Goal: Task Accomplishment & Management: Use online tool/utility

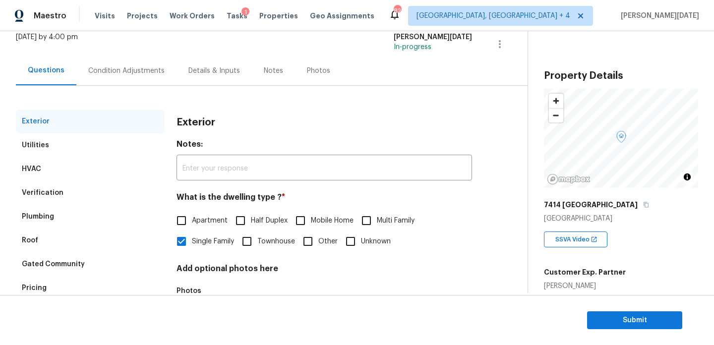
scroll to position [80, 0]
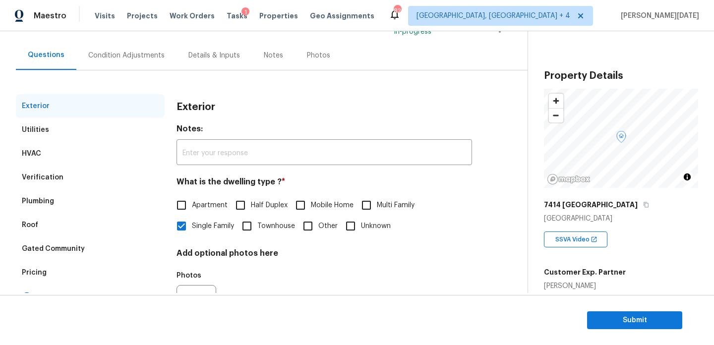
click at [124, 54] on div "Condition Adjustments" at bounding box center [126, 56] width 76 height 10
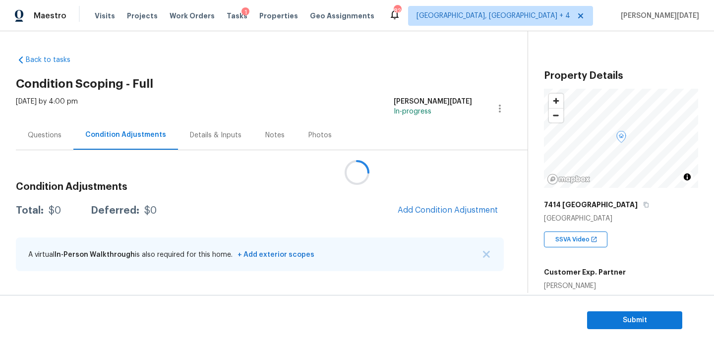
click at [39, 127] on div at bounding box center [357, 172] width 714 height 345
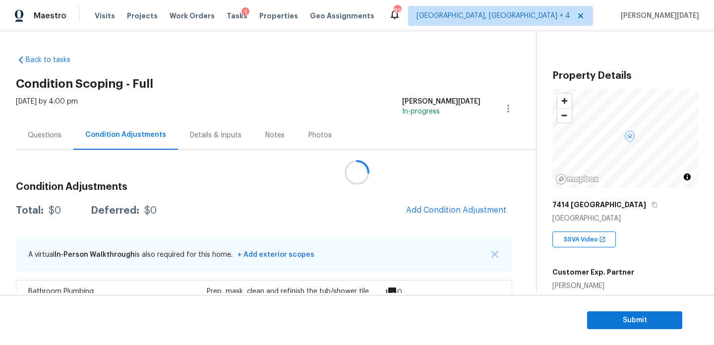
click at [39, 127] on div at bounding box center [357, 172] width 714 height 345
click at [67, 140] on div at bounding box center [357, 172] width 714 height 345
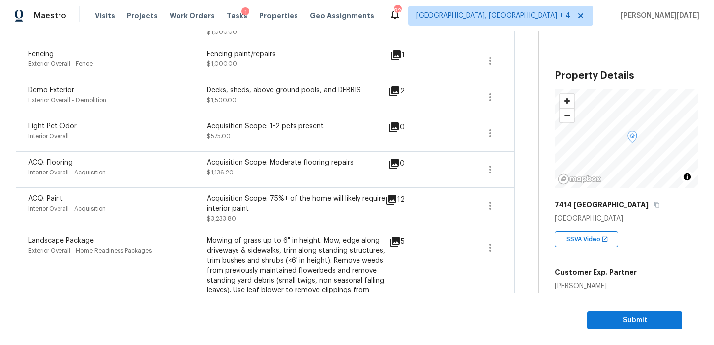
scroll to position [581, 0]
click at [486, 174] on icon "button" at bounding box center [490, 170] width 12 height 12
click at [527, 173] on div "Edit" at bounding box center [545, 169] width 77 height 10
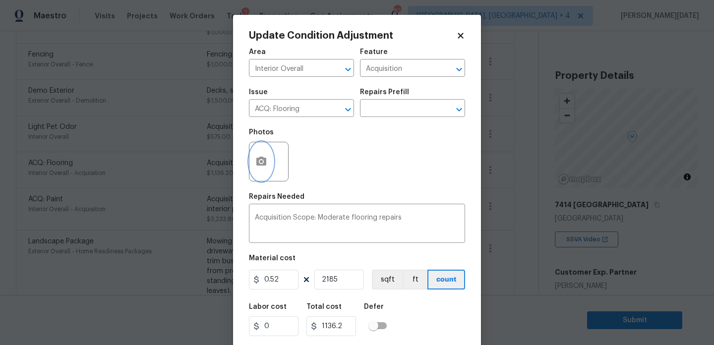
click at [257, 162] on icon "button" at bounding box center [261, 161] width 10 height 9
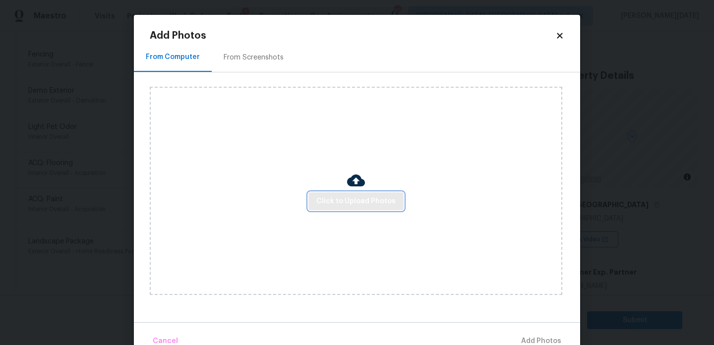
click at [344, 199] on span "Click to Upload Photos" at bounding box center [355, 201] width 79 height 12
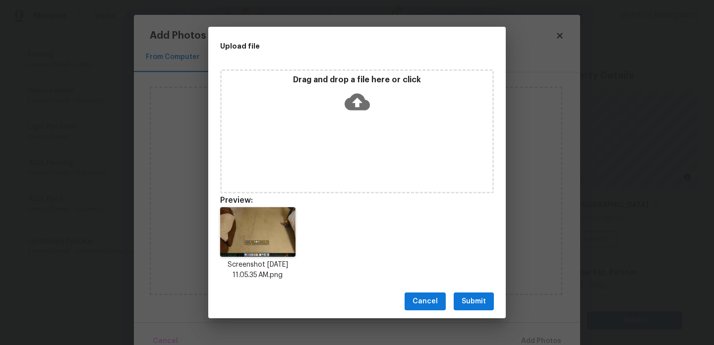
click at [470, 299] on span "Submit" at bounding box center [474, 302] width 24 height 12
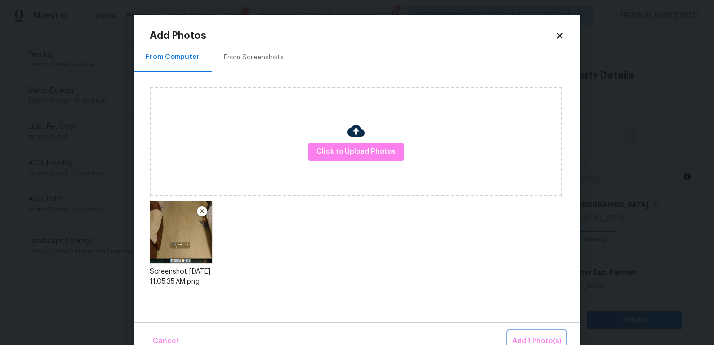
click at [531, 333] on button "Add 1 Photo(s)" at bounding box center [536, 341] width 57 height 21
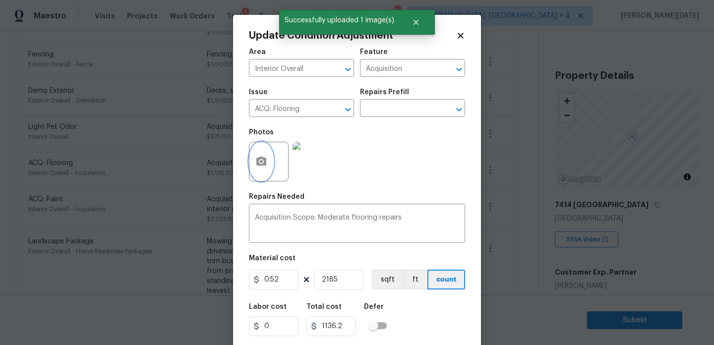
scroll to position [25, 0]
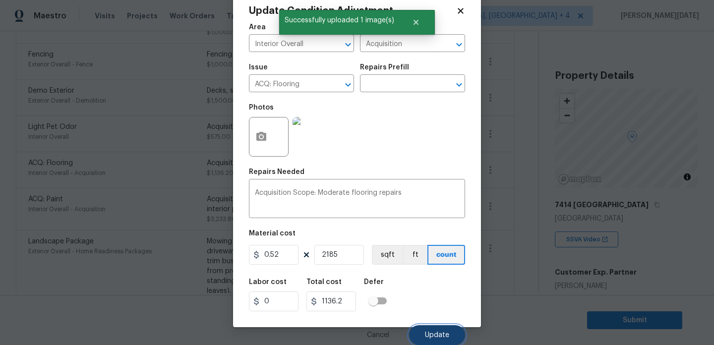
click at [427, 340] on button "Update" at bounding box center [437, 335] width 56 height 20
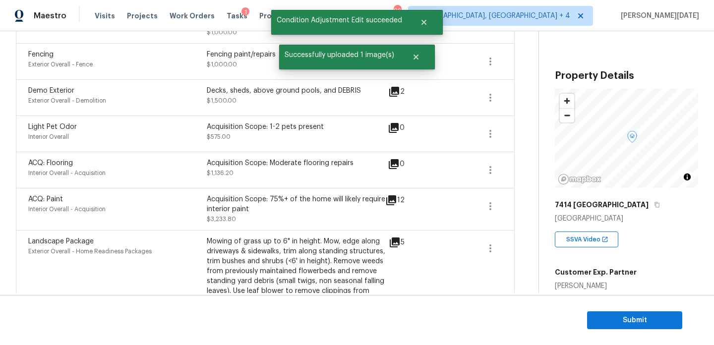
scroll to position [0, 0]
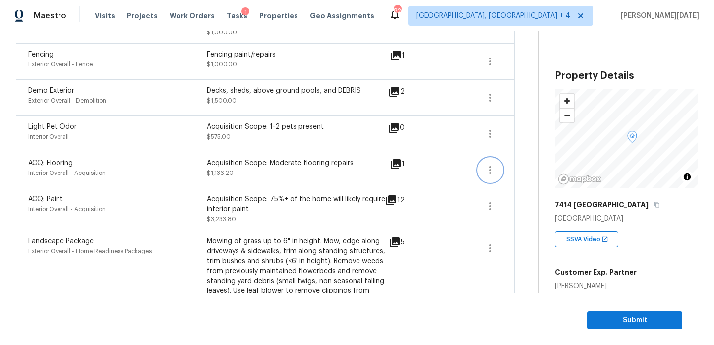
click at [489, 169] on icon "button" at bounding box center [490, 170] width 2 height 8
click at [530, 170] on div "Edit" at bounding box center [545, 169] width 77 height 10
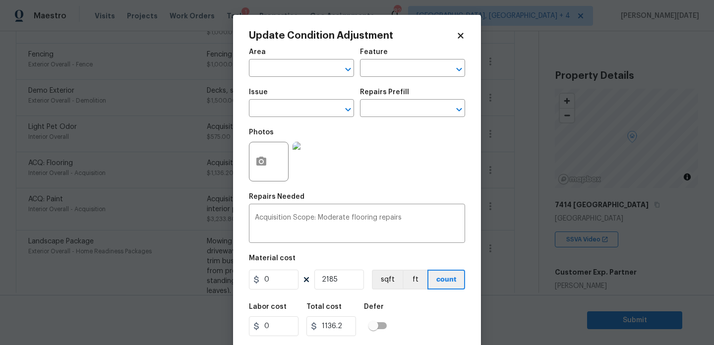
type input "Interior Overall"
type input "Acquisition"
type input "ACQ: Flooring"
type input "0.52"
click at [267, 160] on button "button" at bounding box center [261, 161] width 24 height 39
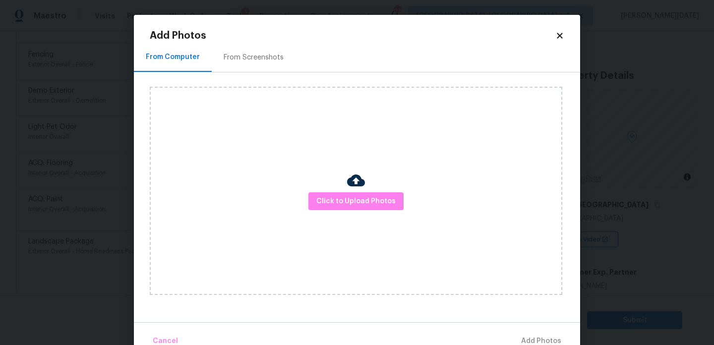
click at [258, 70] on div "From Screenshots" at bounding box center [254, 57] width 84 height 29
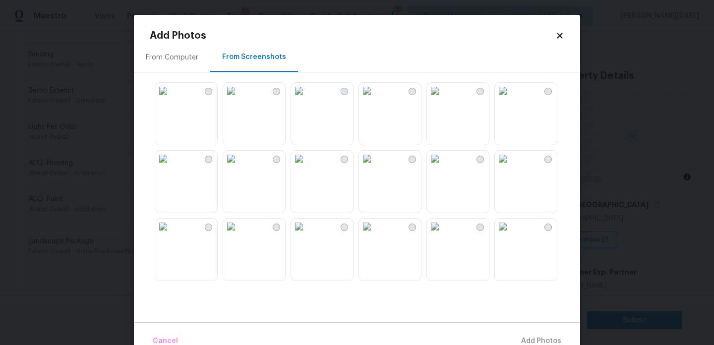
click at [239, 99] on img at bounding box center [231, 91] width 16 height 16
click at [307, 99] on img at bounding box center [299, 91] width 16 height 16
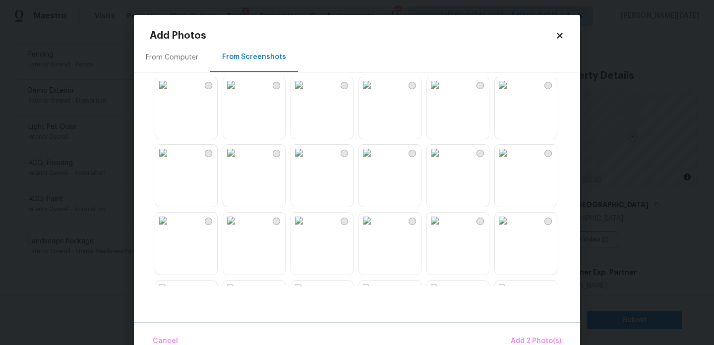
scroll to position [292, 0]
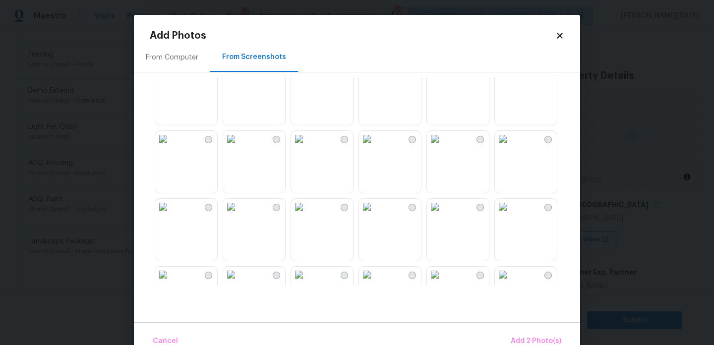
click at [443, 79] on img at bounding box center [435, 71] width 16 height 16
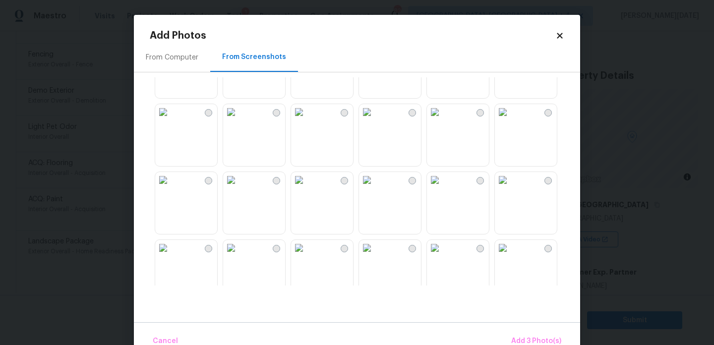
scroll to position [525, 0]
click at [511, 117] on img at bounding box center [503, 109] width 16 height 16
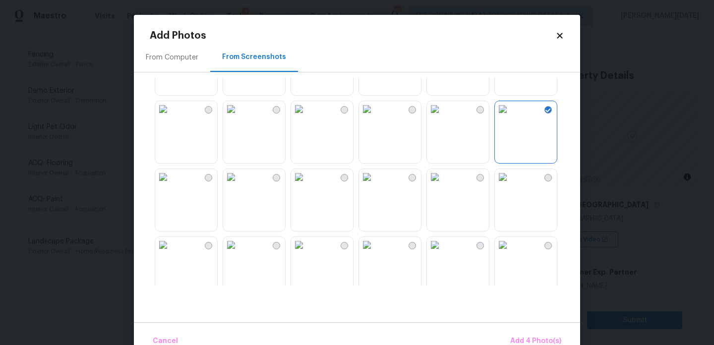
click at [375, 117] on img at bounding box center [367, 109] width 16 height 16
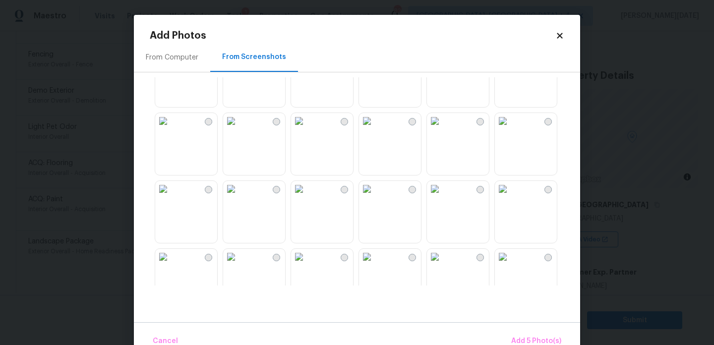
scroll to position [947, 0]
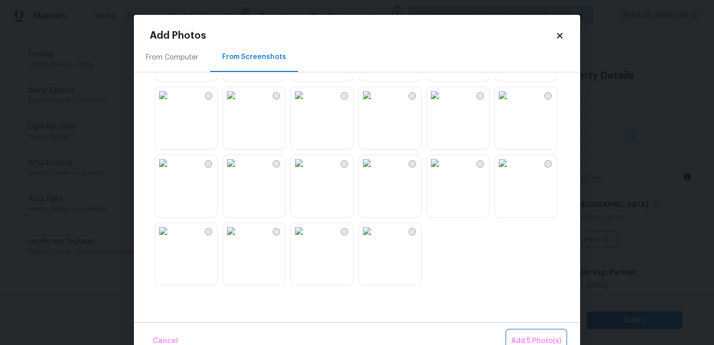
click at [524, 335] on button "Add 5 Photo(s)" at bounding box center [536, 341] width 58 height 21
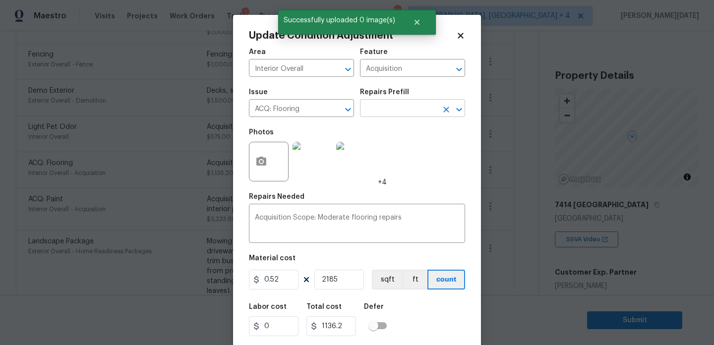
click at [402, 107] on input "text" at bounding box center [398, 109] width 77 height 15
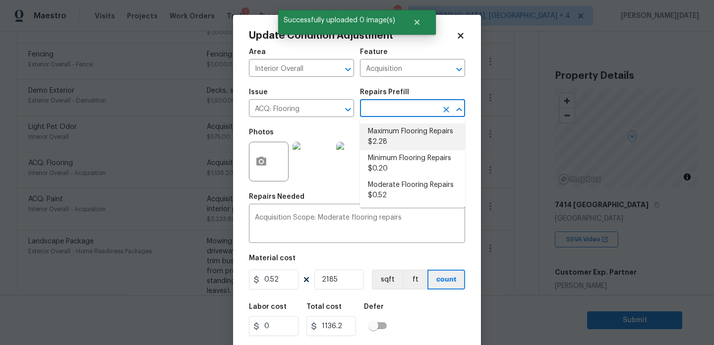
click at [403, 130] on li "Maximum Flooring Repairs $2.28" at bounding box center [412, 136] width 105 height 27
type textarea "Acquisition Scope: Maximum flooring repairs"
type input "2.28"
type input "4981.8"
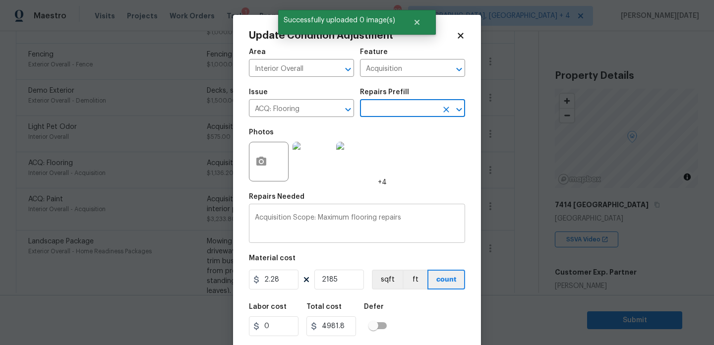
scroll to position [25, 0]
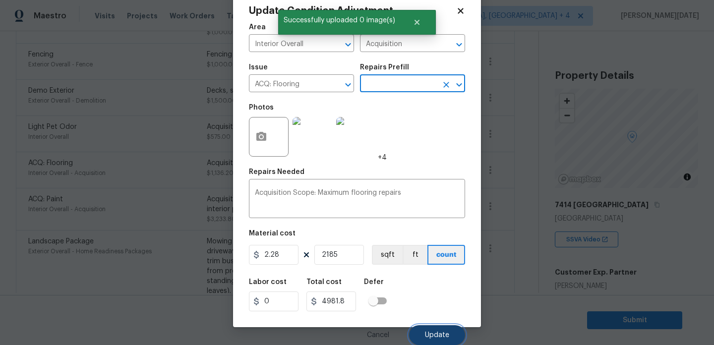
click at [429, 328] on button "Update" at bounding box center [437, 335] width 56 height 20
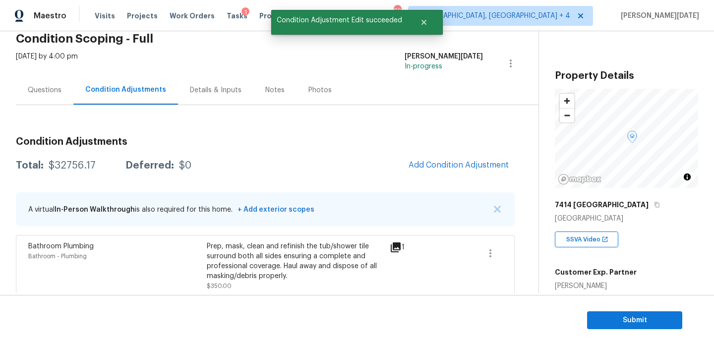
scroll to position [0, 0]
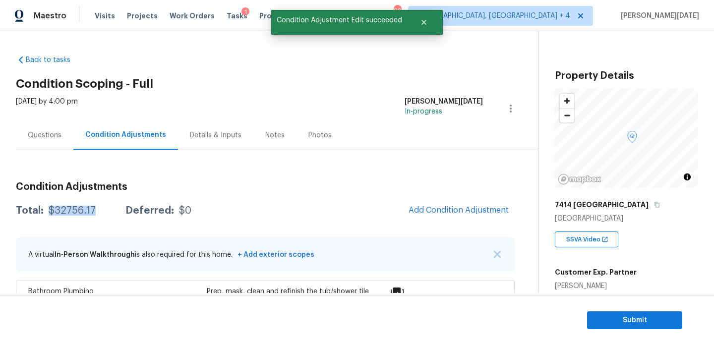
drag, startPoint x: 47, startPoint y: 209, endPoint x: 93, endPoint y: 209, distance: 46.1
click at [93, 209] on div "Total: $32756.17 Deferred: $0" at bounding box center [104, 211] width 176 height 10
copy div "$32756.17"
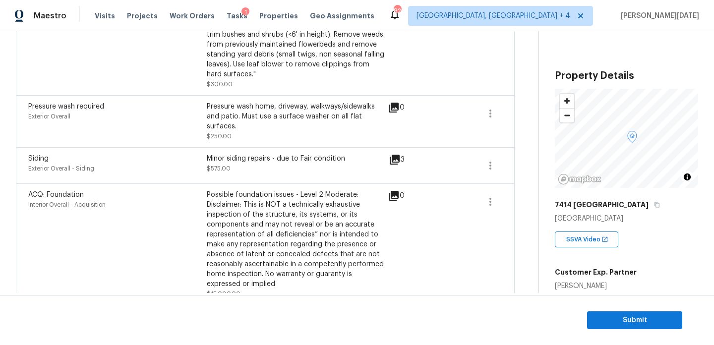
scroll to position [825, 0]
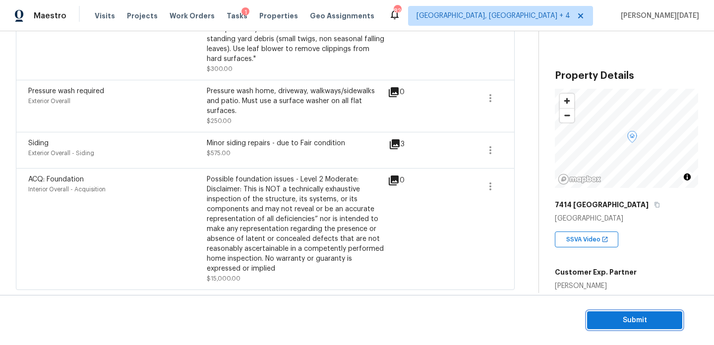
click at [607, 319] on span "Submit" at bounding box center [634, 320] width 79 height 12
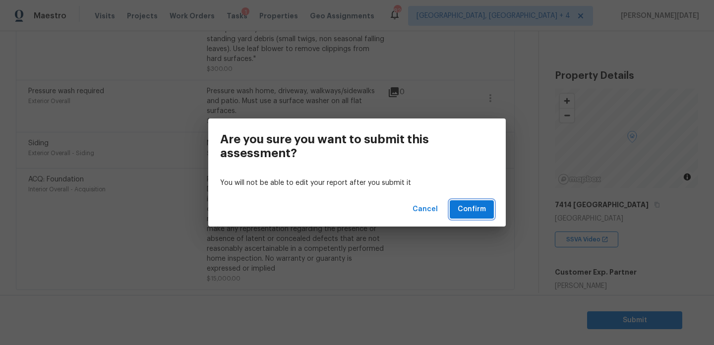
click at [484, 212] on span "Confirm" at bounding box center [472, 209] width 28 height 12
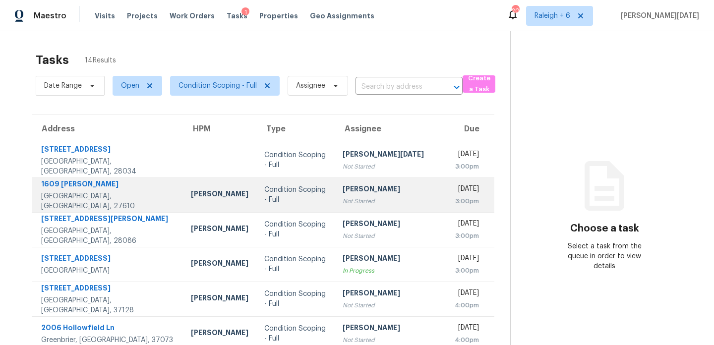
scroll to position [36, 0]
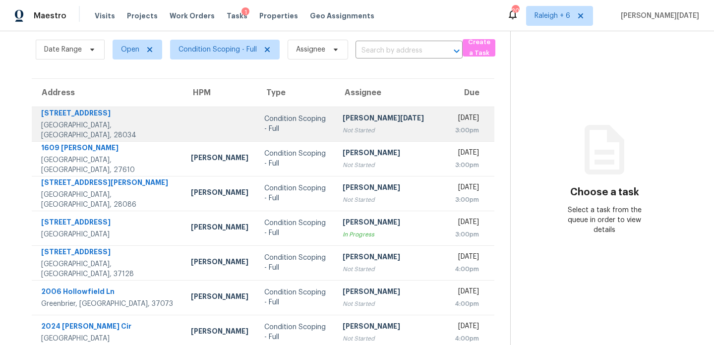
click at [387, 119] on td "Prabhu Raja Not Started" at bounding box center [391, 124] width 112 height 35
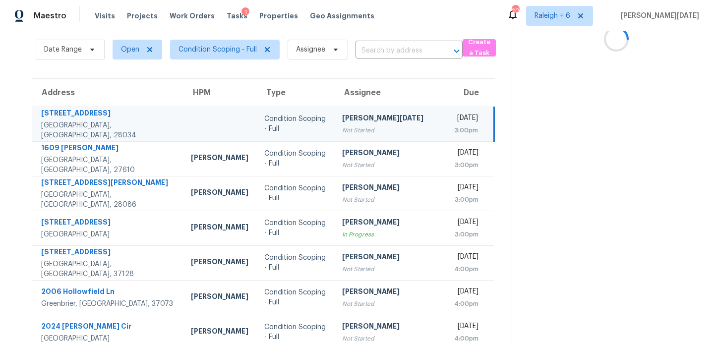
click at [387, 119] on td "Prabhu Raja Not Started" at bounding box center [390, 124] width 112 height 35
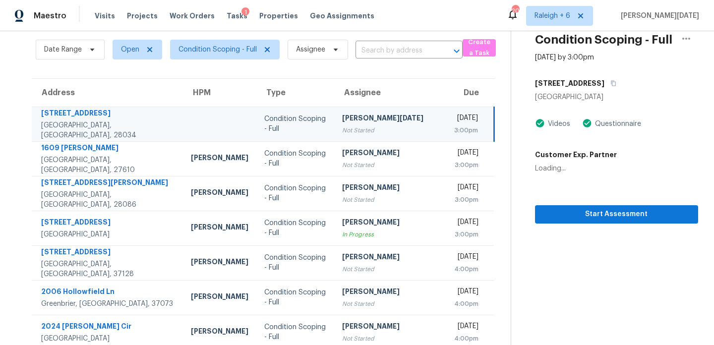
click at [389, 119] on td "Prabhu Raja Not Started" at bounding box center [390, 124] width 112 height 35
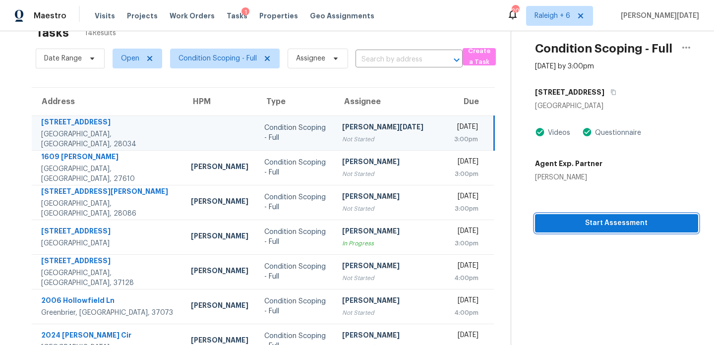
click at [549, 224] on span "Start Assessment" at bounding box center [616, 223] width 147 height 12
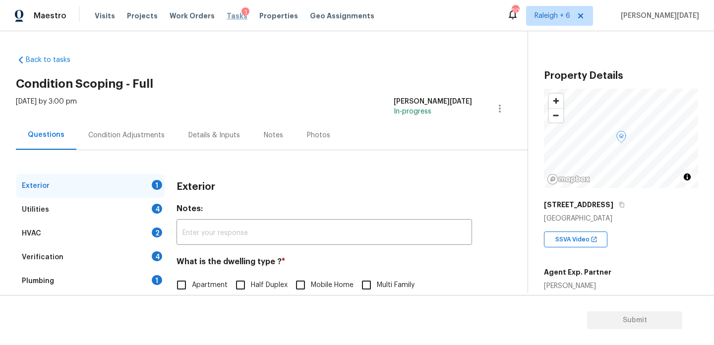
click at [227, 15] on span "Tasks" at bounding box center [237, 15] width 21 height 7
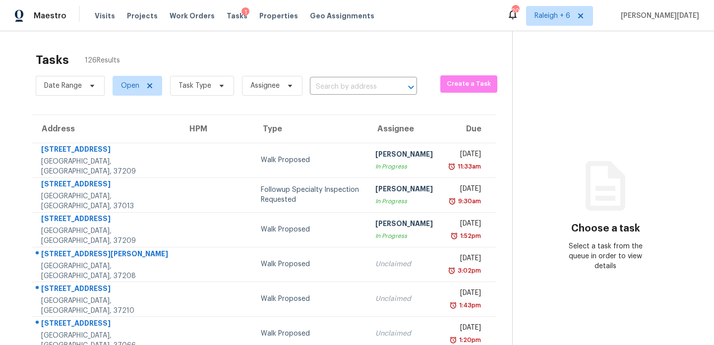
click at [214, 97] on span "Task Type" at bounding box center [198, 86] width 72 height 26
click at [201, 84] on span "Task Type" at bounding box center [194, 86] width 33 height 10
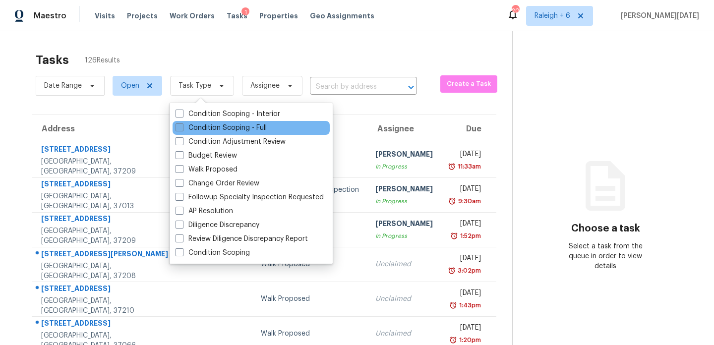
click at [193, 126] on label "Condition Scoping - Full" at bounding box center [221, 128] width 91 height 10
click at [182, 126] on input "Condition Scoping - Full" at bounding box center [179, 126] width 6 height 6
checkbox input "true"
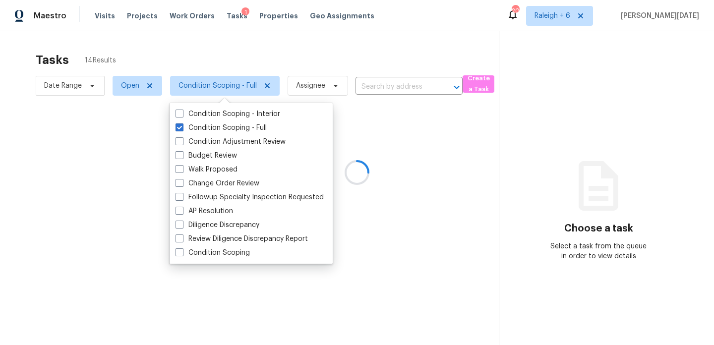
click at [296, 65] on div at bounding box center [357, 172] width 714 height 345
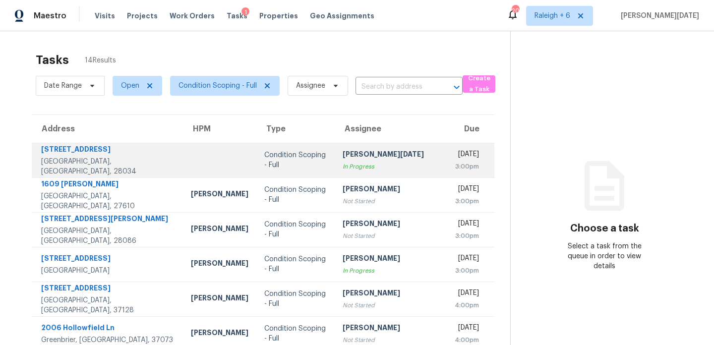
click at [355, 169] on div "In Progress" at bounding box center [391, 167] width 96 height 10
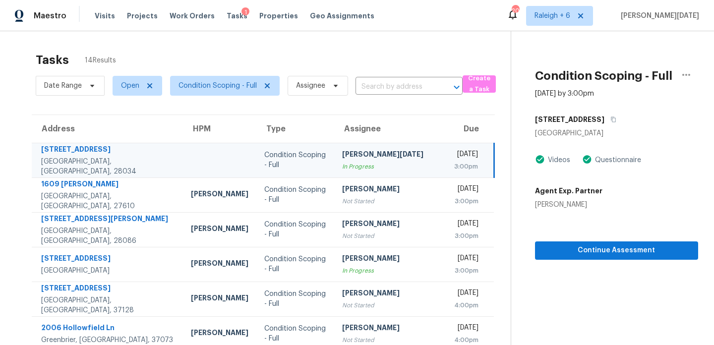
click at [544, 207] on div "John Schell" at bounding box center [568, 205] width 67 height 10
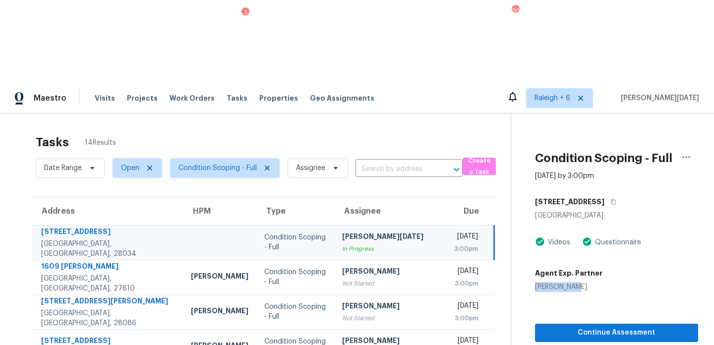
copy div "John Schell"
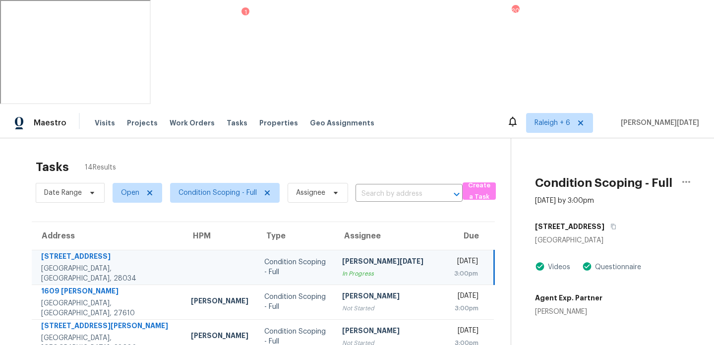
click at [454, 269] on div "3:00pm" at bounding box center [466, 274] width 24 height 10
click at [682, 176] on icon "button" at bounding box center [686, 182] width 12 height 12
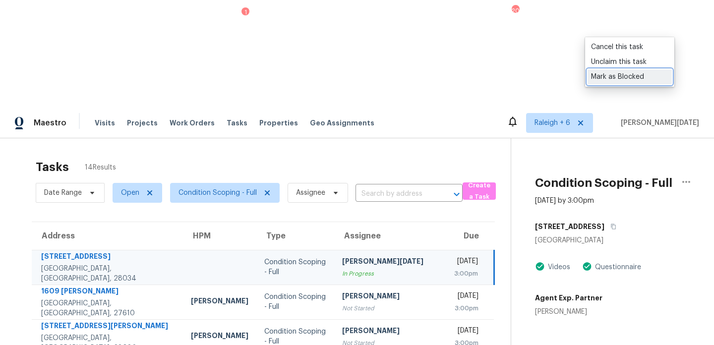
click at [638, 75] on div "Mark as Blocked" at bounding box center [629, 77] width 77 height 10
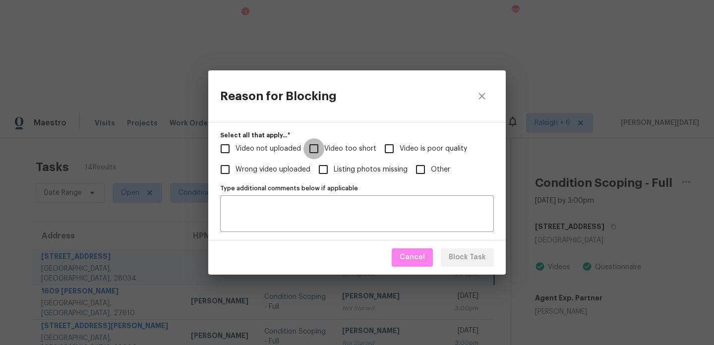
click at [310, 149] on input "Video too short" at bounding box center [313, 148] width 21 height 21
checkbox input "true"
click at [281, 212] on textarea "Type additional comments below if applicable" at bounding box center [357, 213] width 262 height 21
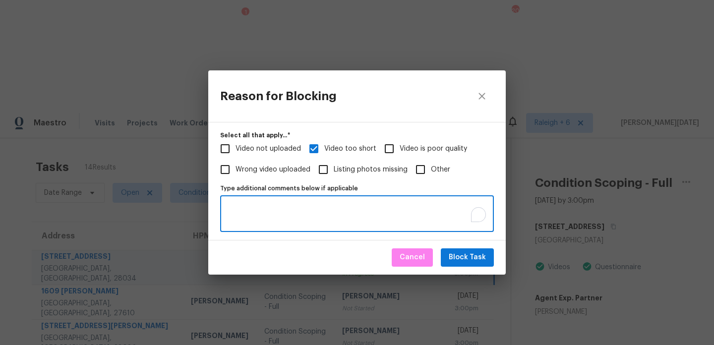
paste textarea "Virtual Full Assessment has no Footage of the exterior and all the bedrooms/bat…"
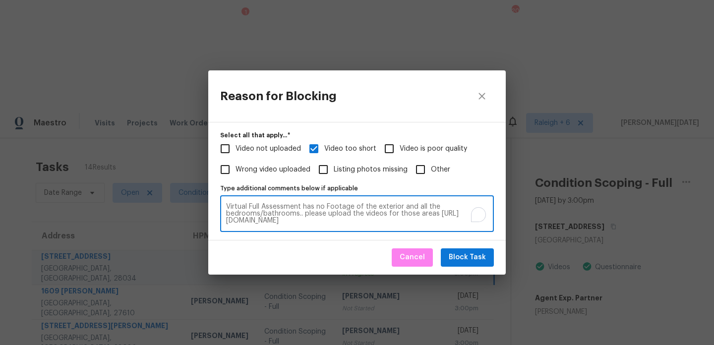
type textarea "Virtual Full Assessment has no Footage of the exterior and all the bedrooms/bat…"
click at [473, 258] on span "Block Task" at bounding box center [467, 257] width 37 height 12
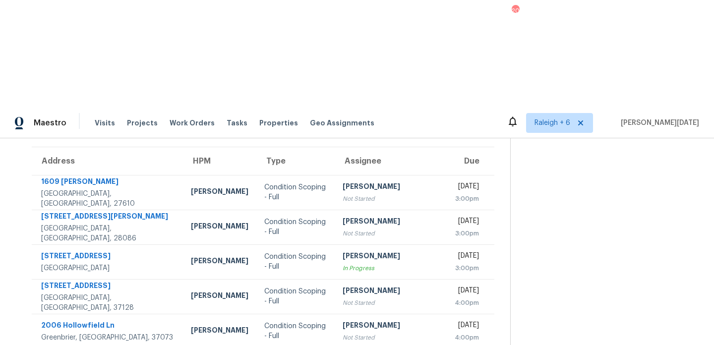
scroll to position [171, 0]
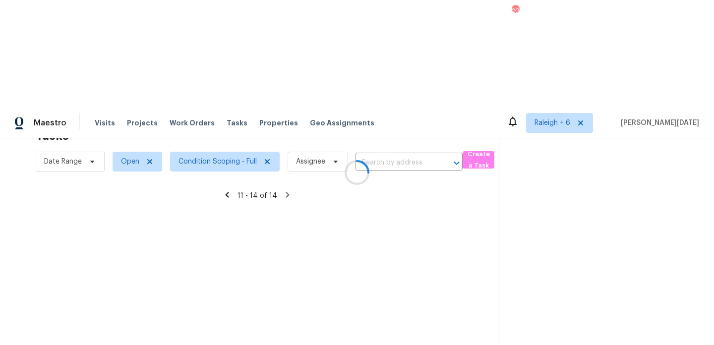
scroll to position [31, 0]
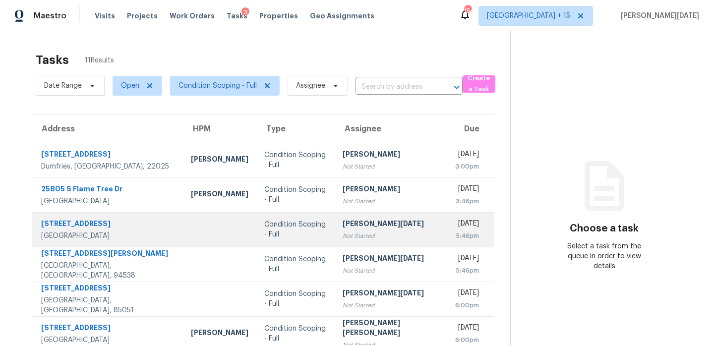
click at [343, 229] on div "[PERSON_NAME][DATE]" at bounding box center [391, 225] width 96 height 12
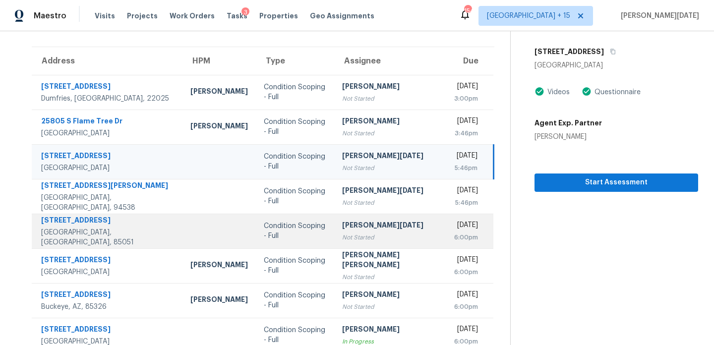
scroll to position [171, 0]
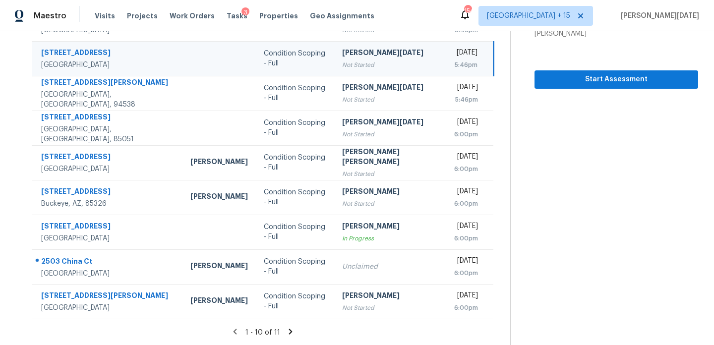
click at [287, 328] on icon at bounding box center [290, 331] width 9 height 9
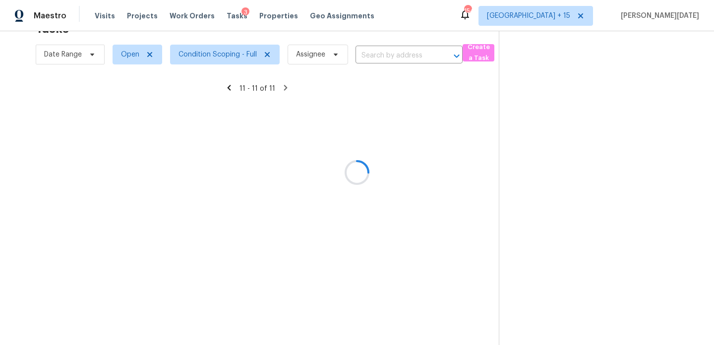
scroll to position [31, 0]
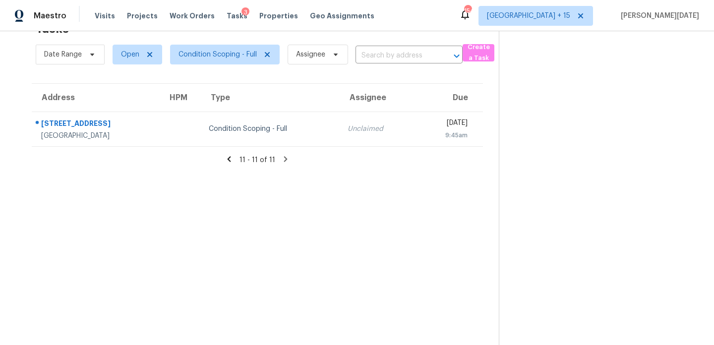
click at [230, 157] on icon at bounding box center [229, 159] width 9 height 9
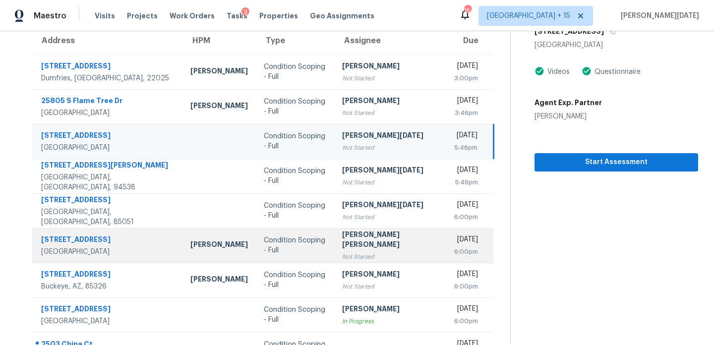
scroll to position [83, 0]
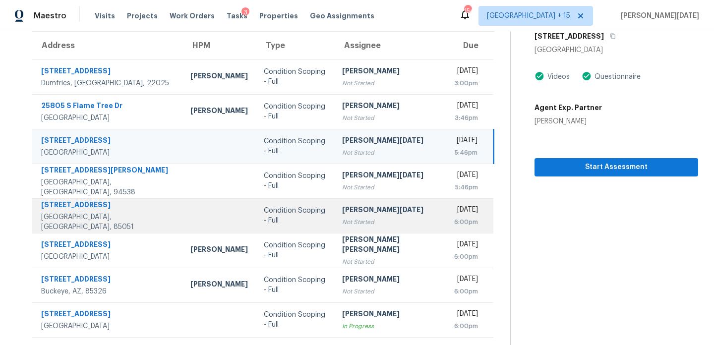
click at [374, 222] on div "Not Started" at bounding box center [390, 222] width 96 height 10
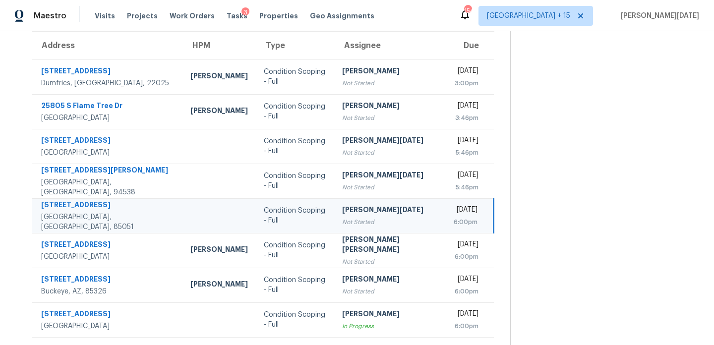
click at [374, 222] on div "Not Started" at bounding box center [390, 222] width 96 height 10
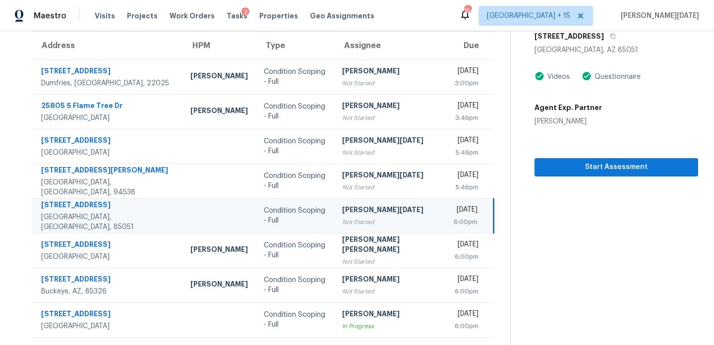
click at [553, 120] on div "Michelle Holmes" at bounding box center [568, 122] width 67 height 10
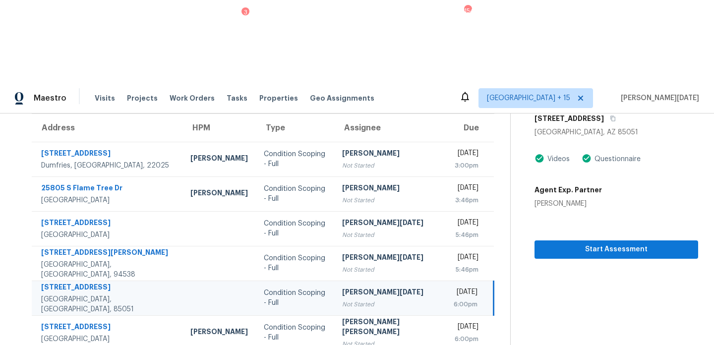
copy div "Michelle Holmes"
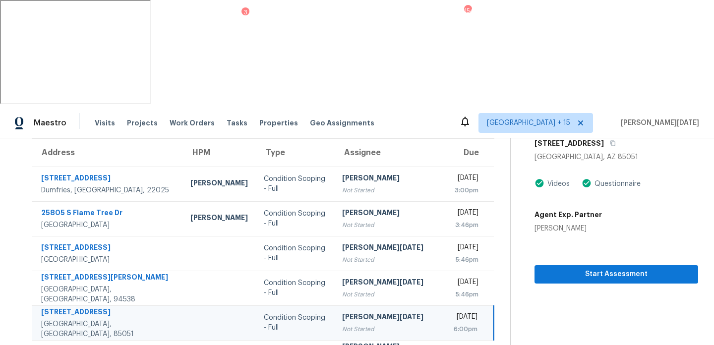
click at [350, 324] on div "Not Started" at bounding box center [390, 329] width 96 height 10
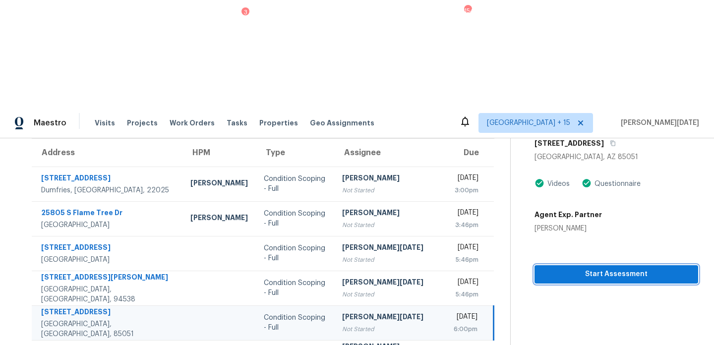
click at [559, 268] on span "Start Assessment" at bounding box center [616, 274] width 148 height 12
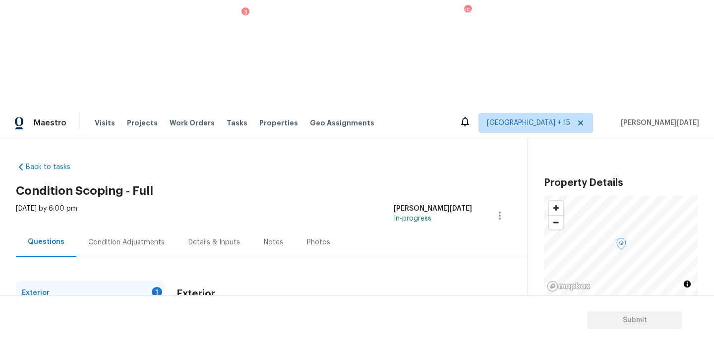
click at [227, 118] on div "Tasks 3" at bounding box center [237, 123] width 21 height 10
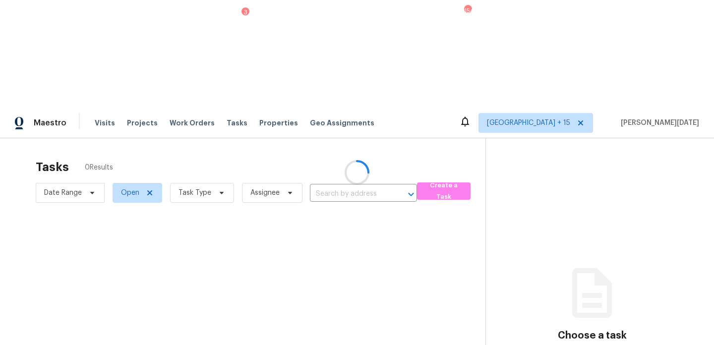
click at [223, 15] on div at bounding box center [357, 172] width 714 height 345
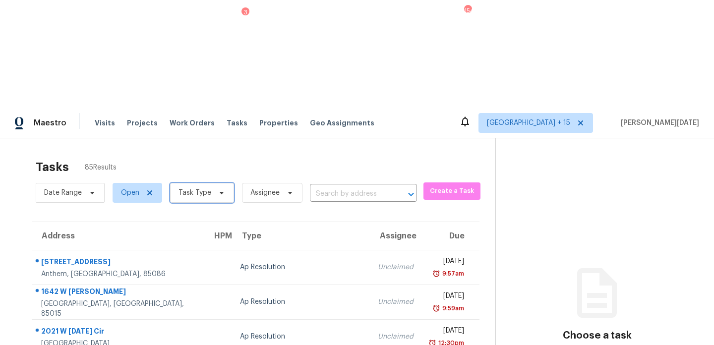
click at [190, 188] on span "Task Type" at bounding box center [194, 193] width 33 height 10
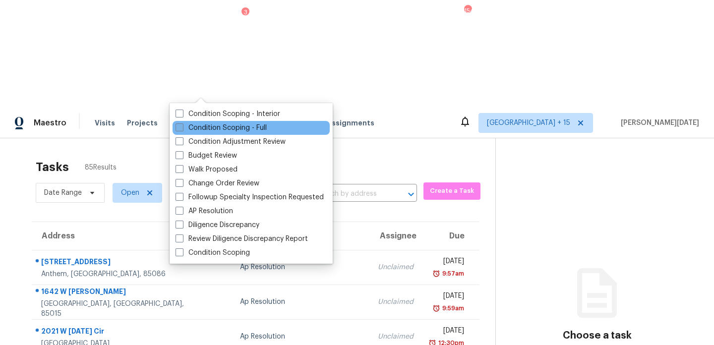
click at [193, 128] on label "Condition Scoping - Full" at bounding box center [221, 128] width 91 height 10
click at [182, 128] on input "Condition Scoping - Full" at bounding box center [179, 126] width 6 height 6
checkbox input "true"
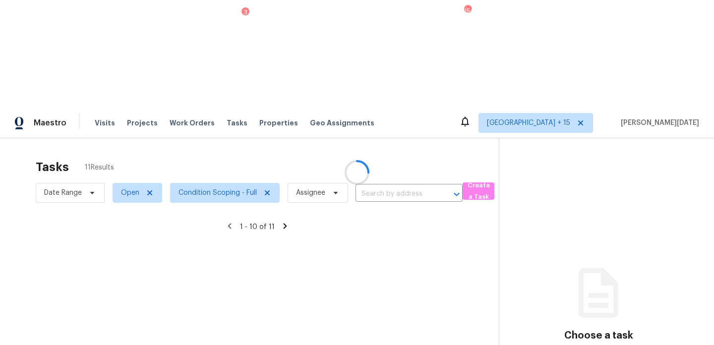
click at [320, 50] on div at bounding box center [357, 172] width 714 height 345
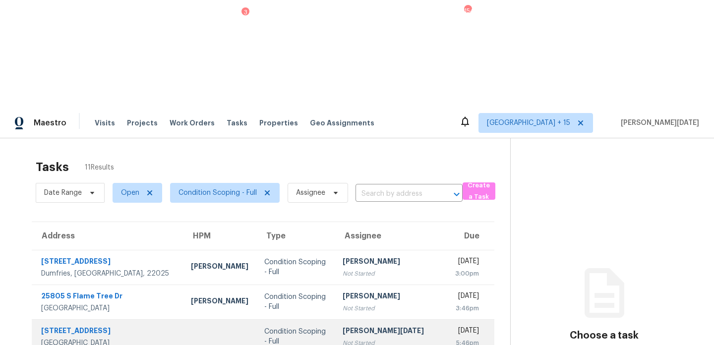
scroll to position [96, 0]
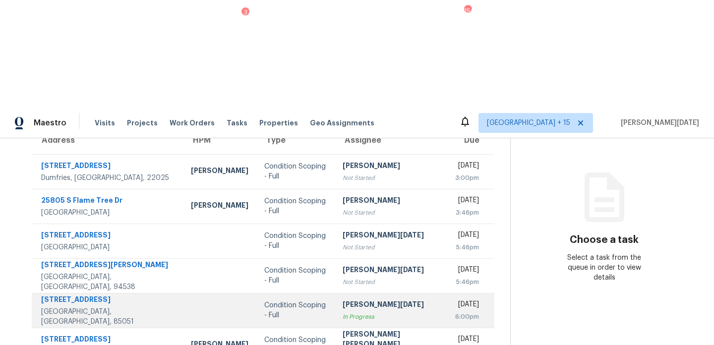
click at [335, 293] on td "Prabhu Raja In Progress" at bounding box center [391, 310] width 112 height 35
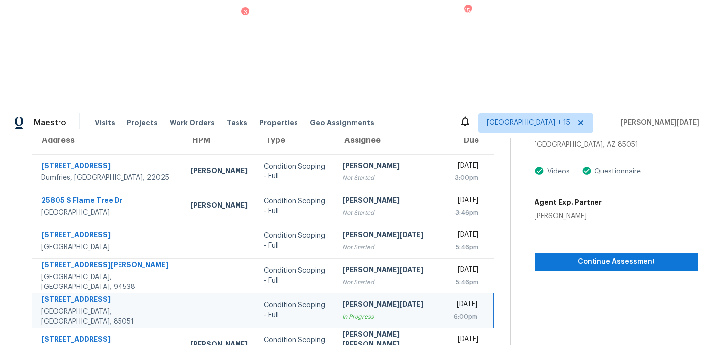
scroll to position [0, 0]
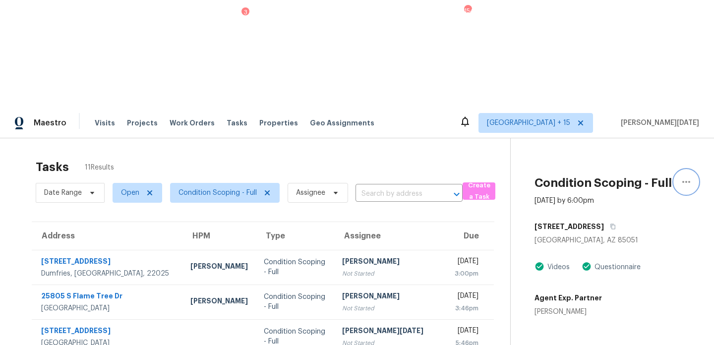
click at [684, 170] on button "button" at bounding box center [686, 182] width 24 height 24
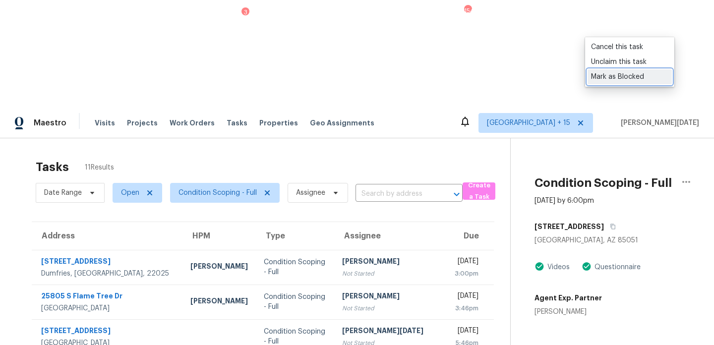
click at [637, 80] on div "Mark as Blocked" at bounding box center [629, 77] width 77 height 10
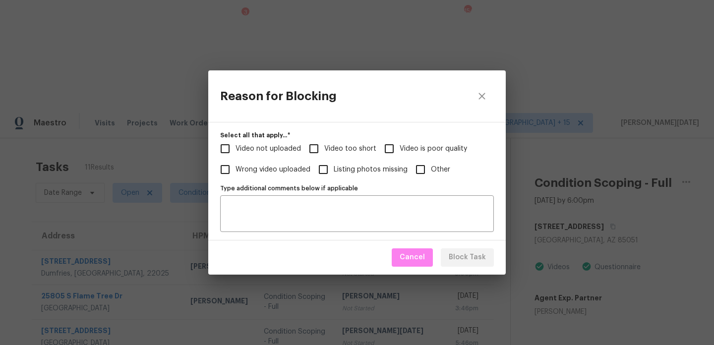
click at [329, 148] on span "Video too short" at bounding box center [350, 149] width 52 height 10
click at [324, 148] on input "Video too short" at bounding box center [313, 148] width 21 height 21
checkbox input "true"
click at [302, 209] on textarea "Type additional comments below if applicable" at bounding box center [357, 213] width 262 height 21
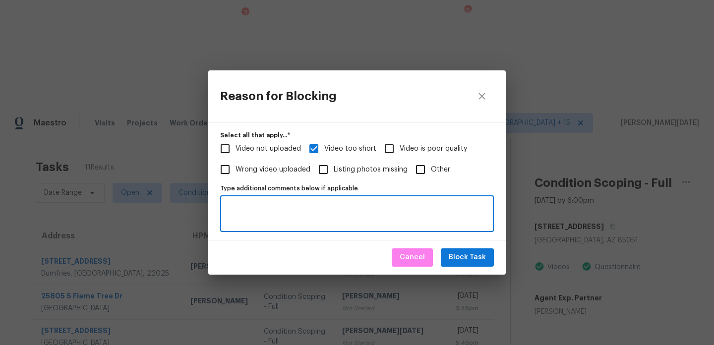
paste textarea "Virtual Full Assessment has only the footage of exterior. and on the interior, …"
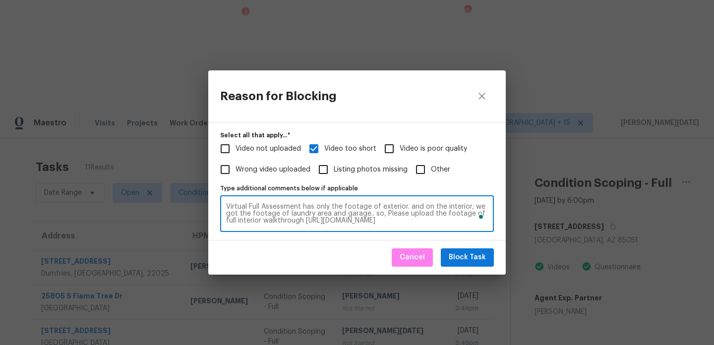
type textarea "Virtual Full Assessment has only the footage of exterior. and on the interior, …"
click at [461, 257] on span "Block Task" at bounding box center [467, 257] width 37 height 12
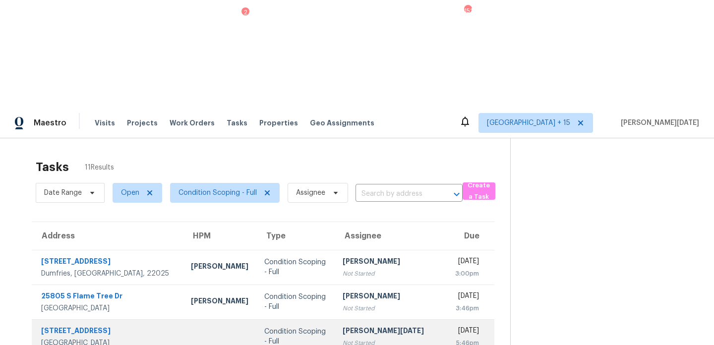
scroll to position [53, 0]
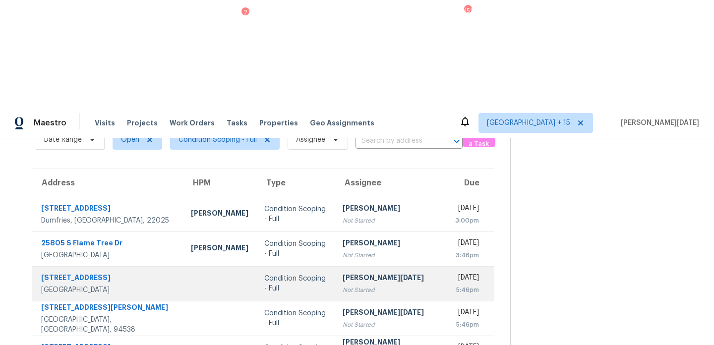
click at [357, 273] on div "[PERSON_NAME][DATE]" at bounding box center [391, 279] width 96 height 12
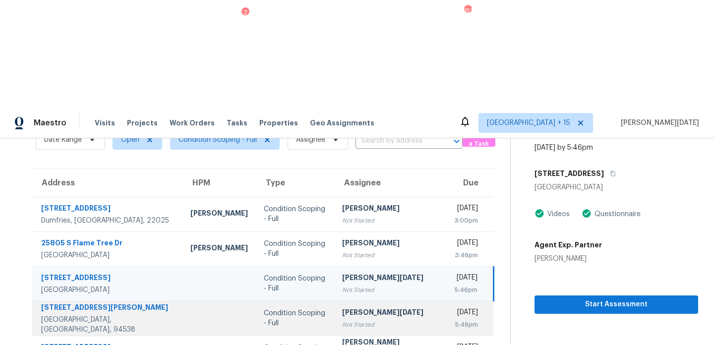
click at [361, 307] on div "[PERSON_NAME][DATE]" at bounding box center [390, 313] width 96 height 12
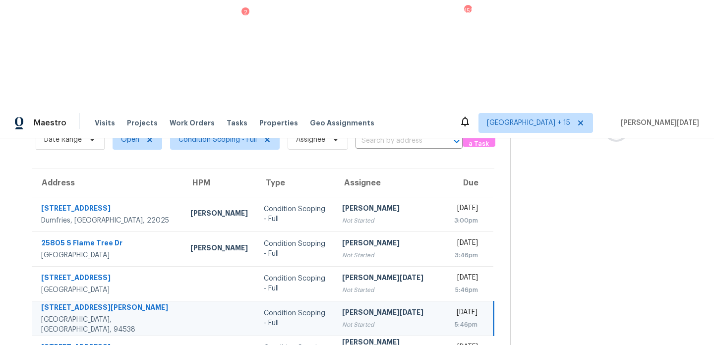
click at [375, 307] on div "[PERSON_NAME][DATE]" at bounding box center [390, 313] width 96 height 12
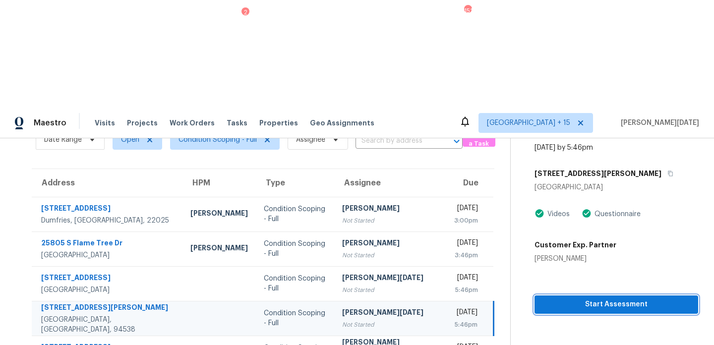
click at [555, 298] on span "Start Assessment" at bounding box center [616, 304] width 148 height 12
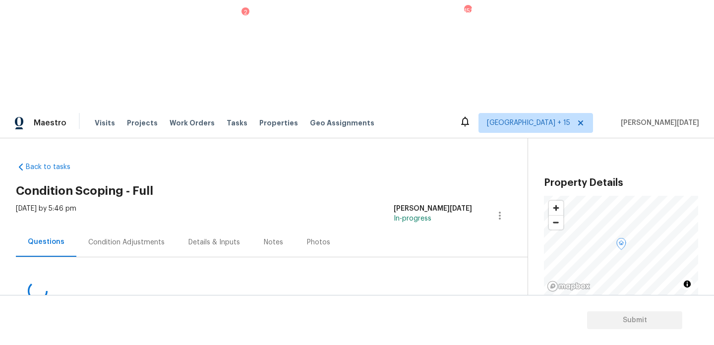
click at [135, 238] on div "Condition Adjustments" at bounding box center [126, 243] width 76 height 10
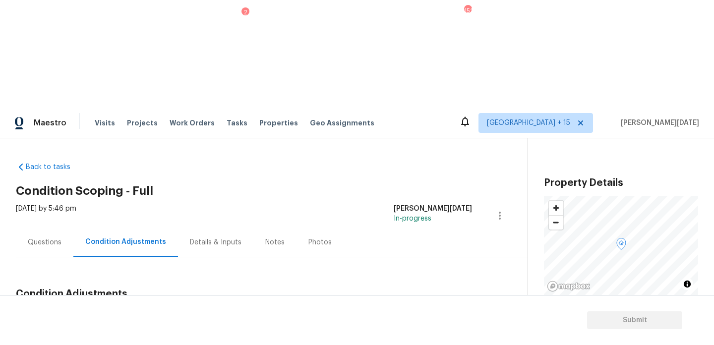
click at [293, 257] on div "Condition Adjustments Total: $0 Deferred: $0 Add Condition Adjustment A virtual…" at bounding box center [260, 322] width 488 height 130
click at [42, 238] on div "Questions" at bounding box center [45, 243] width 34 height 10
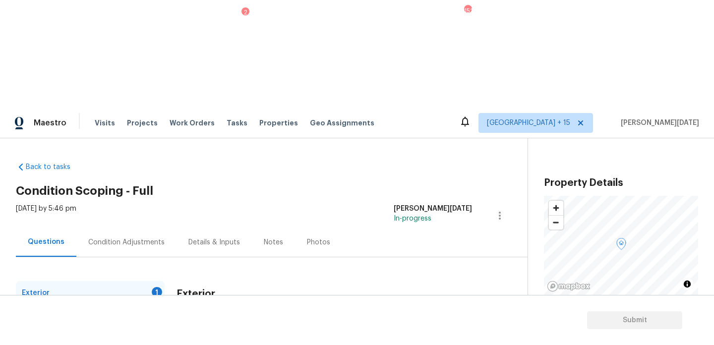
scroll to position [132, 0]
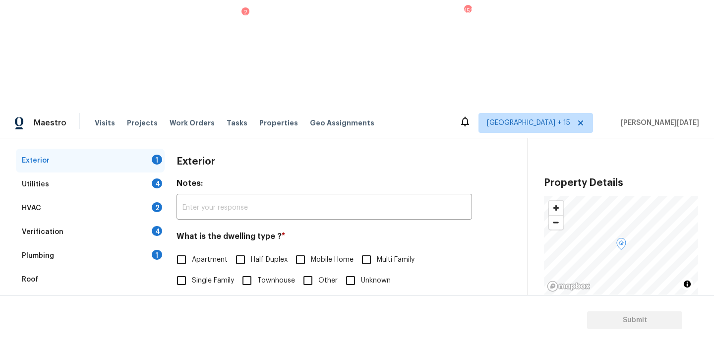
click at [100, 315] on div "Pricing 5" at bounding box center [90, 327] width 149 height 24
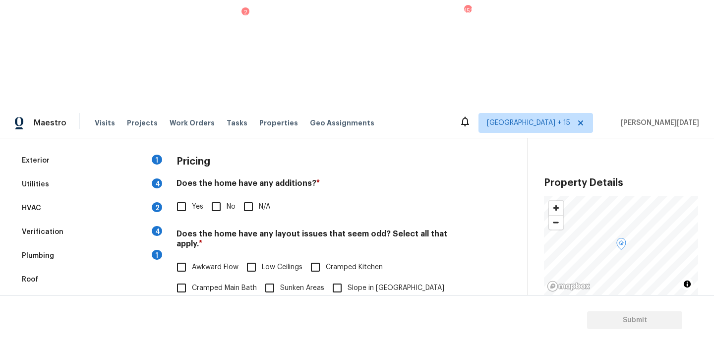
click at [180, 196] on input "Yes" at bounding box center [181, 206] width 21 height 21
checkbox input "true"
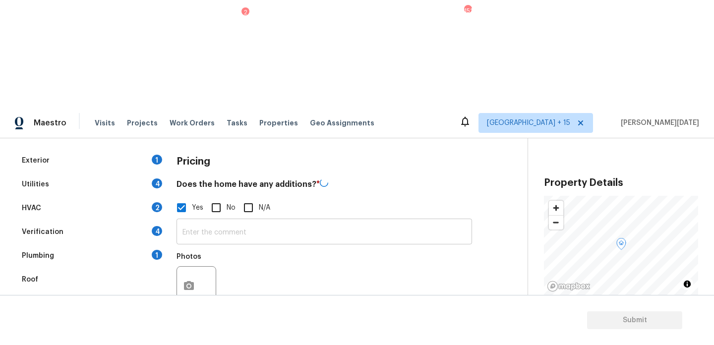
click at [188, 221] on input "text" at bounding box center [325, 232] width 296 height 23
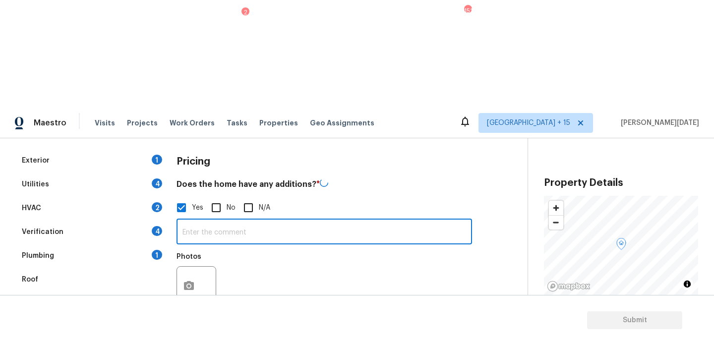
paste input "["Garage conversion"]"
type input "["Garage conversion"]"
click at [340, 178] on h4 "Does the home have any additions? *" at bounding box center [325, 185] width 296 height 15
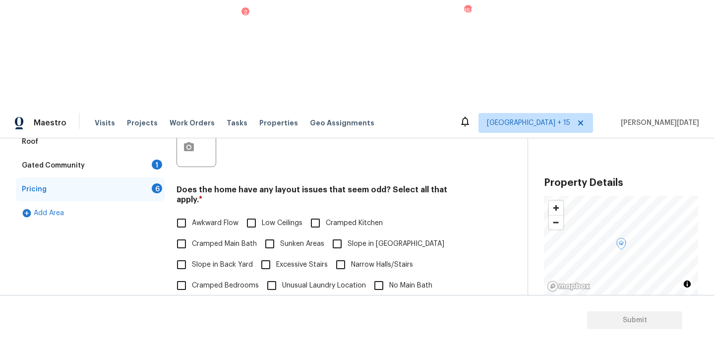
scroll to position [284, 0]
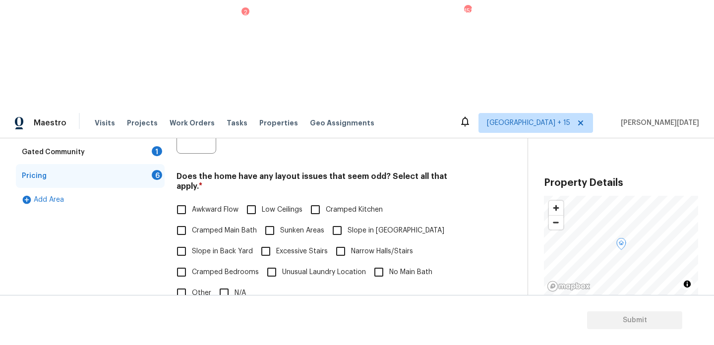
click at [295, 267] on span "Unusual Laundry Location" at bounding box center [324, 272] width 84 height 10
click at [282, 262] on input "Unusual Laundry Location" at bounding box center [271, 272] width 21 height 21
checkbox input "true"
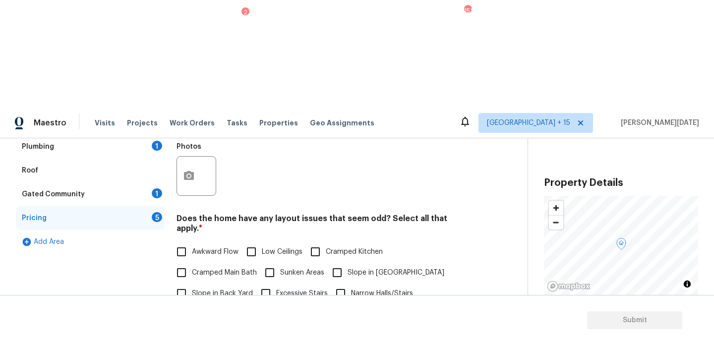
scroll to position [243, 0]
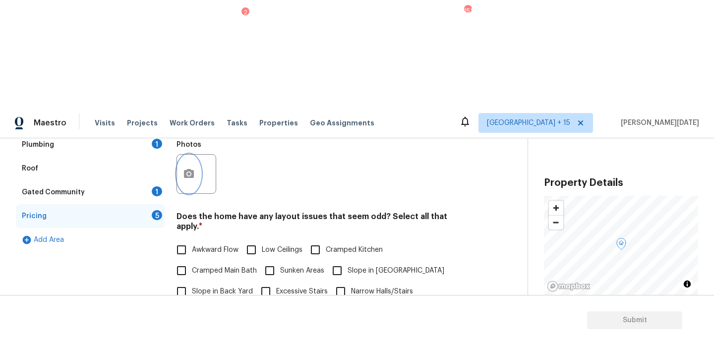
click at [185, 155] on button "button" at bounding box center [189, 174] width 24 height 39
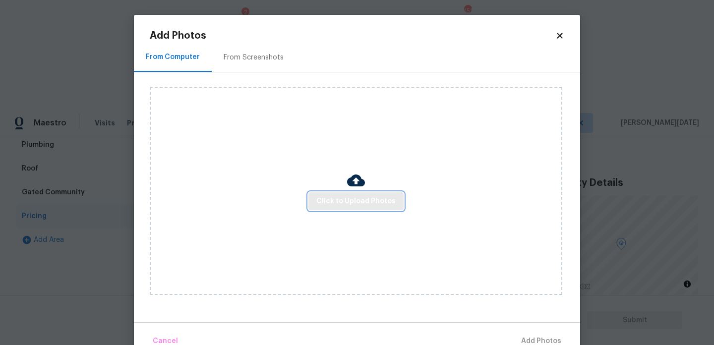
click at [341, 208] on button "Click to Upload Photos" at bounding box center [355, 201] width 95 height 18
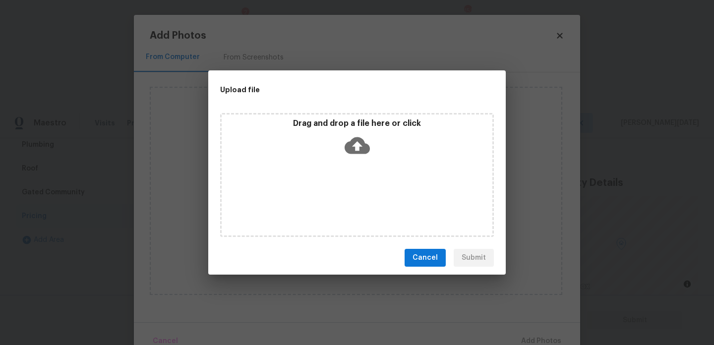
click at [341, 208] on div "Drag and drop a file here or click" at bounding box center [357, 175] width 274 height 124
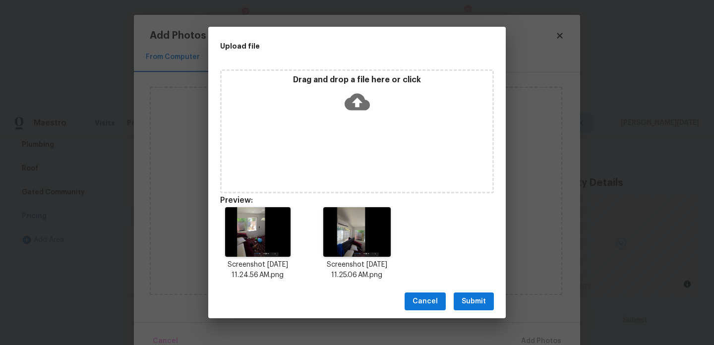
click at [485, 304] on span "Submit" at bounding box center [474, 302] width 24 height 12
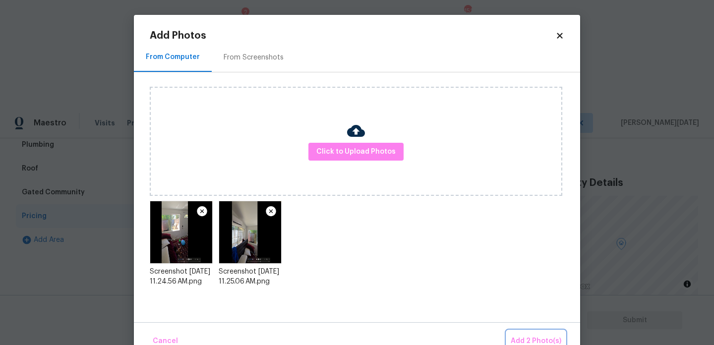
click at [525, 332] on button "Add 2 Photo(s)" at bounding box center [536, 341] width 59 height 21
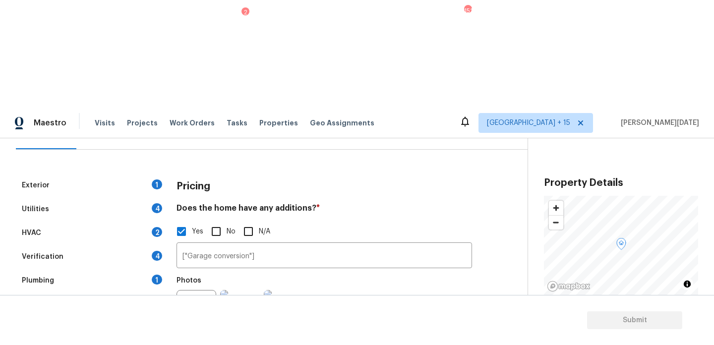
scroll to position [106, 0]
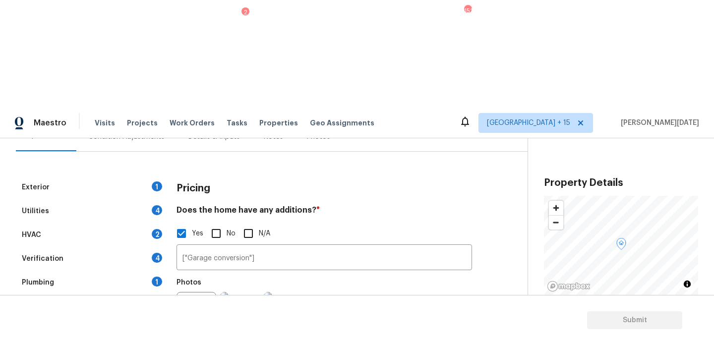
click at [103, 199] on div "Utilities 4" at bounding box center [90, 211] width 149 height 24
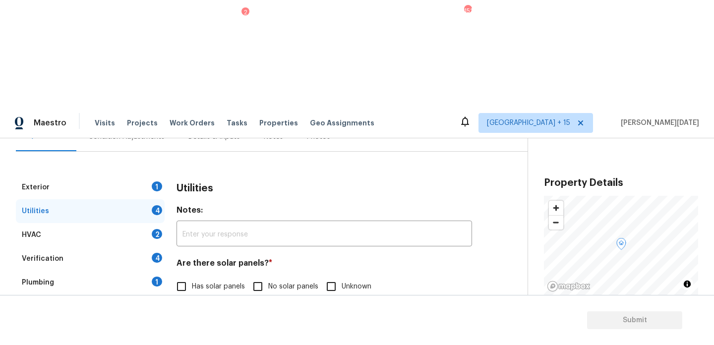
click at [178, 327] on input "Natural Gas Lines" at bounding box center [181, 337] width 21 height 21
checkbox input "true"
click at [280, 282] on span "No solar panels" at bounding box center [293, 287] width 50 height 10
click at [268, 276] on input "No solar panels" at bounding box center [257, 286] width 21 height 21
checkbox input "true"
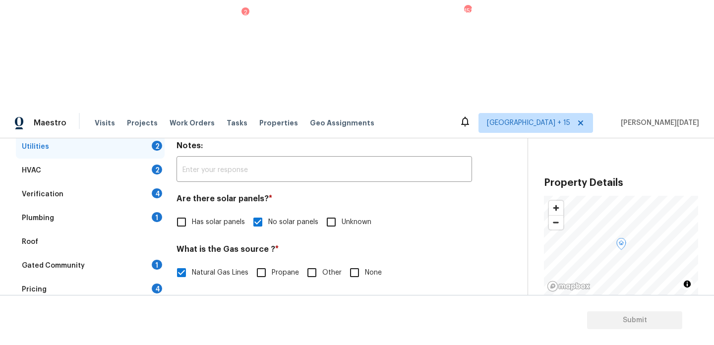
scroll to position [153, 0]
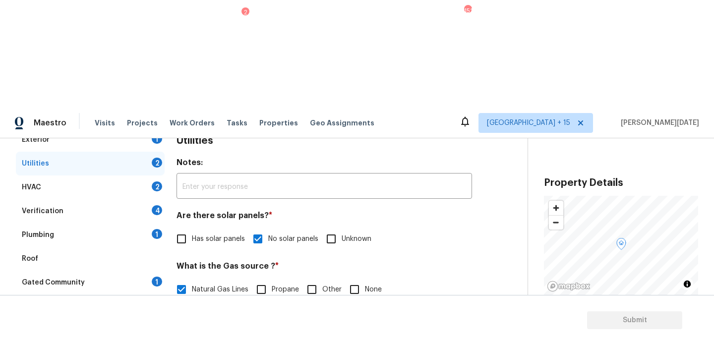
click at [124, 295] on div "Pricing 4" at bounding box center [90, 307] width 149 height 24
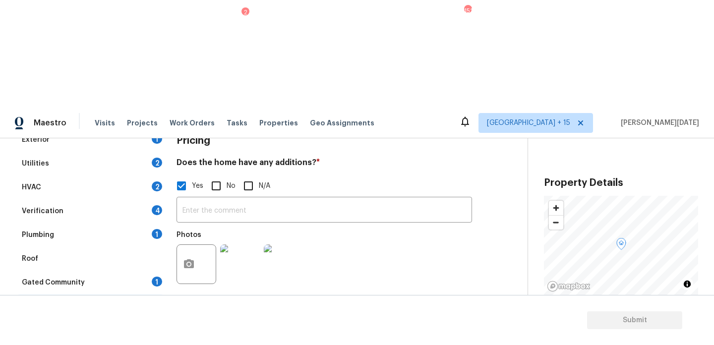
checkbox input "true"
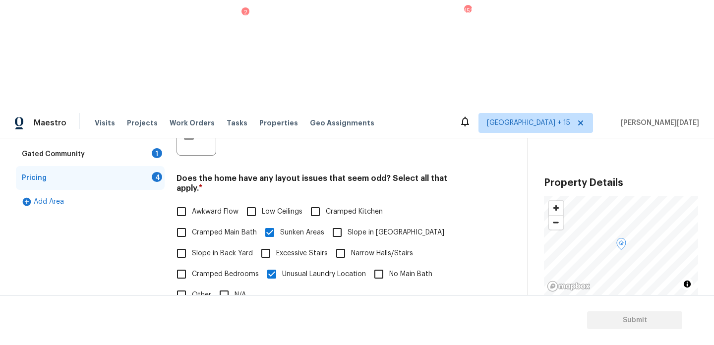
scroll to position [305, 0]
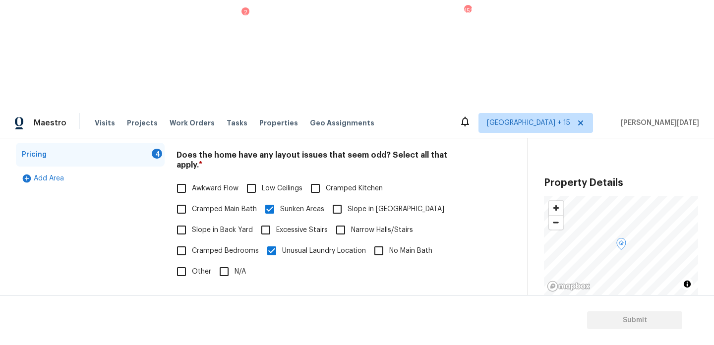
click at [185, 261] on input "Other" at bounding box center [181, 271] width 21 height 21
checkbox input "true"
click at [186, 345] on icon "button" at bounding box center [189, 350] width 10 height 9
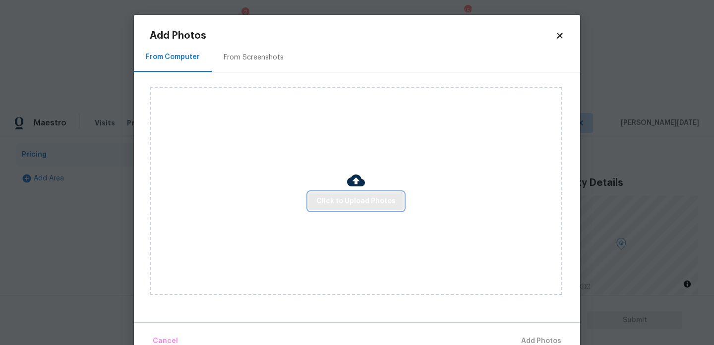
click at [337, 205] on span "Click to Upload Photos" at bounding box center [355, 201] width 79 height 12
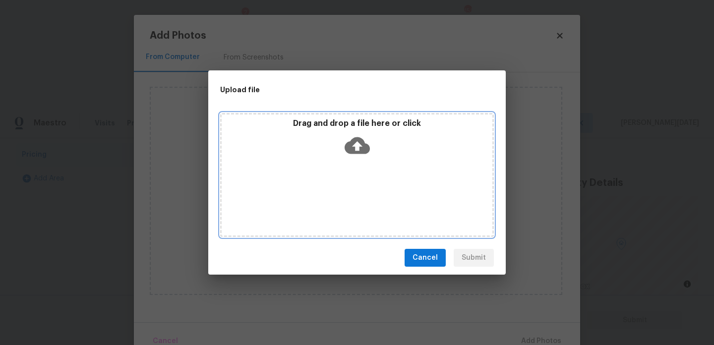
click at [337, 205] on div "Drag and drop a file here or click" at bounding box center [357, 175] width 274 height 124
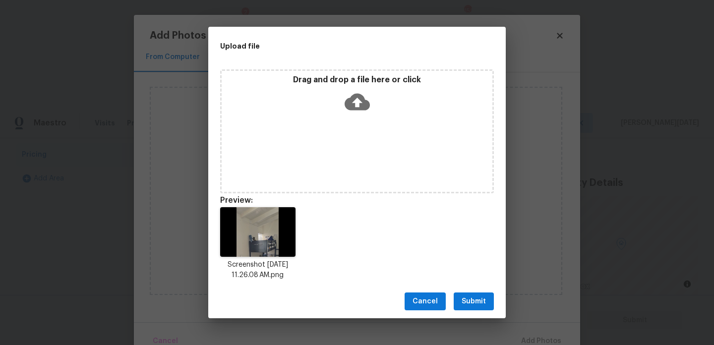
click at [472, 303] on span "Submit" at bounding box center [474, 302] width 24 height 12
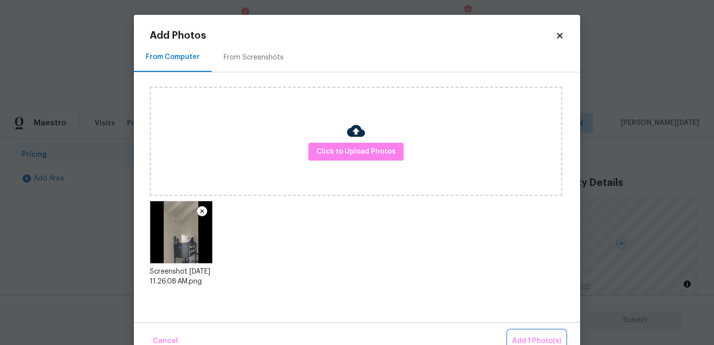
click at [531, 337] on span "Add 1 Photo(s)" at bounding box center [536, 341] width 49 height 12
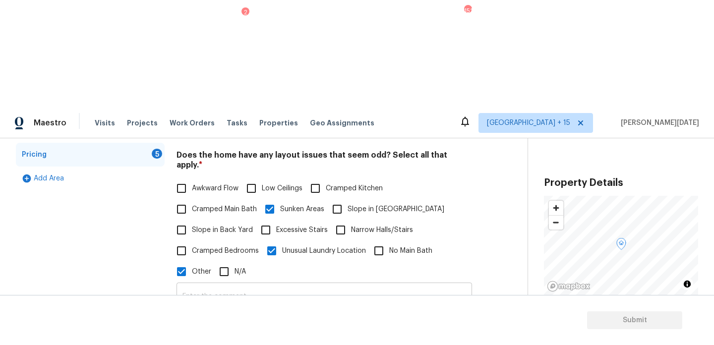
scroll to position [0, 0]
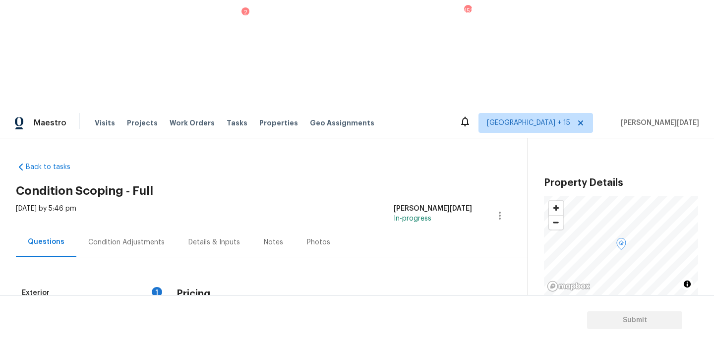
click at [150, 238] on div "Condition Adjustments" at bounding box center [126, 243] width 76 height 10
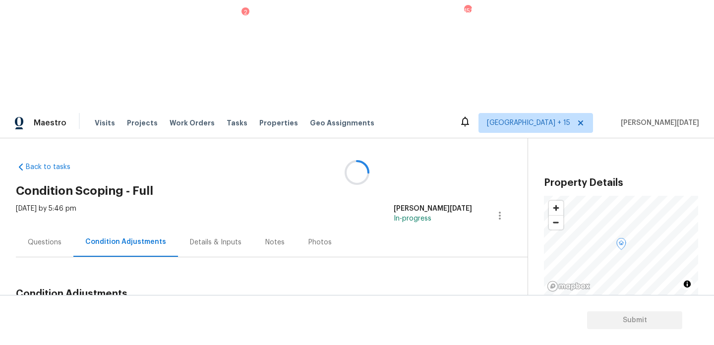
click at [456, 307] on button "Add Condition Adjustment" at bounding box center [448, 317] width 112 height 21
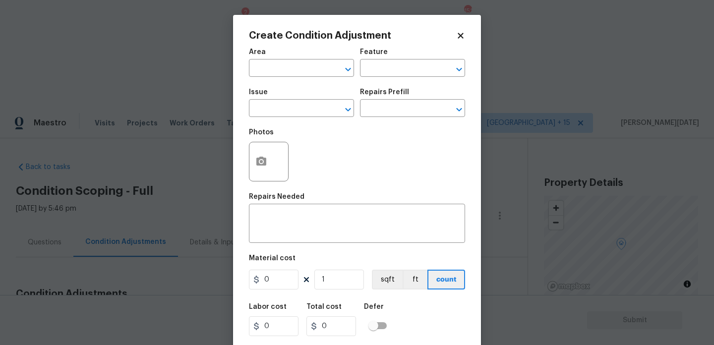
click at [456, 216] on div "x ​" at bounding box center [357, 224] width 216 height 37
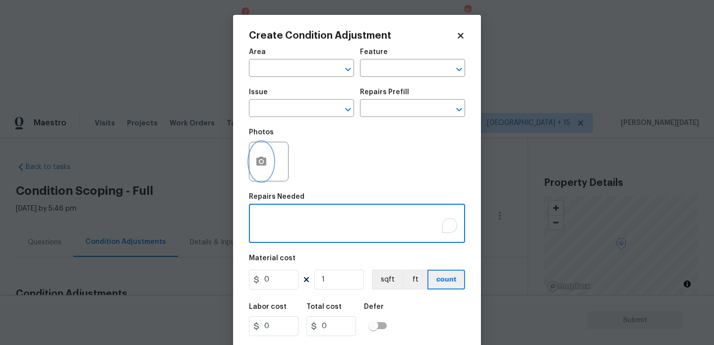
click at [259, 168] on button "button" at bounding box center [261, 161] width 24 height 39
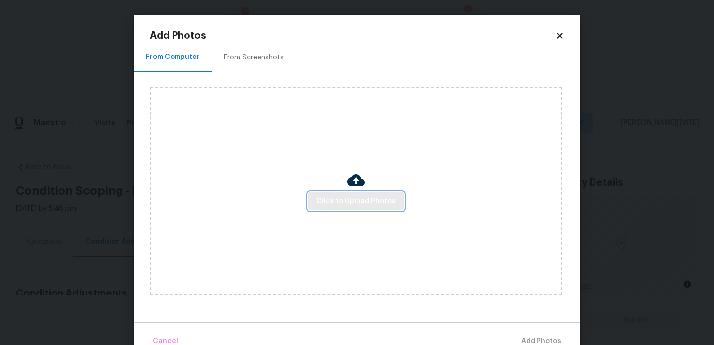
click at [342, 197] on span "Click to Upload Photos" at bounding box center [355, 201] width 79 height 12
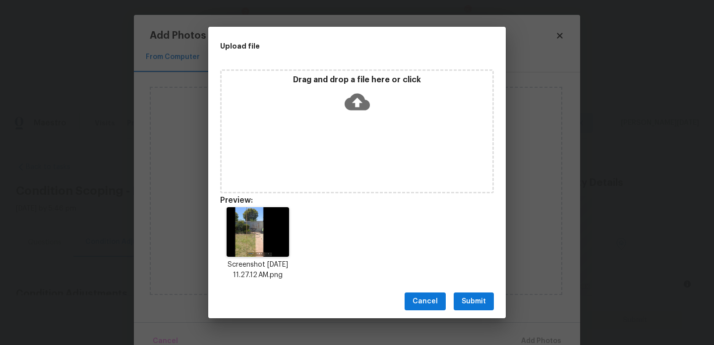
click at [462, 288] on div "Cancel Submit" at bounding box center [356, 302] width 297 height 34
click at [471, 298] on span "Submit" at bounding box center [474, 302] width 24 height 12
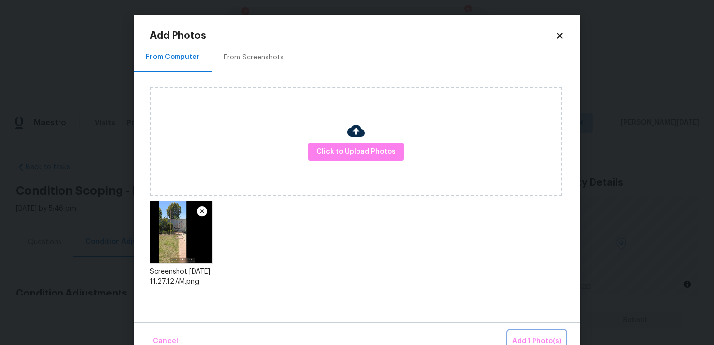
click at [531, 332] on button "Add 1 Photo(s)" at bounding box center [536, 341] width 57 height 21
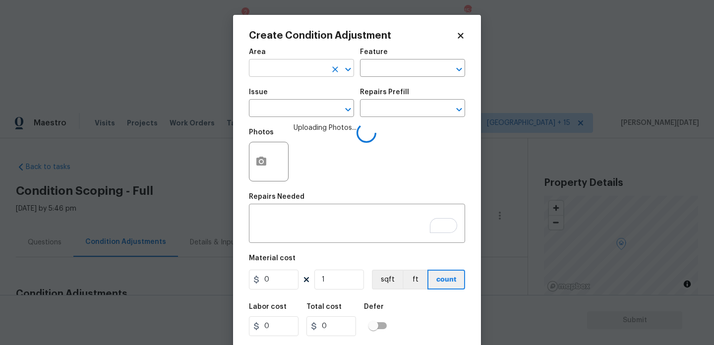
click at [280, 66] on input "text" at bounding box center [287, 68] width 77 height 15
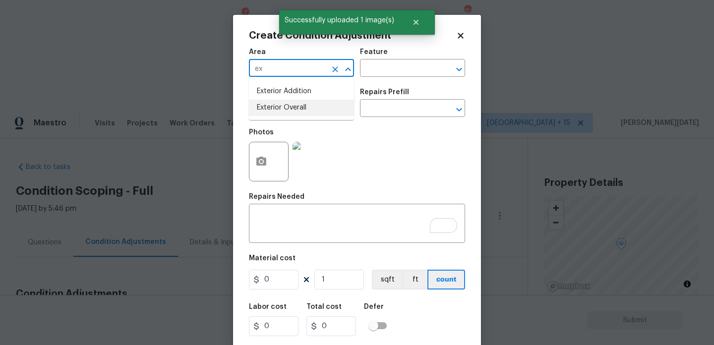
click at [278, 108] on li "Exterior Overall" at bounding box center [301, 108] width 105 height 16
type input "Exterior Overall"
click at [278, 108] on input "text" at bounding box center [287, 109] width 77 height 15
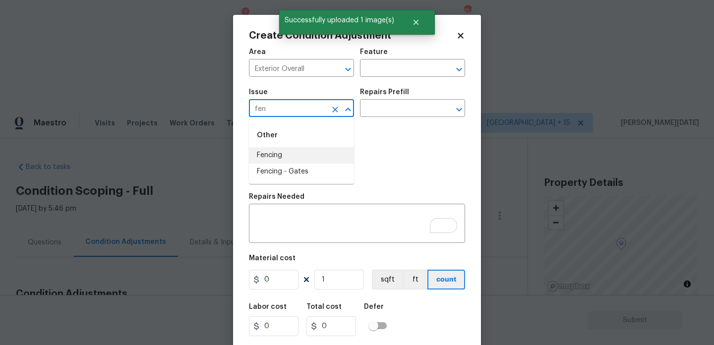
click at [278, 152] on li "Fencing" at bounding box center [301, 155] width 105 height 16
type input "Fencing"
click at [363, 117] on input "text" at bounding box center [398, 109] width 77 height 15
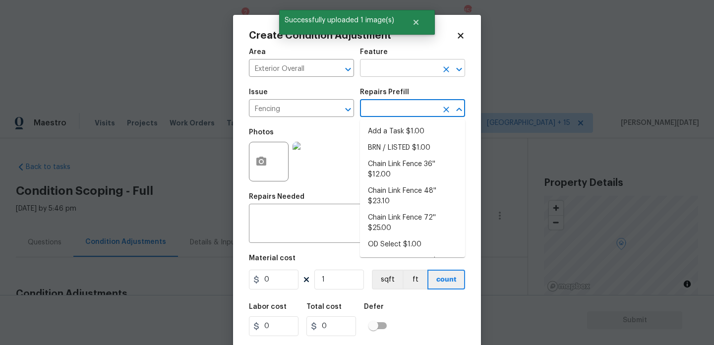
click at [386, 68] on input "text" at bounding box center [398, 68] width 77 height 15
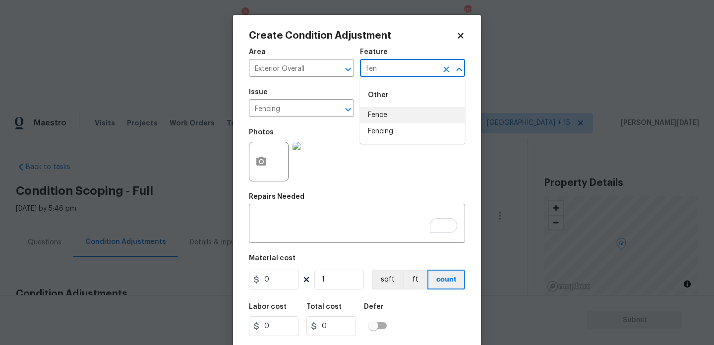
click at [390, 118] on li "Fence" at bounding box center [412, 115] width 105 height 16
type input "Fence"
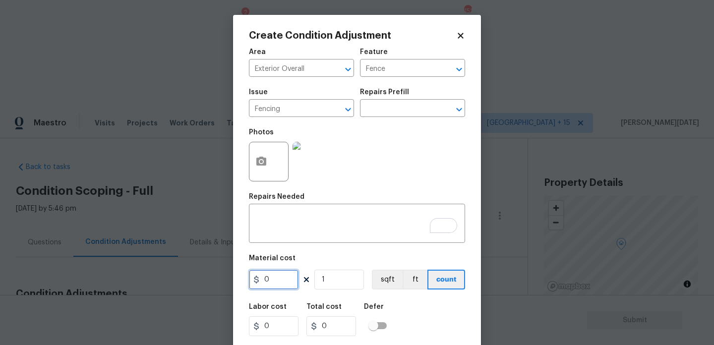
click at [289, 283] on input "0" at bounding box center [274, 280] width 50 height 20
type input "600"
click at [286, 230] on textarea "To enrich screen reader interactions, please activate Accessibility in Grammarl…" at bounding box center [357, 224] width 204 height 21
type input "600"
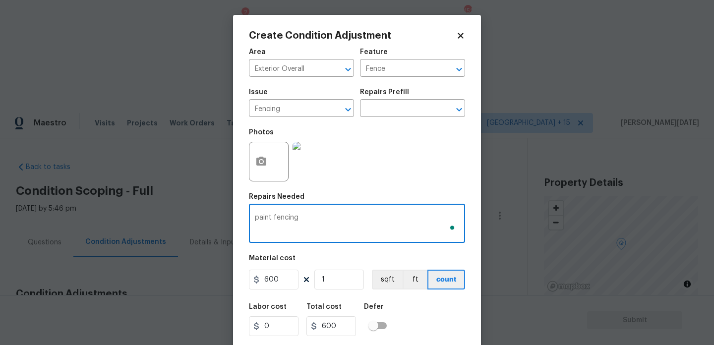
scroll to position [25, 0]
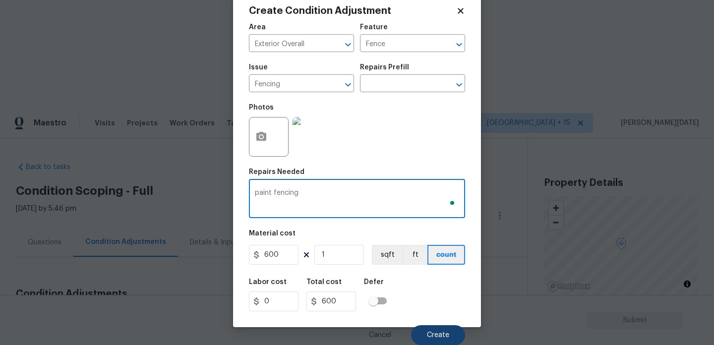
type textarea "paint fencing"
click at [433, 338] on span "Create" at bounding box center [438, 335] width 22 height 7
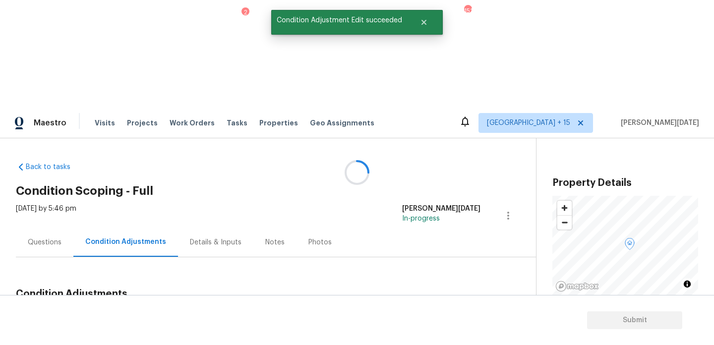
scroll to position [0, 0]
click at [426, 307] on button "Add Condition Adjustment" at bounding box center [454, 317] width 112 height 21
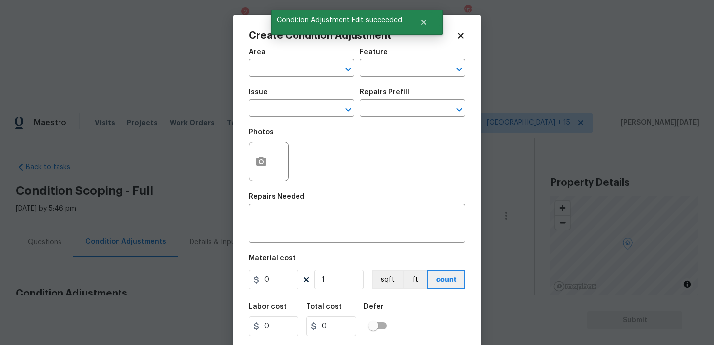
click at [426, 203] on div "Repairs Needed" at bounding box center [357, 199] width 216 height 13
click at [276, 162] on div at bounding box center [269, 162] width 40 height 40
click at [263, 163] on icon "button" at bounding box center [261, 161] width 10 height 9
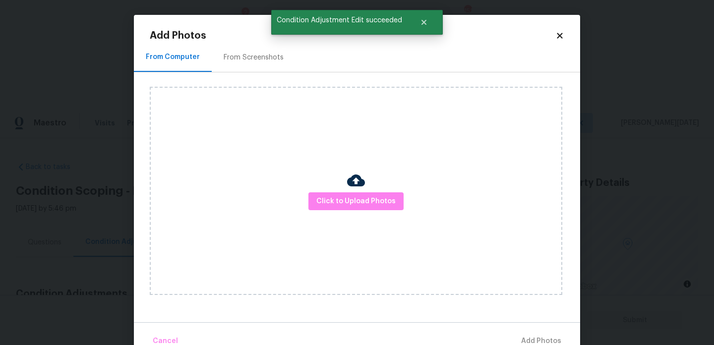
click at [345, 187] on div "Click to Upload Photos" at bounding box center [356, 191] width 413 height 208
click at [353, 198] on span "Click to Upload Photos" at bounding box center [355, 201] width 79 height 12
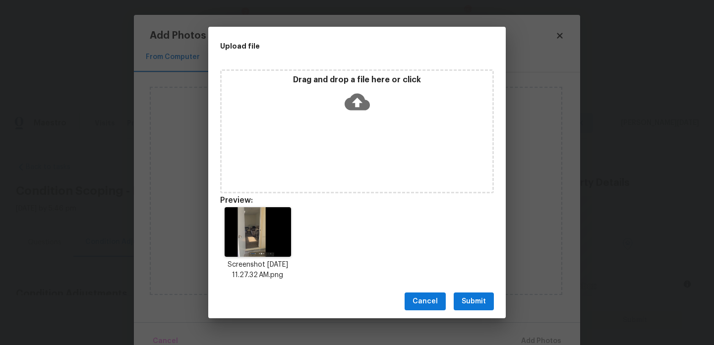
click at [470, 304] on span "Submit" at bounding box center [474, 302] width 24 height 12
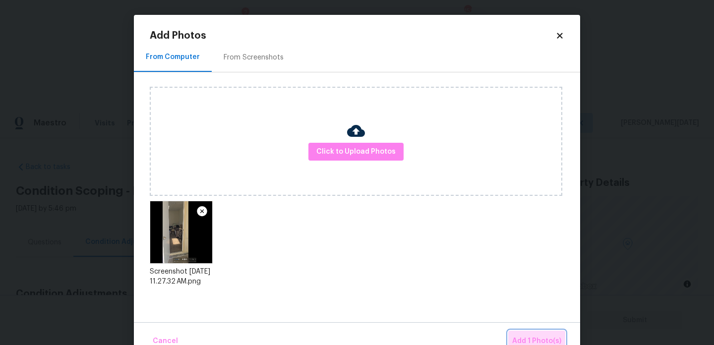
click at [528, 335] on span "Add 1 Photo(s)" at bounding box center [536, 341] width 49 height 12
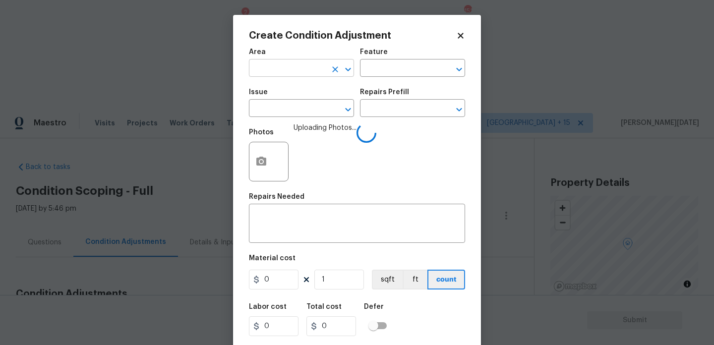
click at [271, 67] on input "text" at bounding box center [287, 68] width 77 height 15
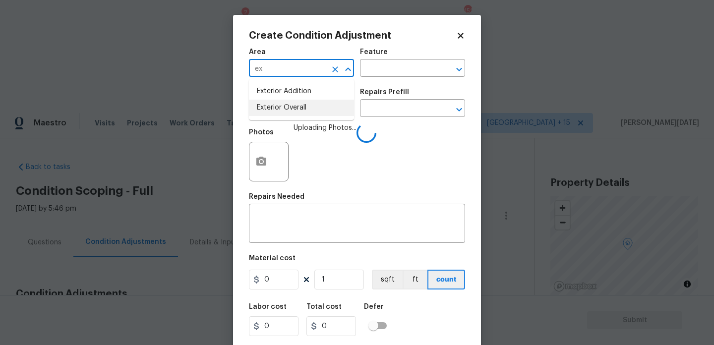
click at [287, 102] on li "Exterior Overall" at bounding box center [301, 108] width 105 height 16
type input "Exterior Overall"
click at [287, 102] on input "text" at bounding box center [287, 109] width 77 height 15
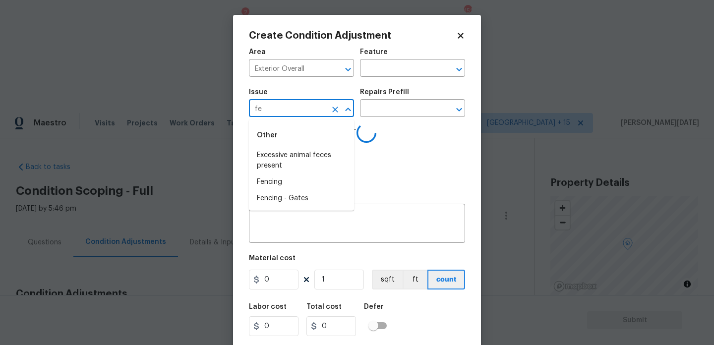
type input "f"
type input "demo"
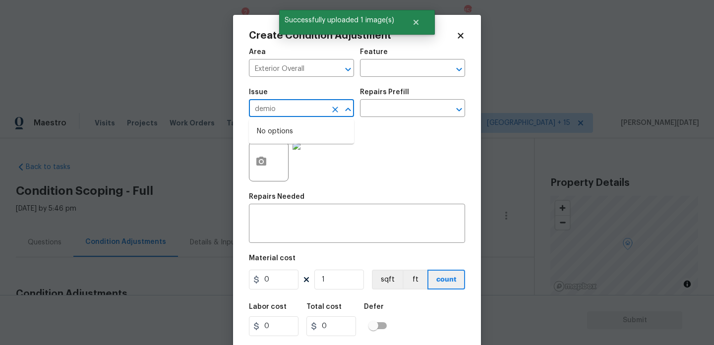
type input "demi"
click at [304, 171] on li "Demo Exterior" at bounding box center [301, 172] width 105 height 16
type input "Demo Exterior"
click at [405, 108] on input "text" at bounding box center [398, 109] width 77 height 15
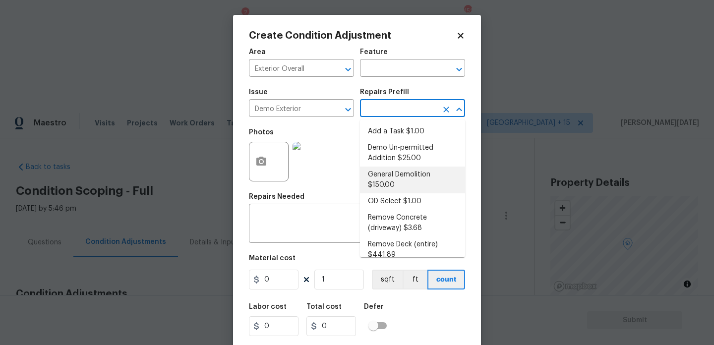
click at [415, 178] on li "General Demolition $150.00" at bounding box center [412, 180] width 105 height 27
type input "Demolition"
type textarea "Decks, sheds, above ground pools,"
type input "150"
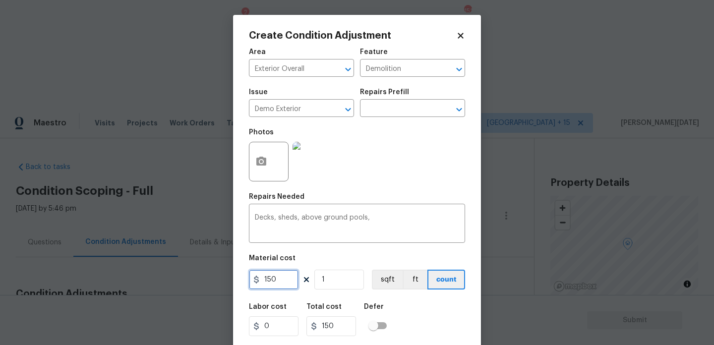
drag, startPoint x: 289, startPoint y: 285, endPoint x: 193, endPoint y: 280, distance: 95.8
click at [193, 280] on div "Create Condition Adjustment Area Exterior Overall ​ Feature Demolition ​ Issue …" at bounding box center [357, 172] width 714 height 345
type input "2000"
click at [359, 154] on div "Photos" at bounding box center [357, 155] width 216 height 64
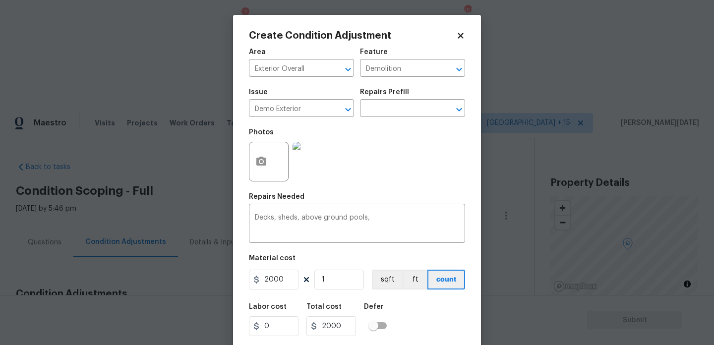
scroll to position [25, 0]
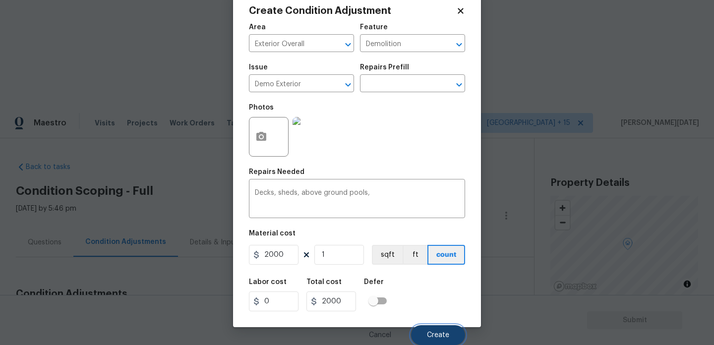
click at [423, 330] on button "Create" at bounding box center [438, 335] width 54 height 20
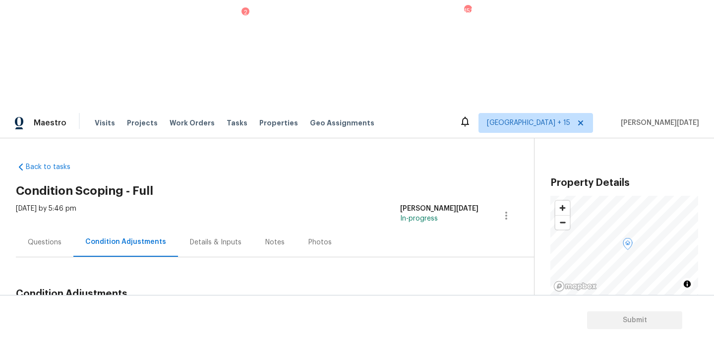
scroll to position [63, 0]
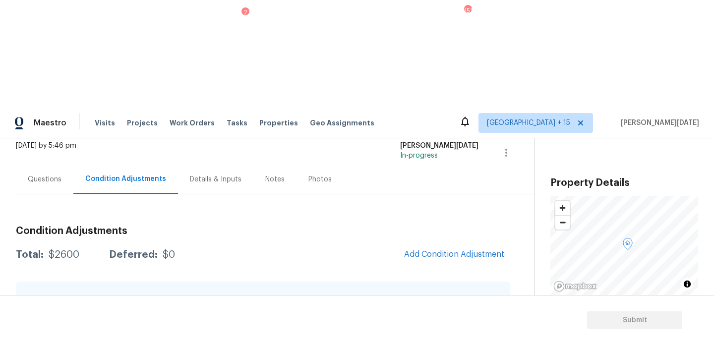
click at [483, 337] on icon "button" at bounding box center [486, 343] width 12 height 12
click at [528, 235] on div "Edit" at bounding box center [542, 234] width 77 height 10
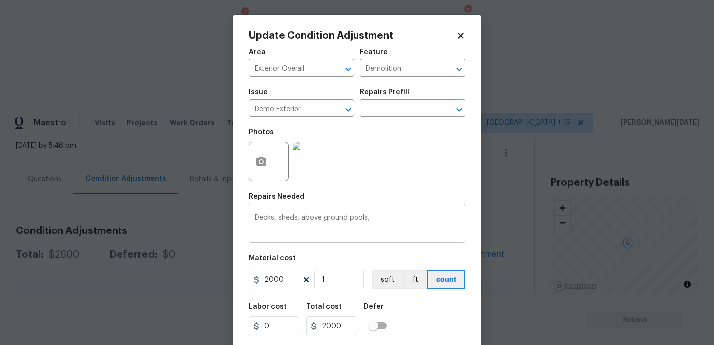
click at [387, 220] on textarea "Decks, sheds, above ground pools," at bounding box center [357, 224] width 204 height 21
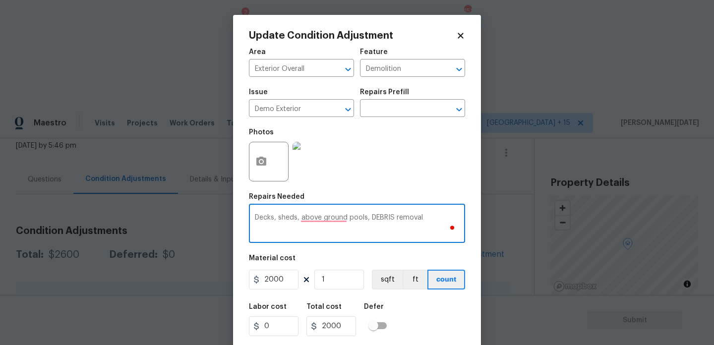
type textarea "Decks, sheds, above ground pools, DEBRIS removal"
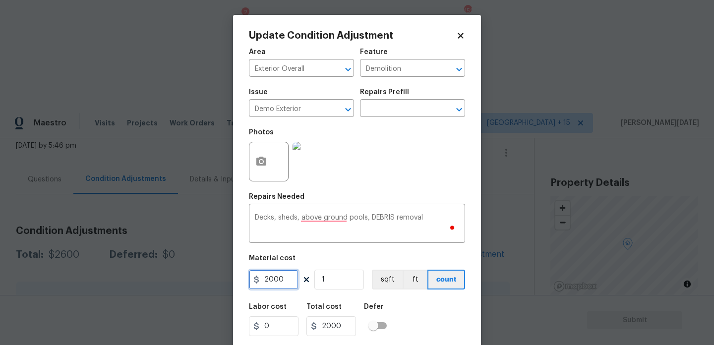
click at [293, 286] on input "2000" at bounding box center [274, 280] width 50 height 20
type input "2200"
click at [423, 142] on div "Photos" at bounding box center [357, 155] width 216 height 64
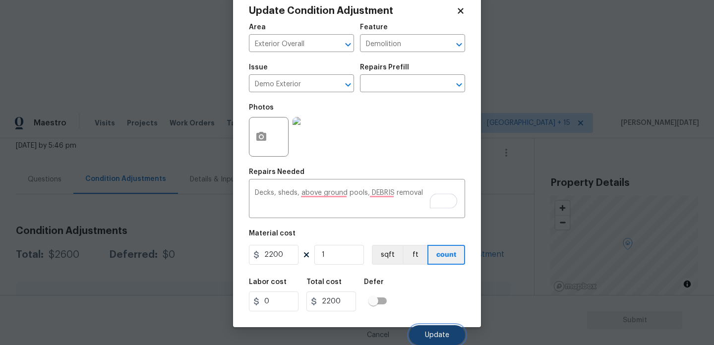
click at [442, 338] on span "Update" at bounding box center [437, 335] width 24 height 7
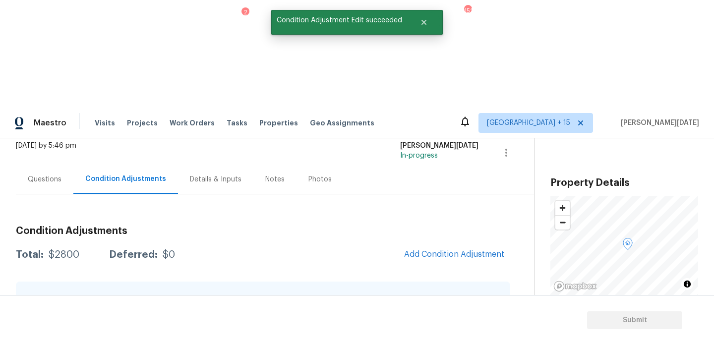
scroll to position [0, 0]
click at [488, 337] on icon "button" at bounding box center [486, 343] width 12 height 12
click at [531, 232] on div "Edit" at bounding box center [542, 234] width 77 height 10
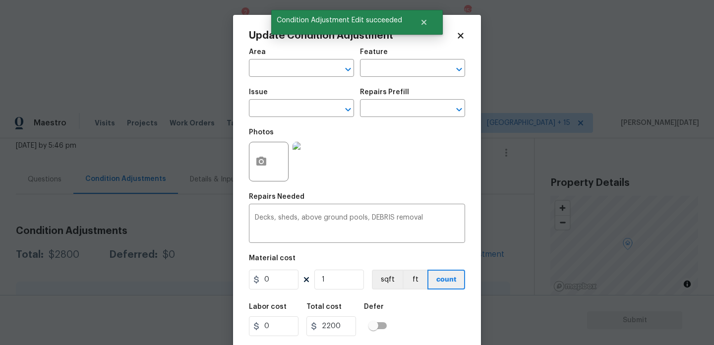
type input "Exterior Overall"
type input "Demolition"
type input "Demo Exterior"
type input "2200"
click at [255, 161] on button "button" at bounding box center [261, 161] width 24 height 39
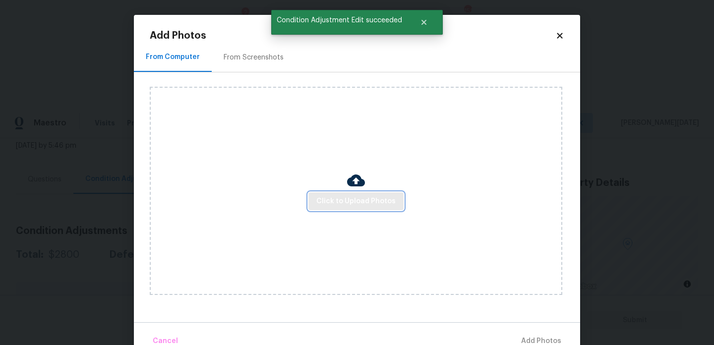
click at [338, 199] on span "Click to Upload Photos" at bounding box center [355, 201] width 79 height 12
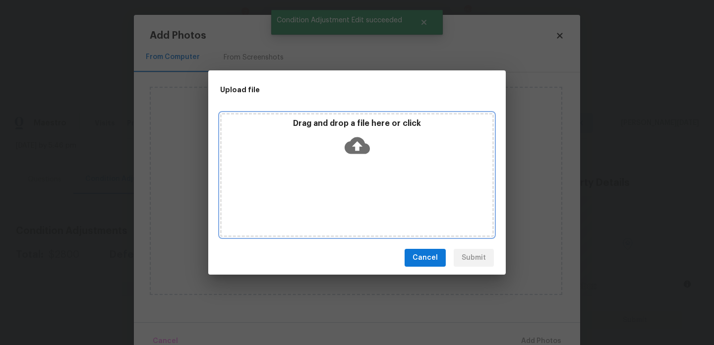
click at [338, 199] on div "Drag and drop a file here or click" at bounding box center [357, 175] width 274 height 124
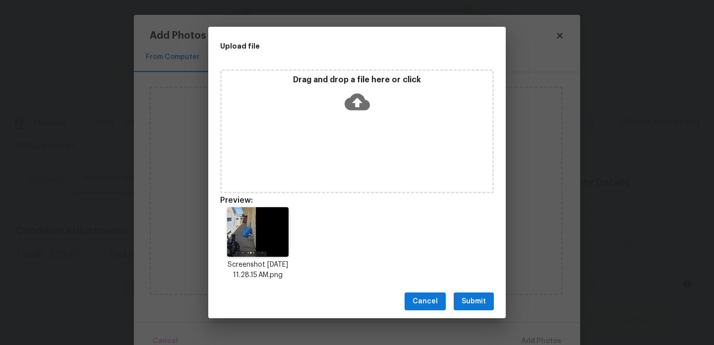
click at [472, 299] on span "Submit" at bounding box center [474, 302] width 24 height 12
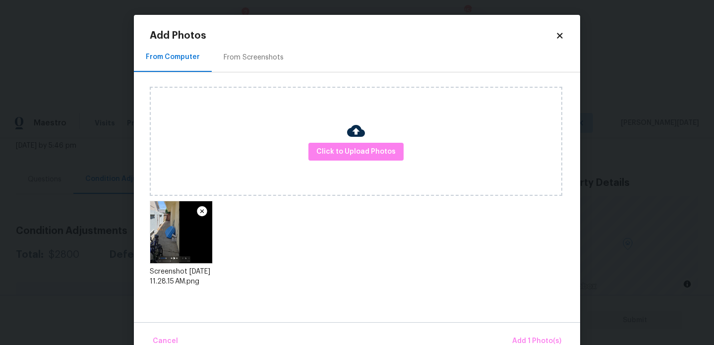
click at [526, 328] on div "Cancel Add 1 Photo(s)" at bounding box center [357, 337] width 446 height 30
click at [529, 336] on span "Add 1 Photo(s)" at bounding box center [536, 341] width 49 height 12
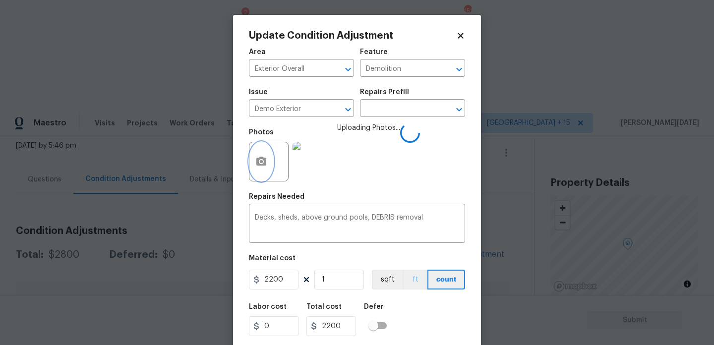
scroll to position [25, 0]
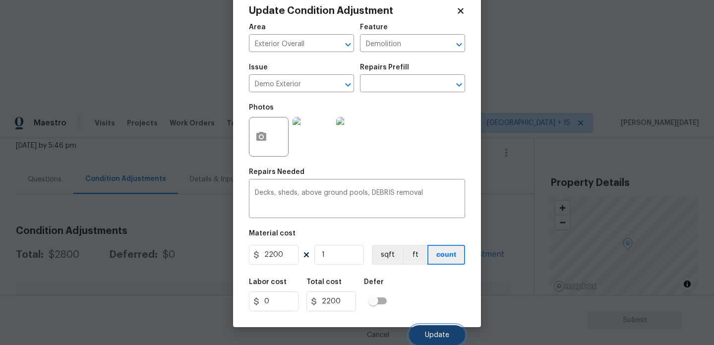
click at [432, 340] on button "Update" at bounding box center [437, 335] width 56 height 20
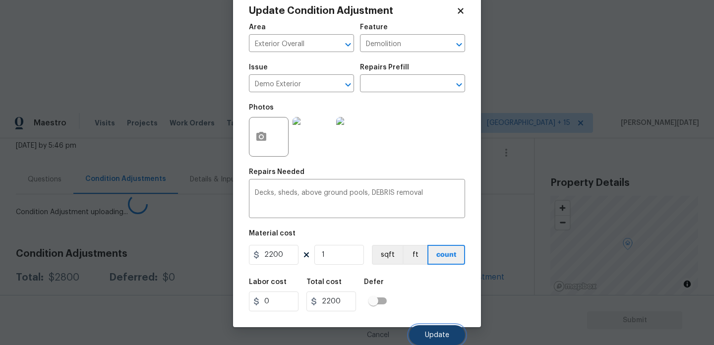
click at [432, 340] on button "Update" at bounding box center [437, 335] width 56 height 20
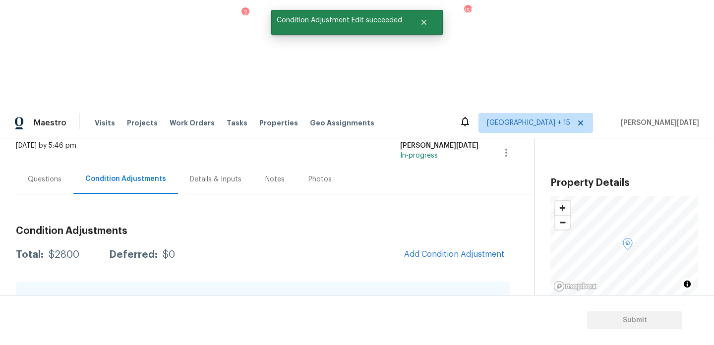
scroll to position [0, 0]
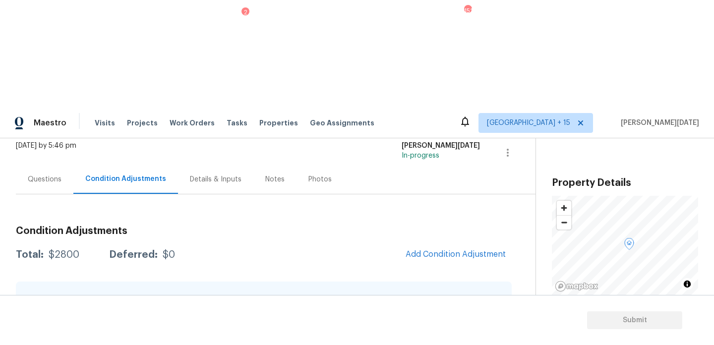
click at [361, 244] on div "Total: $2800 Deferred: $0 Add Condition Adjustment" at bounding box center [264, 255] width 496 height 22
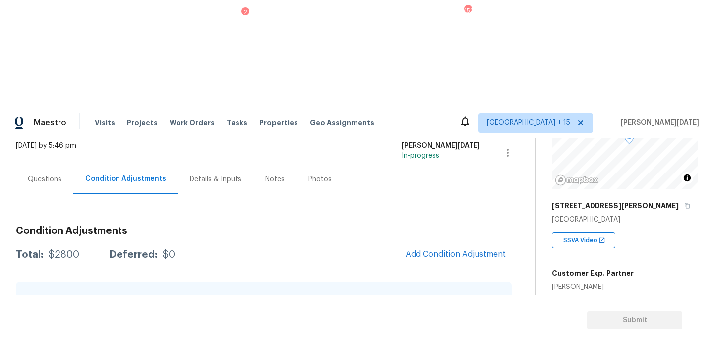
scroll to position [252, 0]
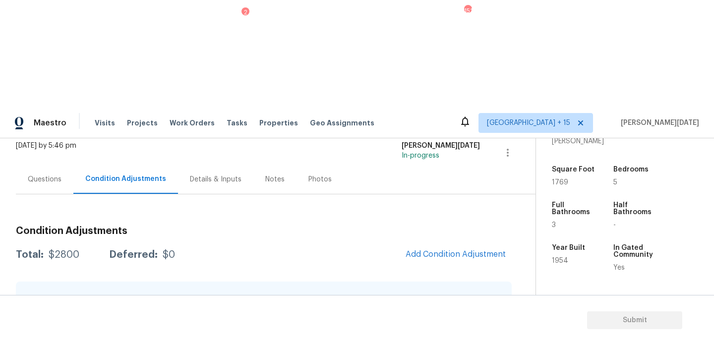
click at [559, 179] on span "1769" at bounding box center [560, 182] width 16 height 7
copy span "1769"
click at [462, 250] on span "Add Condition Adjustment" at bounding box center [456, 254] width 100 height 9
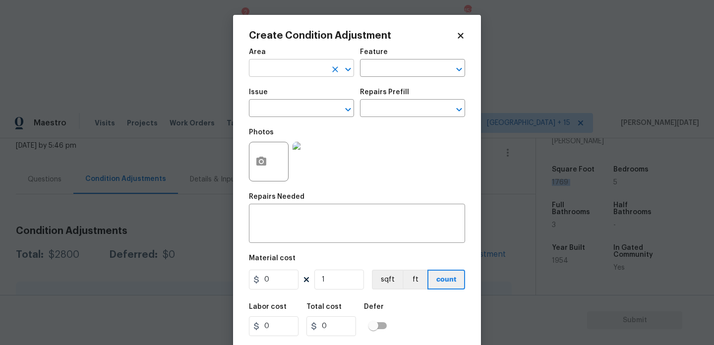
click at [261, 65] on input "text" at bounding box center [287, 68] width 77 height 15
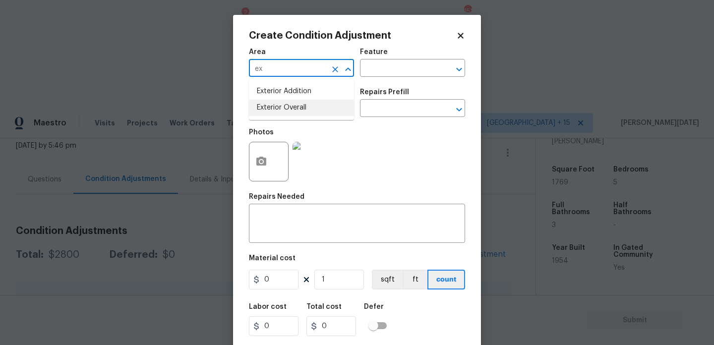
click at [288, 110] on li "Exterior Overall" at bounding box center [301, 108] width 105 height 16
type input "Exterior Overall"
click at [288, 110] on input "text" at bounding box center [287, 109] width 77 height 15
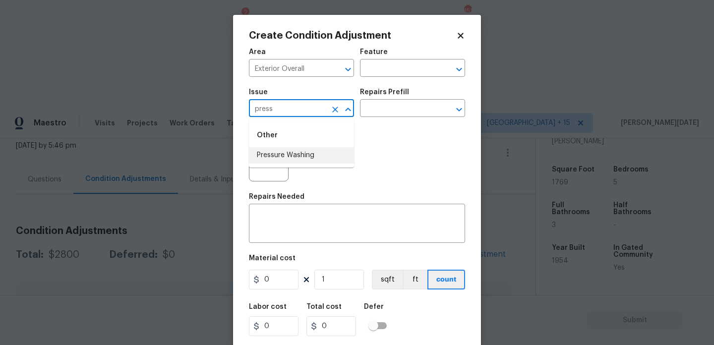
click at [304, 155] on li "Pressure Washing" at bounding box center [301, 155] width 105 height 16
type input "Pressure Washing"
click at [386, 111] on input "text" at bounding box center [398, 109] width 77 height 15
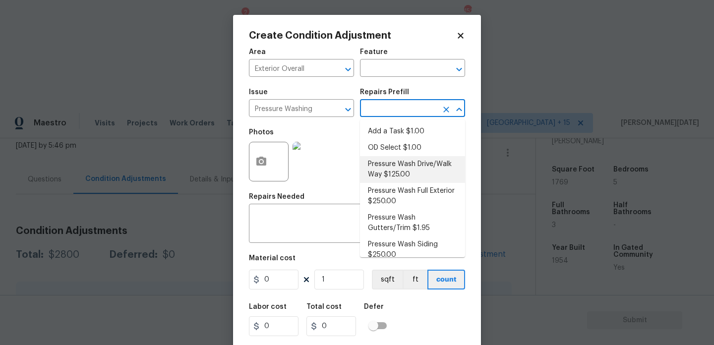
click at [402, 196] on li "Pressure Wash Full Exterior $250.00" at bounding box center [412, 196] width 105 height 27
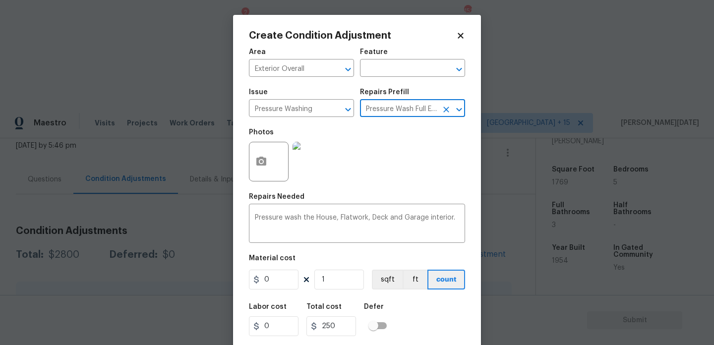
type input "Siding"
type textarea "Pressure wash the House, Flatwork, Deck and Garage interior."
type input "250"
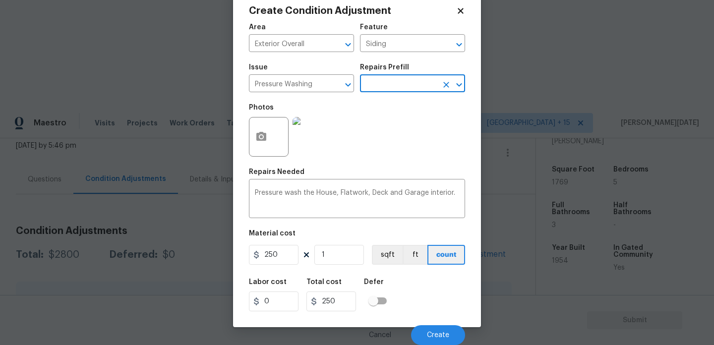
click at [424, 323] on div "Cancel Create" at bounding box center [357, 331] width 216 height 28
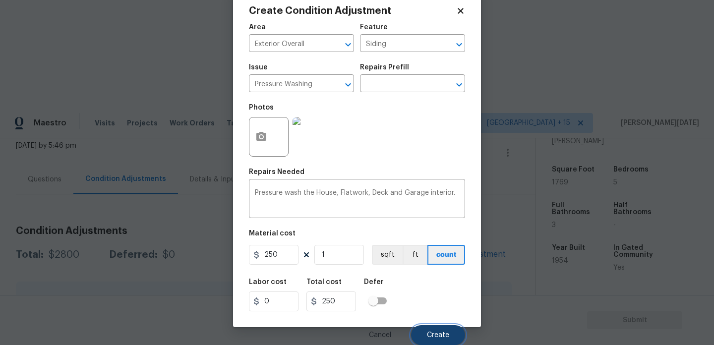
click at [427, 334] on button "Create" at bounding box center [438, 335] width 54 height 20
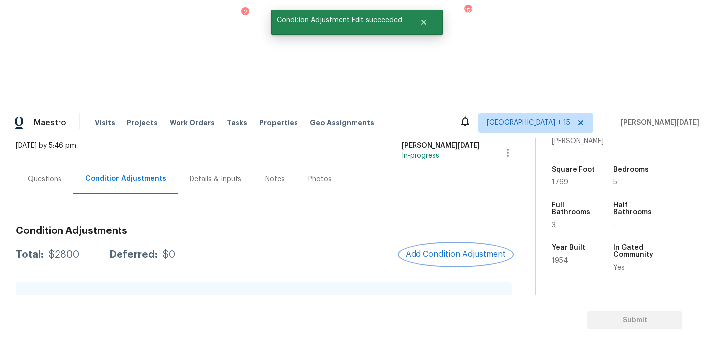
scroll to position [0, 0]
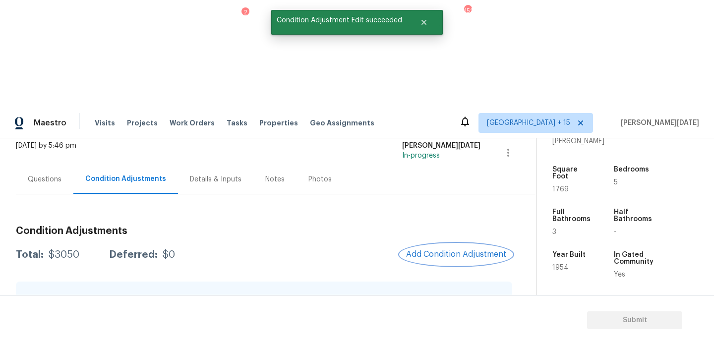
click at [454, 250] on span "Add Condition Adjustment" at bounding box center [456, 254] width 100 height 9
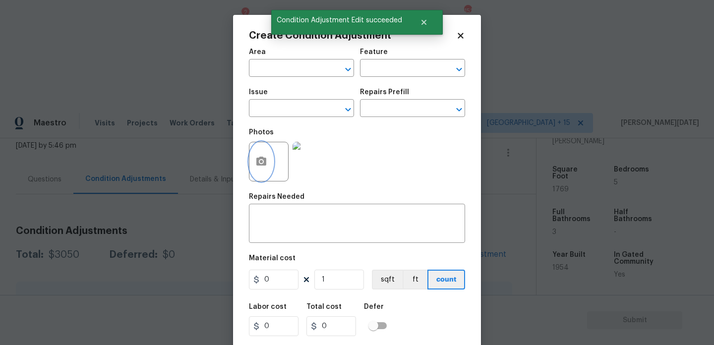
click at [253, 162] on button "button" at bounding box center [261, 161] width 24 height 39
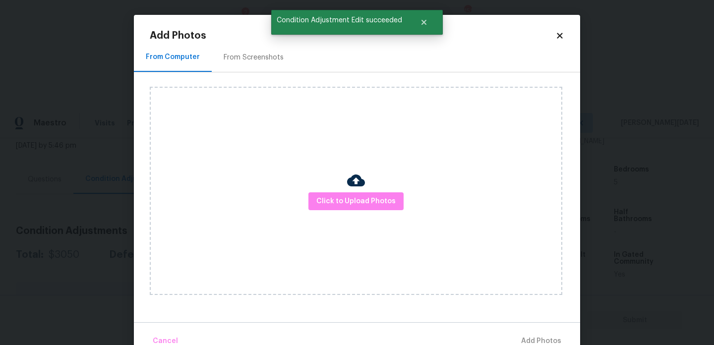
click at [233, 48] on div "From Screenshots" at bounding box center [254, 57] width 84 height 29
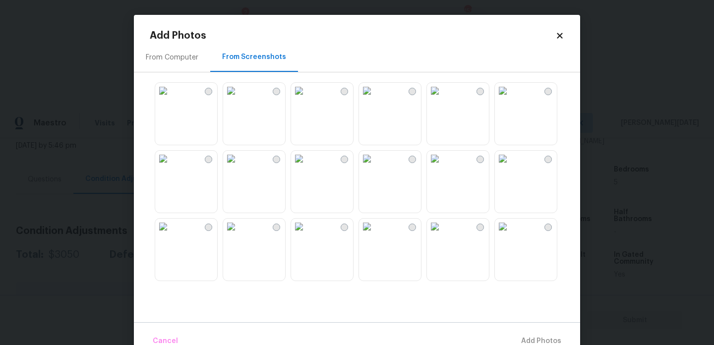
click at [239, 162] on img at bounding box center [231, 159] width 16 height 16
click at [375, 167] on img at bounding box center [367, 159] width 16 height 16
click at [511, 235] on img at bounding box center [503, 227] width 16 height 16
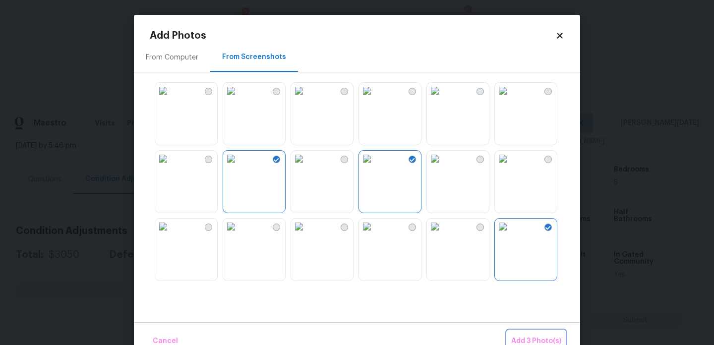
click at [529, 337] on span "Add 3 Photo(s)" at bounding box center [536, 341] width 50 height 12
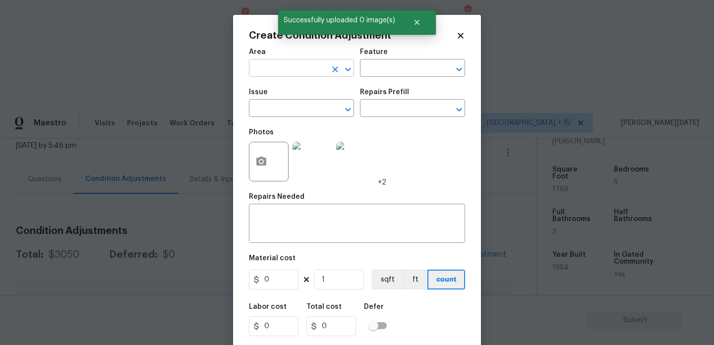
click at [262, 74] on input "text" at bounding box center [287, 68] width 77 height 15
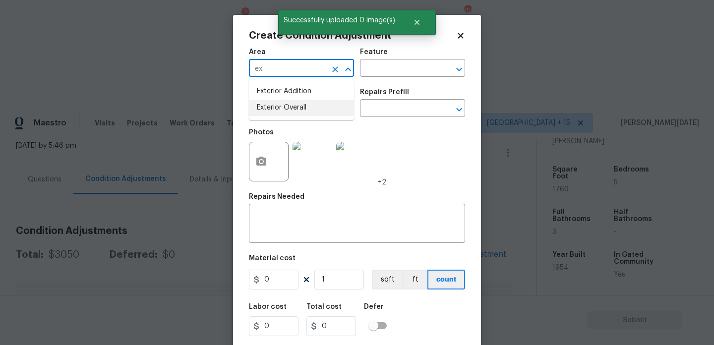
click at [288, 115] on li "Exterior Overall" at bounding box center [301, 108] width 105 height 16
type input "Exterior Overall"
click at [288, 115] on input "text" at bounding box center [287, 109] width 77 height 15
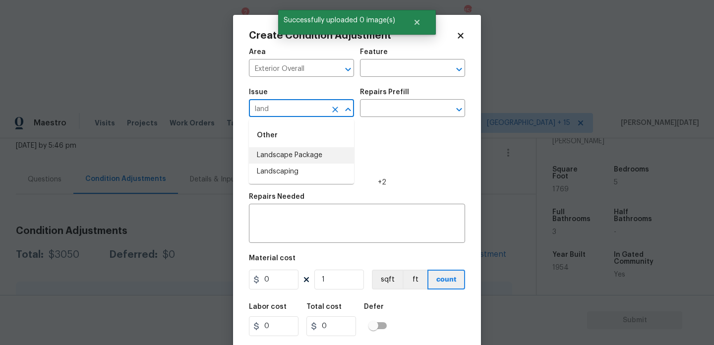
click at [291, 151] on li "Landscape Package" at bounding box center [301, 155] width 105 height 16
type input "Landscape Package"
click at [364, 119] on div "Issue Landscape Package ​ Repairs Prefill ​" at bounding box center [357, 103] width 216 height 40
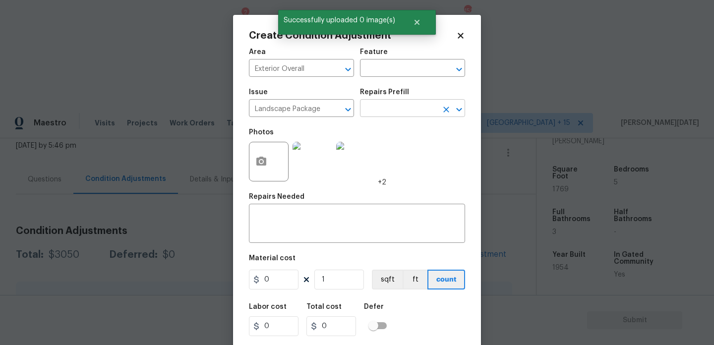
click at [382, 114] on input "text" at bounding box center [398, 109] width 77 height 15
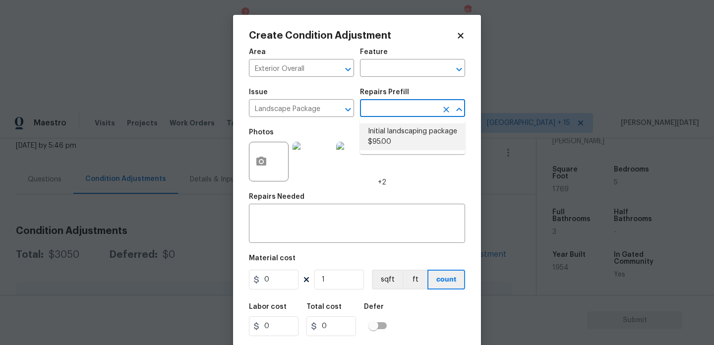
click at [399, 146] on li "Initial landscaping package $95.00" at bounding box center [412, 136] width 105 height 27
type input "Home Readiness Packages"
type textarea "Mowing of grass up to 6" in height. Mow, edge along driveways & sidewalks, trim…"
type input "95"
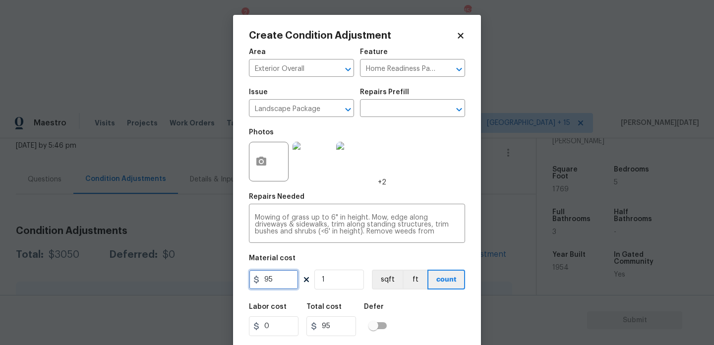
drag, startPoint x: 281, startPoint y: 282, endPoint x: 206, endPoint y: 279, distance: 75.0
click at [206, 279] on div "Create Condition Adjustment Area Exterior Overall ​ Feature Home Readiness Pack…" at bounding box center [357, 172] width 714 height 345
type input "300"
click at [414, 180] on div "Photos +2" at bounding box center [357, 155] width 216 height 64
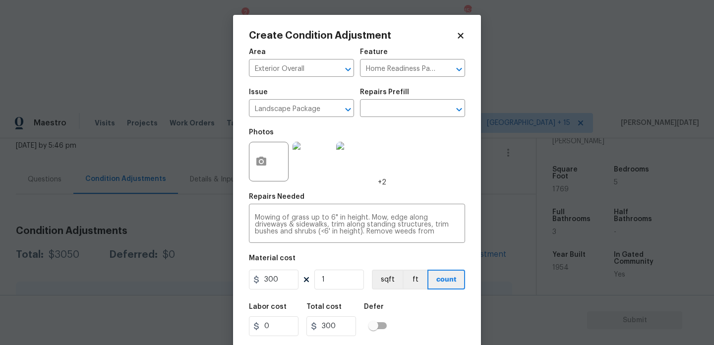
scroll to position [25, 0]
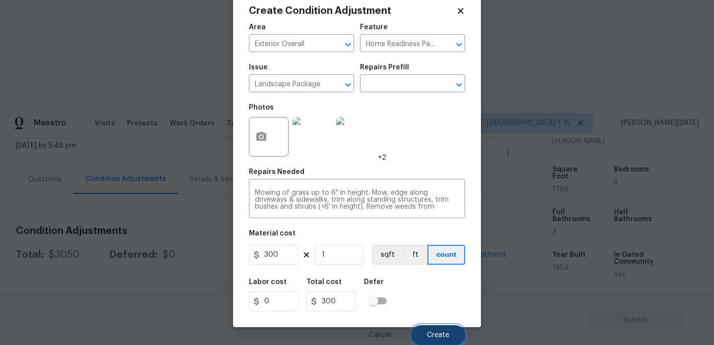
click at [438, 339] on span "Create" at bounding box center [438, 335] width 22 height 7
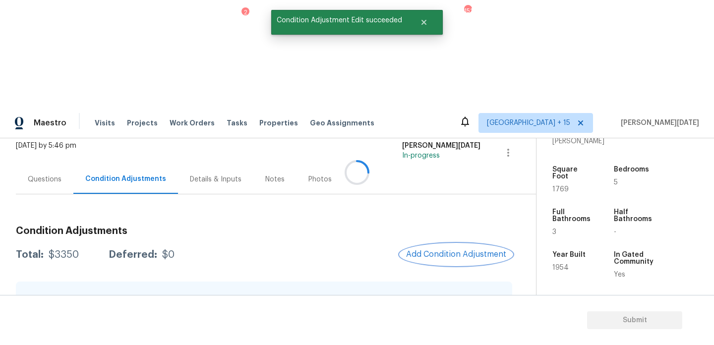
scroll to position [0, 0]
click at [443, 250] on span "Add Condition Adjustment" at bounding box center [456, 254] width 100 height 9
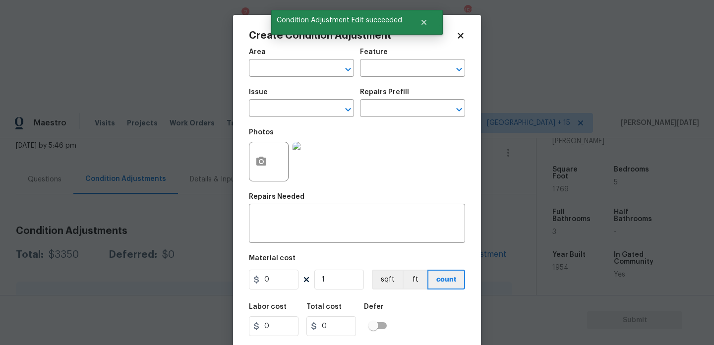
click at [279, 79] on span "Area ​" at bounding box center [301, 63] width 105 height 40
click at [262, 69] on input "text" at bounding box center [287, 68] width 77 height 15
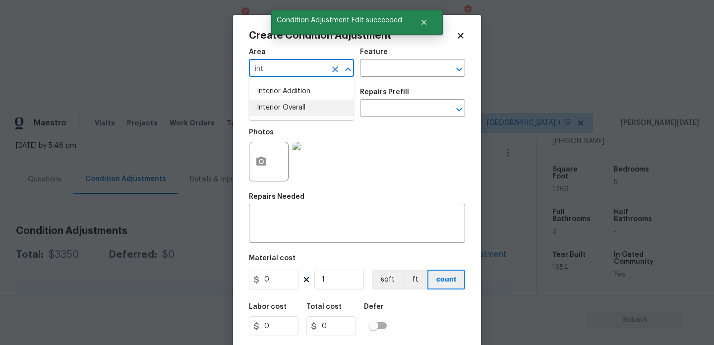
click at [279, 105] on li "Interior Overall" at bounding box center [301, 108] width 105 height 16
type input "Interior Overall"
click at [279, 105] on input "text" at bounding box center [287, 109] width 77 height 15
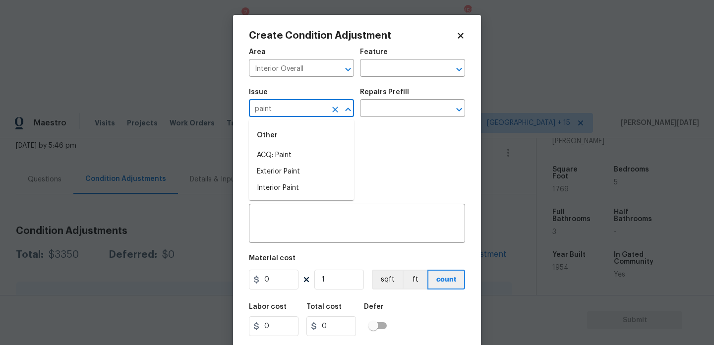
click at [286, 145] on div "Other" at bounding box center [301, 135] width 105 height 24
click at [287, 151] on li "ACQ: Paint" at bounding box center [301, 155] width 105 height 16
type input "ACQ: Paint"
click at [387, 111] on input "text" at bounding box center [398, 109] width 77 height 15
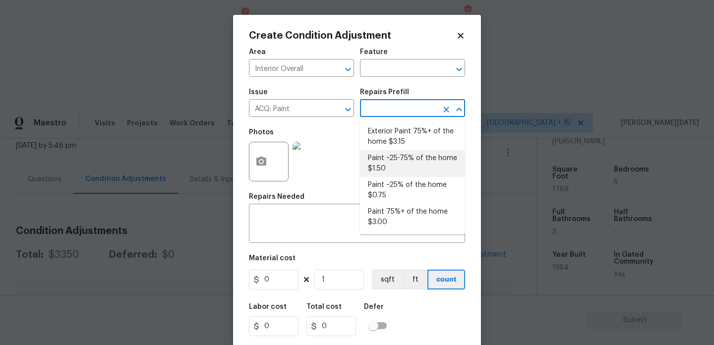
click at [402, 159] on li "Paint ~25-75% of the home $1.50" at bounding box center [412, 163] width 105 height 27
type input "Acquisition"
type textarea "Acquisition Scope: ~25 - 75% of the home needs interior paint"
type input "1.5"
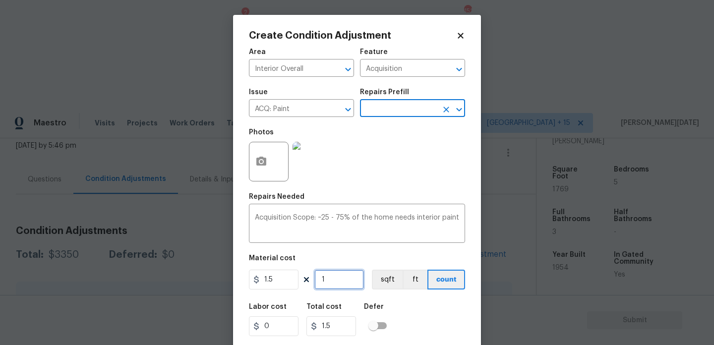
click at [343, 274] on input "1" at bounding box center [339, 280] width 50 height 20
type input "0"
paste input "1769"
type input "1769"
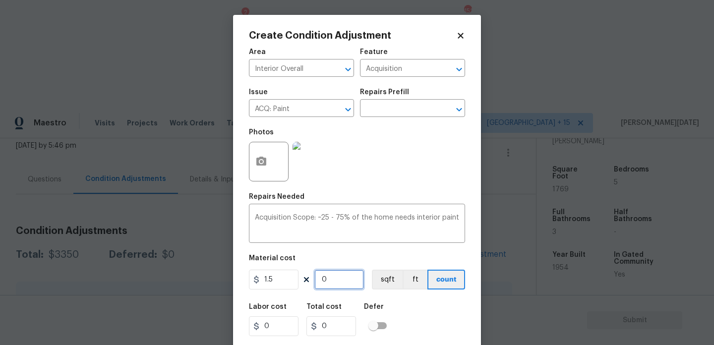
type input "2653.5"
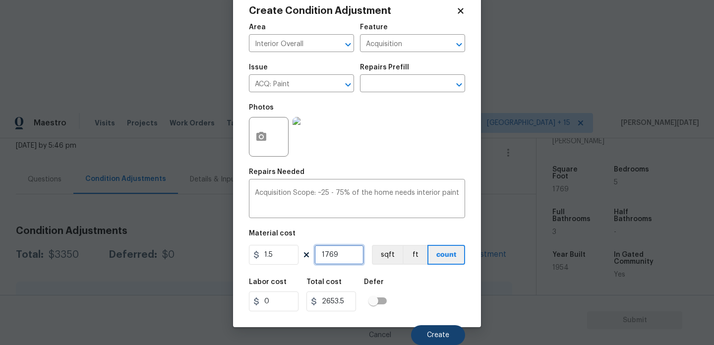
type input "1769"
click at [432, 338] on span "Create" at bounding box center [438, 335] width 22 height 7
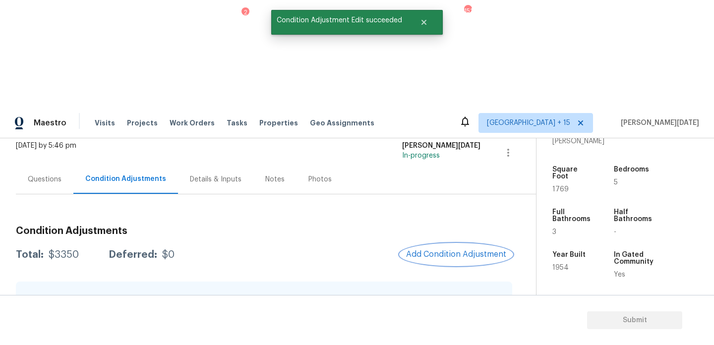
scroll to position [0, 0]
click at [494, 331] on button "button" at bounding box center [488, 343] width 24 height 24
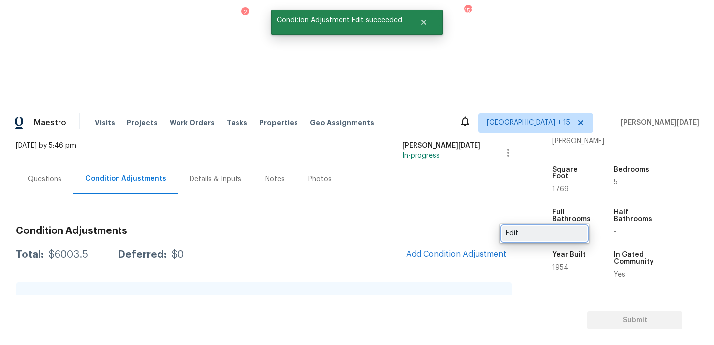
click at [541, 237] on div "Edit" at bounding box center [544, 234] width 77 height 10
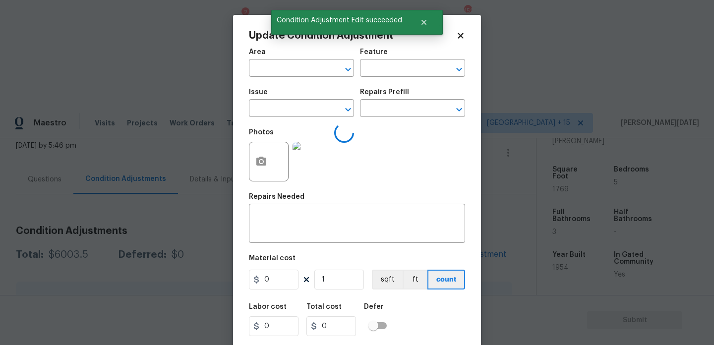
type textarea "Acquisition Scope: ~25 - 75% of the home needs interior paint"
type input "1769"
type input "2653.5"
type input "Interior Overall"
type input "Acquisition"
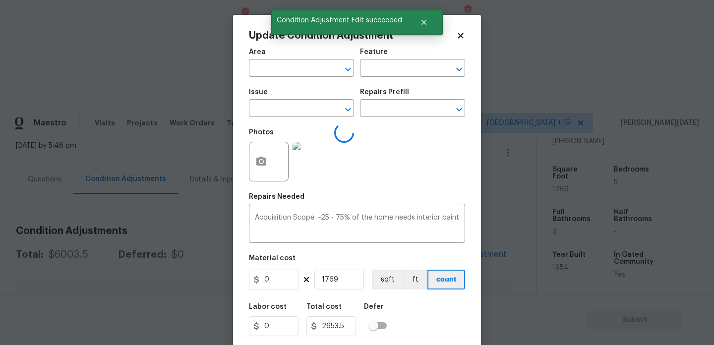
type input "ACQ: Paint"
type input "1.5"
click at [264, 175] on button "button" at bounding box center [261, 161] width 24 height 39
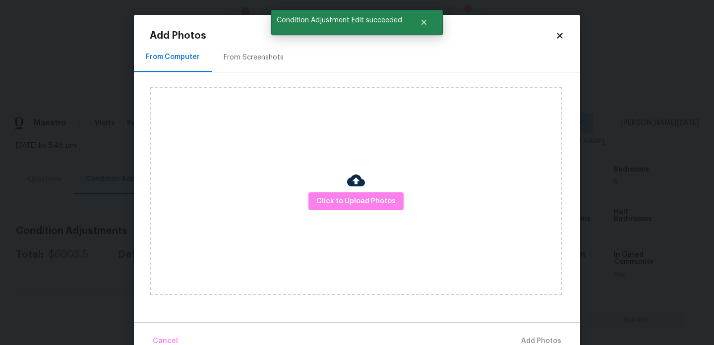
click at [237, 68] on div "From Screenshots" at bounding box center [254, 57] width 84 height 29
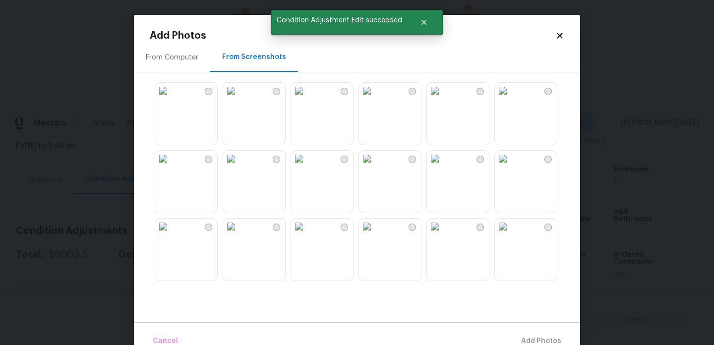
click at [239, 99] on img at bounding box center [231, 91] width 16 height 16
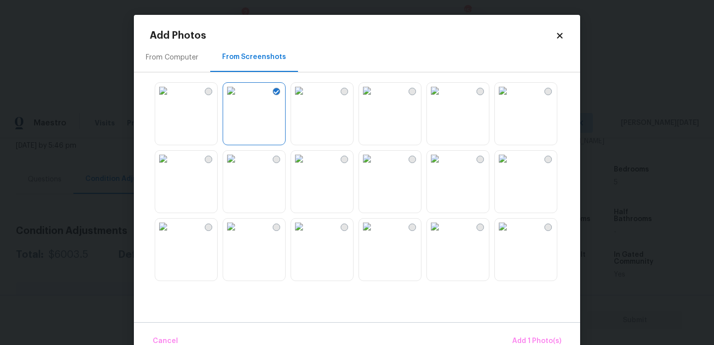
click at [171, 99] on img at bounding box center [163, 91] width 16 height 16
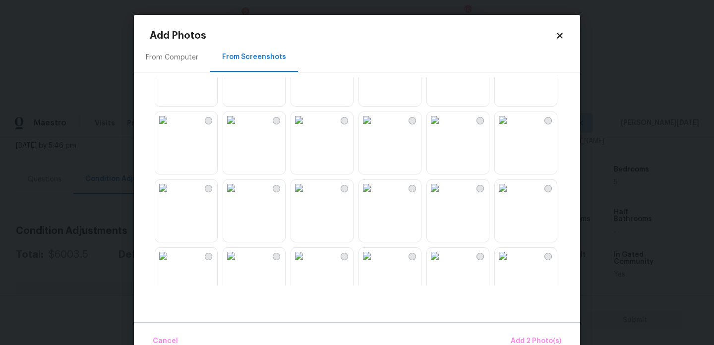
scroll to position [178, 0]
click at [375, 124] on img at bounding box center [367, 117] width 16 height 16
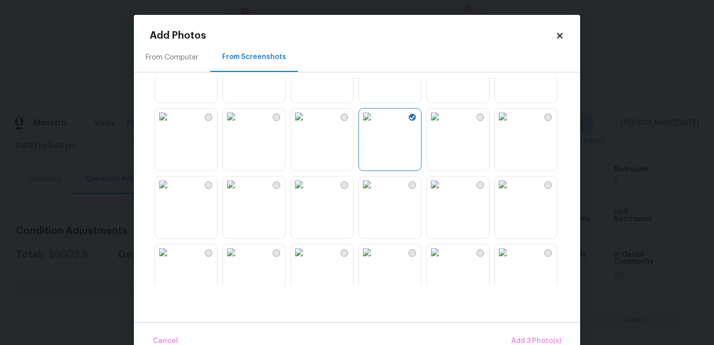
click at [443, 124] on img at bounding box center [435, 117] width 16 height 16
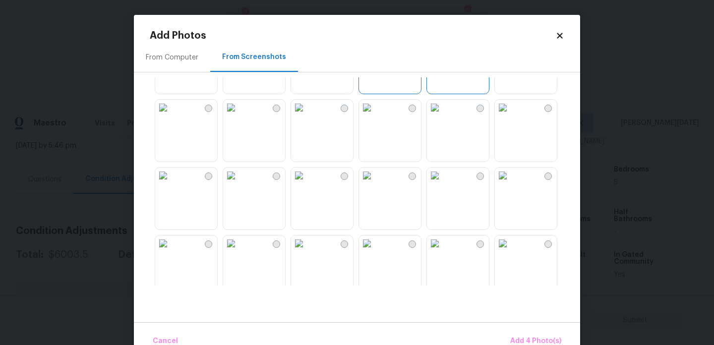
scroll to position [328, 0]
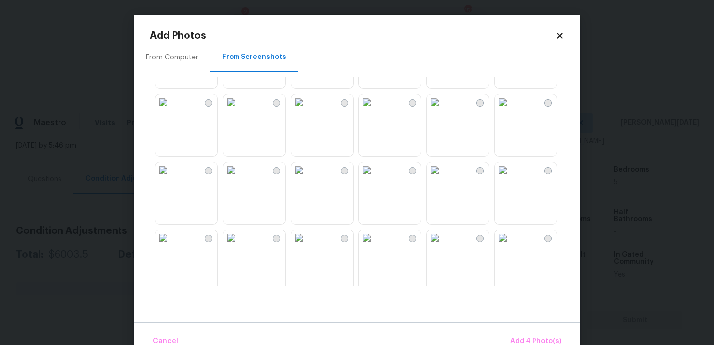
click at [443, 110] on img at bounding box center [435, 102] width 16 height 16
click at [443, 178] on img at bounding box center [435, 170] width 16 height 16
click at [439, 111] on img at bounding box center [435, 103] width 16 height 16
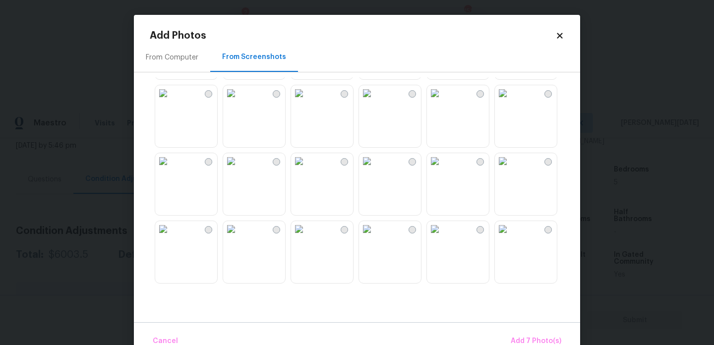
scroll to position [947, 0]
click at [375, 171] on img at bounding box center [367, 163] width 16 height 16
click at [307, 171] on img at bounding box center [299, 163] width 16 height 16
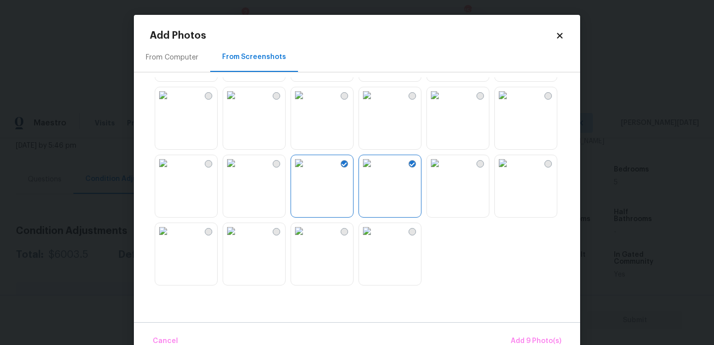
click at [239, 171] on img at bounding box center [231, 163] width 16 height 16
click at [171, 239] on img at bounding box center [163, 231] width 16 height 16
click at [521, 340] on span "Add 11 Photo(s)" at bounding box center [535, 341] width 52 height 12
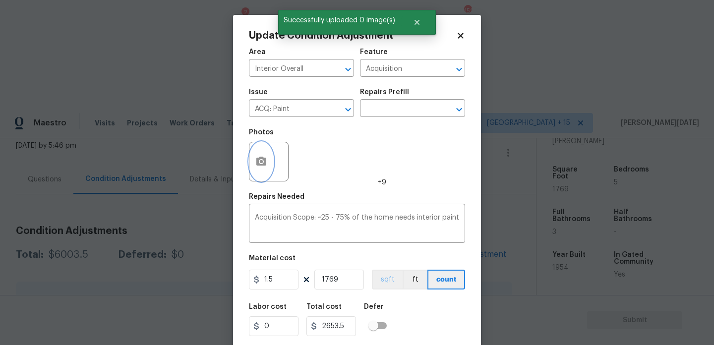
scroll to position [25, 0]
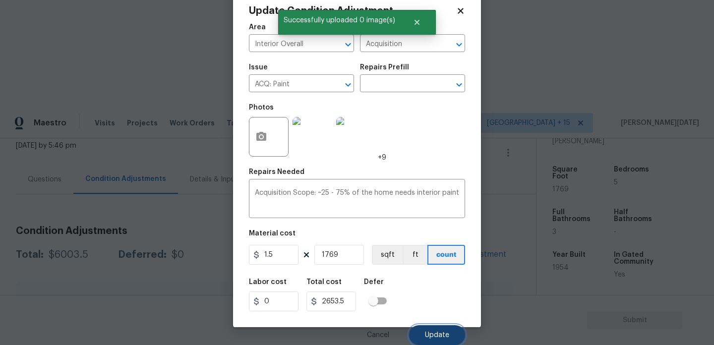
click at [432, 332] on span "Update" at bounding box center [437, 335] width 24 height 7
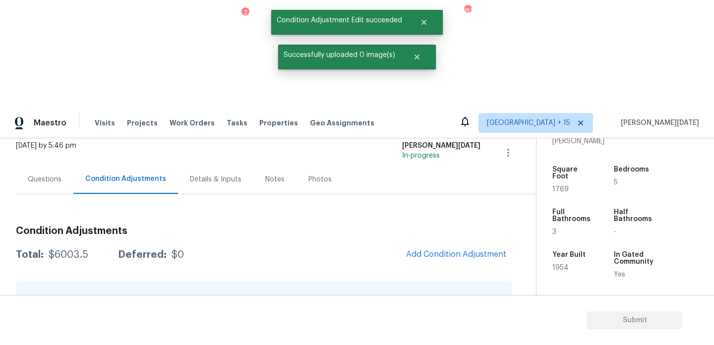
scroll to position [0, 0]
click at [456, 250] on span "Add Condition Adjustment" at bounding box center [457, 254] width 100 height 9
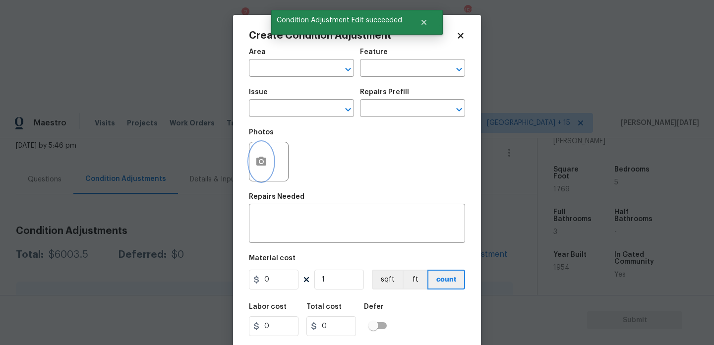
click at [257, 167] on icon "button" at bounding box center [261, 162] width 12 height 12
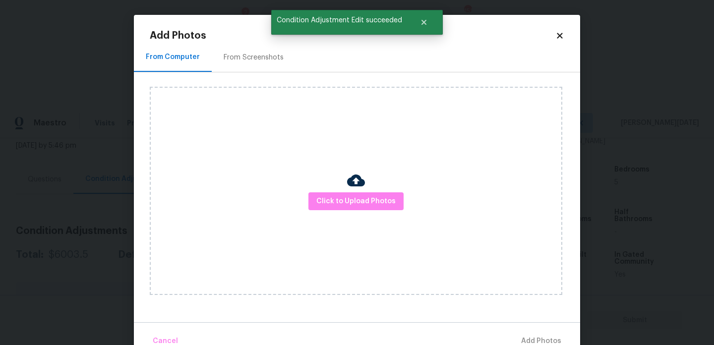
click at [271, 53] on div "From Screenshots" at bounding box center [254, 58] width 60 height 10
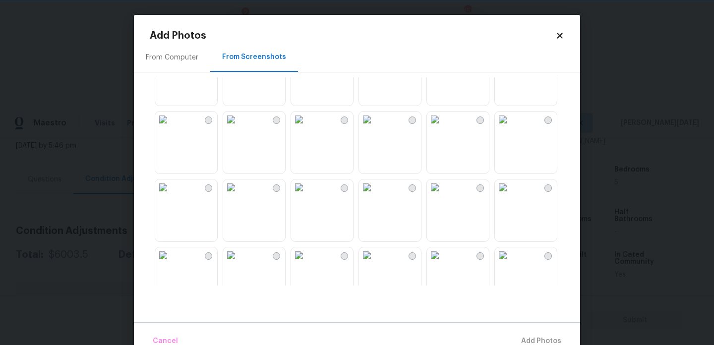
scroll to position [41, 0]
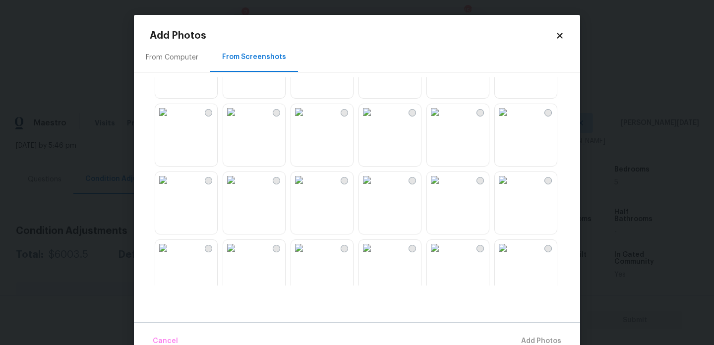
click at [375, 120] on img at bounding box center [367, 112] width 16 height 16
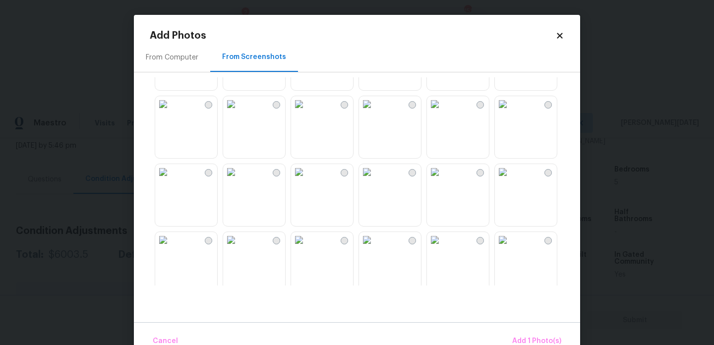
scroll to position [259, 0]
click at [307, 111] on img at bounding box center [299, 103] width 16 height 16
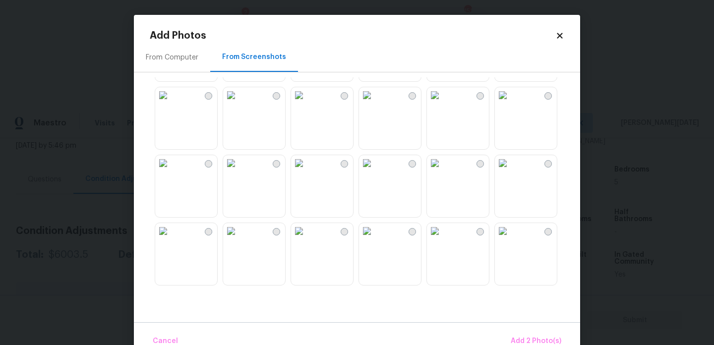
scroll to position [410, 0]
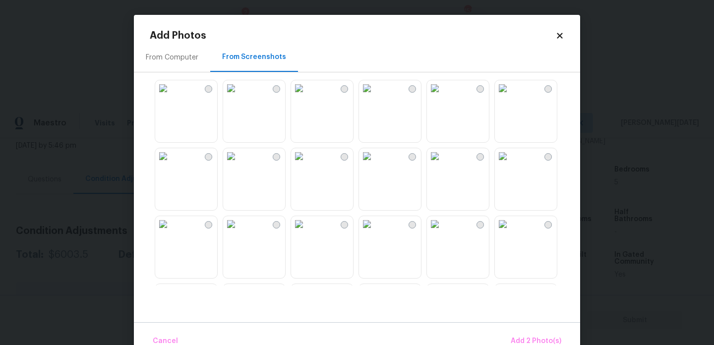
click at [375, 96] on img at bounding box center [367, 88] width 16 height 16
click at [375, 164] on img at bounding box center [367, 156] width 16 height 16
click at [375, 96] on img at bounding box center [367, 88] width 16 height 16
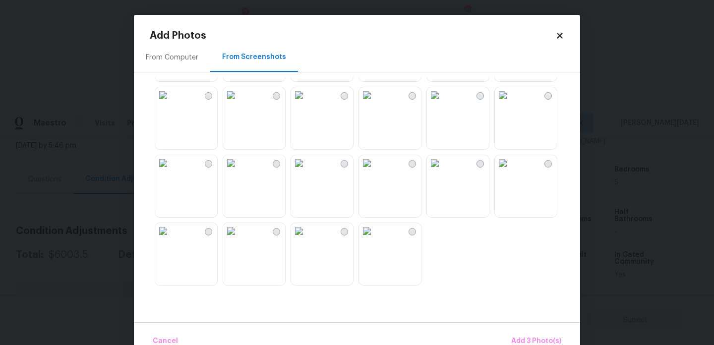
click at [307, 103] on img at bounding box center [299, 95] width 16 height 16
click at [239, 103] on img at bounding box center [231, 95] width 16 height 16
click at [171, 103] on img at bounding box center [163, 95] width 16 height 16
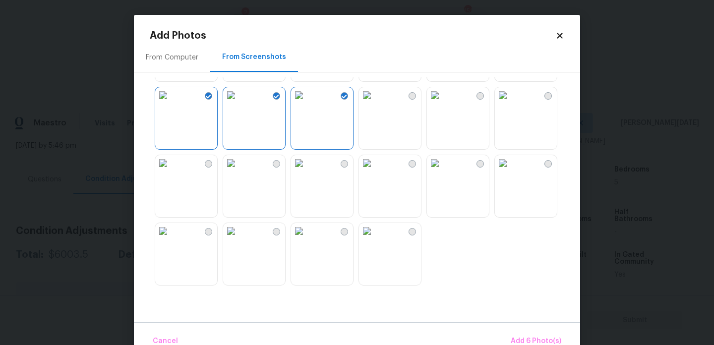
click at [239, 171] on img at bounding box center [231, 163] width 16 height 16
click at [534, 333] on button "Add 7 Photo(s)" at bounding box center [536, 341] width 59 height 21
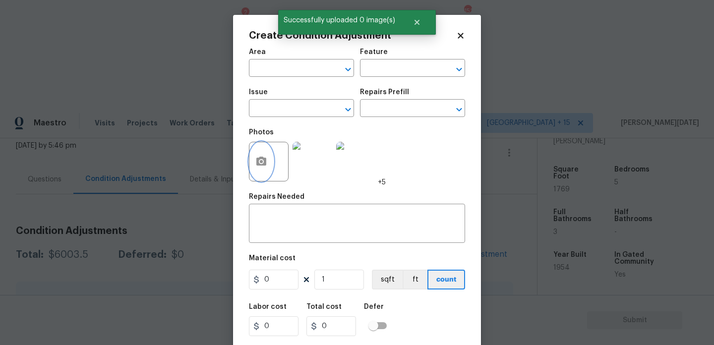
scroll to position [25, 0]
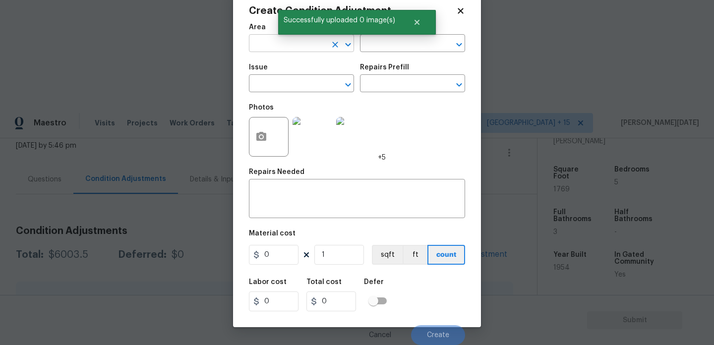
click at [255, 42] on input "text" at bounding box center [287, 44] width 77 height 15
click at [282, 93] on ul "Interior Addition Interior Overall" at bounding box center [301, 74] width 105 height 41
click at [295, 86] on li "Interior Overall" at bounding box center [301, 82] width 105 height 16
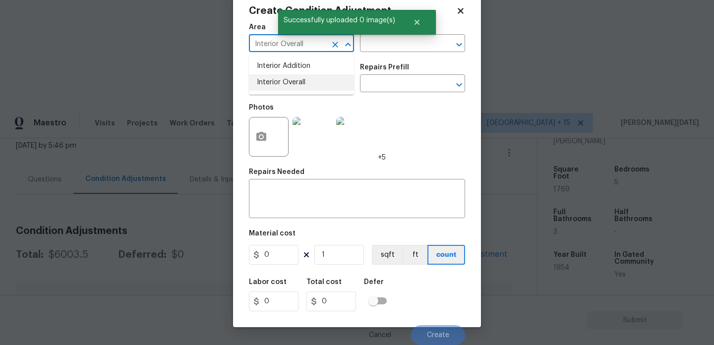
type input "Interior Overall"
click at [295, 86] on input "text" at bounding box center [287, 84] width 77 height 15
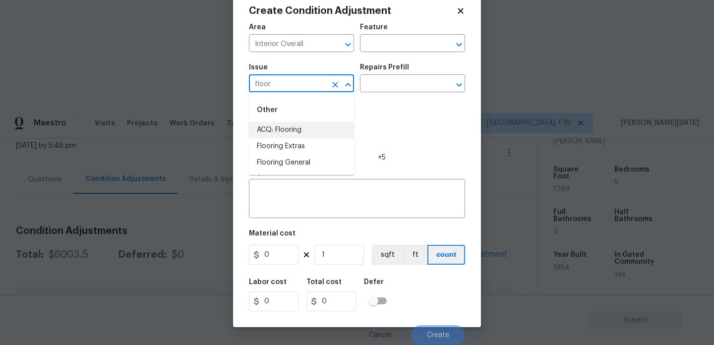
click at [300, 128] on li "ACQ: Flooring" at bounding box center [301, 130] width 105 height 16
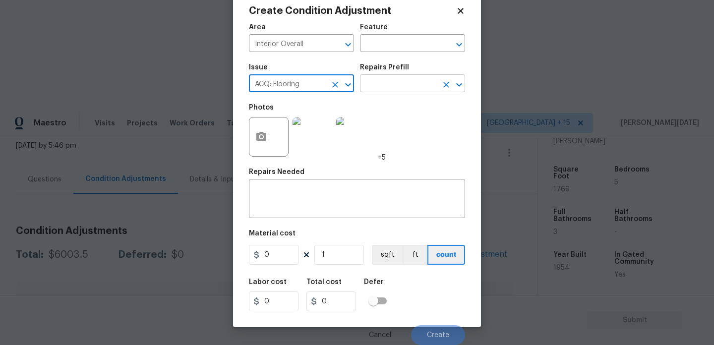
type input "ACQ: Flooring"
click at [401, 82] on input "text" at bounding box center [398, 84] width 77 height 15
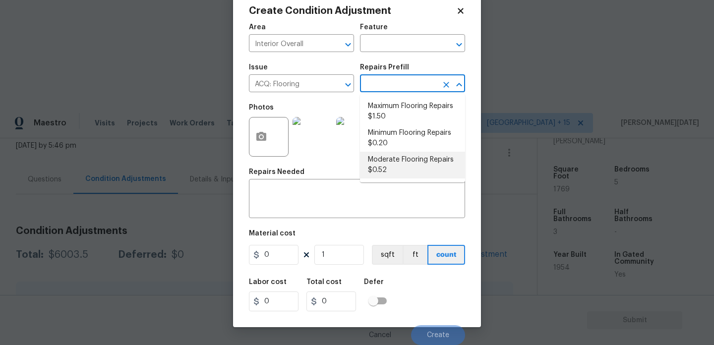
click at [404, 166] on li "Moderate Flooring Repairs $0.52" at bounding box center [412, 165] width 105 height 27
type input "Acquisition"
type textarea "Acquisition Scope: Moderate flooring repairs"
type input "0.52"
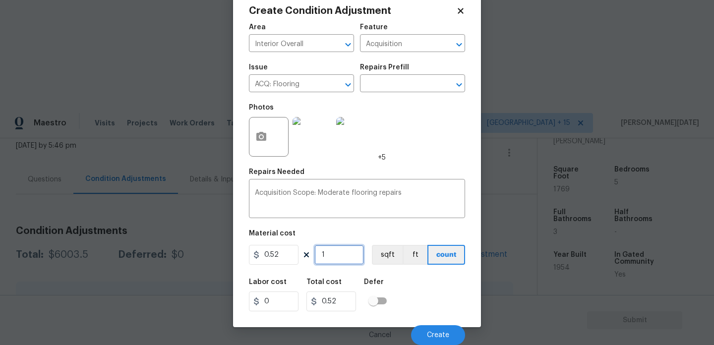
click at [344, 261] on input "1" at bounding box center [339, 255] width 50 height 20
type input "0"
paste input "1769"
type input "1769"
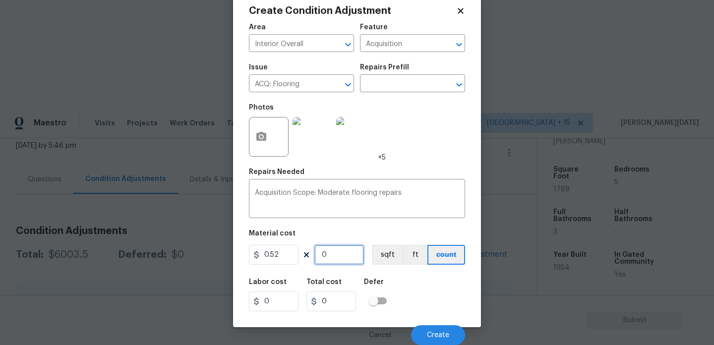
type input "919.88"
type input "1769"
click at [433, 332] on span "Create" at bounding box center [438, 335] width 22 height 7
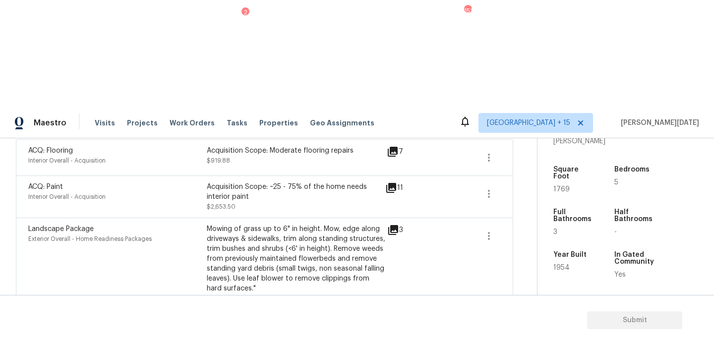
scroll to position [0, 0]
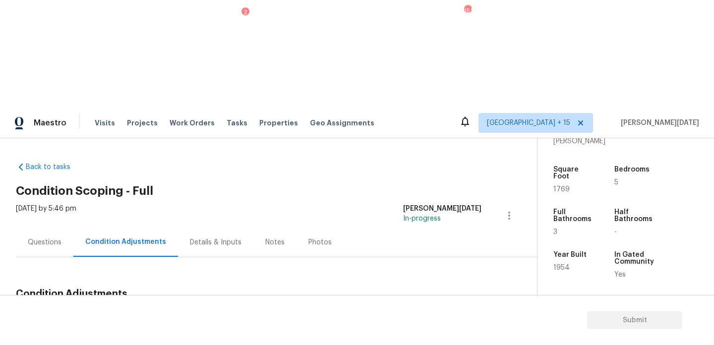
click at [446, 313] on span "Add Condition Adjustment" at bounding box center [457, 317] width 100 height 9
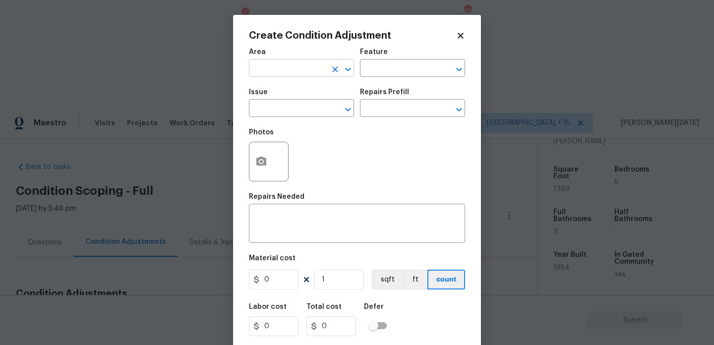
click at [268, 71] on input "text" at bounding box center [287, 68] width 77 height 15
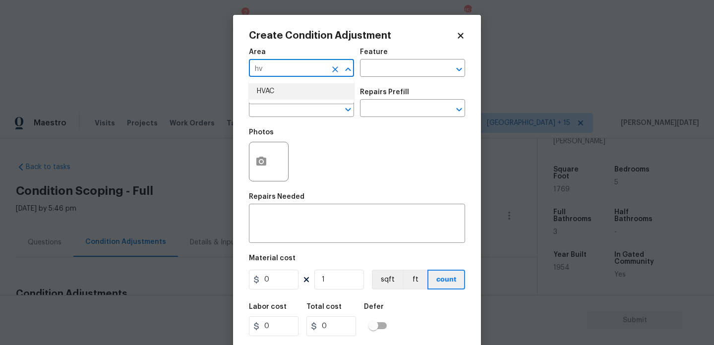
click at [269, 91] on li "HVAC" at bounding box center [301, 91] width 105 height 16
type input "HVAC"
click at [269, 109] on input "text" at bounding box center [287, 109] width 77 height 15
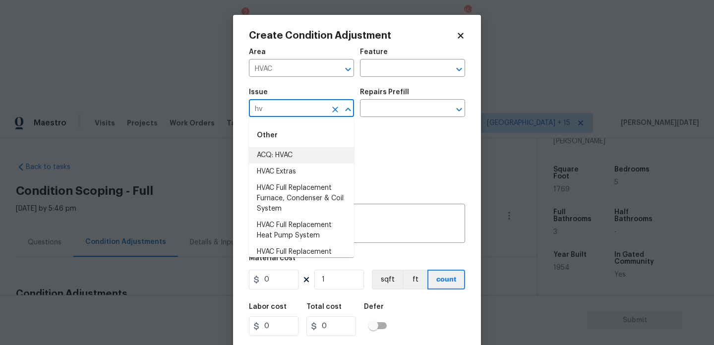
click at [280, 152] on li "ACQ: HVAC" at bounding box center [301, 155] width 105 height 16
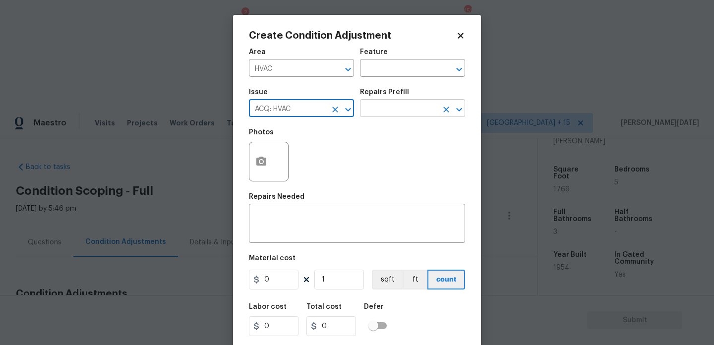
type input "ACQ: HVAC"
click at [388, 116] on input "text" at bounding box center [398, 109] width 77 height 15
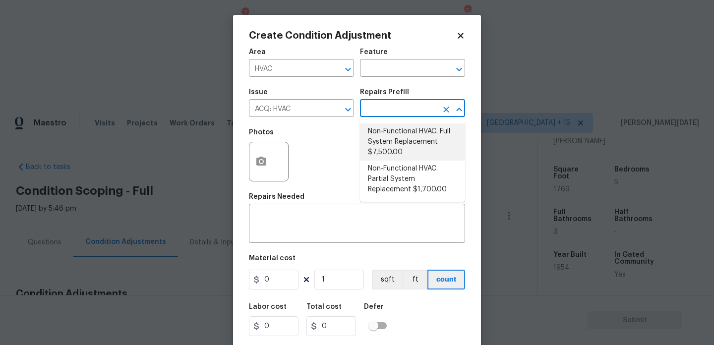
click at [399, 140] on li "Non-Functional HVAC. Full System Replacement $7,500.00" at bounding box center [412, 141] width 105 height 37
type input "Acquisition"
type textarea "Acquisition Scope: Full System Replacement"
type input "7500"
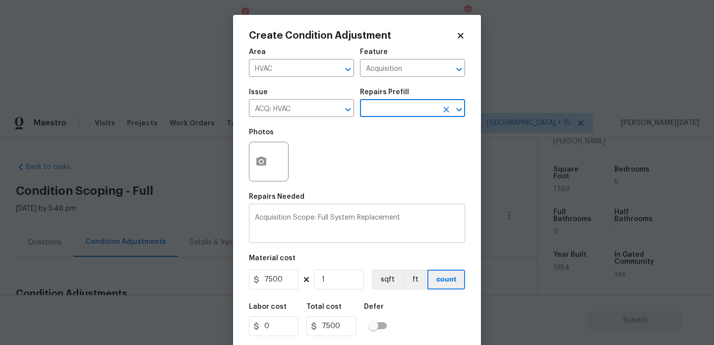
scroll to position [25, 0]
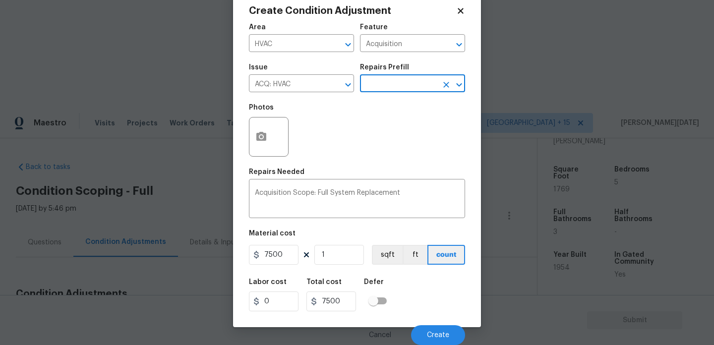
click at [419, 317] on div "Cancel Create" at bounding box center [357, 331] width 216 height 28
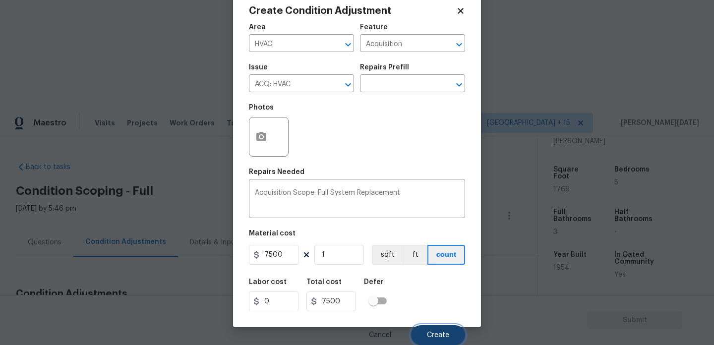
click at [425, 329] on button "Create" at bounding box center [438, 335] width 54 height 20
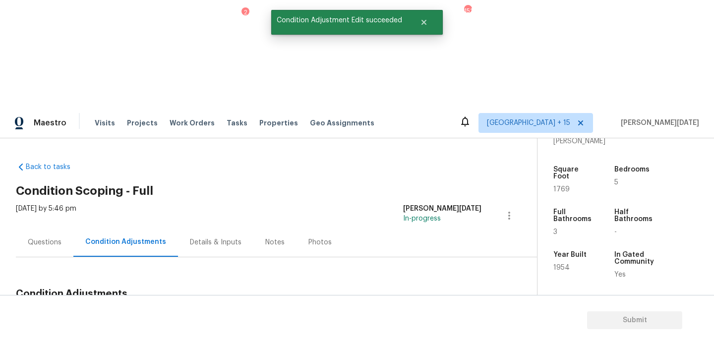
scroll to position [107, 0]
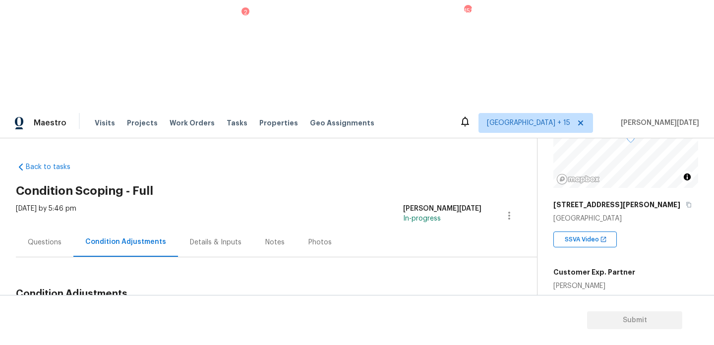
click at [40, 238] on div "Questions" at bounding box center [45, 243] width 34 height 10
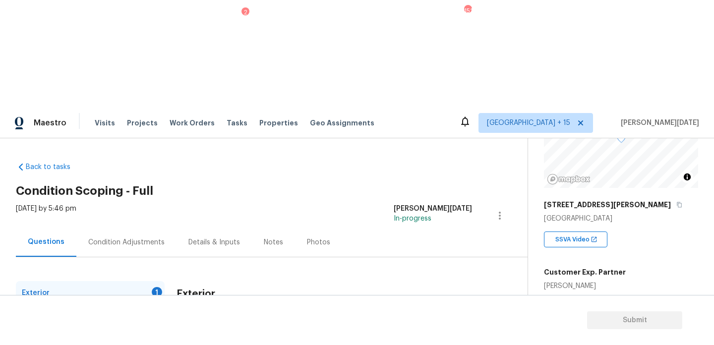
scroll to position [132, 0]
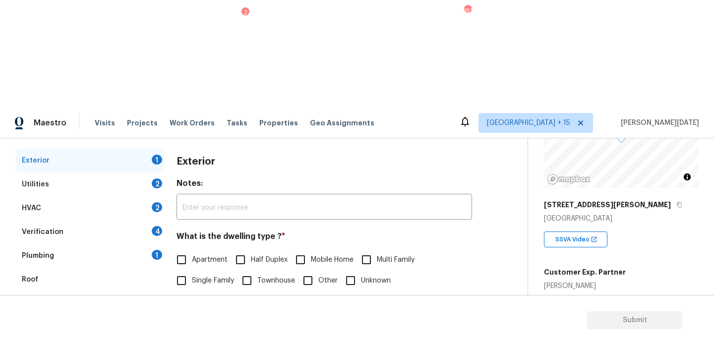
click at [133, 315] on div "Pricing 5" at bounding box center [90, 327] width 149 height 24
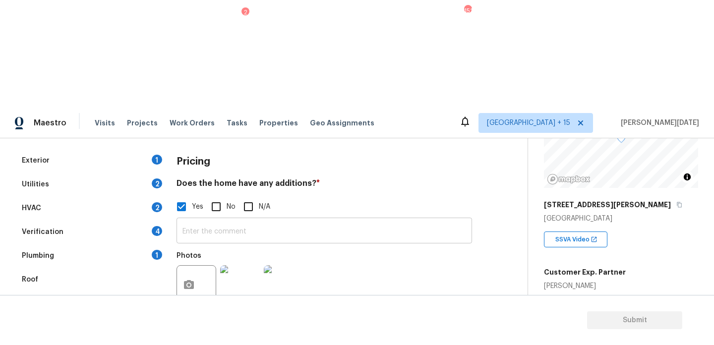
click at [248, 220] on input "text" at bounding box center [325, 231] width 296 height 23
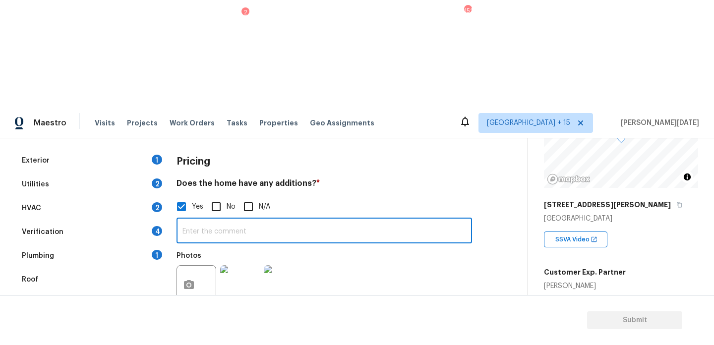
paste input "Owner said the addition was permitted, upon further research it looks like the …"
click at [398, 246] on div "Photos" at bounding box center [325, 278] width 296 height 64
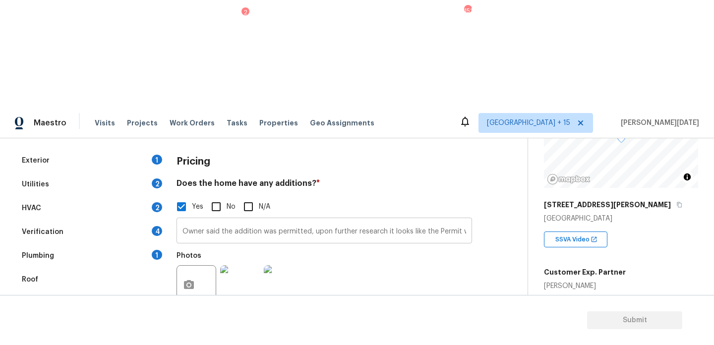
click at [180, 220] on input "Owner said the addition was permitted, upon further research it looks like the …" at bounding box center [325, 231] width 296 height 23
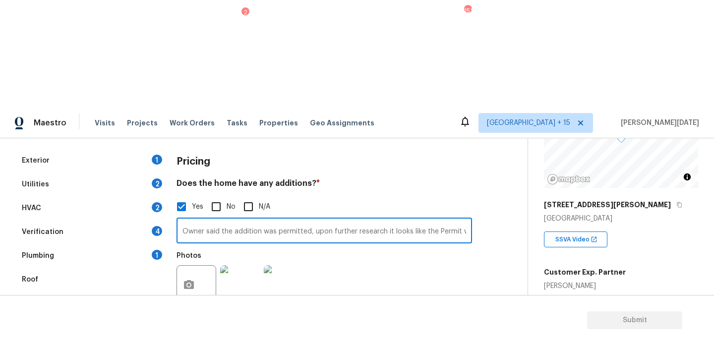
paste input "["Garage conversion"]"
type input "["Garage conversion"] Owner said the addition was permitted, upon further resea…"
click at [402, 246] on div "Photos" at bounding box center [325, 278] width 296 height 64
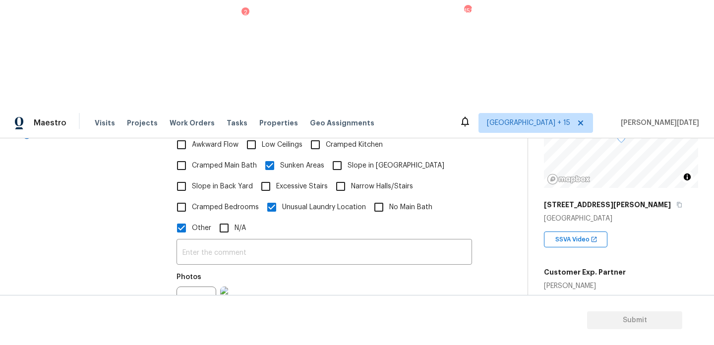
scroll to position [385, 0]
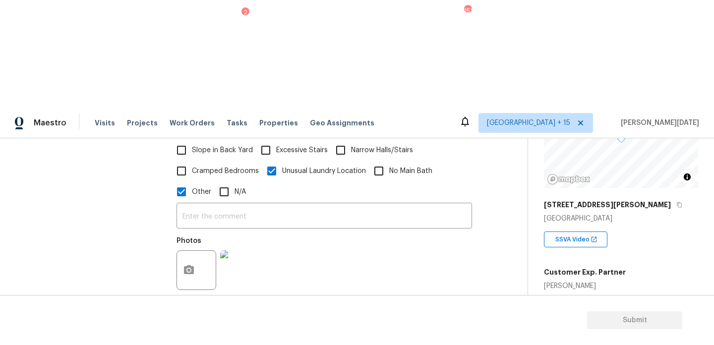
click at [242, 250] on img at bounding box center [240, 270] width 40 height 40
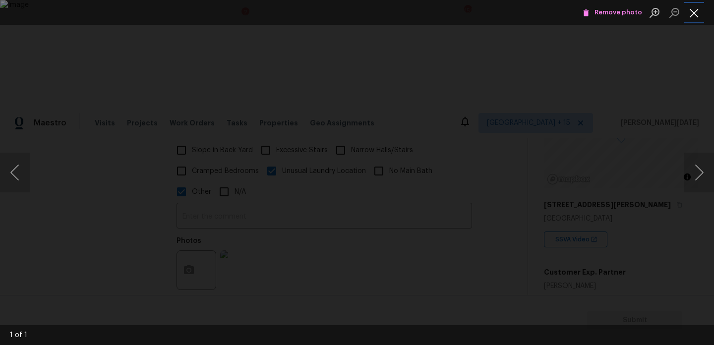
click at [695, 8] on button "Close lightbox" at bounding box center [694, 12] width 20 height 17
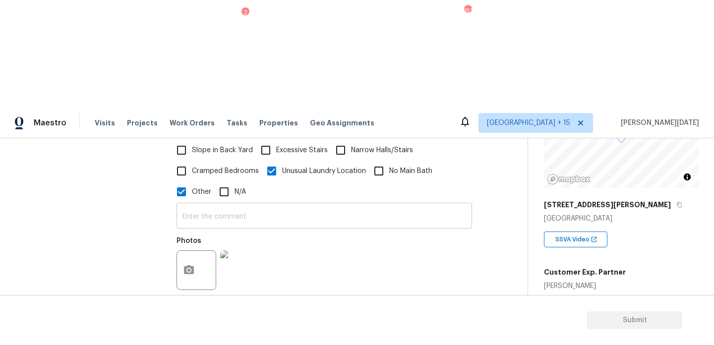
click at [298, 205] on input "text" at bounding box center [325, 216] width 296 height 23
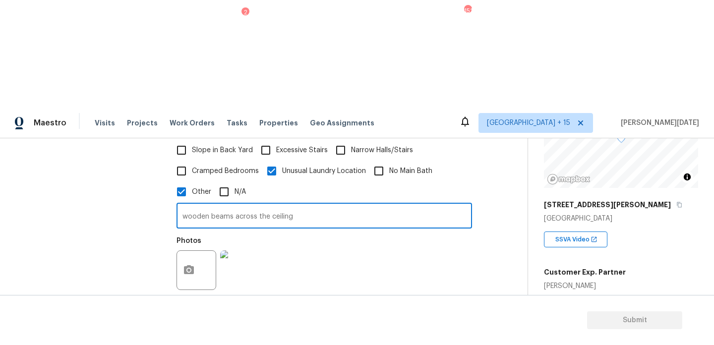
type input "wooden beams across the ceiling"
click at [444, 232] on div "Photos" at bounding box center [325, 264] width 296 height 64
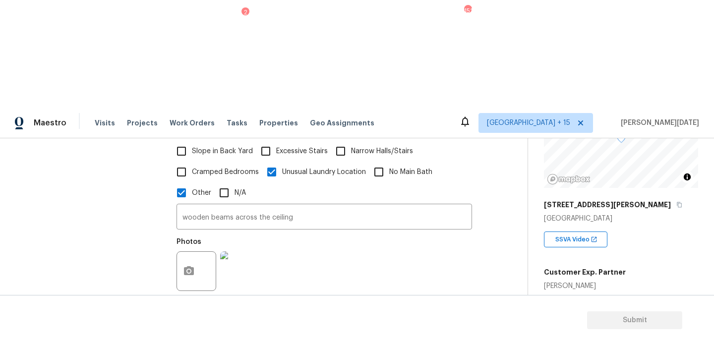
scroll to position [438, 0]
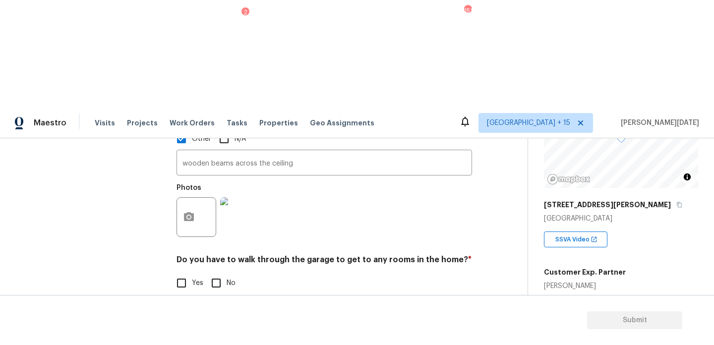
click at [226, 273] on label "No" at bounding box center [221, 283] width 30 height 21
click at [226, 273] on input "No" at bounding box center [216, 283] width 21 height 21
checkbox input "true"
click at [221, 334] on input "No" at bounding box center [216, 344] width 21 height 21
checkbox input "true"
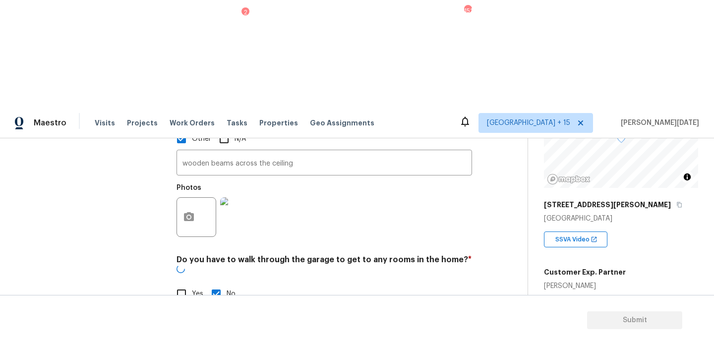
checkbox input "true"
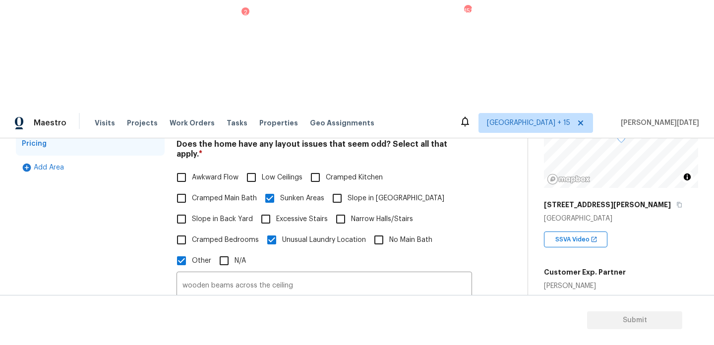
scroll to position [169, 0]
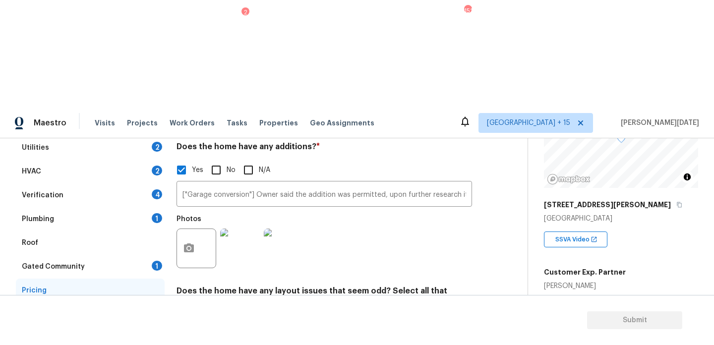
click at [191, 314] on input "Awkward Flow" at bounding box center [181, 324] width 21 height 21
checkbox input "true"
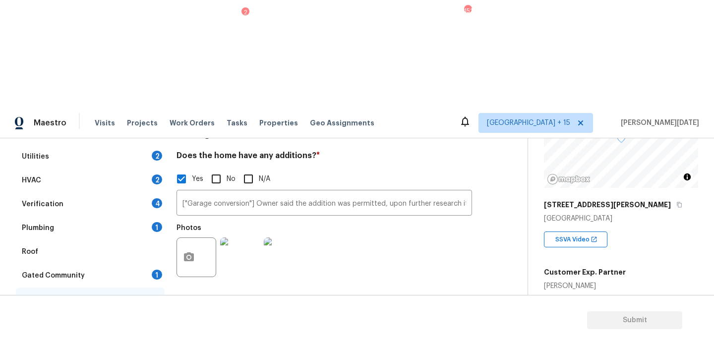
click at [147, 264] on div "Gated Community 1" at bounding box center [90, 276] width 149 height 24
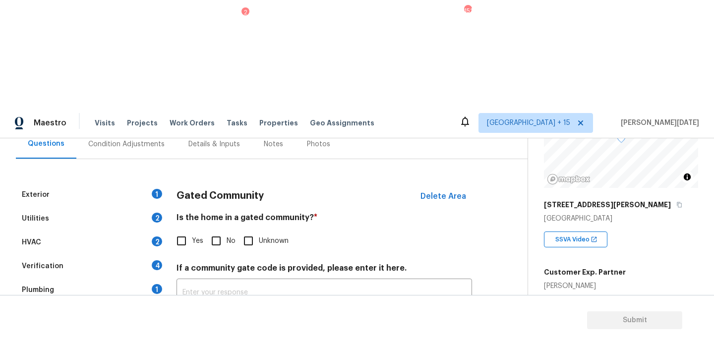
click at [210, 231] on input "No" at bounding box center [216, 241] width 21 height 21
checkbox input "true"
click at [127, 278] on div "Plumbing 1" at bounding box center [90, 290] width 149 height 24
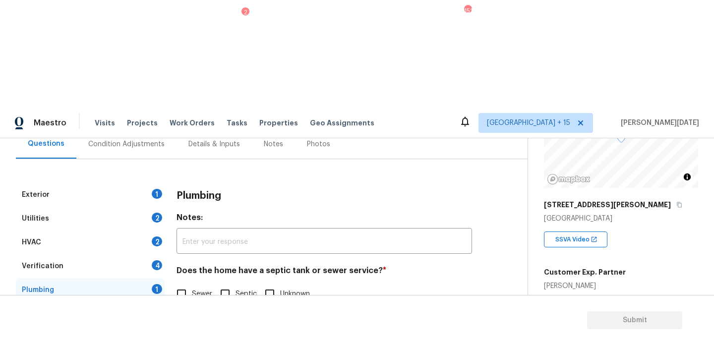
click at [192, 289] on span "Sewer" at bounding box center [202, 294] width 20 height 10
click at [192, 284] on input "Sewer" at bounding box center [181, 294] width 21 height 21
checkbox input "true"
click at [154, 254] on div "Verification 4" at bounding box center [90, 266] width 149 height 24
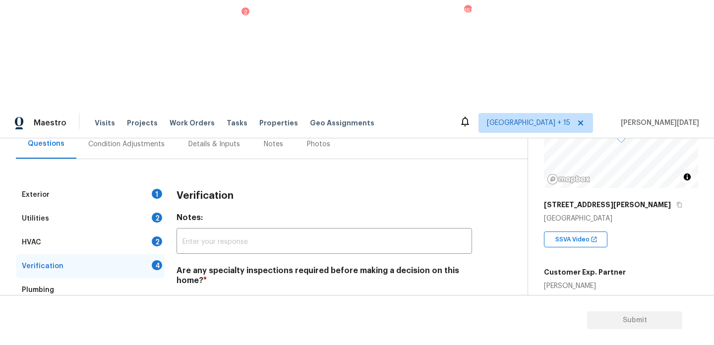
click at [201, 299] on span "No specialty inspection required" at bounding box center [245, 304] width 106 height 10
click at [192, 294] on input "No specialty inspection required" at bounding box center [181, 304] width 21 height 21
checkbox input "true"
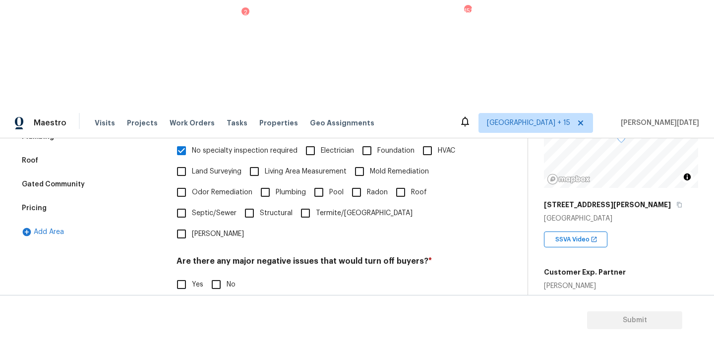
click at [222, 274] on input "No" at bounding box center [216, 284] width 21 height 21
checkbox input "true"
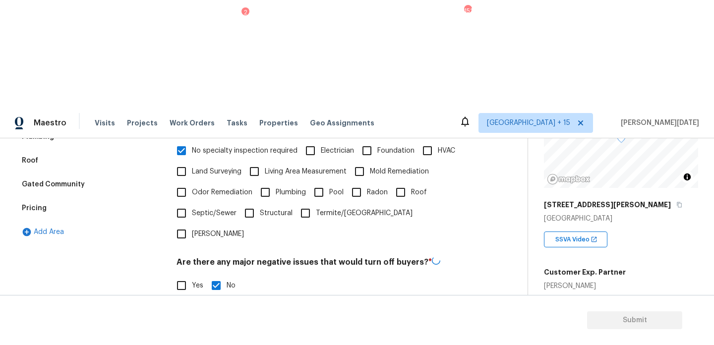
click at [224, 326] on input "No" at bounding box center [216, 336] width 21 height 21
checkbox input "true"
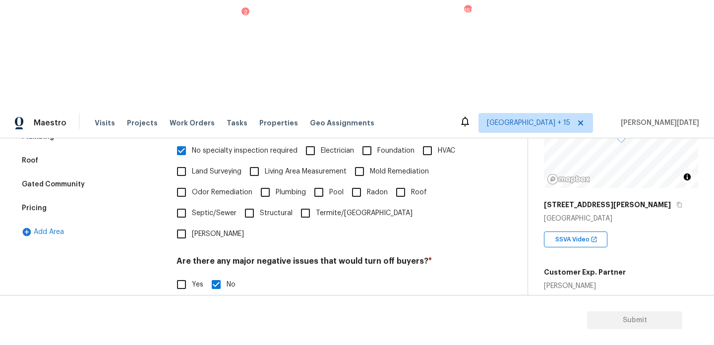
checkbox input "true"
click at [190, 325] on input "Yes" at bounding box center [181, 335] width 21 height 21
checkbox input "true"
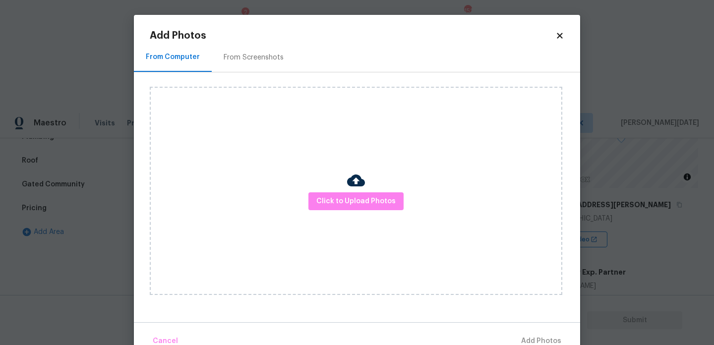
click at [562, 34] on icon at bounding box center [559, 35] width 5 height 5
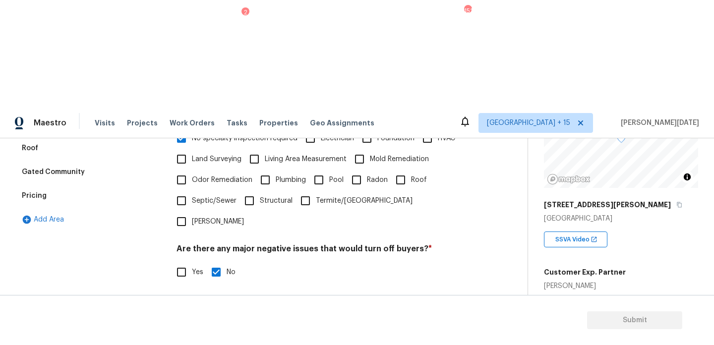
click at [228, 318] on span "No" at bounding box center [231, 323] width 9 height 10
click at [227, 312] on input "No" at bounding box center [216, 322] width 21 height 21
checkbox input "true"
checkbox input "false"
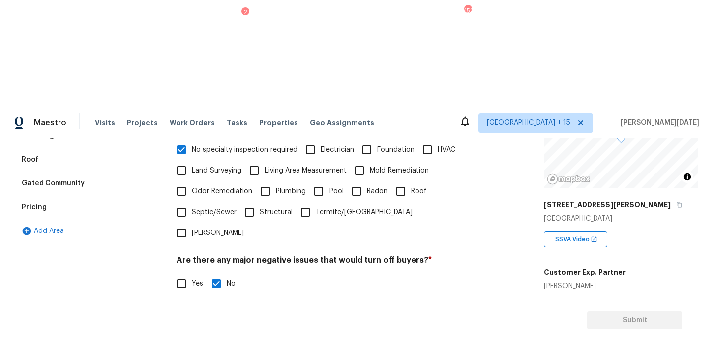
scroll to position [152, 0]
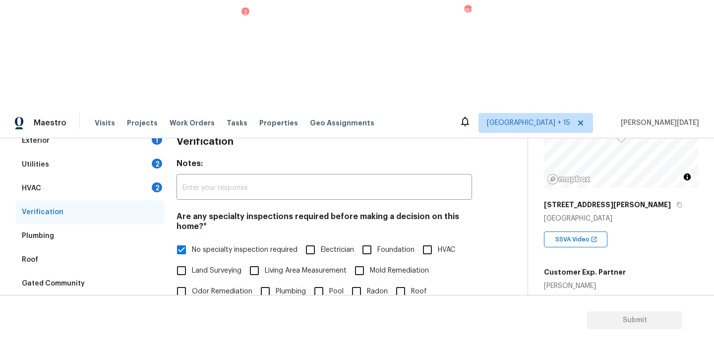
click at [132, 177] on div "HVAC 2" at bounding box center [90, 189] width 149 height 24
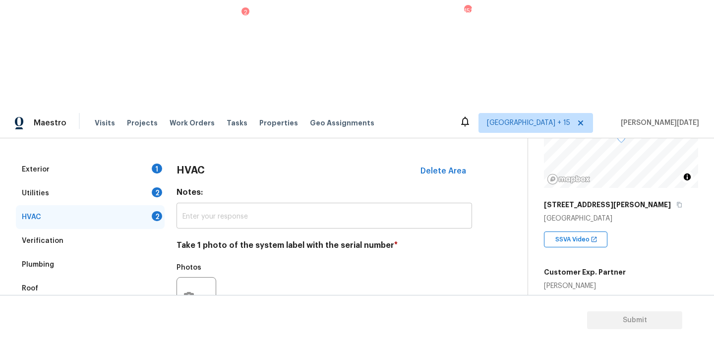
scroll to position [100, 0]
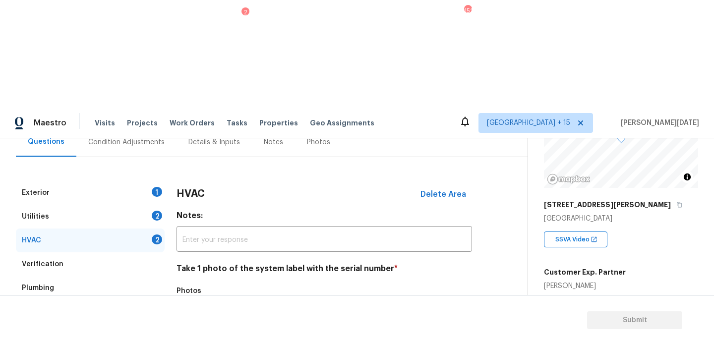
click at [196, 301] on button "button" at bounding box center [189, 320] width 24 height 39
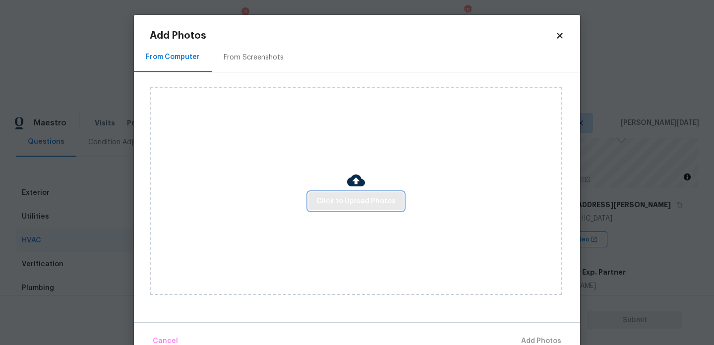
click at [323, 197] on span "Click to Upload Photos" at bounding box center [355, 201] width 79 height 12
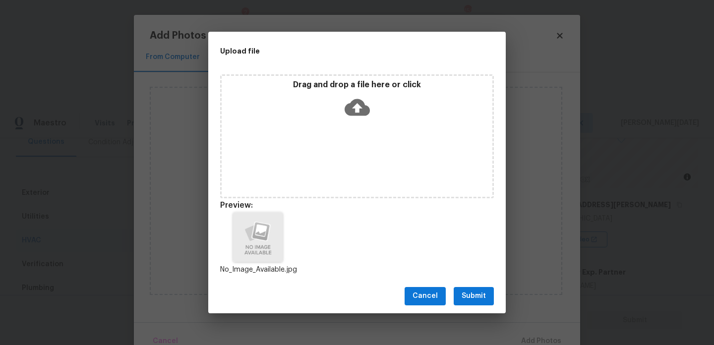
click at [462, 291] on span "Submit" at bounding box center [474, 296] width 24 height 12
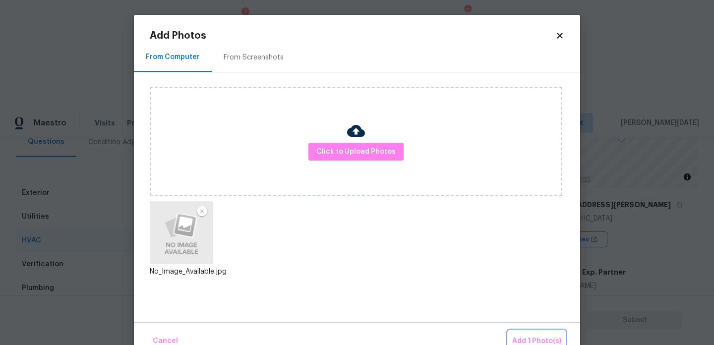
click at [529, 338] on span "Add 1 Photo(s)" at bounding box center [536, 341] width 49 height 12
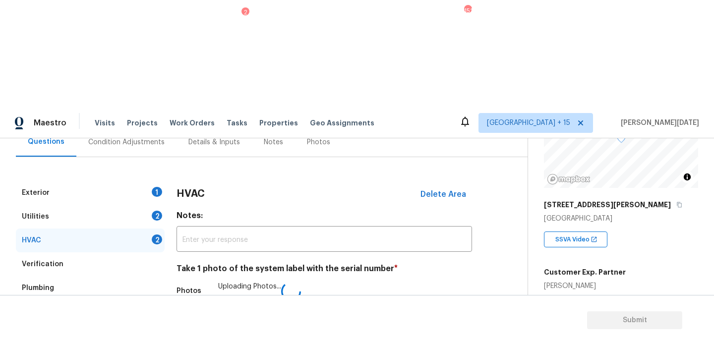
scroll to position [165, 0]
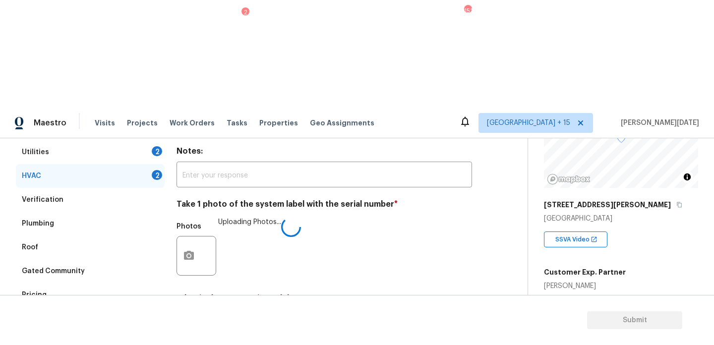
checkbox input "true"
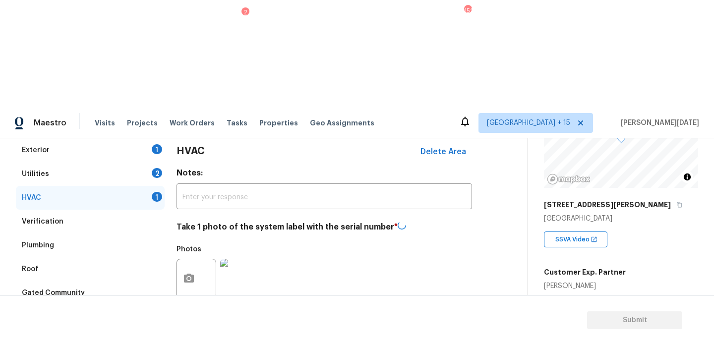
scroll to position [135, 0]
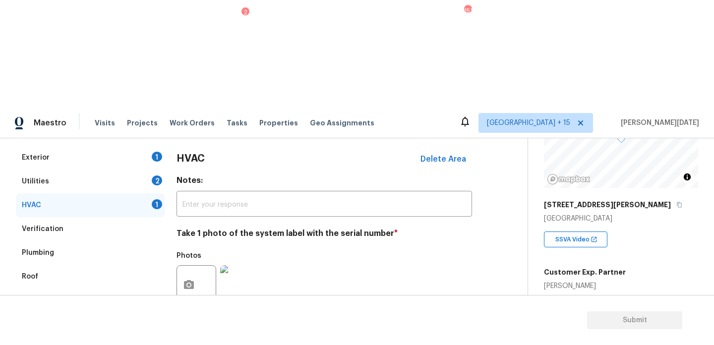
click at [77, 217] on div "Verification" at bounding box center [90, 229] width 149 height 24
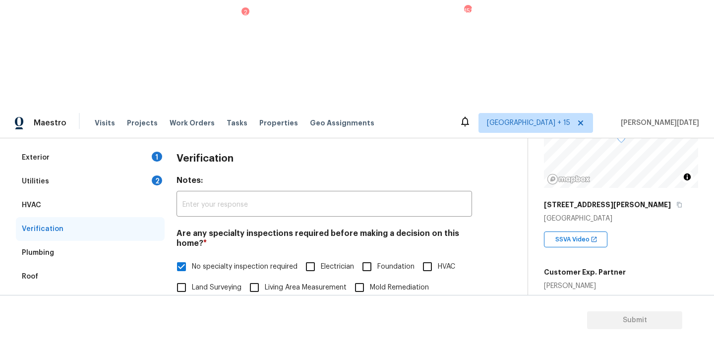
scroll to position [251, 0]
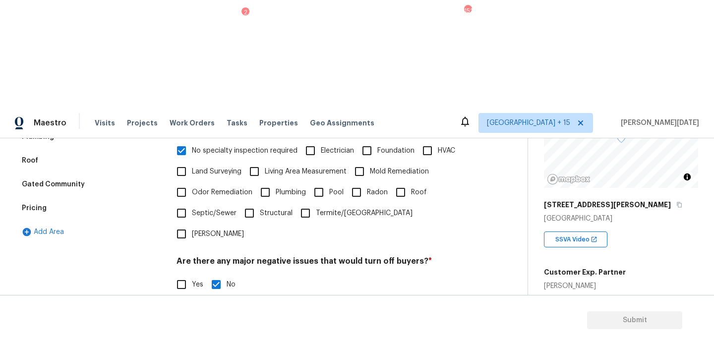
click at [178, 325] on input "Yes" at bounding box center [181, 335] width 21 height 21
checkbox input "true"
checkbox input "false"
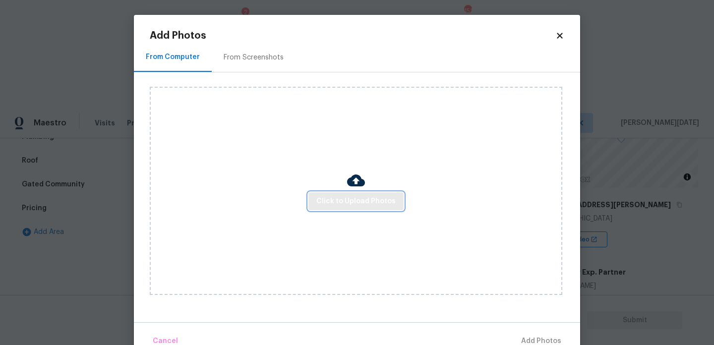
click at [358, 195] on span "Click to Upload Photos" at bounding box center [355, 201] width 79 height 12
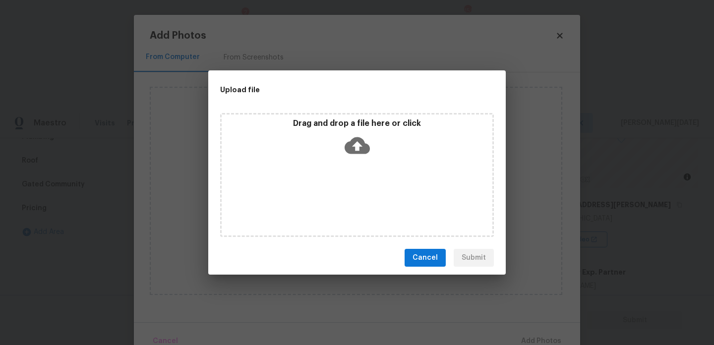
click at [358, 195] on div "Drag and drop a file here or click" at bounding box center [357, 175] width 274 height 124
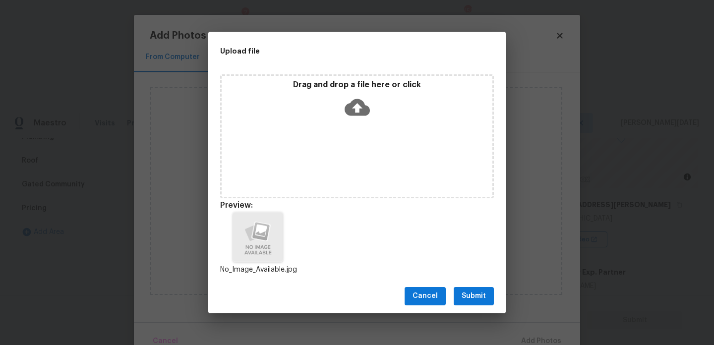
click at [481, 296] on span "Submit" at bounding box center [474, 296] width 24 height 12
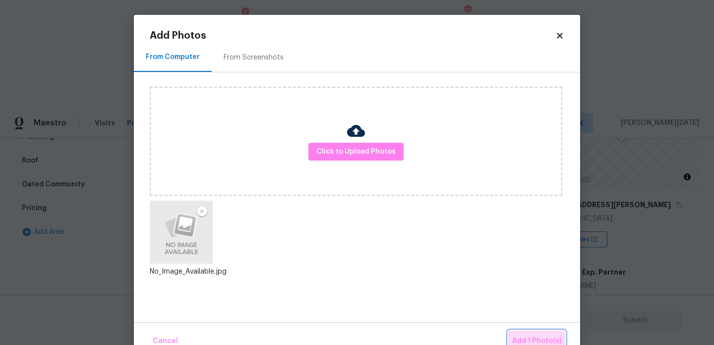
click at [532, 340] on span "Add 1 Photo(s)" at bounding box center [536, 341] width 49 height 12
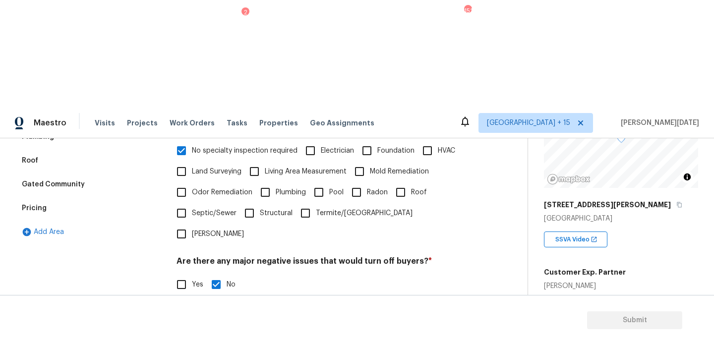
scroll to position [264, 0]
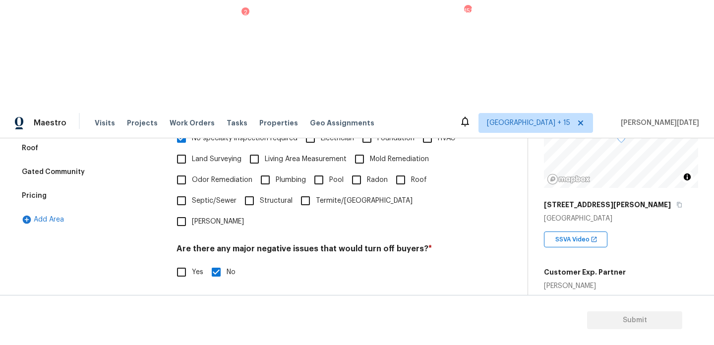
click at [262, 336] on input "text" at bounding box center [325, 347] width 296 height 23
type input "The home has no HVAC.. has only wall units/heaters"
click at [382, 312] on div "Yes No" at bounding box center [325, 322] width 296 height 21
click at [382, 313] on div "Yes No" at bounding box center [325, 323] width 296 height 21
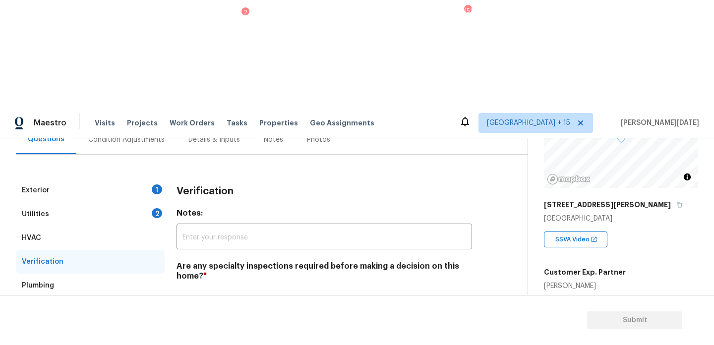
scroll to position [100, 0]
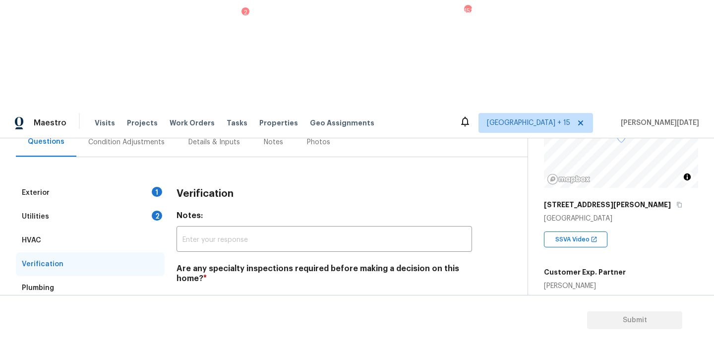
click at [150, 205] on div "Utilities 2" at bounding box center [90, 217] width 149 height 24
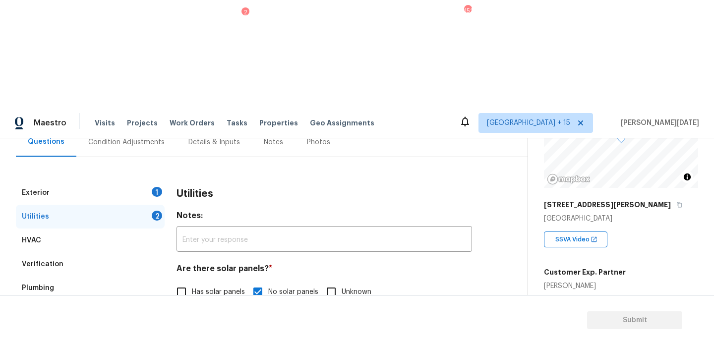
scroll to position [401, 0]
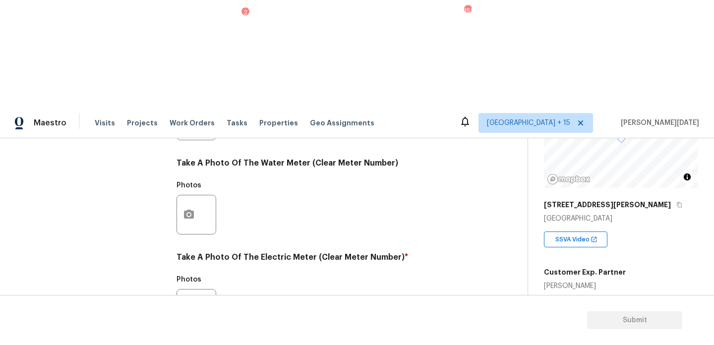
click at [176, 208] on div "Exterior 1 Utilities 2 HVAC Verification Plumbing Roof Gated Community Pricing …" at bounding box center [260, 138] width 488 height 517
click at [186, 303] on icon "button" at bounding box center [189, 309] width 12 height 12
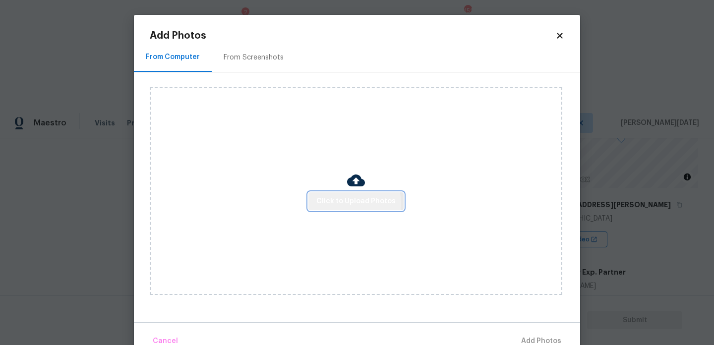
click at [350, 203] on span "Click to Upload Photos" at bounding box center [355, 201] width 79 height 12
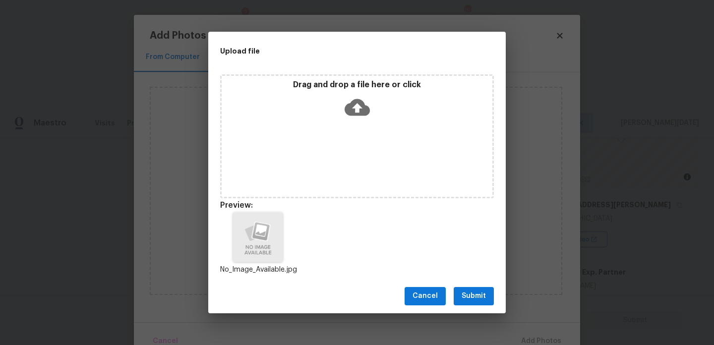
click at [482, 296] on span "Submit" at bounding box center [474, 296] width 24 height 12
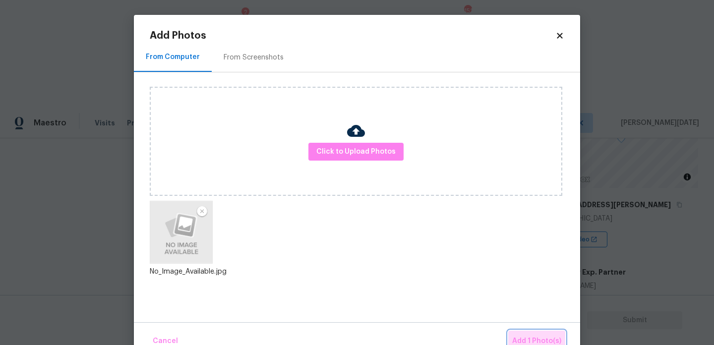
click at [530, 336] on span "Add 1 Photo(s)" at bounding box center [536, 341] width 49 height 12
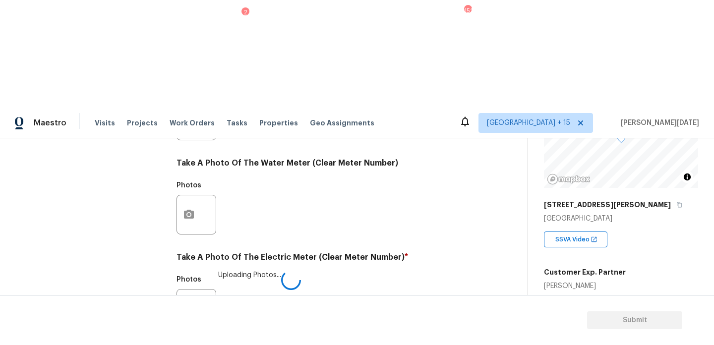
checkbox input "true"
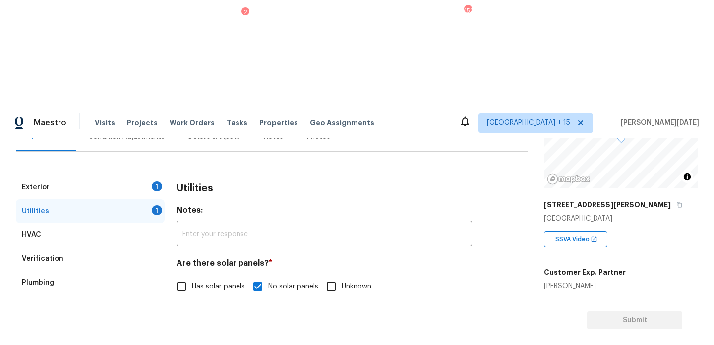
scroll to position [93, 0]
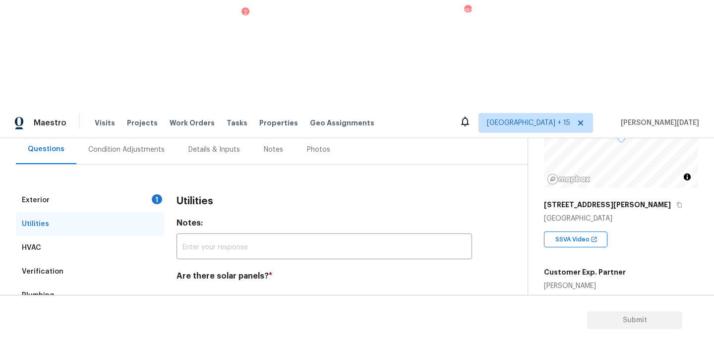
click at [143, 188] on div "Exterior 1" at bounding box center [90, 200] width 149 height 24
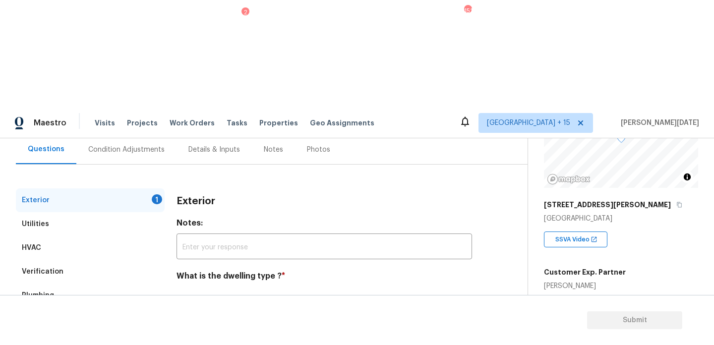
scroll to position [132, 0]
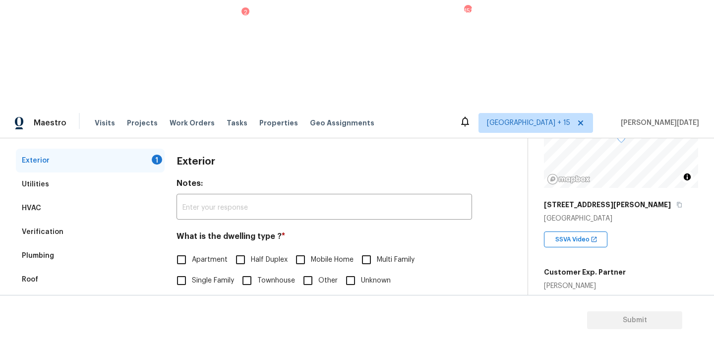
click at [189, 184] on div "Exterior Notes: ​ What is the dwelling type ? * Apartment Half Duplex Mobile Ho…" at bounding box center [325, 273] width 296 height 248
click at [192, 276] on span "Single Family" at bounding box center [213, 281] width 42 height 10
click at [192, 270] on input "Single Family" at bounding box center [181, 280] width 21 height 21
checkbox input "true"
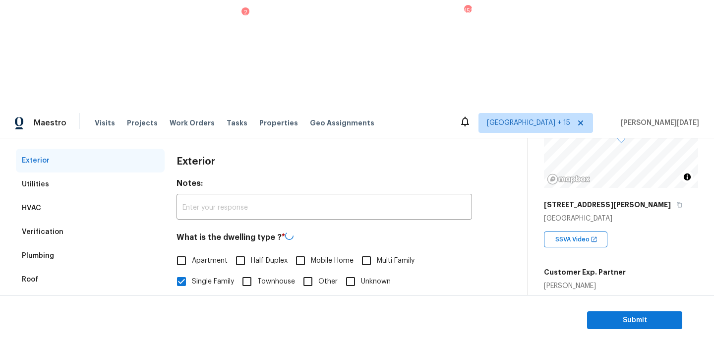
scroll to position [0, 0]
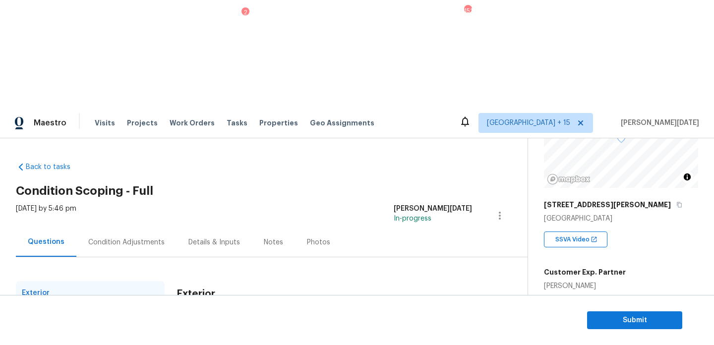
click at [112, 238] on div "Condition Adjustments" at bounding box center [126, 243] width 76 height 10
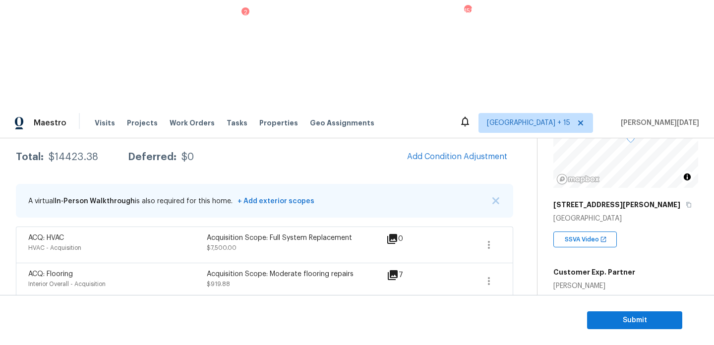
scroll to position [159, 0]
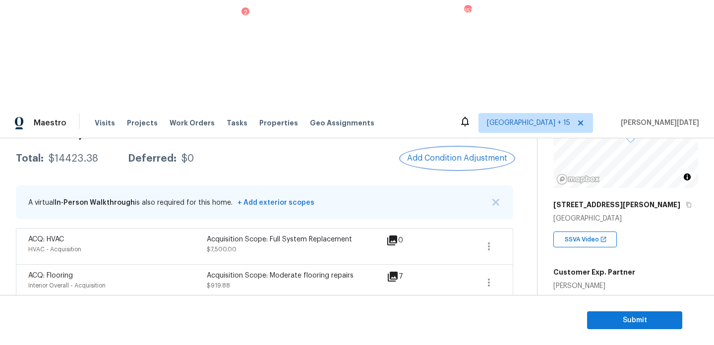
click at [422, 148] on button "Add Condition Adjustment" at bounding box center [457, 158] width 112 height 21
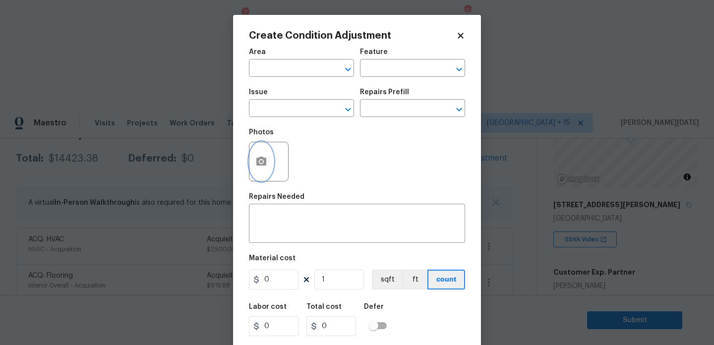
click at [256, 171] on button "button" at bounding box center [261, 161] width 24 height 39
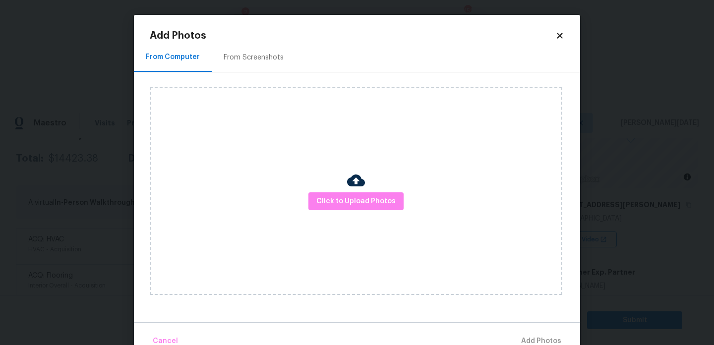
click at [342, 211] on div "Click to Upload Photos" at bounding box center [356, 191] width 413 height 208
click at [351, 206] on span "Click to Upload Photos" at bounding box center [355, 201] width 79 height 12
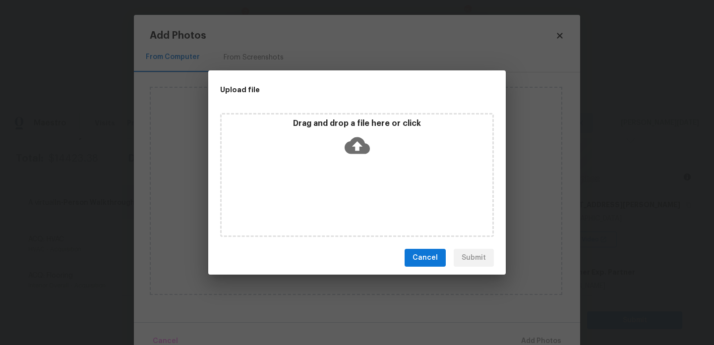
click at [351, 206] on div "Drag and drop a file here or click" at bounding box center [357, 175] width 274 height 124
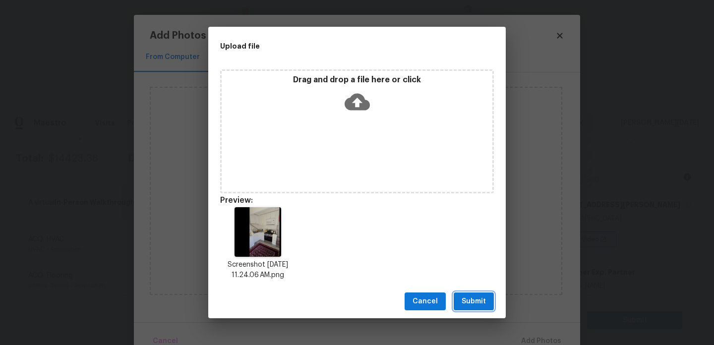
click at [459, 300] on button "Submit" at bounding box center [474, 302] width 40 height 18
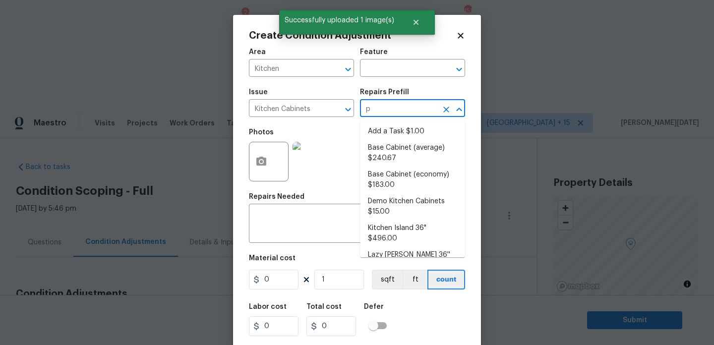
scroll to position [107, 0]
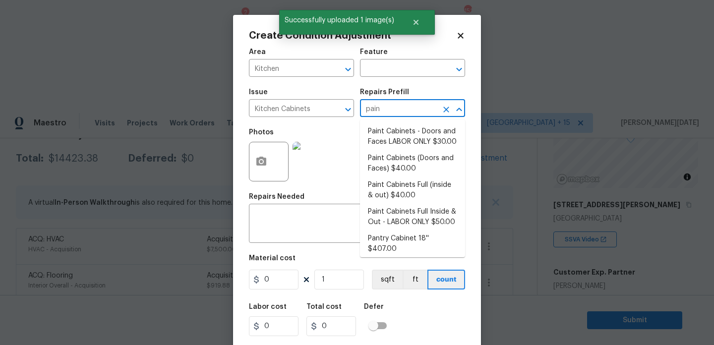
type input "paint"
click at [397, 140] on li "Paint Cabinets - Doors and Faces LABOR ONLY $30.00" at bounding box center [412, 136] width 105 height 27
type input "Cabinets"
type input "30"
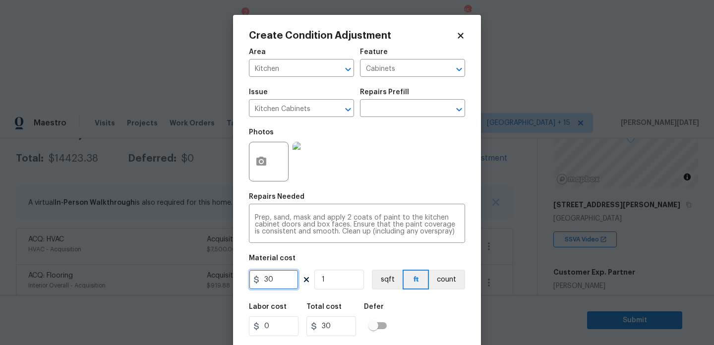
drag, startPoint x: 290, startPoint y: 277, endPoint x: 192, endPoint y: 277, distance: 97.2
click at [192, 277] on div "Create Condition Adjustment Area Kitchen ​ Feature Cabinets ​ Issue Kitchen Cab…" at bounding box center [357, 172] width 714 height 345
type input "1200"
click at [408, 190] on div "Area Kitchen ​ Feature Cabinets ​ Issue Kitchen Cabinets ​ Repairs Prefill ​ Ph…" at bounding box center [357, 206] width 216 height 327
type input "1200"
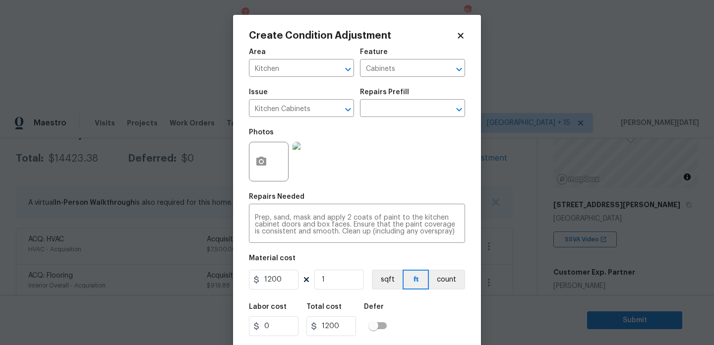
scroll to position [25, 0]
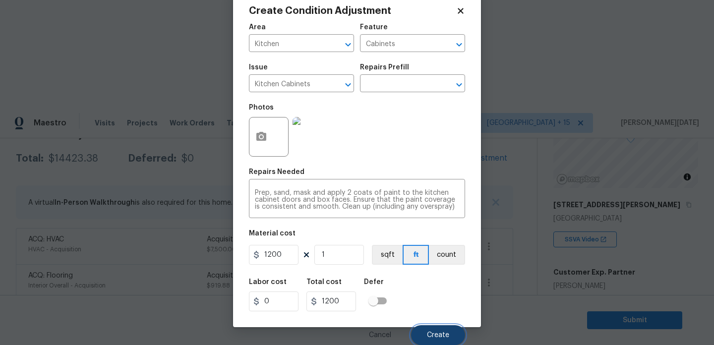
click at [426, 330] on button "Create" at bounding box center [438, 335] width 54 height 20
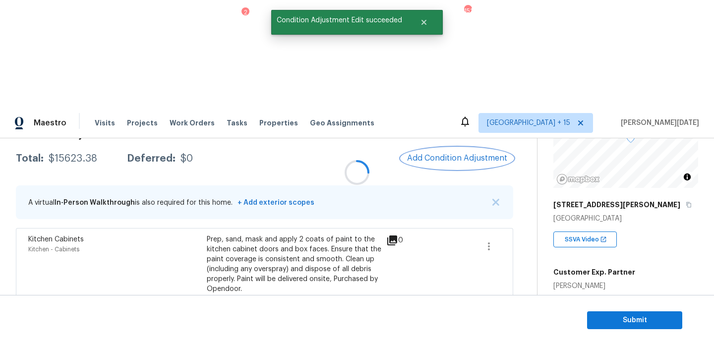
scroll to position [0, 0]
drag, startPoint x: 48, startPoint y: 51, endPoint x: 95, endPoint y: 53, distance: 46.6
click at [95, 154] on div "Total: $15623.38 Deferred: $0" at bounding box center [104, 159] width 177 height 10
copy div "$15623.38"
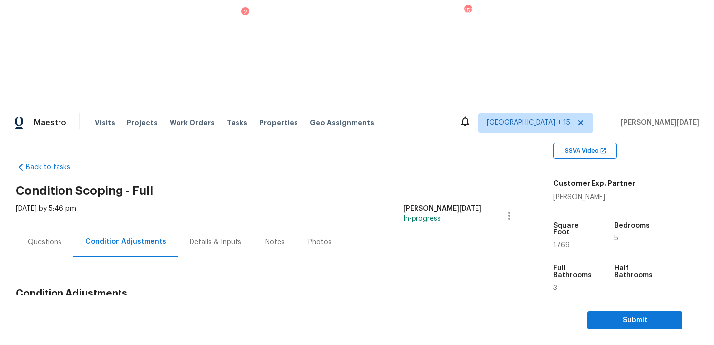
click at [44, 228] on div "Questions" at bounding box center [45, 242] width 58 height 29
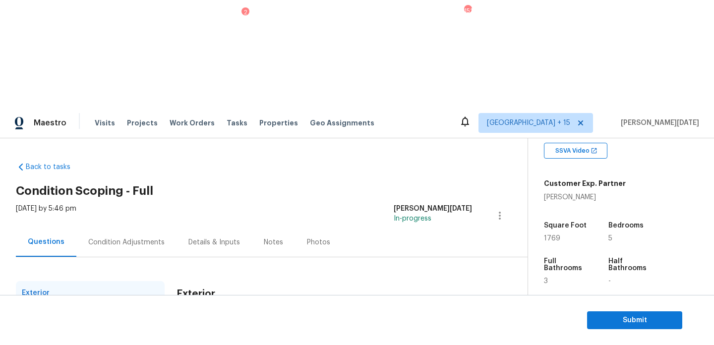
scroll to position [132, 0]
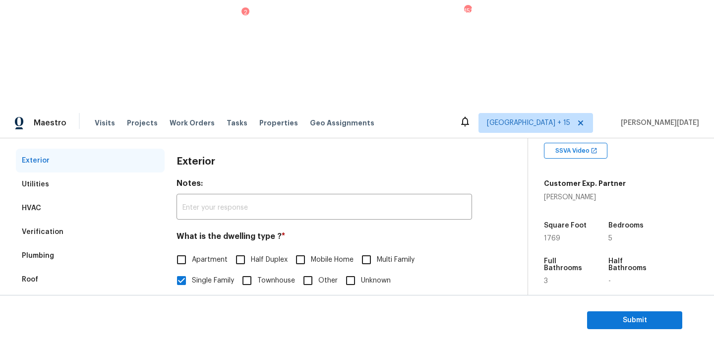
click at [65, 220] on div "Verification" at bounding box center [90, 232] width 149 height 24
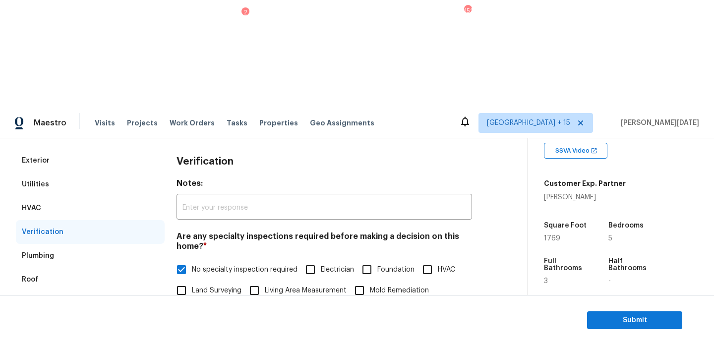
scroll to position [346, 0]
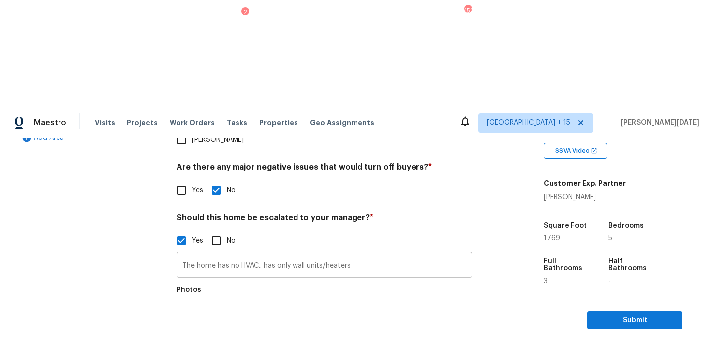
click at [265, 254] on input "The home has no HVAC.. has only wall units/heaters" at bounding box center [325, 265] width 296 height 23
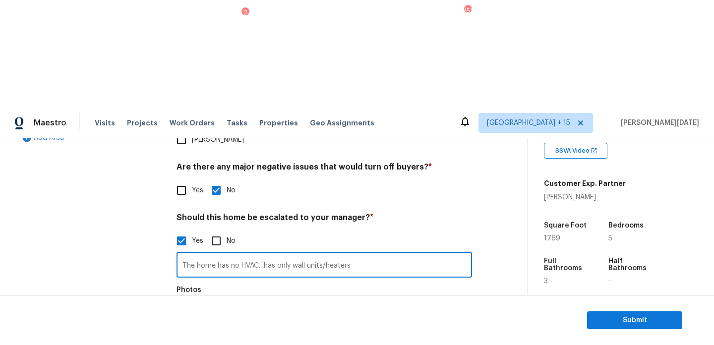
click at [289, 254] on input "The home has no HVAC.. has only wall units/heaters" at bounding box center [325, 265] width 296 height 23
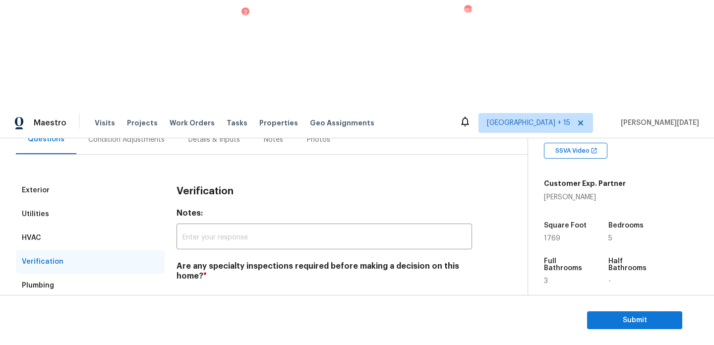
scroll to position [0, 0]
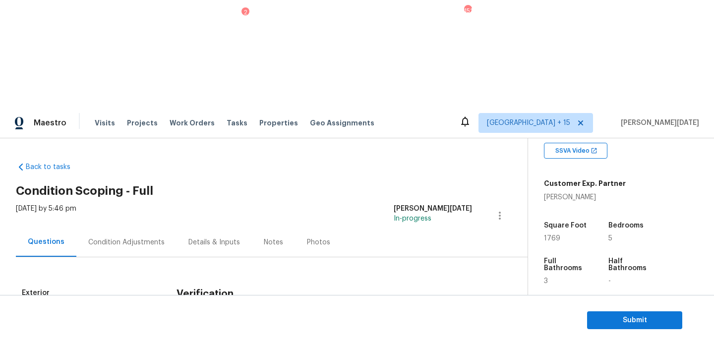
click at [147, 228] on div "Condition Adjustments" at bounding box center [126, 242] width 100 height 29
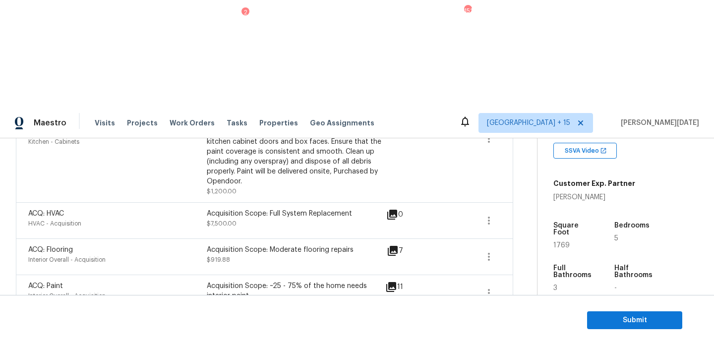
scroll to position [266, 0]
click at [609, 315] on span "Submit" at bounding box center [634, 320] width 79 height 12
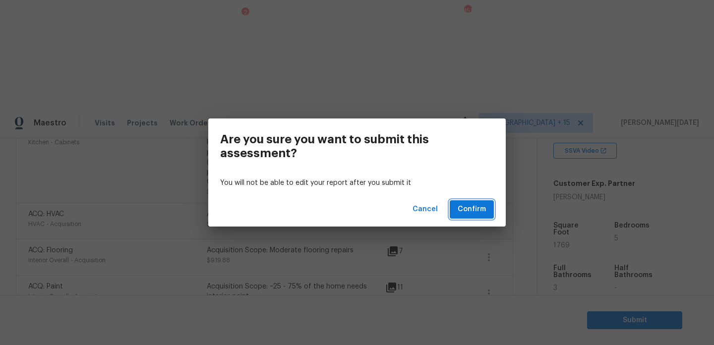
click at [479, 211] on span "Confirm" at bounding box center [472, 209] width 28 height 12
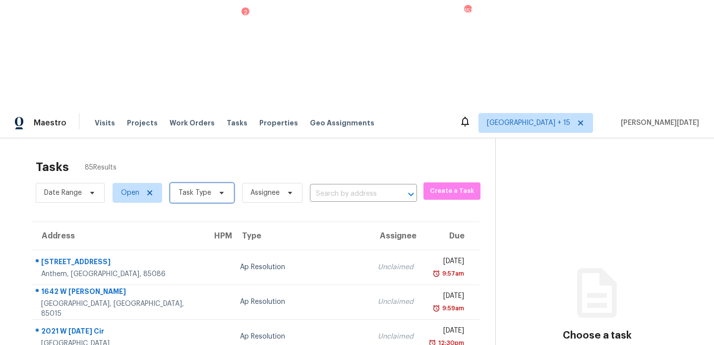
click at [199, 188] on span "Task Type" at bounding box center [194, 193] width 33 height 10
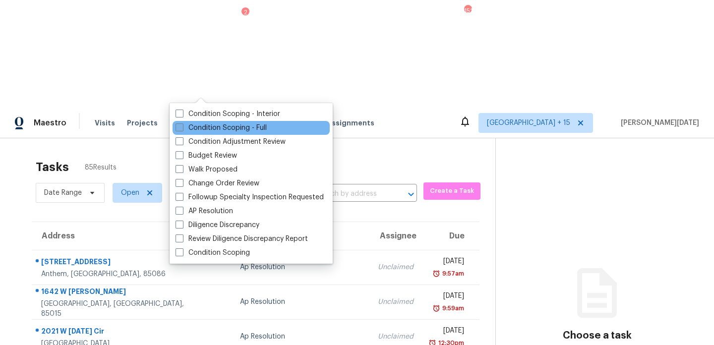
click at [182, 126] on span at bounding box center [180, 127] width 8 height 8
click at [182, 126] on input "Condition Scoping - Full" at bounding box center [179, 126] width 6 height 6
checkbox input "true"
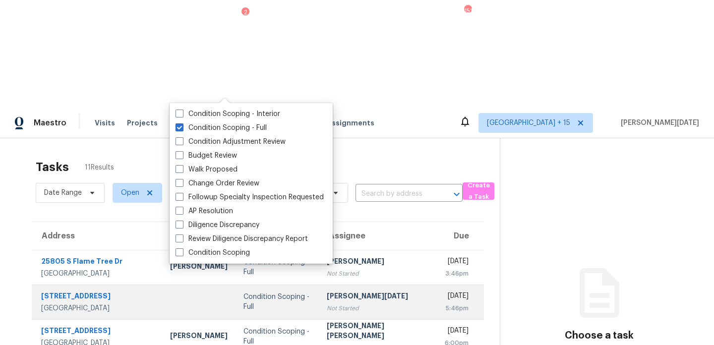
click at [382, 291] on div "[PERSON_NAME][DATE]" at bounding box center [378, 297] width 102 height 12
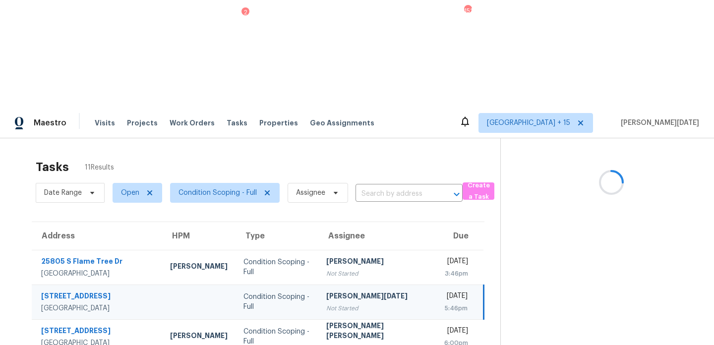
click at [382, 291] on div "[PERSON_NAME][DATE]" at bounding box center [377, 297] width 102 height 12
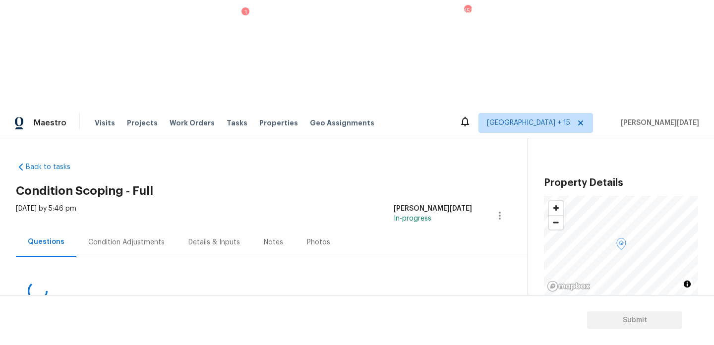
click at [98, 238] on div "Condition Adjustments" at bounding box center [126, 243] width 76 height 10
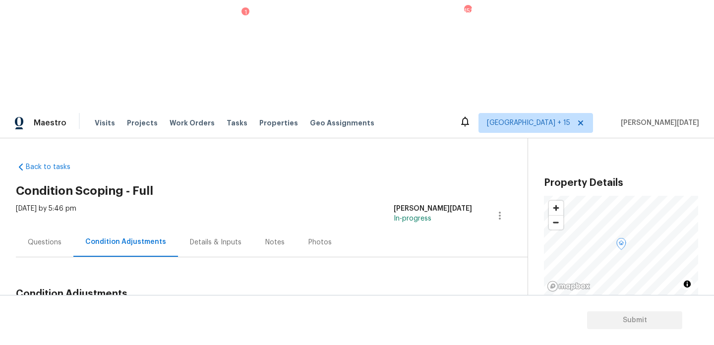
click at [437, 313] on span "Add Condition Adjustment" at bounding box center [448, 317] width 100 height 9
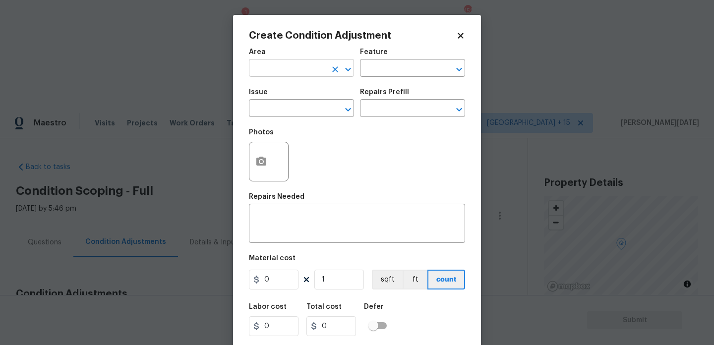
click at [260, 70] on input "text" at bounding box center [287, 68] width 77 height 15
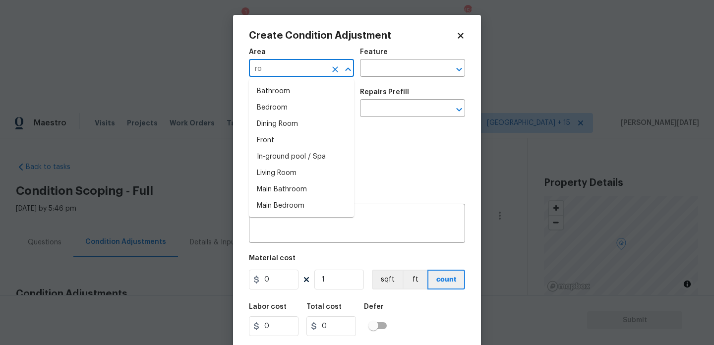
type input "roo"
type input "f"
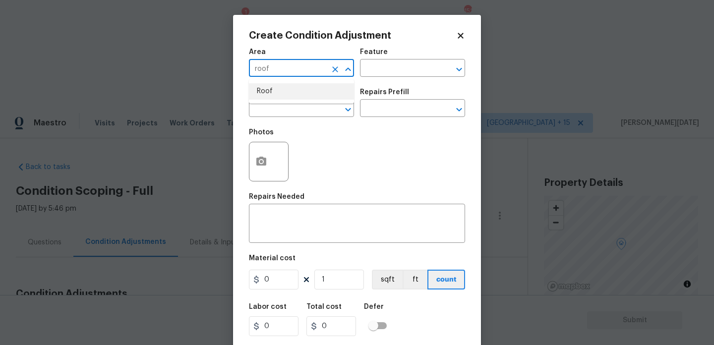
click at [261, 100] on ul "Roof" at bounding box center [301, 91] width 105 height 24
click at [276, 93] on li "Roof" at bounding box center [301, 91] width 105 height 16
type input "Roof"
click at [269, 118] on span "Issue ​" at bounding box center [301, 103] width 105 height 40
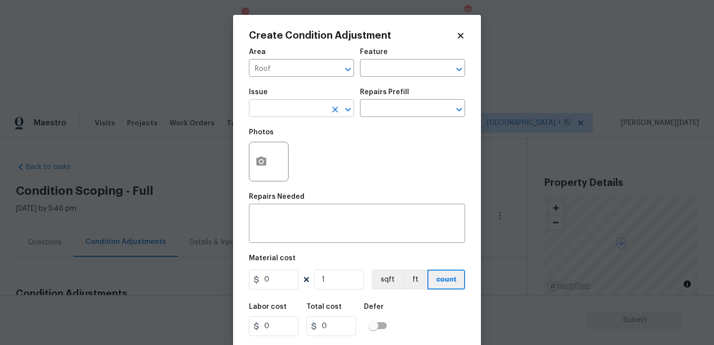
click at [275, 114] on input "text" at bounding box center [287, 109] width 77 height 15
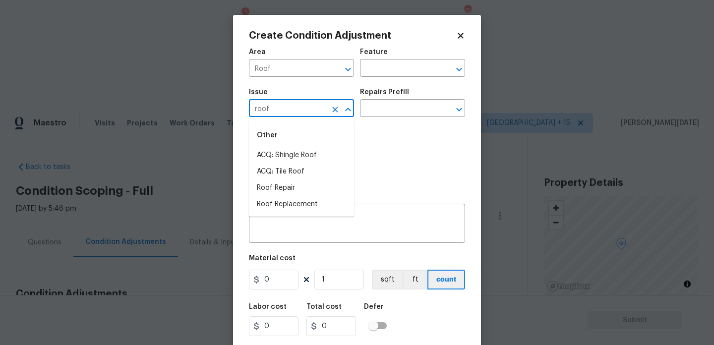
click at [295, 146] on div "Other" at bounding box center [301, 135] width 105 height 24
click at [297, 154] on li "ACQ: Shingle Roof" at bounding box center [301, 155] width 105 height 16
type input "ACQ: Shingle Roof"
click at [390, 102] on input "text" at bounding box center [398, 109] width 77 height 15
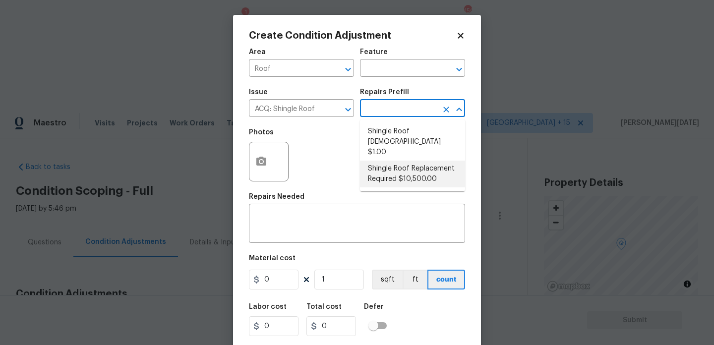
click at [401, 168] on li "Shingle Roof Replacement Required $10,500.00" at bounding box center [412, 174] width 105 height 27
type input "Acquisition"
type textarea "Acquisition Scope: Shingle Roof Replacement required."
type input "10500"
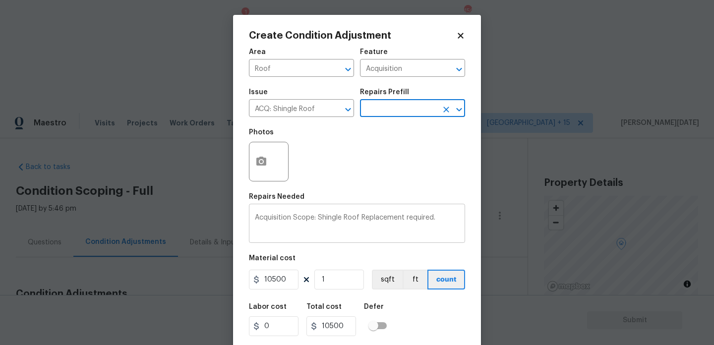
scroll to position [25, 0]
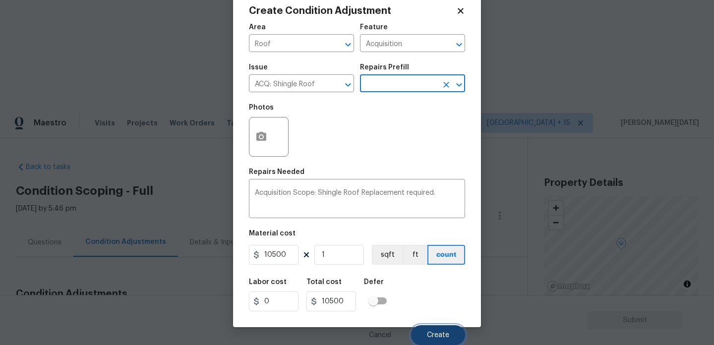
click at [429, 333] on span "Create" at bounding box center [438, 335] width 22 height 7
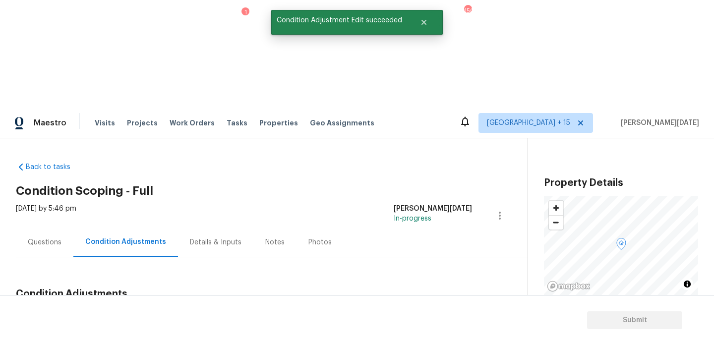
scroll to position [0, 0]
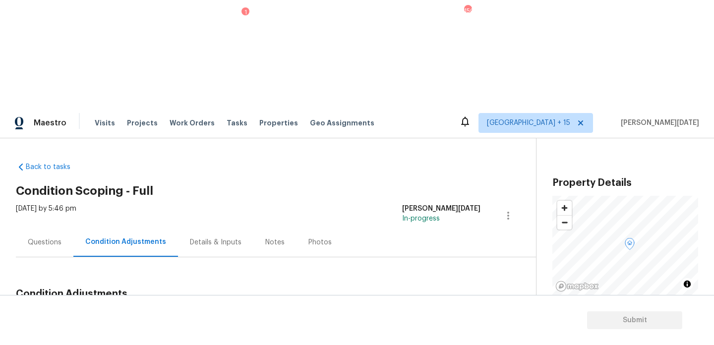
click at [386, 204] on div "Thu, Aug 28 2025 by 5:46 pm Prabhu Raja In-progress" at bounding box center [276, 216] width 520 height 24
click at [420, 313] on span "Add Condition Adjustment" at bounding box center [456, 317] width 100 height 9
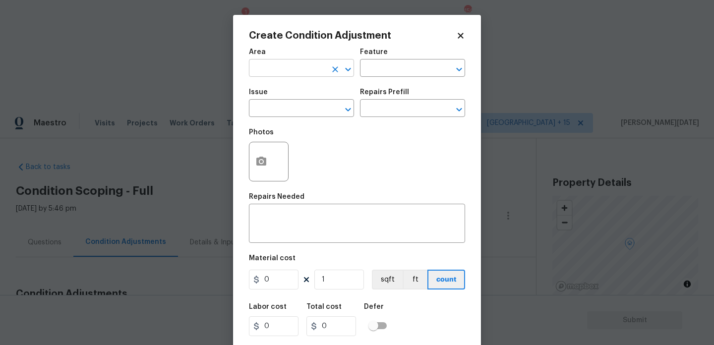
click at [261, 65] on input "text" at bounding box center [287, 68] width 77 height 15
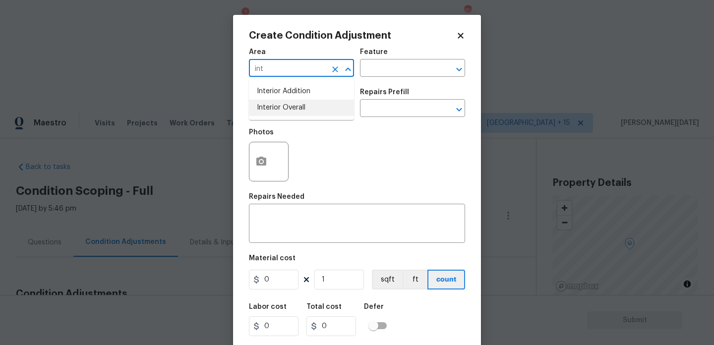
click at [286, 116] on li "Interior Overall" at bounding box center [301, 108] width 105 height 16
type input "Interior Overall"
click at [286, 116] on input "text" at bounding box center [287, 109] width 77 height 15
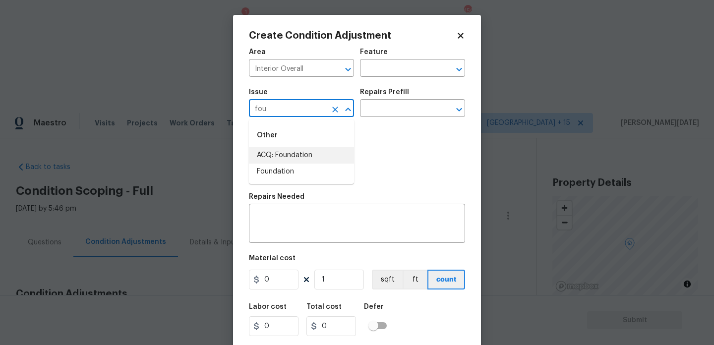
click at [296, 149] on li "ACQ: Foundation" at bounding box center [301, 155] width 105 height 16
type input "ACQ: Foundation"
click at [363, 115] on input "text" at bounding box center [398, 109] width 77 height 15
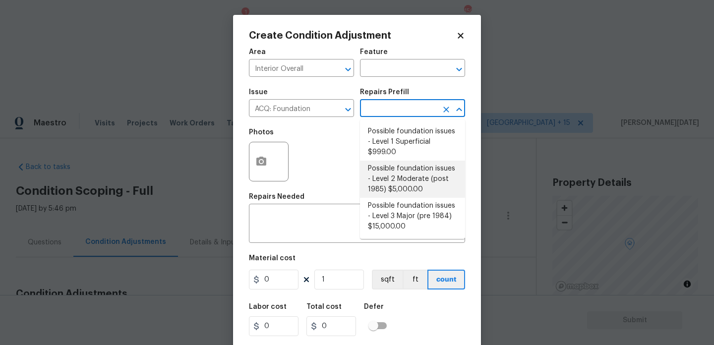
click at [412, 181] on li "Possible foundation issues - Level 2 Moderate (post 1985) $5,000.00" at bounding box center [412, 179] width 105 height 37
type input "Acquisition"
type textarea "Possible foundation issues - Level 2 Moderate: Disclaimer: This is NOT a techni…"
type input "5000"
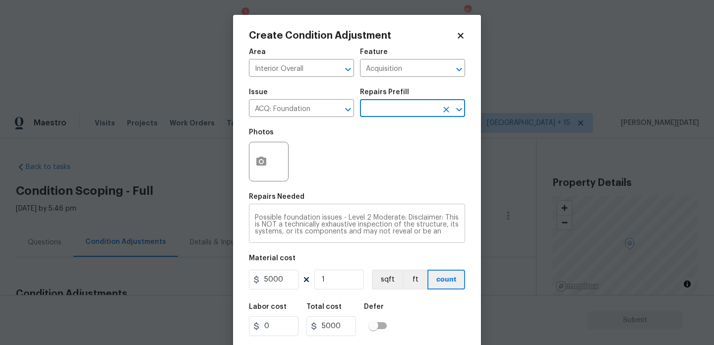
scroll to position [25, 0]
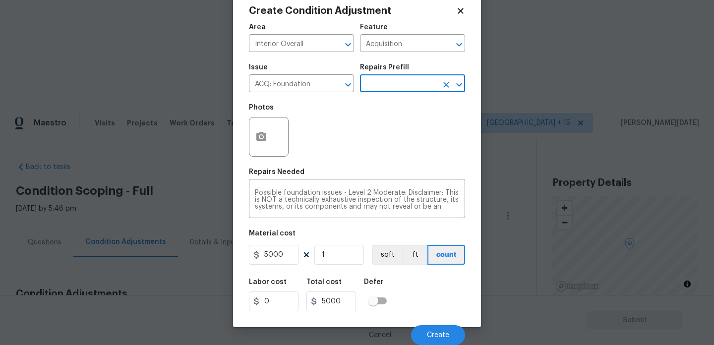
click at [410, 92] on input "text" at bounding box center [398, 84] width 77 height 15
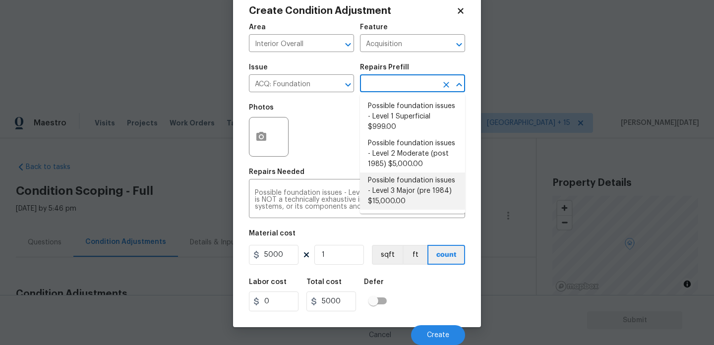
click at [411, 175] on li "Possible foundation issues - Level 3 Major (pre 1984) $15,000.00" at bounding box center [412, 191] width 105 height 37
type textarea "Possible foundation issues - Level 3 Major: Disclaimer: This is NOT a technical…"
type input "15000"
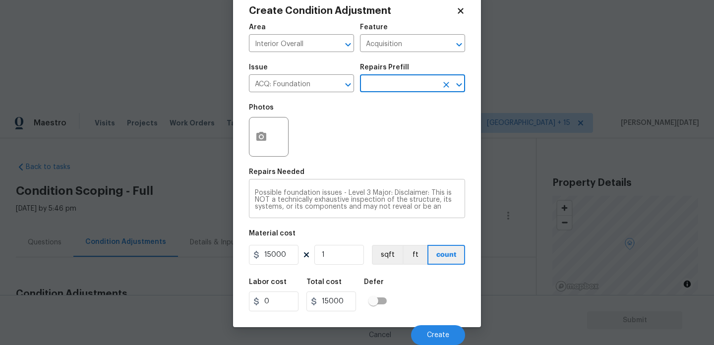
scroll to position [35, 0]
click at [437, 335] on span "Create" at bounding box center [438, 335] width 22 height 7
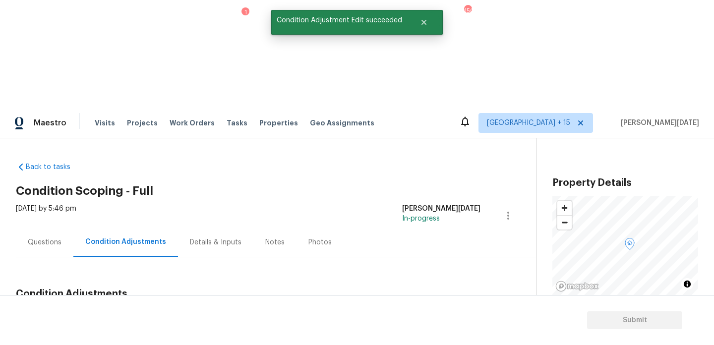
scroll to position [0, 0]
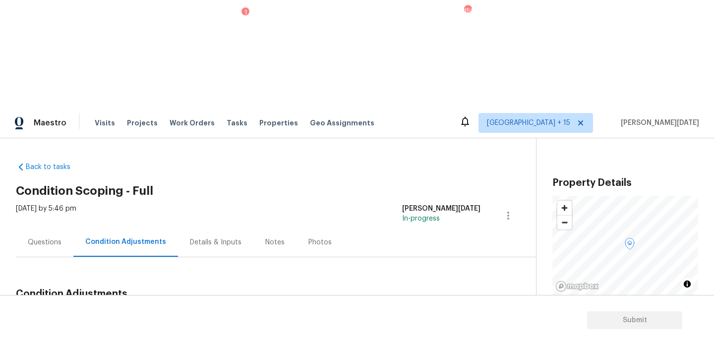
click at [449, 313] on span "Add Condition Adjustment" at bounding box center [456, 317] width 100 height 9
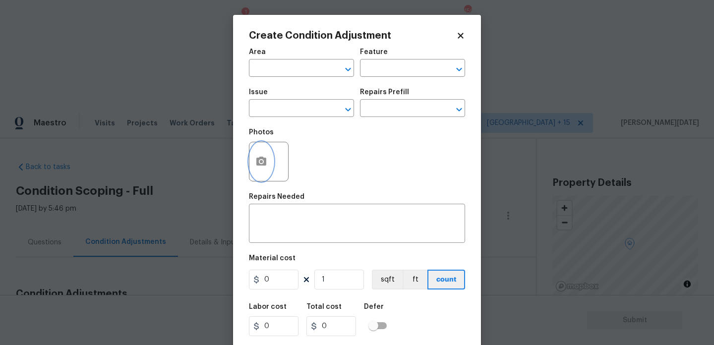
click at [264, 168] on button "button" at bounding box center [261, 161] width 24 height 39
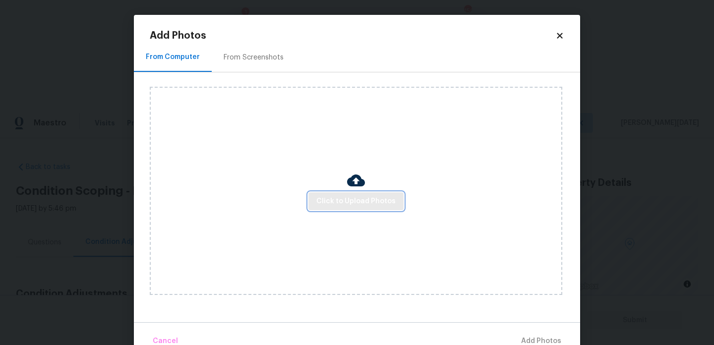
click at [331, 197] on span "Click to Upload Photos" at bounding box center [355, 201] width 79 height 12
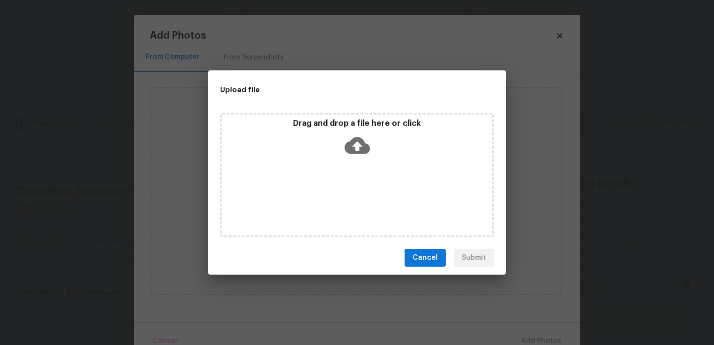
click at [331, 197] on div "Drag and drop a file here or click" at bounding box center [357, 175] width 274 height 124
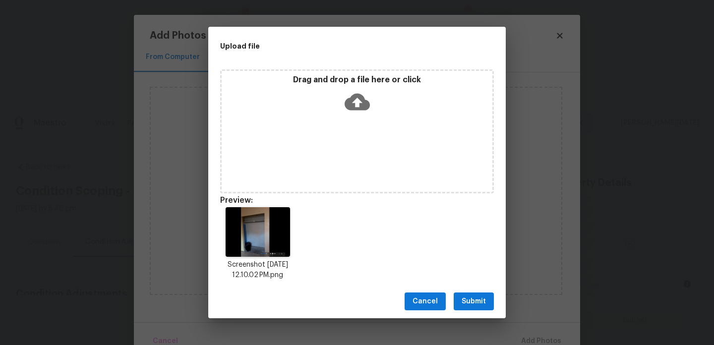
click at [471, 299] on span "Submit" at bounding box center [474, 302] width 24 height 12
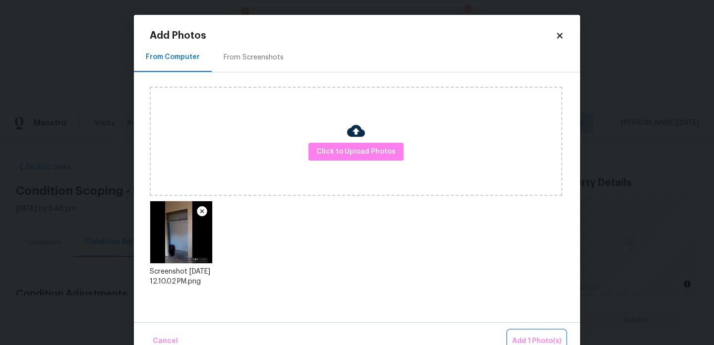
click at [537, 336] on span "Add 1 Photo(s)" at bounding box center [536, 341] width 49 height 12
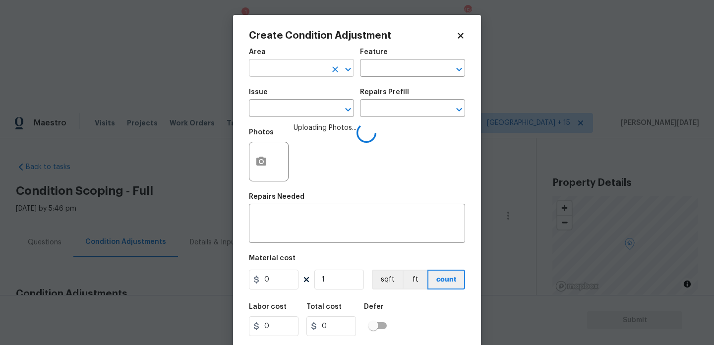
click at [256, 65] on input "text" at bounding box center [287, 68] width 77 height 15
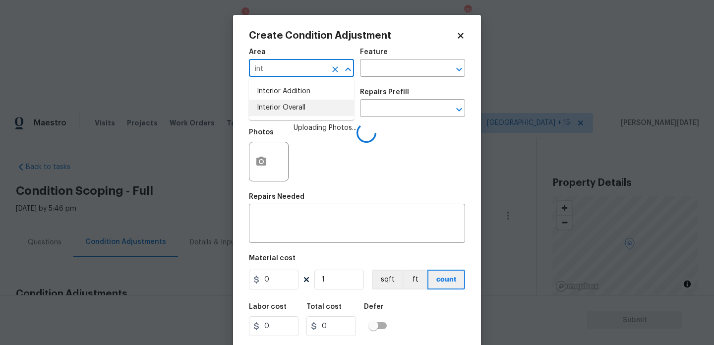
click at [280, 107] on li "Interior Overall" at bounding box center [301, 108] width 105 height 16
type input "Interior Overall"
click at [280, 107] on input "text" at bounding box center [287, 109] width 77 height 15
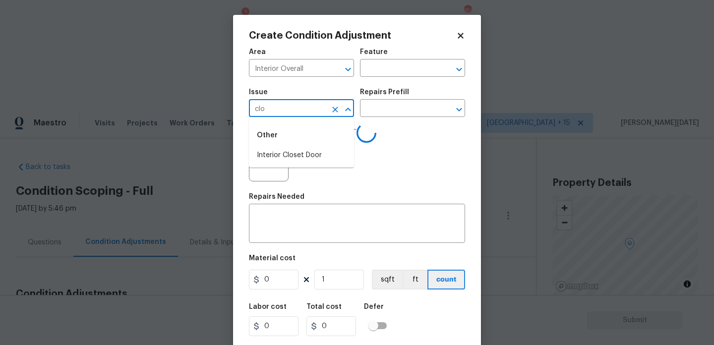
type input "clos"
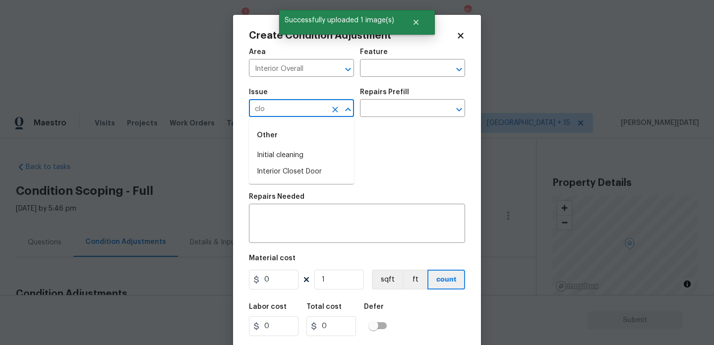
type input "clos"
click at [310, 150] on li "Interior Closet Door" at bounding box center [301, 155] width 105 height 16
type input "Interior Closet Door"
click at [395, 115] on input "text" at bounding box center [398, 109] width 77 height 15
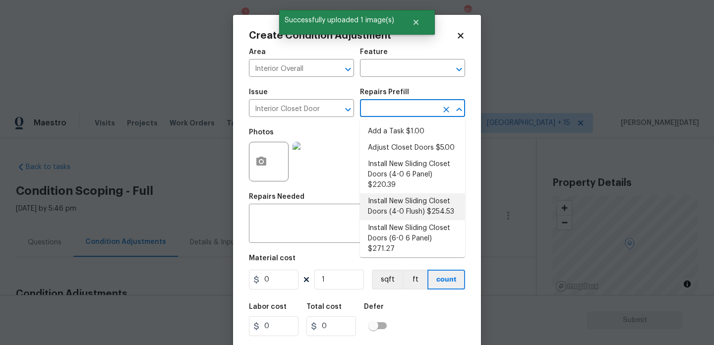
scroll to position [36, 0]
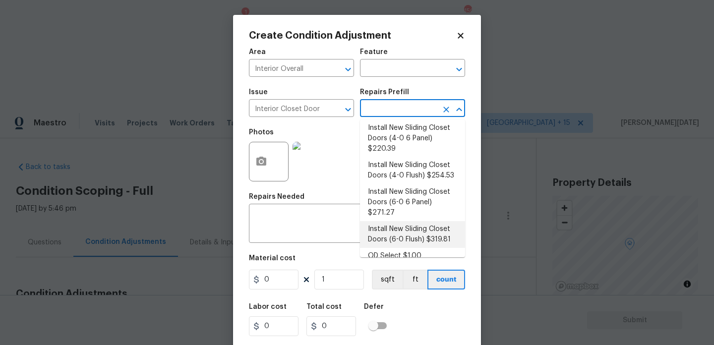
click at [428, 228] on li "Install New Sliding Closet Doors (6-0 Flush) $319.81" at bounding box center [412, 234] width 105 height 27
type input "Interior Door"
type textarea "Remove the existing door (if present). Install a new 6-0 bi-fold flush panel in…"
type input "319.81"
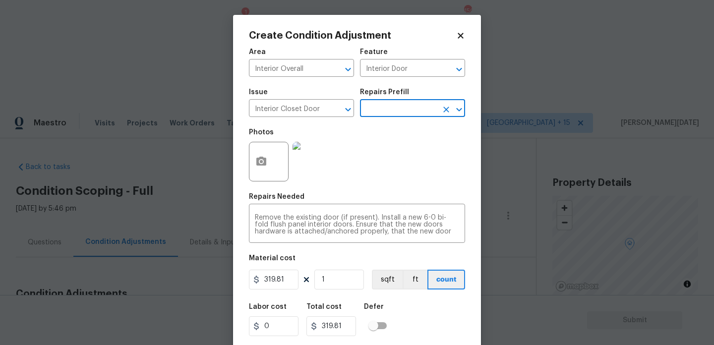
scroll to position [25, 0]
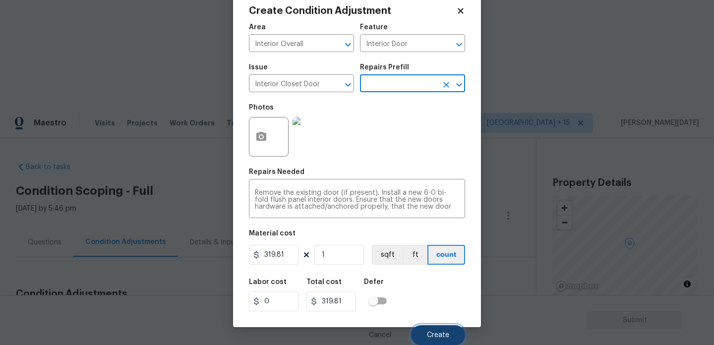
click at [430, 333] on span "Create" at bounding box center [438, 335] width 22 height 7
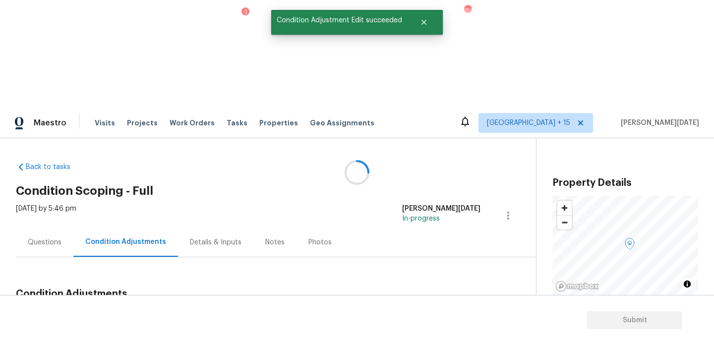
scroll to position [0, 0]
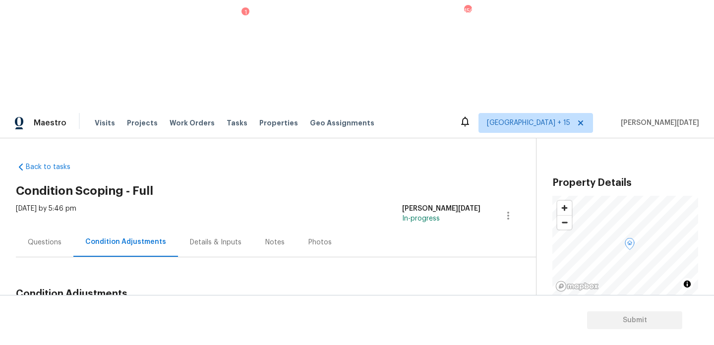
click at [444, 307] on button "Add Condition Adjustment" at bounding box center [456, 317] width 112 height 21
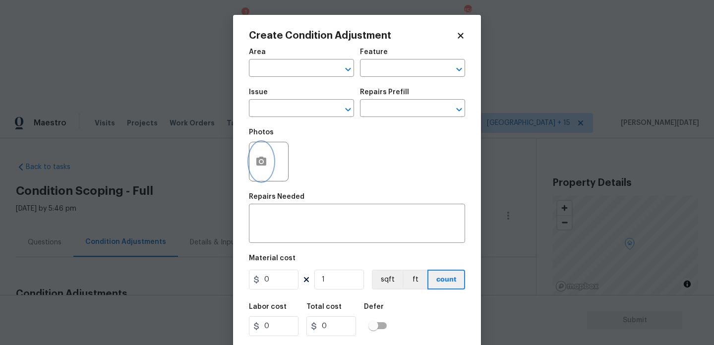
click at [251, 166] on button "button" at bounding box center [261, 161] width 24 height 39
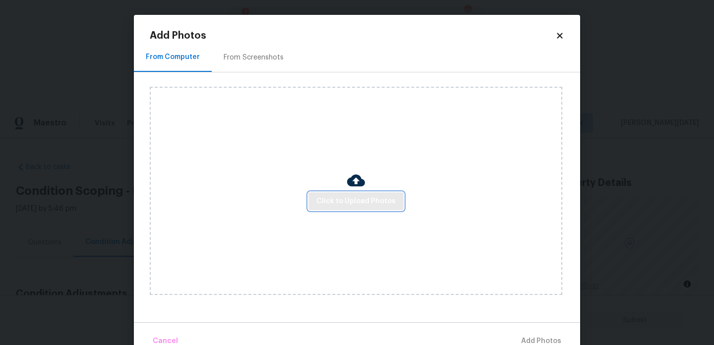
click at [359, 201] on span "Click to Upload Photos" at bounding box center [355, 201] width 79 height 12
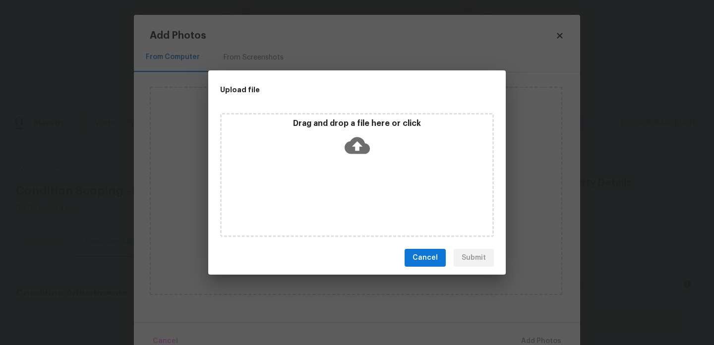
click at [359, 201] on div "Drag and drop a file here or click" at bounding box center [357, 175] width 274 height 124
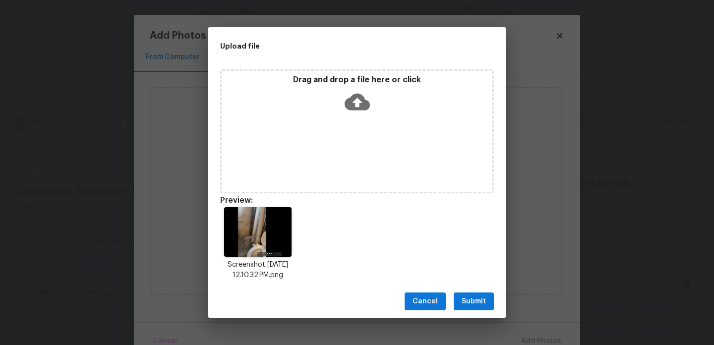
click at [470, 297] on span "Submit" at bounding box center [474, 302] width 24 height 12
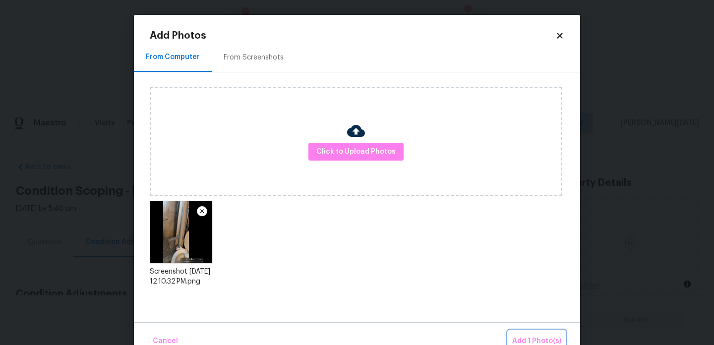
click at [525, 335] on span "Add 1 Photo(s)" at bounding box center [536, 341] width 49 height 12
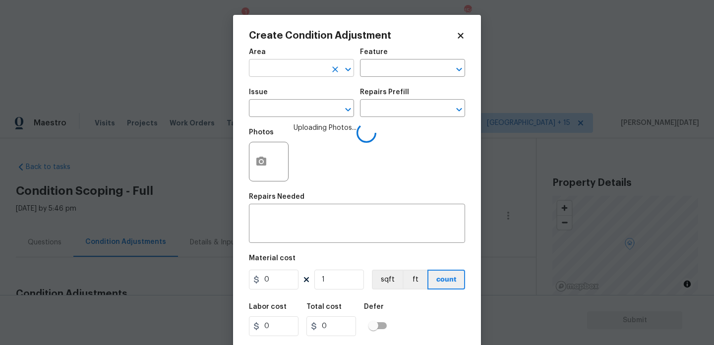
click at [300, 73] on input "text" at bounding box center [287, 68] width 77 height 15
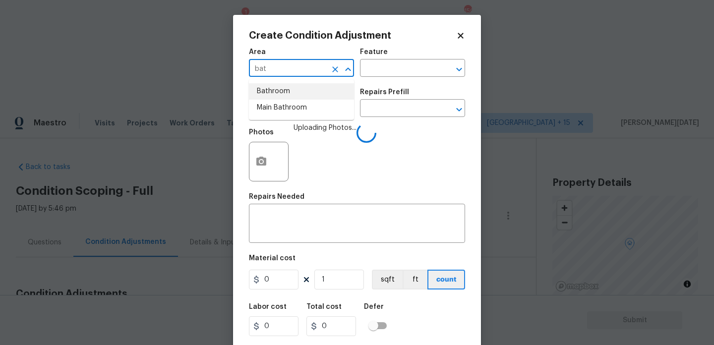
click at [297, 90] on li "Bathroom" at bounding box center [301, 91] width 105 height 16
type input "Bathroom"
click at [289, 112] on input "text" at bounding box center [287, 109] width 77 height 15
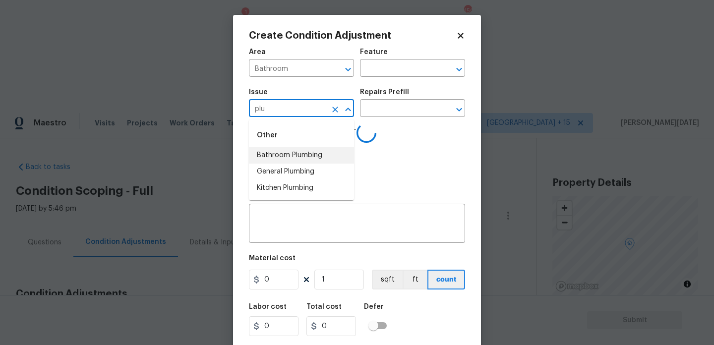
click at [309, 158] on li "Bathroom Plumbing" at bounding box center [301, 155] width 105 height 16
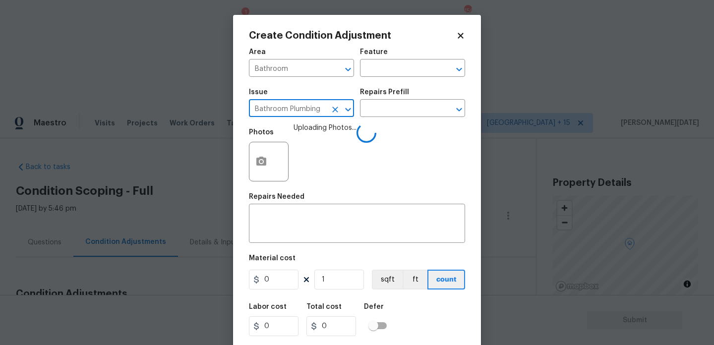
type input "Bathroom Plumbing"
click at [397, 101] on div "Repairs Prefill" at bounding box center [412, 95] width 105 height 13
click at [396, 110] on input "text" at bounding box center [398, 109] width 77 height 15
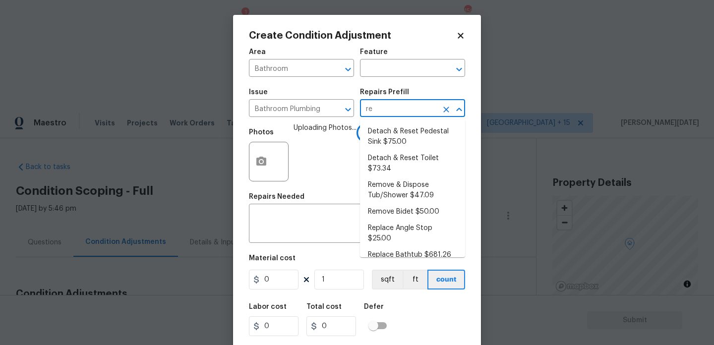
type input "ref"
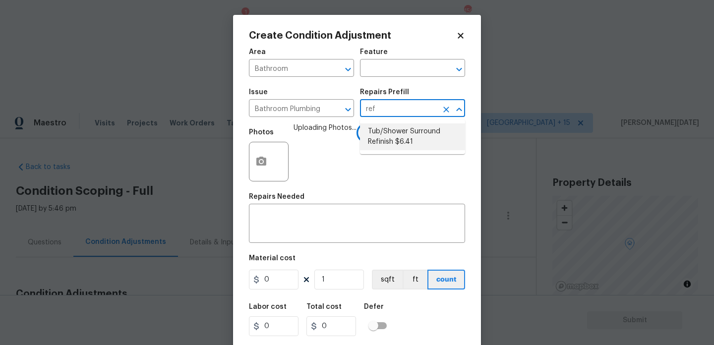
click at [400, 133] on li "Tub/Shower Surround Refinish $6.41" at bounding box center [412, 136] width 105 height 27
type input "Plumbing"
type textarea "Prep, mask, clean and refinish the tub/shower tile surround both all sides ensu…"
type input "6.41"
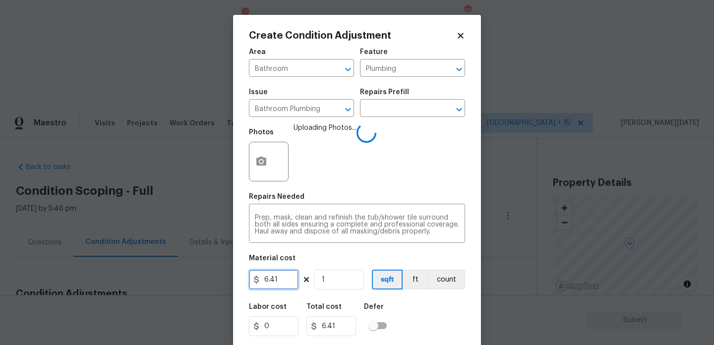
drag, startPoint x: 291, startPoint y: 282, endPoint x: 178, endPoint y: 282, distance: 112.6
click at [178, 282] on div "Create Condition Adjustment Area Bathroom ​ Feature Plumbing ​ Issue Bathroom P…" at bounding box center [357, 172] width 714 height 345
type input "350"
click at [391, 163] on div "Photos Uploading Photos..." at bounding box center [357, 155] width 216 height 64
type input "350"
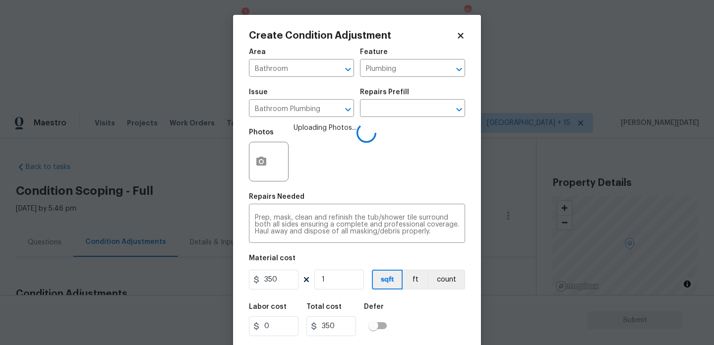
click at [397, 163] on div "Photos Uploading Photos..." at bounding box center [357, 155] width 216 height 64
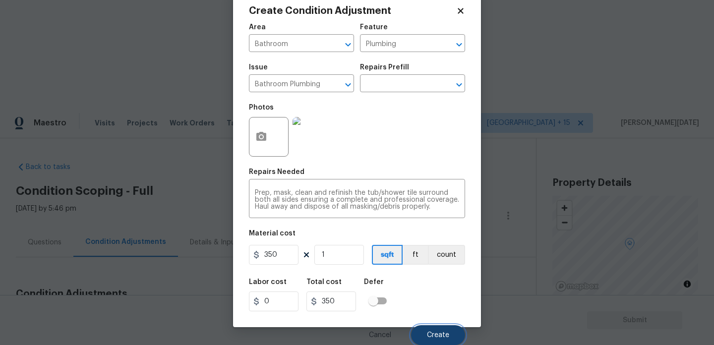
click at [432, 341] on button "Create" at bounding box center [438, 335] width 54 height 20
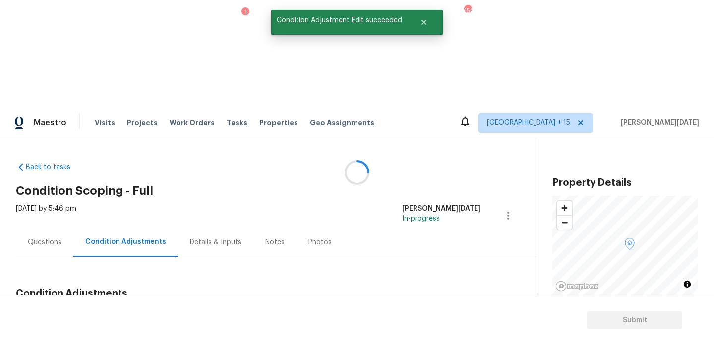
scroll to position [0, 0]
click at [452, 307] on button "Add Condition Adjustment" at bounding box center [456, 317] width 112 height 21
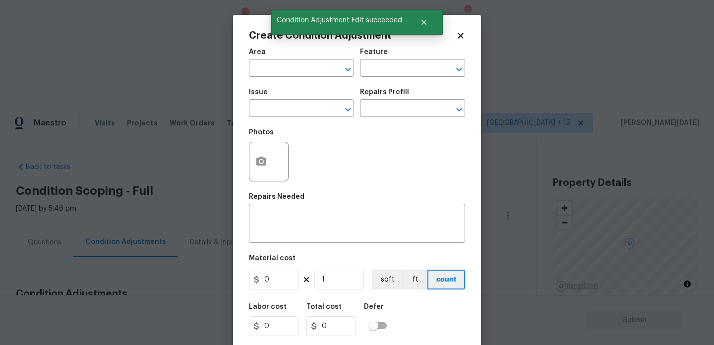
click at [452, 203] on div "Create Condition Adjustment Area ​ Feature ​ Issue ​ Repairs Prefill ​ Photos R…" at bounding box center [357, 183] width 248 height 337
click at [264, 164] on icon "button" at bounding box center [261, 161] width 10 height 9
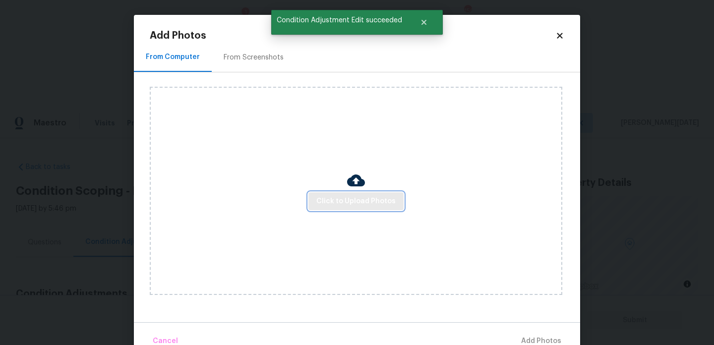
click at [339, 192] on button "Click to Upload Photos" at bounding box center [355, 201] width 95 height 18
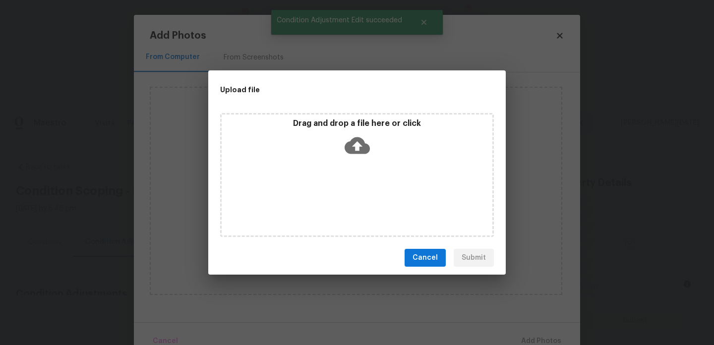
click at [339, 192] on div "Drag and drop a file here or click" at bounding box center [357, 175] width 274 height 124
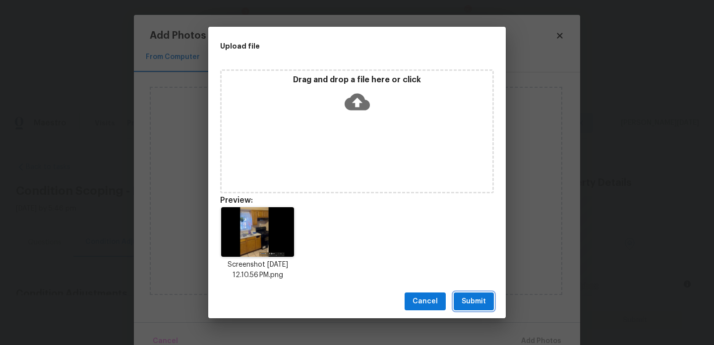
click at [483, 303] on span "Submit" at bounding box center [474, 302] width 24 height 12
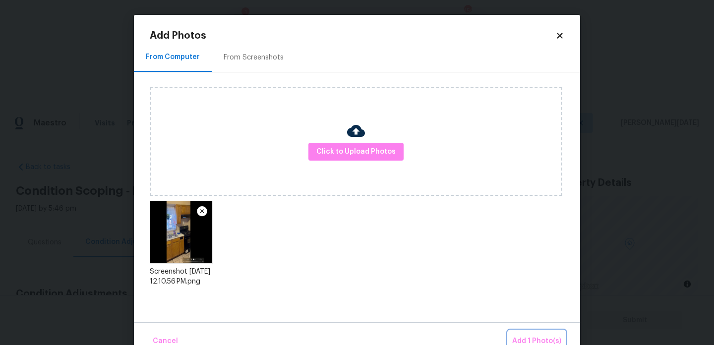
click at [529, 336] on span "Add 1 Photo(s)" at bounding box center [536, 341] width 49 height 12
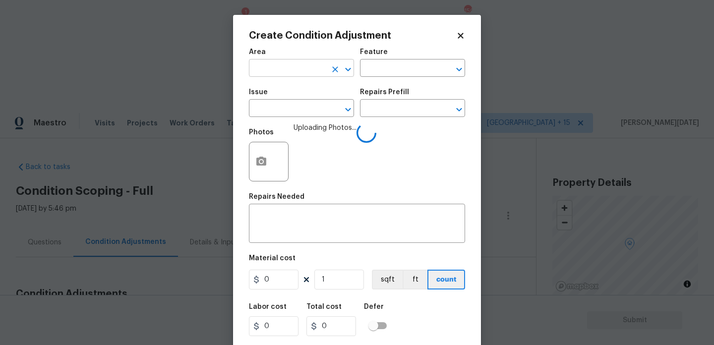
click at [298, 68] on input "text" at bounding box center [287, 68] width 77 height 15
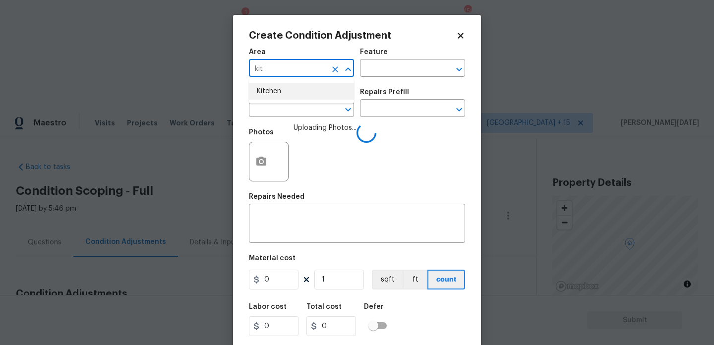
click at [298, 92] on li "Kitchen" at bounding box center [301, 91] width 105 height 16
type input "Kitchen"
click at [296, 107] on input "text" at bounding box center [287, 109] width 77 height 15
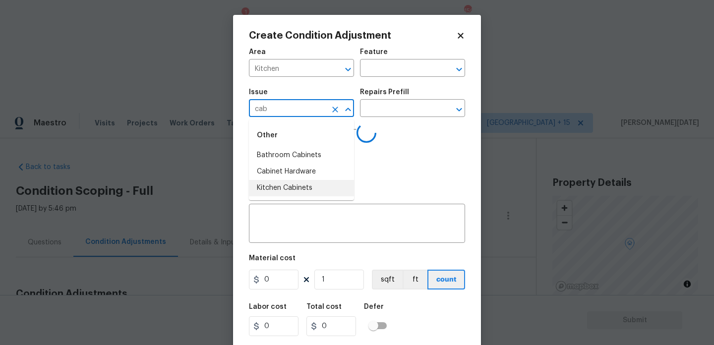
click at [305, 192] on li "Kitchen Cabinets" at bounding box center [301, 188] width 105 height 16
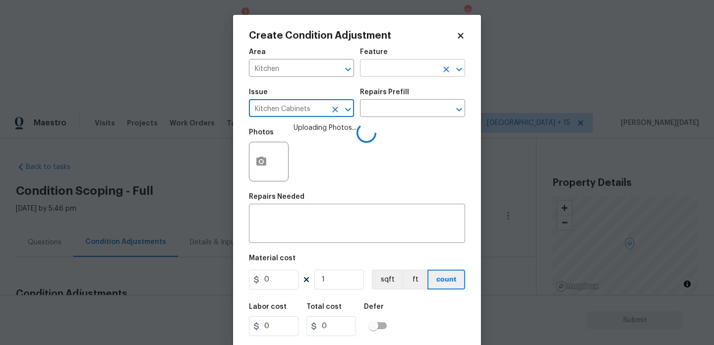
type input "Kitchen Cabinets"
click at [383, 66] on input "text" at bounding box center [398, 68] width 77 height 15
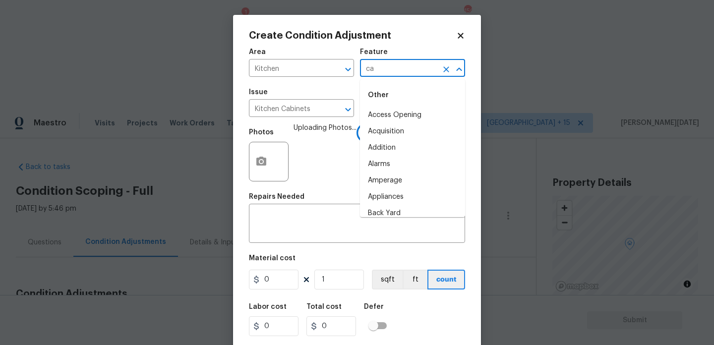
type input "cab"
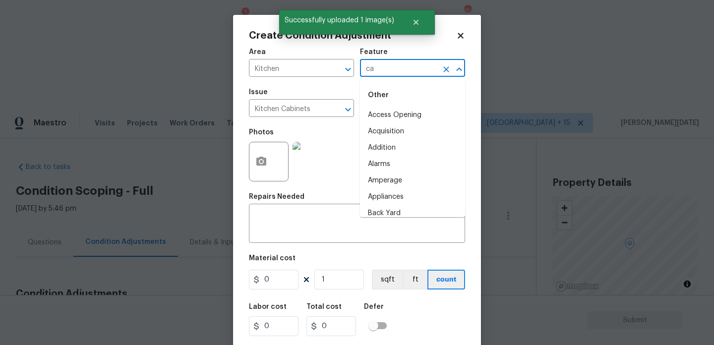
type input "cab"
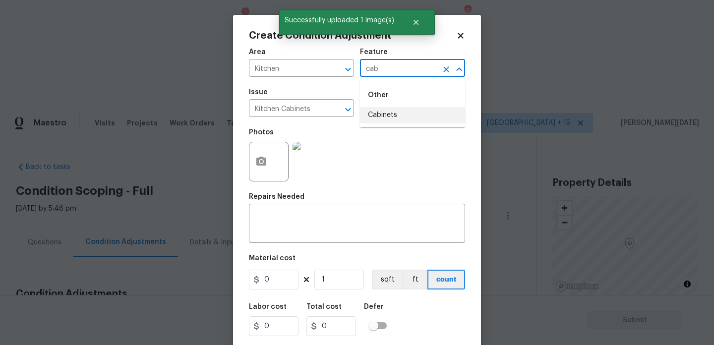
click at [404, 115] on li "Cabinets" at bounding box center [412, 115] width 105 height 16
type input "Cabinets"
click at [281, 290] on input "0" at bounding box center [274, 280] width 50 height 20
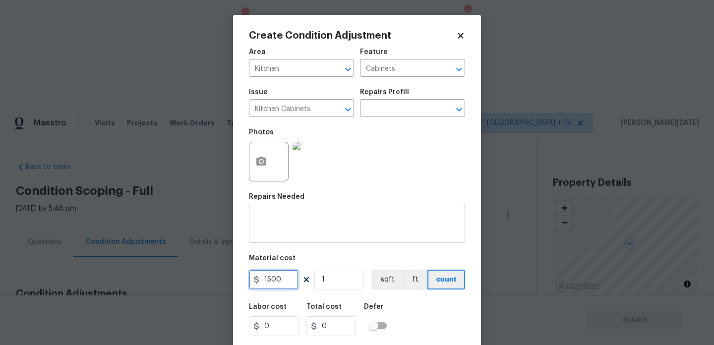
type input "1500"
click at [285, 222] on textarea at bounding box center [357, 224] width 204 height 21
type input "1500"
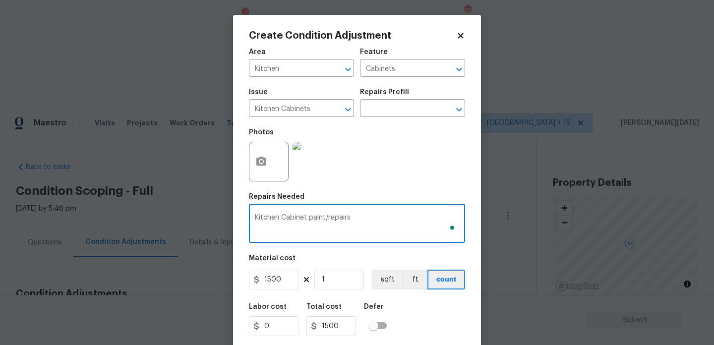
scroll to position [25, 0]
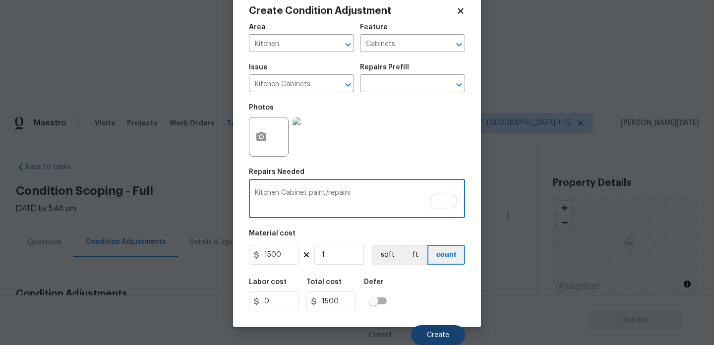
type textarea "Kitchen Cabinet paint/repairs"
click at [433, 335] on span "Create" at bounding box center [438, 335] width 22 height 7
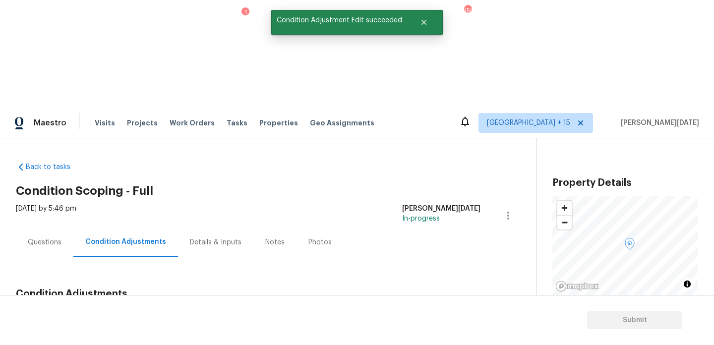
scroll to position [0, 0]
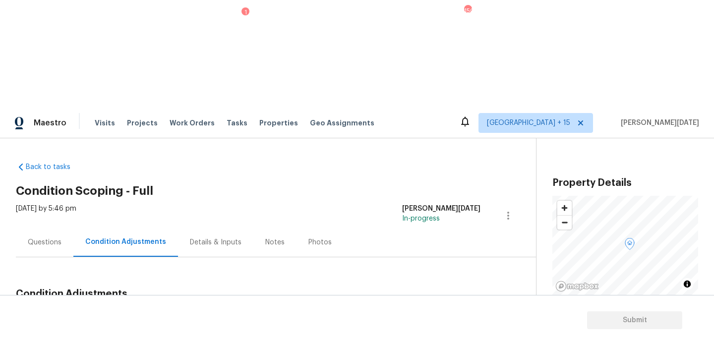
click at [426, 313] on span "Add Condition Adjustment" at bounding box center [456, 317] width 100 height 9
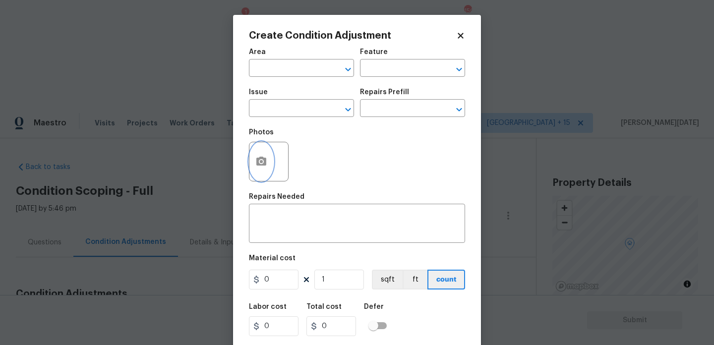
click at [260, 170] on button "button" at bounding box center [261, 161] width 24 height 39
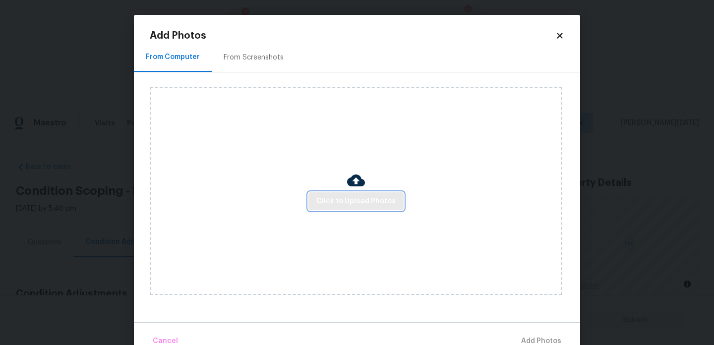
click at [356, 195] on button "Click to Upload Photos" at bounding box center [355, 201] width 95 height 18
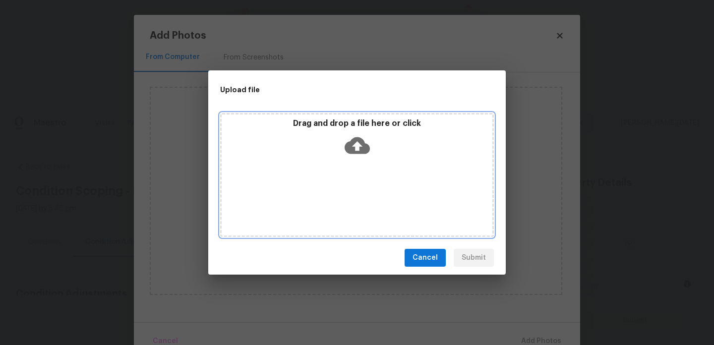
click at [356, 195] on div "Drag and drop a file here or click" at bounding box center [357, 175] width 274 height 124
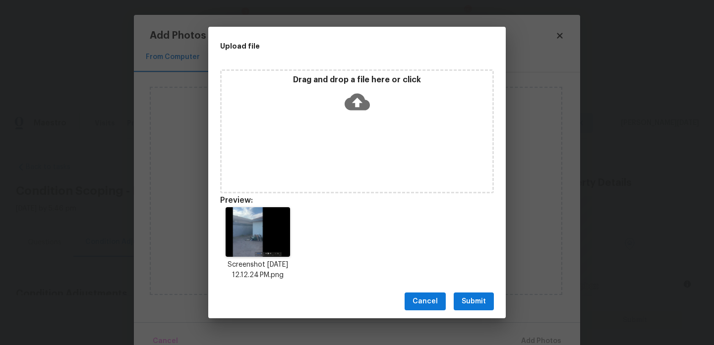
click at [461, 301] on button "Submit" at bounding box center [474, 302] width 40 height 18
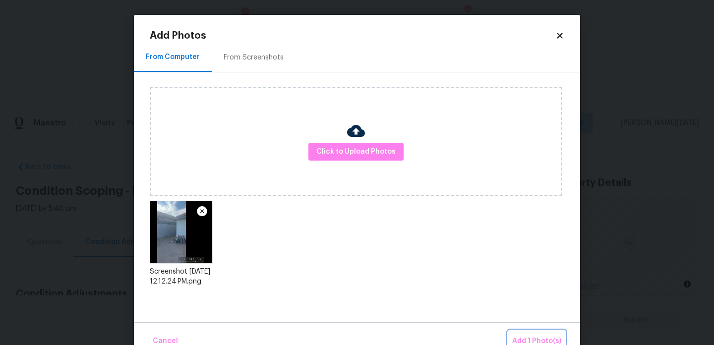
click at [529, 332] on button "Add 1 Photo(s)" at bounding box center [536, 341] width 57 height 21
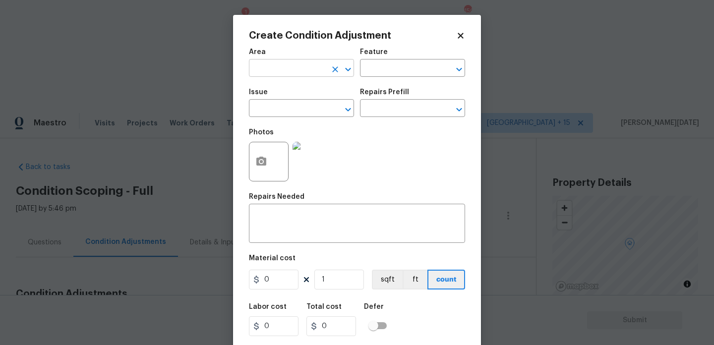
click at [274, 68] on input "text" at bounding box center [287, 68] width 77 height 15
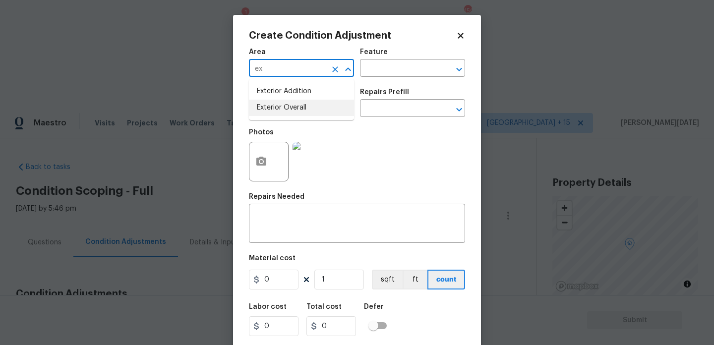
click at [289, 107] on li "Exterior Overall" at bounding box center [301, 108] width 105 height 16
type input "Exterior Overall"
click at [289, 107] on input "text" at bounding box center [287, 109] width 77 height 15
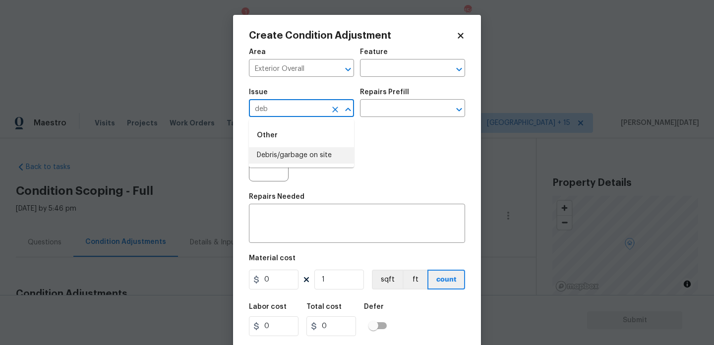
click at [303, 153] on li "Debris/garbage on site" at bounding box center [301, 155] width 105 height 16
type input "Debris/garbage on site"
click at [379, 105] on input "text" at bounding box center [398, 109] width 77 height 15
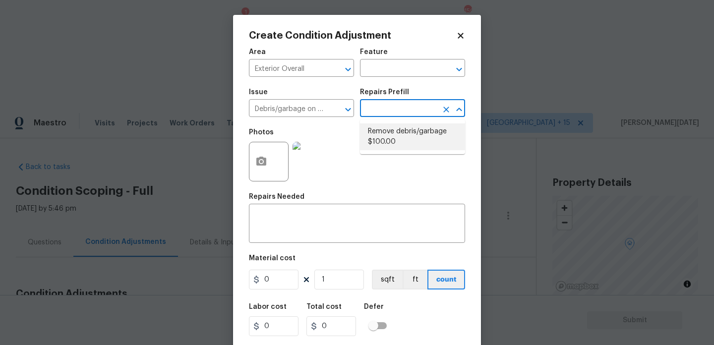
click at [401, 135] on li "Remove debris/garbage $100.00" at bounding box center [412, 136] width 105 height 27
type textarea "Remove, haul off, and properly dispose of any debris left by seller to offsite …"
type input "100"
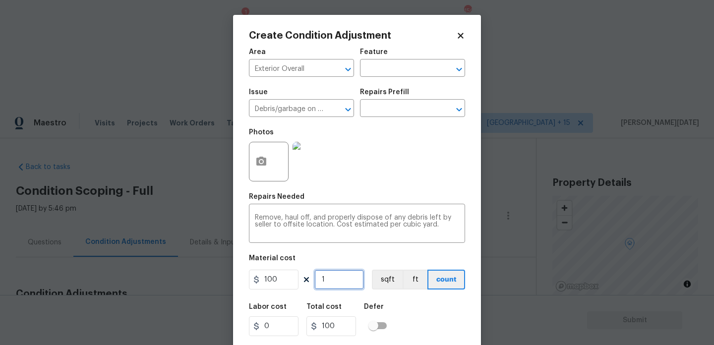
click at [338, 284] on input "1" at bounding box center [339, 280] width 50 height 20
type input "0"
type input "3"
type input "300"
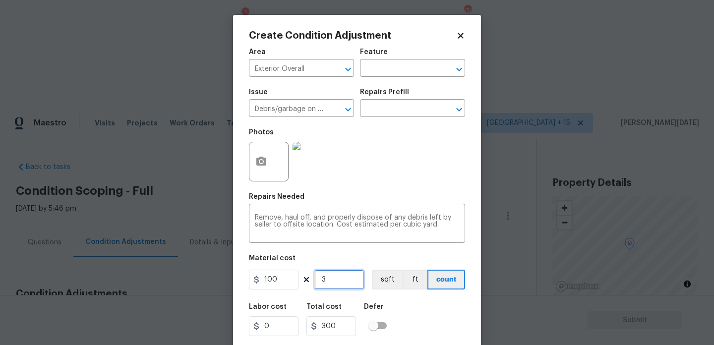
type input "3"
click at [385, 188] on div "Area Exterior Overall ​ Feature ​ Issue Debris/garbage on site ​ Repairs Prefil…" at bounding box center [357, 206] width 216 height 327
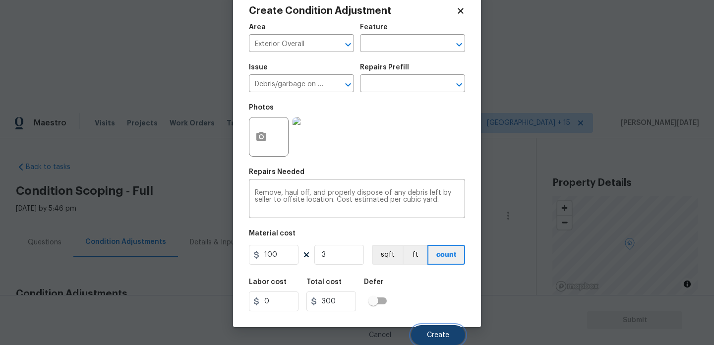
click at [420, 333] on button "Create" at bounding box center [438, 335] width 54 height 20
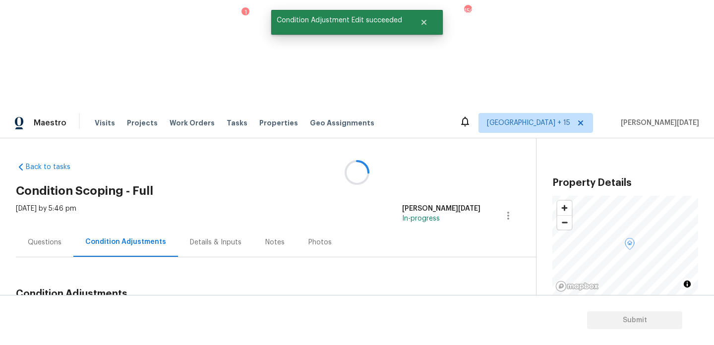
scroll to position [0, 0]
click at [423, 313] on span "Add Condition Adjustment" at bounding box center [456, 317] width 100 height 9
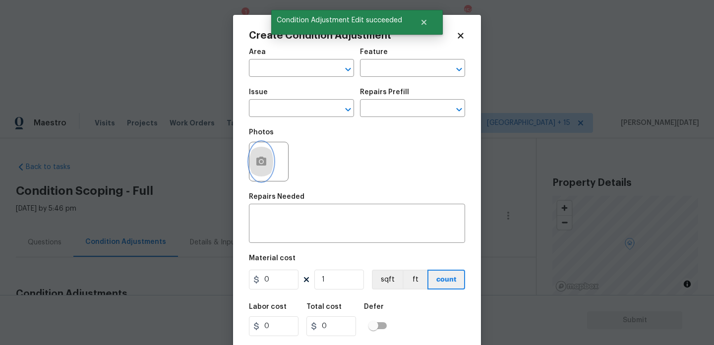
click at [266, 168] on button "button" at bounding box center [261, 161] width 24 height 39
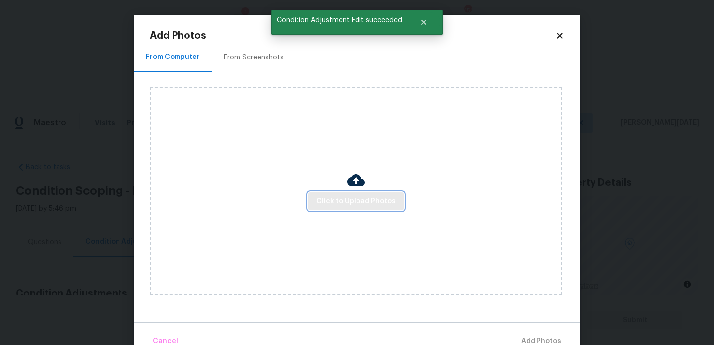
click at [360, 204] on span "Click to Upload Photos" at bounding box center [355, 201] width 79 height 12
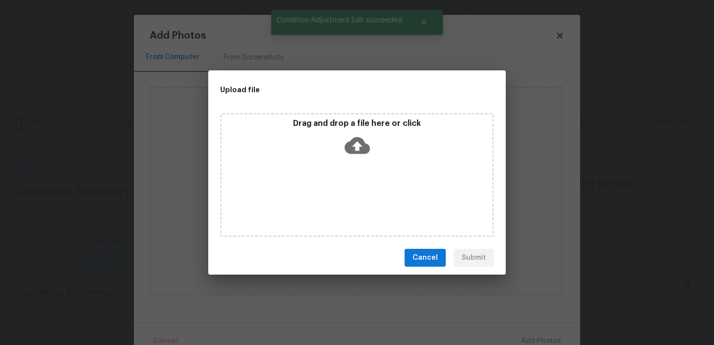
click at [360, 204] on div "Drag and drop a file here or click" at bounding box center [357, 175] width 274 height 124
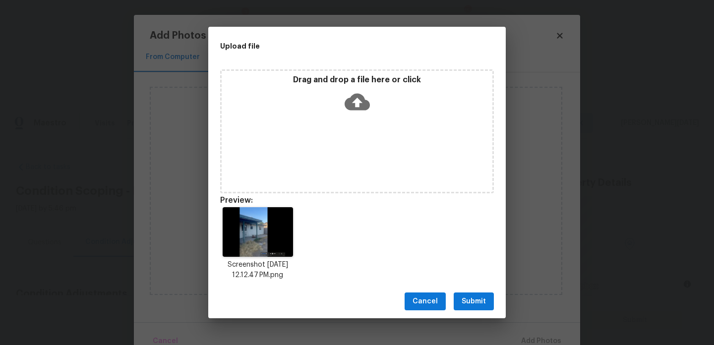
click at [457, 296] on button "Submit" at bounding box center [474, 302] width 40 height 18
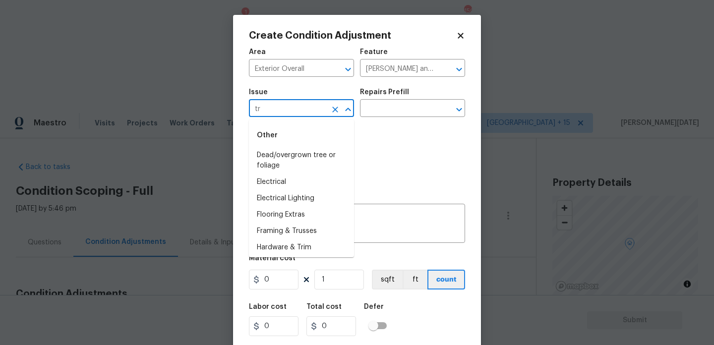
type input "t"
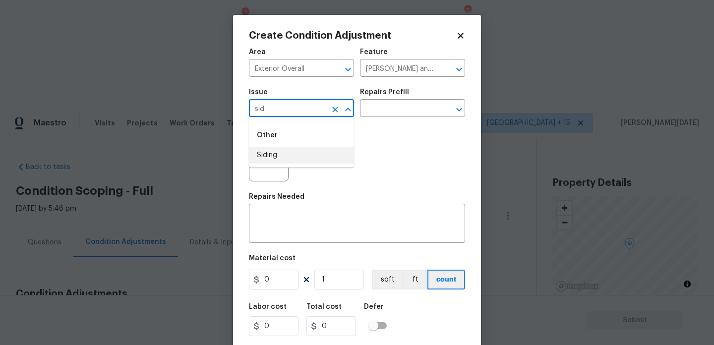
click at [291, 156] on li "Siding" at bounding box center [301, 155] width 105 height 16
type input "Siding"
click at [268, 279] on input "0" at bounding box center [274, 280] width 50 height 20
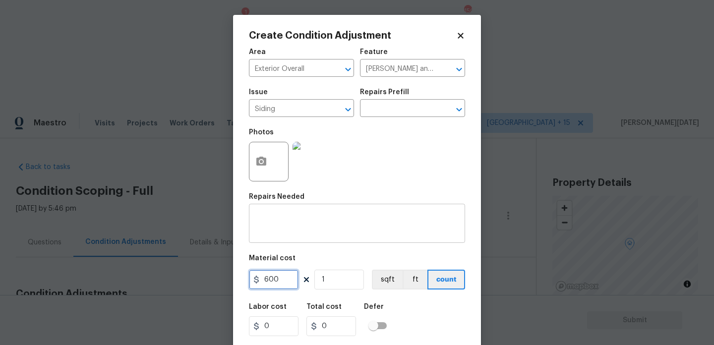
type input "600"
click at [290, 216] on textarea at bounding box center [357, 224] width 204 height 21
type input "600"
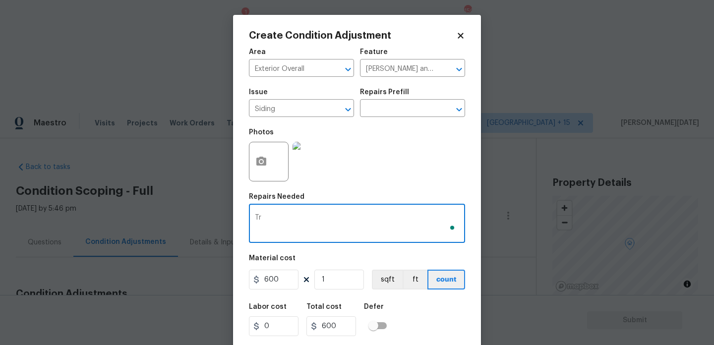
type textarea "T"
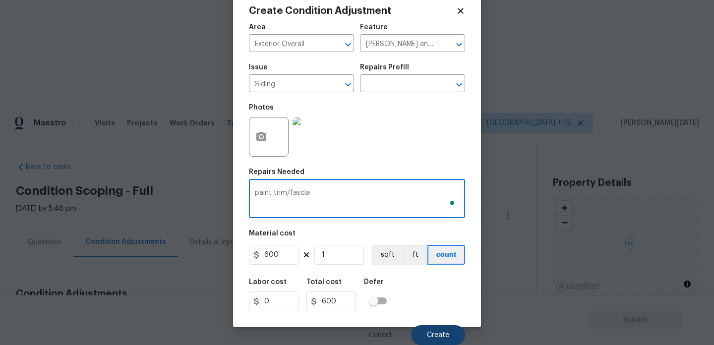
type textarea "paint trim/fascia"
click at [438, 329] on button "Create" at bounding box center [438, 335] width 54 height 20
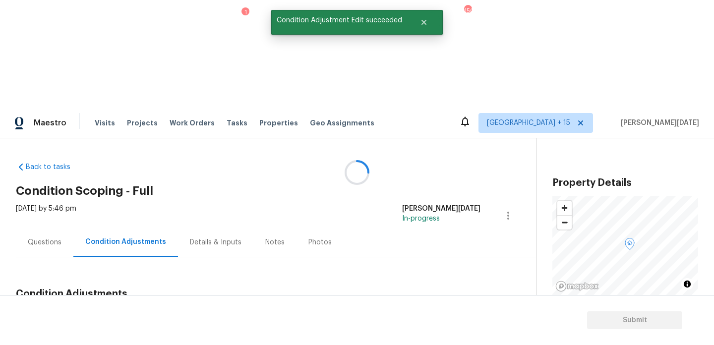
scroll to position [0, 0]
click at [449, 313] on span "Add Condition Adjustment" at bounding box center [456, 317] width 100 height 9
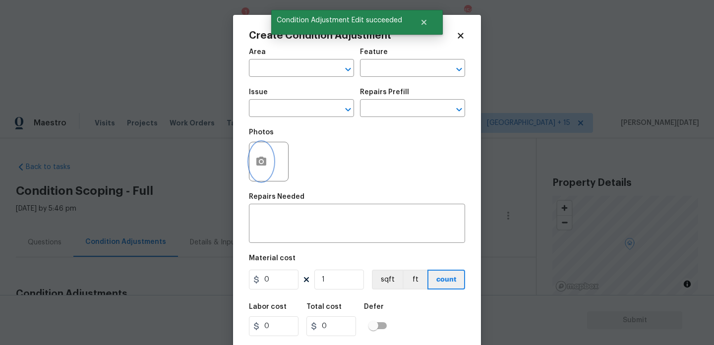
click at [256, 166] on icon "button" at bounding box center [261, 162] width 12 height 12
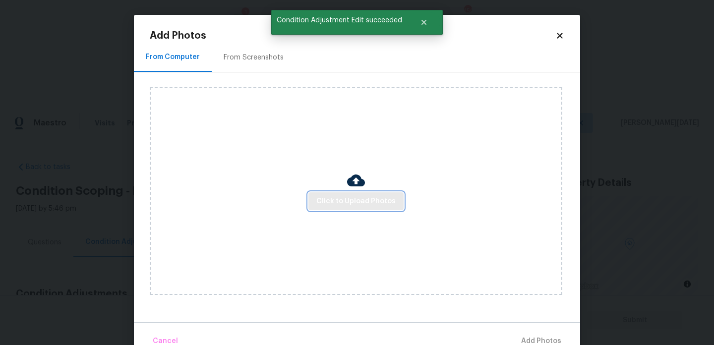
click at [339, 196] on span "Click to Upload Photos" at bounding box center [355, 201] width 79 height 12
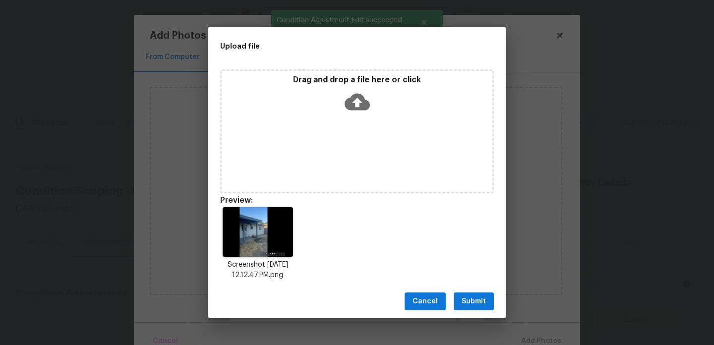
click at [487, 290] on div "Cancel Submit" at bounding box center [356, 302] width 297 height 34
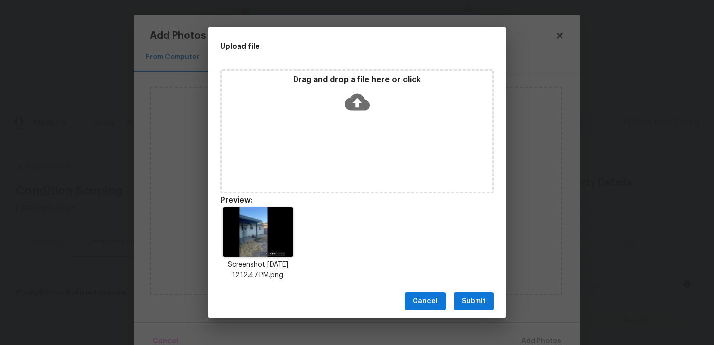
click at [482, 304] on span "Submit" at bounding box center [474, 302] width 24 height 12
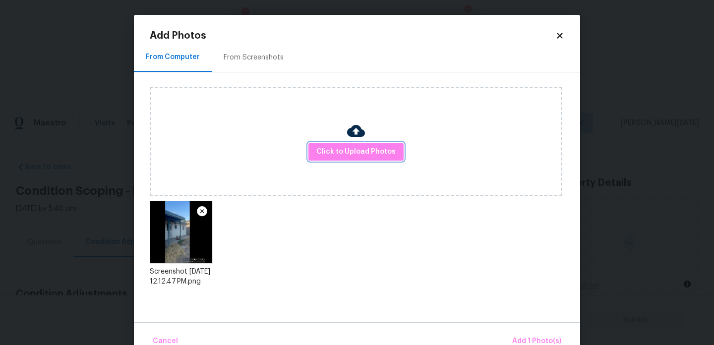
scroll to position [22, 0]
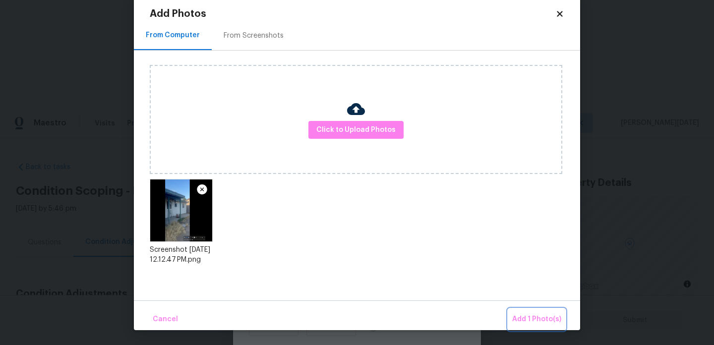
click at [514, 326] on button "Add 1 Photo(s)" at bounding box center [536, 319] width 57 height 21
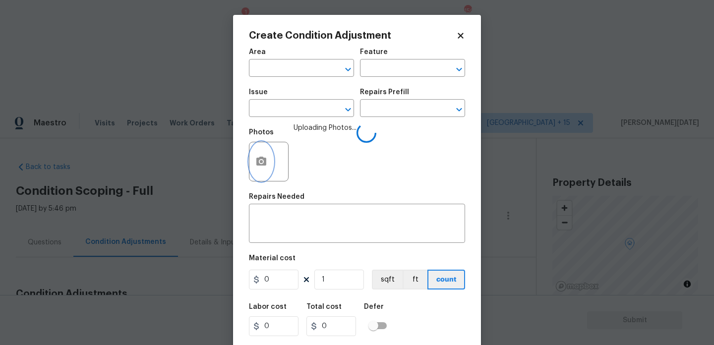
scroll to position [0, 0]
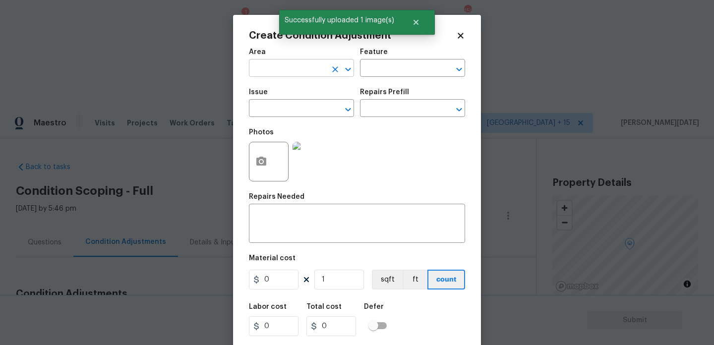
click at [273, 74] on input "text" at bounding box center [287, 68] width 77 height 15
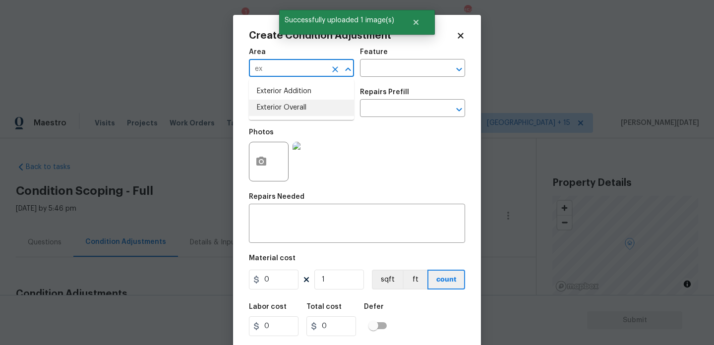
click at [302, 111] on li "Exterior Overall" at bounding box center [301, 108] width 105 height 16
type input "Exterior Overall"
click at [380, 72] on input "text" at bounding box center [398, 68] width 77 height 15
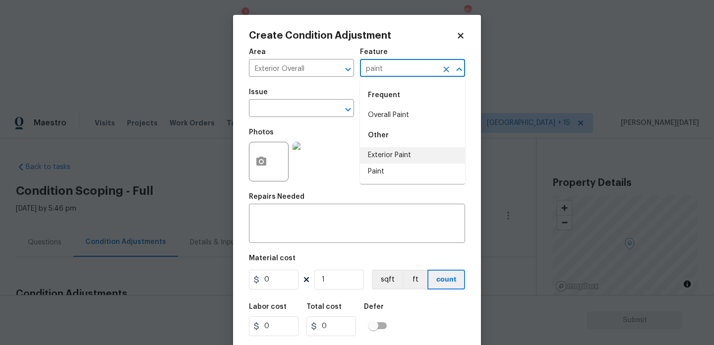
click at [387, 153] on li "Exterior Paint" at bounding box center [412, 155] width 105 height 16
type input "Exterior Paint"
click at [293, 117] on input "text" at bounding box center [287, 109] width 77 height 15
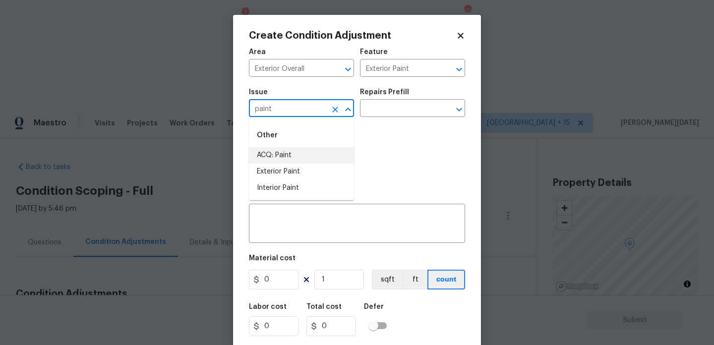
click at [292, 159] on li "ACQ: Paint" at bounding box center [301, 155] width 105 height 16
type input "ACQ: Paint"
click at [401, 101] on div "Repairs Prefill" at bounding box center [412, 95] width 105 height 13
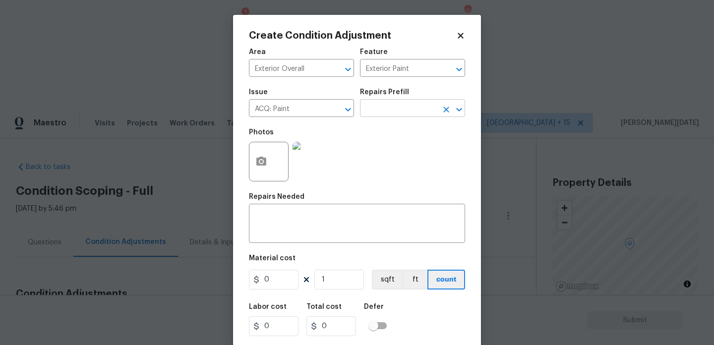
click at [400, 112] on input "text" at bounding box center [398, 109] width 77 height 15
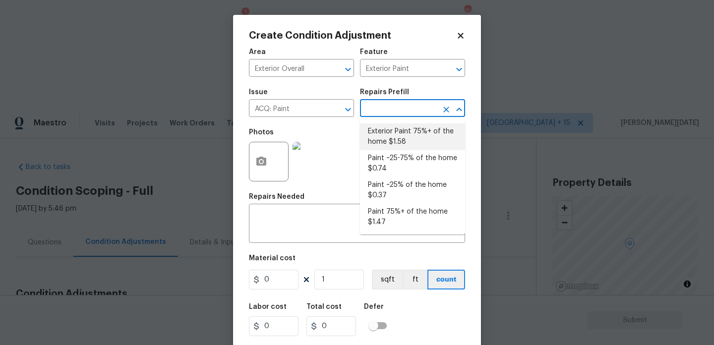
click at [405, 138] on li "Exterior Paint 75%+ of the home $1.58" at bounding box center [412, 136] width 105 height 27
type input "Acquisition"
type textarea "Acquisition Scope: 75%+ of the home exterior will likely require paint"
type input "1.58"
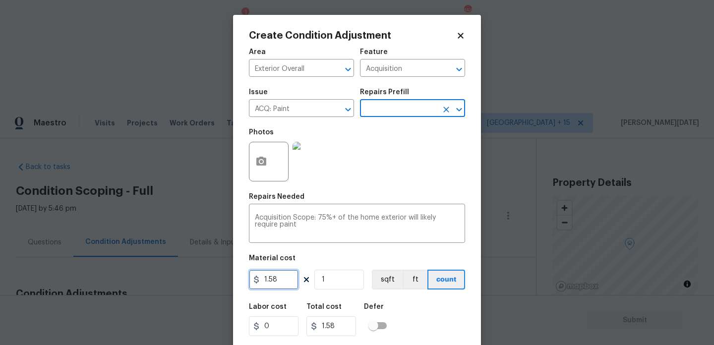
click at [294, 280] on input "1.58" at bounding box center [274, 280] width 50 height 20
type input "1.5"
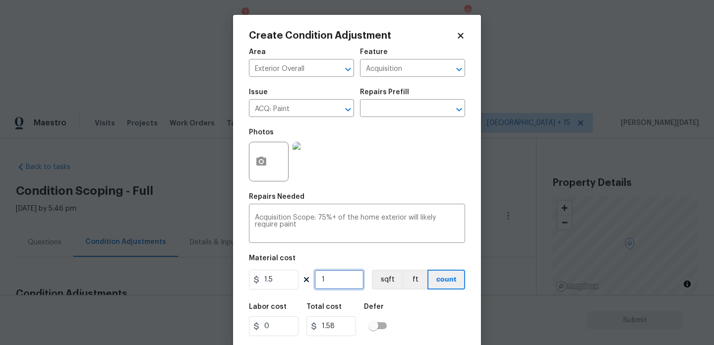
type input "1.5"
click at [336, 280] on input "1" at bounding box center [339, 280] width 50 height 20
type input "0"
paste input "1002"
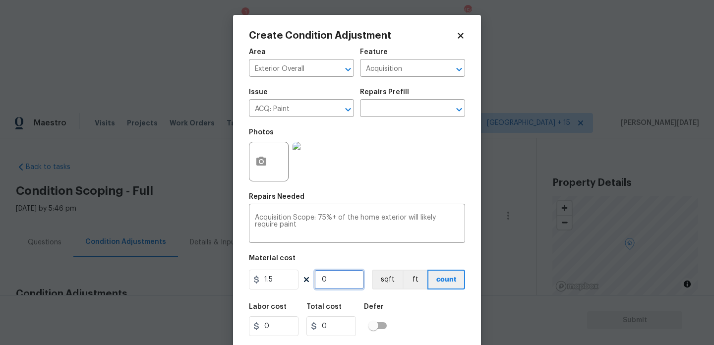
type input "1002"
type input "1503"
type input "1002"
click at [387, 179] on div "Photos" at bounding box center [357, 155] width 216 height 64
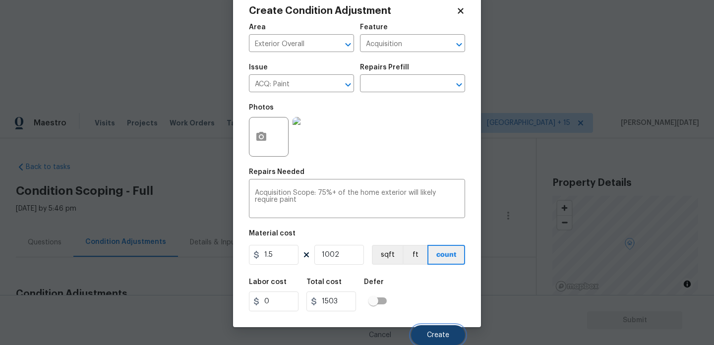
click at [433, 333] on span "Create" at bounding box center [438, 335] width 22 height 7
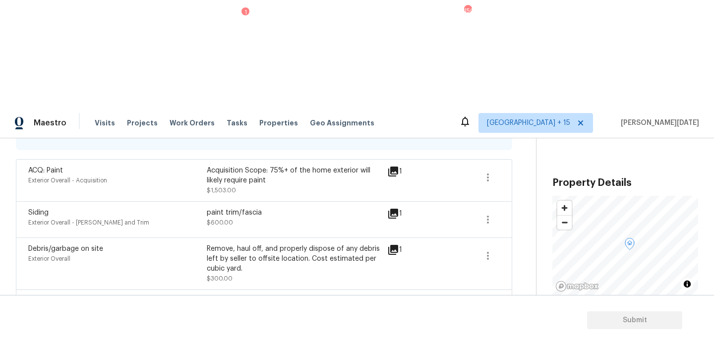
scroll to position [242, 0]
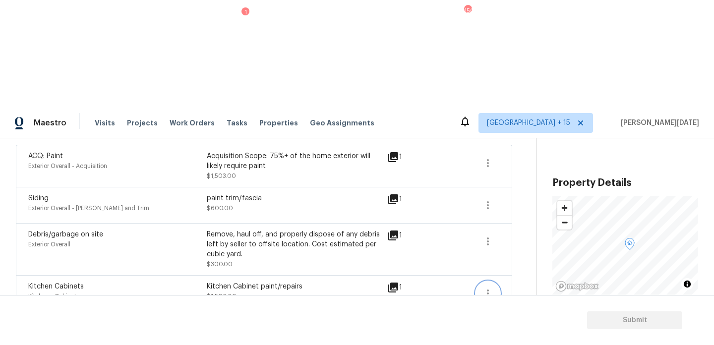
click at [485, 288] on icon "button" at bounding box center [488, 294] width 12 height 12
click at [491, 199] on icon "button" at bounding box center [488, 205] width 12 height 12
click at [519, 99] on div "Edit" at bounding box center [544, 97] width 77 height 10
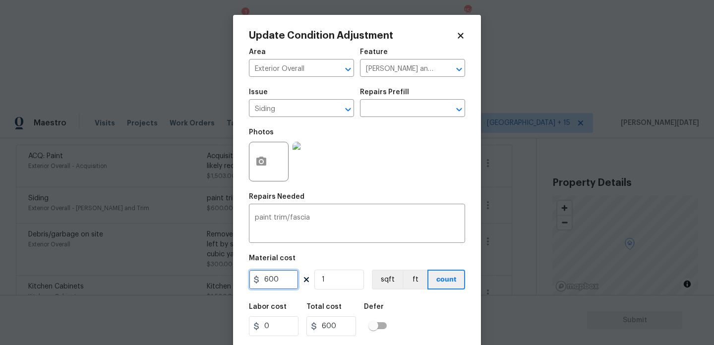
drag, startPoint x: 285, startPoint y: 283, endPoint x: 201, endPoint y: 281, distance: 84.3
click at [201, 281] on div "Update Condition Adjustment Area Exterior Overall ​ Feature [PERSON_NAME] and T…" at bounding box center [357, 172] width 714 height 345
type input "800"
click at [386, 169] on div "Photos" at bounding box center [357, 155] width 216 height 64
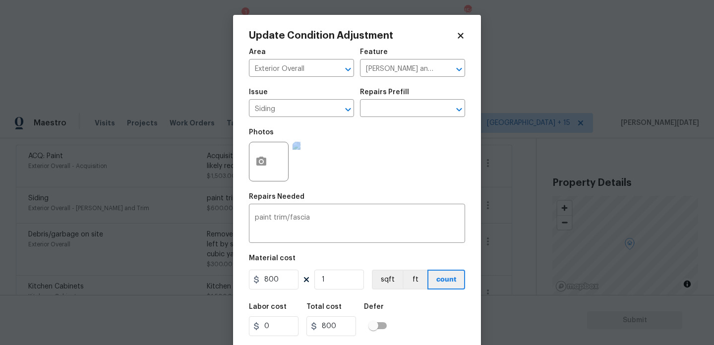
drag, startPoint x: 386, startPoint y: 169, endPoint x: 397, endPoint y: -21, distance: 189.7
click at [397, 0] on html "Maestro Visits Projects Work Orders Tasks 1 Properties Geo Assignments 150 [GEO…" at bounding box center [357, 226] width 714 height 452
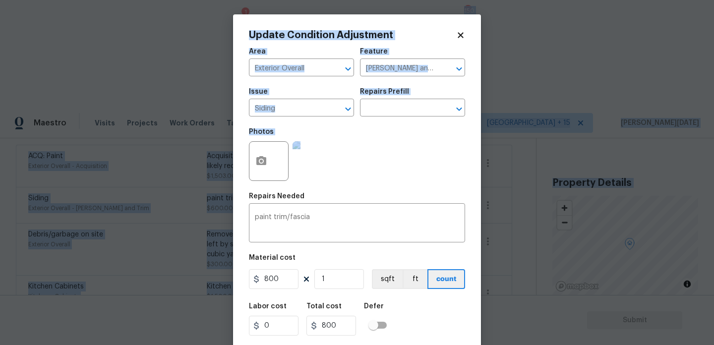
click at [415, 158] on div "Photos" at bounding box center [357, 154] width 216 height 64
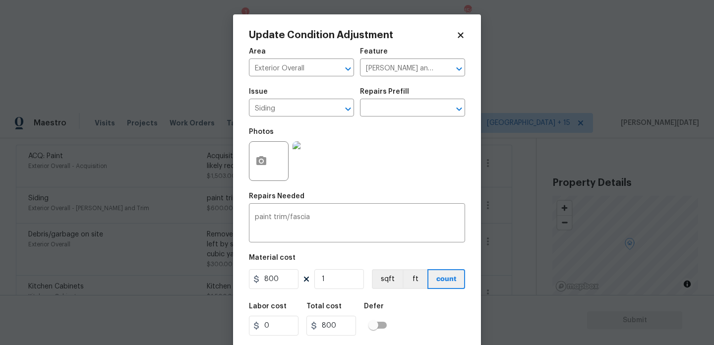
scroll to position [25, 0]
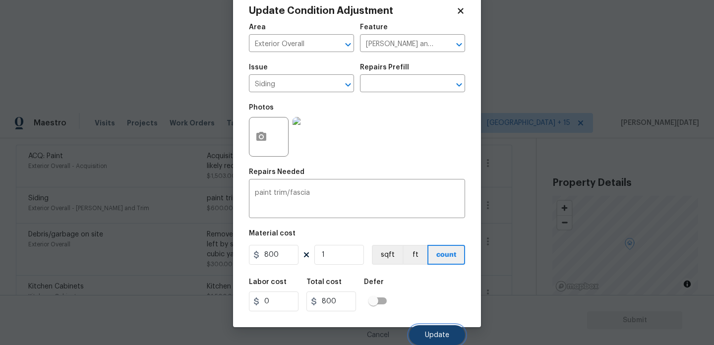
click at [443, 336] on span "Update" at bounding box center [437, 335] width 24 height 7
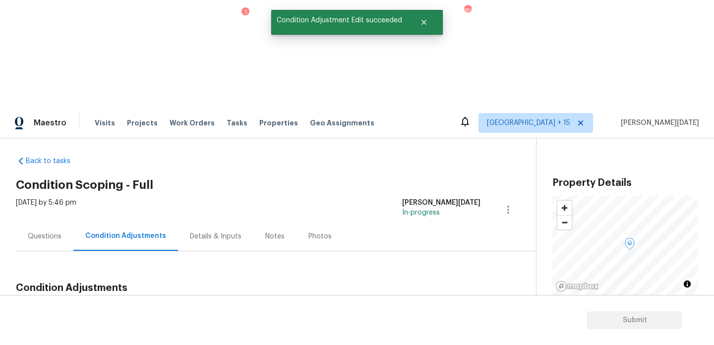
scroll to position [0, 0]
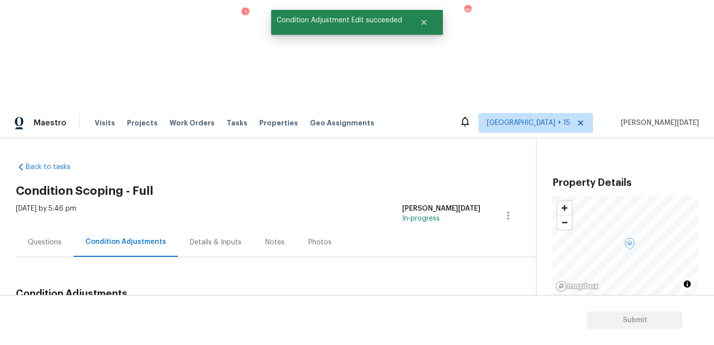
click at [452, 313] on span "Add Condition Adjustment" at bounding box center [456, 317] width 100 height 9
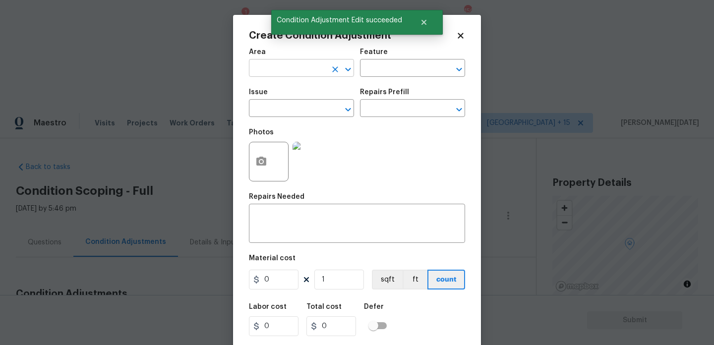
click at [259, 65] on input "text" at bounding box center [287, 68] width 77 height 15
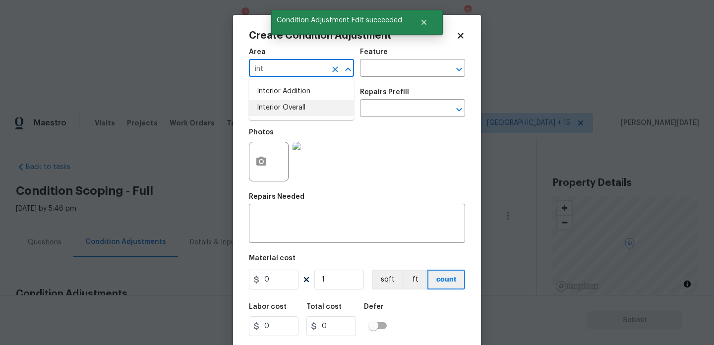
click at [278, 109] on li "Interior Overall" at bounding box center [301, 108] width 105 height 16
type input "Interior Overall"
click at [278, 109] on input "text" at bounding box center [287, 109] width 77 height 15
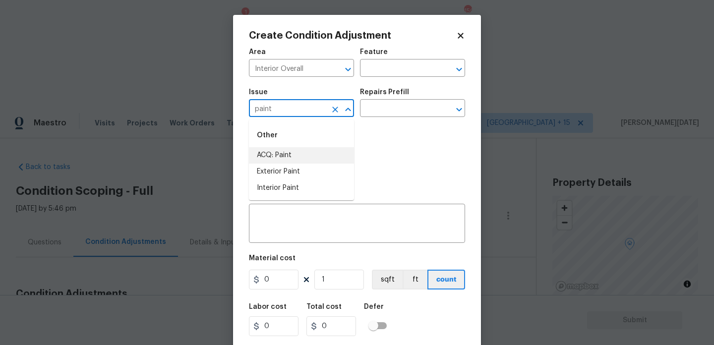
click at [287, 153] on li "ACQ: Paint" at bounding box center [301, 155] width 105 height 16
type input "ACQ: Paint"
click at [356, 119] on div "Issue ACQ: Paint ​ Repairs Prefill ​" at bounding box center [357, 103] width 216 height 40
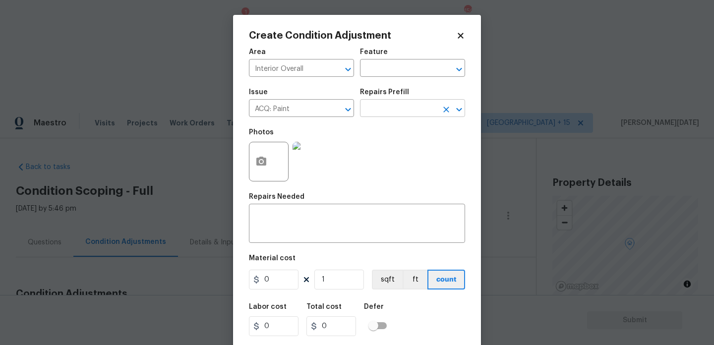
click at [386, 108] on input "text" at bounding box center [398, 109] width 77 height 15
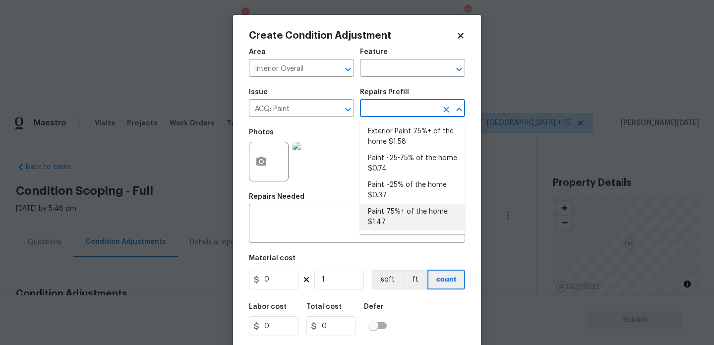
click at [393, 228] on li "Paint 75%+ of the home $1.47" at bounding box center [412, 217] width 105 height 27
type input "Acquisition"
type textarea "Acquisition Scope: 75%+ of the home will likely require interior paint"
type input "1.47"
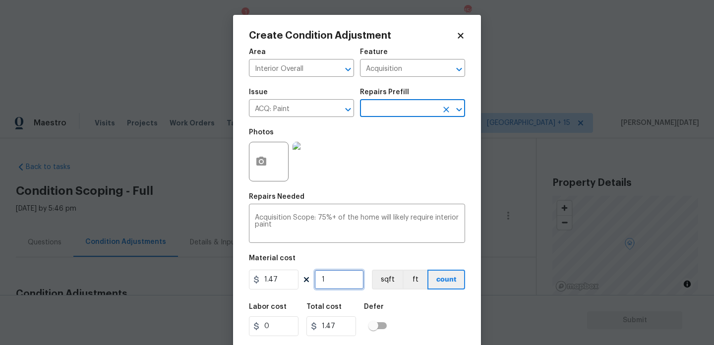
click at [337, 288] on input "1" at bounding box center [339, 280] width 50 height 20
type input "0"
paste input "1002"
type input "1002"
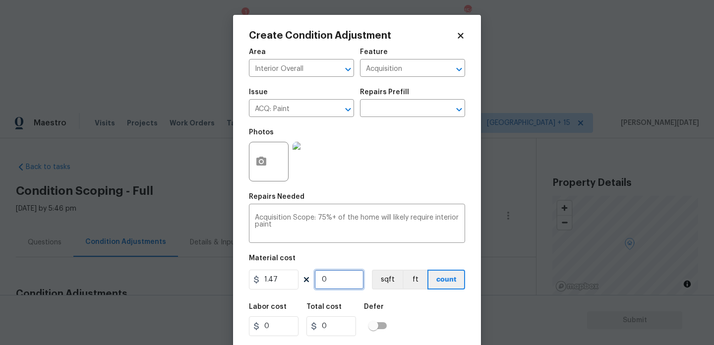
type input "1472.94"
type input "1002"
click at [263, 171] on button "button" at bounding box center [261, 161] width 24 height 39
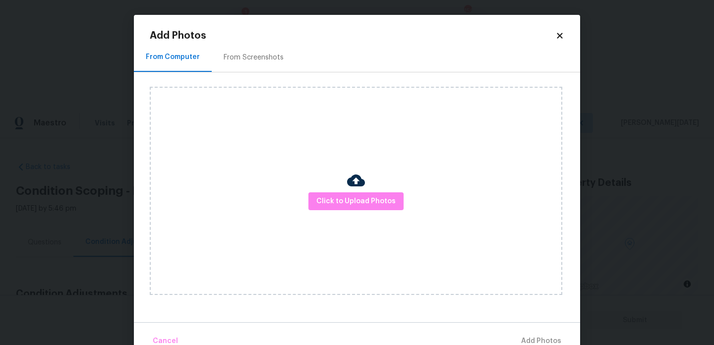
click at [268, 38] on h2 "Add Photos" at bounding box center [353, 36] width 406 height 10
click at [251, 58] on div "From Screenshots" at bounding box center [254, 58] width 60 height 10
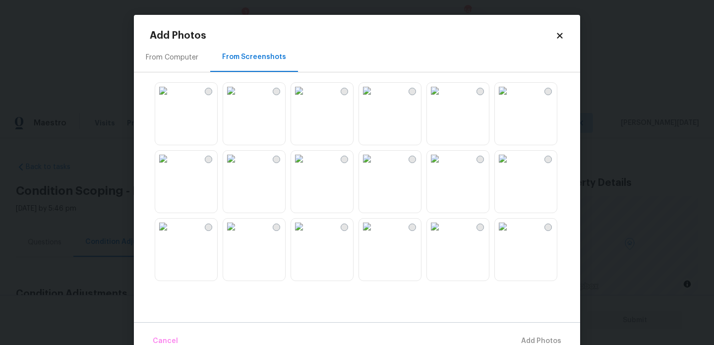
click at [239, 98] on img at bounding box center [231, 91] width 16 height 16
click at [443, 235] on img at bounding box center [435, 227] width 16 height 16
click at [307, 167] on img at bounding box center [299, 159] width 16 height 16
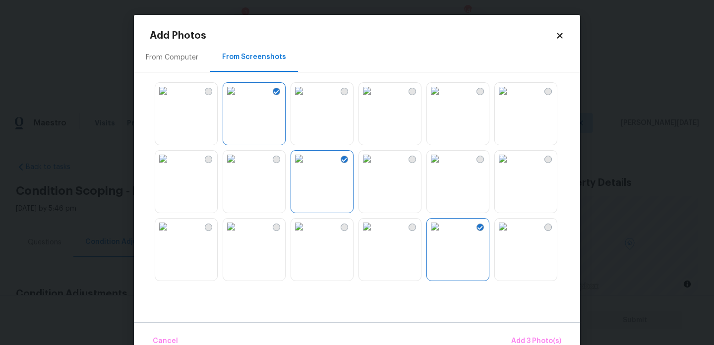
click at [375, 167] on img at bounding box center [367, 159] width 16 height 16
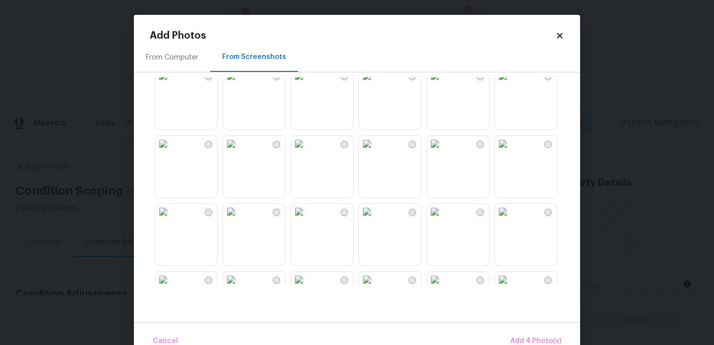
click at [375, 152] on img at bounding box center [367, 144] width 16 height 16
click at [307, 152] on img at bounding box center [299, 144] width 16 height 16
click at [443, 152] on img at bounding box center [435, 144] width 16 height 16
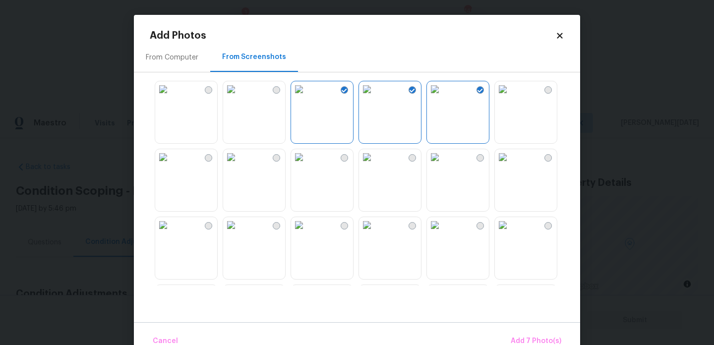
scroll to position [488, 0]
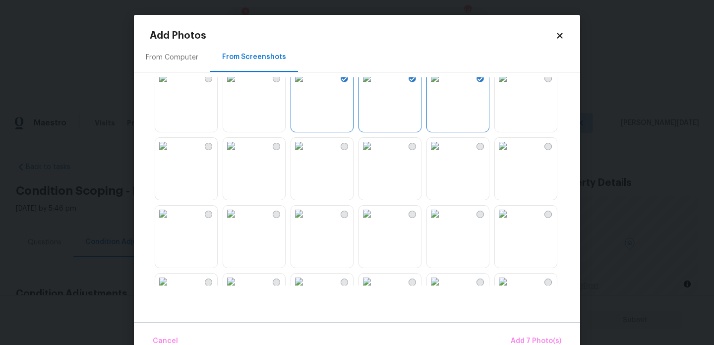
click at [375, 154] on img at bounding box center [367, 146] width 16 height 16
click at [307, 154] on img at bounding box center [299, 146] width 16 height 16
click at [239, 154] on img at bounding box center [231, 146] width 16 height 16
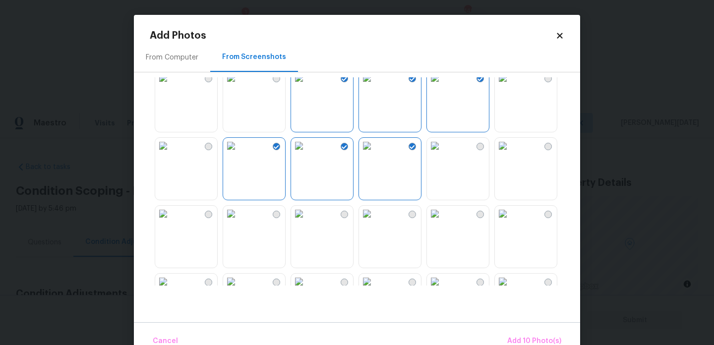
click at [239, 222] on img at bounding box center [231, 214] width 16 height 16
click at [548, 338] on span "Add 11 Photo(s)" at bounding box center [535, 341] width 52 height 12
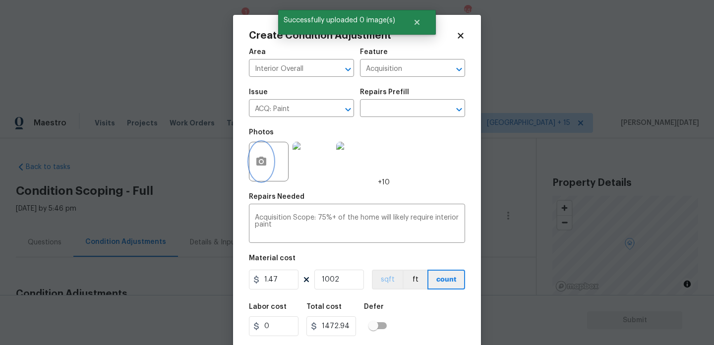
scroll to position [25, 0]
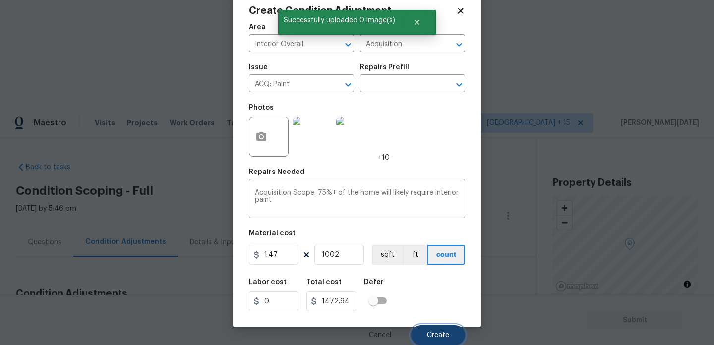
click at [431, 333] on span "Create" at bounding box center [438, 335] width 22 height 7
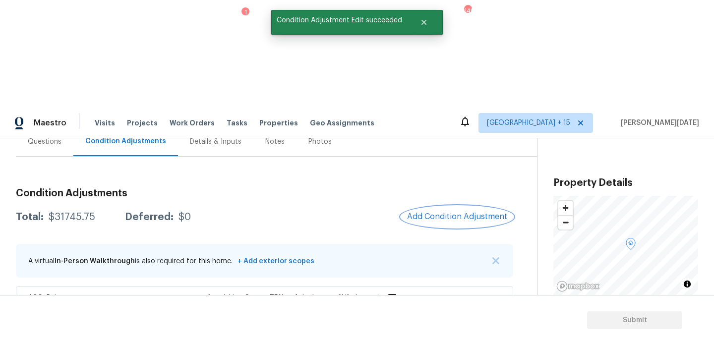
scroll to position [95, 0]
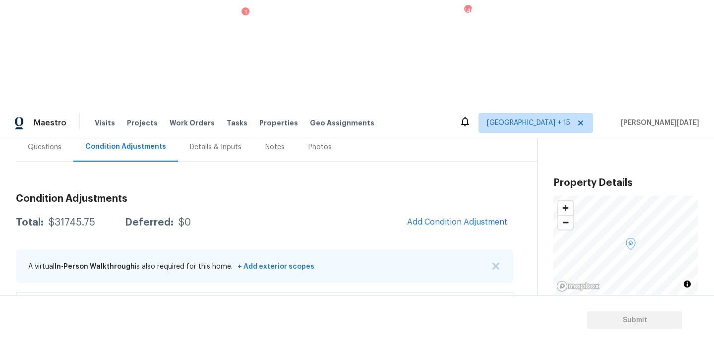
click at [521, 246] on div "Edit" at bounding box center [544, 243] width 77 height 10
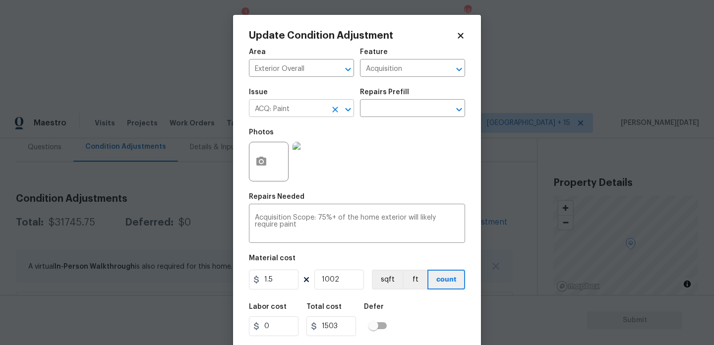
click at [337, 108] on icon "Clear" at bounding box center [335, 110] width 6 height 6
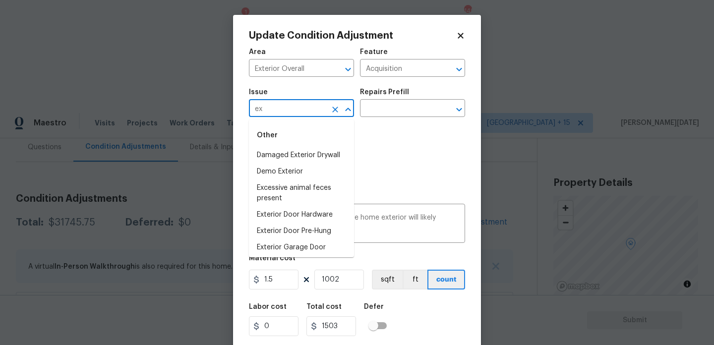
type input "e"
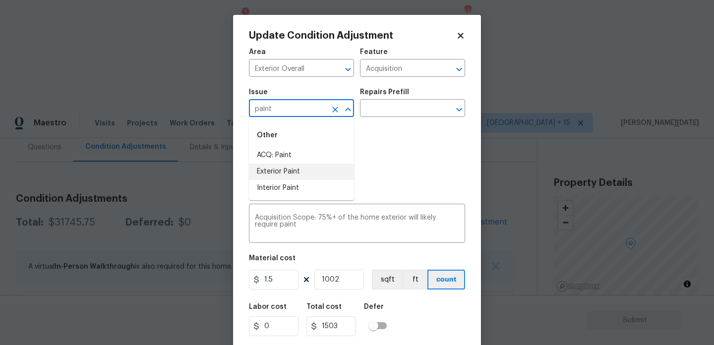
click at [313, 177] on li "Exterior Paint" at bounding box center [301, 172] width 105 height 16
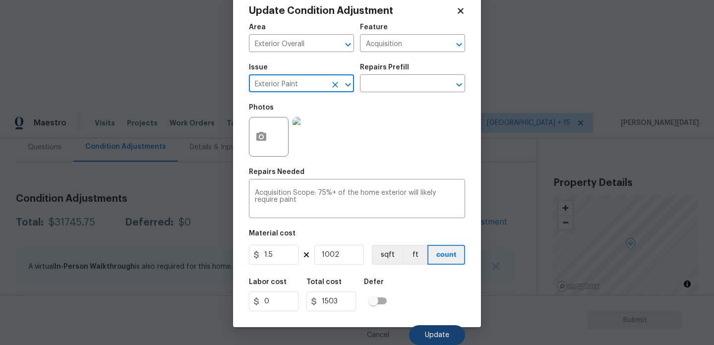
type input "Exterior Paint"
click at [434, 336] on span "Update" at bounding box center [437, 335] width 24 height 7
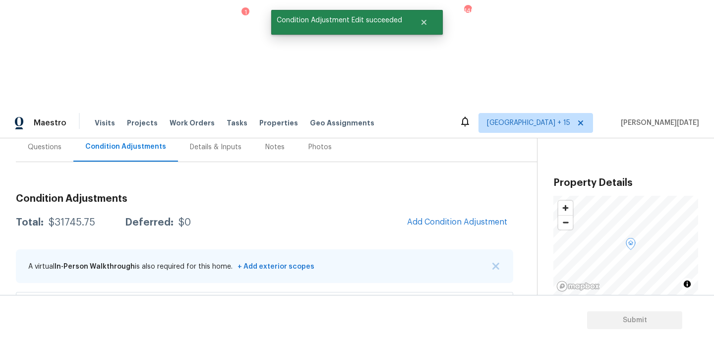
scroll to position [0, 0]
click at [451, 212] on button "Add Condition Adjustment" at bounding box center [457, 222] width 112 height 21
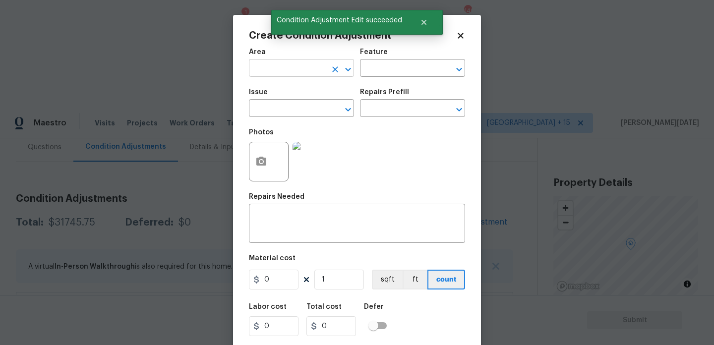
click at [275, 68] on input "text" at bounding box center [287, 68] width 77 height 15
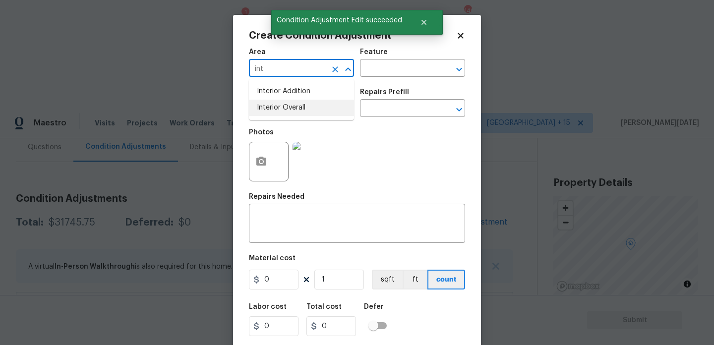
click at [296, 111] on li "Interior Overall" at bounding box center [301, 108] width 105 height 16
type input "Interior Overall"
click at [296, 111] on input "text" at bounding box center [287, 109] width 77 height 15
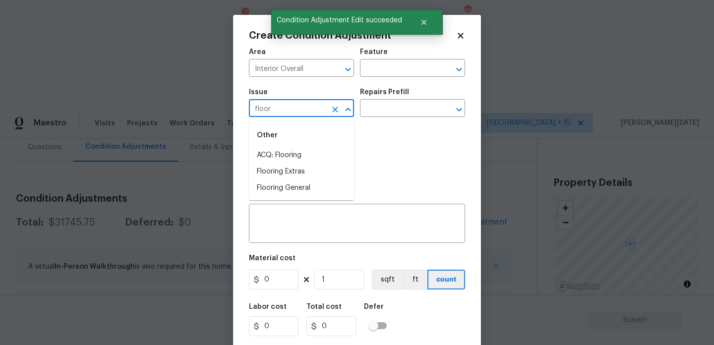
click at [298, 142] on div "Other" at bounding box center [301, 135] width 105 height 24
click at [299, 157] on li "ACQ: Flooring" at bounding box center [301, 155] width 105 height 16
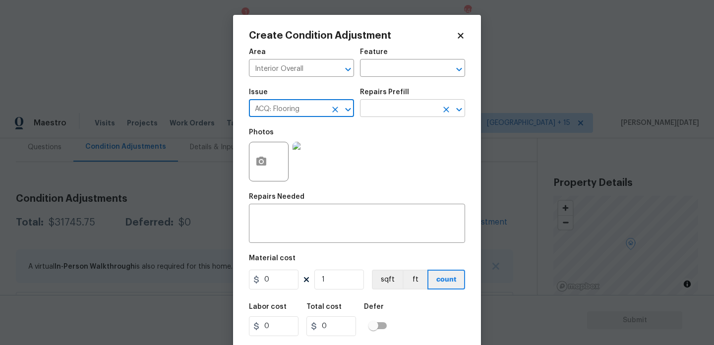
type input "ACQ: Flooring"
click at [377, 115] on input "text" at bounding box center [398, 109] width 77 height 15
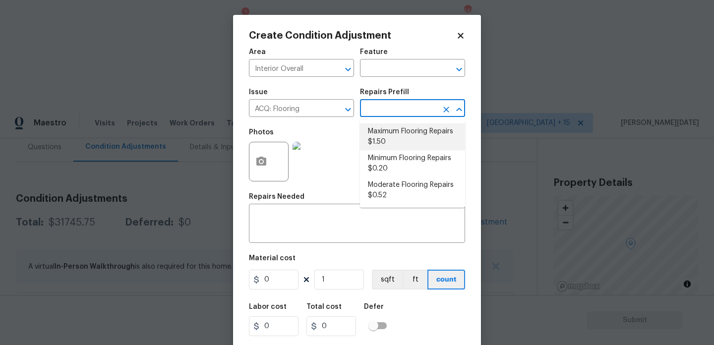
click at [386, 135] on li "Maximum Flooring Repairs $1.50" at bounding box center [412, 136] width 105 height 27
type input "Acquisition"
type textarea "Acquisition Scope: Maximum flooring repairs"
type input "1.5"
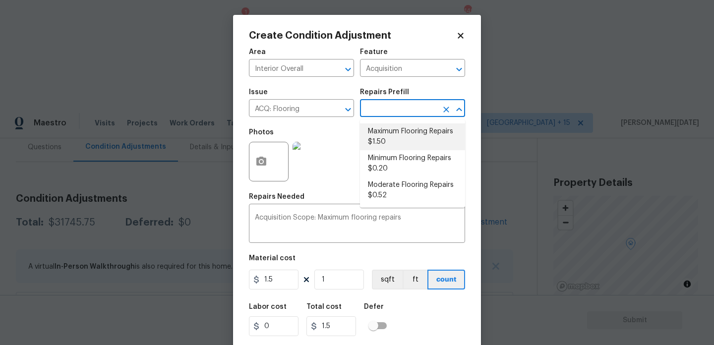
click at [395, 136] on li "Maximum Flooring Repairs $1.50" at bounding box center [412, 136] width 105 height 27
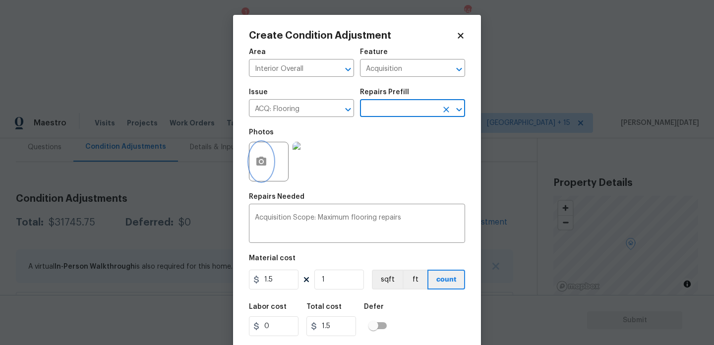
click at [263, 169] on button "button" at bounding box center [261, 161] width 24 height 39
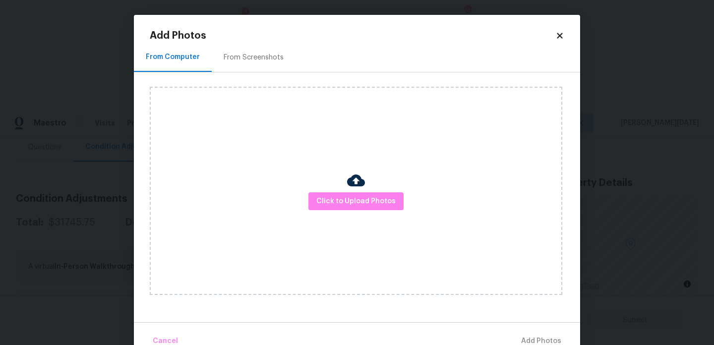
click at [556, 36] on icon at bounding box center [559, 35] width 9 height 9
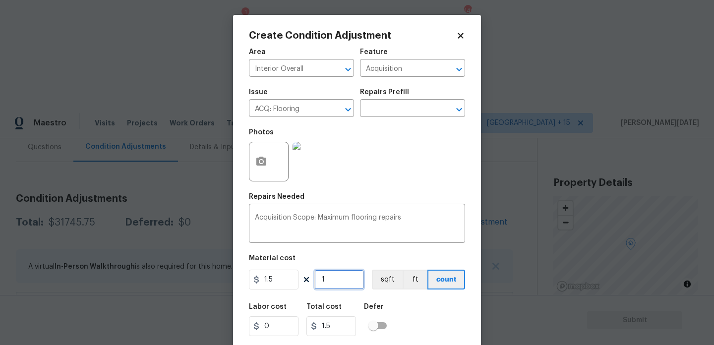
click at [350, 277] on input "1" at bounding box center [339, 280] width 50 height 20
type input "0"
paste input "1002"
type input "1002"
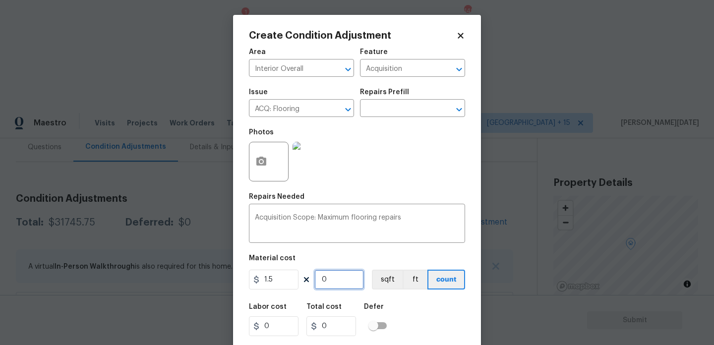
type input "1503"
type input "1002"
click at [256, 160] on icon "button" at bounding box center [261, 161] width 10 height 9
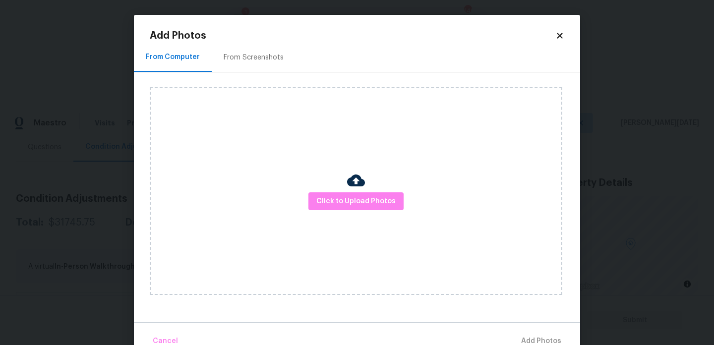
click at [252, 43] on div "From Screenshots" at bounding box center [254, 57] width 84 height 29
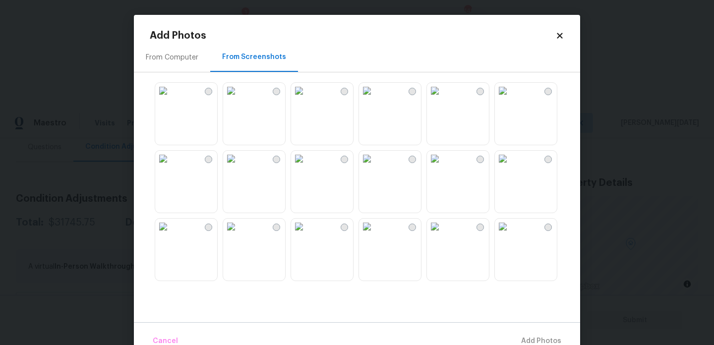
click at [307, 99] on img at bounding box center [299, 91] width 16 height 16
click at [239, 99] on img at bounding box center [231, 91] width 16 height 16
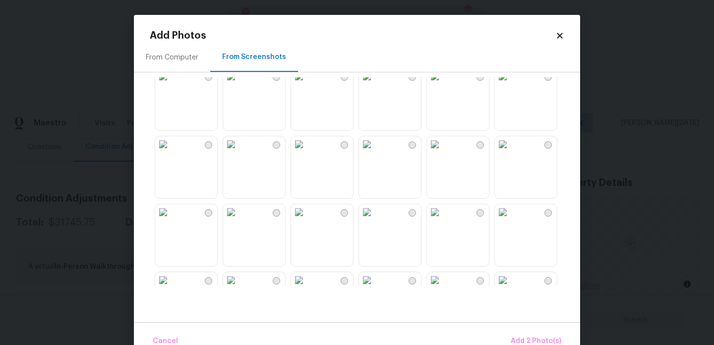
scroll to position [424, 0]
click at [307, 150] on img at bounding box center [299, 142] width 16 height 16
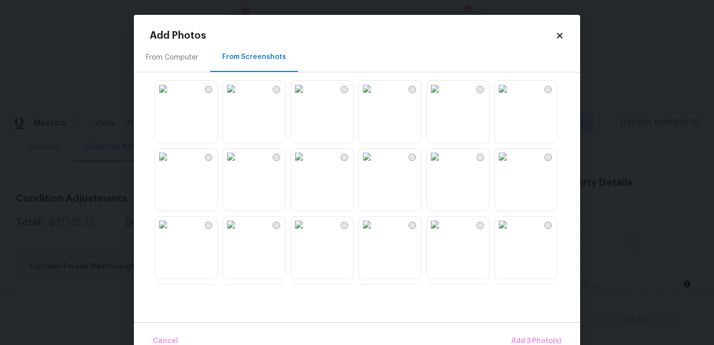
click at [239, 97] on img at bounding box center [231, 89] width 16 height 16
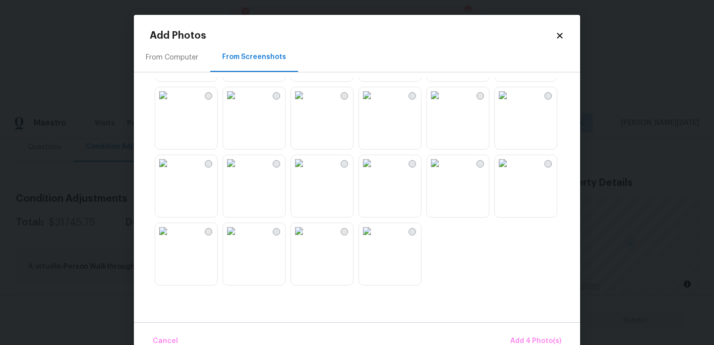
click at [365, 171] on img at bounding box center [367, 163] width 16 height 16
click at [307, 171] on img at bounding box center [299, 163] width 16 height 16
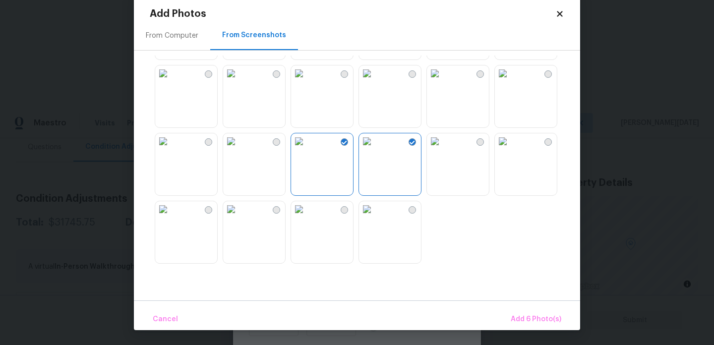
click at [375, 217] on img at bounding box center [367, 209] width 16 height 16
click at [511, 149] on img at bounding box center [503, 141] width 16 height 16
click at [543, 317] on span "Add 7 Photo(s)" at bounding box center [536, 319] width 51 height 12
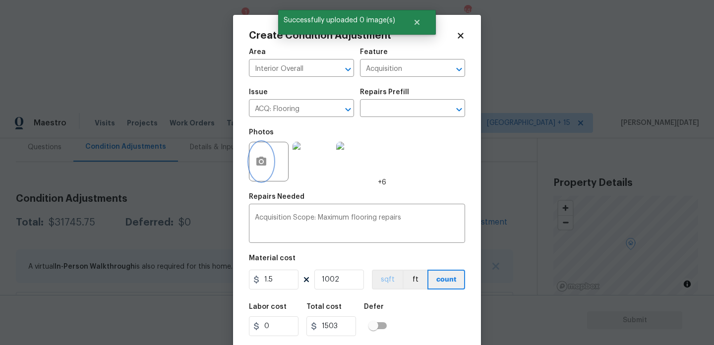
scroll to position [25, 0]
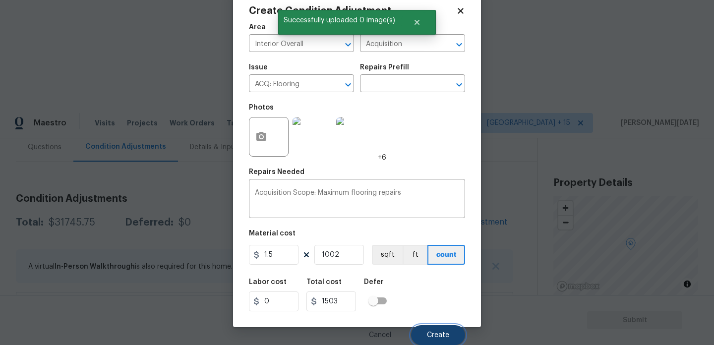
click at [431, 327] on button "Create" at bounding box center [438, 335] width 54 height 20
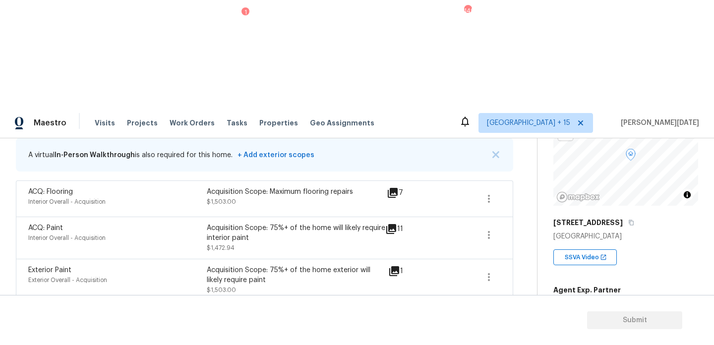
scroll to position [0, 0]
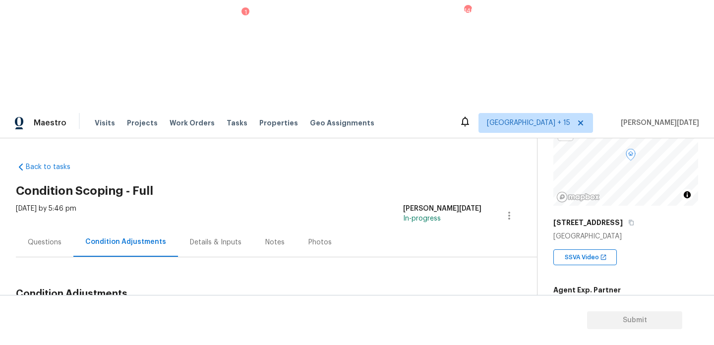
click at [14, 143] on div "Back to tasks Condition Scoping - Full Thu, Aug 28 2025 by 5:46 pm Prabhu Raja …" at bounding box center [357, 269] width 714 height 262
click at [36, 238] on div "Questions" at bounding box center [45, 243] width 34 height 10
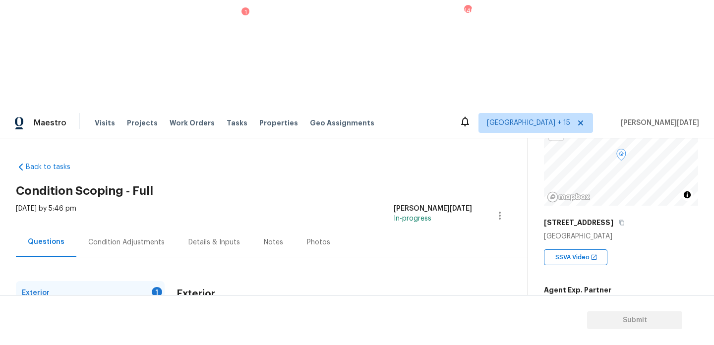
scroll to position [132, 0]
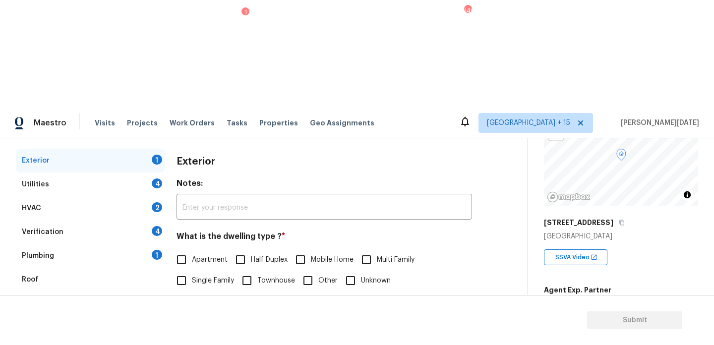
click at [197, 276] on span "Single Family" at bounding box center [213, 281] width 42 height 10
click at [192, 270] on input "Single Family" at bounding box center [181, 280] width 21 height 21
checkbox input "true"
click at [164, 173] on div "Utilities 4" at bounding box center [90, 185] width 149 height 24
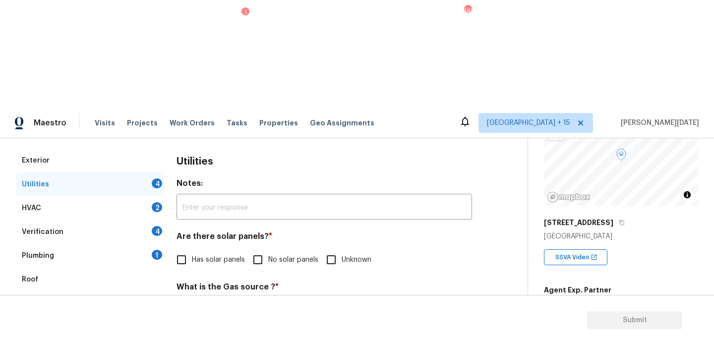
click at [156, 178] on div "4" at bounding box center [157, 183] width 10 height 10
click at [250, 249] on input "No solar panels" at bounding box center [257, 259] width 21 height 21
checkbox input "true"
click at [187, 301] on input "Natural Gas Lines" at bounding box center [181, 311] width 21 height 21
checkbox input "true"
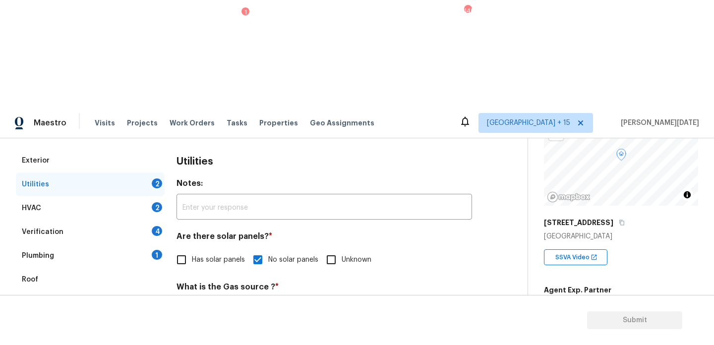
scroll to position [401, 0]
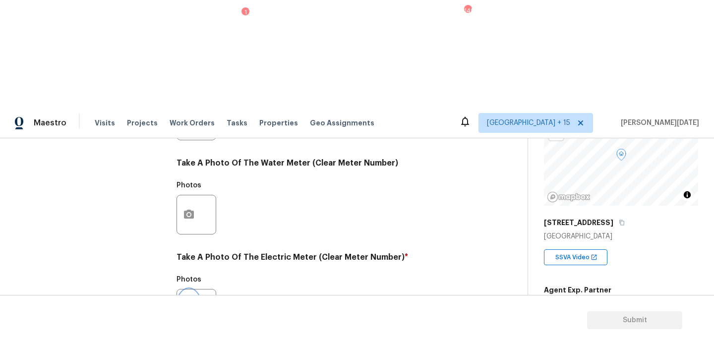
click at [183, 303] on icon "button" at bounding box center [189, 309] width 12 height 12
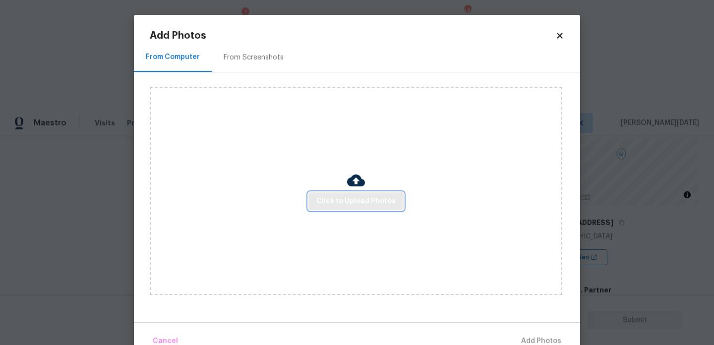
click at [389, 209] on button "Click to Upload Photos" at bounding box center [355, 201] width 95 height 18
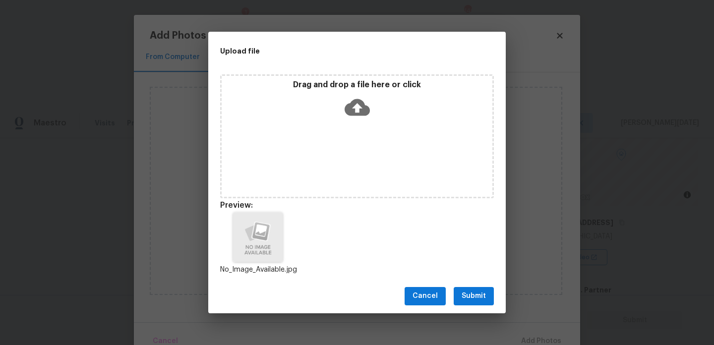
scroll to position [8, 0]
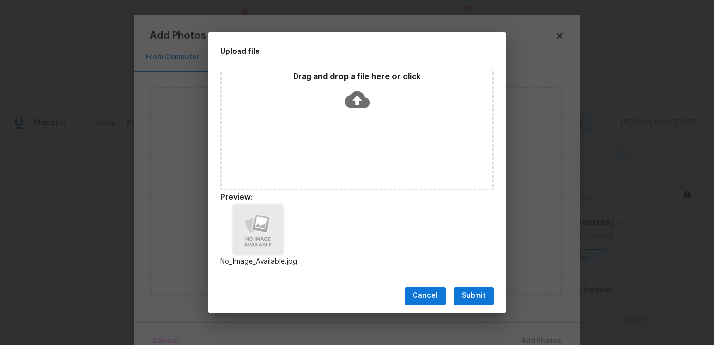
click at [477, 297] on span "Submit" at bounding box center [474, 296] width 24 height 12
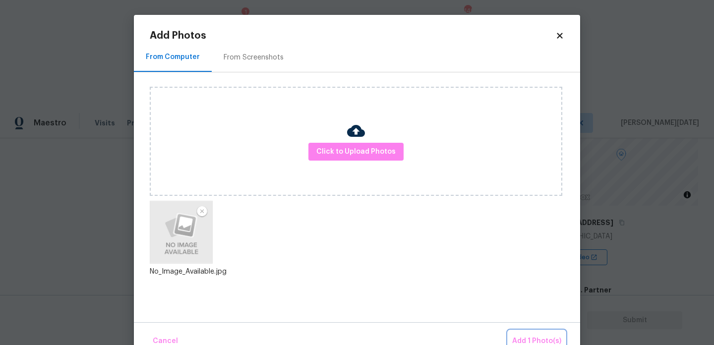
click at [531, 337] on span "Add 1 Photo(s)" at bounding box center [536, 341] width 49 height 12
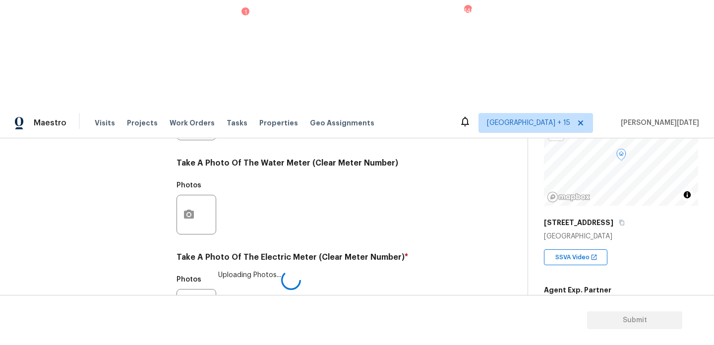
checkbox input "true"
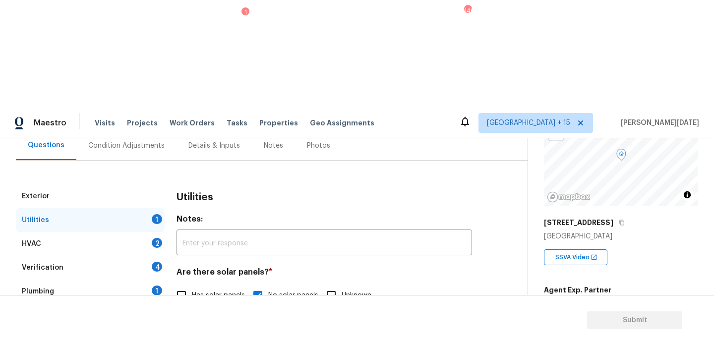
scroll to position [84, 0]
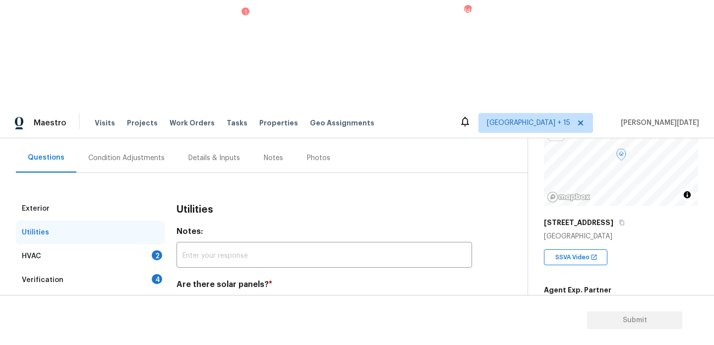
click at [160, 244] on div "HVAC 2" at bounding box center [90, 256] width 149 height 24
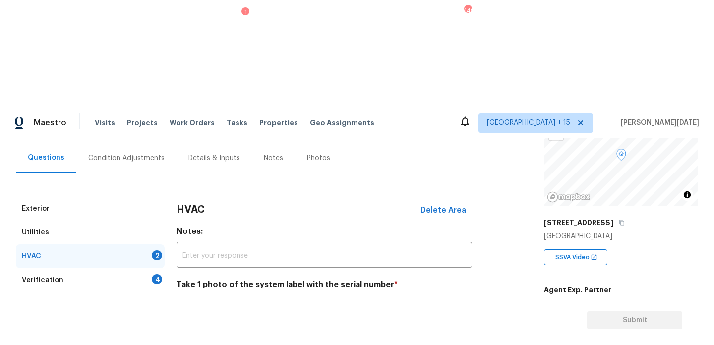
click at [189, 317] on button "button" at bounding box center [189, 336] width 24 height 39
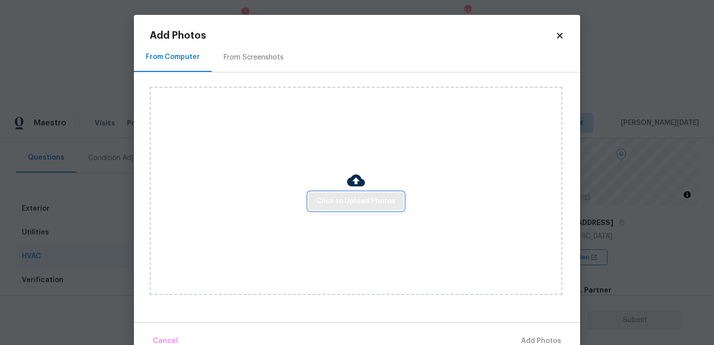
click at [367, 206] on span "Click to Upload Photos" at bounding box center [355, 201] width 79 height 12
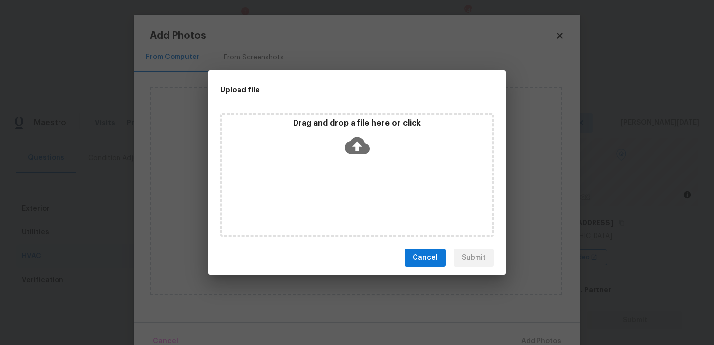
click at [367, 206] on div "Drag and drop a file here or click" at bounding box center [357, 175] width 274 height 124
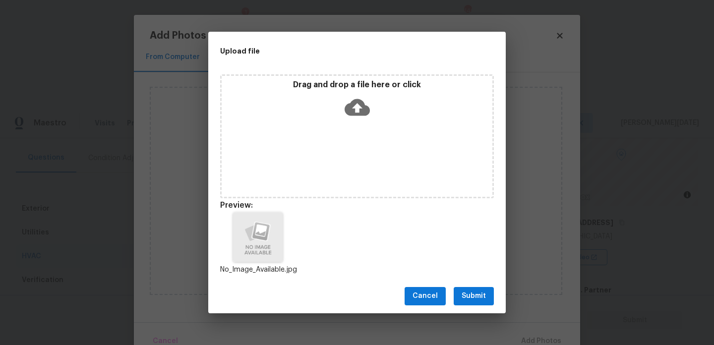
click at [478, 287] on button "Submit" at bounding box center [474, 296] width 40 height 18
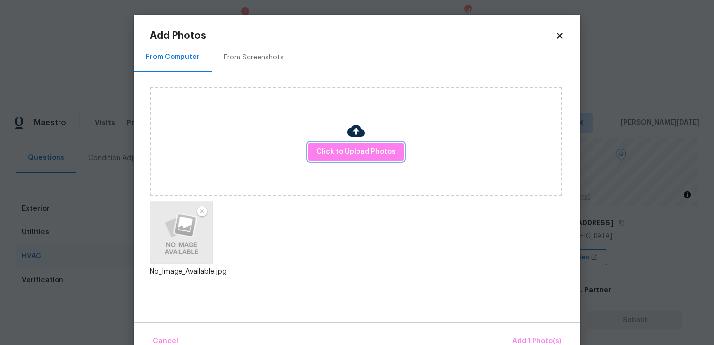
scroll to position [22, 0]
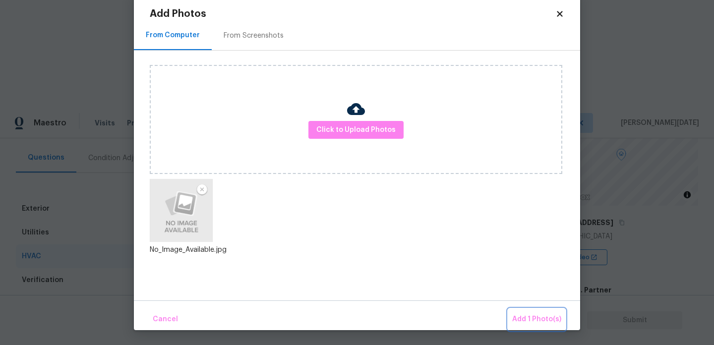
click at [533, 314] on span "Add 1 Photo(s)" at bounding box center [536, 319] width 49 height 12
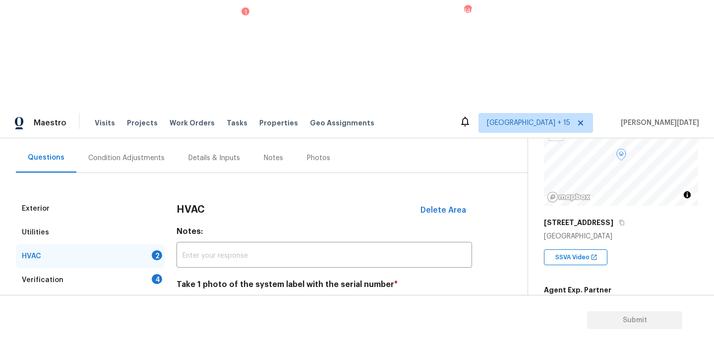
scroll to position [165, 0]
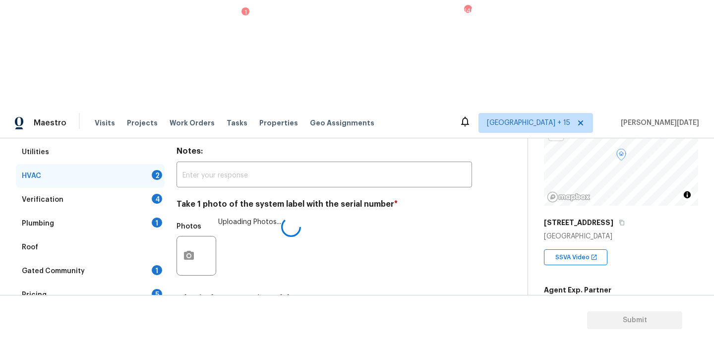
checkbox input "true"
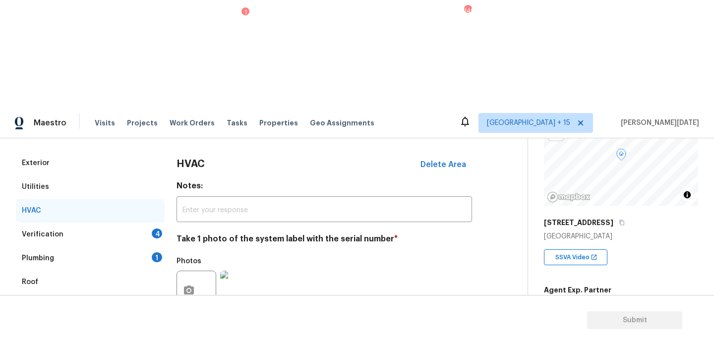
click at [159, 229] on div "4" at bounding box center [157, 234] width 10 height 10
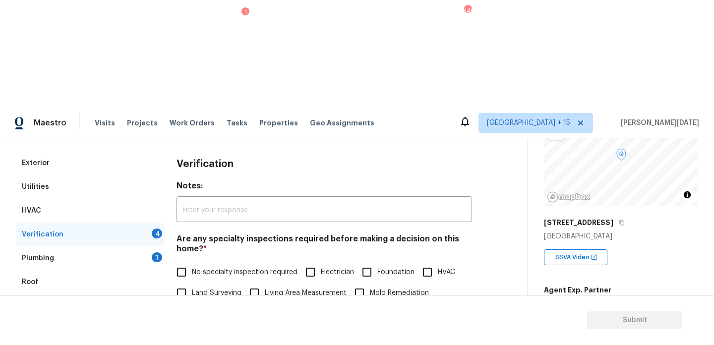
click at [183, 262] on input "No specialty inspection required" at bounding box center [181, 272] width 21 height 21
checkbox input "true"
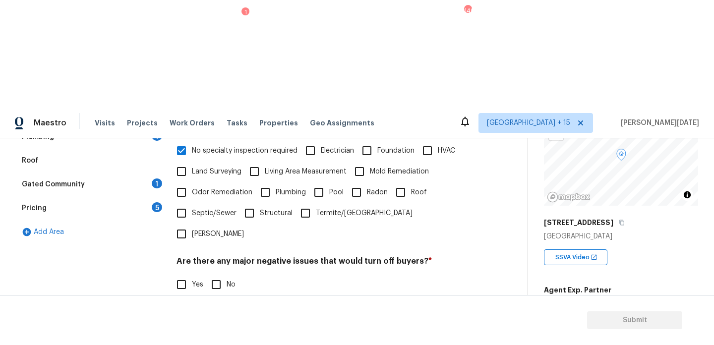
click at [216, 274] on input "No" at bounding box center [216, 284] width 21 height 21
checkbox input "true"
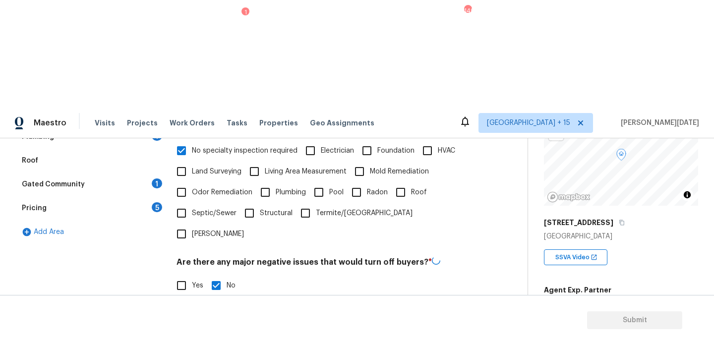
checkbox input "true"
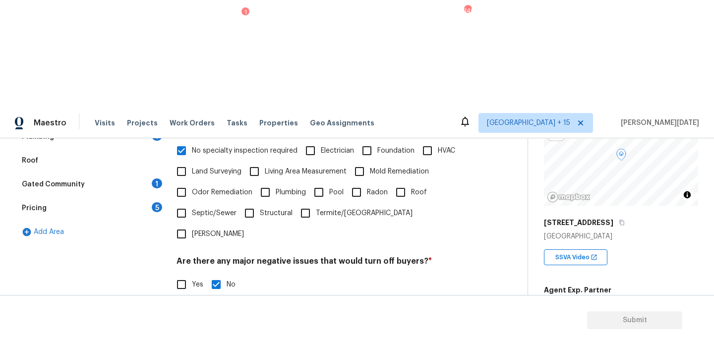
click at [184, 325] on input "Yes" at bounding box center [181, 335] width 21 height 21
checkbox input "true"
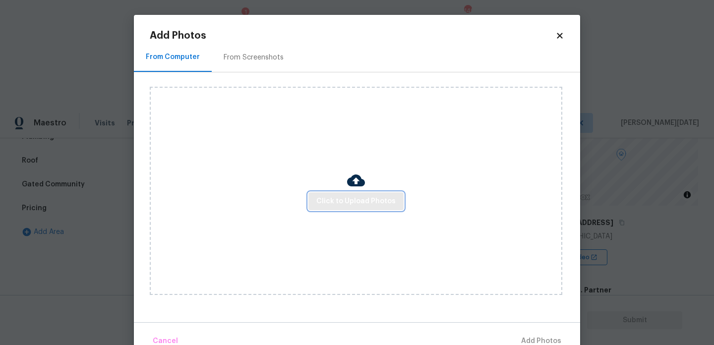
click at [358, 202] on span "Click to Upload Photos" at bounding box center [355, 201] width 79 height 12
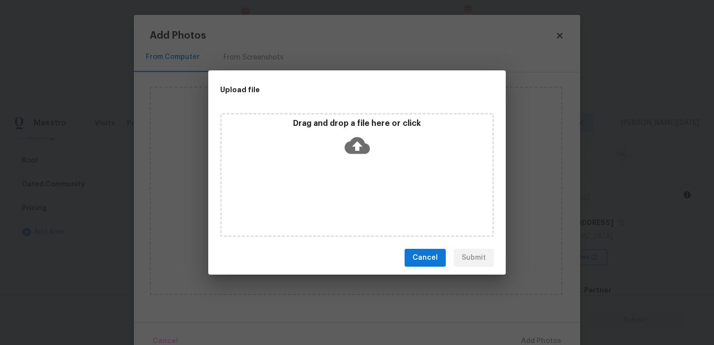
click at [358, 202] on div "Drag and drop a file here or click" at bounding box center [357, 175] width 274 height 124
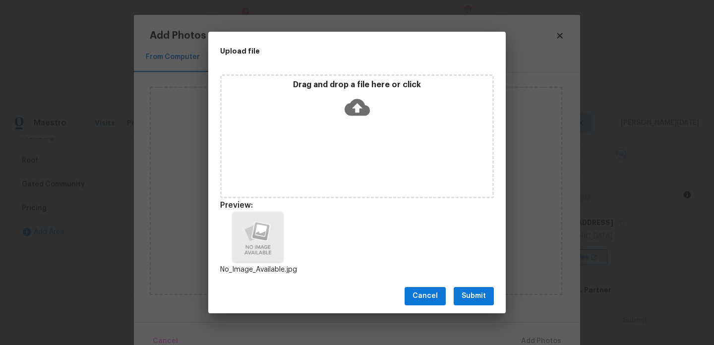
click at [454, 282] on div "Cancel Submit" at bounding box center [356, 296] width 297 height 34
click at [475, 297] on span "Submit" at bounding box center [474, 296] width 24 height 12
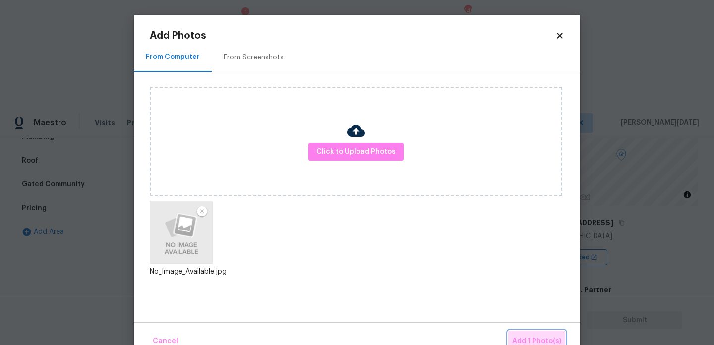
click at [535, 339] on span "Add 1 Photo(s)" at bounding box center [536, 341] width 49 height 12
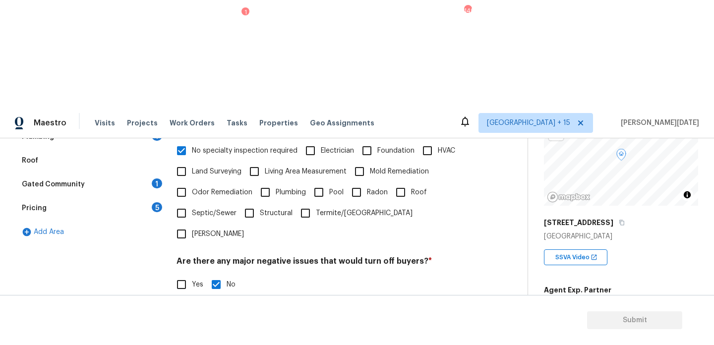
scroll to position [264, 0]
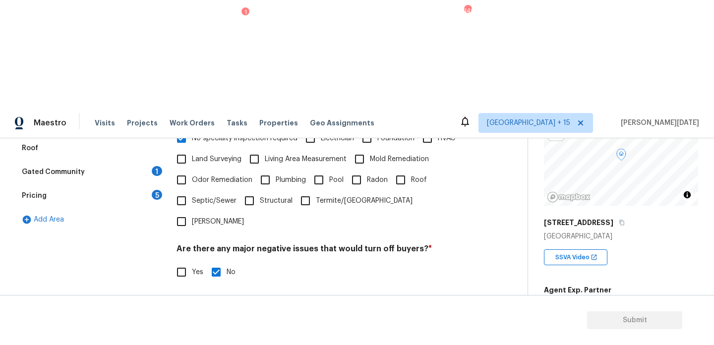
click at [271, 336] on input "text" at bounding box center [325, 347] width 296 height 23
type input "The foundation is in Fair condition as per the Seller's input"
click at [425, 312] on div "Yes No" at bounding box center [325, 322] width 296 height 21
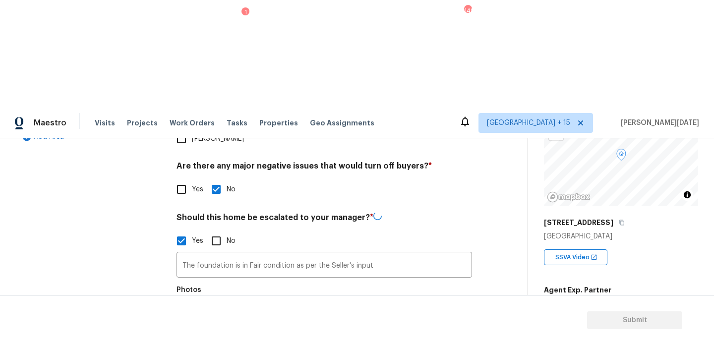
scroll to position [346, 0]
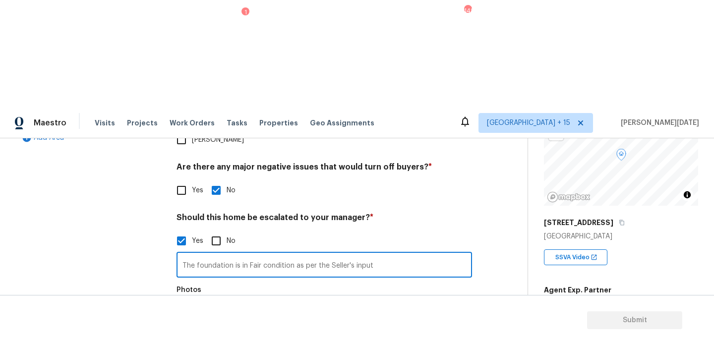
drag, startPoint x: 255, startPoint y: 142, endPoint x: 77, endPoint y: 123, distance: 179.5
click at [77, 123] on div "Exterior Utilities HVAC Verification Plumbing 1 Roof Gated Community 1 Pricing …" at bounding box center [260, 177] width 488 height 482
click at [322, 281] on div "Photos" at bounding box center [325, 313] width 296 height 64
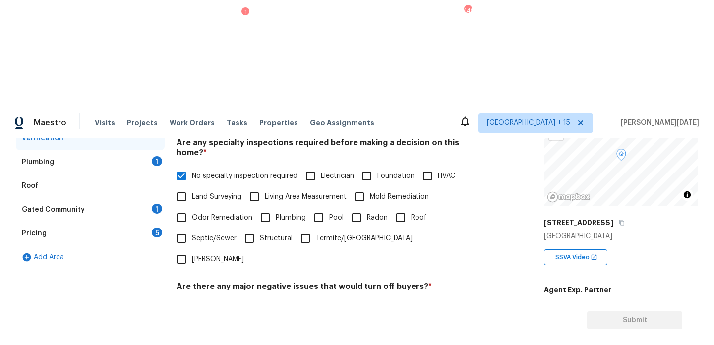
scroll to position [164, 0]
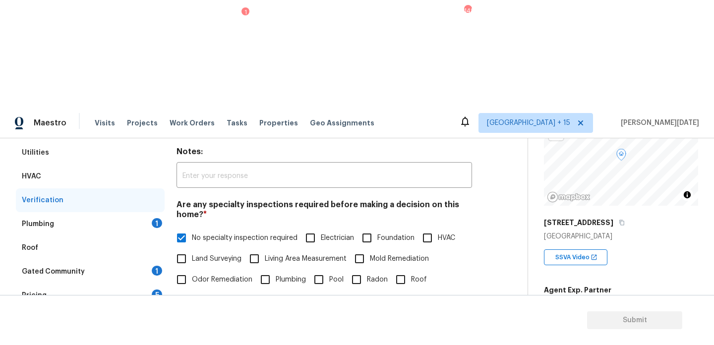
click at [160, 212] on div "Plumbing 1" at bounding box center [90, 224] width 149 height 24
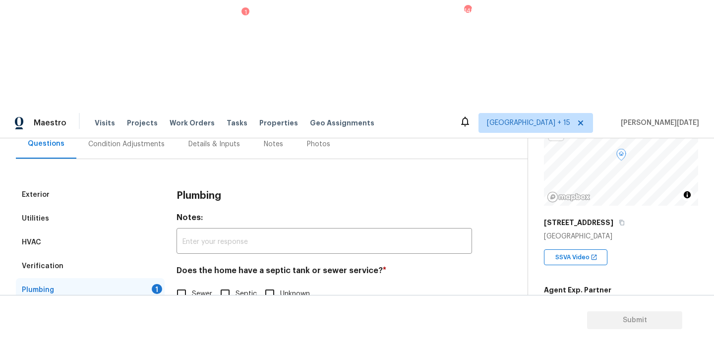
scroll to position [98, 0]
click at [178, 284] on input "Sewer" at bounding box center [181, 294] width 21 height 21
checkbox input "true"
click at [145, 326] on div "Gated Community 1" at bounding box center [90, 338] width 149 height 24
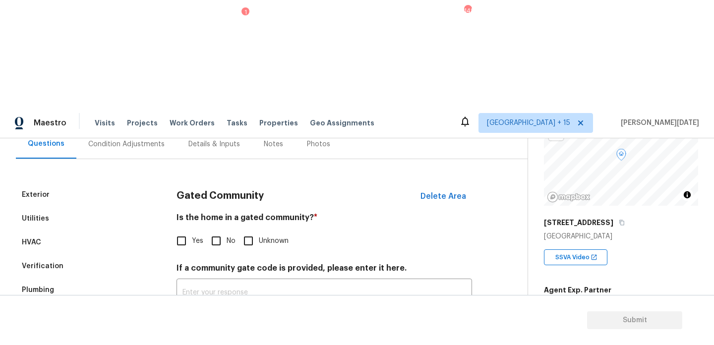
click at [221, 231] on input "No" at bounding box center [216, 241] width 21 height 21
checkbox input "true"
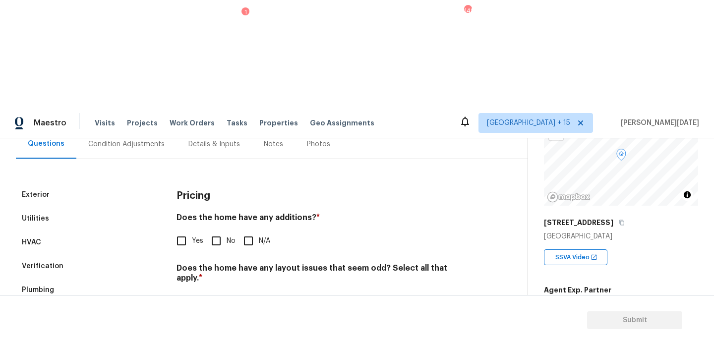
click at [224, 231] on input "No" at bounding box center [216, 241] width 21 height 21
checkbox input "true"
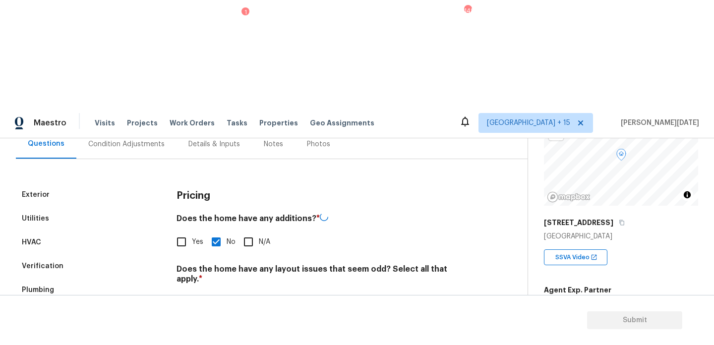
scroll to position [250, 0]
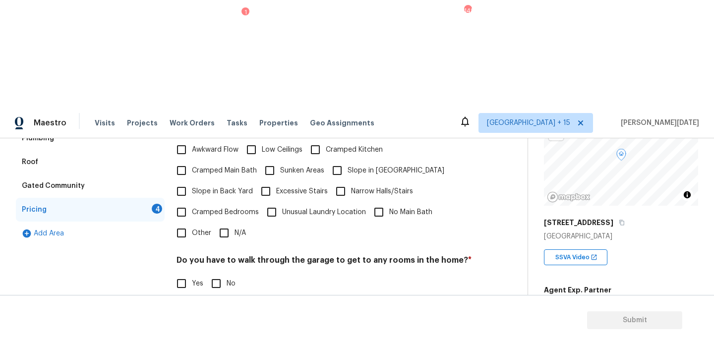
click at [232, 223] on input "N/A" at bounding box center [224, 233] width 21 height 21
checkbox input "true"
click at [228, 280] on span "No" at bounding box center [231, 285] width 9 height 10
click at [227, 274] on input "No" at bounding box center [216, 284] width 21 height 21
checkbox input "true"
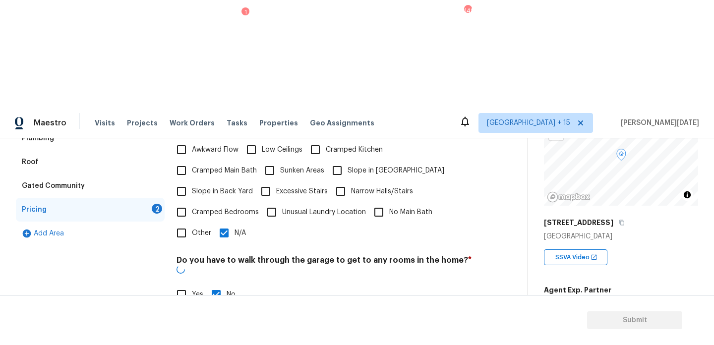
click at [222, 335] on input "No" at bounding box center [216, 345] width 21 height 21
checkbox input "true"
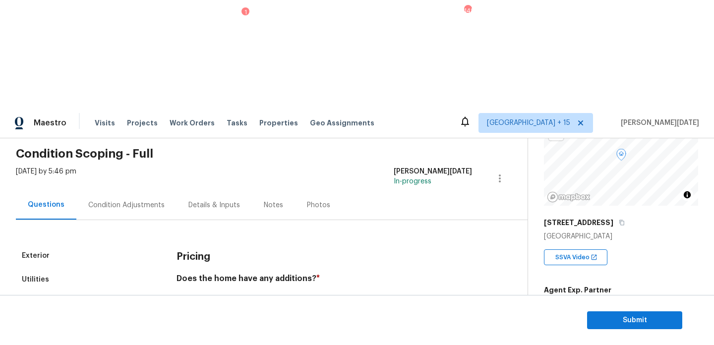
scroll to position [33, 0]
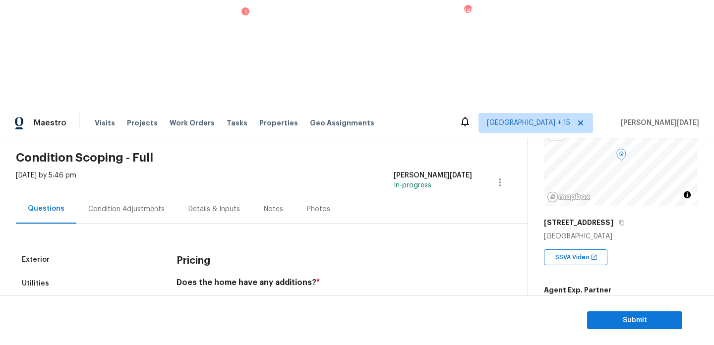
click at [117, 194] on div "Condition Adjustments" at bounding box center [126, 208] width 100 height 29
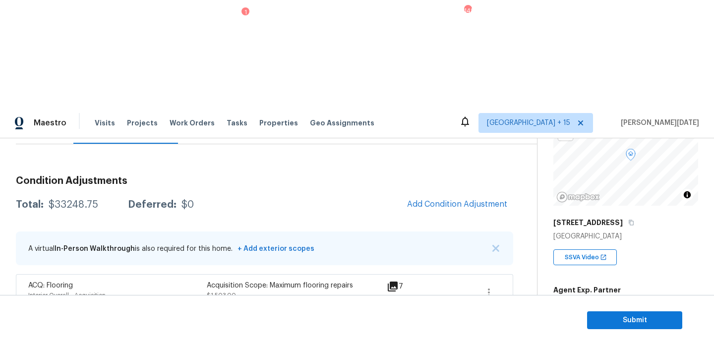
scroll to position [39, 0]
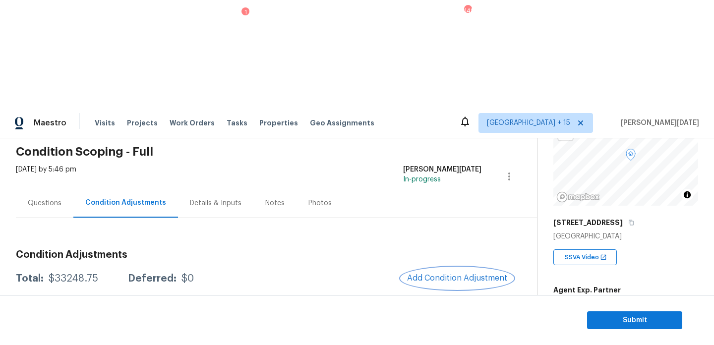
click at [425, 274] on span "Add Condition Adjustment" at bounding box center [457, 278] width 100 height 9
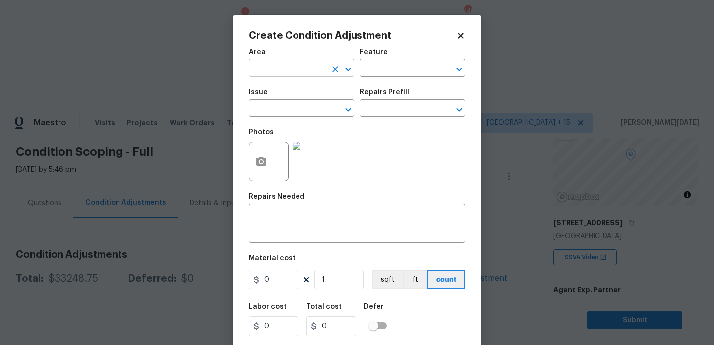
click at [260, 70] on input "text" at bounding box center [287, 68] width 77 height 15
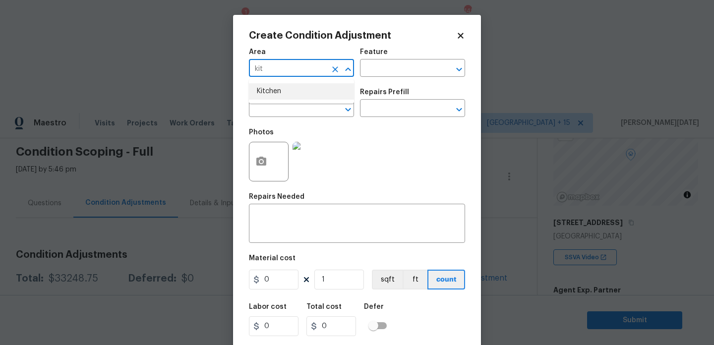
click at [268, 92] on li "Kitchen" at bounding box center [301, 91] width 105 height 16
type input "Kitchen"
click at [367, 63] on input "text" at bounding box center [398, 68] width 77 height 15
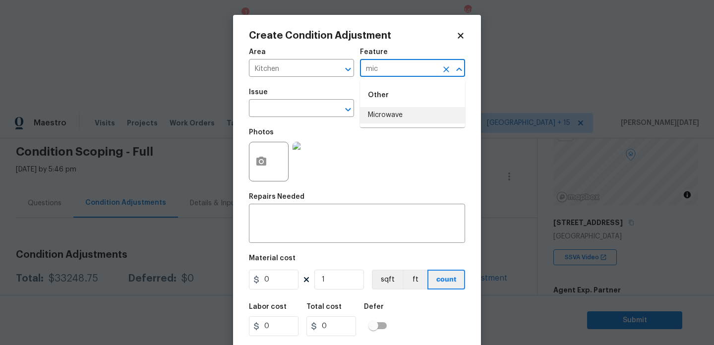
click at [392, 116] on li "Microwave" at bounding box center [412, 115] width 105 height 16
type input "Microwave"
click at [273, 113] on input "text" at bounding box center [287, 109] width 77 height 15
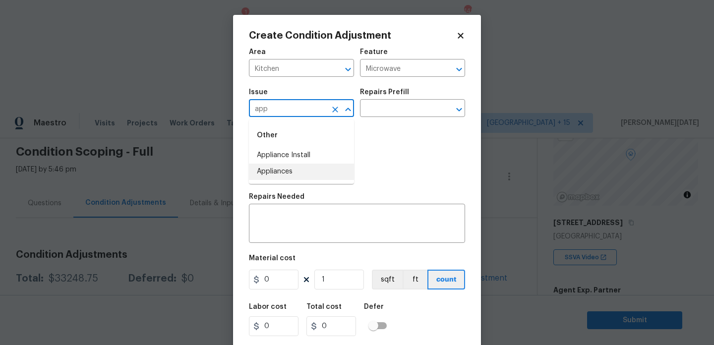
click at [277, 169] on li "Appliances" at bounding box center [301, 172] width 105 height 16
type input "Appliances"
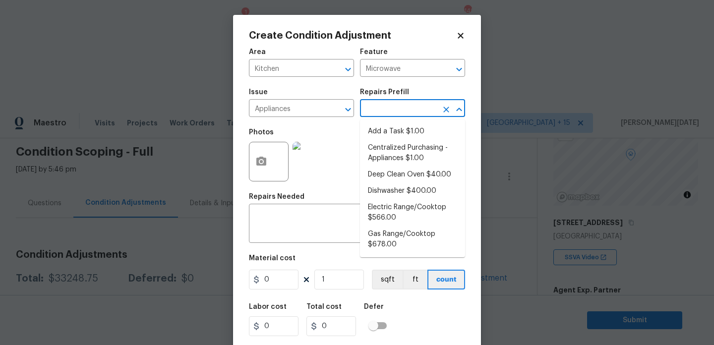
click at [387, 105] on input "text" at bounding box center [398, 109] width 77 height 15
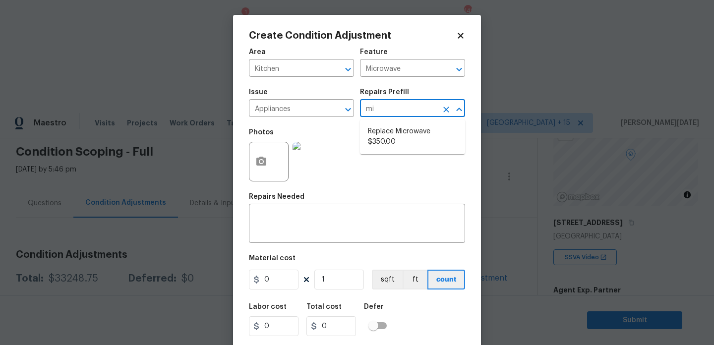
type input "mic"
click at [387, 144] on li "Replace Microwave $350.00" at bounding box center [412, 136] width 105 height 27
type input "Appliances"
type textarea "Remove the existing microwave and replace it with a new microwave"
type input "350"
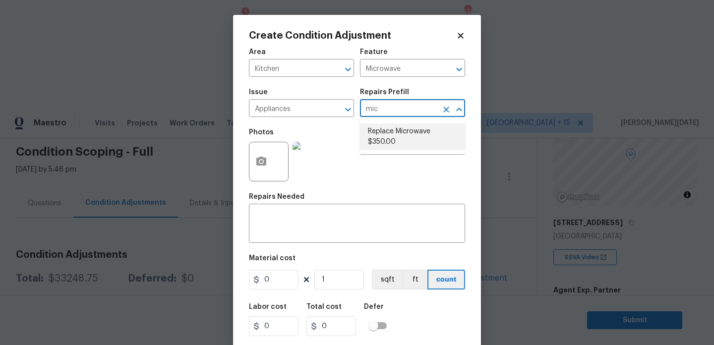
type input "350"
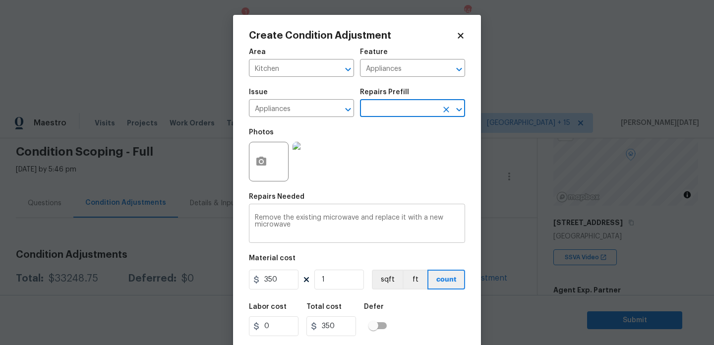
scroll to position [25, 0]
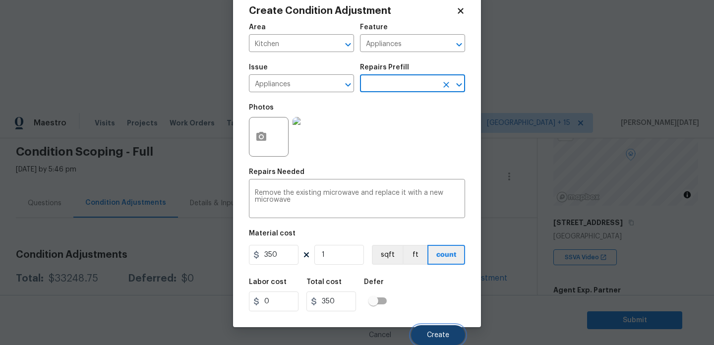
click at [434, 330] on button "Create" at bounding box center [438, 335] width 54 height 20
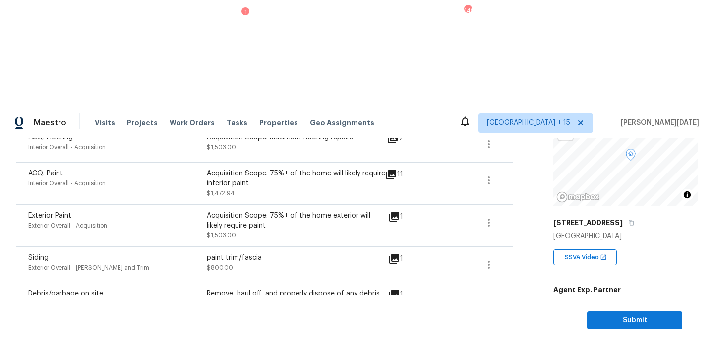
scroll to position [353, 0]
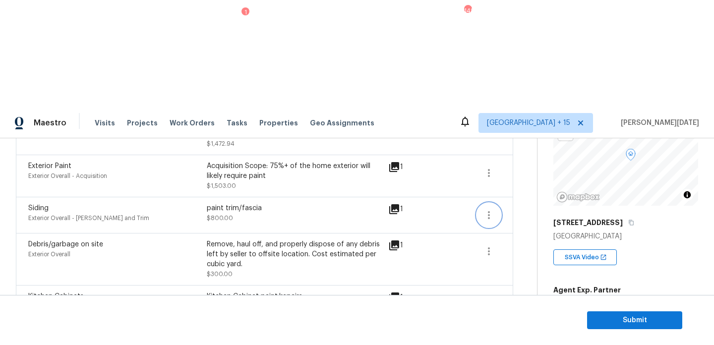
click at [493, 209] on icon "button" at bounding box center [489, 215] width 12 height 12
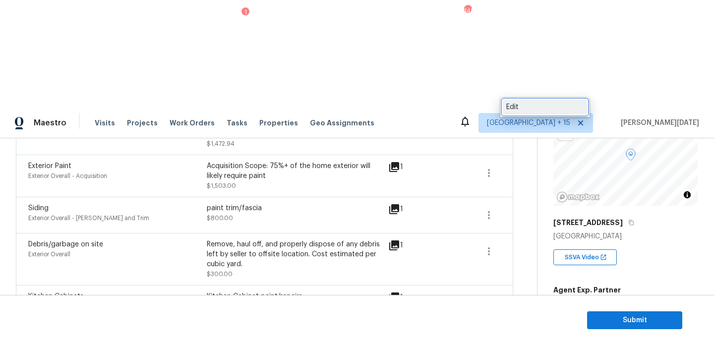
click at [523, 107] on div "Edit" at bounding box center [544, 107] width 77 height 10
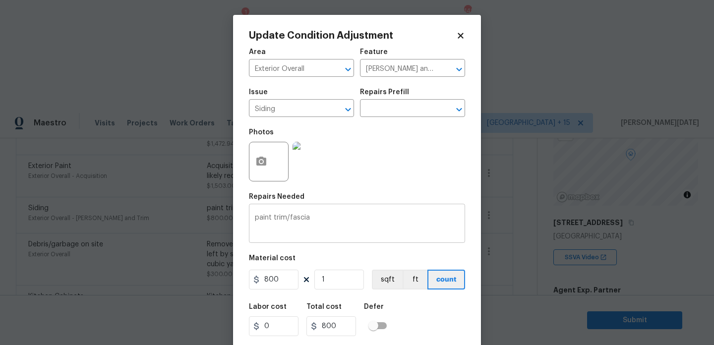
click at [327, 221] on textarea "paint trim/fascia" at bounding box center [357, 224] width 204 height 21
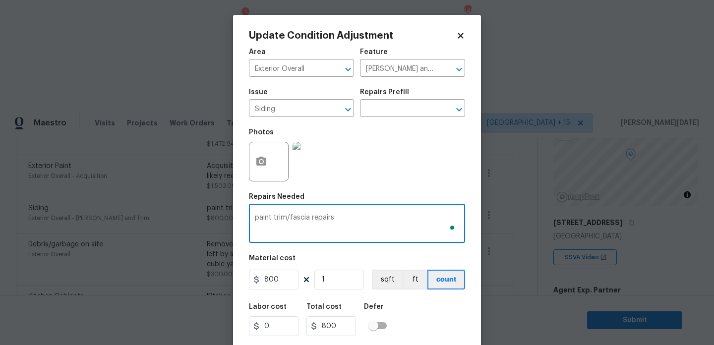
scroll to position [25, 0]
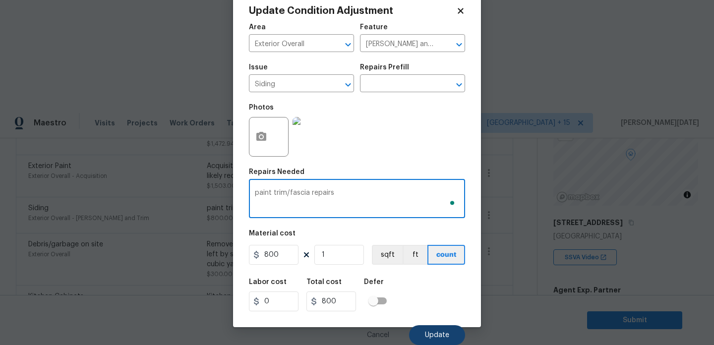
type textarea "paint trim/fascia repairs"
click at [438, 336] on span "Update" at bounding box center [437, 335] width 24 height 7
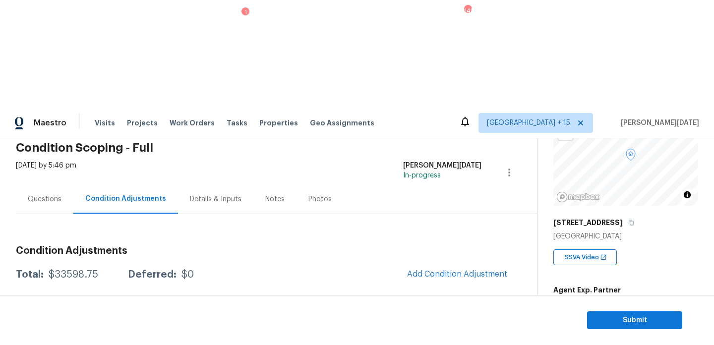
scroll to position [42, 0]
drag, startPoint x: 48, startPoint y: 169, endPoint x: 97, endPoint y: 169, distance: 49.6
click at [97, 271] on div "Total: $33598.75 Deferred: $0" at bounding box center [105, 276] width 178 height 10
copy div "$33598.75"
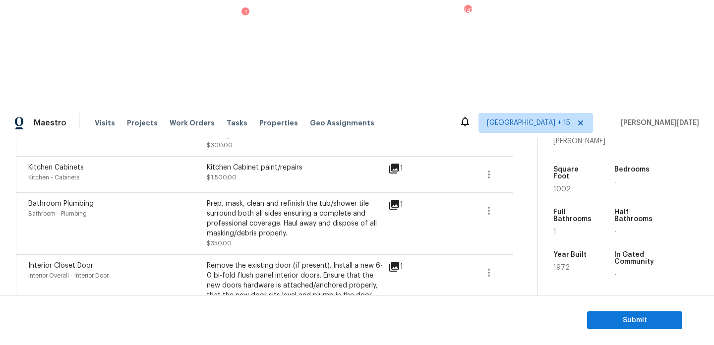
scroll to position [587, 0]
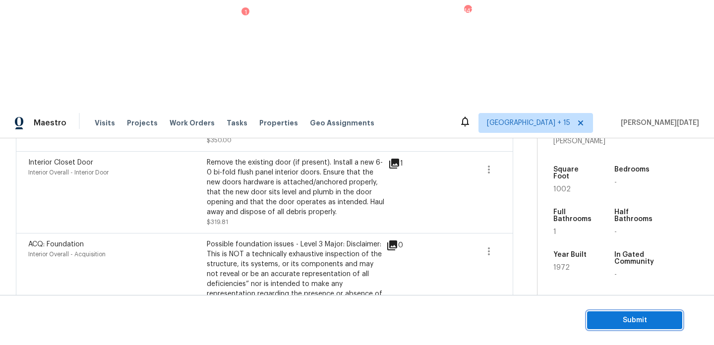
click at [607, 314] on span "Submit" at bounding box center [634, 320] width 79 height 12
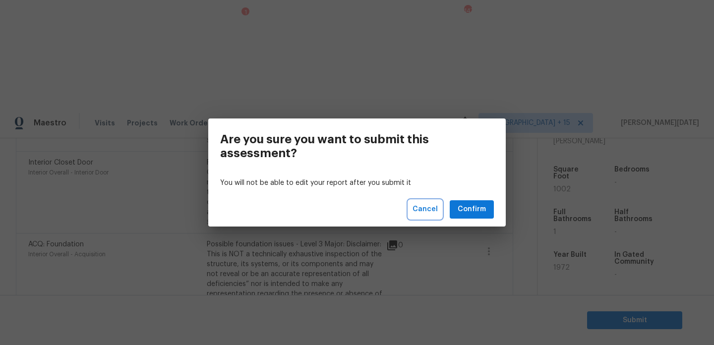
click at [421, 208] on span "Cancel" at bounding box center [425, 209] width 25 height 12
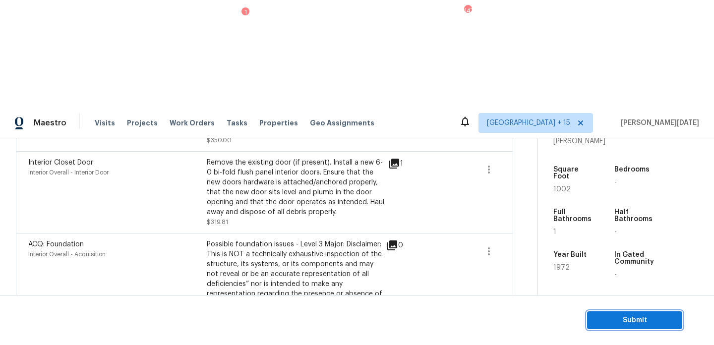
click at [603, 317] on span "Submit" at bounding box center [634, 320] width 79 height 12
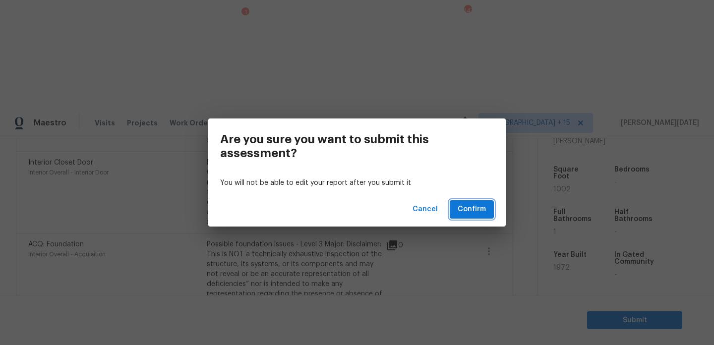
click at [473, 208] on span "Confirm" at bounding box center [472, 209] width 28 height 12
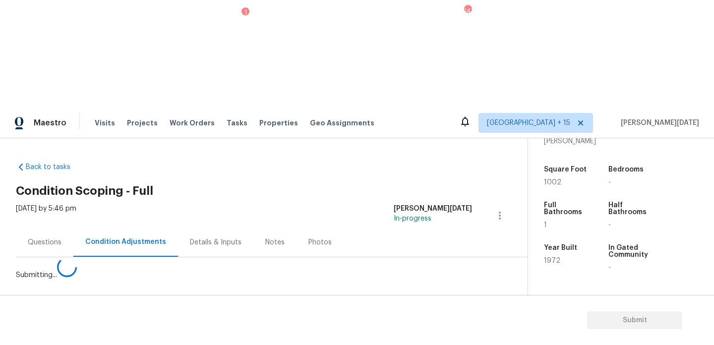
scroll to position [0, 0]
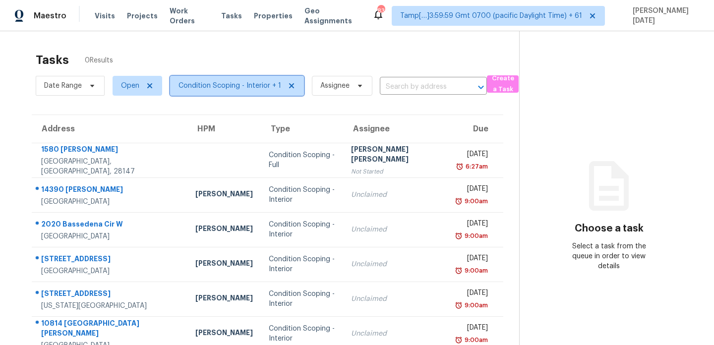
click at [215, 82] on span "Condition Scoping - Interior + 1" at bounding box center [229, 86] width 103 height 10
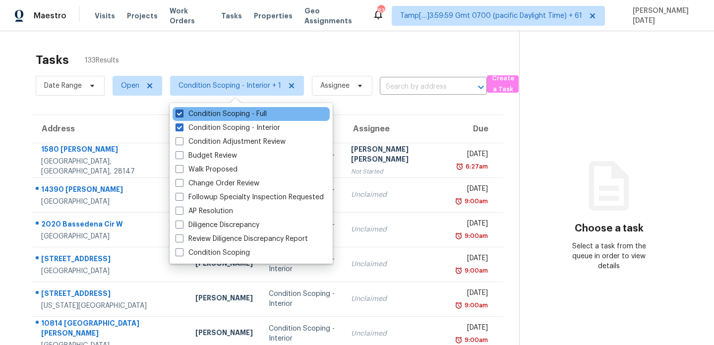
click at [225, 114] on label "Condition Scoping - Full" at bounding box center [221, 114] width 91 height 10
click at [182, 114] on input "Condition Scoping - Full" at bounding box center [179, 112] width 6 height 6
checkbox input "false"
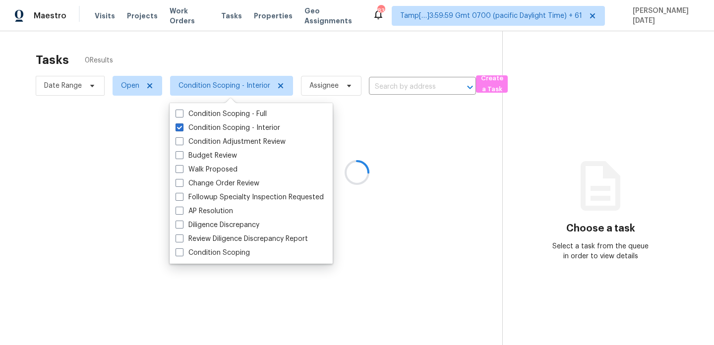
click at [308, 50] on div at bounding box center [357, 172] width 714 height 345
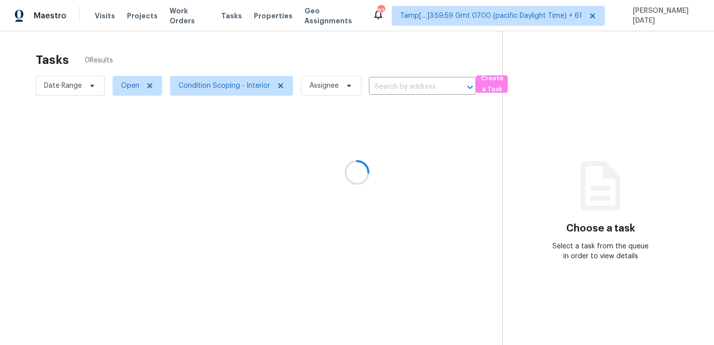
click at [78, 85] on div at bounding box center [357, 172] width 714 height 345
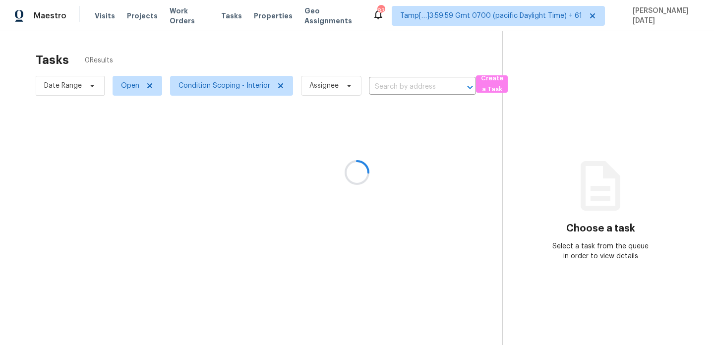
click at [78, 85] on div at bounding box center [357, 172] width 714 height 345
click at [78, 85] on span "Date Range" at bounding box center [63, 86] width 38 height 10
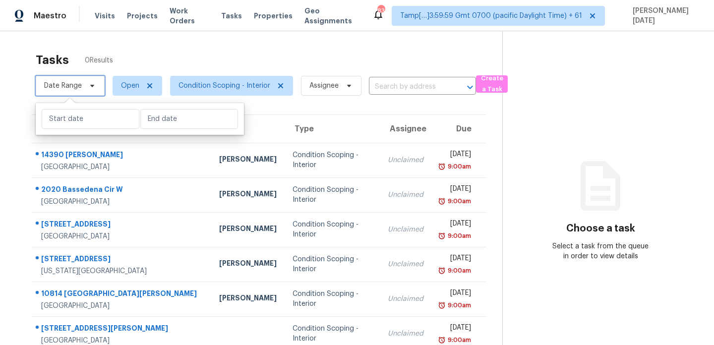
click at [78, 85] on span "Date Range" at bounding box center [63, 86] width 38 height 10
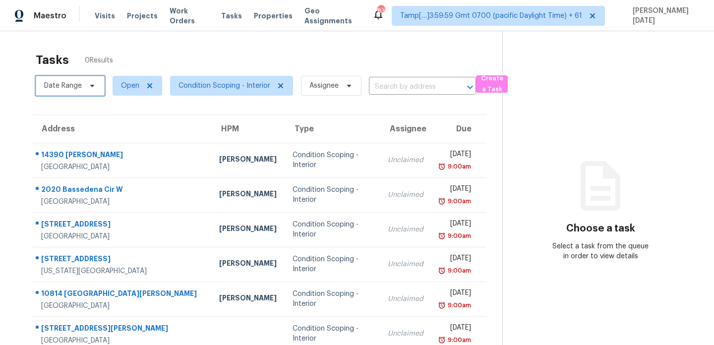
click at [78, 85] on span "Date Range" at bounding box center [63, 86] width 38 height 10
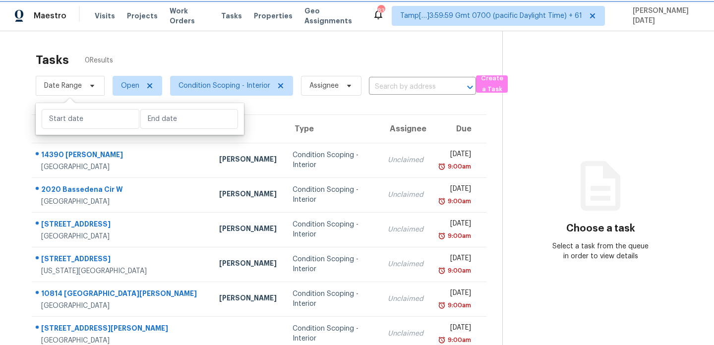
click at [78, 85] on span "Date Range" at bounding box center [63, 86] width 38 height 10
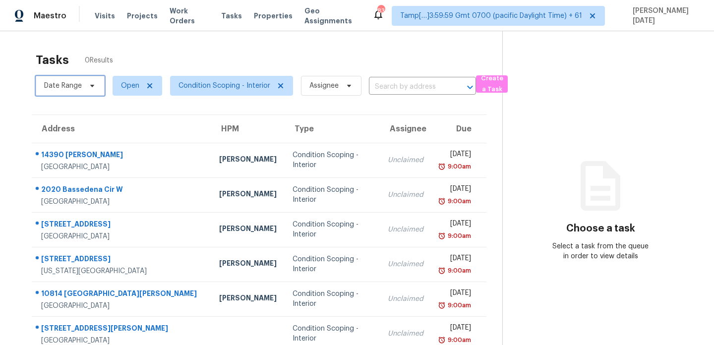
click at [78, 85] on span "Date Range" at bounding box center [63, 86] width 38 height 10
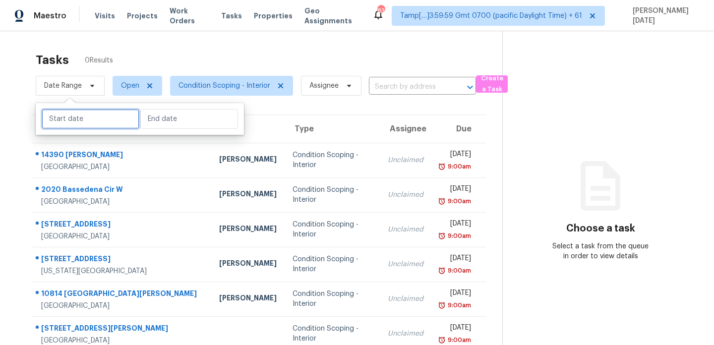
click at [83, 118] on input "text" at bounding box center [91, 119] width 98 height 20
select select "7"
select select "2025"
select select "8"
select select "2025"
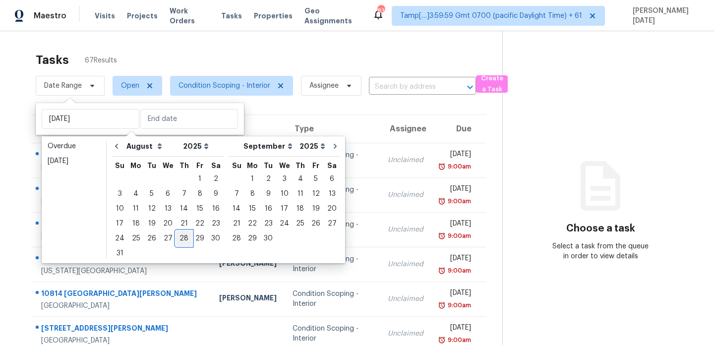
click at [177, 237] on div "28" at bounding box center [184, 239] width 16 height 14
type input "[DATE]"
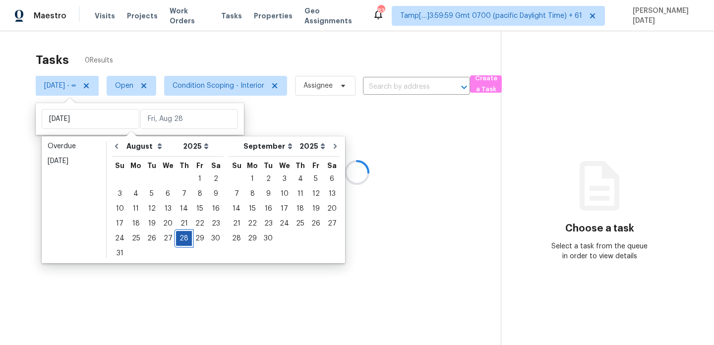
click at [177, 237] on div "28" at bounding box center [184, 239] width 16 height 14
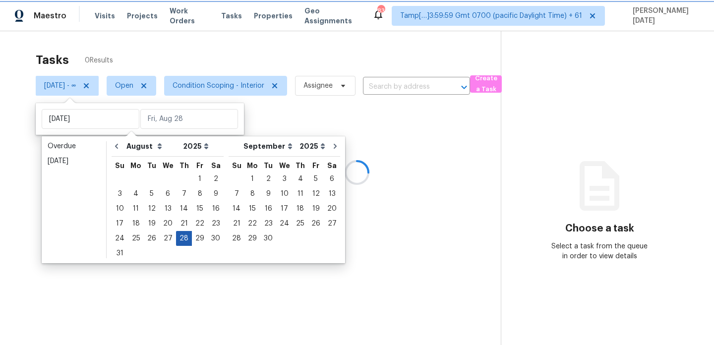
type input "[DATE]"
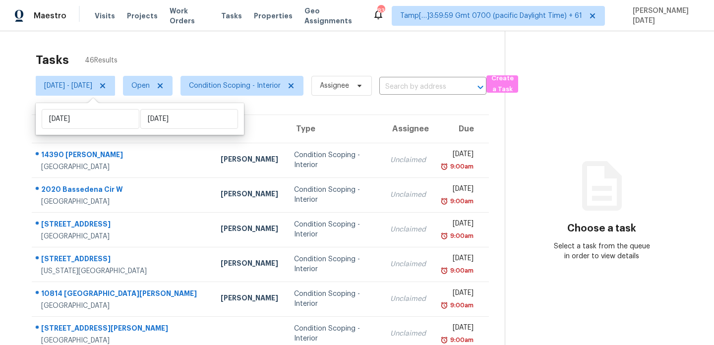
click at [312, 47] on div "Tasks 46 Results" at bounding box center [270, 60] width 469 height 26
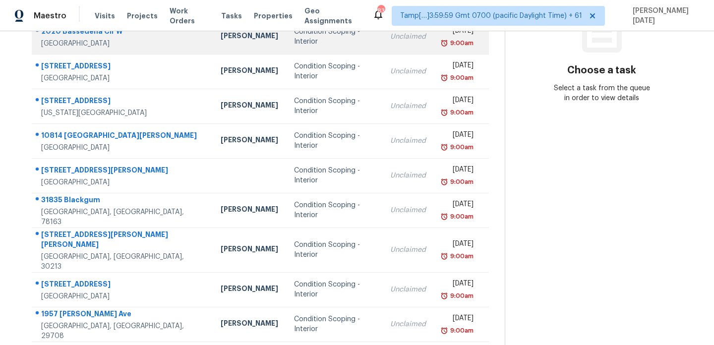
scroll to position [171, 0]
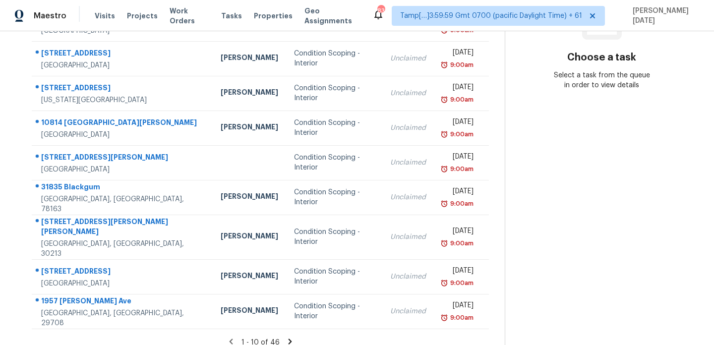
click at [287, 337] on div "1 - 10 of 46" at bounding box center [260, 342] width 489 height 10
click at [289, 337] on icon at bounding box center [290, 341] width 9 height 9
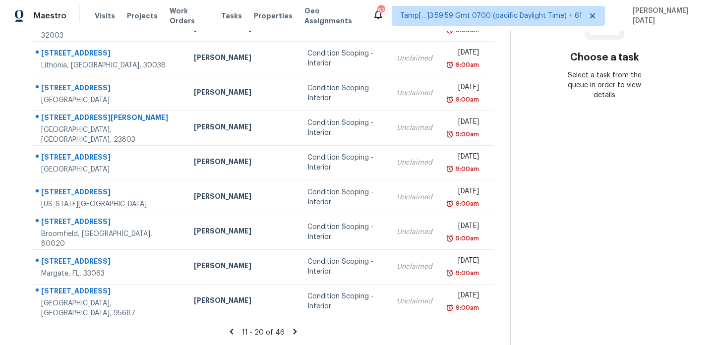
click at [293, 332] on icon at bounding box center [294, 331] width 3 height 5
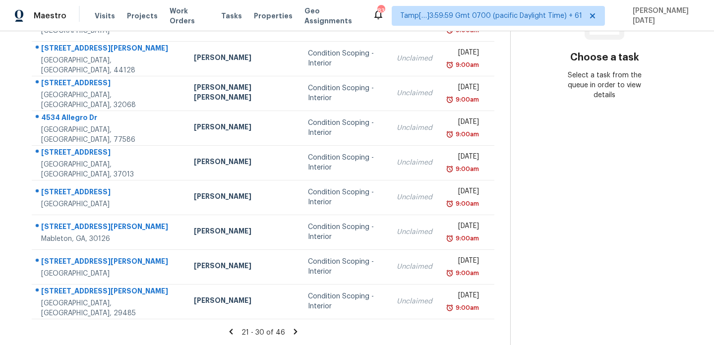
click at [296, 329] on icon at bounding box center [295, 331] width 9 height 9
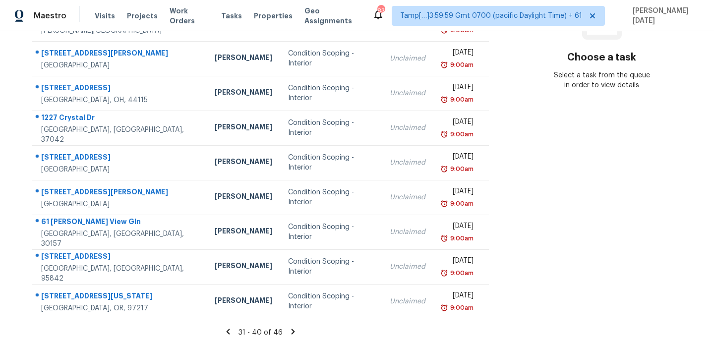
click at [290, 333] on div "31 - 40 of 46" at bounding box center [260, 332] width 489 height 10
click at [294, 330] on icon at bounding box center [293, 331] width 9 height 9
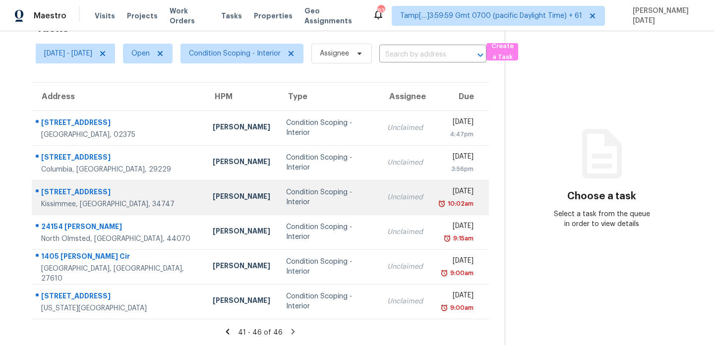
scroll to position [0, 0]
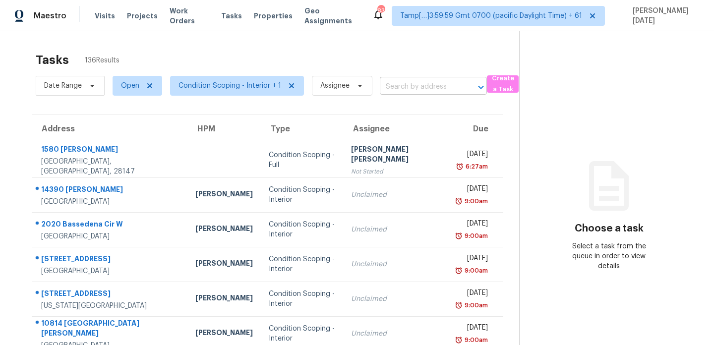
click at [394, 82] on input "text" at bounding box center [419, 86] width 79 height 15
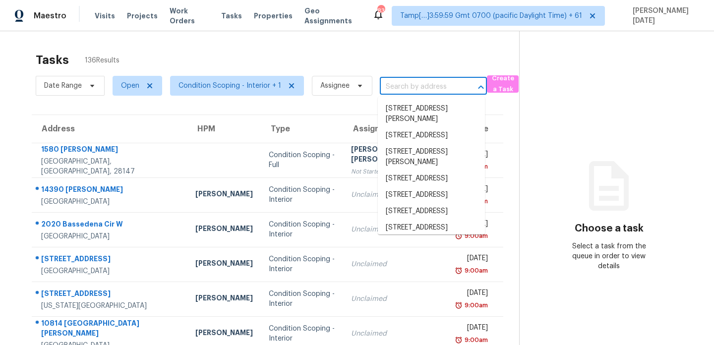
paste input "[STREET_ADDRESS][PERSON_NAME]"
type input "[STREET_ADDRESS][PERSON_NAME]"
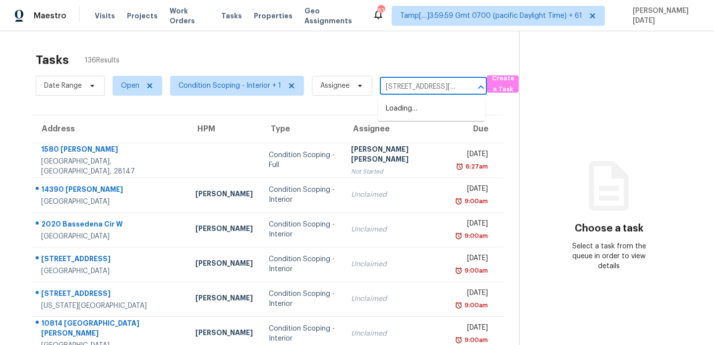
scroll to position [0, 59]
click at [419, 111] on li "[STREET_ADDRESS][PERSON_NAME]" at bounding box center [431, 114] width 107 height 27
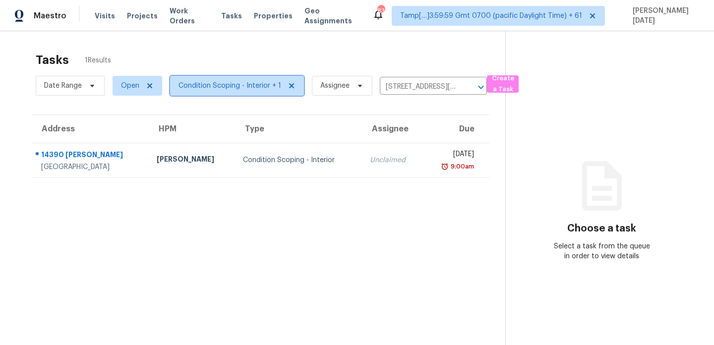
click at [259, 90] on span "Condition Scoping - Interior + 1" at bounding box center [229, 86] width 103 height 10
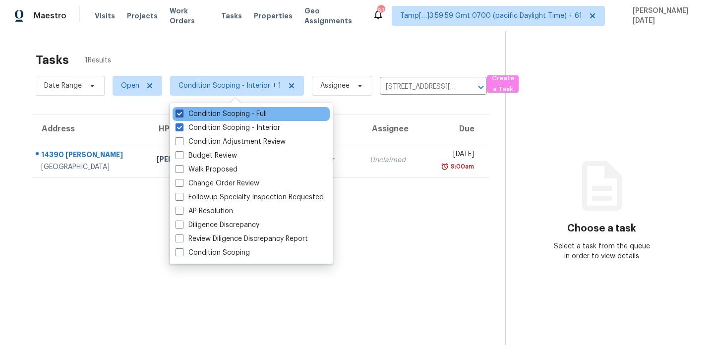
click at [256, 115] on label "Condition Scoping - Full" at bounding box center [221, 114] width 91 height 10
click at [182, 115] on input "Condition Scoping - Full" at bounding box center [179, 112] width 6 height 6
checkbox input "false"
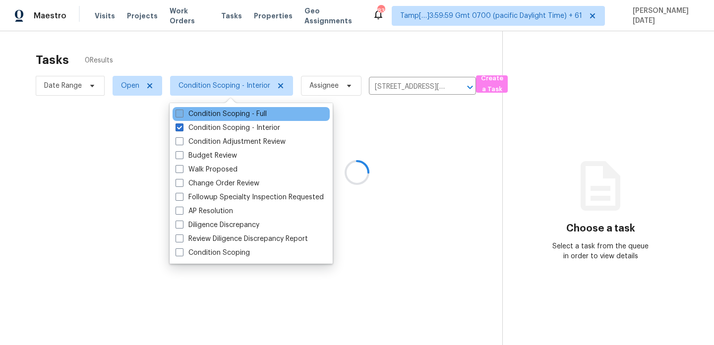
click at [312, 58] on div at bounding box center [357, 172] width 714 height 345
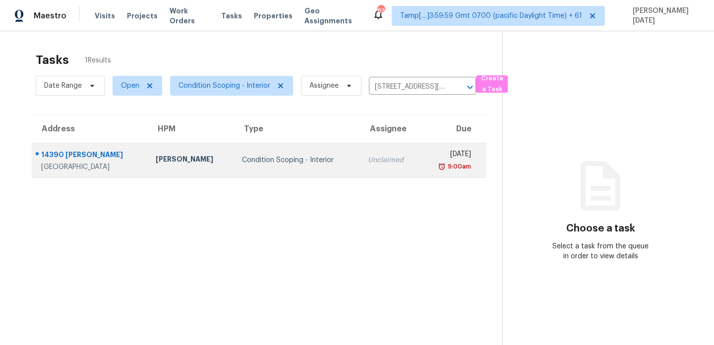
click at [420, 157] on td "[DATE] 9:00am" at bounding box center [453, 160] width 66 height 35
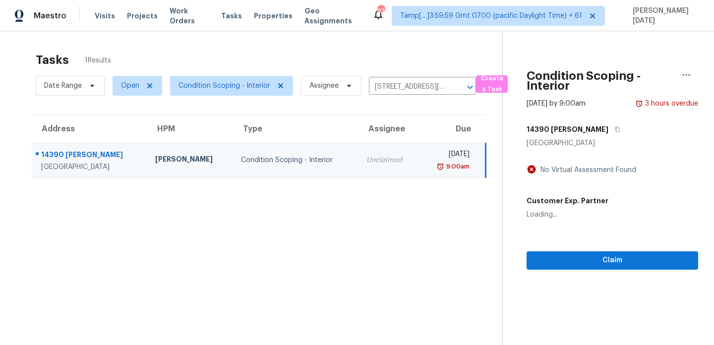
scroll to position [31, 0]
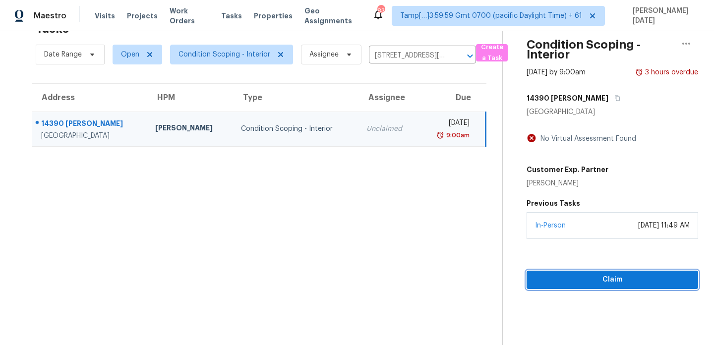
click at [551, 278] on span "Claim" at bounding box center [613, 280] width 156 height 12
click at [412, 53] on input "[STREET_ADDRESS][PERSON_NAME]" at bounding box center [408, 55] width 79 height 15
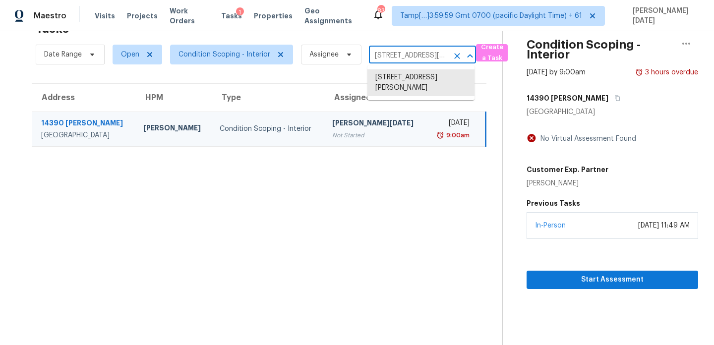
paste input "[STREET_ADDRESS]"
type input "[STREET_ADDRESS]"
click at [412, 81] on li "[STREET_ADDRESS]" at bounding box center [420, 77] width 107 height 16
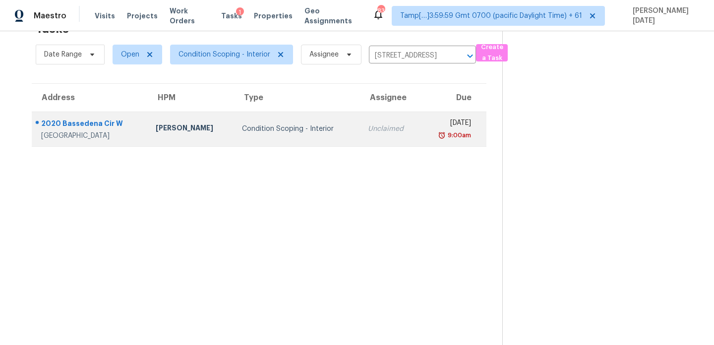
click at [376, 130] on div "Unclaimed" at bounding box center [390, 129] width 45 height 10
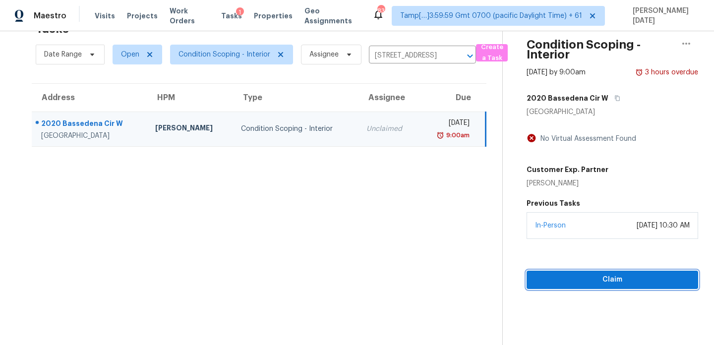
click at [543, 282] on span "Claim" at bounding box center [613, 280] width 156 height 12
click at [404, 59] on input "[STREET_ADDRESS]" at bounding box center [408, 55] width 79 height 15
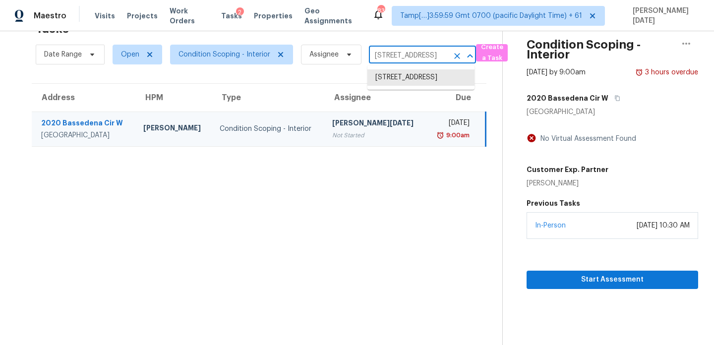
paste input "[STREET_ADDRESS]"
type input "[STREET_ADDRESS]"
click at [407, 78] on li "[STREET_ADDRESS]" at bounding box center [420, 77] width 107 height 16
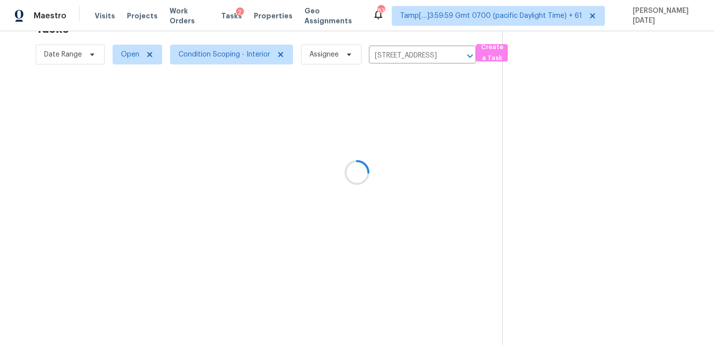
click at [407, 78] on div at bounding box center [357, 172] width 714 height 345
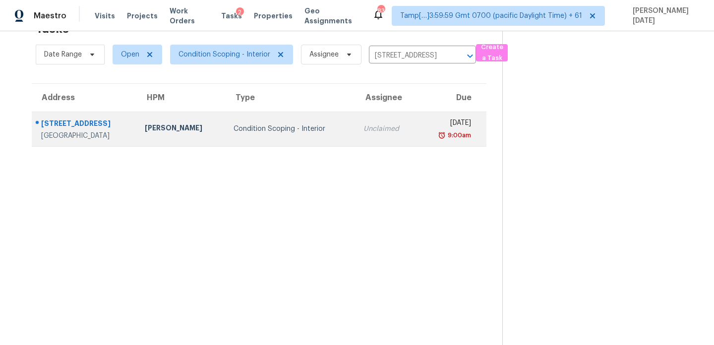
click at [382, 124] on td "Unclaimed" at bounding box center [387, 129] width 62 height 35
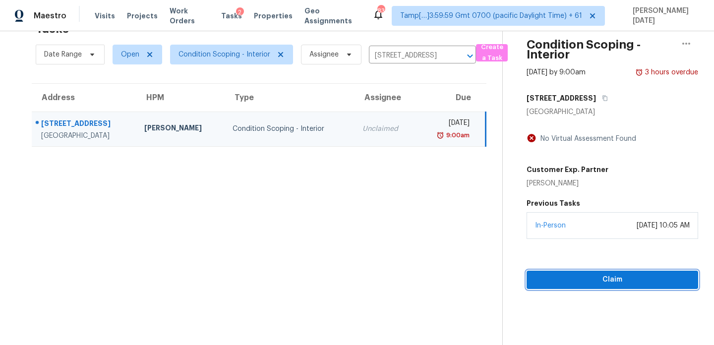
click at [557, 281] on span "Claim" at bounding box center [613, 280] width 156 height 12
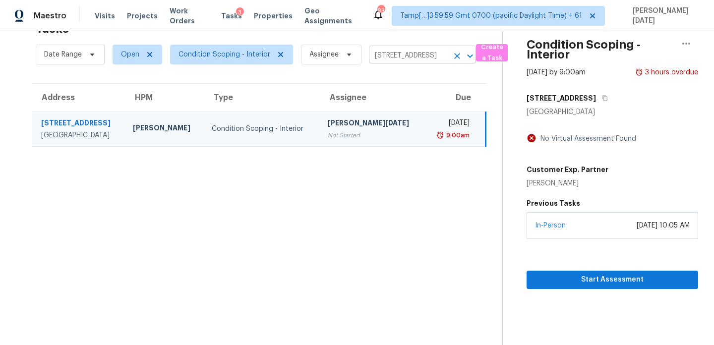
click at [395, 54] on input "[STREET_ADDRESS]" at bounding box center [408, 55] width 79 height 15
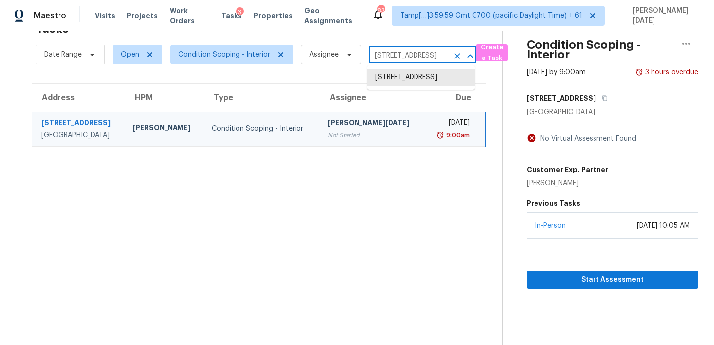
paste input "[STREET_ADDRESS][US_STATE]"
type input "[STREET_ADDRESS][US_STATE]"
click at [415, 82] on li "[STREET_ADDRESS][US_STATE]" at bounding box center [420, 82] width 107 height 27
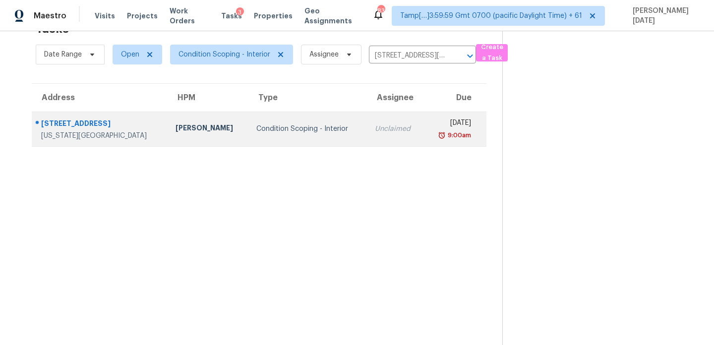
click at [378, 135] on td "Unclaimed" at bounding box center [395, 129] width 57 height 35
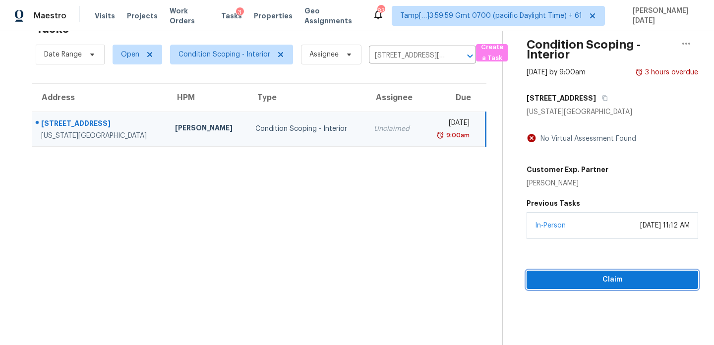
click at [543, 281] on span "Claim" at bounding box center [613, 280] width 156 height 12
click at [403, 57] on input "[STREET_ADDRESS][US_STATE]" at bounding box center [408, 55] width 79 height 15
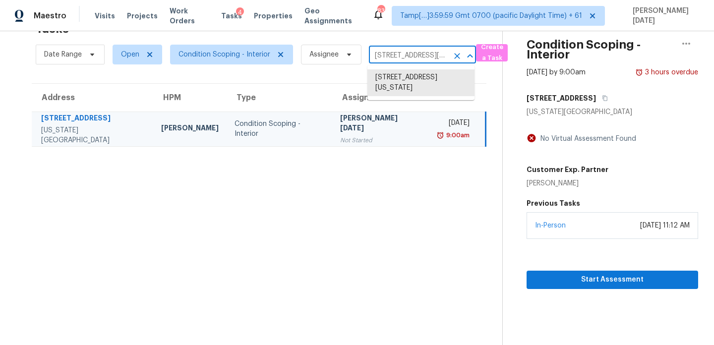
paste input "[STREET_ADDRESS][PERSON_NAME]"
type input "[STREET_ADDRESS][PERSON_NAME]"
click at [420, 88] on li "[STREET_ADDRESS][PERSON_NAME]" at bounding box center [420, 82] width 107 height 27
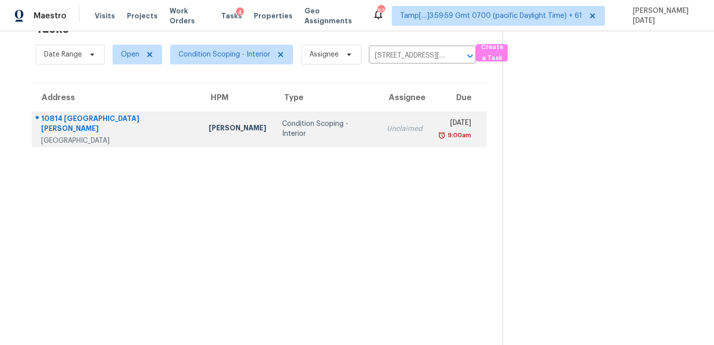
click at [379, 117] on td "Unclaimed" at bounding box center [405, 129] width 52 height 35
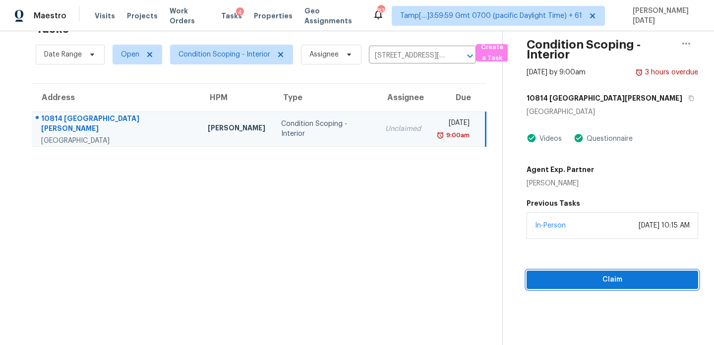
click at [535, 280] on span "Claim" at bounding box center [613, 280] width 156 height 12
click at [394, 56] on input "[STREET_ADDRESS][PERSON_NAME]" at bounding box center [408, 55] width 79 height 15
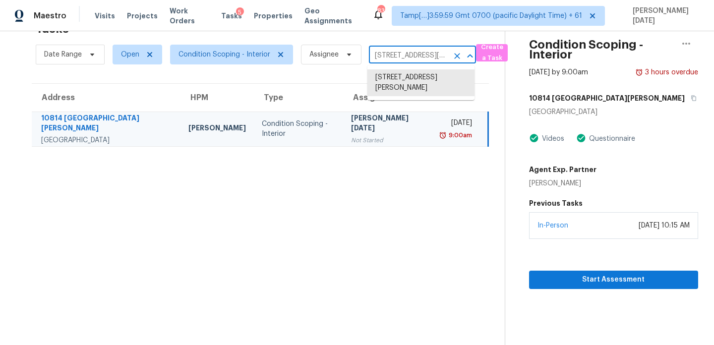
paste input "[STREET_ADDRESS][PERSON_NAME][PERSON_NAME]"
type input "[STREET_ADDRESS][PERSON_NAME][PERSON_NAME]"
click at [410, 85] on li "[STREET_ADDRESS][PERSON_NAME][PERSON_NAME]" at bounding box center [420, 87] width 107 height 37
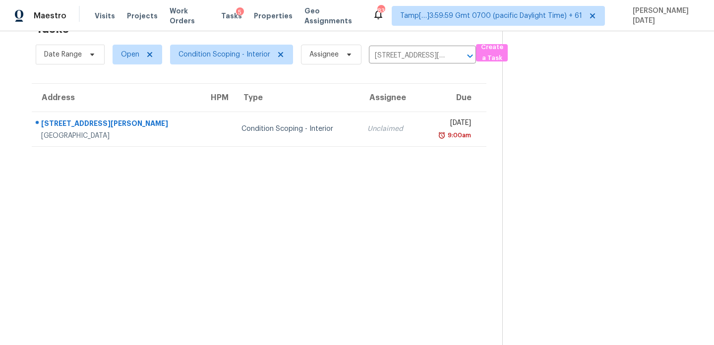
click at [428, 127] on div "[DATE]" at bounding box center [449, 124] width 43 height 12
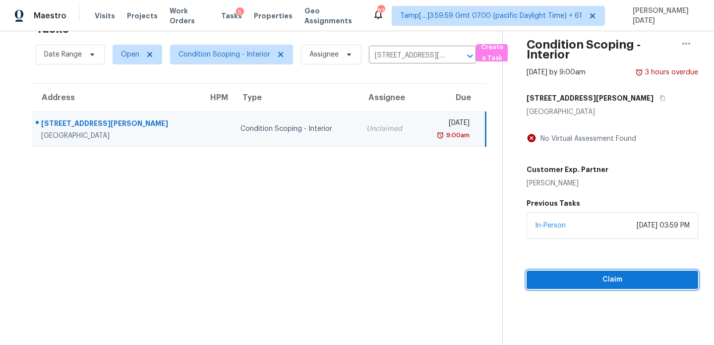
click at [589, 273] on button "Claim" at bounding box center [613, 280] width 172 height 18
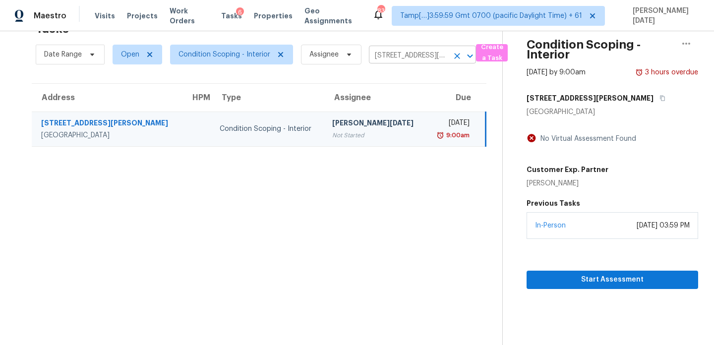
click at [394, 56] on input "[STREET_ADDRESS][PERSON_NAME][PERSON_NAME]" at bounding box center [408, 55] width 79 height 15
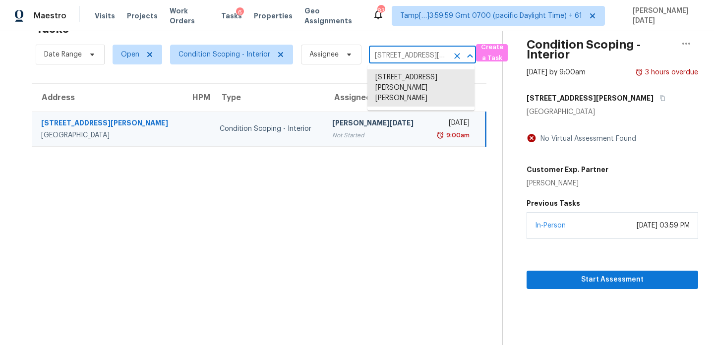
click at [394, 56] on input "[STREET_ADDRESS][PERSON_NAME][PERSON_NAME]" at bounding box center [408, 55] width 79 height 15
paste input "[STREET_ADDRESS]"
type input "[STREET_ADDRESS]"
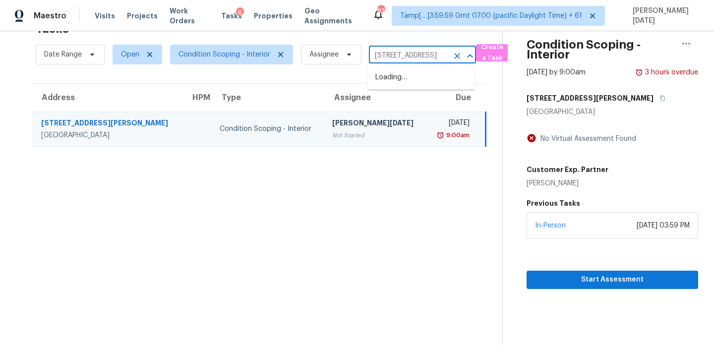
scroll to position [0, 41]
click at [404, 86] on li "31835 [GEOGRAPHIC_DATA]" at bounding box center [420, 77] width 107 height 16
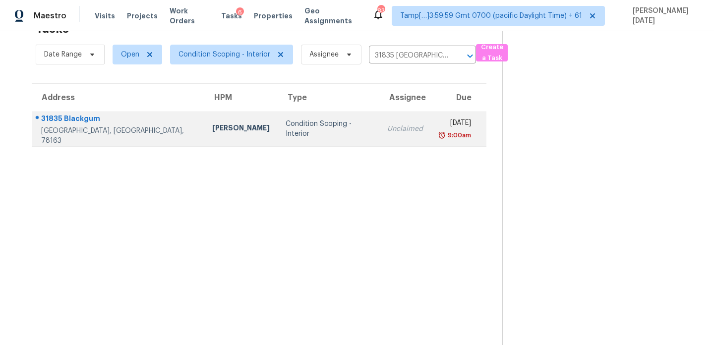
click at [439, 122] on div "[DATE]" at bounding box center [455, 124] width 32 height 12
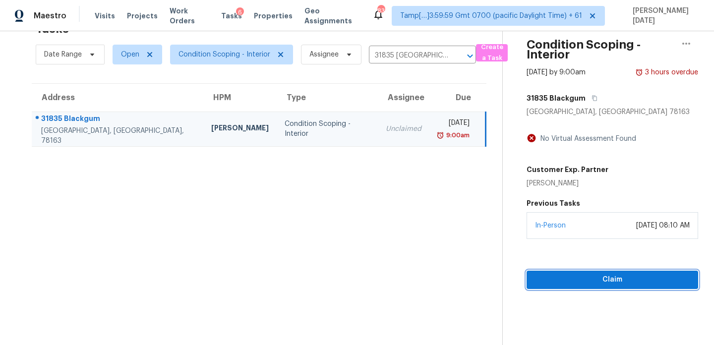
click at [551, 277] on span "Claim" at bounding box center [613, 280] width 156 height 12
click at [399, 50] on input "31835 [GEOGRAPHIC_DATA]" at bounding box center [408, 55] width 79 height 15
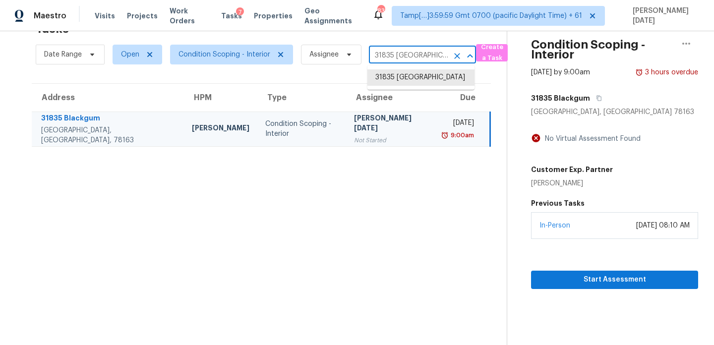
paste input "[STREET_ADDRESS][PERSON_NAME][PERSON_NAME][PERSON_NAME]"
type input "[STREET_ADDRESS][PERSON_NAME][PERSON_NAME][PERSON_NAME]"
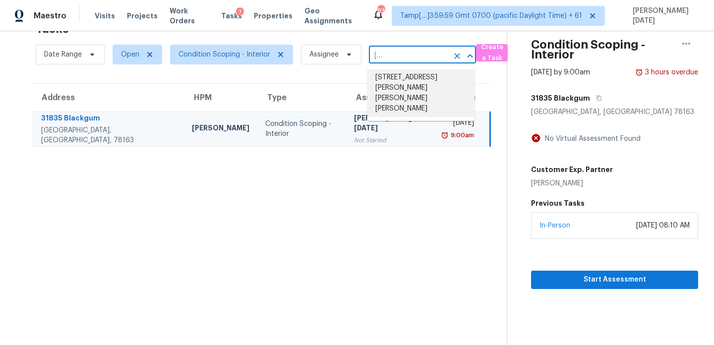
click at [416, 79] on li "[STREET_ADDRESS][PERSON_NAME][PERSON_NAME][PERSON_NAME]" at bounding box center [420, 93] width 107 height 48
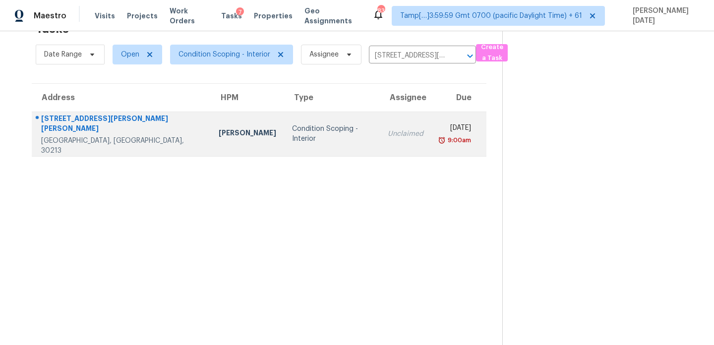
click at [431, 133] on td "[DATE] 9:00am" at bounding box center [458, 134] width 55 height 45
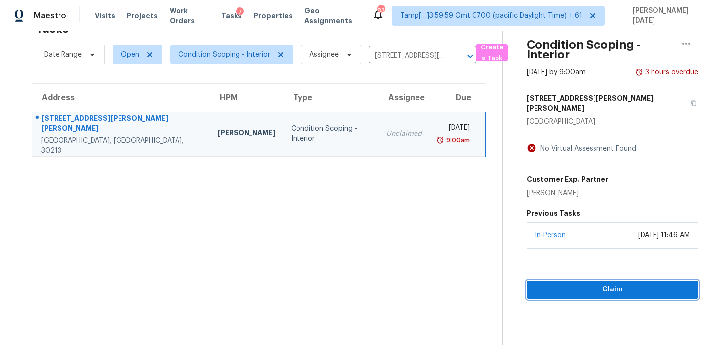
click at [537, 284] on span "Claim" at bounding box center [613, 290] width 156 height 12
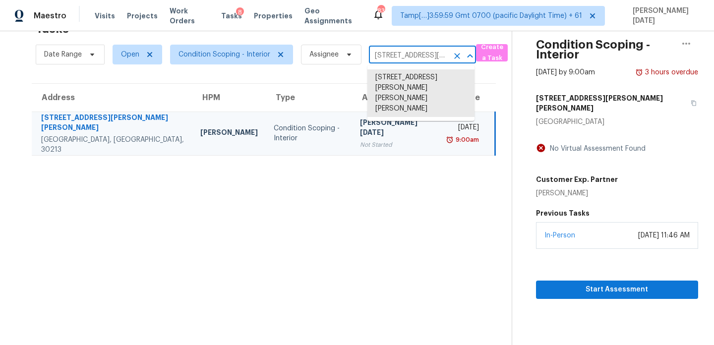
click at [404, 58] on input "[STREET_ADDRESS][PERSON_NAME][PERSON_NAME][PERSON_NAME]" at bounding box center [408, 55] width 79 height 15
paste input "[STREET_ADDRESS]"
type input "[STREET_ADDRESS]"
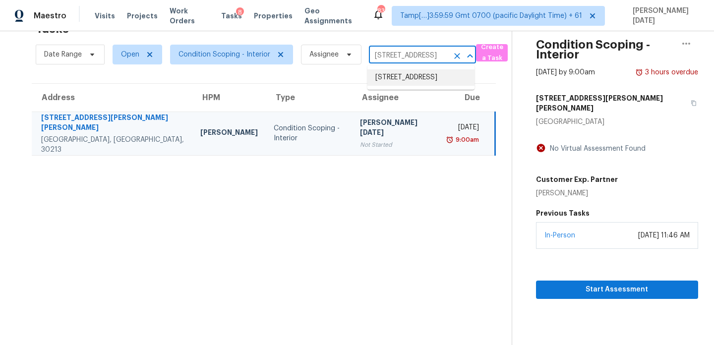
click at [414, 78] on li "[STREET_ADDRESS]" at bounding box center [420, 77] width 107 height 16
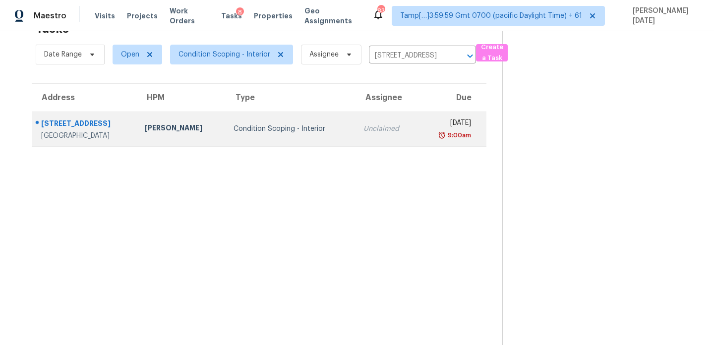
click at [426, 132] on div "9:00am" at bounding box center [448, 135] width 45 height 10
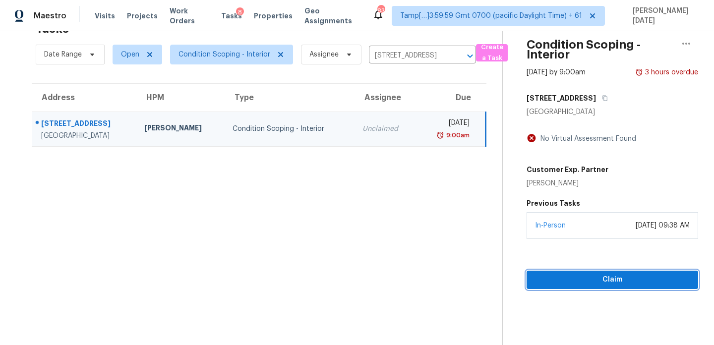
click at [539, 282] on span "Claim" at bounding box center [613, 280] width 156 height 12
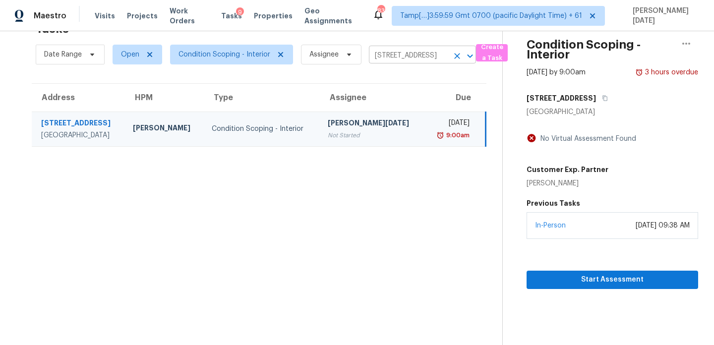
click at [459, 59] on icon "Clear" at bounding box center [457, 56] width 10 height 10
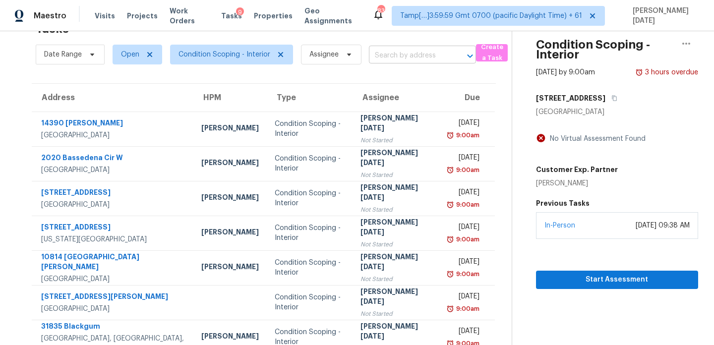
click at [390, 53] on input "text" at bounding box center [408, 55] width 79 height 15
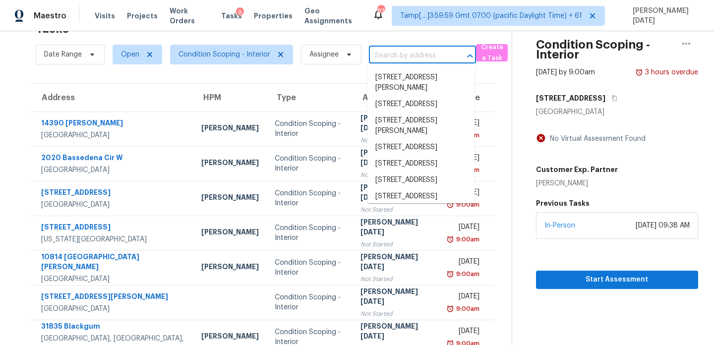
paste input "[STREET_ADDRESS][PERSON_NAME]"
type input "[STREET_ADDRESS][PERSON_NAME]"
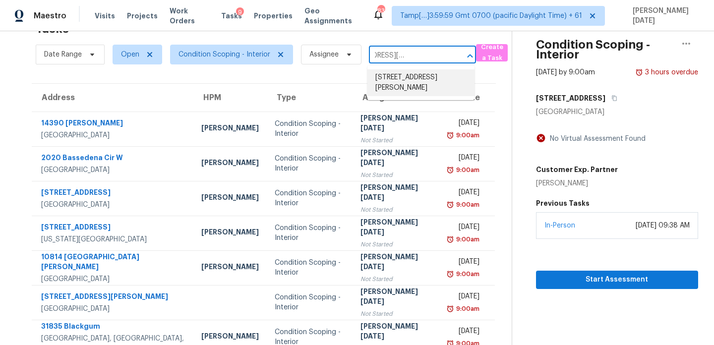
click at [405, 83] on li "[STREET_ADDRESS][PERSON_NAME]" at bounding box center [420, 82] width 107 height 27
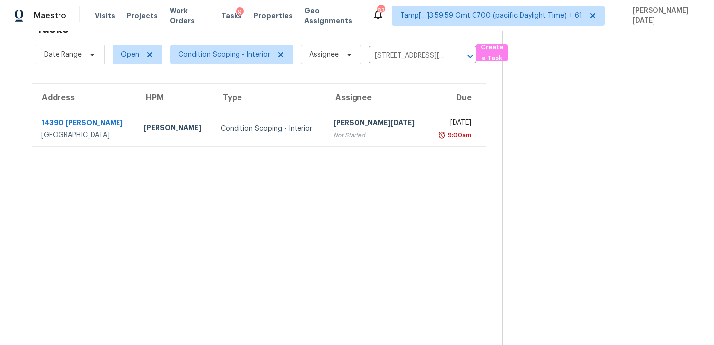
click at [435, 125] on div "[DATE]" at bounding box center [453, 124] width 36 height 12
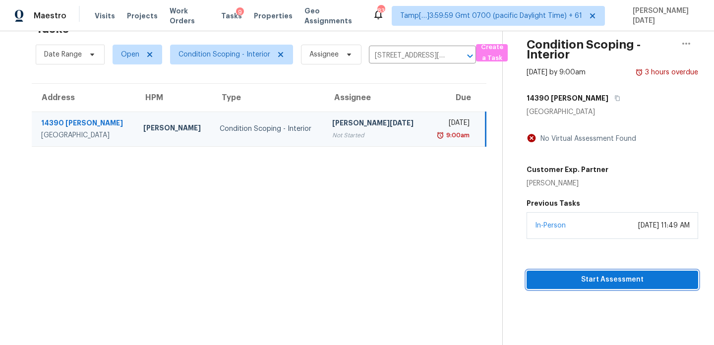
click at [563, 279] on span "Start Assessment" at bounding box center [613, 280] width 156 height 12
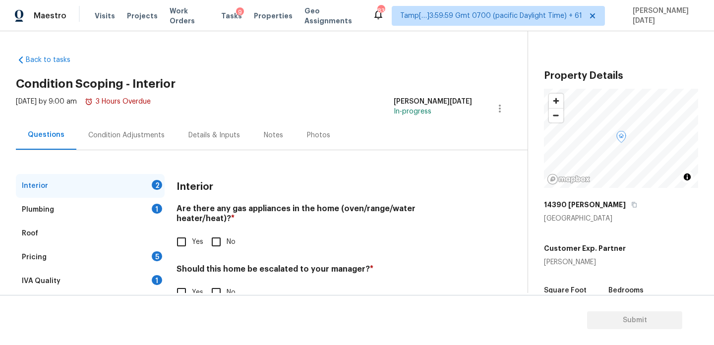
click at [128, 136] on div "Condition Adjustments" at bounding box center [126, 135] width 76 height 10
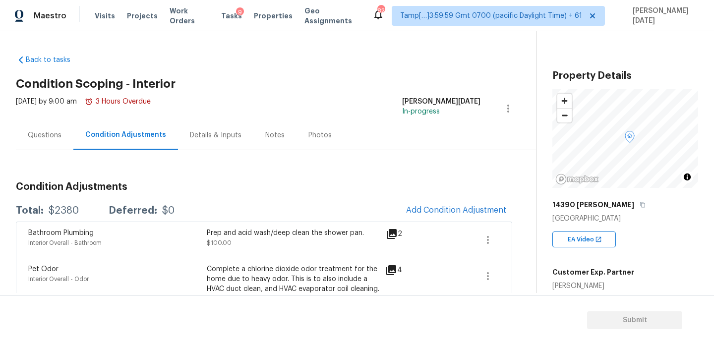
scroll to position [153, 0]
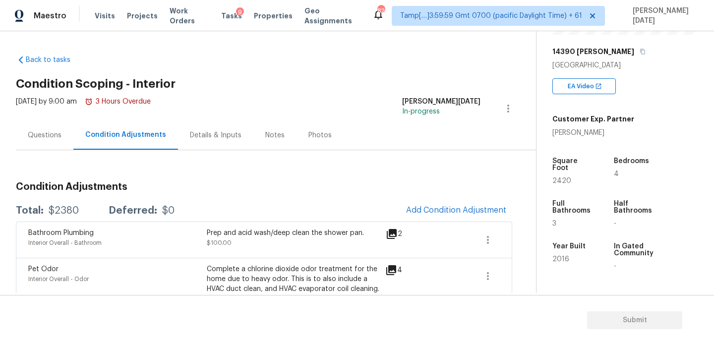
click at [559, 178] on div "Square Foot 2420" at bounding box center [581, 171] width 59 height 43
click at [560, 178] on span "2420" at bounding box center [561, 181] width 19 height 7
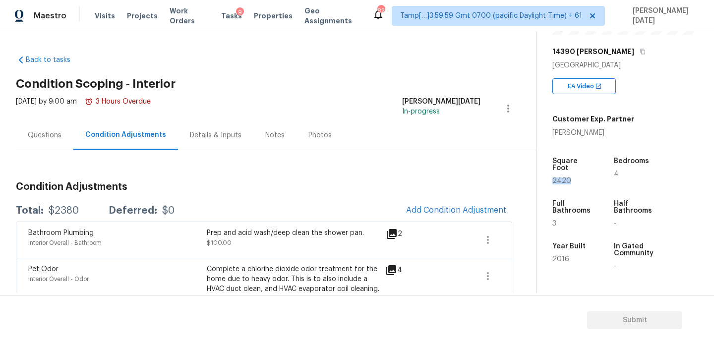
copy span "2420"
click at [427, 212] on span "Add Condition Adjustment" at bounding box center [456, 210] width 100 height 9
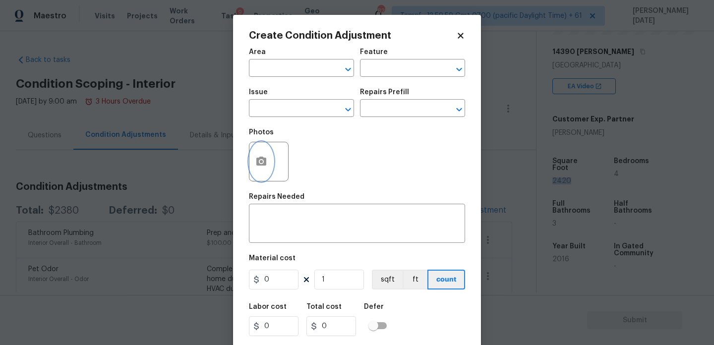
click at [269, 169] on button "button" at bounding box center [261, 161] width 24 height 39
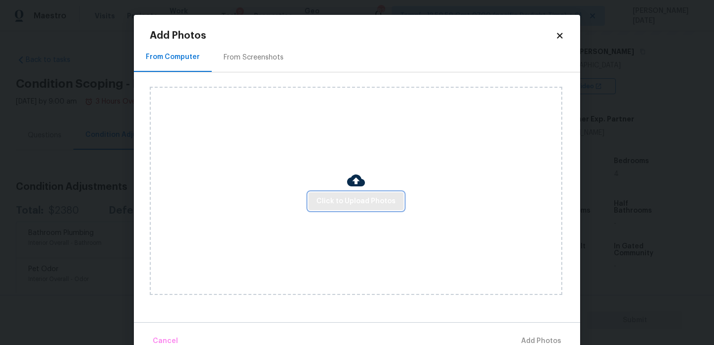
click at [332, 197] on span "Click to Upload Photos" at bounding box center [355, 201] width 79 height 12
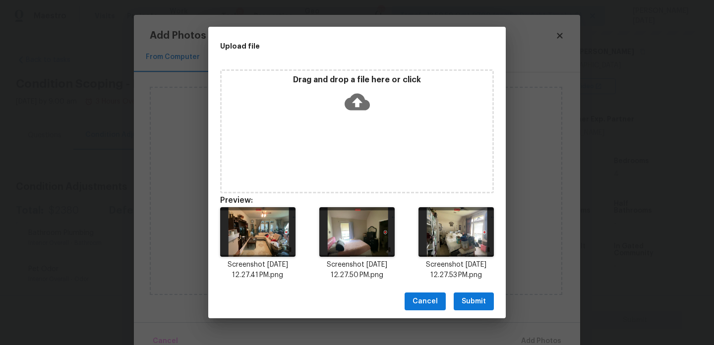
click at [473, 299] on span "Submit" at bounding box center [474, 302] width 24 height 12
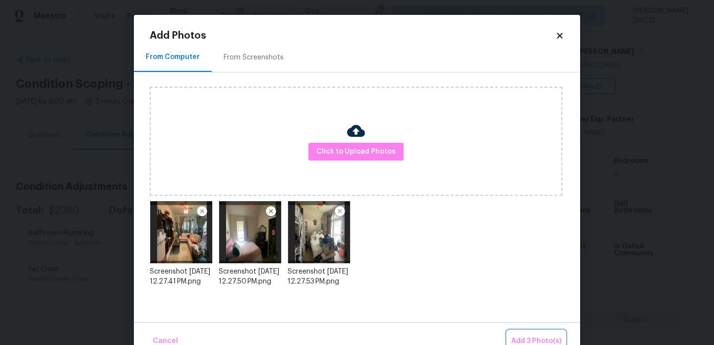
click at [528, 338] on span "Add 3 Photo(s)" at bounding box center [536, 341] width 50 height 12
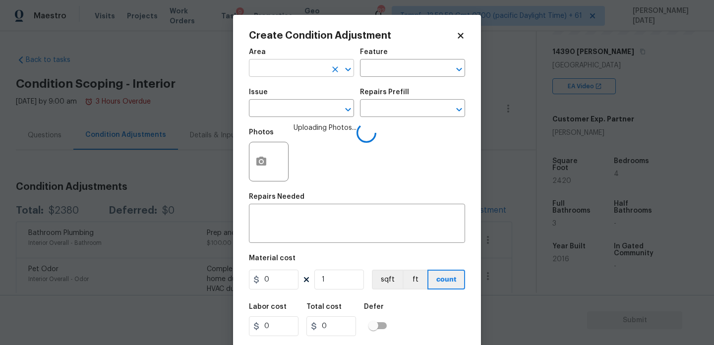
click at [273, 70] on input "text" at bounding box center [287, 68] width 77 height 15
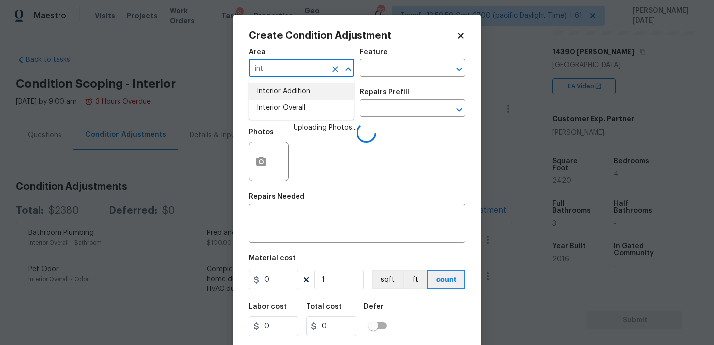
click at [285, 101] on li "Interior Overall" at bounding box center [301, 108] width 105 height 16
type input "Interior Overall"
click at [287, 111] on input "text" at bounding box center [287, 109] width 77 height 15
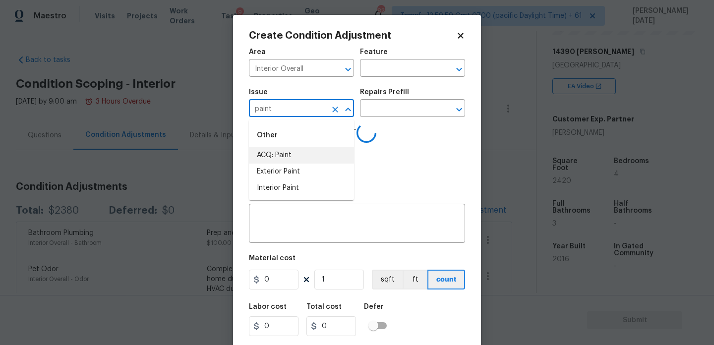
click at [295, 158] on li "ACQ: Paint" at bounding box center [301, 155] width 105 height 16
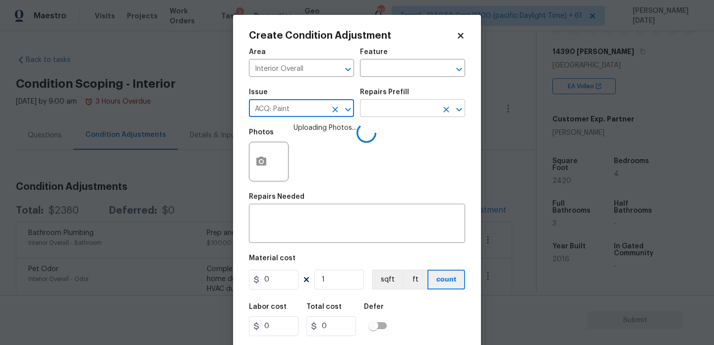
type input "ACQ: Paint"
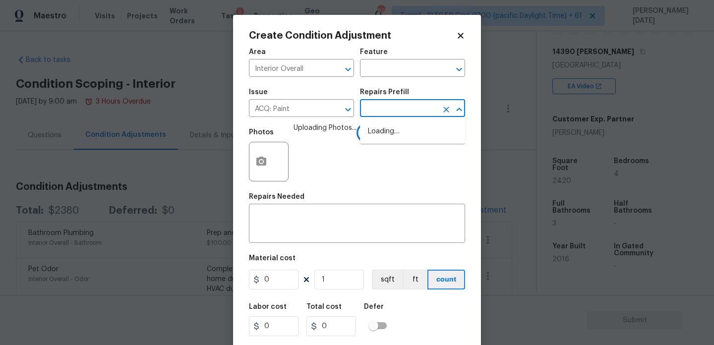
click at [389, 112] on input "text" at bounding box center [398, 109] width 77 height 15
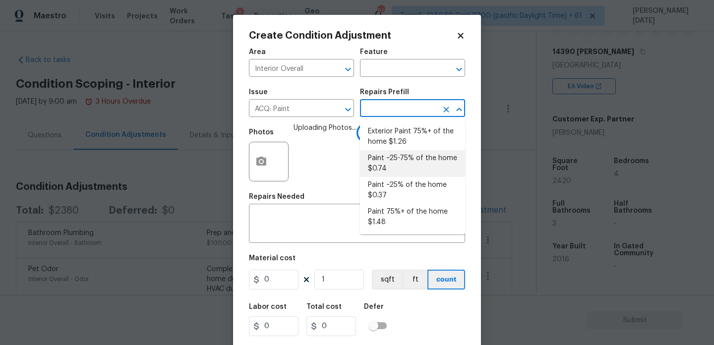
click at [402, 161] on li "Paint ~25-75% of the home $0.74" at bounding box center [412, 163] width 105 height 27
type input "Acquisition"
type textarea "Acquisition Scope: ~25 - 75% of the home needs interior paint"
type input "0.74"
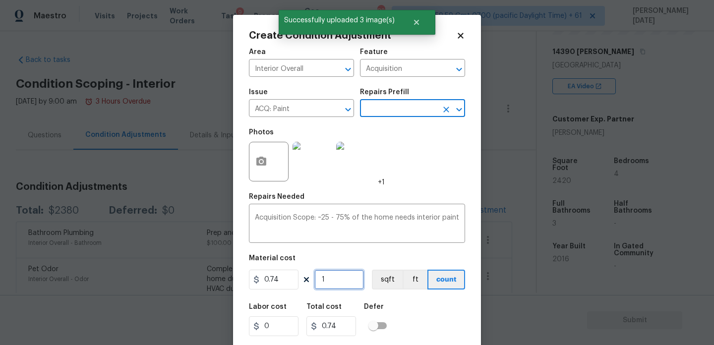
click at [345, 281] on input "1" at bounding box center [339, 280] width 50 height 20
type input "0"
paste input "242"
type input "2420"
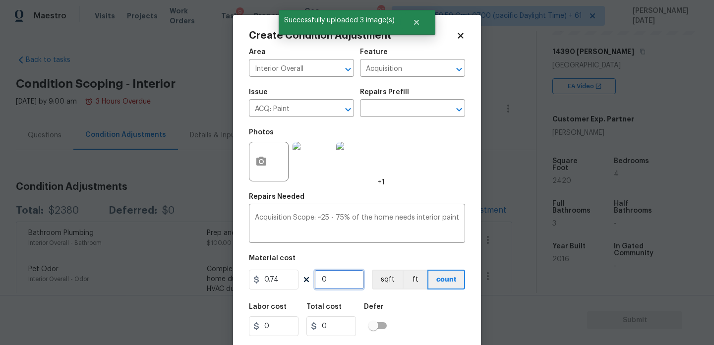
type input "1790.8"
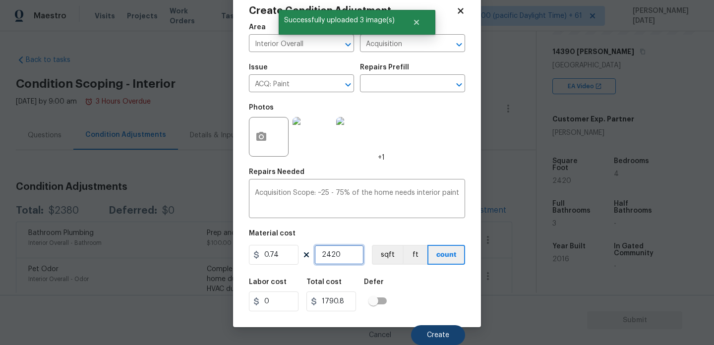
type input "2420"
click at [419, 327] on button "Create" at bounding box center [438, 335] width 54 height 20
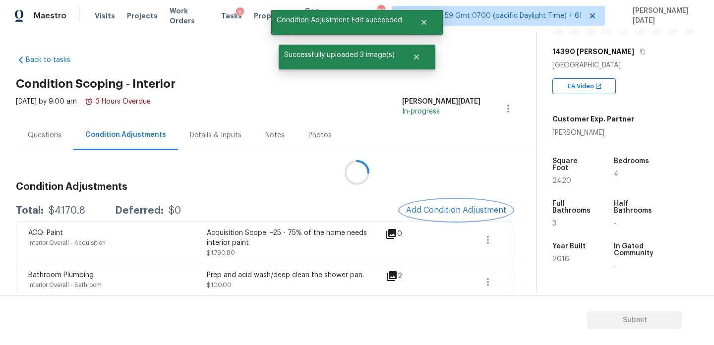
scroll to position [0, 0]
click at [434, 217] on button "Add Condition Adjustment" at bounding box center [456, 210] width 112 height 21
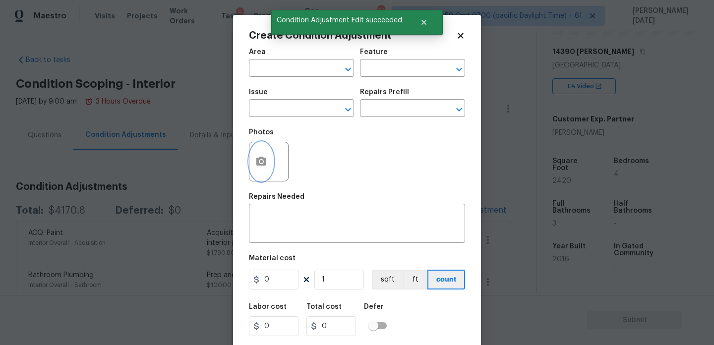
click at [263, 164] on icon "button" at bounding box center [261, 161] width 10 height 9
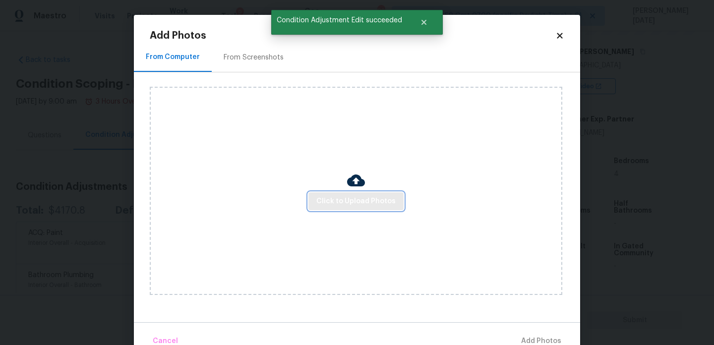
click at [349, 203] on span "Click to Upload Photos" at bounding box center [355, 201] width 79 height 12
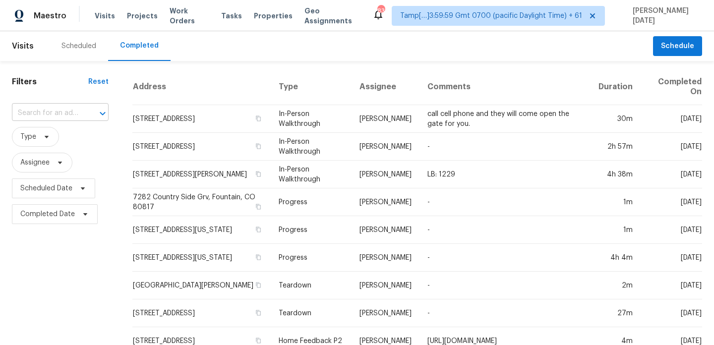
click at [75, 111] on input "text" at bounding box center [46, 113] width 69 height 15
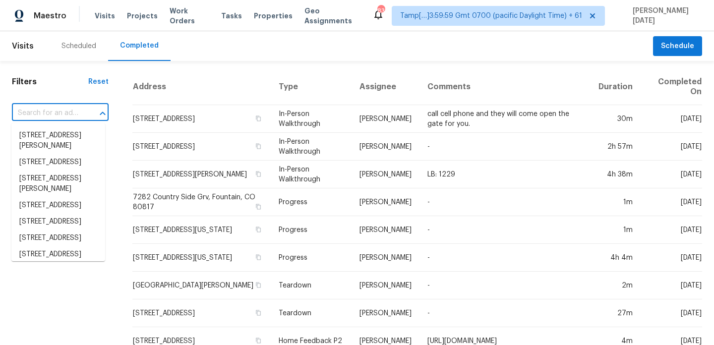
paste input "[STREET_ADDRESS][PERSON_NAME]"
type input "[STREET_ADDRESS][PERSON_NAME]"
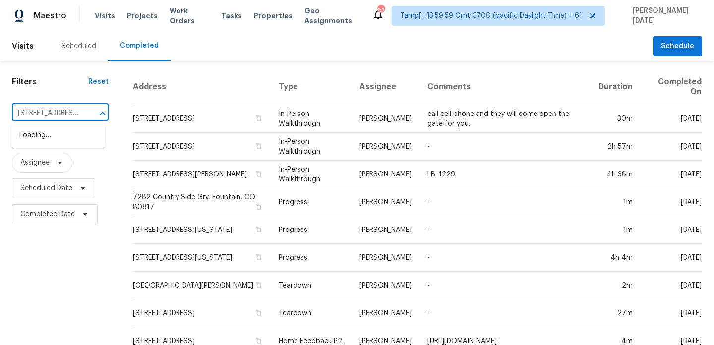
scroll to position [0, 73]
click at [66, 146] on li "14390 Palomino Pl, San Antonio, TX 78254" at bounding box center [58, 140] width 94 height 27
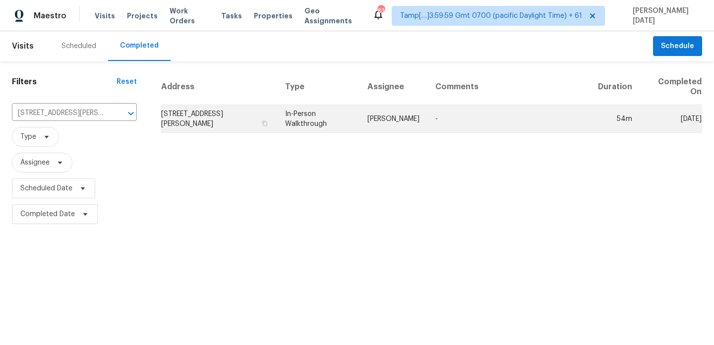
click at [328, 113] on td "In-Person Walkthrough" at bounding box center [318, 119] width 82 height 28
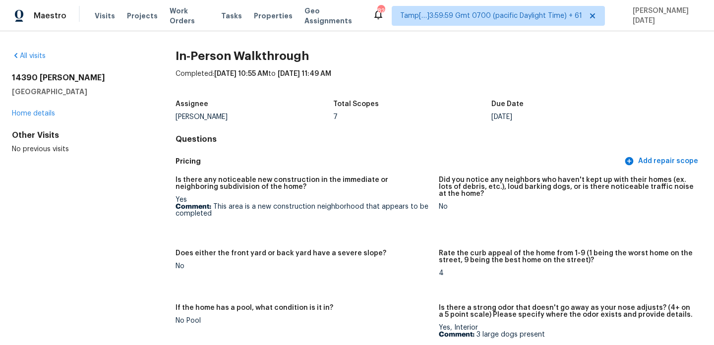
click at [396, 237] on figure "Is there any noticeable new construction in the immediate or neighboring subdiv…" at bounding box center [307, 207] width 263 height 61
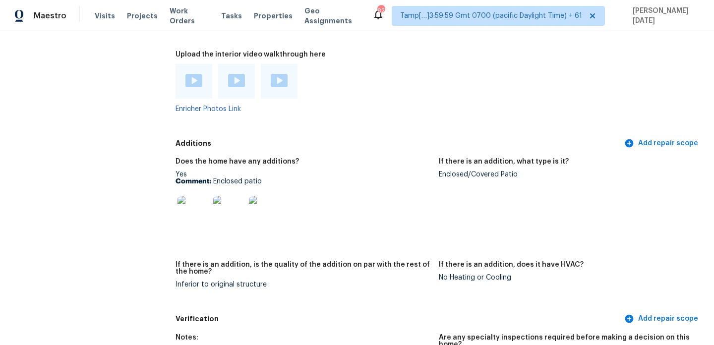
scroll to position [1918, 0]
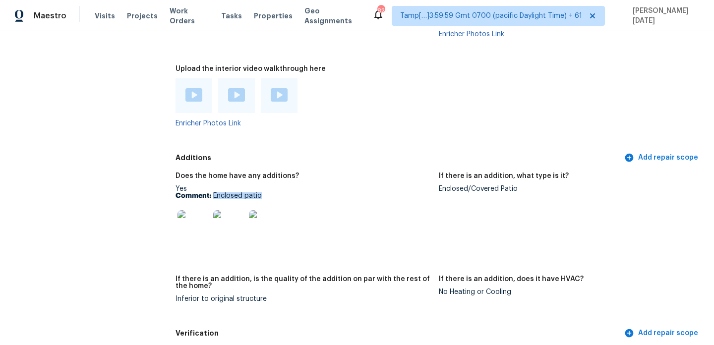
drag, startPoint x: 214, startPoint y: 182, endPoint x: 279, endPoint y: 182, distance: 65.0
click at [279, 192] on p "Comment: Enclosed patio" at bounding box center [303, 195] width 255 height 7
copy p "Enclosed patio"
click at [282, 88] on img at bounding box center [279, 94] width 17 height 13
click at [437, 167] on div "Does the home have any additions? Yes Comment: Enclosed patio If there is an ad…" at bounding box center [439, 246] width 527 height 158
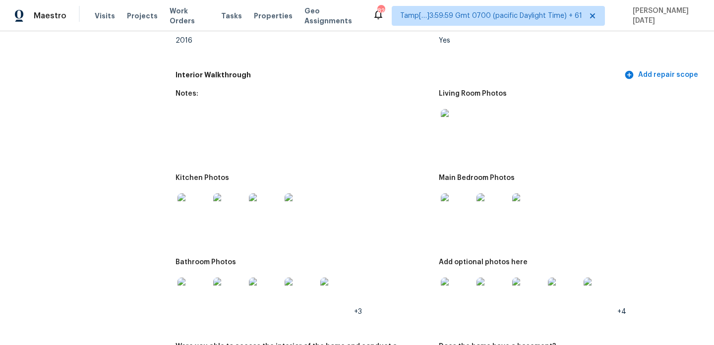
scroll to position [1027, 0]
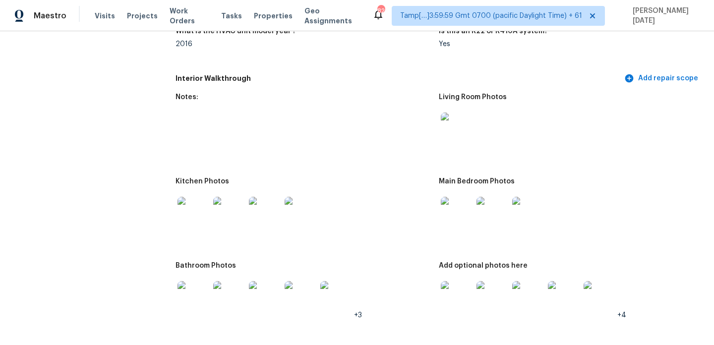
click at [453, 114] on img at bounding box center [457, 129] width 32 height 32
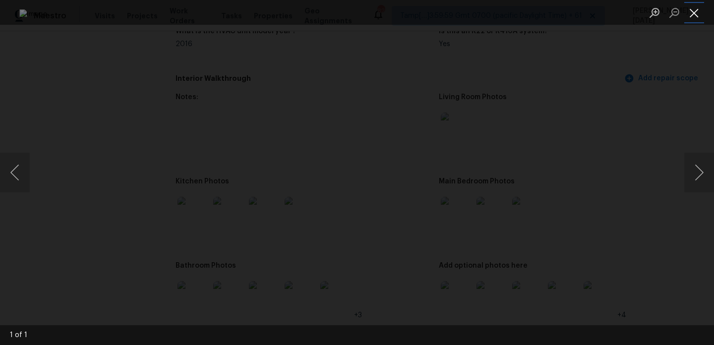
click at [691, 12] on button "Close lightbox" at bounding box center [694, 12] width 20 height 17
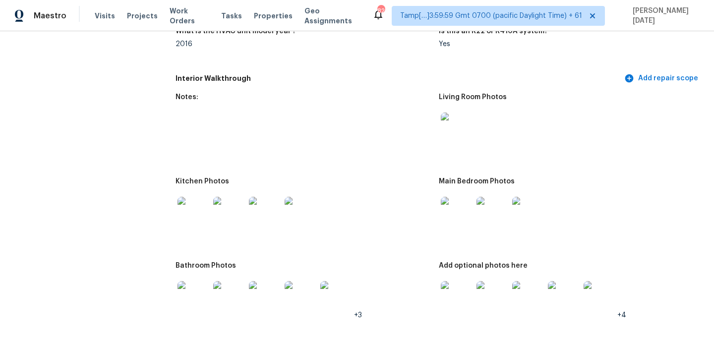
click at [489, 206] on img at bounding box center [492, 213] width 32 height 32
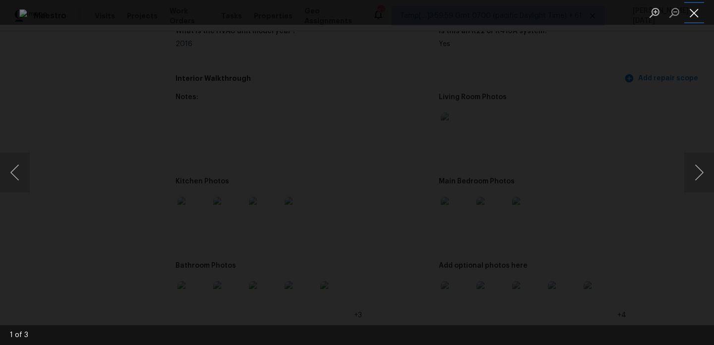
click at [693, 7] on button "Close lightbox" at bounding box center [694, 12] width 20 height 17
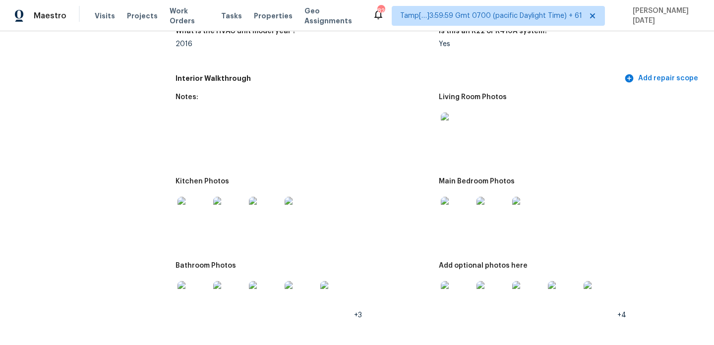
click at [492, 294] on img at bounding box center [492, 297] width 32 height 32
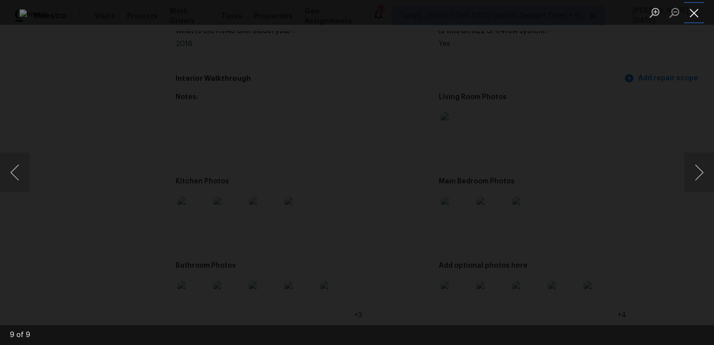
click at [696, 11] on button "Close lightbox" at bounding box center [694, 12] width 20 height 17
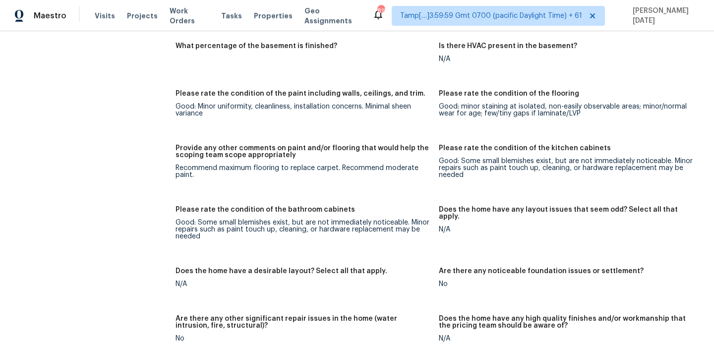
scroll to position [0, 0]
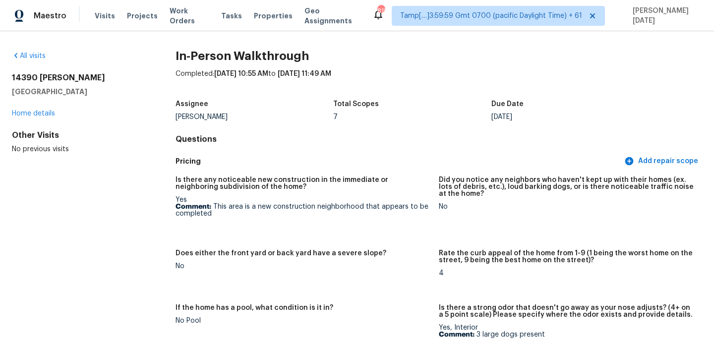
click at [22, 52] on div "All visits" at bounding box center [78, 56] width 132 height 10
click at [30, 62] on div "All visits 14390 Palomino Pl San Antonio, TX 78254 Home details Other Visits No…" at bounding box center [78, 102] width 132 height 103
click at [36, 54] on link "All visits" at bounding box center [29, 56] width 34 height 7
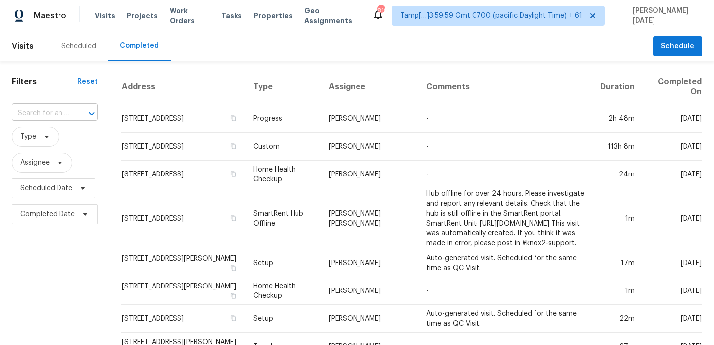
click at [52, 106] on input "text" at bounding box center [41, 113] width 58 height 15
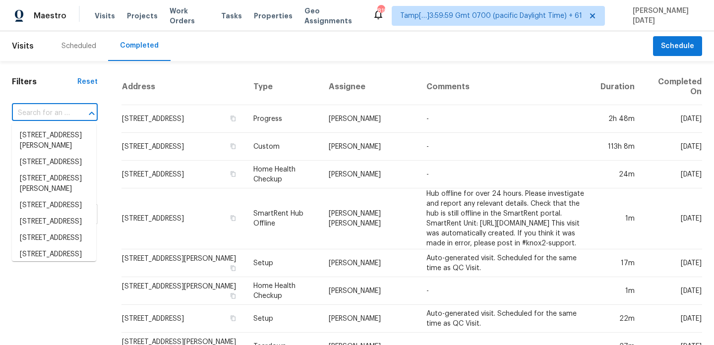
paste input "https://maestro.ops.opendoor.com/tasks/70c5ac83-19f5-4cdb-8102-77ae9a045cf0?mar…"
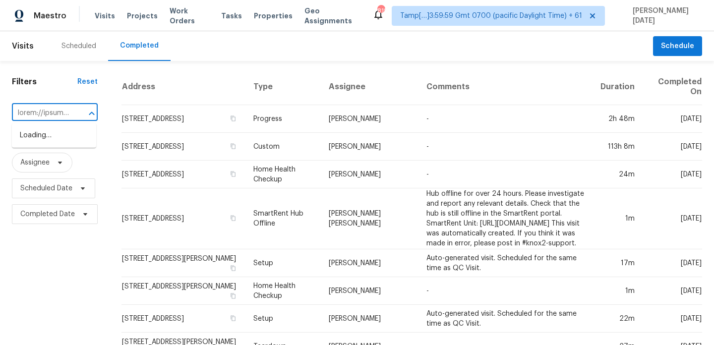
scroll to position [0, 4981]
type input "https://maestro.ops.opendoor.com/tasks/70c5ac83-19f5-4cdb-8102-77ae9a045cf0?mar…"
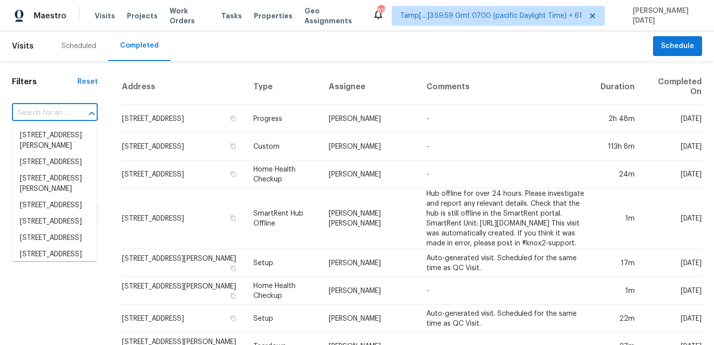
scroll to position [0, 0]
paste input "[STREET_ADDRESS]"
type input "[STREET_ADDRESS]"
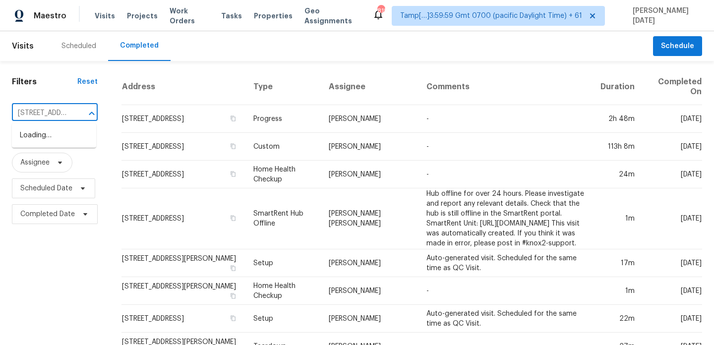
scroll to position [0, 89]
click at [61, 142] on li "[STREET_ADDRESS]" at bounding box center [54, 135] width 84 height 16
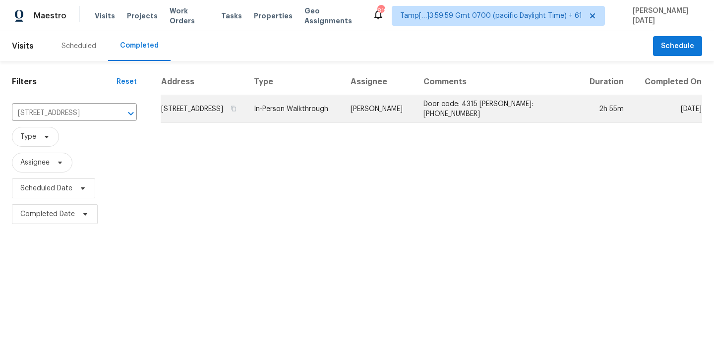
click at [329, 111] on td "In-Person Walkthrough" at bounding box center [294, 109] width 97 height 28
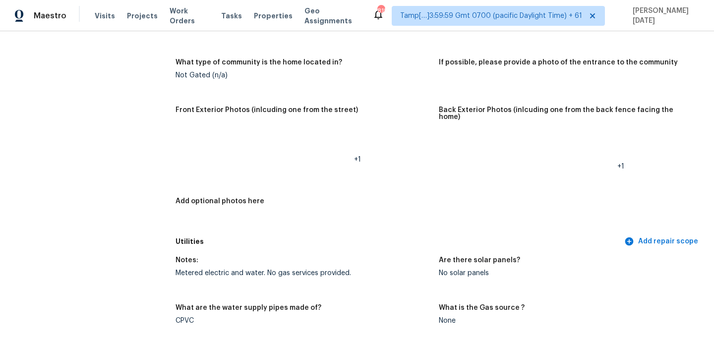
scroll to position [475, 0]
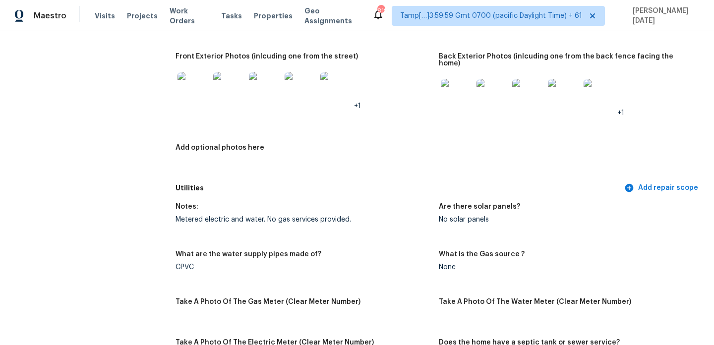
click at [329, 94] on img at bounding box center [336, 88] width 32 height 32
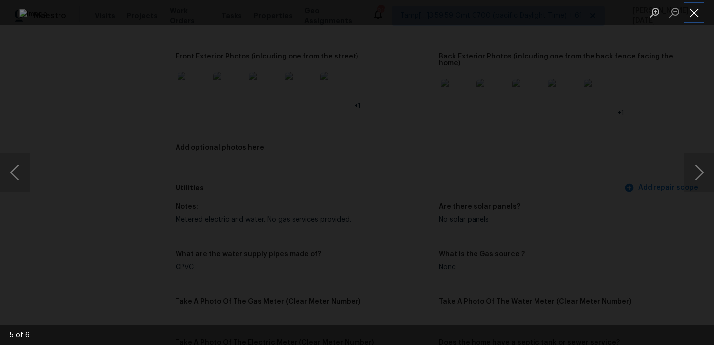
click at [692, 15] on button "Close lightbox" at bounding box center [694, 12] width 20 height 17
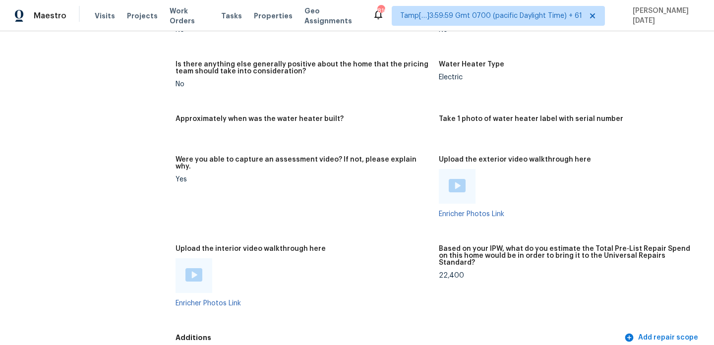
scroll to position [1839, 0]
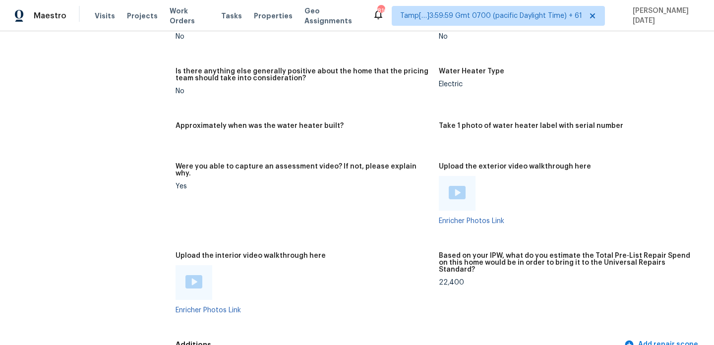
click at [197, 275] on img at bounding box center [193, 281] width 17 height 13
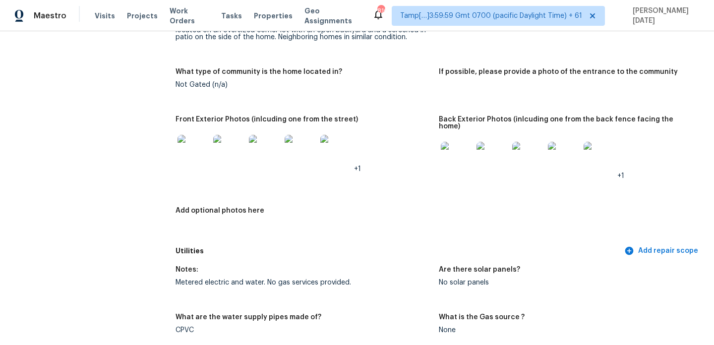
scroll to position [0, 0]
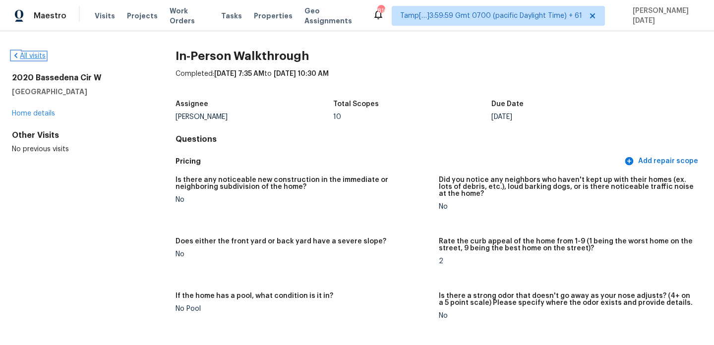
click at [34, 53] on link "All visits" at bounding box center [29, 56] width 34 height 7
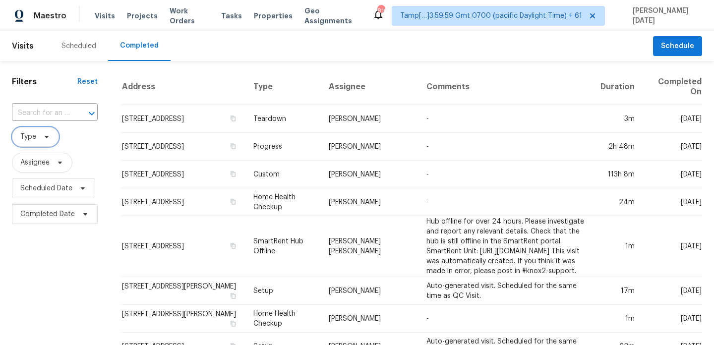
click at [32, 127] on span "Type" at bounding box center [35, 137] width 47 height 20
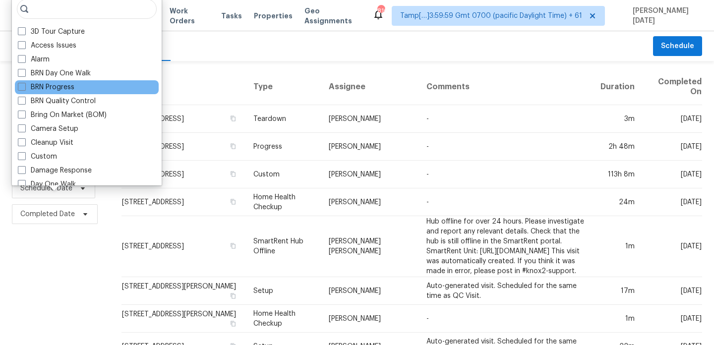
click at [45, 110] on label "Bring On Market (BOM)" at bounding box center [62, 115] width 89 height 10
click at [24, 110] on input "Bring On Market (BOM)" at bounding box center [21, 113] width 6 height 6
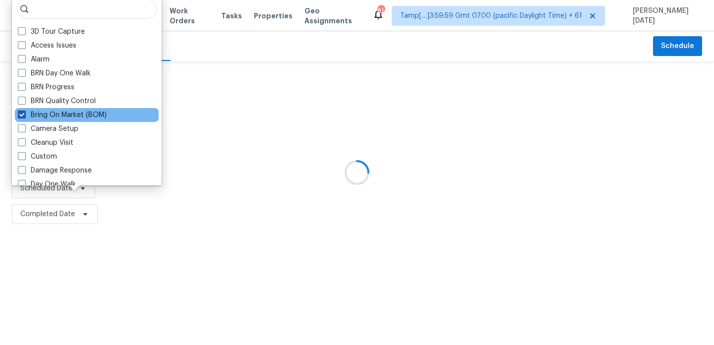
click at [76, 116] on label "Bring On Market (BOM)" at bounding box center [62, 115] width 89 height 10
click at [24, 116] on input "Bring On Market (BOM)" at bounding box center [21, 113] width 6 height 6
checkbox input "false"
click at [189, 86] on div at bounding box center [357, 172] width 714 height 345
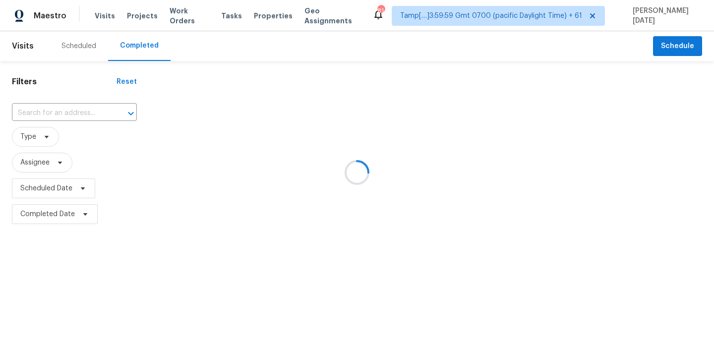
click at [38, 115] on div at bounding box center [357, 172] width 714 height 345
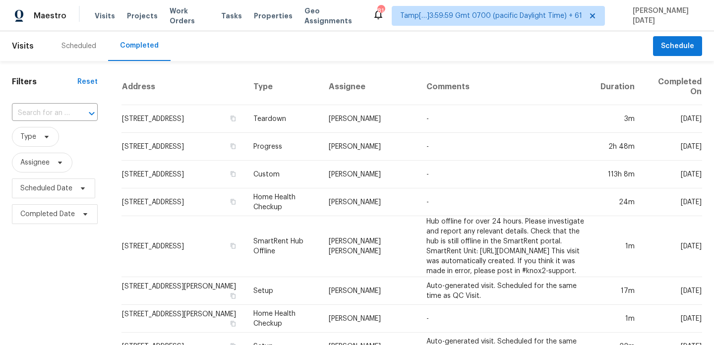
click at [51, 104] on div "​" at bounding box center [55, 113] width 86 height 21
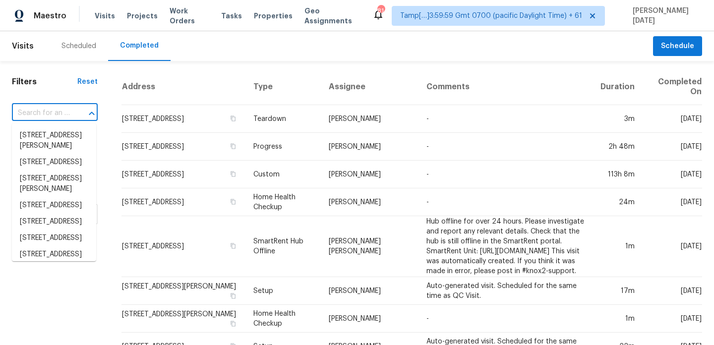
paste input "[STREET_ADDRESS]"
type input "[STREET_ADDRESS]"
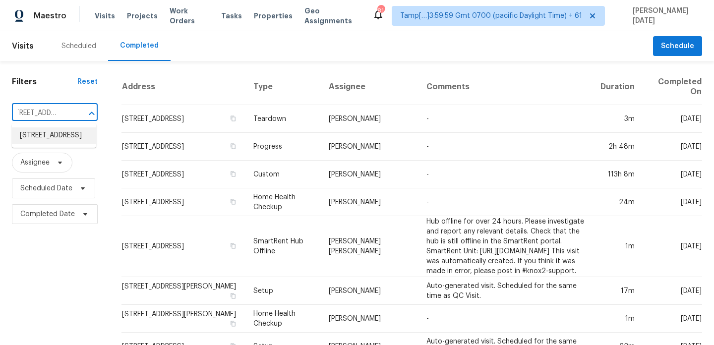
click at [53, 139] on li "[STREET_ADDRESS]" at bounding box center [54, 135] width 84 height 16
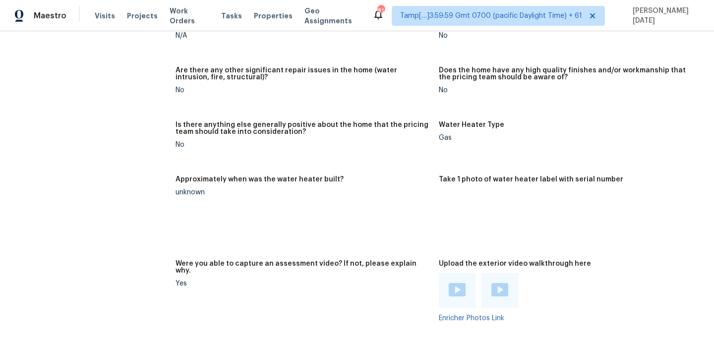
scroll to position [2086, 0]
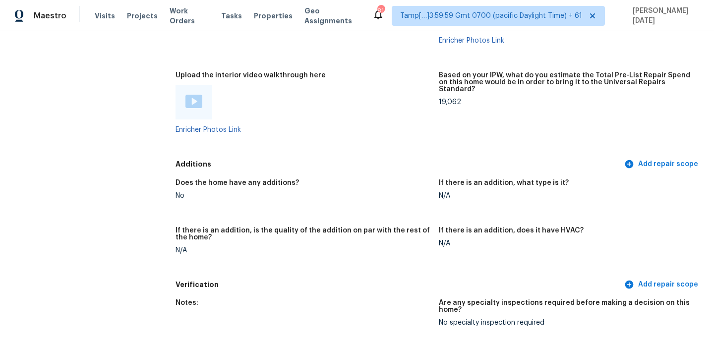
click at [201, 97] on img at bounding box center [193, 101] width 17 height 13
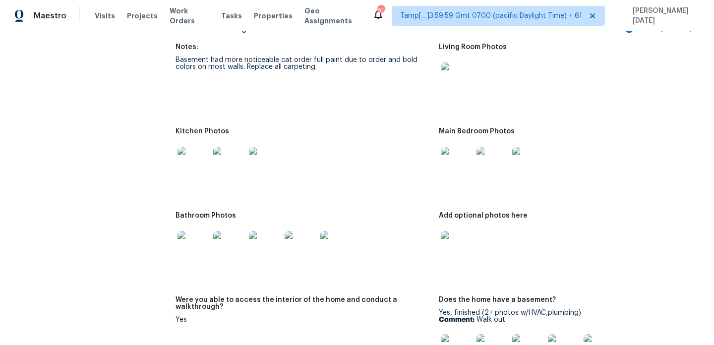
scroll to position [1187, 0]
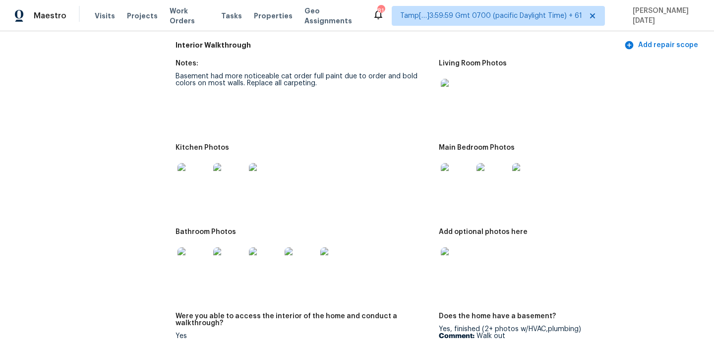
click at [460, 88] on img at bounding box center [457, 95] width 32 height 32
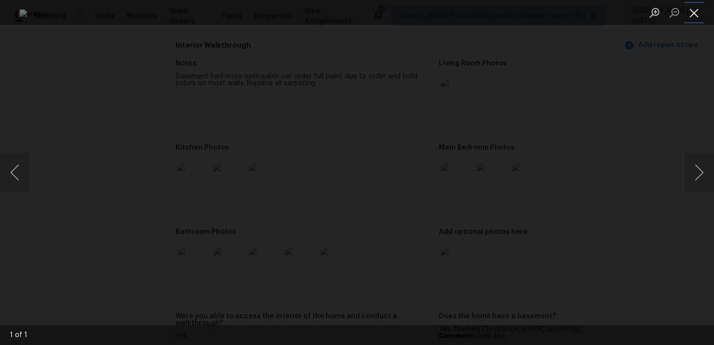
click at [692, 8] on button "Close lightbox" at bounding box center [694, 12] width 20 height 17
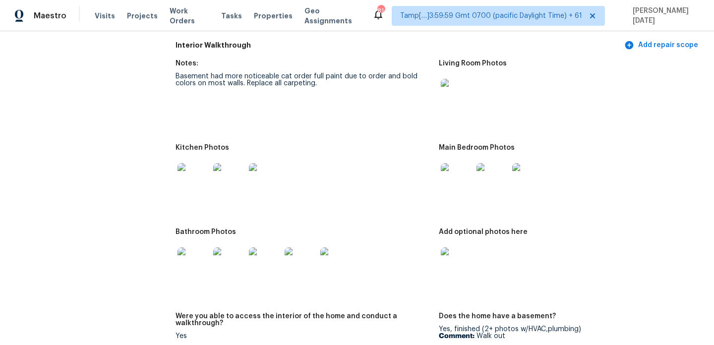
click at [460, 174] on img at bounding box center [457, 179] width 32 height 32
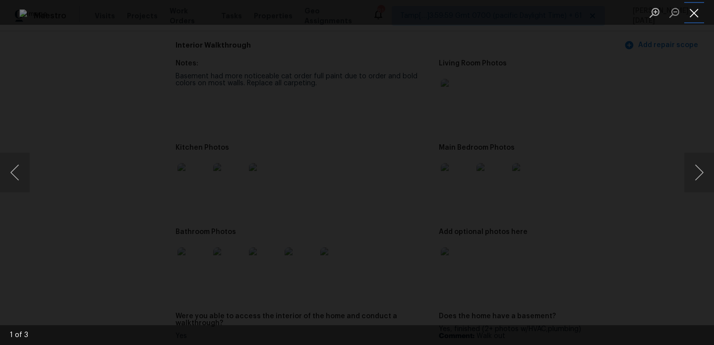
click at [690, 9] on button "Close lightbox" at bounding box center [694, 12] width 20 height 17
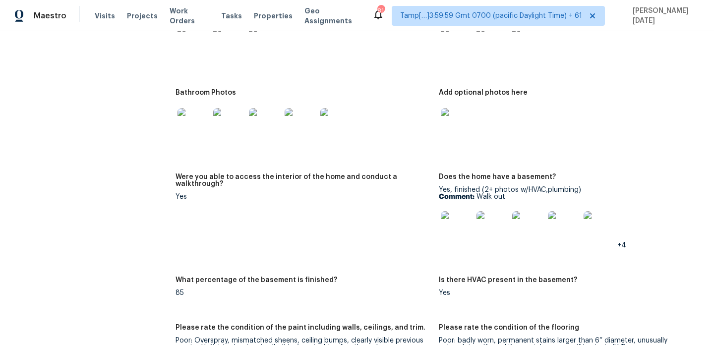
scroll to position [1329, 0]
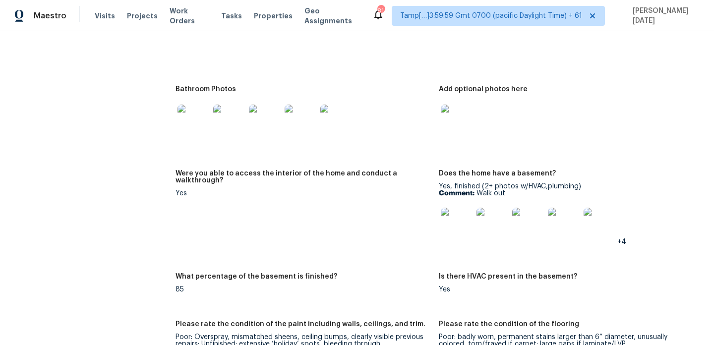
click at [198, 112] on img at bounding box center [194, 121] width 32 height 32
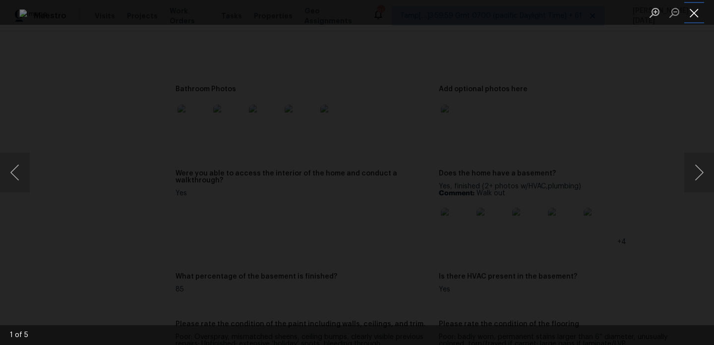
click at [700, 17] on button "Close lightbox" at bounding box center [694, 12] width 20 height 17
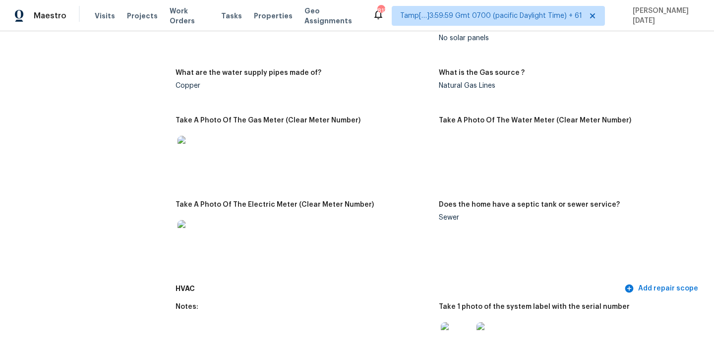
scroll to position [0, 0]
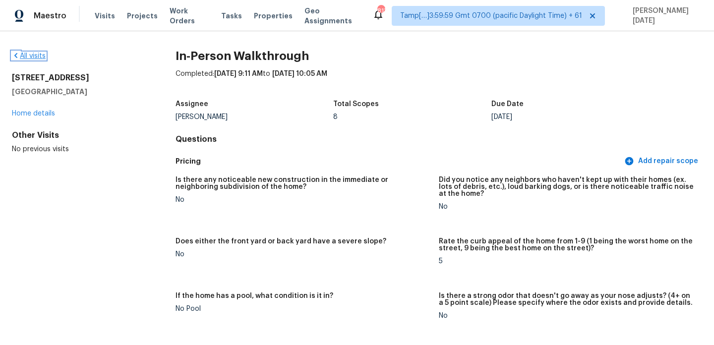
click at [28, 56] on link "All visits" at bounding box center [29, 56] width 34 height 7
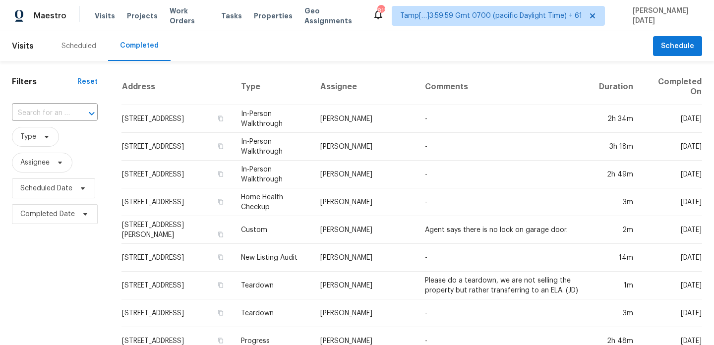
click at [76, 109] on div at bounding box center [85, 114] width 26 height 14
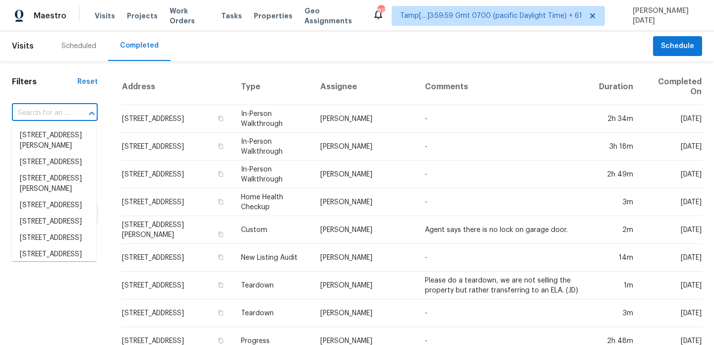
click at [76, 109] on div at bounding box center [85, 114] width 26 height 14
paste input "1606 Westmore Dr Oklahoma City OK 73170"
type input "1606 Westmore Dr Oklahoma City OK 73170"
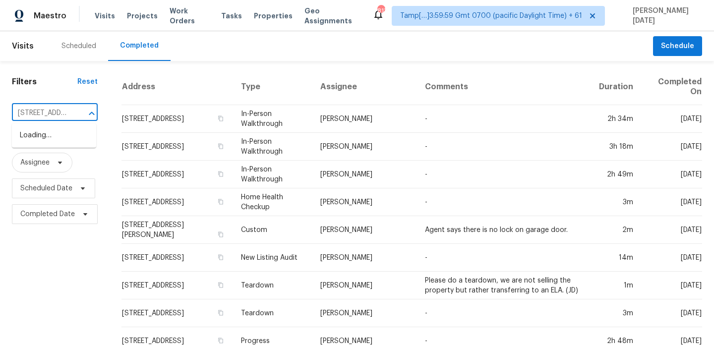
scroll to position [0, 91]
click at [63, 135] on li "1606 Westmore Dr, Oklahoma City, OK 73170" at bounding box center [54, 140] width 84 height 27
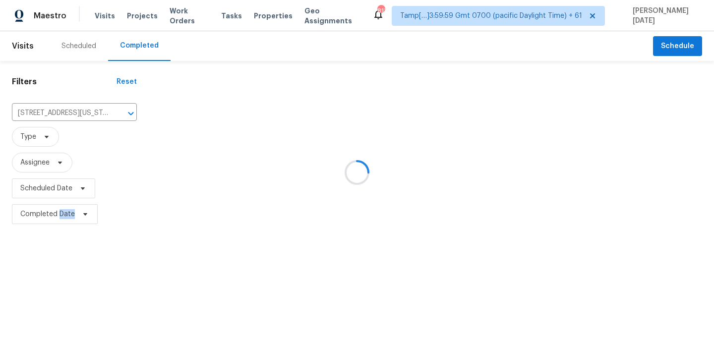
click at [101, 135] on div at bounding box center [357, 172] width 714 height 345
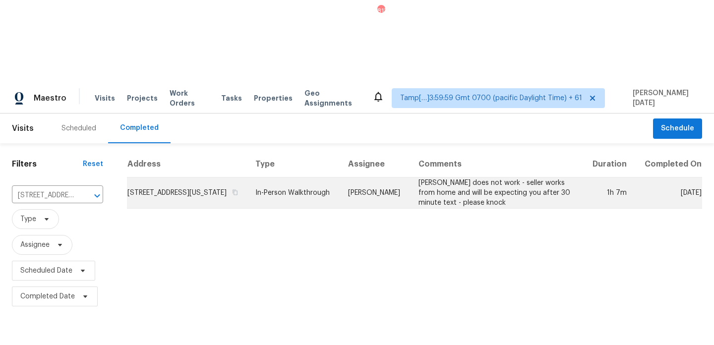
click at [337, 178] on td "In-Person Walkthrough" at bounding box center [293, 193] width 93 height 31
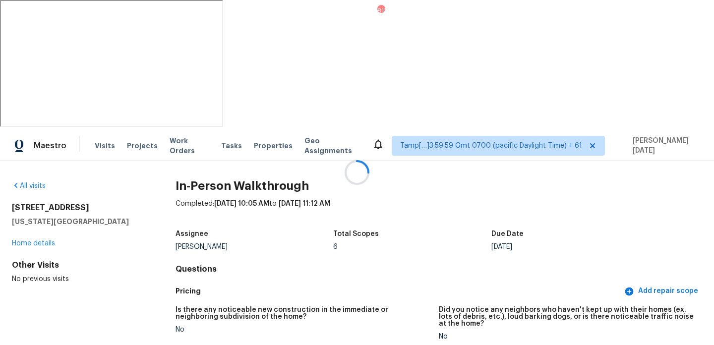
click at [393, 211] on div at bounding box center [357, 172] width 714 height 345
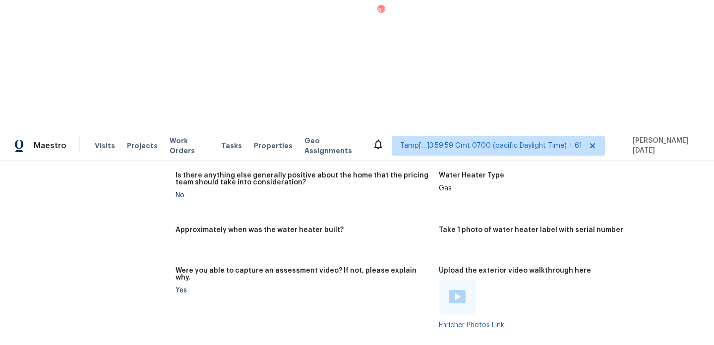
scroll to position [1947, 0]
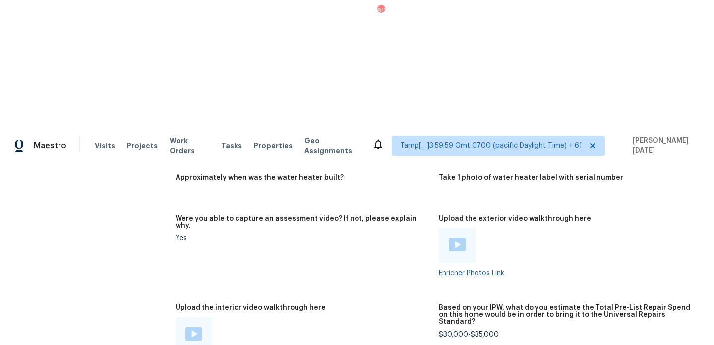
click at [200, 327] on img at bounding box center [193, 333] width 17 height 13
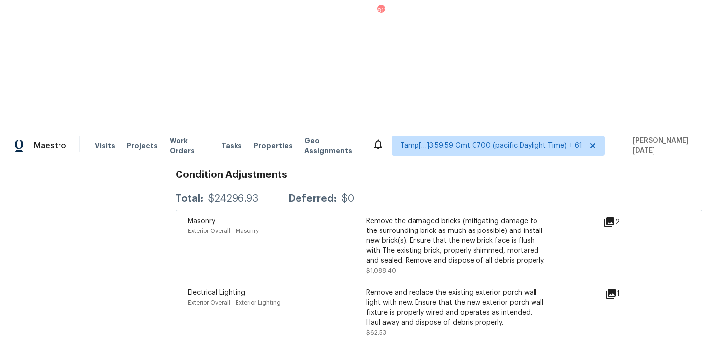
scroll to position [2541, 0]
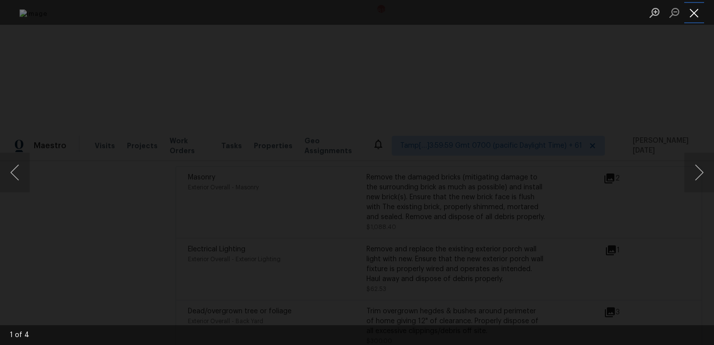
click at [690, 7] on button "Close lightbox" at bounding box center [694, 12] width 20 height 17
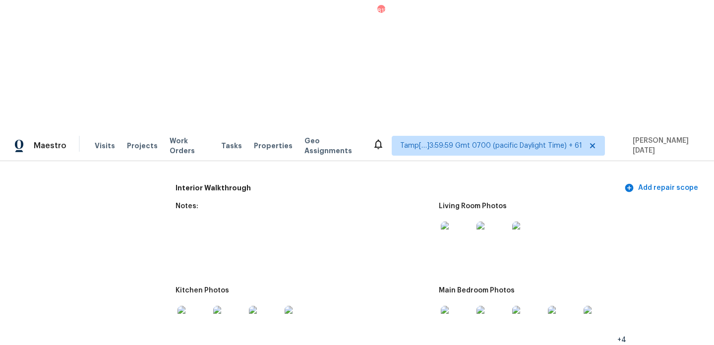
scroll to position [1171, 0]
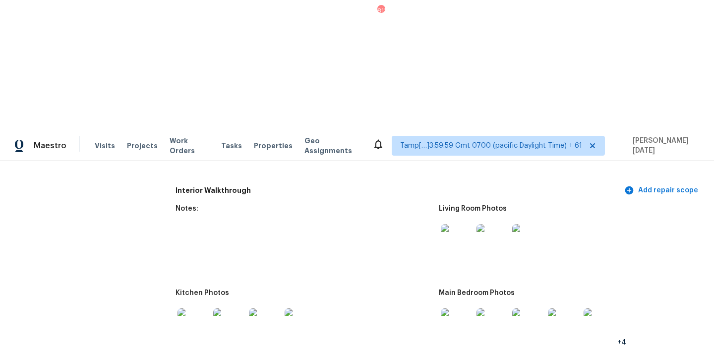
click at [453, 224] on img at bounding box center [457, 240] width 32 height 32
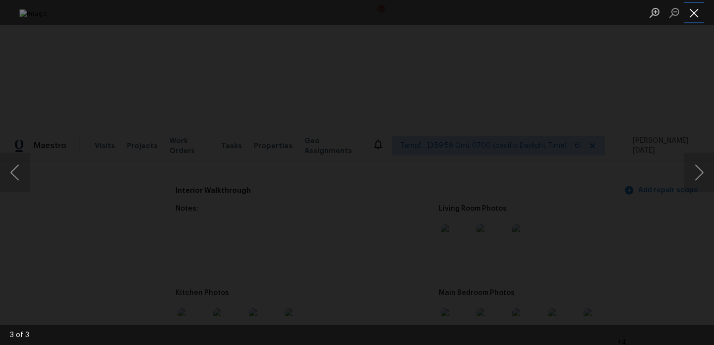
click at [695, 12] on button "Close lightbox" at bounding box center [694, 12] width 20 height 17
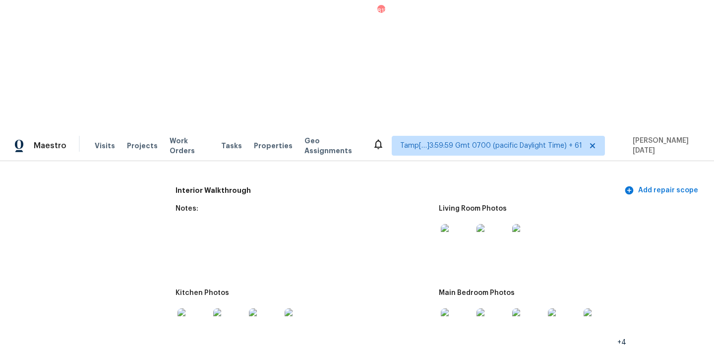
click at [495, 308] on img at bounding box center [492, 324] width 32 height 32
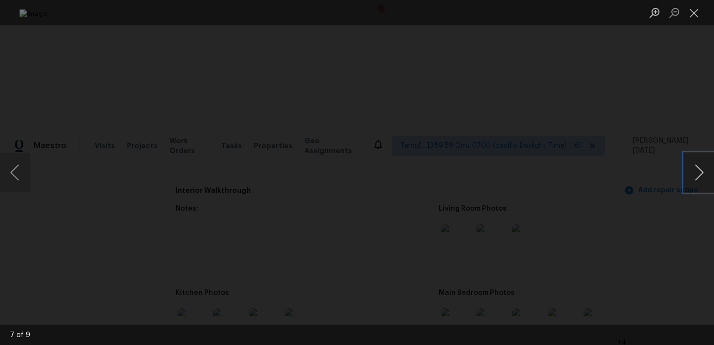
click at [697, 172] on button "Next image" at bounding box center [699, 173] width 30 height 40
click at [684, 153] on button "Next image" at bounding box center [699, 173] width 30 height 40
click at [694, 20] on button "Close lightbox" at bounding box center [694, 12] width 20 height 17
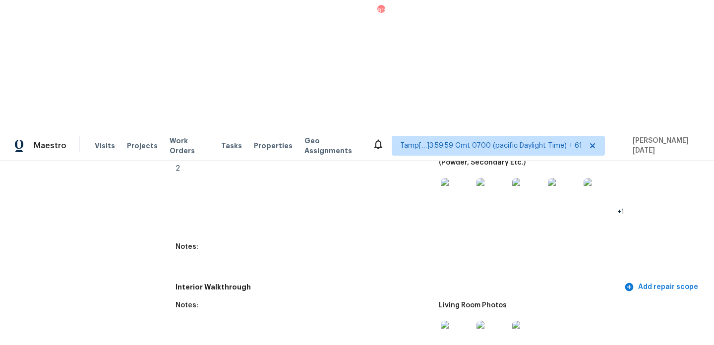
scroll to position [1085, 0]
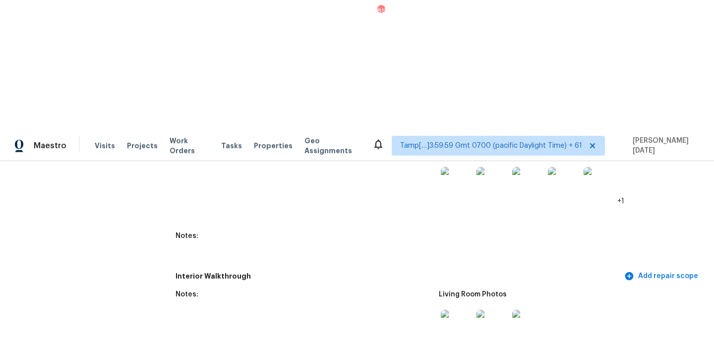
click at [483, 310] on img at bounding box center [492, 326] width 32 height 32
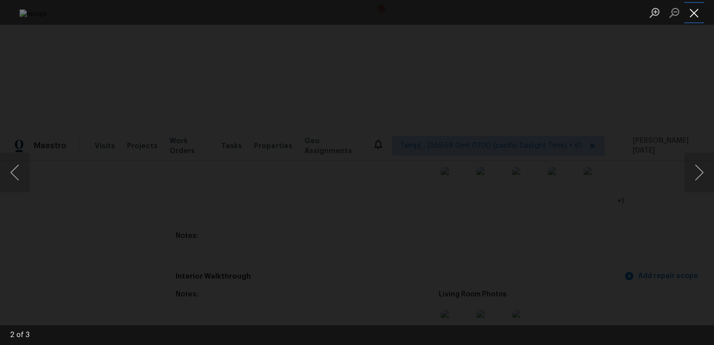
click at [693, 10] on button "Close lightbox" at bounding box center [694, 12] width 20 height 17
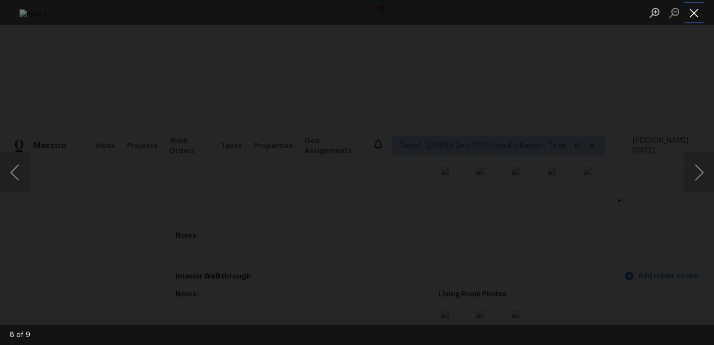
click at [699, 12] on button "Close lightbox" at bounding box center [694, 12] width 20 height 17
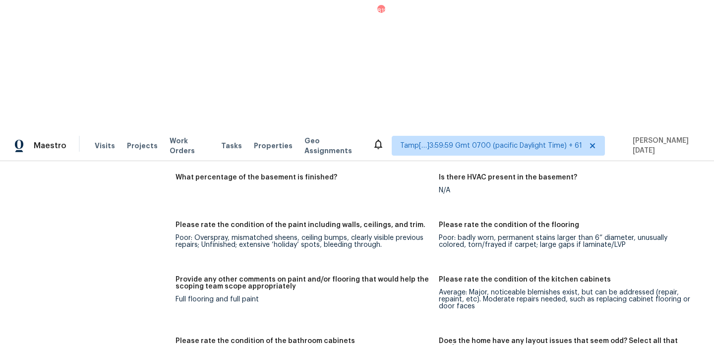
scroll to position [0, 0]
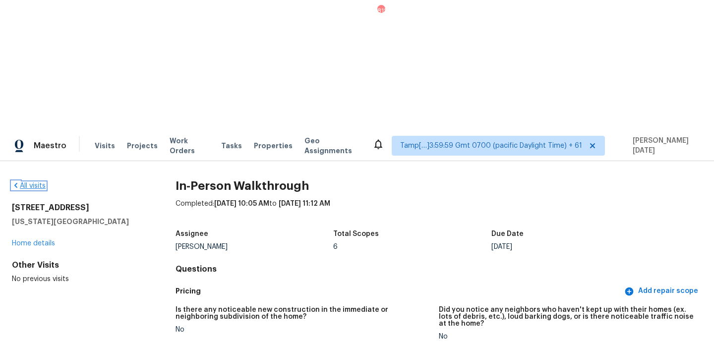
click at [27, 182] on link "All visits" at bounding box center [29, 185] width 34 height 7
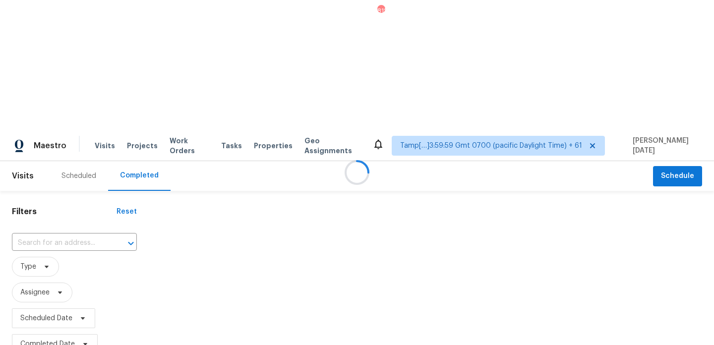
click at [67, 110] on div at bounding box center [357, 172] width 714 height 345
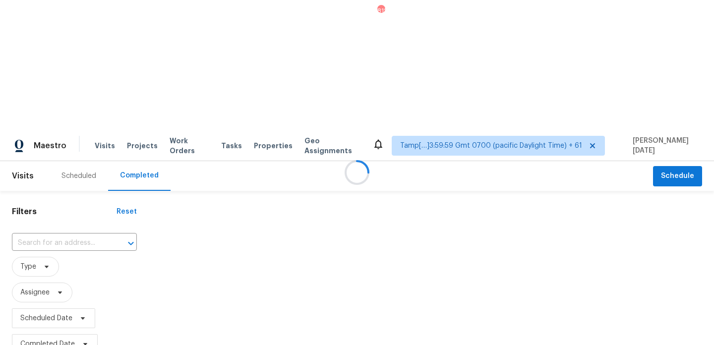
click at [67, 110] on div at bounding box center [357, 172] width 714 height 345
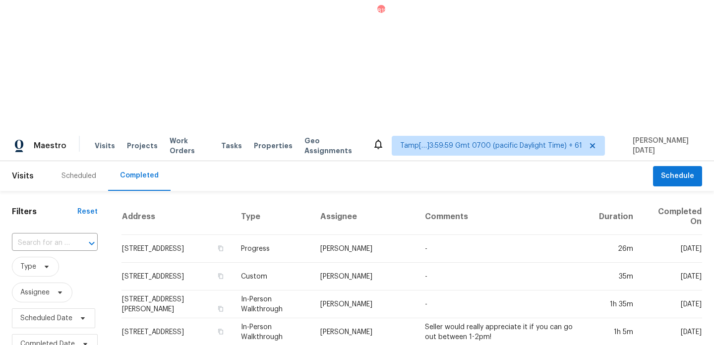
click at [67, 236] on input "text" at bounding box center [41, 243] width 58 height 15
paste input "10814 Mount Tipton San Antonio TX 78213"
type input "10814 Mount Tipton San Antonio TX 78213"
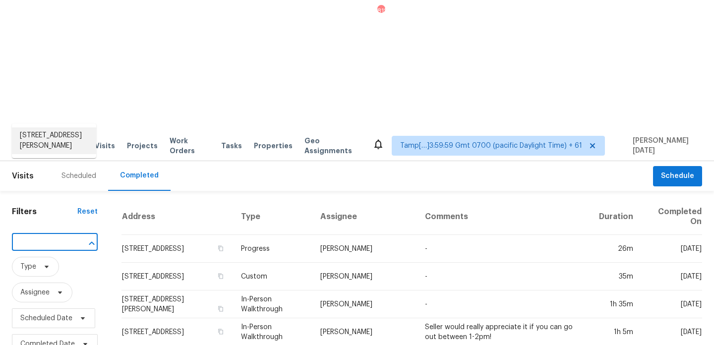
click at [66, 143] on li "10814 Mount Tipton, San Antonio, TX 78213" at bounding box center [54, 140] width 84 height 27
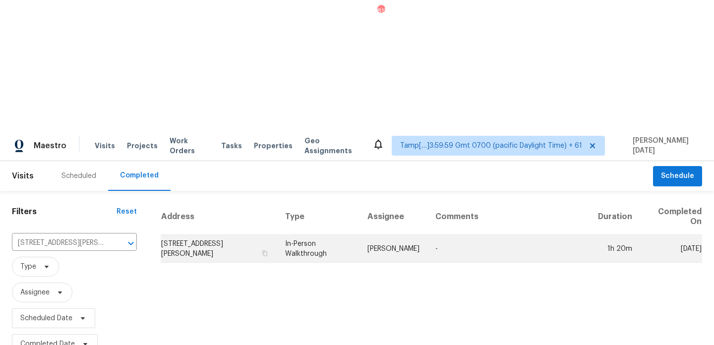
click at [429, 235] on td "-" at bounding box center [508, 249] width 163 height 28
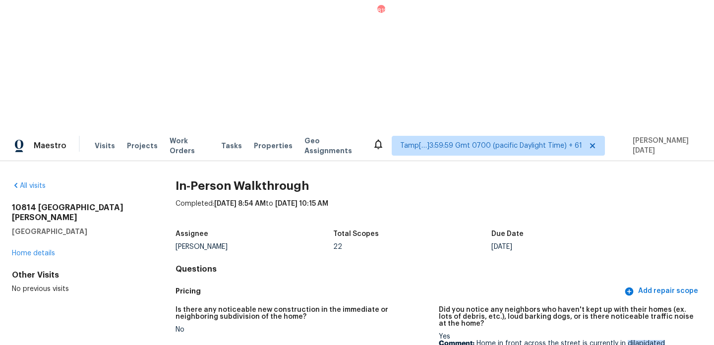
drag, startPoint x: 625, startPoint y: 214, endPoint x: 671, endPoint y: 214, distance: 46.6
click at [671, 340] on p "Comment: Home in front across the street is currently in dilapidated condition." at bounding box center [566, 347] width 255 height 14
copy p "dilapidated"
drag, startPoint x: 12, startPoint y: 77, endPoint x: 124, endPoint y: 77, distance: 112.1
click at [124, 203] on h2 "10814 Mount Tipton" at bounding box center [78, 213] width 132 height 20
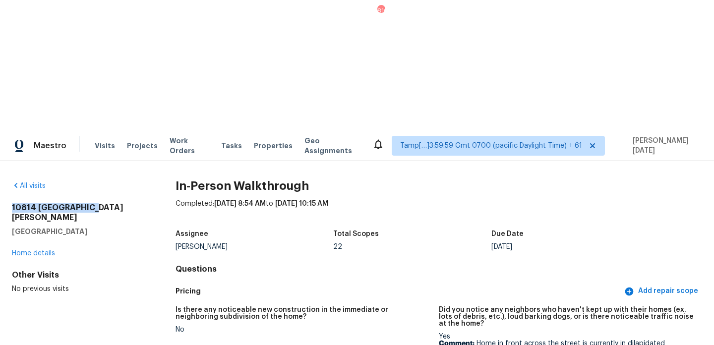
copy h2 "10814 Mount Tipton"
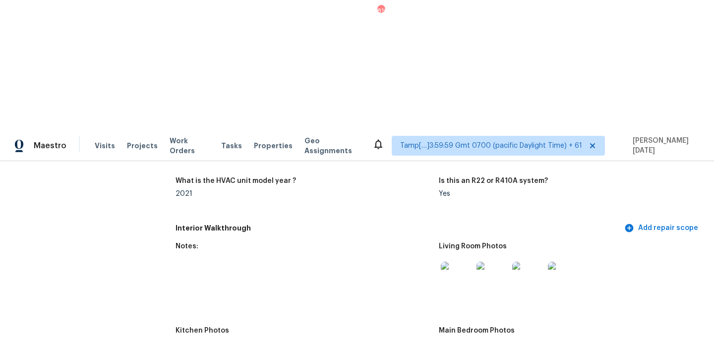
scroll to position [1226, 0]
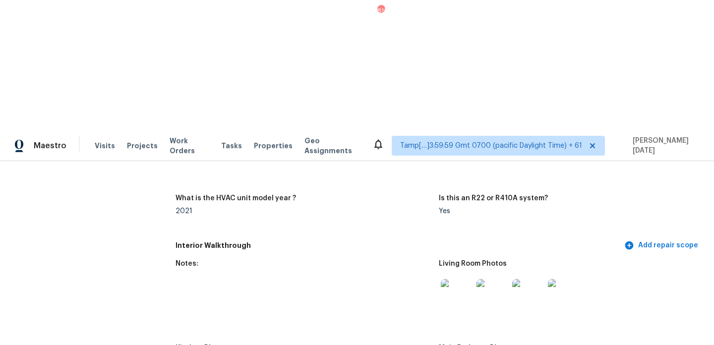
click at [480, 279] on img at bounding box center [492, 295] width 32 height 32
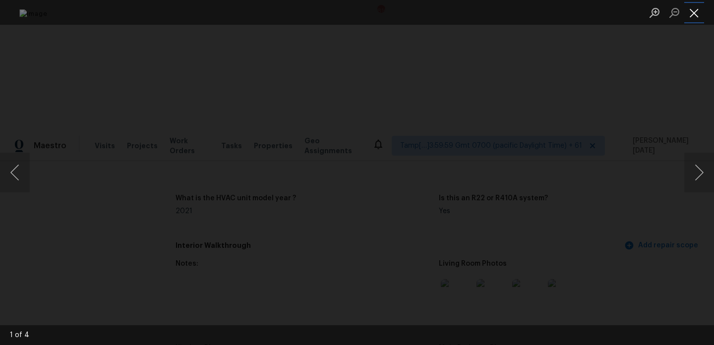
click at [696, 17] on button "Close lightbox" at bounding box center [694, 12] width 20 height 17
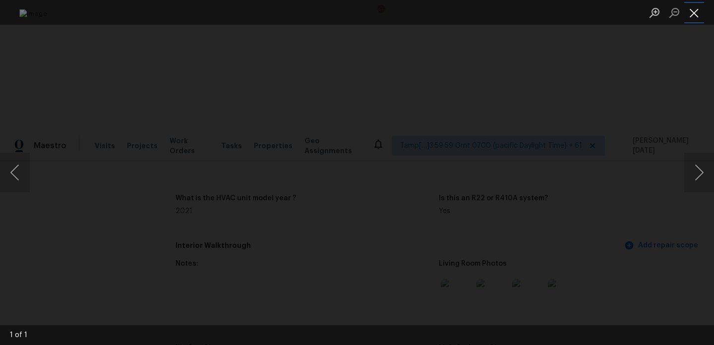
click at [691, 10] on button "Close lightbox" at bounding box center [694, 12] width 20 height 17
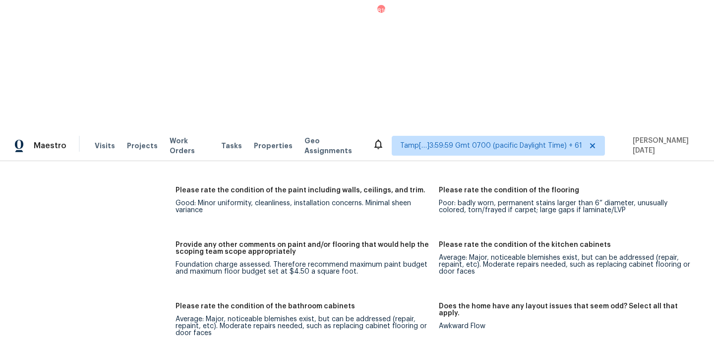
scroll to position [0, 0]
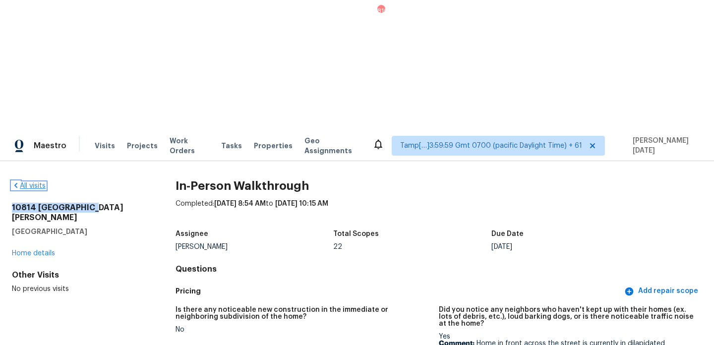
click at [35, 182] on link "All visits" at bounding box center [29, 185] width 34 height 7
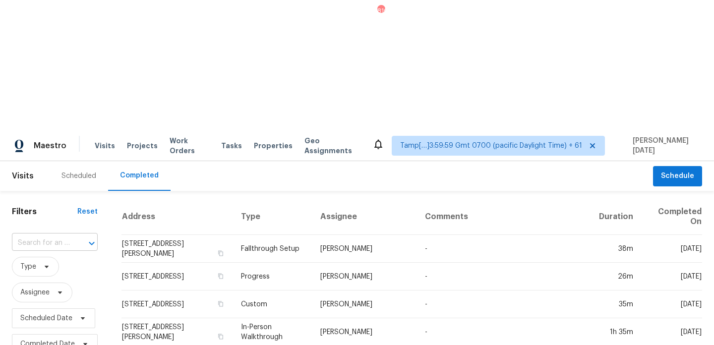
click at [58, 236] on input "text" at bounding box center [41, 243] width 58 height 15
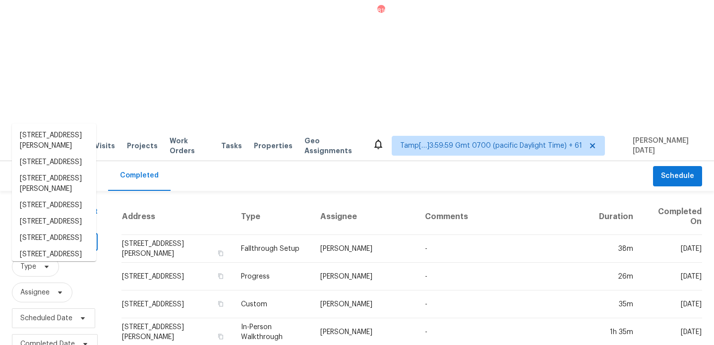
paste input "46210 Schimmel Ave Shelby Township MI 48317"
type input "46210 Schimmel Ave Shelby Township MI 48317"
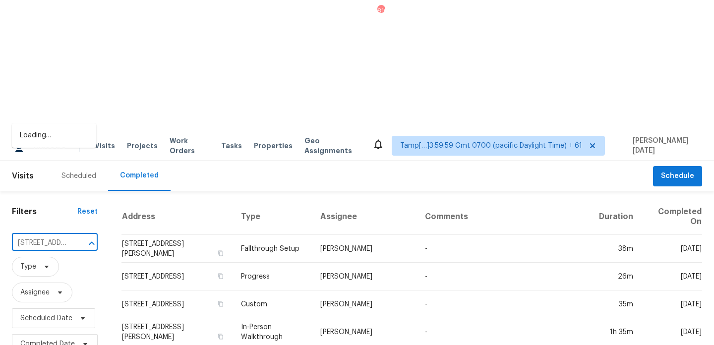
scroll to position [0, 104]
click at [58, 145] on li "46210 Schimmel Ave, Shelby Township, MI 48317" at bounding box center [54, 145] width 84 height 37
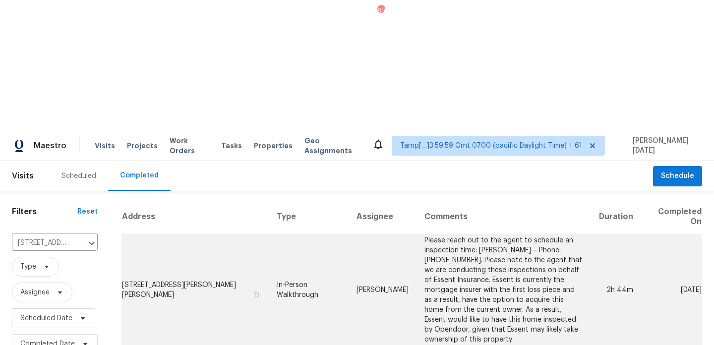
click at [419, 235] on td "Please reach out to the agent to schedule an inspection time: Melissa Gilmore –…" at bounding box center [503, 290] width 174 height 111
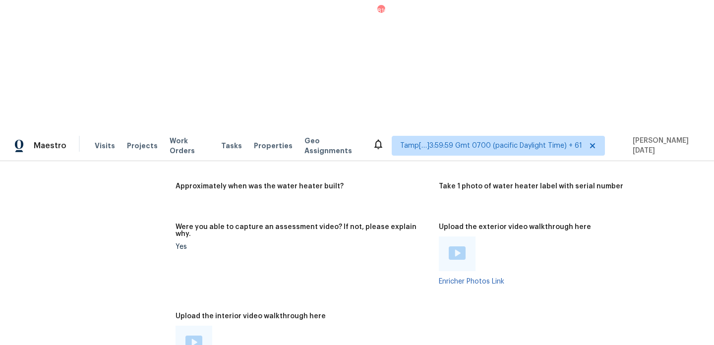
scroll to position [1733, 0]
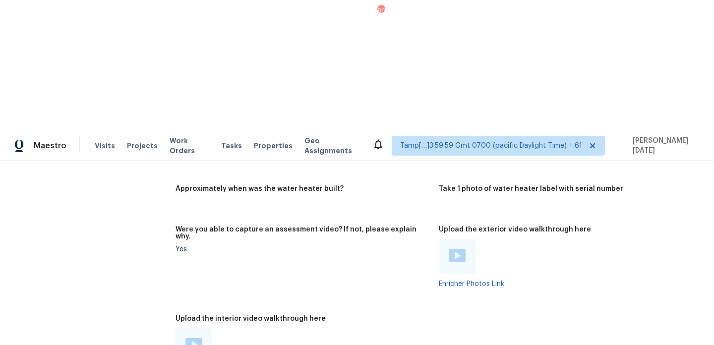
click at [416, 328] on div at bounding box center [303, 345] width 255 height 35
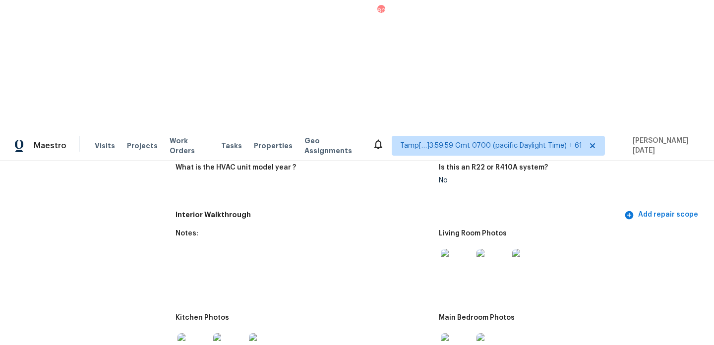
scroll to position [1071, 0]
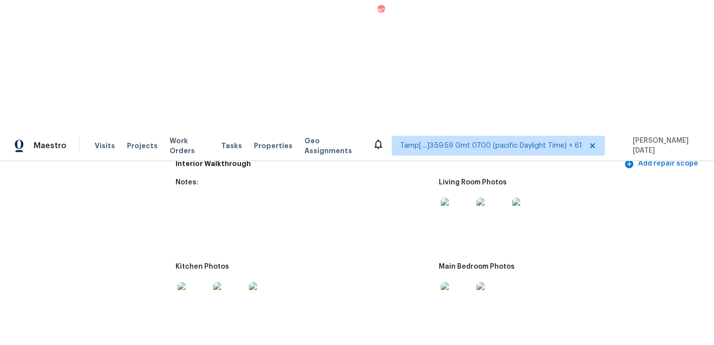
click at [491, 282] on img at bounding box center [492, 298] width 32 height 32
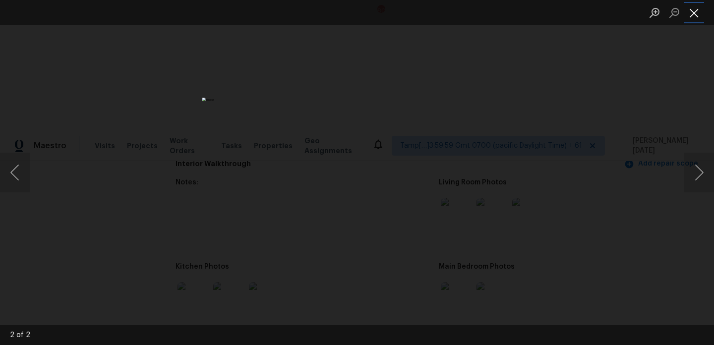
click at [689, 20] on button "Close lightbox" at bounding box center [694, 12] width 20 height 17
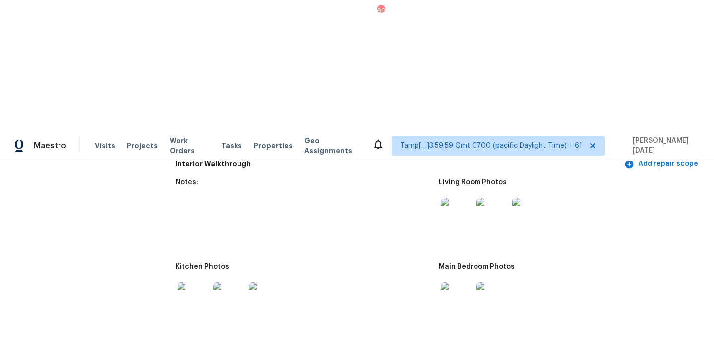
click at [517, 198] on img at bounding box center [528, 214] width 32 height 32
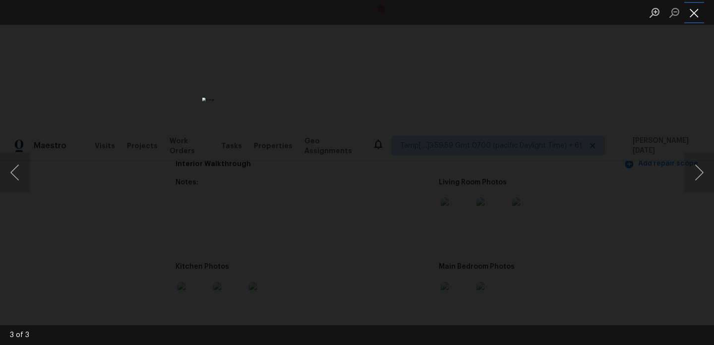
click at [691, 11] on button "Close lightbox" at bounding box center [694, 12] width 20 height 17
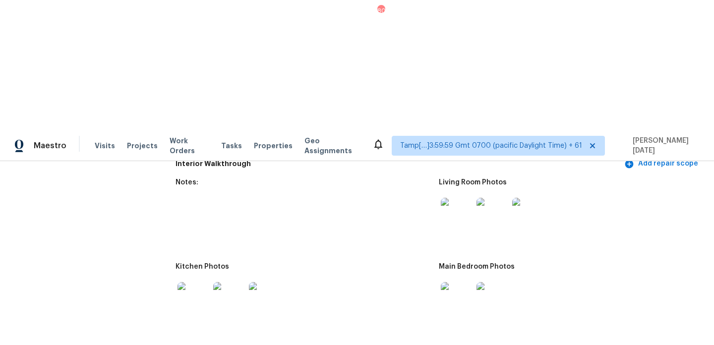
click at [199, 282] on img at bounding box center [194, 298] width 32 height 32
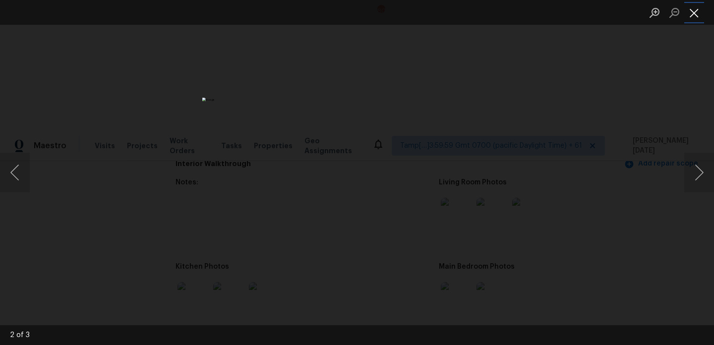
click at [698, 8] on button "Close lightbox" at bounding box center [694, 12] width 20 height 17
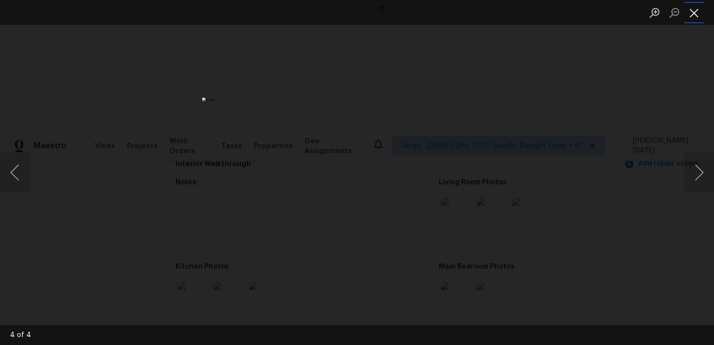
click at [696, 10] on button "Close lightbox" at bounding box center [694, 12] width 20 height 17
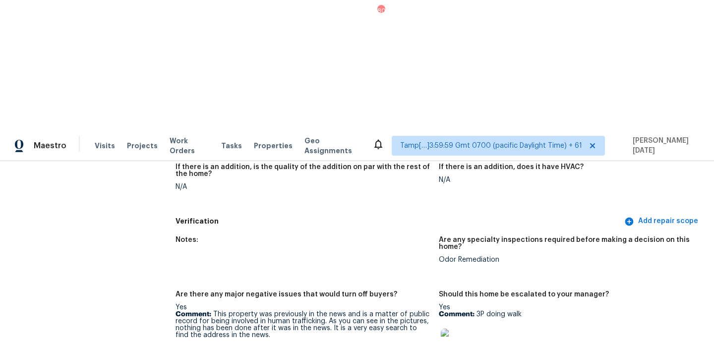
scroll to position [2041, 0]
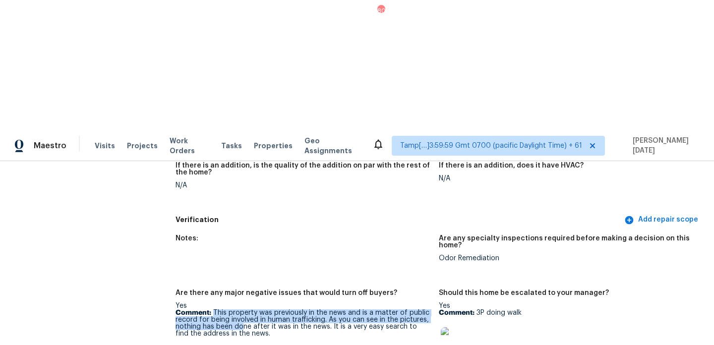
drag, startPoint x: 214, startPoint y: 159, endPoint x: 243, endPoint y: 176, distance: 34.2
click at [243, 309] on p "Comment: This property was previously in the news and is a matter of public rec…" at bounding box center [303, 323] width 255 height 28
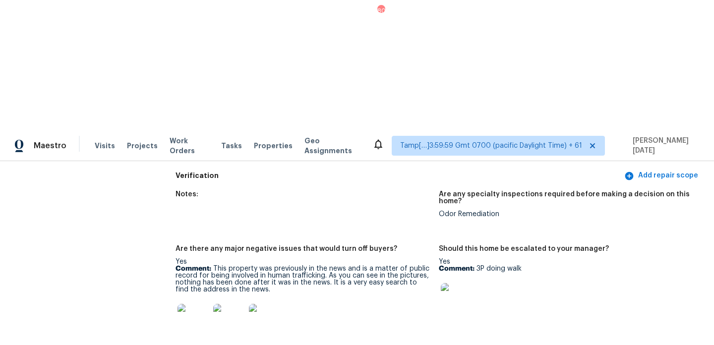
scroll to position [2082, 0]
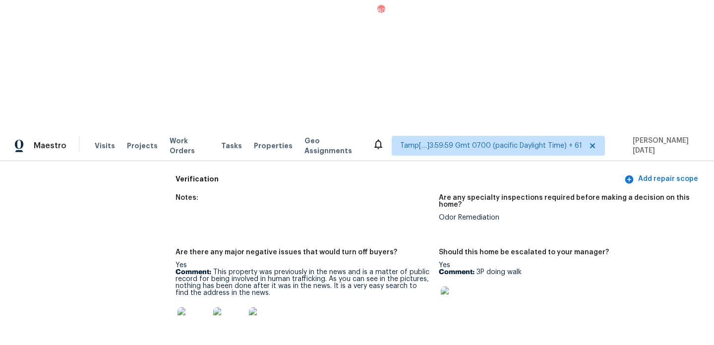
drag, startPoint x: 335, startPoint y: 250, endPoint x: 376, endPoint y: 329, distance: 88.9
copy p "In addition to the home being in the news and public record for it’s different …"
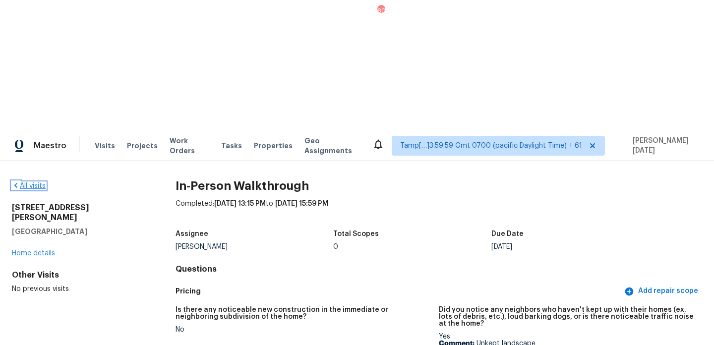
click at [29, 182] on link "All visits" at bounding box center [29, 185] width 34 height 7
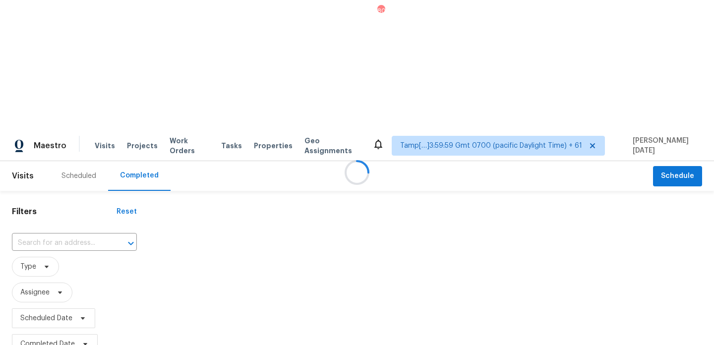
click at [51, 112] on div at bounding box center [357, 172] width 714 height 345
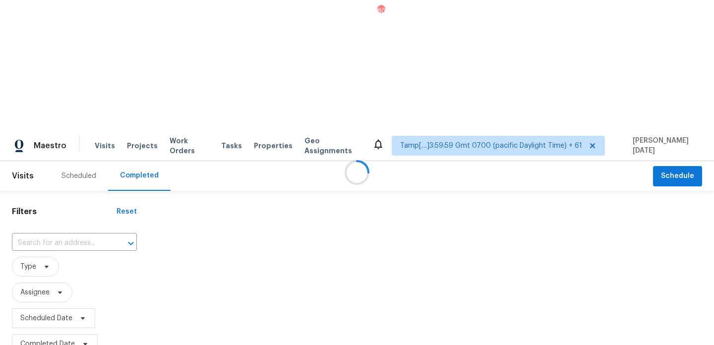
click at [51, 112] on div at bounding box center [357, 172] width 714 height 345
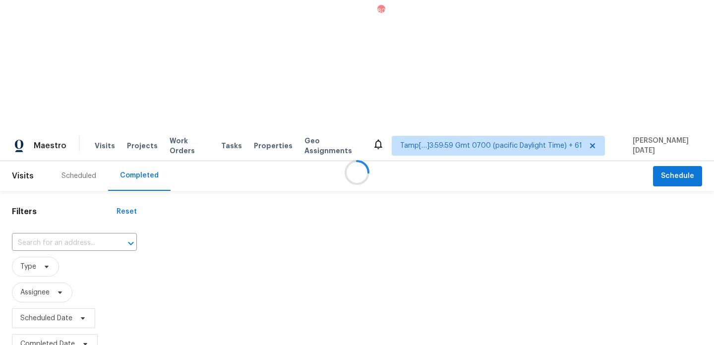
click at [51, 112] on div at bounding box center [357, 172] width 714 height 345
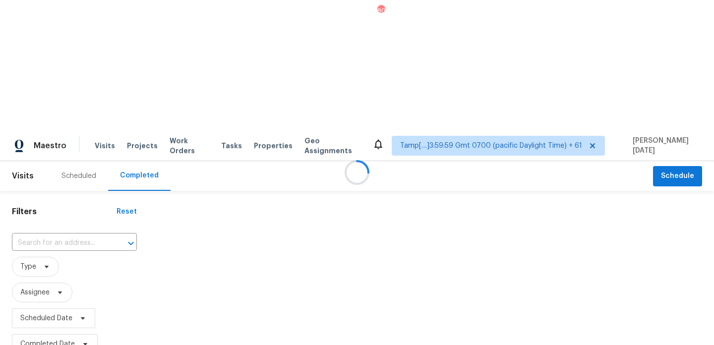
click at [51, 112] on div at bounding box center [357, 172] width 714 height 345
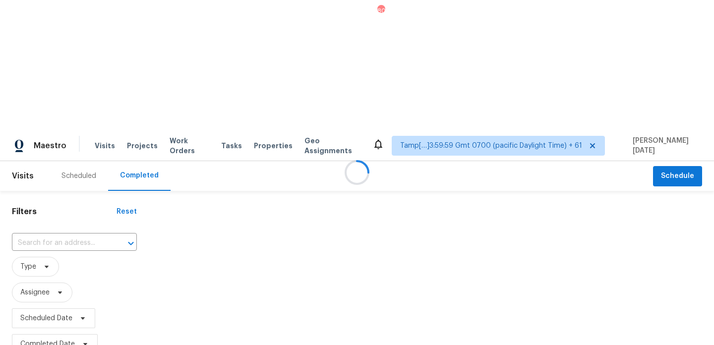
click at [51, 112] on div at bounding box center [357, 172] width 714 height 345
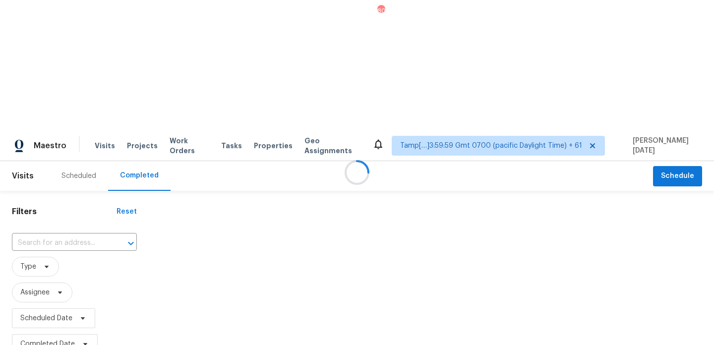
click at [51, 112] on div at bounding box center [357, 172] width 714 height 345
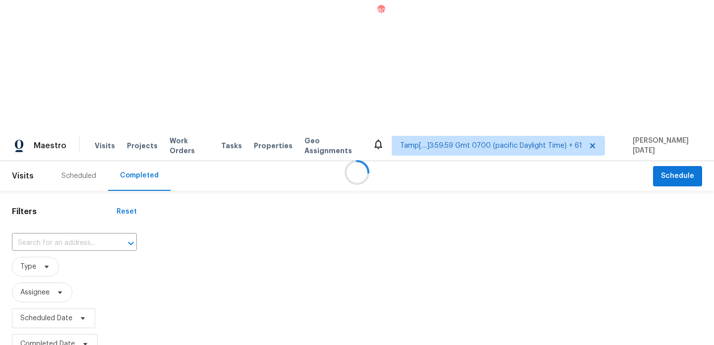
click at [51, 112] on div at bounding box center [357, 172] width 714 height 345
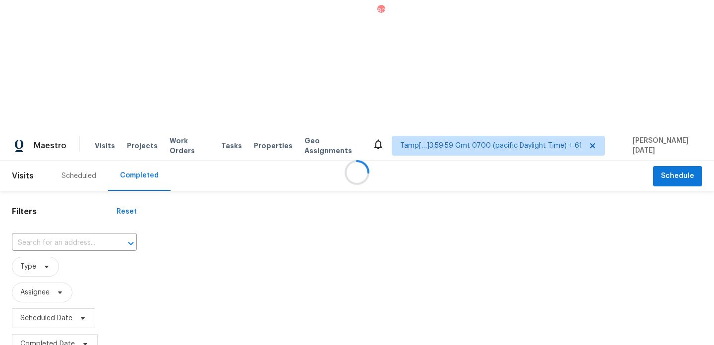
click at [51, 112] on div at bounding box center [357, 172] width 714 height 345
click at [51, 236] on input "text" at bounding box center [60, 243] width 97 height 15
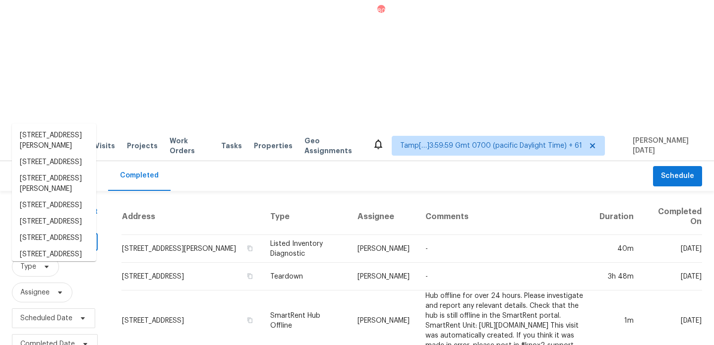
click at [51, 236] on input "text" at bounding box center [41, 243] width 58 height 15
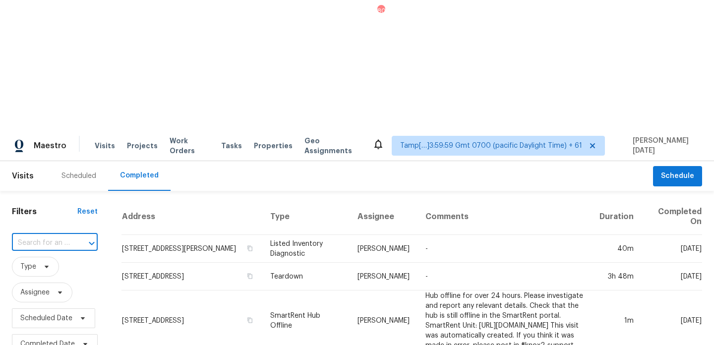
click at [51, 236] on input "text" at bounding box center [41, 243] width 58 height 15
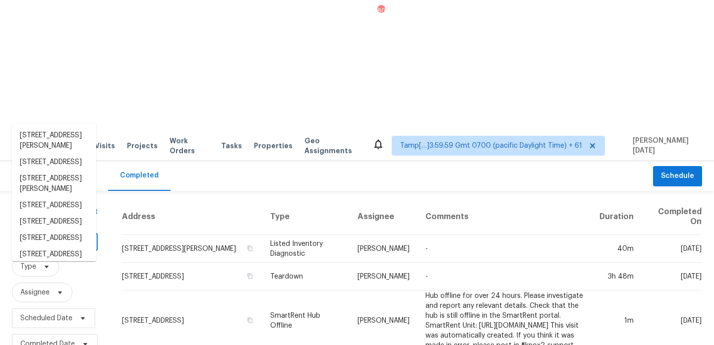
click at [51, 236] on input "text" at bounding box center [41, 243] width 58 height 15
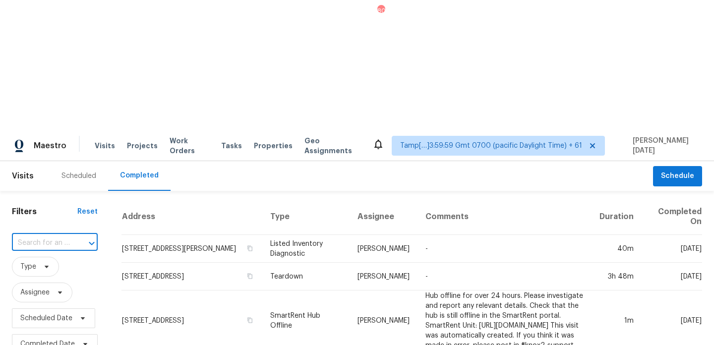
click at [51, 236] on input "text" at bounding box center [41, 243] width 58 height 15
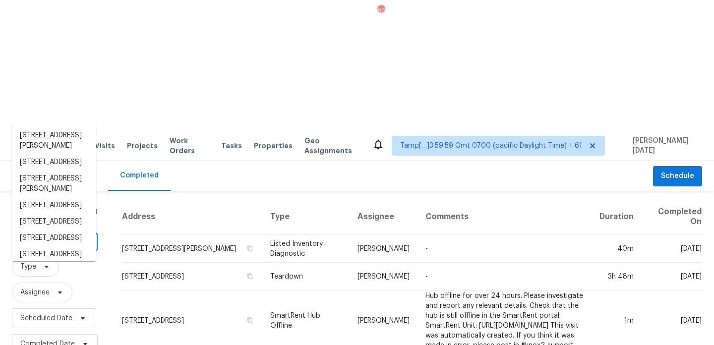
click at [51, 236] on input "text" at bounding box center [41, 243] width 58 height 15
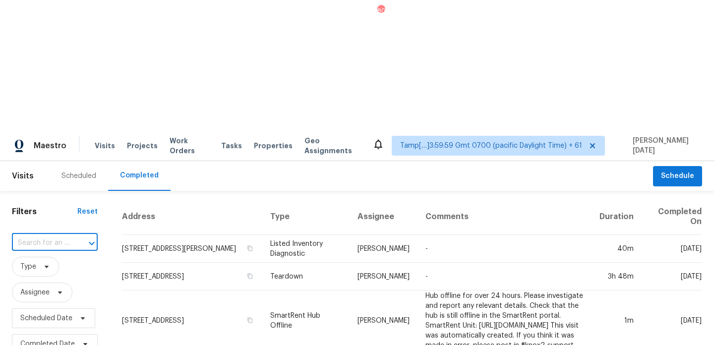
click at [51, 236] on input "text" at bounding box center [41, 243] width 58 height 15
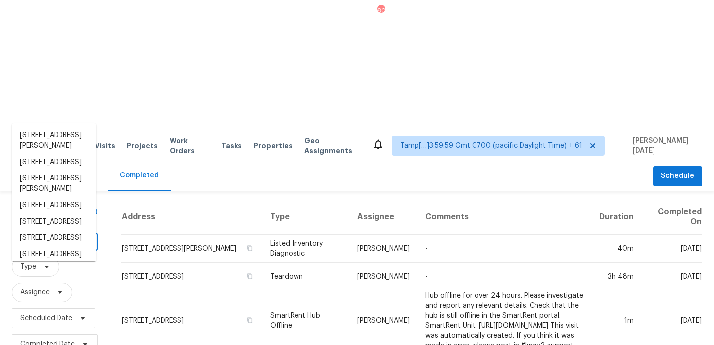
click at [51, 236] on input "text" at bounding box center [41, 243] width 58 height 15
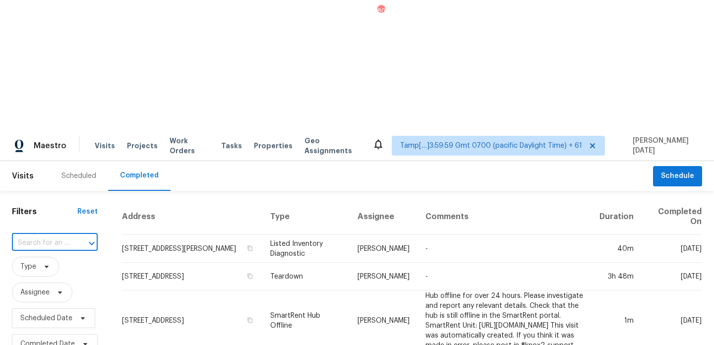
click at [51, 236] on input "text" at bounding box center [41, 243] width 58 height 15
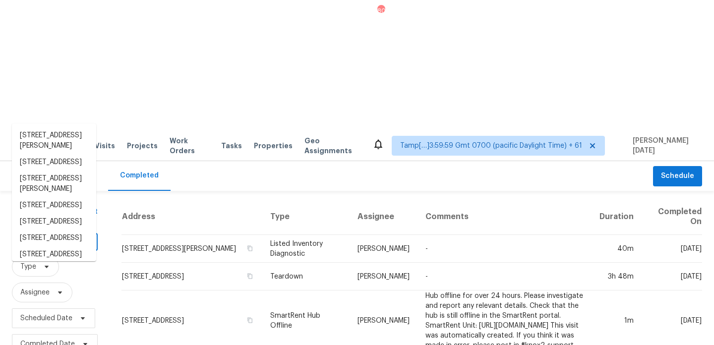
click at [51, 236] on input "text" at bounding box center [41, 243] width 58 height 15
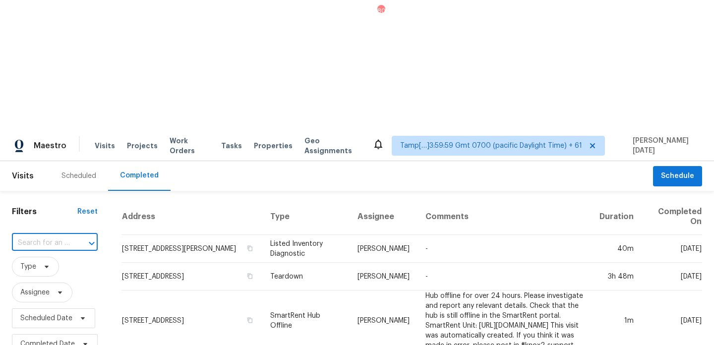
click at [51, 236] on input "text" at bounding box center [41, 243] width 58 height 15
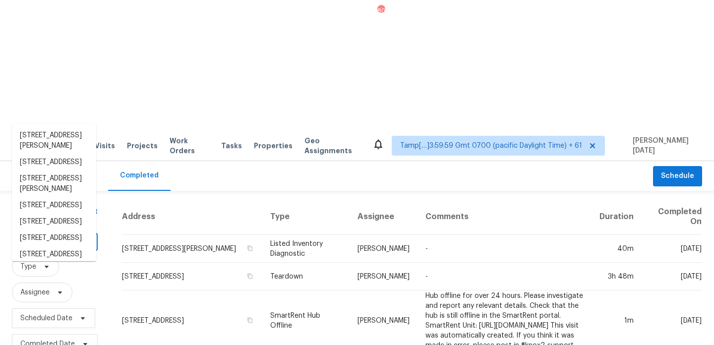
paste input "31835 Blackgum Bulverde TX 78163"
type input "31835 Blackgum Bulverde TX 78163"
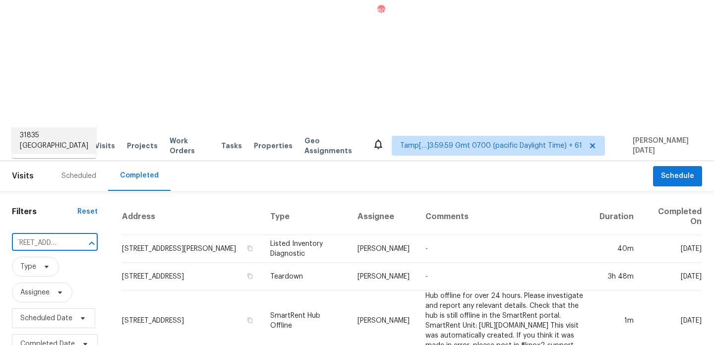
click at [57, 139] on li "31835 Blackgum, Bulverde, TX 78163" at bounding box center [54, 140] width 84 height 27
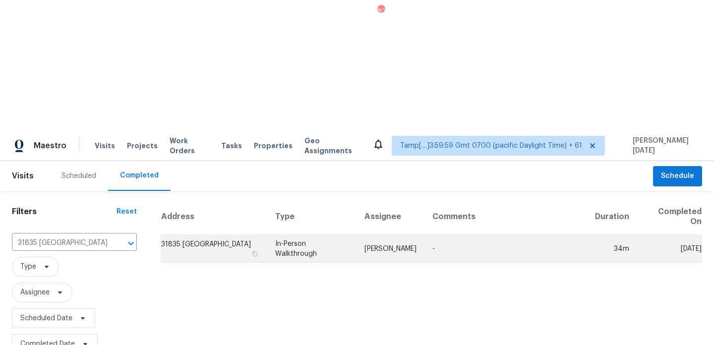
click at [428, 235] on td "-" at bounding box center [505, 249] width 163 height 28
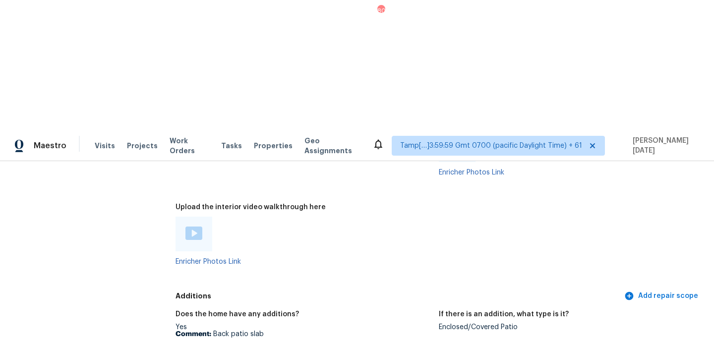
scroll to position [2107, 0]
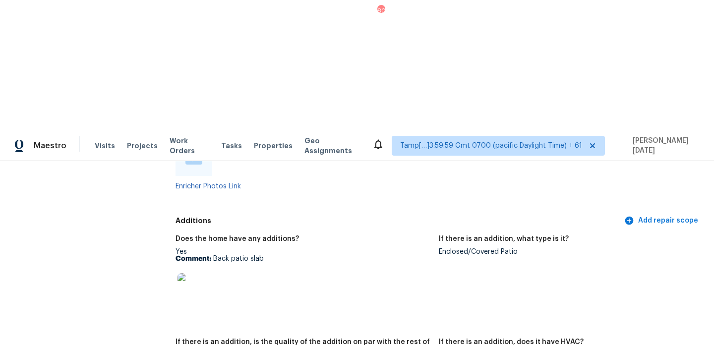
click at [200, 273] on img at bounding box center [194, 289] width 32 height 32
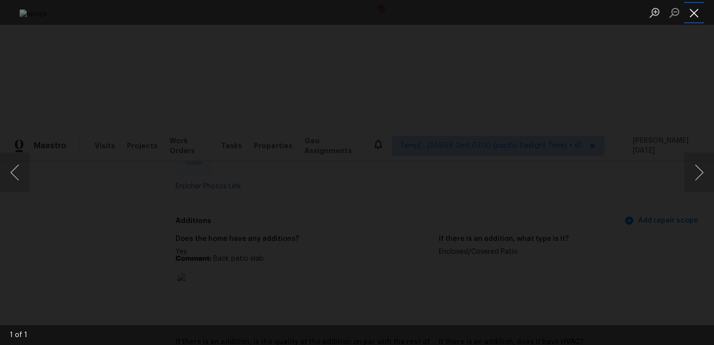
click at [695, 15] on button "Close lightbox" at bounding box center [694, 12] width 20 height 17
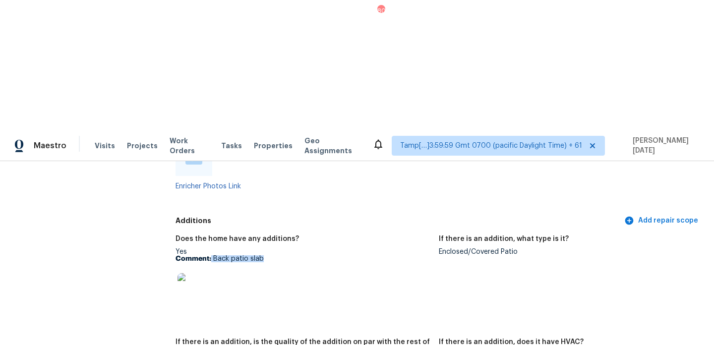
drag, startPoint x: 211, startPoint y: 115, endPoint x: 296, endPoint y: 115, distance: 84.3
click at [296, 255] on p "Comment: Back patio slab" at bounding box center [303, 258] width 255 height 7
copy p "Back patio slab"
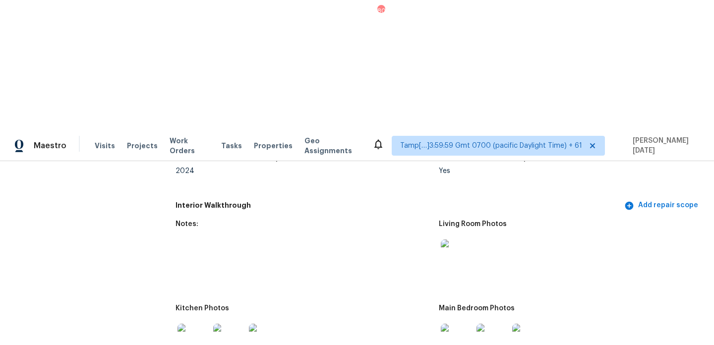
scroll to position [1148, 0]
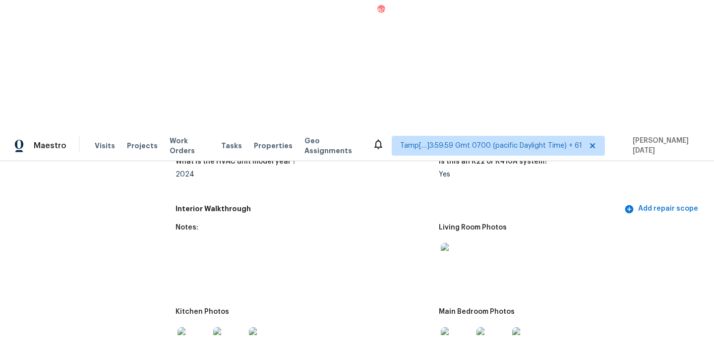
click at [470, 243] on img at bounding box center [457, 259] width 32 height 32
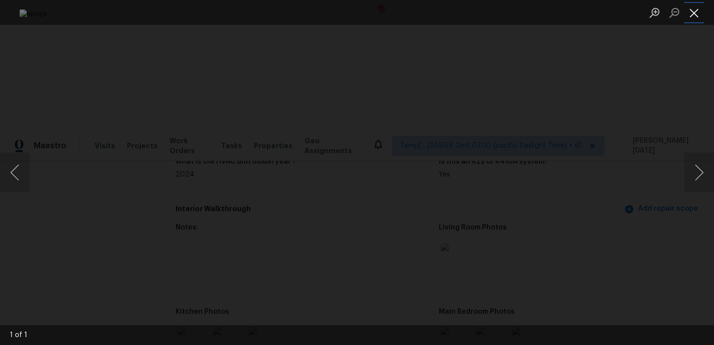
click at [695, 17] on button "Close lightbox" at bounding box center [694, 12] width 20 height 17
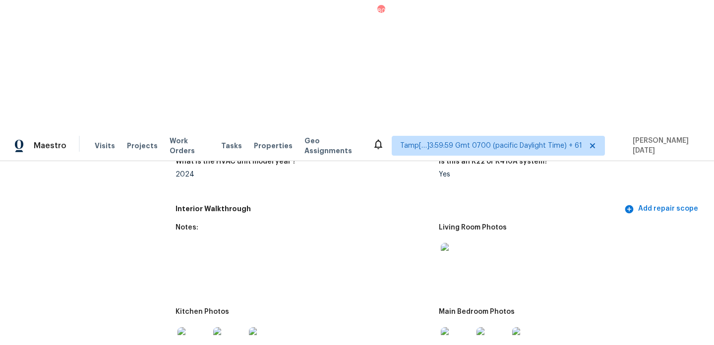
click at [479, 327] on img at bounding box center [492, 343] width 32 height 32
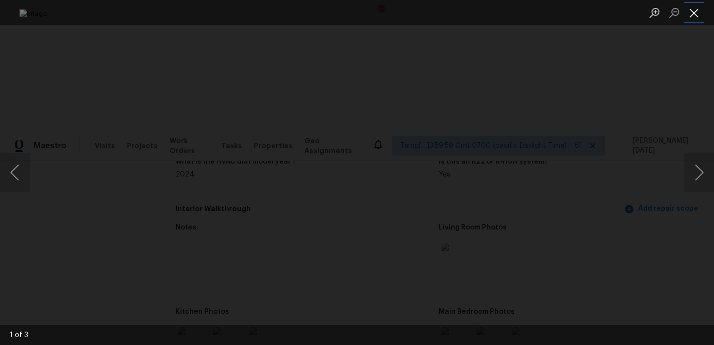
click at [693, 13] on button "Close lightbox" at bounding box center [694, 12] width 20 height 17
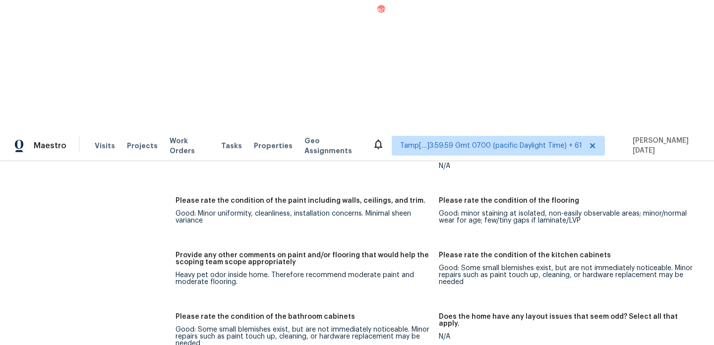
scroll to position [0, 0]
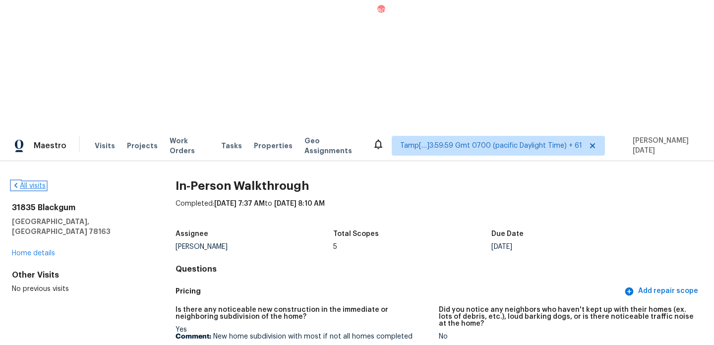
click at [38, 182] on link "All visits" at bounding box center [29, 185] width 34 height 7
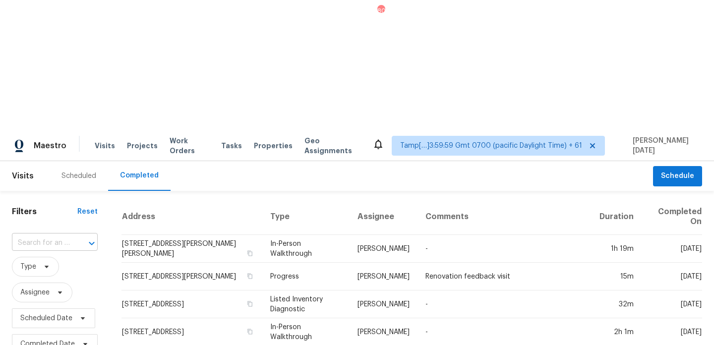
click at [32, 236] on input "text" at bounding box center [41, 243] width 58 height 15
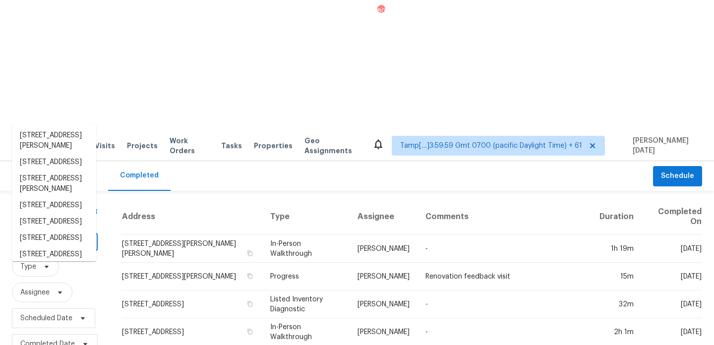
paste input "2177 Dodson Woods Dr Fairburn GA 30213"
type input "2177 Dodson Woods Dr Fairburn GA 30213"
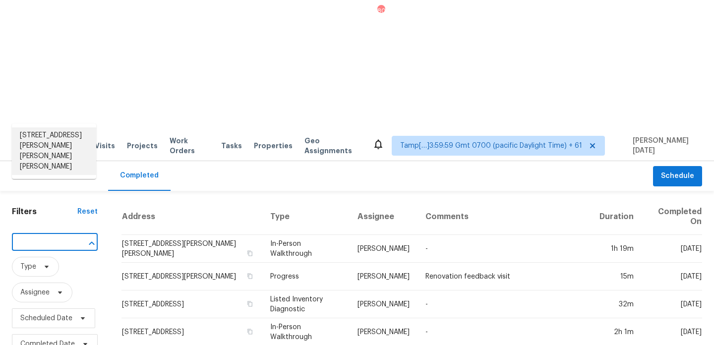
click at [40, 135] on li "2177 Dodson Woods Dr, Fairburn, GA 30213" at bounding box center [54, 151] width 84 height 48
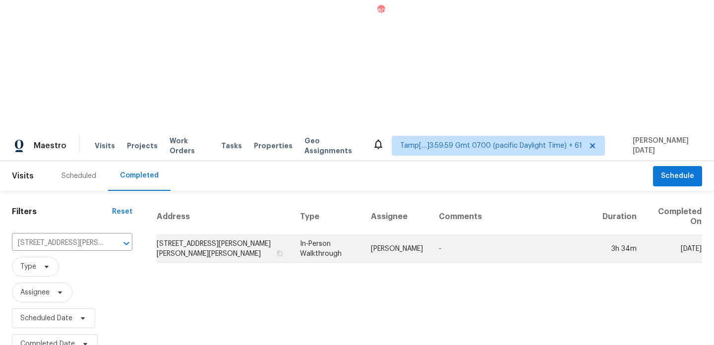
click at [331, 235] on td "In-Person Walkthrough" at bounding box center [327, 249] width 70 height 28
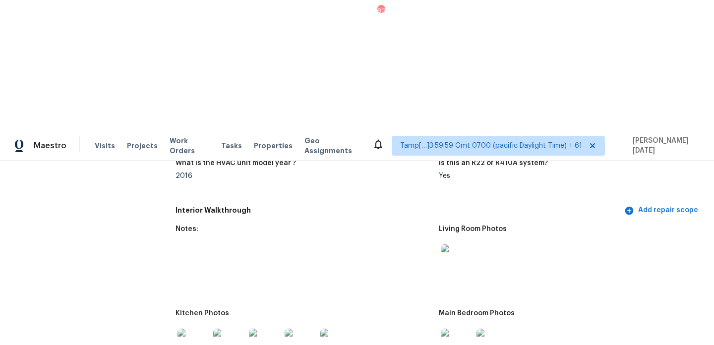
scroll to position [1168, 0]
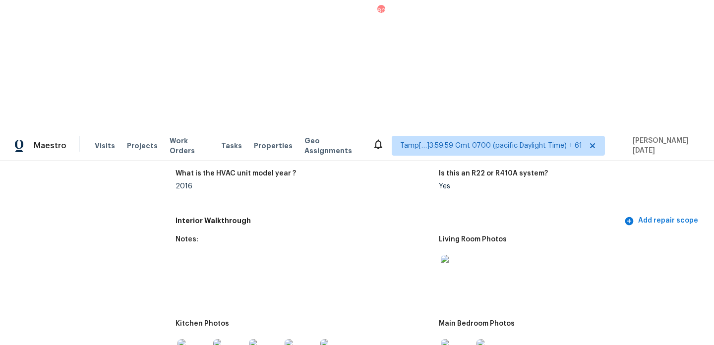
click at [463, 255] on img at bounding box center [457, 271] width 32 height 32
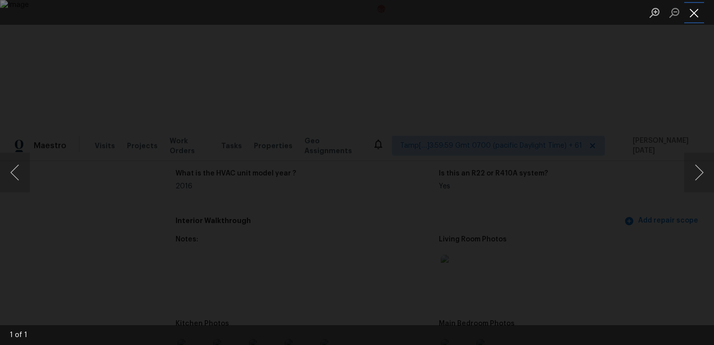
click at [693, 14] on button "Close lightbox" at bounding box center [694, 12] width 20 height 17
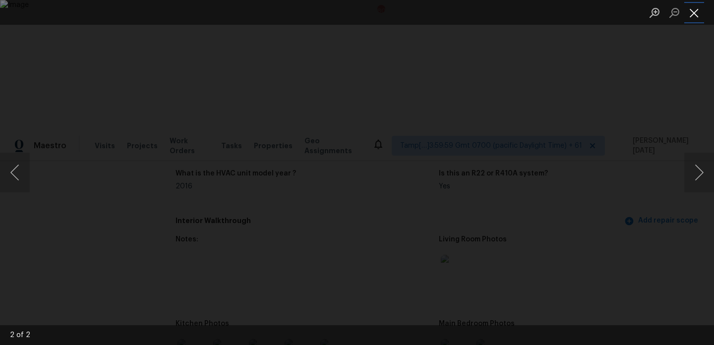
click at [695, 10] on button "Close lightbox" at bounding box center [694, 12] width 20 height 17
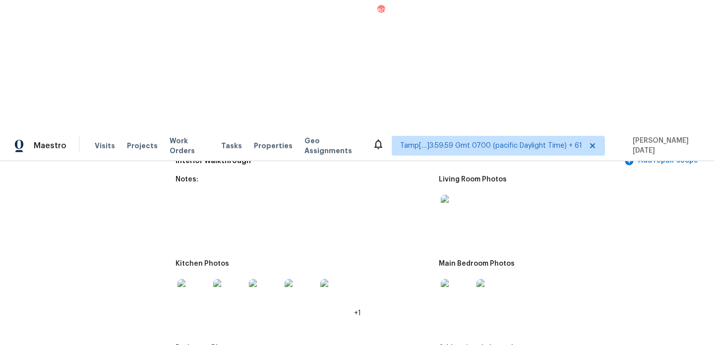
scroll to position [1239, 0]
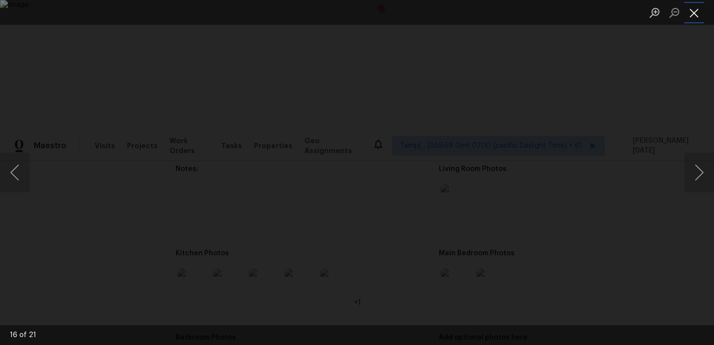
click at [693, 17] on button "Close lightbox" at bounding box center [694, 12] width 20 height 17
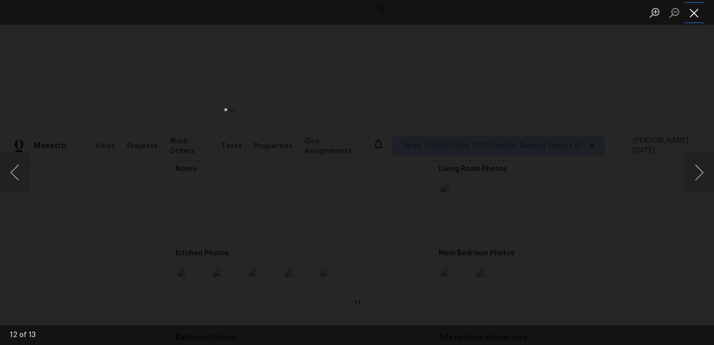
click at [693, 10] on button "Close lightbox" at bounding box center [694, 12] width 20 height 17
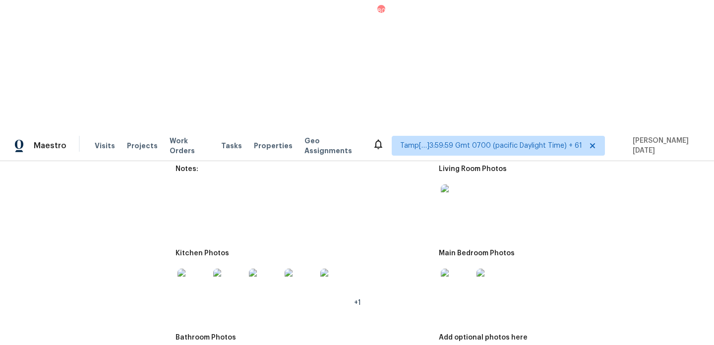
click at [211, 263] on div at bounding box center [229, 285] width 36 height 44
click at [197, 269] on img at bounding box center [194, 285] width 32 height 32
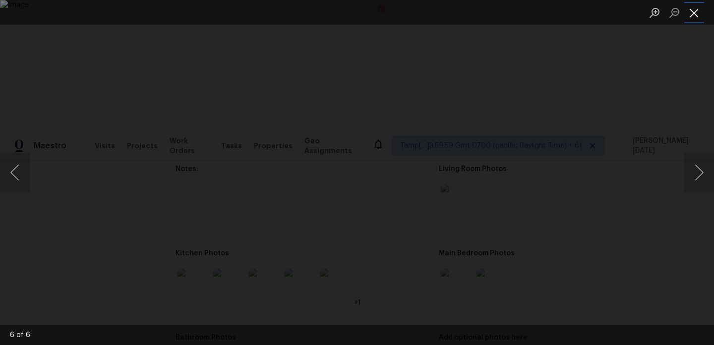
click at [691, 12] on button "Close lightbox" at bounding box center [694, 12] width 20 height 17
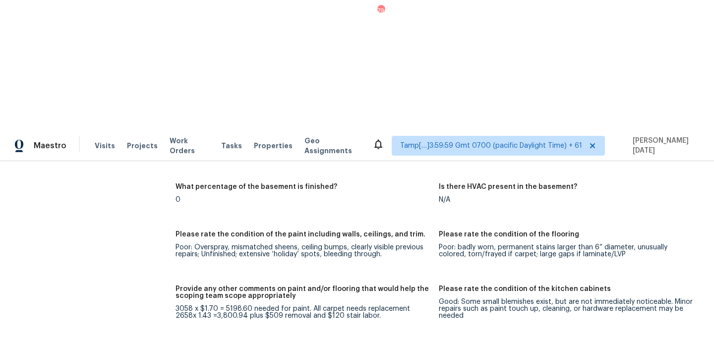
scroll to position [1529, 0]
drag, startPoint x: 241, startPoint y: 171, endPoint x: 285, endPoint y: 172, distance: 44.1
click at [285, 305] on div "3058 x $1.70 = 5198.60 needed for paint. All carpet needs replacement 2658x 1.4…" at bounding box center [303, 312] width 255 height 14
copy div "$509 removal"
drag, startPoint x: 319, startPoint y: 172, endPoint x: 355, endPoint y: 172, distance: 35.7
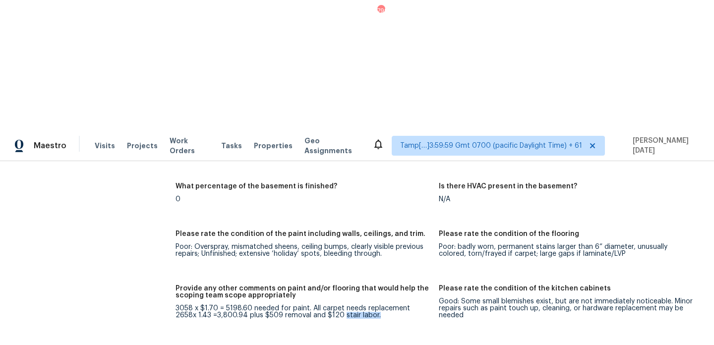
click at [355, 305] on div "3058 x $1.70 = 5198.60 needed for paint. All carpet needs replacement 2658x 1.4…" at bounding box center [303, 312] width 255 height 14
copy div "stair labor."
drag, startPoint x: 240, startPoint y: 171, endPoint x: 255, endPoint y: 171, distance: 14.9
click at [255, 305] on div "3058 x $1.70 = 5198.60 needed for paint. All carpet needs replacement 2658x 1.4…" at bounding box center [303, 312] width 255 height 14
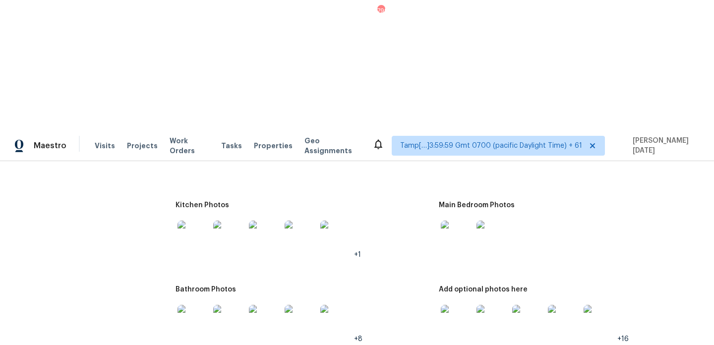
scroll to position [1301, 0]
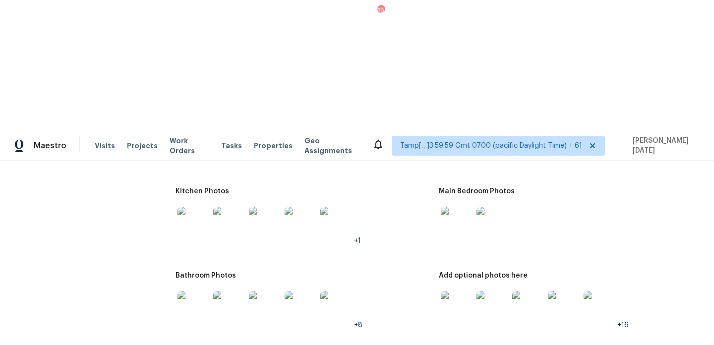
click at [194, 291] on img at bounding box center [194, 307] width 32 height 32
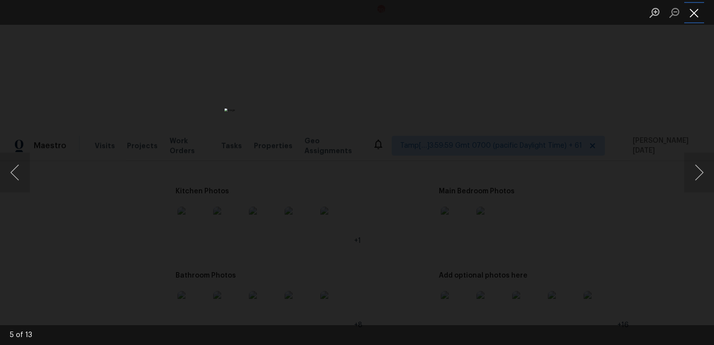
click at [698, 7] on button "Close lightbox" at bounding box center [694, 12] width 20 height 17
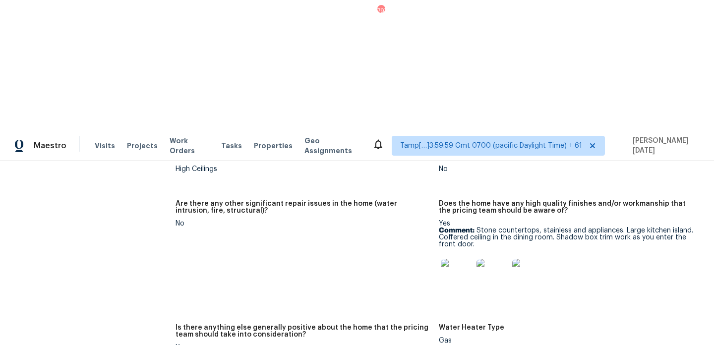
scroll to position [0, 0]
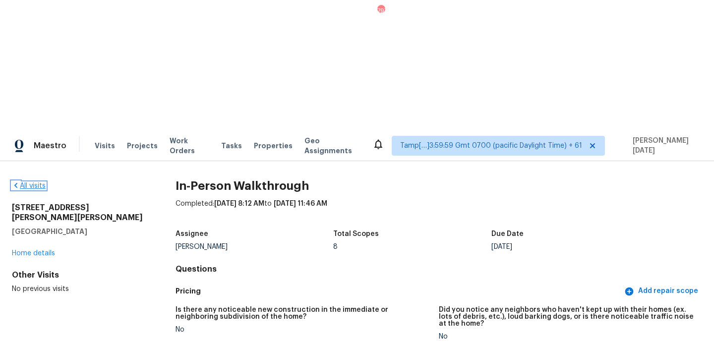
click at [37, 182] on link "All visits" at bounding box center [29, 185] width 34 height 7
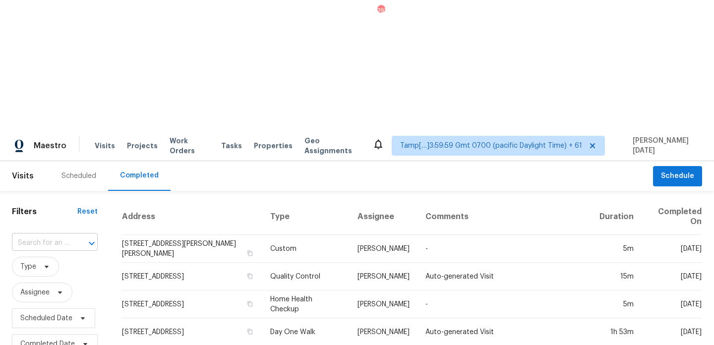
click at [76, 237] on div at bounding box center [85, 244] width 26 height 14
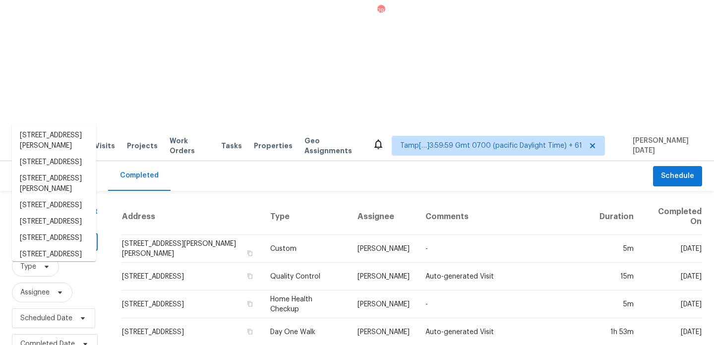
click at [75, 123] on ul "17475 SW Beaver Ct, Beaverton, OR 97003 1250 SE Roundelay St, Hillsboro, OR 971…" at bounding box center [54, 192] width 84 height 138
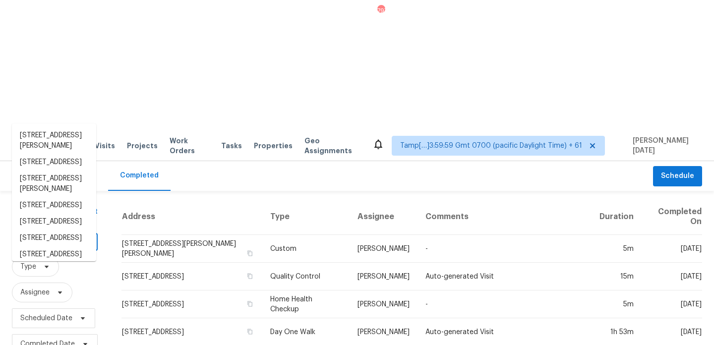
click at [75, 123] on ul "17475 SW Beaver Ct, Beaverton, OR 97003 1250 SE Roundelay St, Hillsboro, OR 971…" at bounding box center [54, 192] width 84 height 138
click at [48, 236] on input "text" at bounding box center [41, 243] width 58 height 15
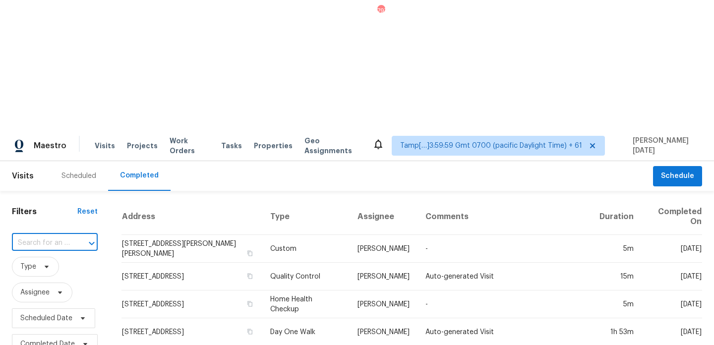
paste input "4601 Lazy Oaks St Keller TX 76244"
type input "4601 Lazy Oaks St Keller TX 76244"
click at [54, 138] on li "4601 Lazy Oaks St, Keller, TX 76244" at bounding box center [54, 135] width 84 height 16
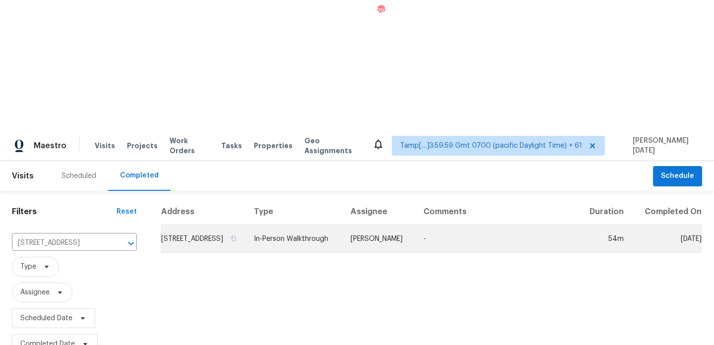
click at [303, 225] on td "In-Person Walkthrough" at bounding box center [294, 239] width 97 height 28
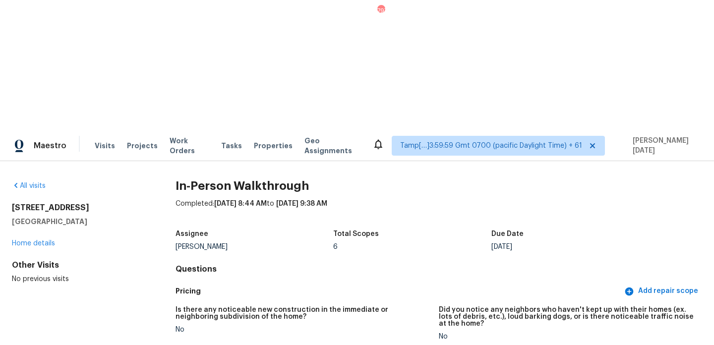
click at [355, 199] on div "Completed: 8/27/2025, 8:44 AM to 8/27/2025, 9:38 AM" at bounding box center [439, 212] width 527 height 26
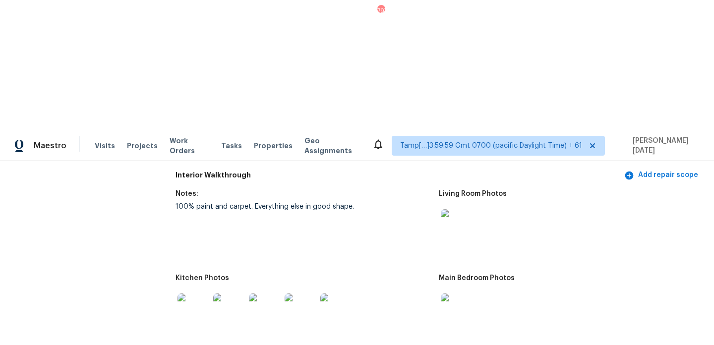
scroll to position [1004, 0]
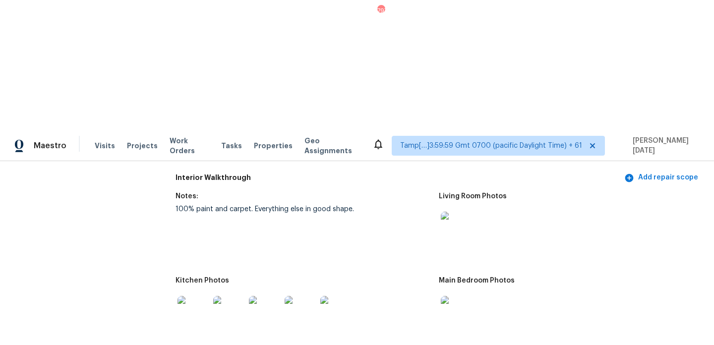
click at [456, 212] on img at bounding box center [457, 228] width 32 height 32
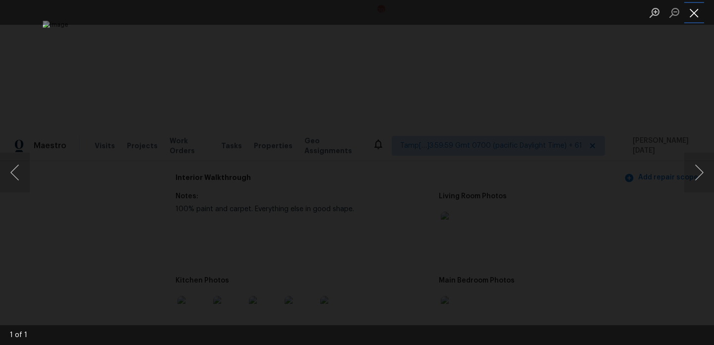
click at [694, 14] on button "Close lightbox" at bounding box center [694, 12] width 20 height 17
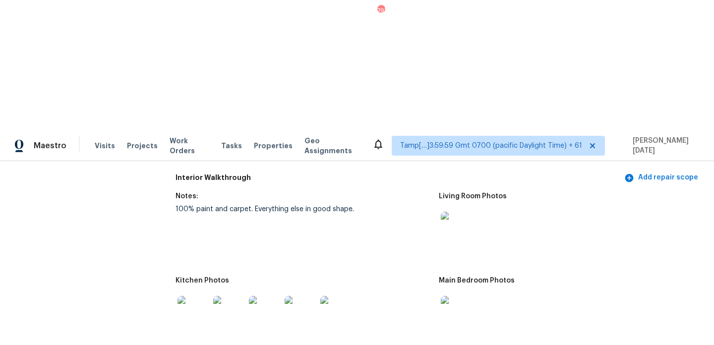
click at [450, 296] on img at bounding box center [457, 312] width 32 height 32
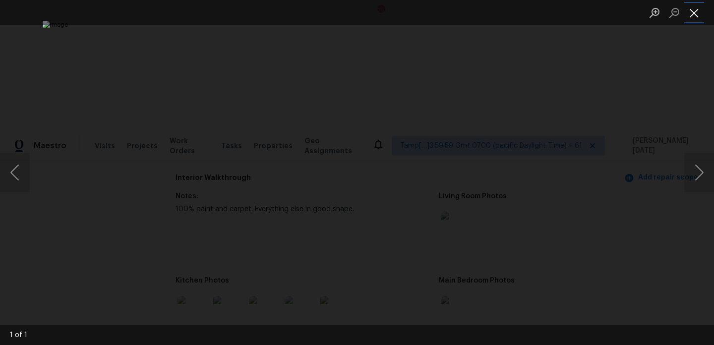
click at [694, 12] on button "Close lightbox" at bounding box center [694, 12] width 20 height 17
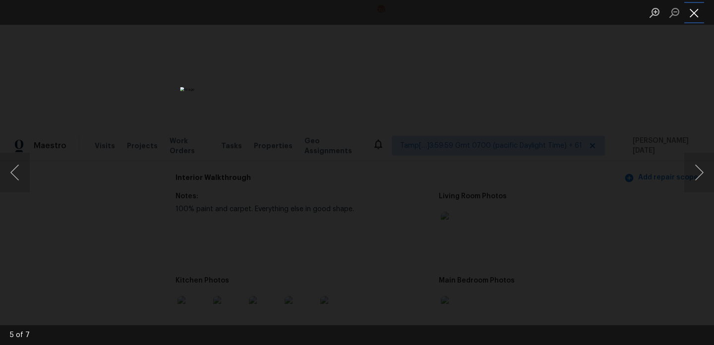
click at [691, 8] on button "Close lightbox" at bounding box center [694, 12] width 20 height 17
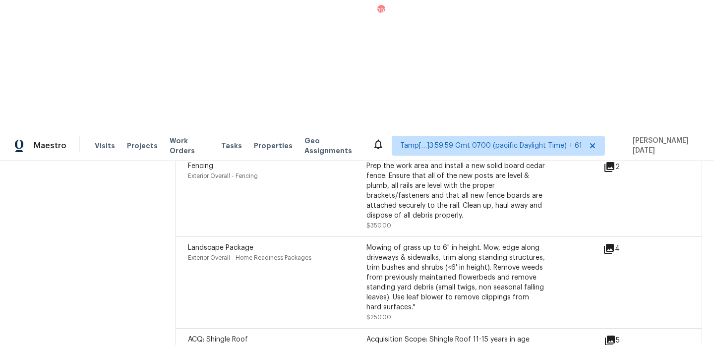
scroll to position [2444, 0]
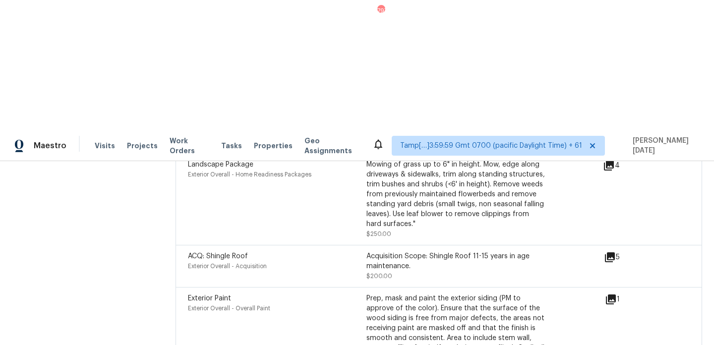
drag, startPoint x: 491, startPoint y: 155, endPoint x: 491, endPoint y: 163, distance: 7.9
click at [491, 294] on div "Prep, mask and paint the exterior siding (PM to approve of the color). Ensure t…" at bounding box center [455, 328] width 178 height 69
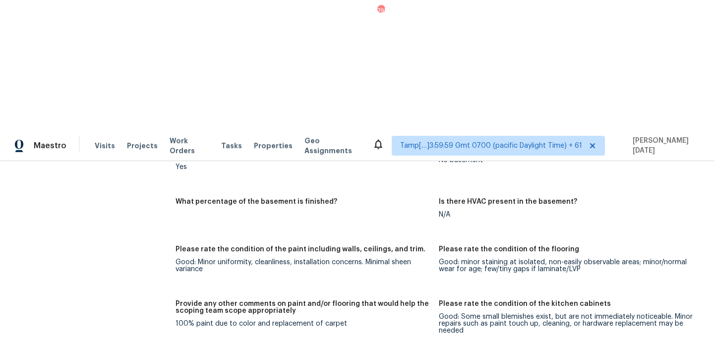
scroll to position [0, 0]
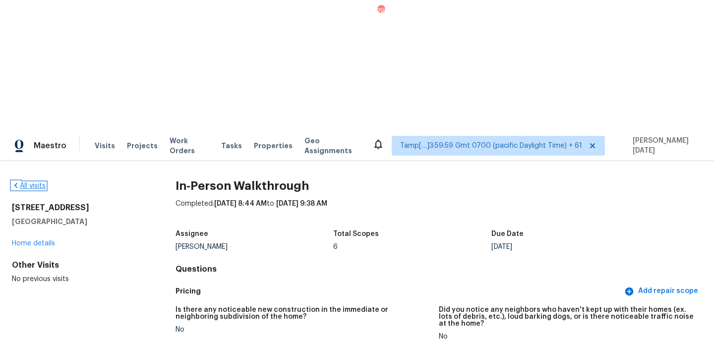
click at [41, 182] on link "All visits" at bounding box center [29, 185] width 34 height 7
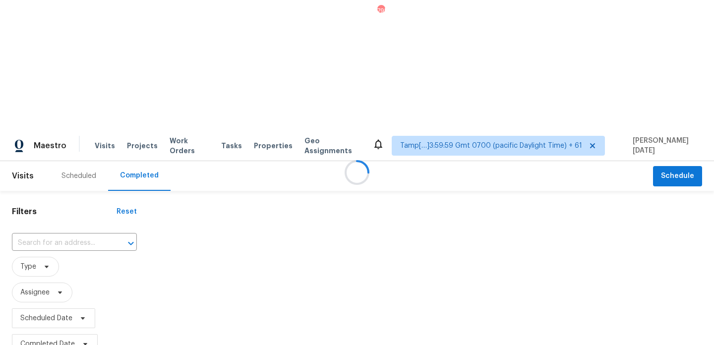
click at [52, 106] on div at bounding box center [357, 172] width 714 height 345
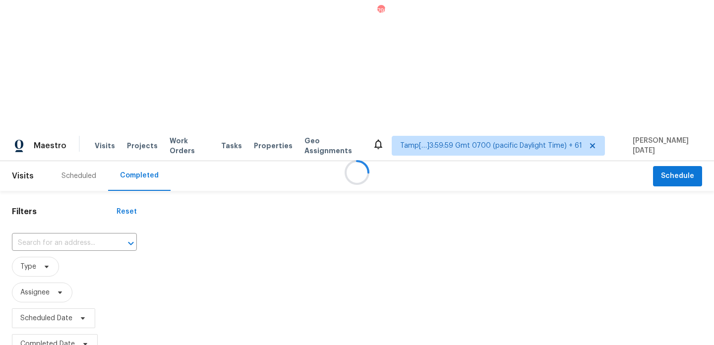
click at [52, 106] on div at bounding box center [357, 172] width 714 height 345
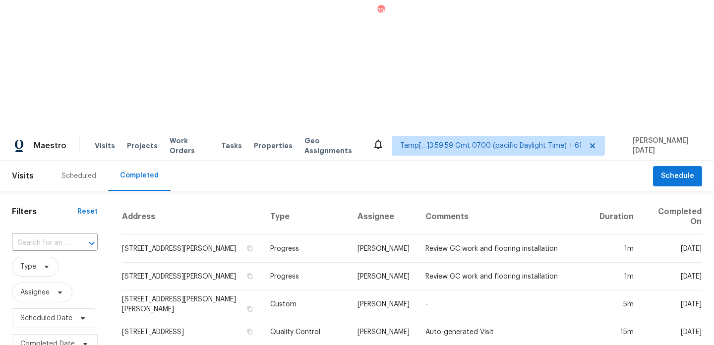
click at [52, 236] on input "text" at bounding box center [41, 243] width 58 height 15
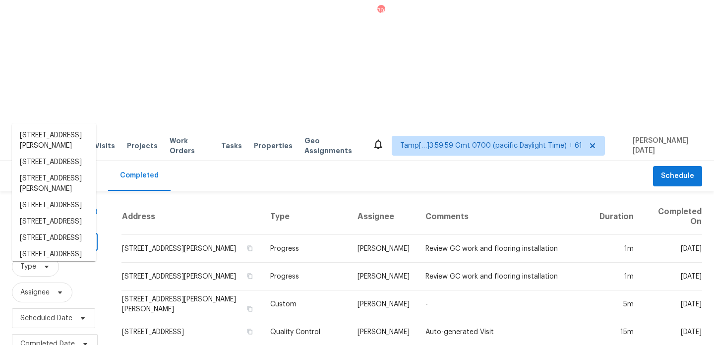
click at [52, 236] on input "text" at bounding box center [41, 243] width 58 height 15
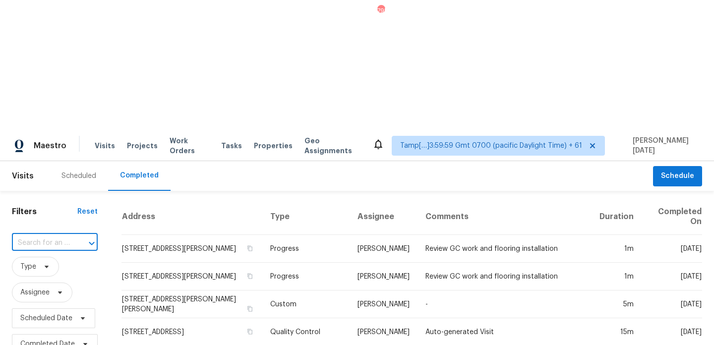
click at [52, 236] on input "text" at bounding box center [41, 243] width 58 height 15
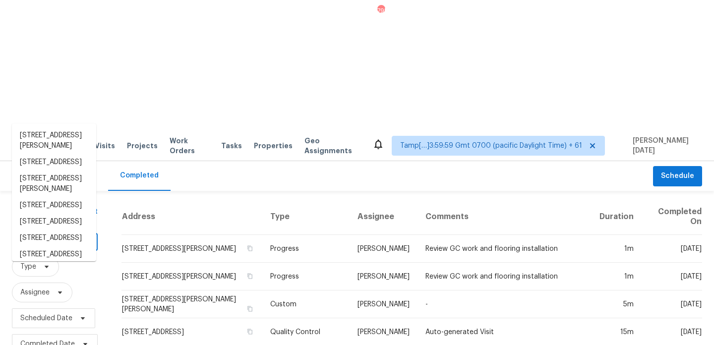
paste input "1911 Galveston Ave Fort Worth TX 76110"
type input "1911 Galveston Ave Fort Worth TX 76110"
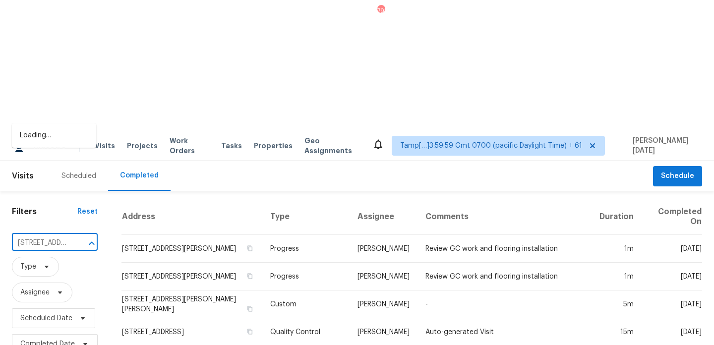
scroll to position [0, 76]
click at [56, 136] on li "1911 Galveston Ave, Fort Worth, TX 76110" at bounding box center [54, 135] width 84 height 16
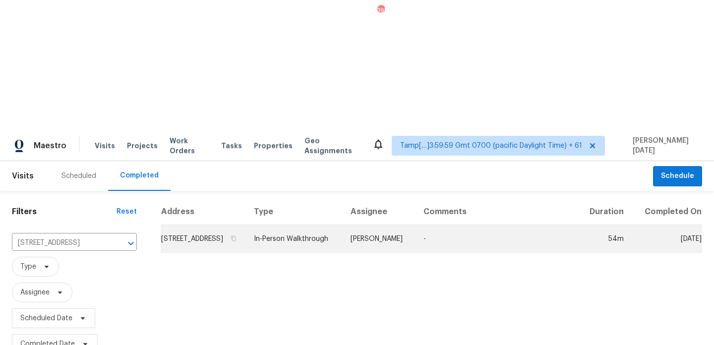
click at [315, 225] on td "In-Person Walkthrough" at bounding box center [294, 239] width 97 height 28
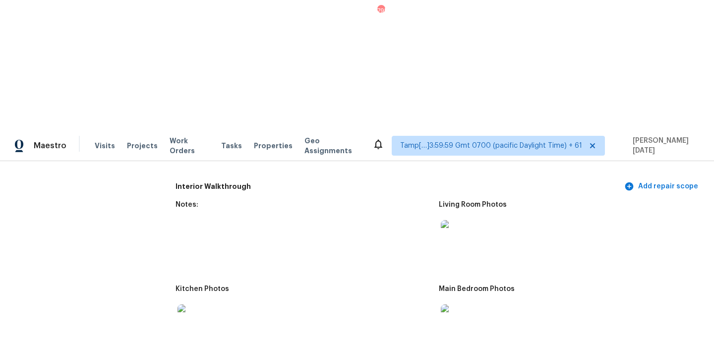
scroll to position [1132, 0]
click at [458, 303] on img at bounding box center [457, 319] width 32 height 32
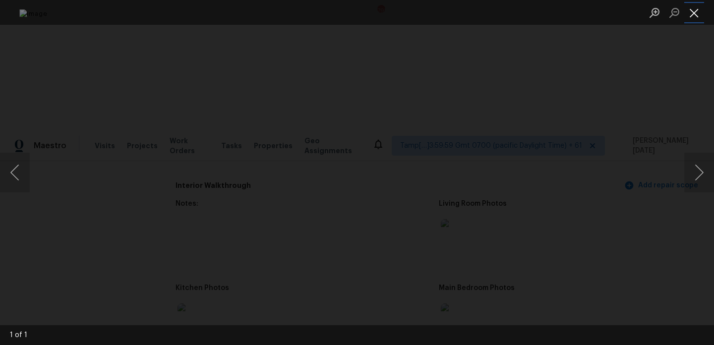
click at [695, 13] on button "Close lightbox" at bounding box center [694, 12] width 20 height 17
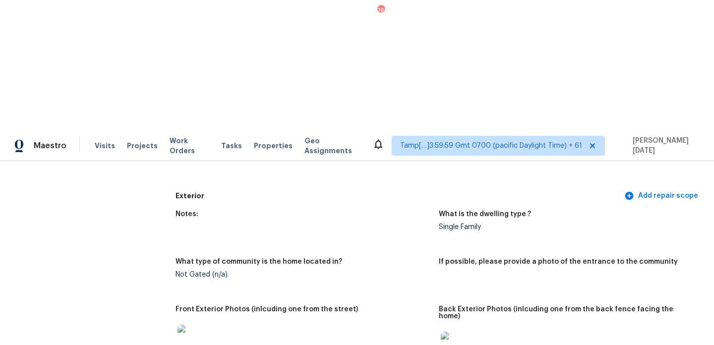
scroll to position [0, 0]
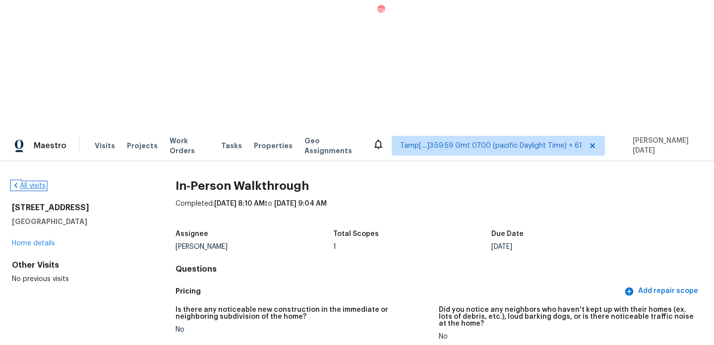
click at [34, 182] on link "All visits" at bounding box center [29, 185] width 34 height 7
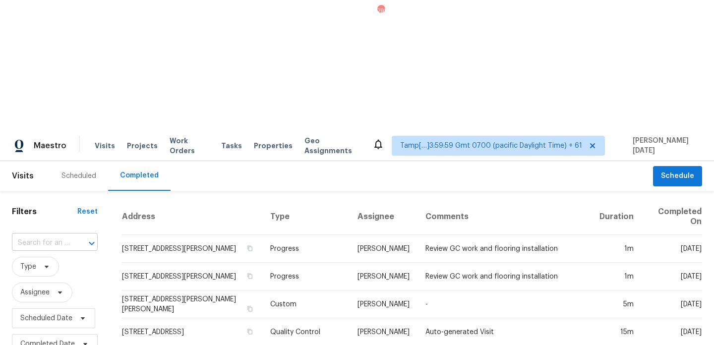
click at [67, 236] on input "text" at bounding box center [41, 243] width 58 height 15
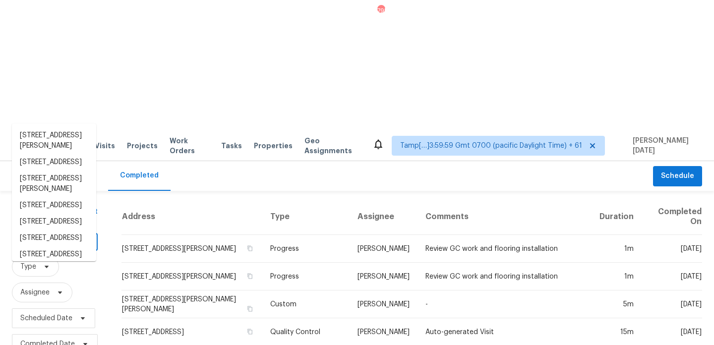
paste input "21728 E Domingo Rd Queen Creek AZ 85142"
type input "21728 E Domingo Rd Queen Creek AZ 85142"
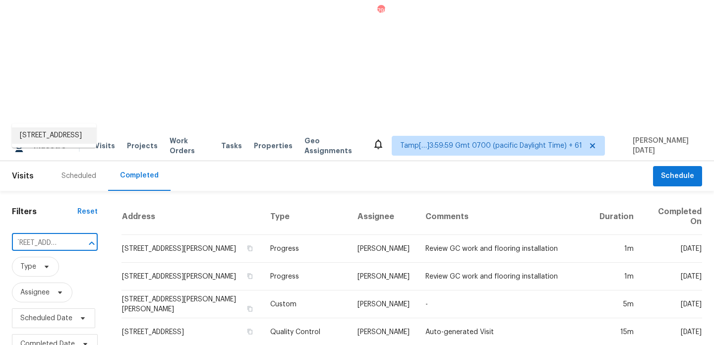
click at [62, 138] on li "21728 E Domingo Rd, Queen Creek, AZ 85142" at bounding box center [54, 135] width 84 height 16
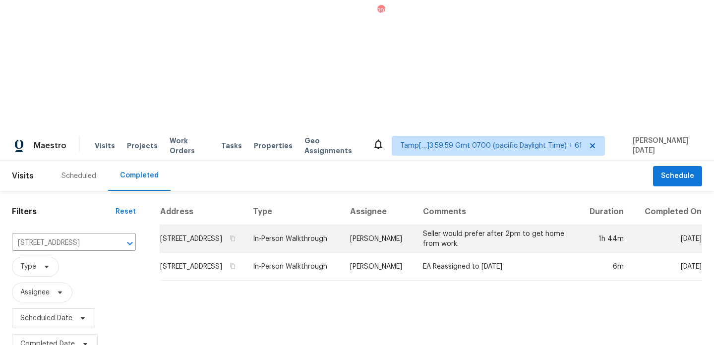
click at [245, 225] on td "21728 E Domingo Rd, Queen Creek, AZ 85142" at bounding box center [202, 239] width 85 height 28
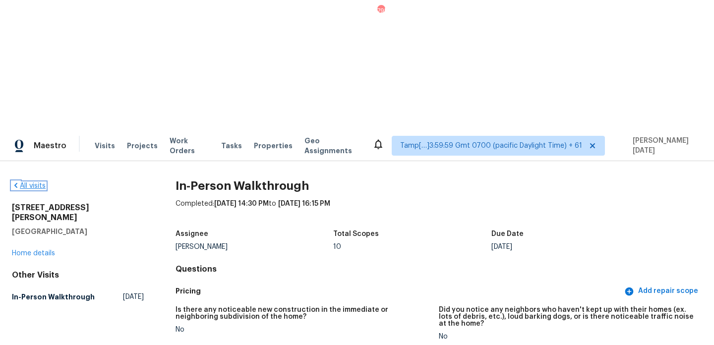
click at [34, 182] on link "All visits" at bounding box center [29, 185] width 34 height 7
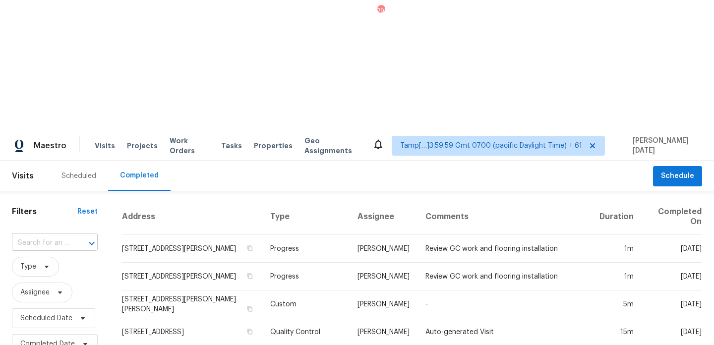
click at [44, 236] on input "text" at bounding box center [41, 243] width 58 height 15
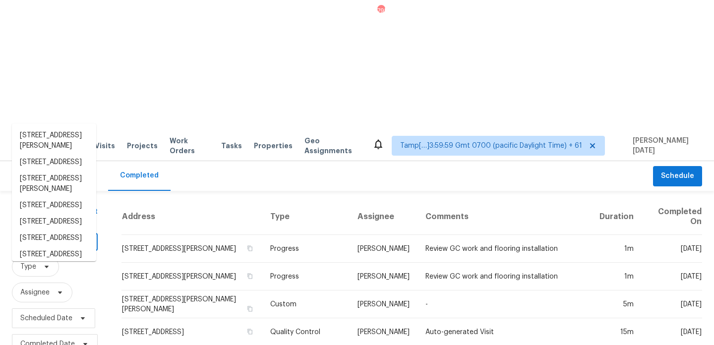
paste input "5921 Hillsdale Blvd Sacramento CA 95842"
type input "5921 Hillsdale Blvd Sacramento CA 95842"
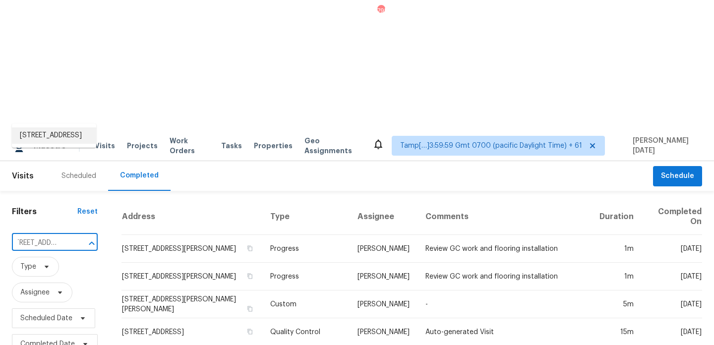
click at [49, 138] on li "5921 Hillsdale Blvd, Sacramento, CA 95842" at bounding box center [54, 135] width 84 height 16
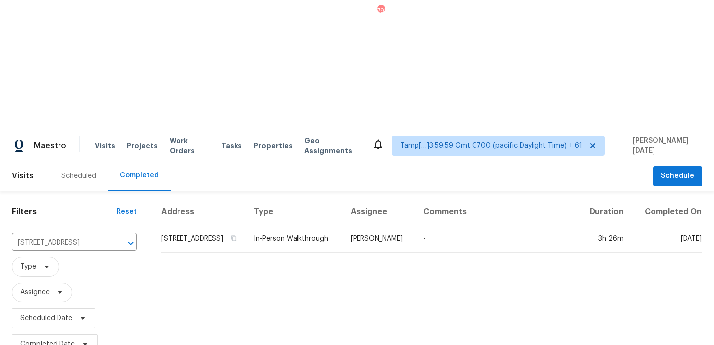
click at [314, 225] on td "In-Person Walkthrough" at bounding box center [294, 239] width 97 height 28
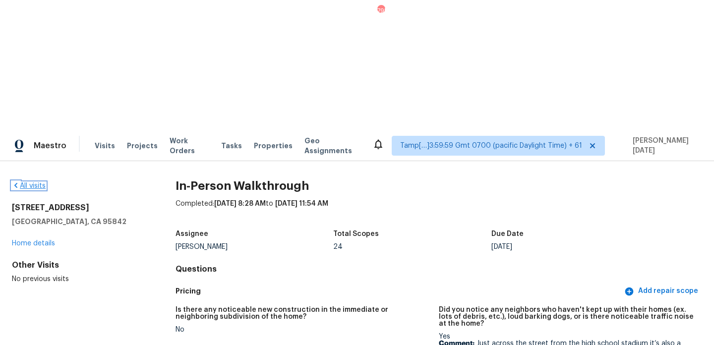
click at [32, 182] on link "All visits" at bounding box center [29, 185] width 34 height 7
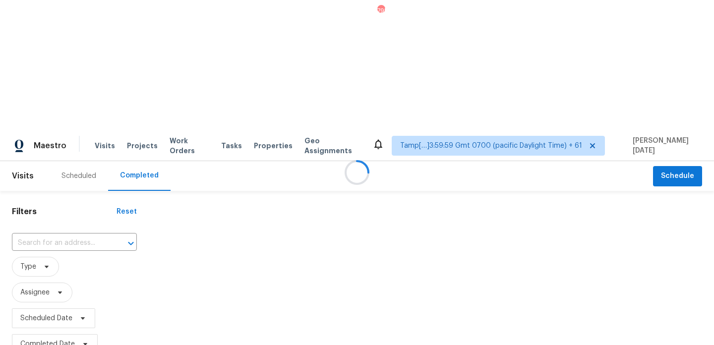
click at [59, 114] on div at bounding box center [357, 172] width 714 height 345
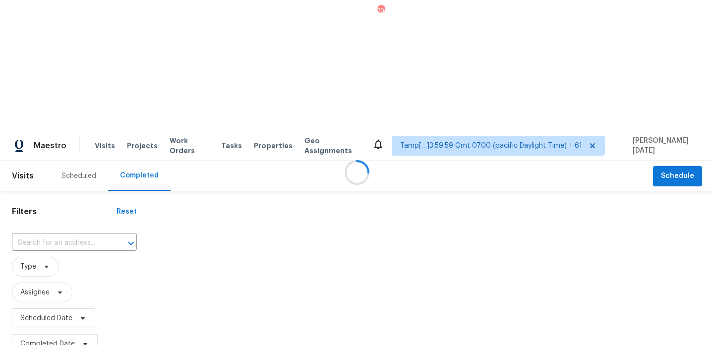
click at [59, 114] on div at bounding box center [357, 172] width 714 height 345
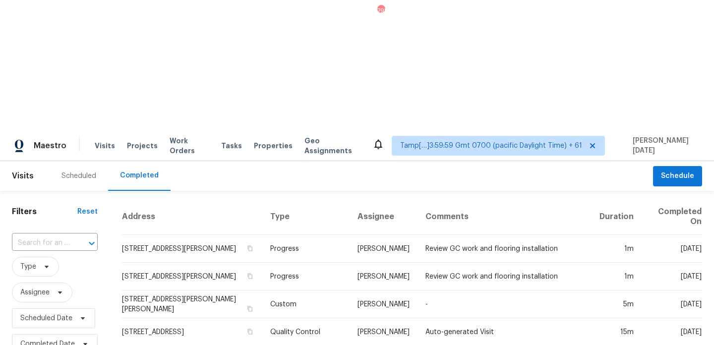
click at [59, 236] on input "text" at bounding box center [41, 243] width 58 height 15
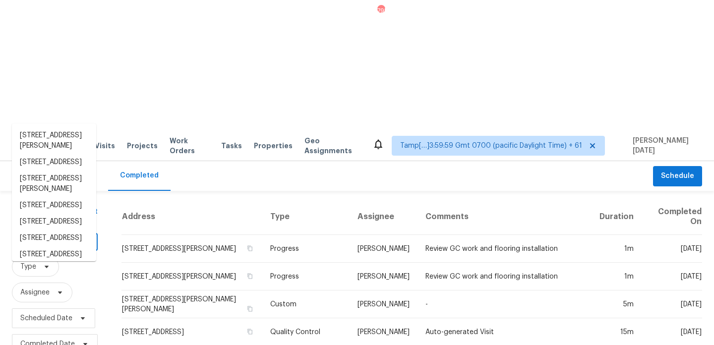
paste input "118 Durham Creek Ct Columbia SC 29229"
type input "118 Durham Creek Ct Columbia SC 29229"
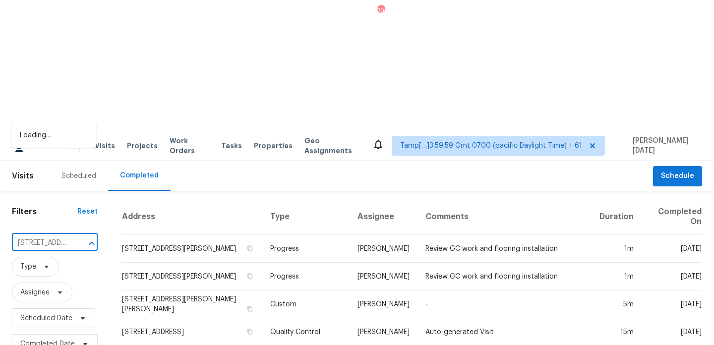
scroll to position [0, 83]
click at [58, 142] on li "118 Durham Creek Ct, Columbia, SC 29229" at bounding box center [54, 135] width 84 height 16
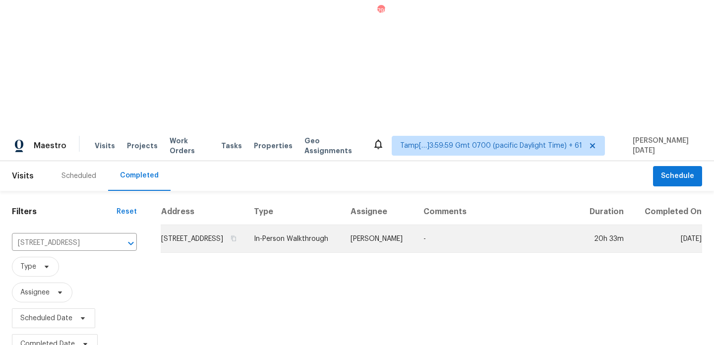
click at [302, 225] on td "In-Person Walkthrough" at bounding box center [294, 239] width 97 height 28
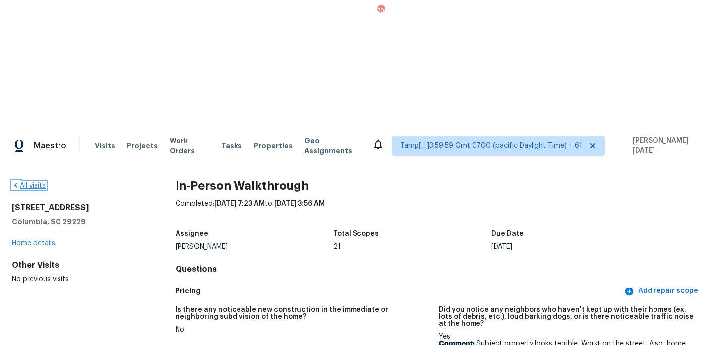
click at [29, 182] on link "All visits" at bounding box center [29, 185] width 34 height 7
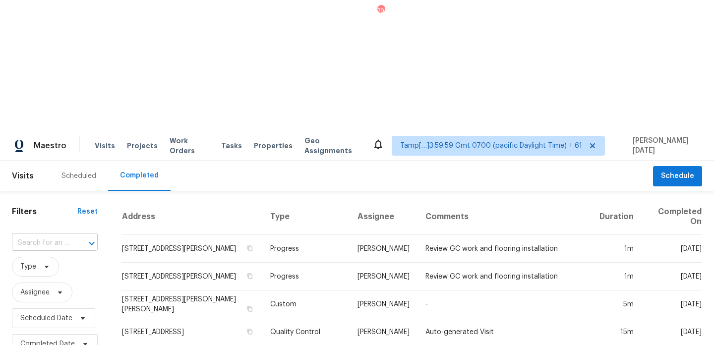
click at [67, 236] on input "text" at bounding box center [41, 243] width 58 height 15
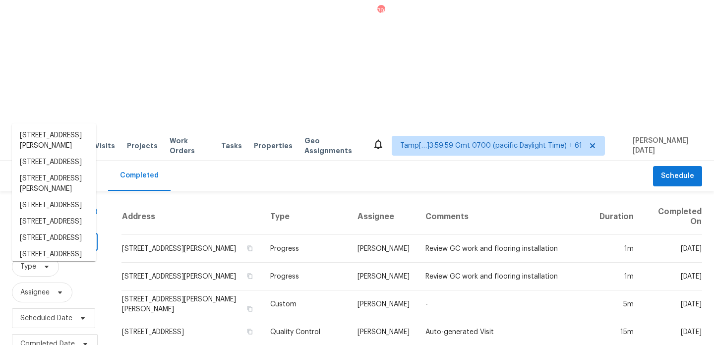
paste input "1911 Galveston Ave Fort Worth TX 76110"
type input "1911 Galveston Ave Fort Worth TX 76110"
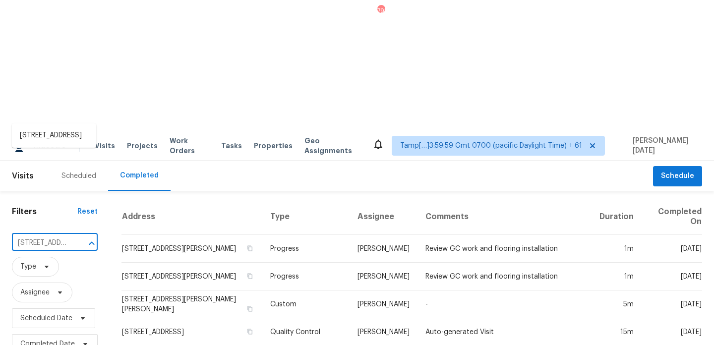
scroll to position [0, 76]
click at [67, 143] on li "1911 Galveston Ave, Fort Worth, TX 76110" at bounding box center [54, 135] width 84 height 16
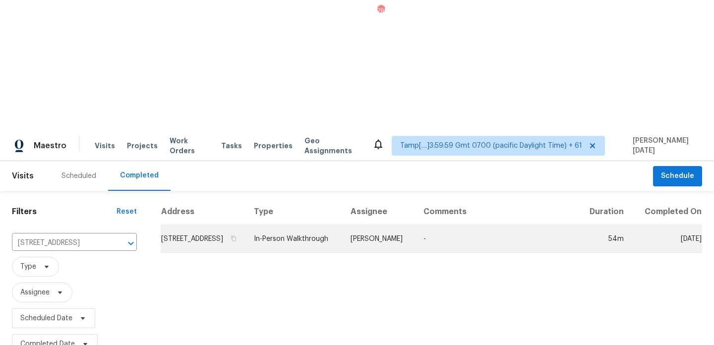
click at [246, 225] on td "1911 Galveston Ave, Fort Worth, TX 76110" at bounding box center [203, 239] width 85 height 28
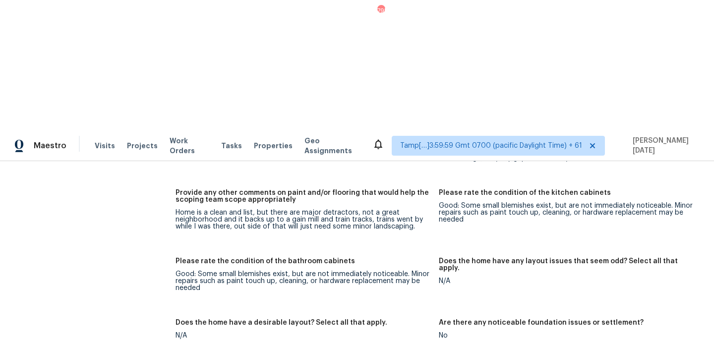
click at [382, 166] on div "Notes: Living Room Photos Kitchen Photos Main Bedroom Photos Bathroom Photos Ad…" at bounding box center [439, 235] width 527 height 922
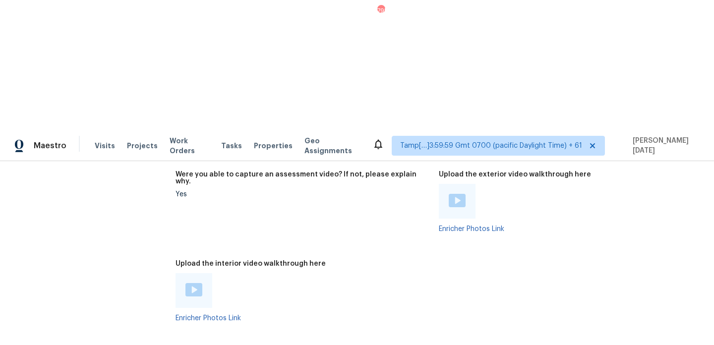
scroll to position [2325, 0]
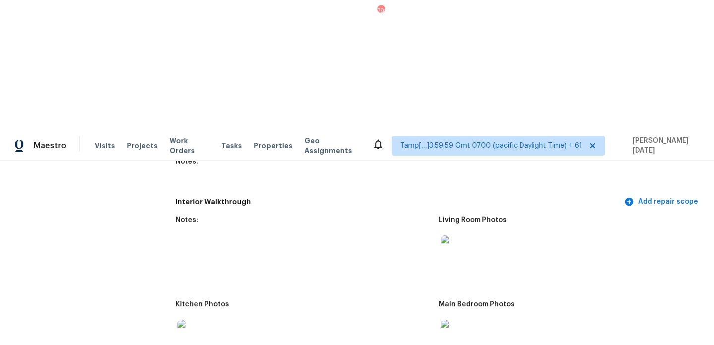
scroll to position [1115, 0]
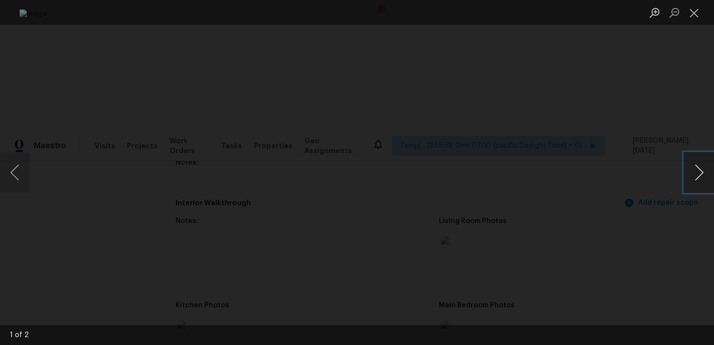
click at [698, 173] on button "Next image" at bounding box center [699, 173] width 30 height 40
click at [696, 12] on button "Close lightbox" at bounding box center [694, 12] width 20 height 17
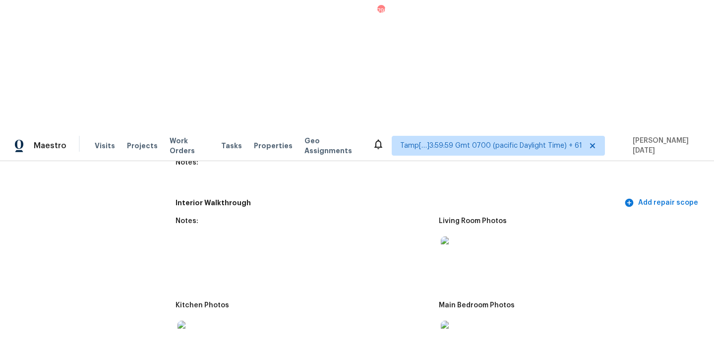
click at [456, 237] on img at bounding box center [457, 253] width 32 height 32
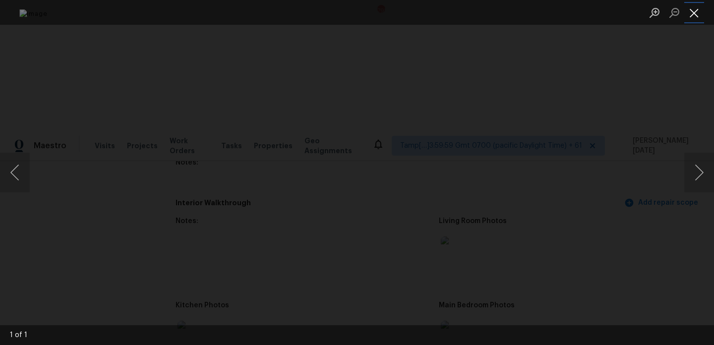
click at [695, 15] on button "Close lightbox" at bounding box center [694, 12] width 20 height 17
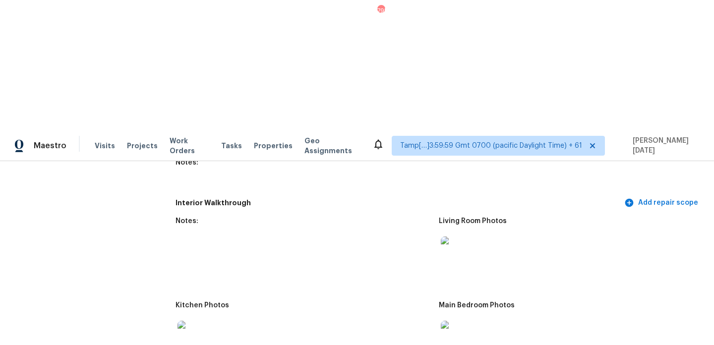
click at [198, 321] on img at bounding box center [194, 337] width 32 height 32
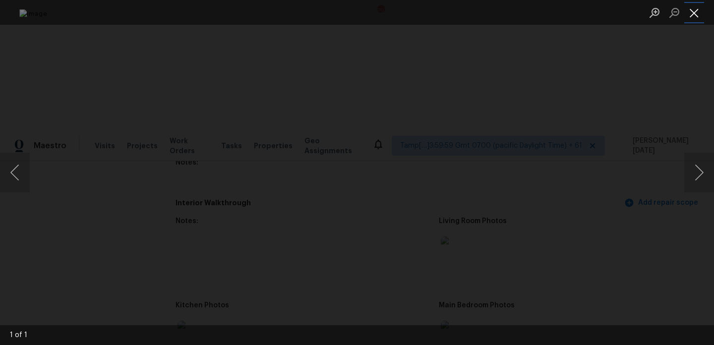
click at [694, 17] on button "Close lightbox" at bounding box center [694, 12] width 20 height 17
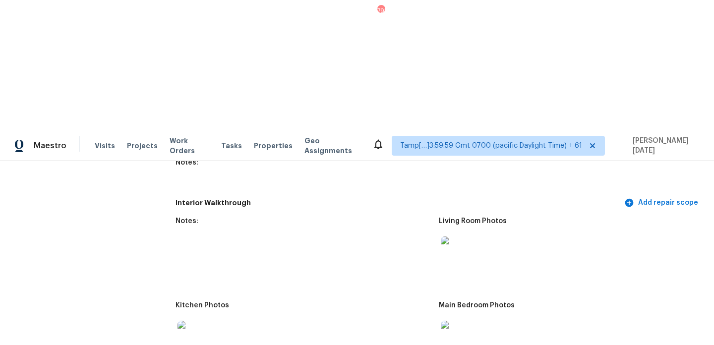
click at [193, 321] on img at bounding box center [194, 337] width 32 height 32
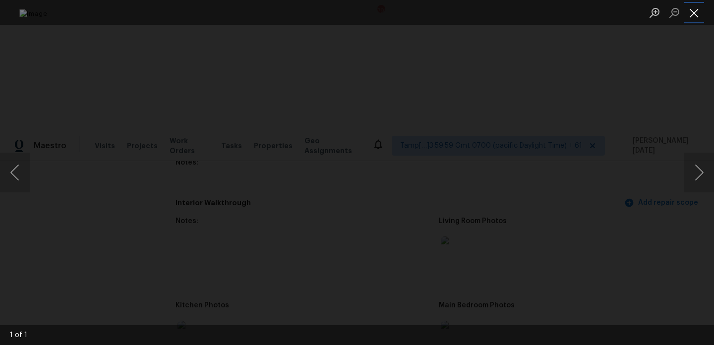
click at [697, 15] on button "Close lightbox" at bounding box center [694, 12] width 20 height 17
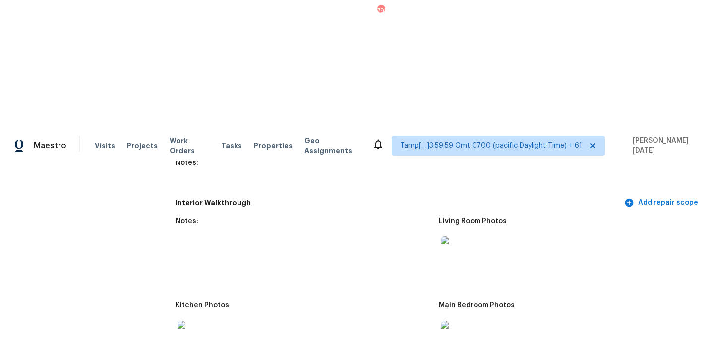
click at [458, 321] on img at bounding box center [457, 337] width 32 height 32
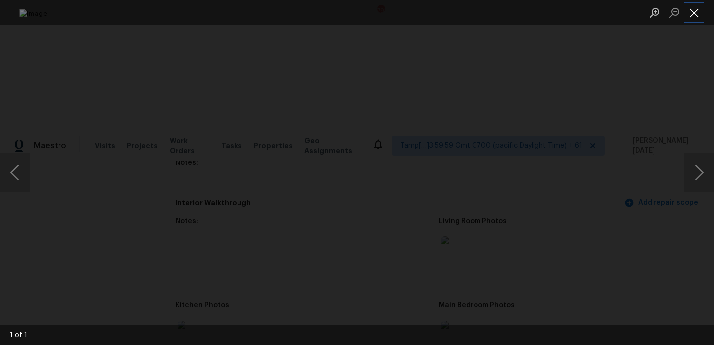
click at [700, 17] on button "Close lightbox" at bounding box center [694, 12] width 20 height 17
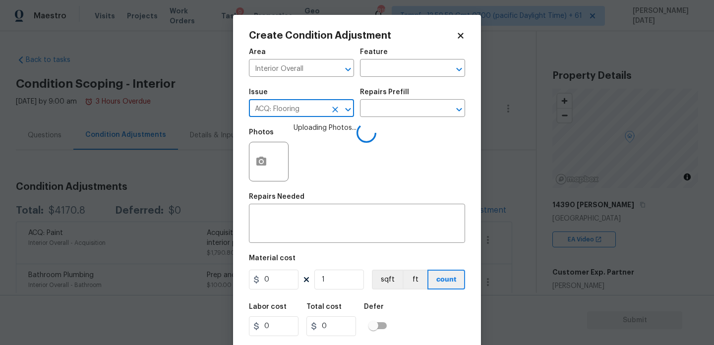
scroll to position [153, 0]
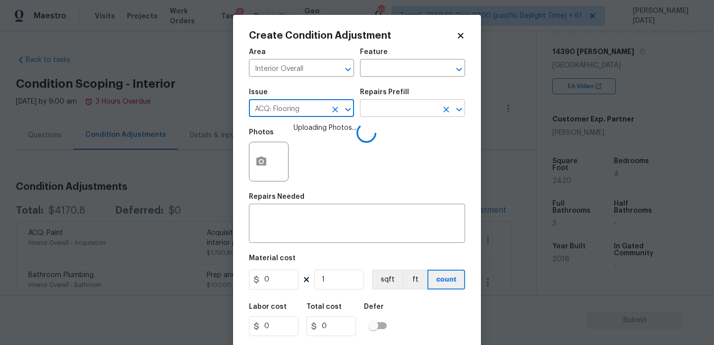
type input "ACQ: Flooring"
click at [409, 109] on input "text" at bounding box center [398, 109] width 77 height 15
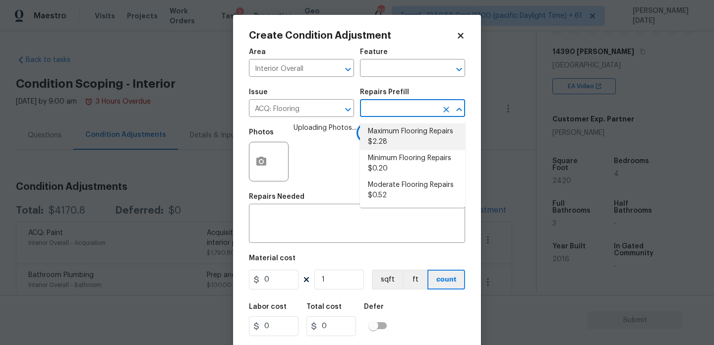
click at [407, 131] on li "Maximum Flooring Repairs $2.28" at bounding box center [412, 136] width 105 height 27
type input "Acquisition"
type input "2.28"
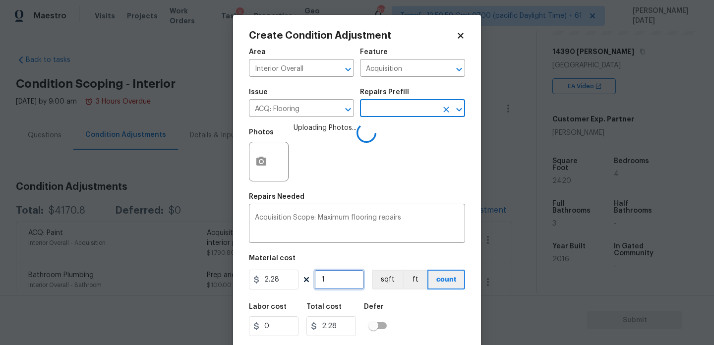
click at [341, 278] on input "1" at bounding box center [339, 280] width 50 height 20
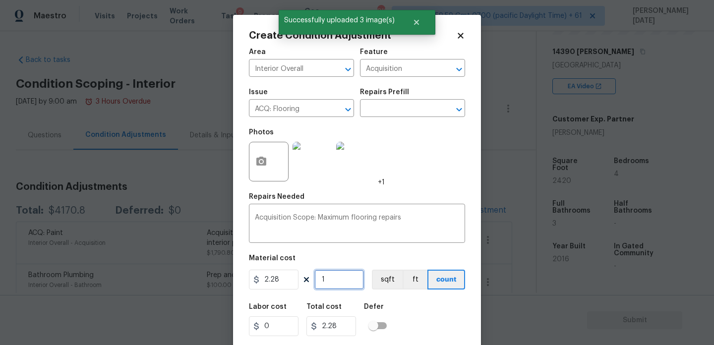
type input "0"
paste input "242"
type input "2420"
type input "5517.6"
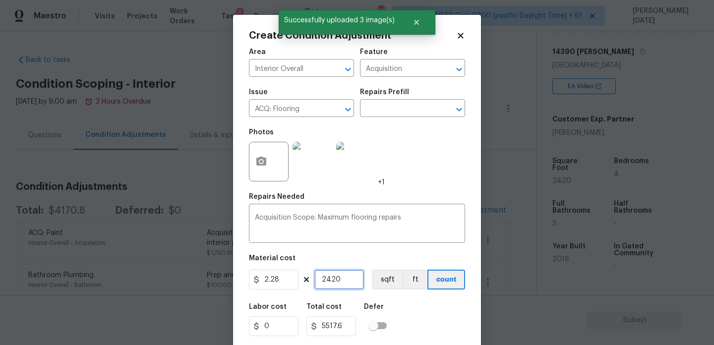
type input "2420"
click at [421, 140] on div "Photos +1" at bounding box center [357, 155] width 216 height 64
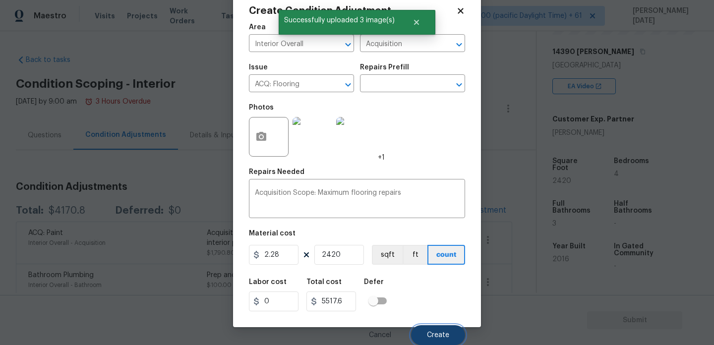
click at [444, 337] on span "Create" at bounding box center [438, 335] width 22 height 7
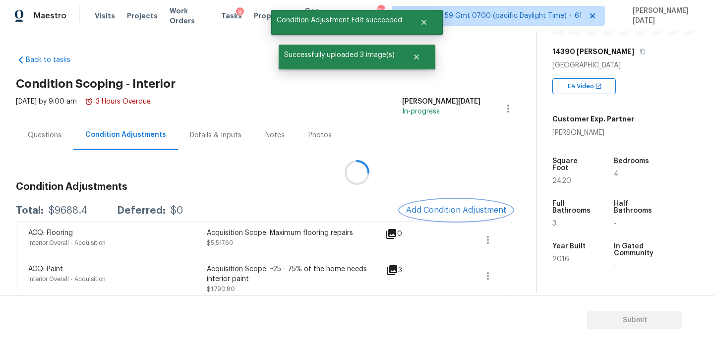
scroll to position [0, 0]
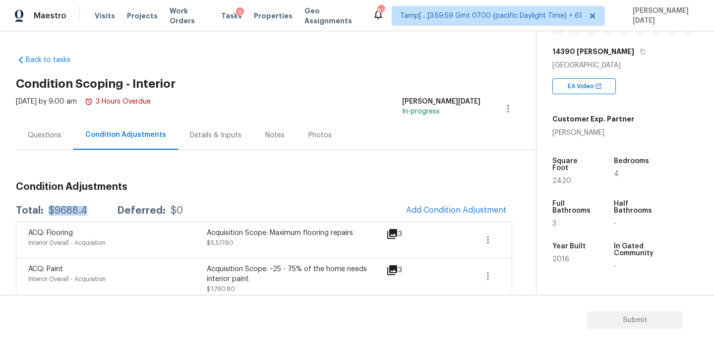
drag, startPoint x: 49, startPoint y: 209, endPoint x: 87, endPoint y: 210, distance: 38.7
click at [87, 210] on div "Total: $9688.4 Deferred: $0" at bounding box center [99, 211] width 167 height 10
copy div "$9688.4"
click at [55, 125] on div "Questions" at bounding box center [45, 134] width 58 height 29
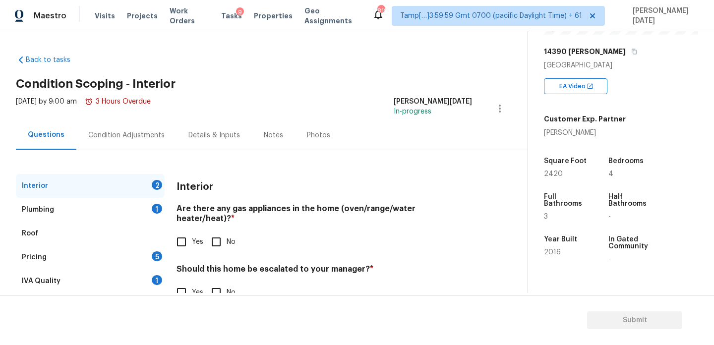
scroll to position [27, 0]
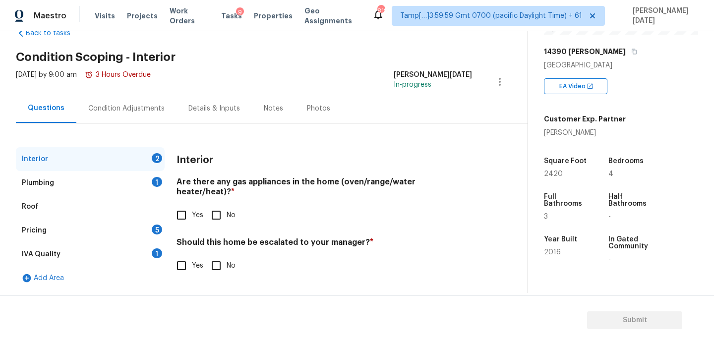
click at [187, 209] on input "Yes" at bounding box center [181, 215] width 21 height 21
checkbox input "true"
click at [217, 252] on div "Should this home be escalated to your manager? * Yes No" at bounding box center [325, 257] width 296 height 39
click at [220, 261] on input "No" at bounding box center [216, 265] width 21 height 21
checkbox input "true"
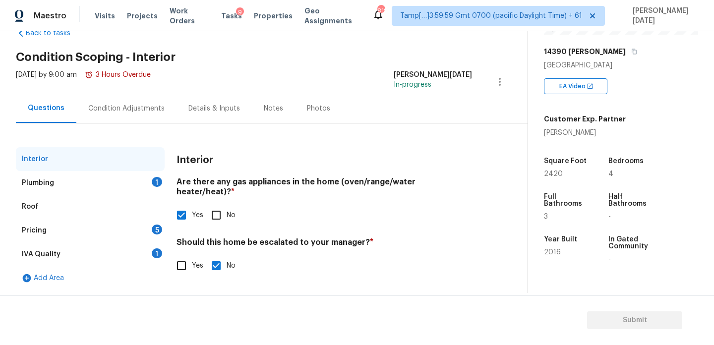
click at [158, 183] on div "1" at bounding box center [157, 182] width 10 height 10
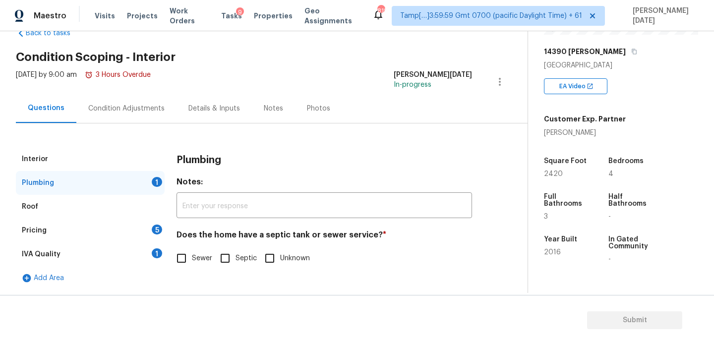
click at [184, 259] on input "Sewer" at bounding box center [181, 258] width 21 height 21
checkbox input "true"
click at [156, 231] on div "5" at bounding box center [157, 230] width 10 height 10
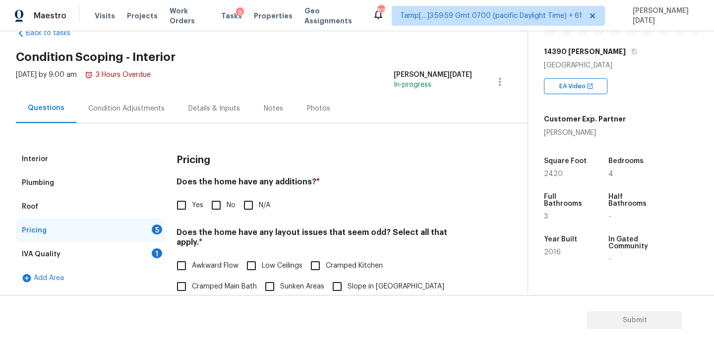
click at [222, 210] on input "No" at bounding box center [216, 205] width 21 height 21
checkbox input "true"
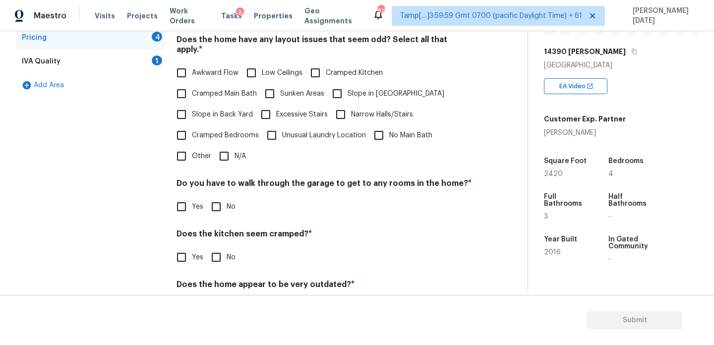
scroll to position [250, 0]
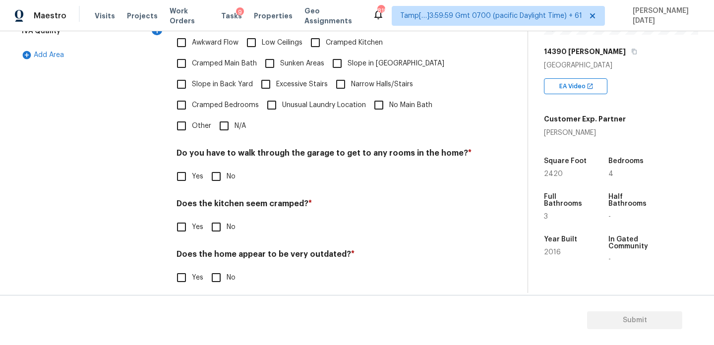
click at [228, 116] on input "N/A" at bounding box center [224, 126] width 21 height 21
checkbox input "true"
click at [223, 170] on input "No" at bounding box center [216, 177] width 21 height 21
checkbox input "true"
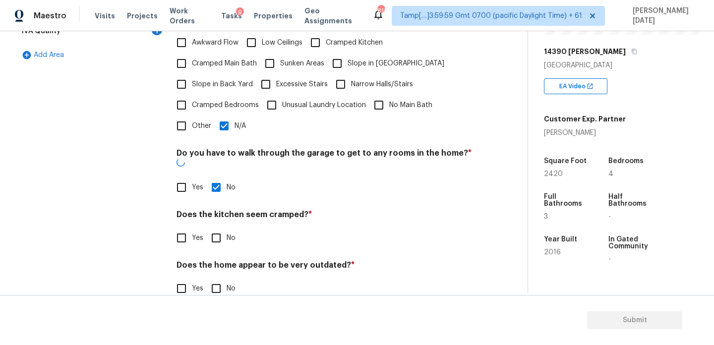
click at [223, 260] on h4 "Does the home appear to be very outdated? *" at bounding box center [325, 267] width 296 height 14
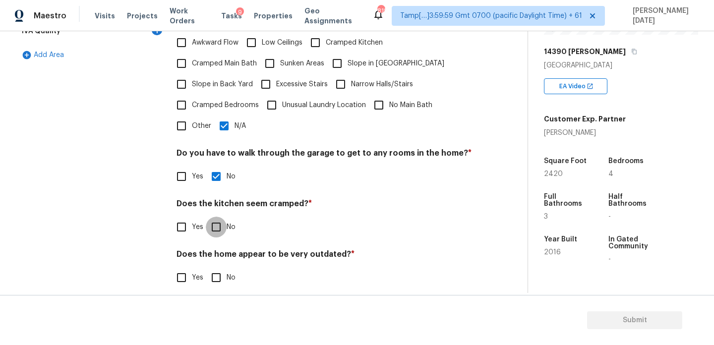
click at [217, 218] on input "No" at bounding box center [216, 227] width 21 height 21
checkbox input "true"
click at [216, 268] on input "No" at bounding box center [216, 278] width 21 height 21
checkbox input "true"
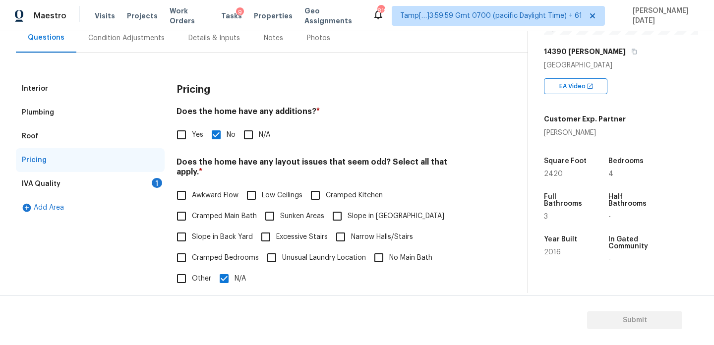
click at [155, 179] on div "1" at bounding box center [157, 183] width 10 height 10
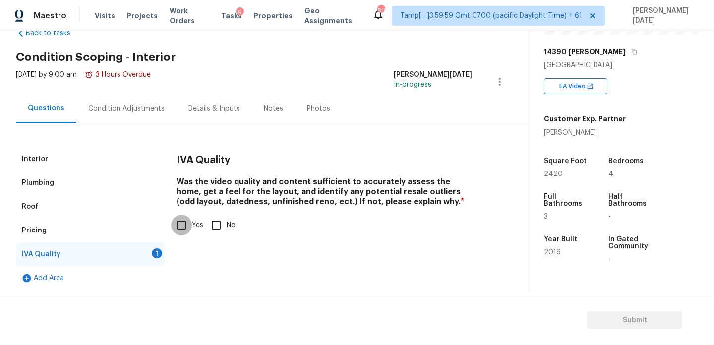
click at [177, 216] on input "Yes" at bounding box center [181, 225] width 21 height 21
checkbox input "true"
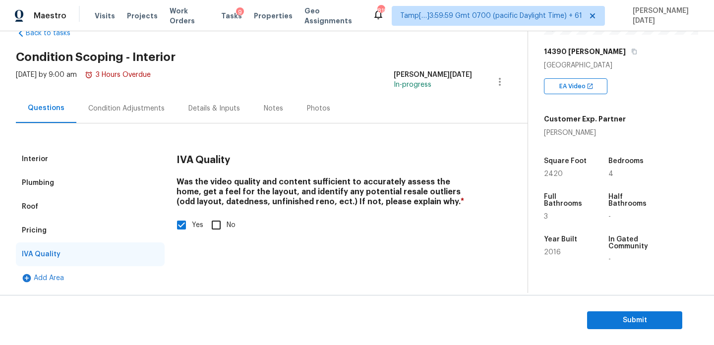
click at [149, 97] on div "Condition Adjustments" at bounding box center [126, 108] width 100 height 29
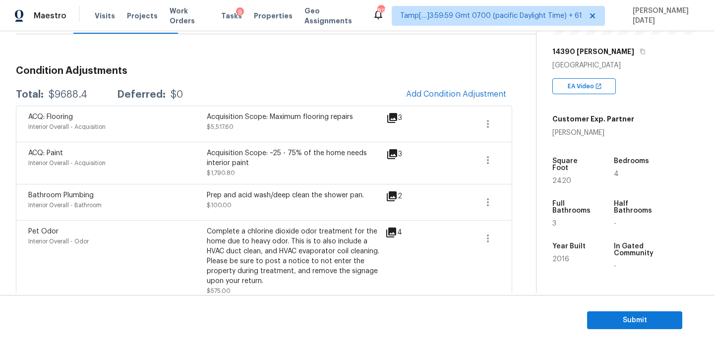
scroll to position [140, 0]
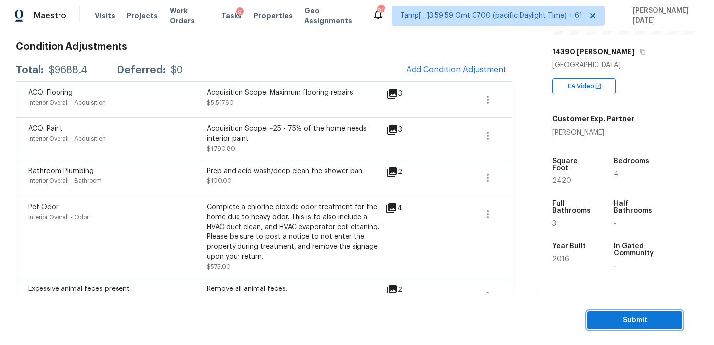
click at [637, 321] on span "Submit" at bounding box center [634, 320] width 79 height 12
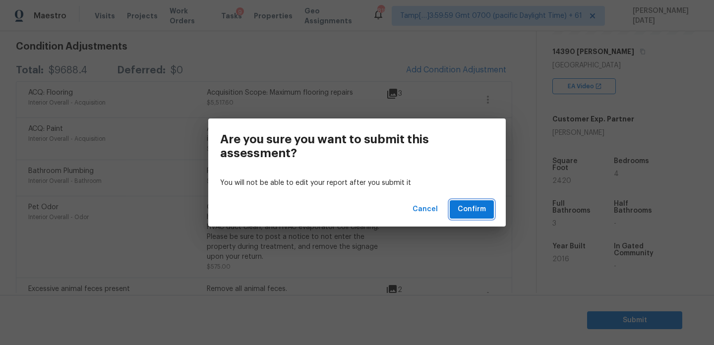
click at [472, 206] on span "Confirm" at bounding box center [472, 209] width 28 height 12
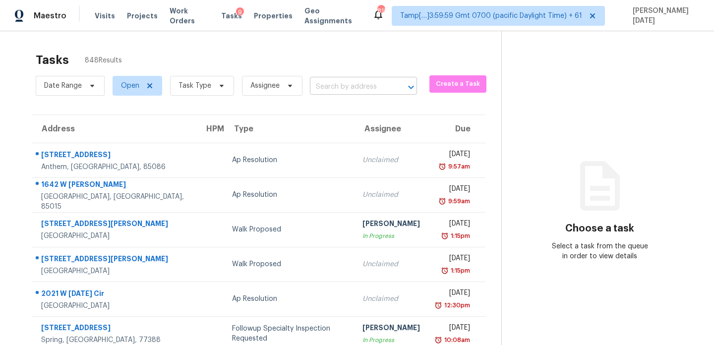
click at [347, 84] on input "text" at bounding box center [349, 86] width 79 height 15
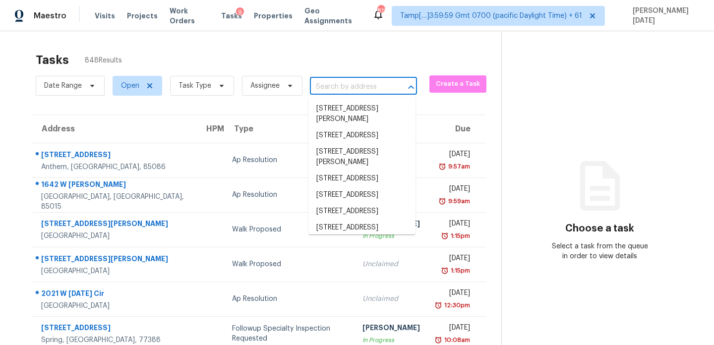
paste input "[STREET_ADDRESS]"
type input "[STREET_ADDRESS]"
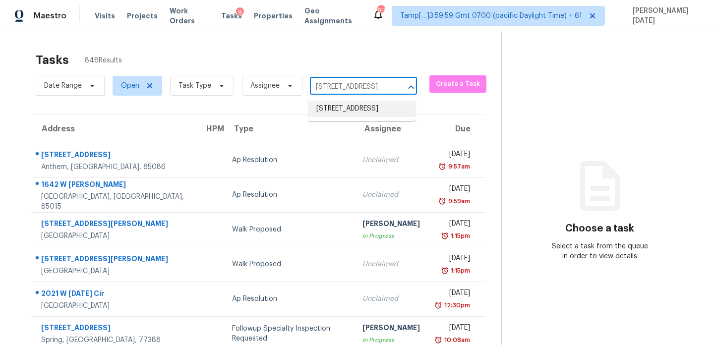
click at [356, 108] on li "[STREET_ADDRESS]" at bounding box center [361, 109] width 107 height 16
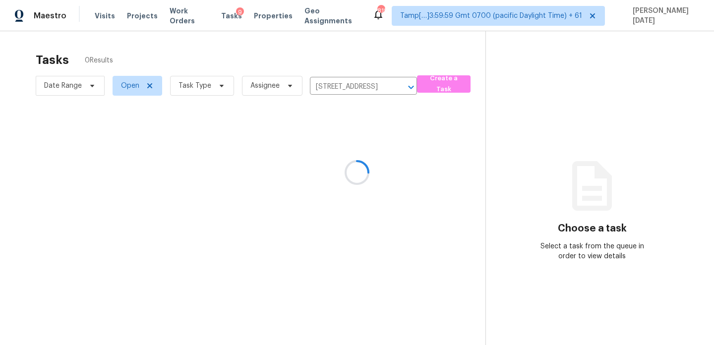
click at [376, 148] on div at bounding box center [357, 172] width 714 height 345
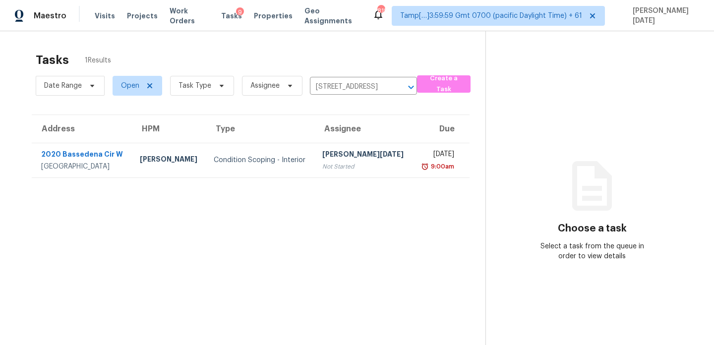
click at [413, 148] on td "[DATE] 9:00am" at bounding box center [441, 160] width 57 height 35
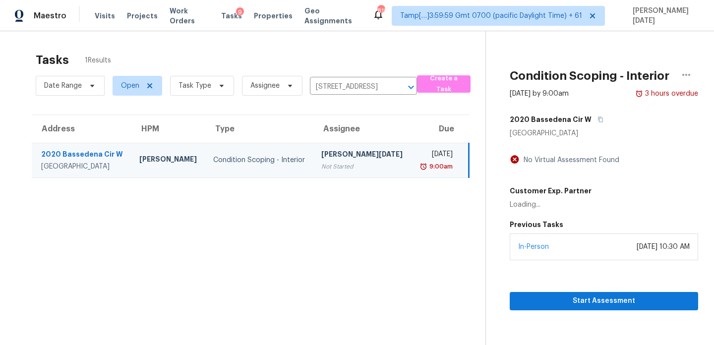
scroll to position [31, 0]
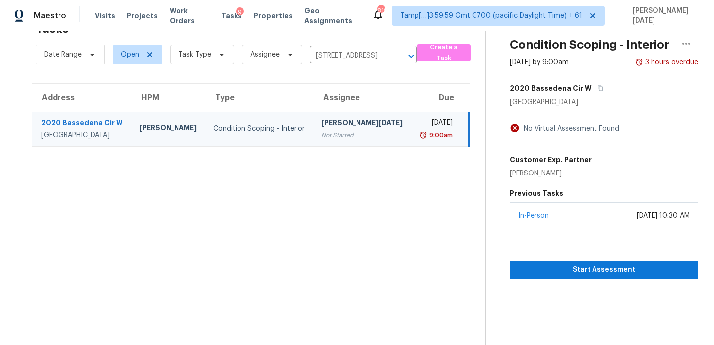
click at [543, 283] on section "Condition Scoping - Interior [DATE] by 9:00am 3 hours overdue [STREET_ADDRESS] …" at bounding box center [591, 172] width 213 height 345
click at [555, 274] on span "Start Assessment" at bounding box center [604, 270] width 173 height 12
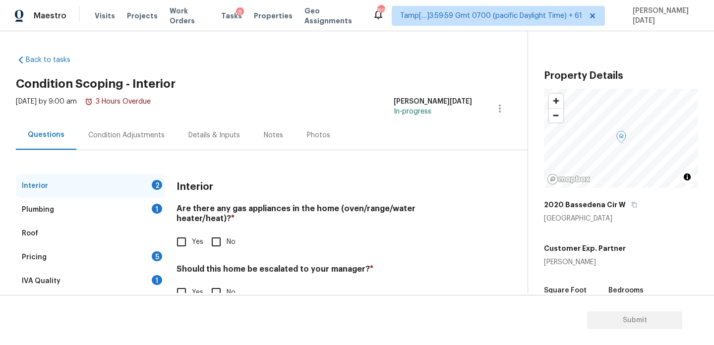
click at [115, 149] on div "Condition Adjustments" at bounding box center [126, 134] width 100 height 29
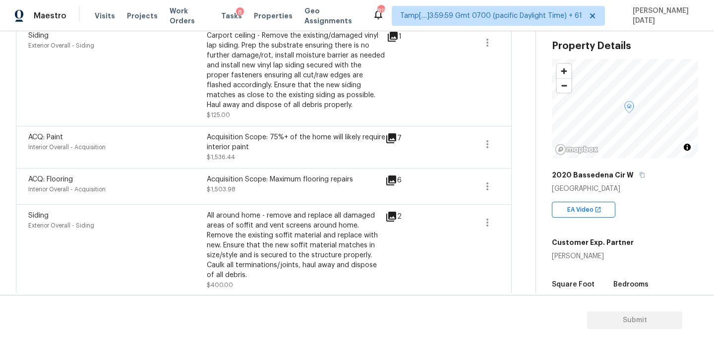
scroll to position [235, 0]
click at [345, 170] on div "ACQ: Flooring Interior Overall - Acquisition Acquisition Scope: Maximum floorin…" at bounding box center [264, 185] width 496 height 36
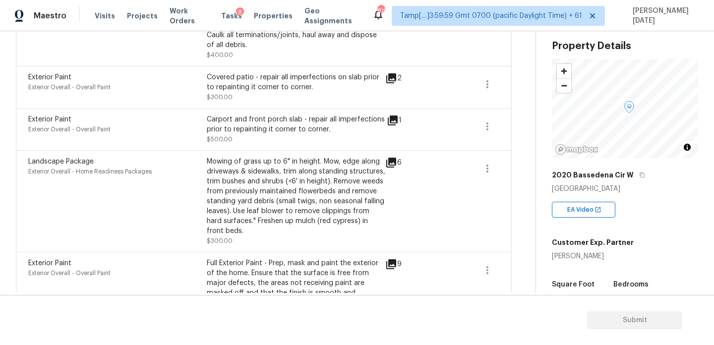
scroll to position [465, 0]
click at [639, 175] on icon "button" at bounding box center [642, 175] width 6 height 6
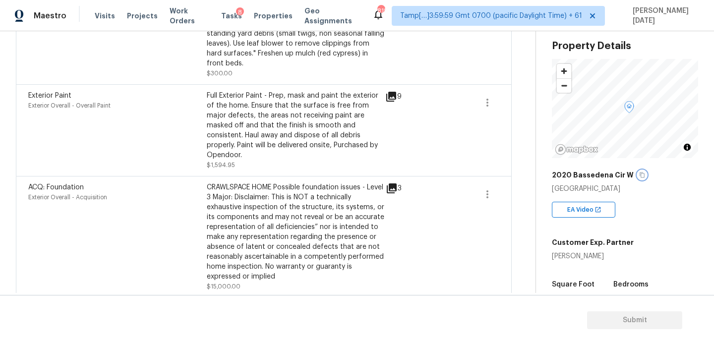
scroll to position [616, 0]
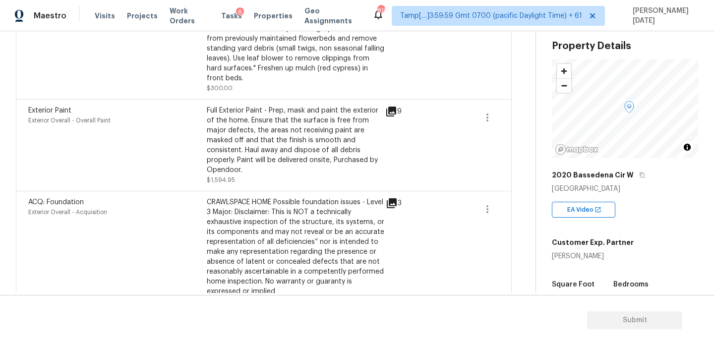
click at [394, 198] on icon at bounding box center [392, 203] width 12 height 12
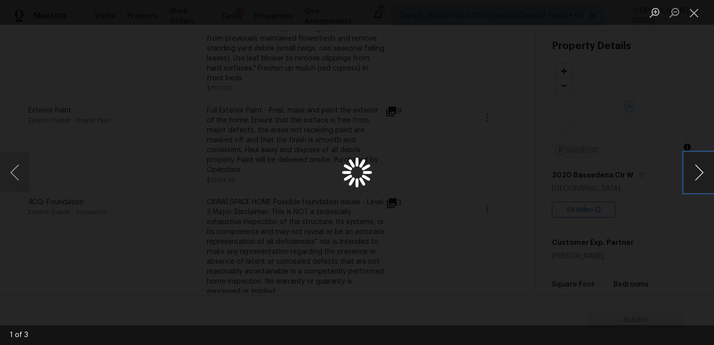
click at [708, 176] on button "Next image" at bounding box center [699, 173] width 30 height 40
click at [696, 18] on button "Close lightbox" at bounding box center [694, 12] width 20 height 17
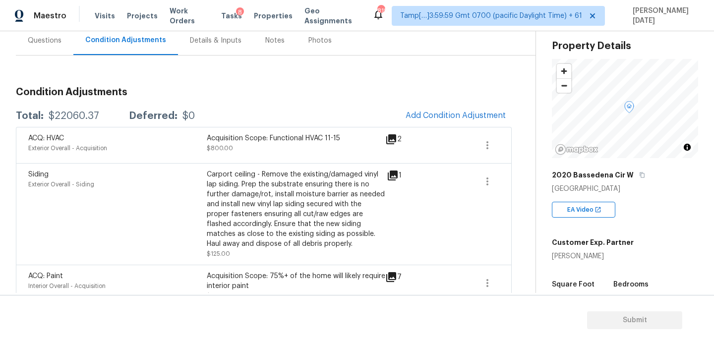
scroll to position [94, 0]
click at [428, 118] on span "Add Condition Adjustment" at bounding box center [456, 116] width 100 height 9
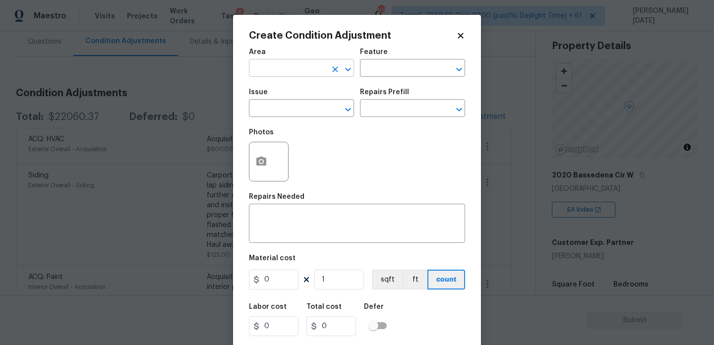
click at [271, 72] on input "text" at bounding box center [287, 68] width 77 height 15
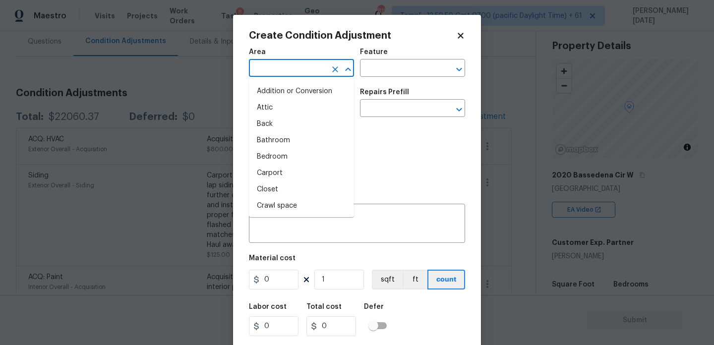
type input "r"
type input "o"
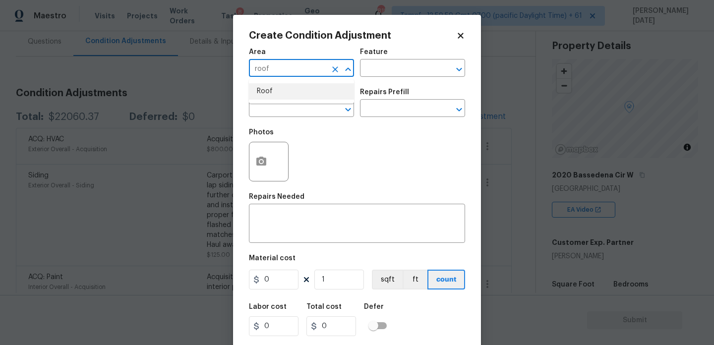
click at [269, 87] on li "Roof" at bounding box center [301, 91] width 105 height 16
type input "Roof"
click at [264, 120] on span "Issue ​" at bounding box center [301, 103] width 105 height 40
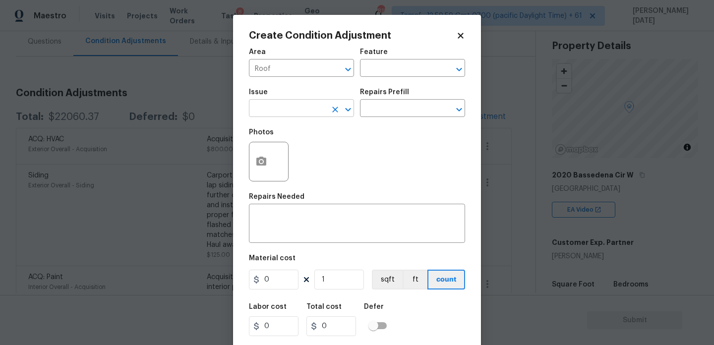
click at [280, 110] on input "text" at bounding box center [287, 109] width 77 height 15
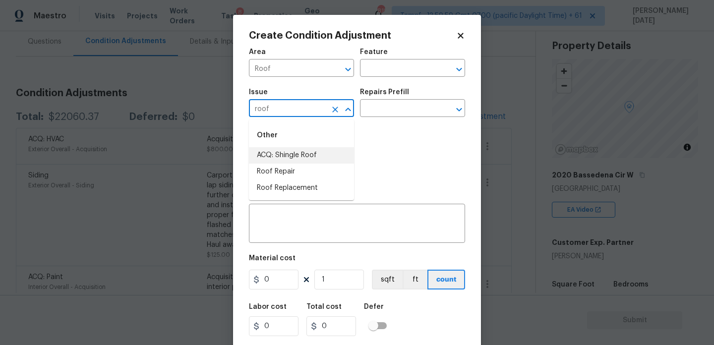
click at [291, 147] on li "ACQ: Shingle Roof" at bounding box center [301, 155] width 105 height 16
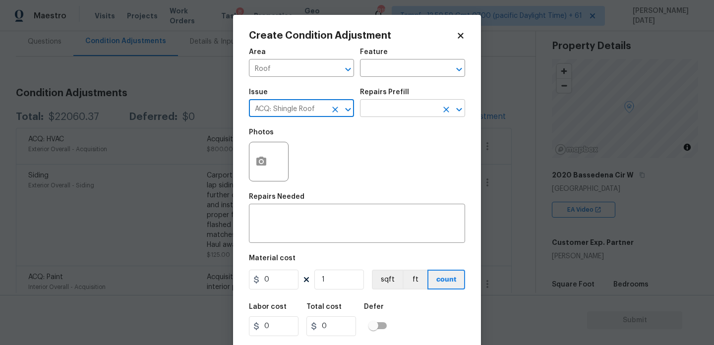
type input "ACQ: Shingle Roof"
click at [391, 105] on input "text" at bounding box center [398, 109] width 77 height 15
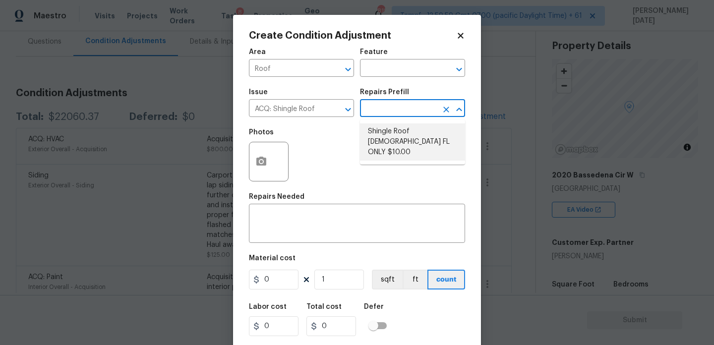
click at [407, 137] on li "Shingle Roof [DEMOGRAPHIC_DATA] FL ONLY $10.00" at bounding box center [412, 141] width 105 height 37
type input "Acquisition"
type textarea "Acquisition Scope ([US_STATE] Only): Shingle Roof 15+ years in age maintenance."
type input "10"
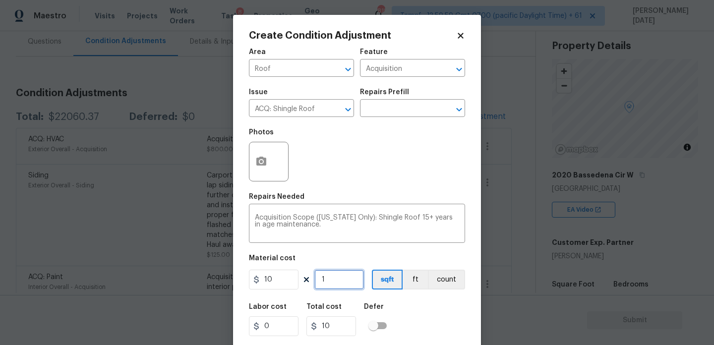
click at [340, 289] on input "1" at bounding box center [339, 280] width 50 height 20
type input "0"
paste input "1082"
type input "1082"
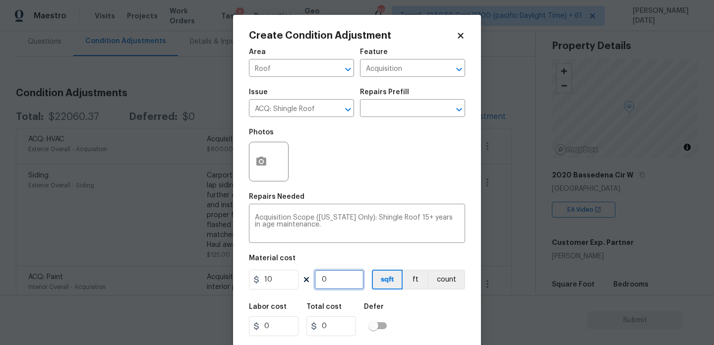
type input "10820"
type input "1082"
click at [383, 198] on div "Repairs Needed" at bounding box center [357, 199] width 216 height 13
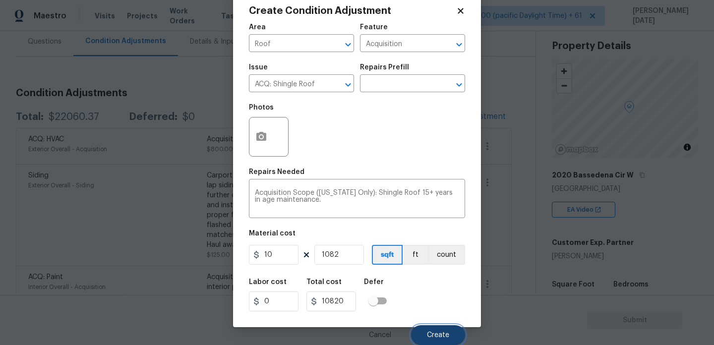
click at [429, 333] on span "Create" at bounding box center [438, 335] width 22 height 7
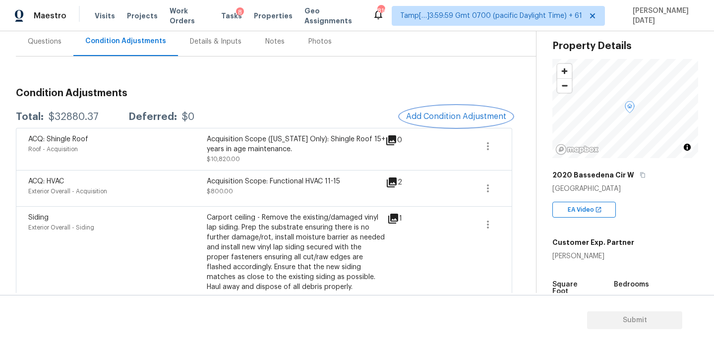
scroll to position [0, 0]
drag, startPoint x: 49, startPoint y: 116, endPoint x: 101, endPoint y: 116, distance: 52.6
click at [101, 116] on div "Total: $32880.37 Deferred: $0" at bounding box center [105, 117] width 178 height 10
copy div "$32880.37"
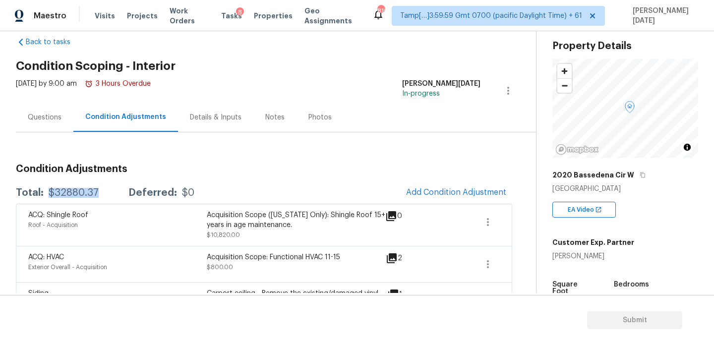
click at [45, 120] on div "Questions" at bounding box center [45, 118] width 34 height 10
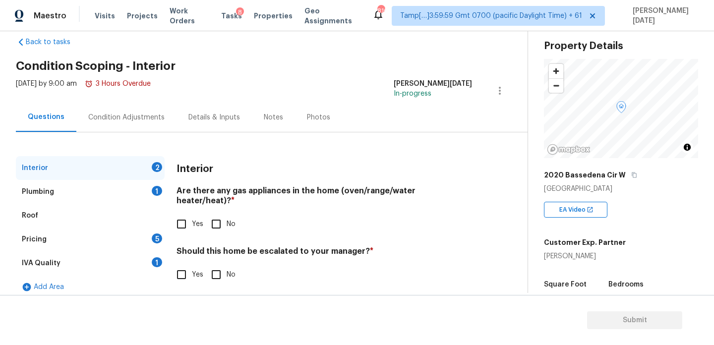
scroll to position [27, 0]
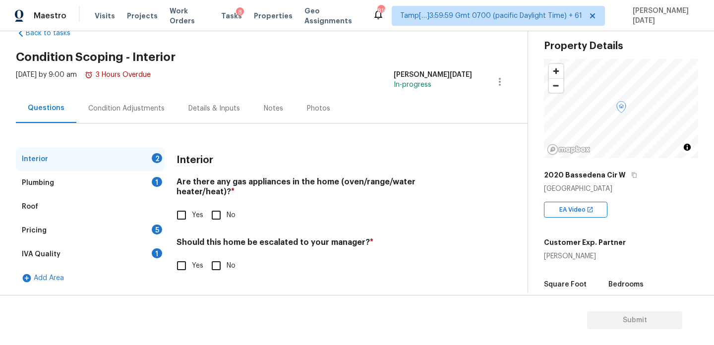
click at [214, 205] on input "No" at bounding box center [216, 215] width 21 height 21
checkbox input "true"
click at [216, 258] on input "No" at bounding box center [216, 266] width 21 height 21
checkbox input "true"
click at [150, 180] on div "Plumbing 1" at bounding box center [90, 183] width 149 height 24
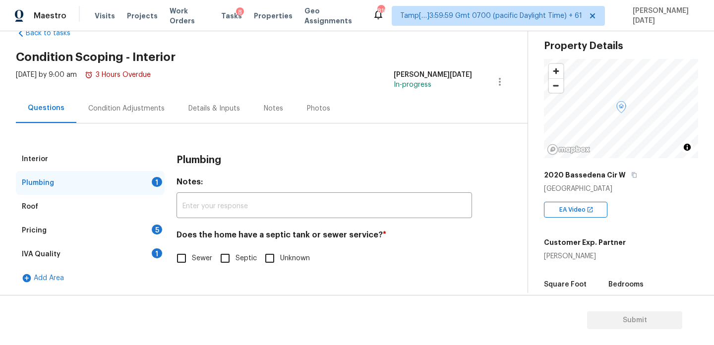
click at [228, 260] on input "Septic" at bounding box center [225, 258] width 21 height 21
checkbox input "true"
click at [142, 227] on div "Pricing 5" at bounding box center [90, 231] width 149 height 24
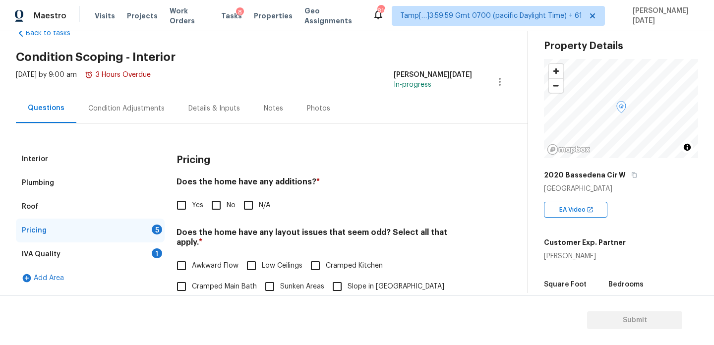
click at [200, 210] on label "Yes" at bounding box center [187, 205] width 32 height 21
click at [192, 210] on input "Yes" at bounding box center [181, 205] width 21 height 21
checkbox input "true"
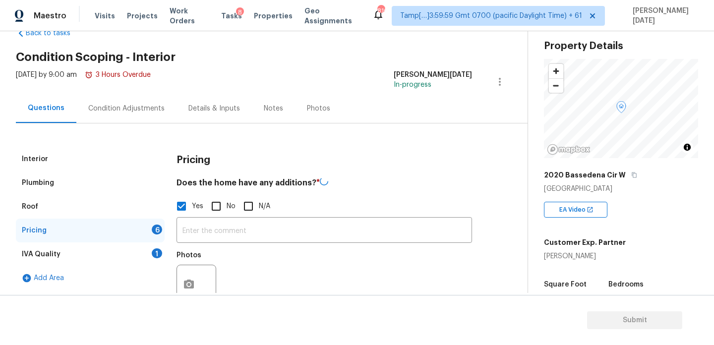
click at [227, 203] on span "No" at bounding box center [231, 206] width 9 height 10
click at [227, 203] on input "No" at bounding box center [216, 206] width 21 height 21
checkbox input "true"
checkbox input "false"
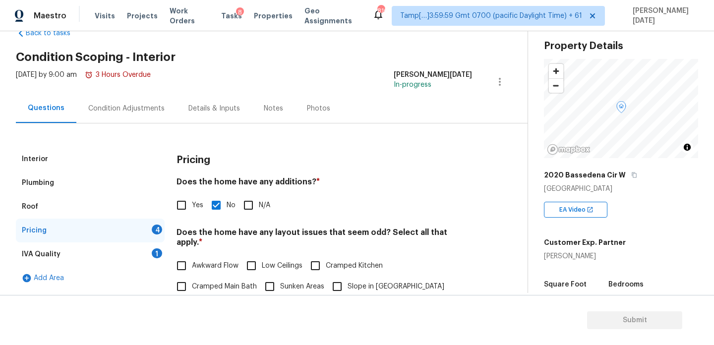
scroll to position [250, 0]
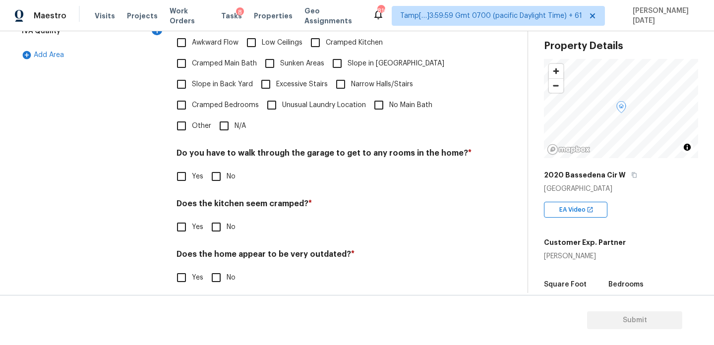
click at [233, 116] on input "N/A" at bounding box center [224, 126] width 21 height 21
checkbox input "true"
click at [226, 167] on input "No" at bounding box center [216, 177] width 21 height 21
checkbox input "true"
click at [223, 219] on input "No" at bounding box center [216, 227] width 21 height 21
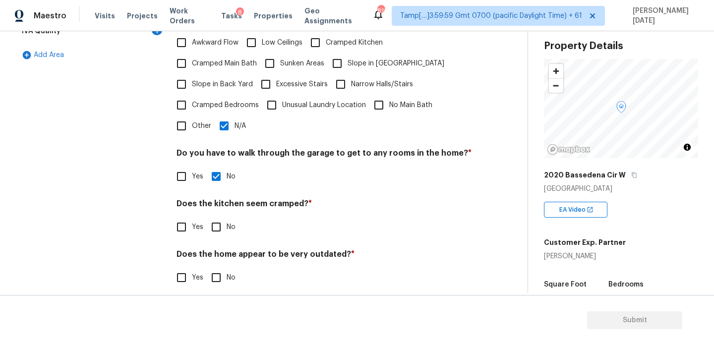
checkbox input "true"
click at [217, 272] on input "No" at bounding box center [216, 278] width 21 height 21
checkbox input "true"
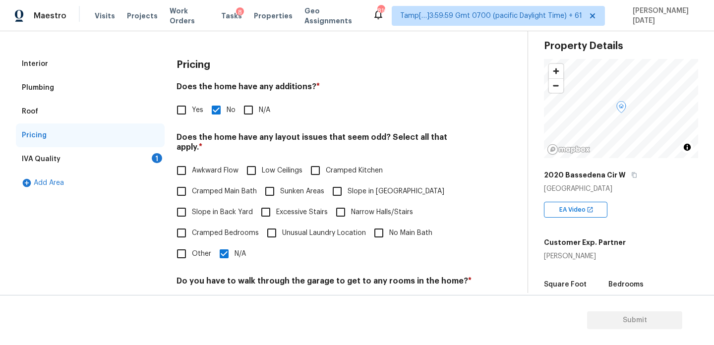
click at [140, 156] on div "IVA Quality 1" at bounding box center [90, 159] width 149 height 24
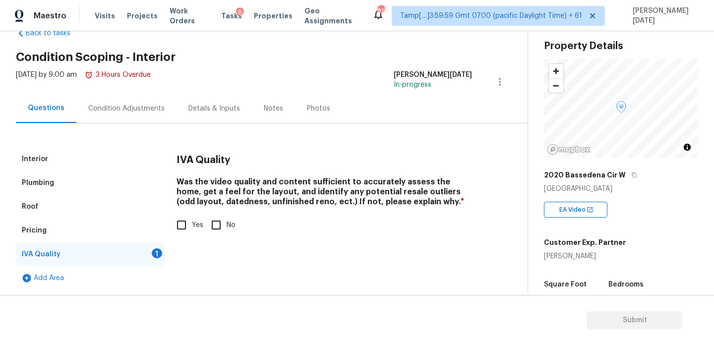
scroll to position [27, 0]
click at [181, 220] on input "Yes" at bounding box center [181, 225] width 21 height 21
checkbox input "true"
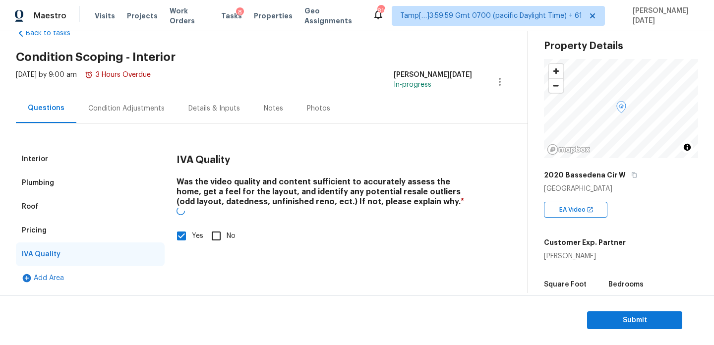
click at [122, 112] on div "Condition Adjustments" at bounding box center [126, 109] width 76 height 10
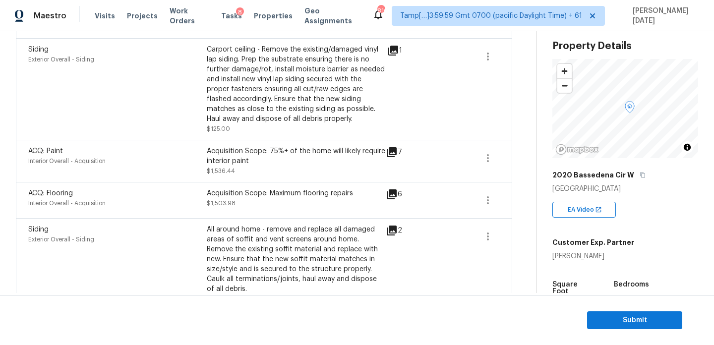
scroll to position [263, 0]
click at [594, 314] on button "Submit" at bounding box center [634, 320] width 95 height 18
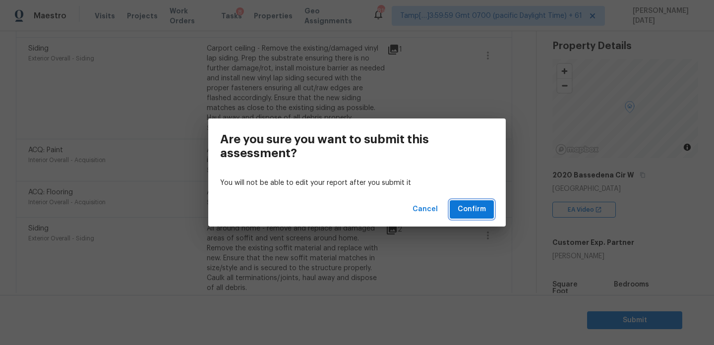
click at [465, 211] on span "Confirm" at bounding box center [472, 209] width 28 height 12
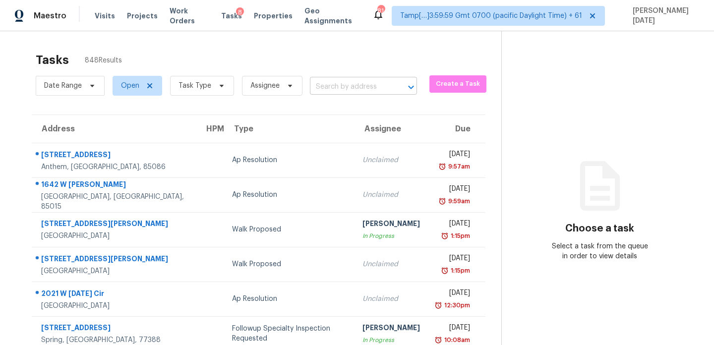
click at [333, 82] on input "text" at bounding box center [349, 86] width 79 height 15
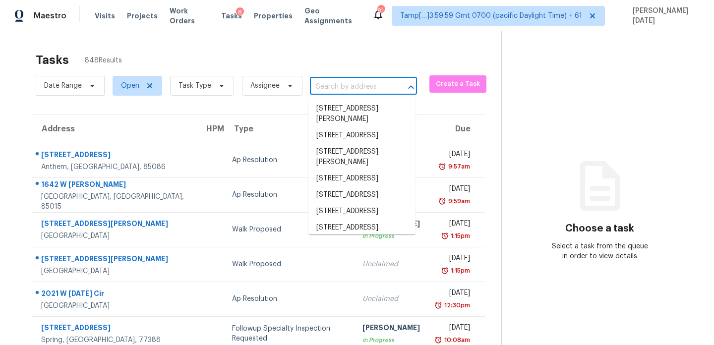
paste input "[STREET_ADDRESS]"
type input "[STREET_ADDRESS]"
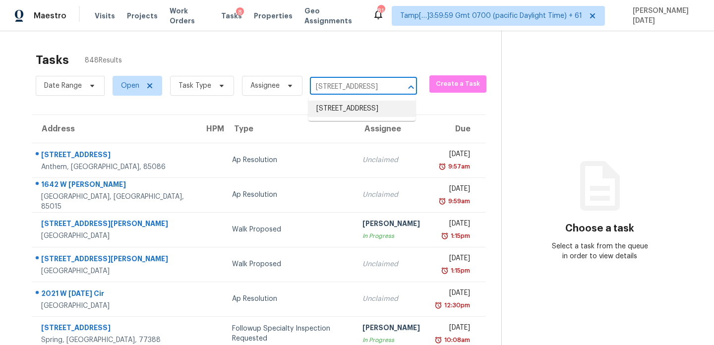
click at [346, 106] on li "[STREET_ADDRESS]" at bounding box center [361, 109] width 107 height 16
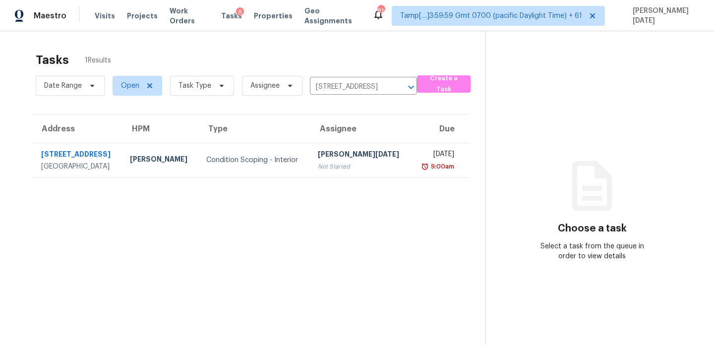
click at [419, 159] on div "[DATE]" at bounding box center [436, 155] width 35 height 12
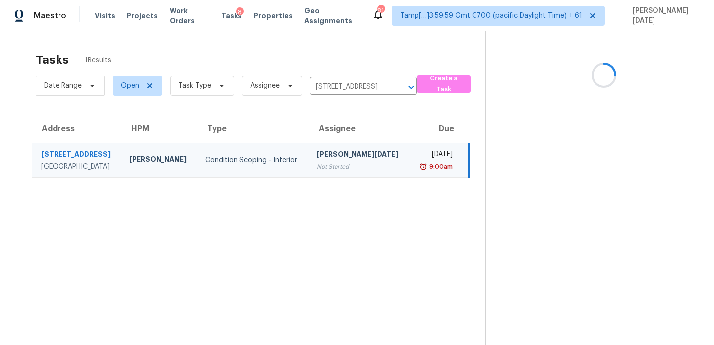
click at [417, 159] on div "[DATE]" at bounding box center [434, 155] width 35 height 12
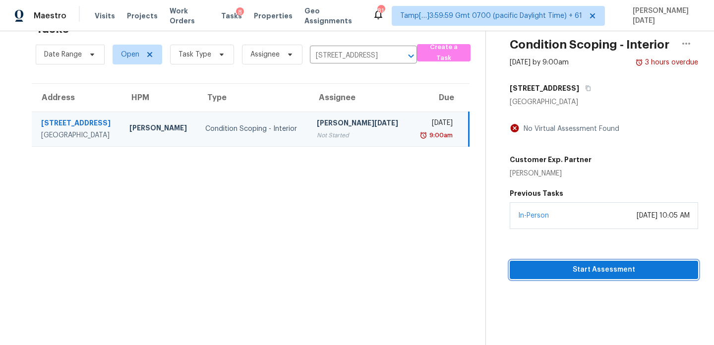
click at [541, 276] on span "Start Assessment" at bounding box center [604, 270] width 173 height 12
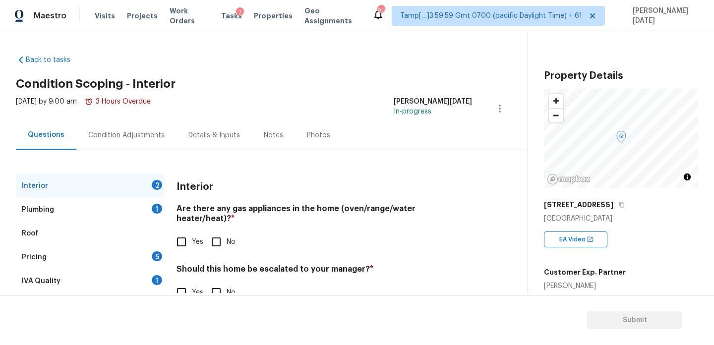
scroll to position [27, 0]
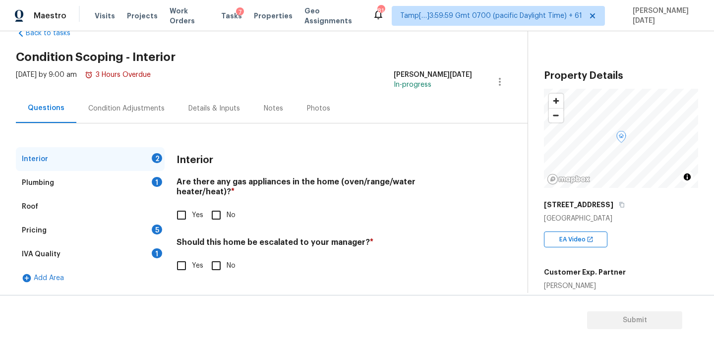
click at [160, 238] on div "Pricing 5" at bounding box center [90, 231] width 149 height 24
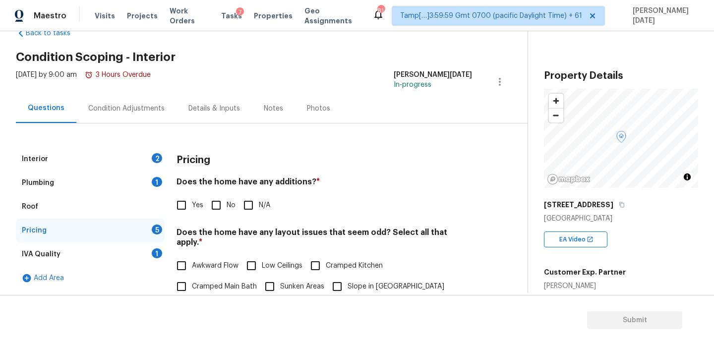
click at [148, 255] on div "IVA Quality 1" at bounding box center [90, 254] width 149 height 24
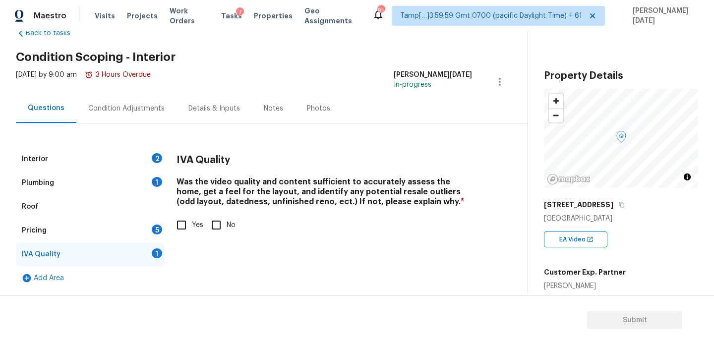
click at [184, 217] on input "Yes" at bounding box center [181, 225] width 21 height 21
checkbox input "true"
click at [153, 225] on div "Pricing 5" at bounding box center [90, 231] width 149 height 24
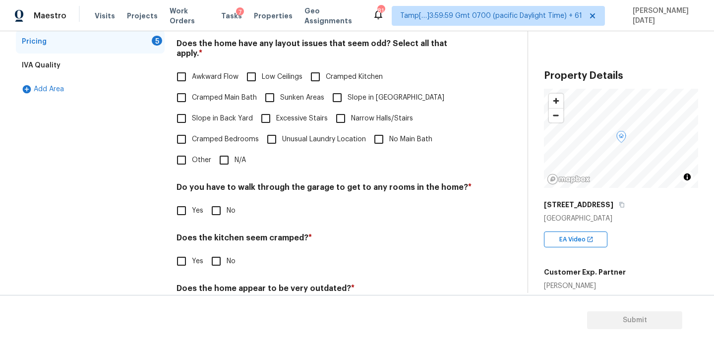
scroll to position [229, 0]
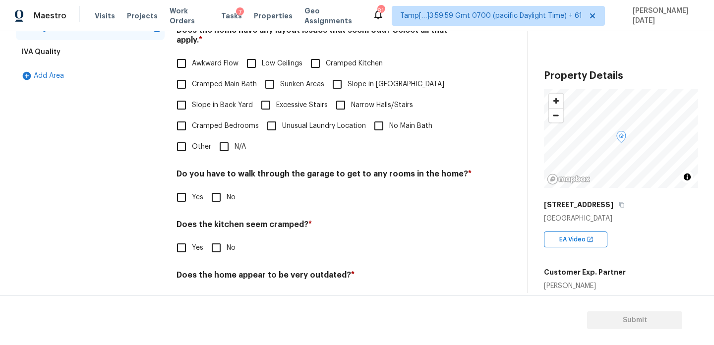
click at [178, 136] on input "Other" at bounding box center [181, 146] width 21 height 21
checkbox input "true"
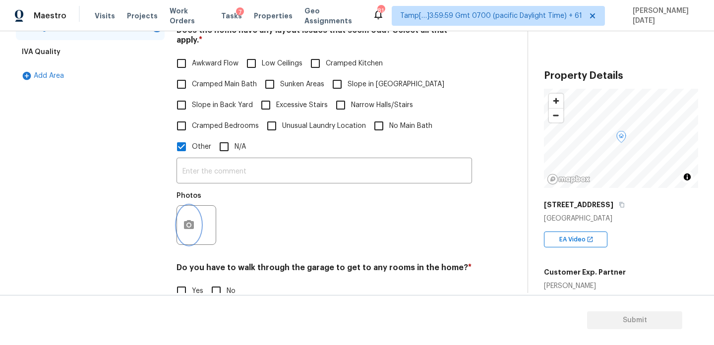
click at [181, 209] on button "button" at bounding box center [189, 225] width 24 height 39
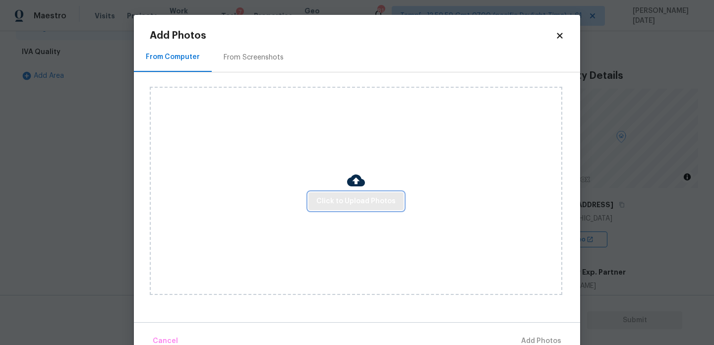
click at [332, 198] on span "Click to Upload Photos" at bounding box center [355, 201] width 79 height 12
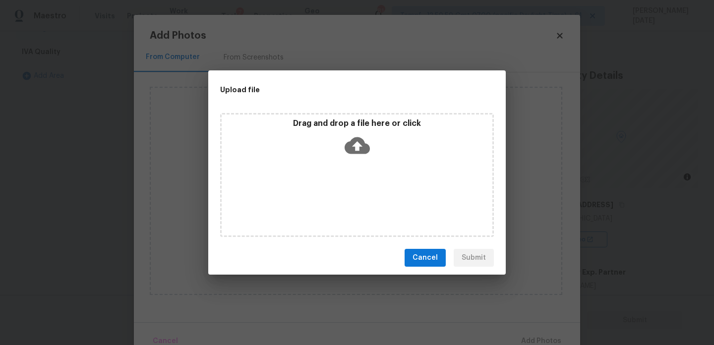
click at [332, 198] on div "Drag and drop a file here or click" at bounding box center [357, 175] width 274 height 124
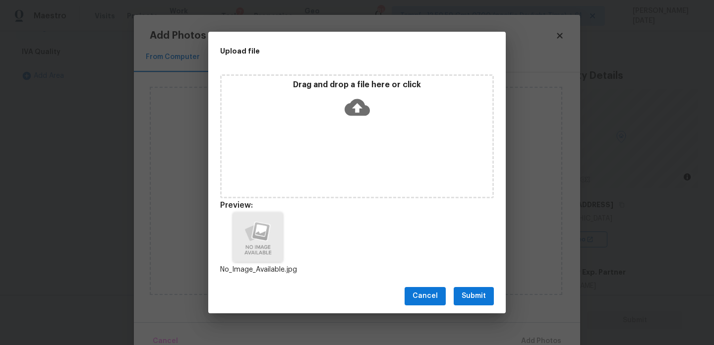
click at [475, 297] on span "Submit" at bounding box center [474, 296] width 24 height 12
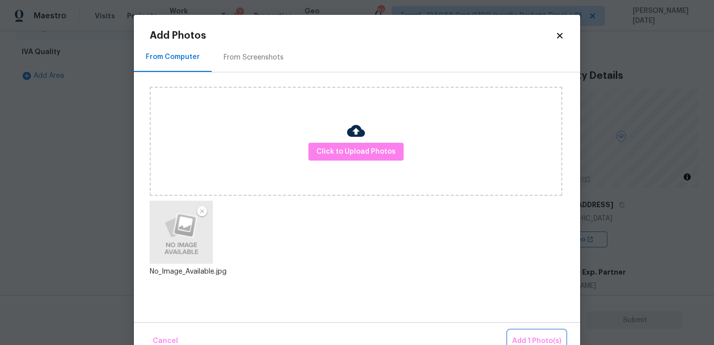
click at [529, 332] on button "Add 1 Photo(s)" at bounding box center [536, 341] width 57 height 21
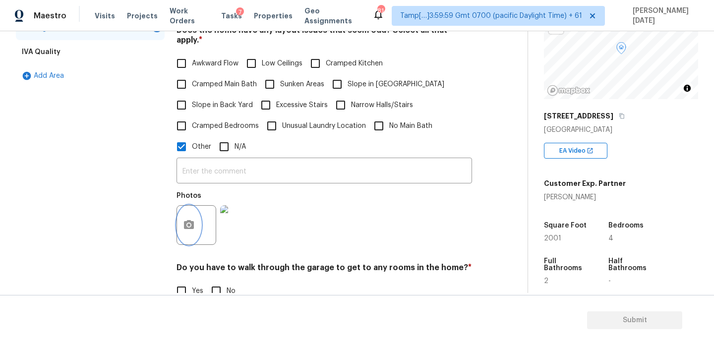
scroll to position [97, 0]
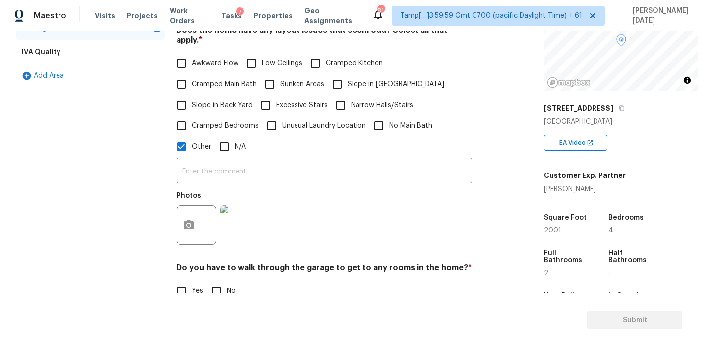
click at [557, 228] on span "2001" at bounding box center [552, 230] width 17 height 7
copy span "2001"
click at [228, 161] on input "text" at bounding box center [325, 171] width 296 height 23
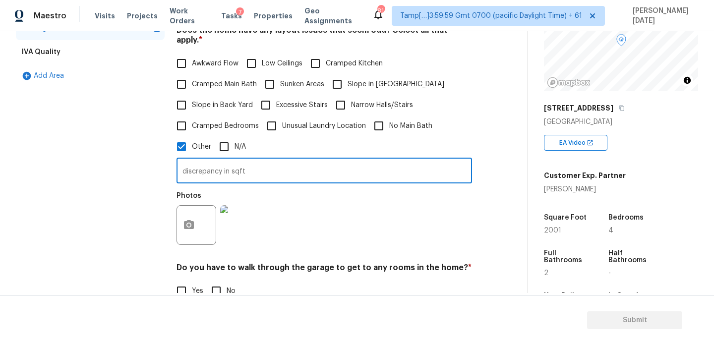
type input "discrepancy in sqft"
click at [356, 202] on div "Photos" at bounding box center [325, 218] width 296 height 64
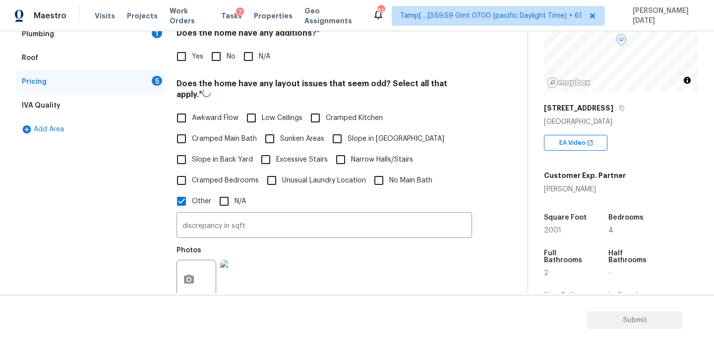
scroll to position [117, 0]
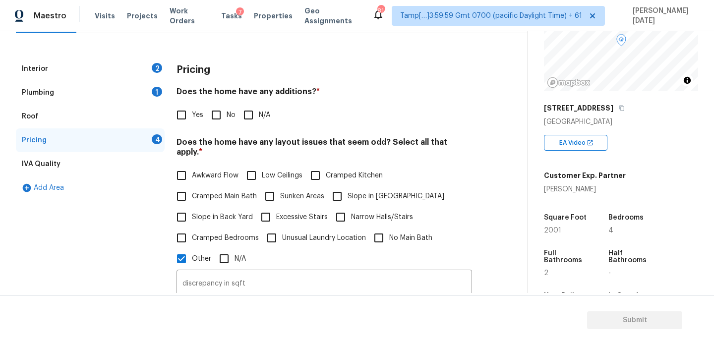
click at [216, 114] on input "No" at bounding box center [216, 115] width 21 height 21
checkbox input "true"
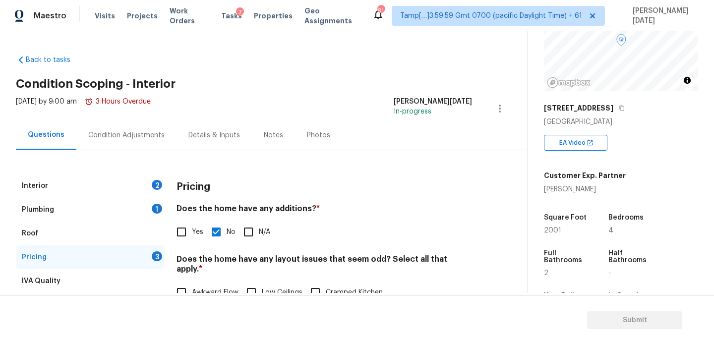
click at [129, 136] on div "Condition Adjustments" at bounding box center [126, 135] width 76 height 10
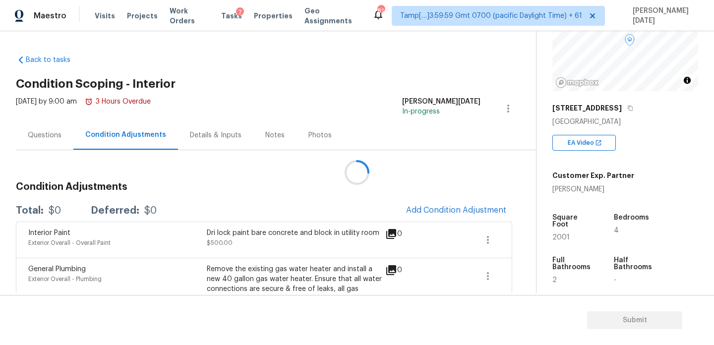
click at [433, 208] on div at bounding box center [357, 172] width 714 height 345
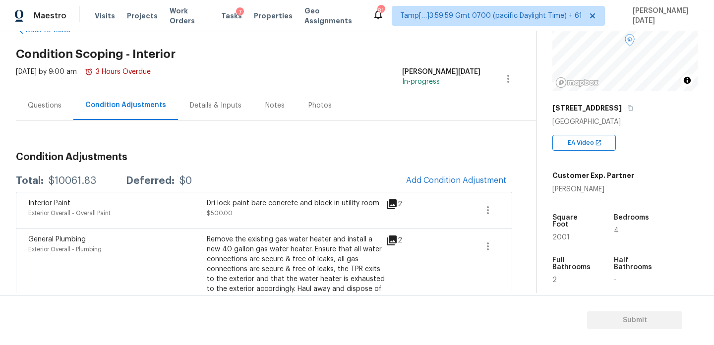
scroll to position [32, 0]
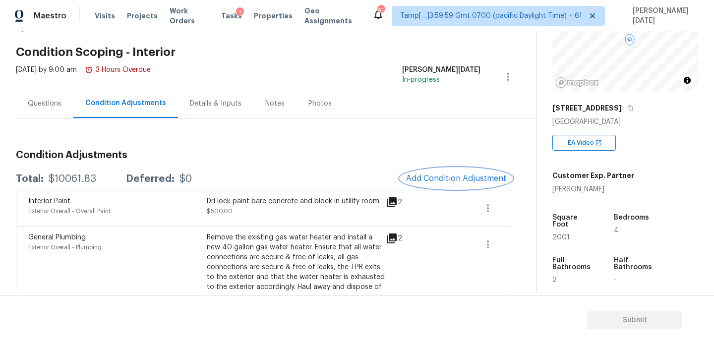
click at [444, 177] on span "Add Condition Adjustment" at bounding box center [456, 178] width 100 height 9
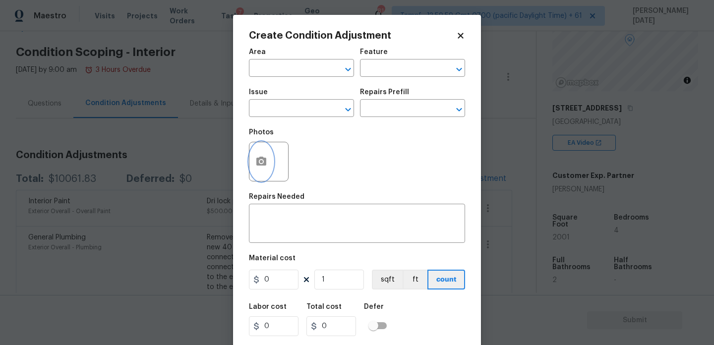
click at [265, 163] on icon "button" at bounding box center [261, 161] width 10 height 9
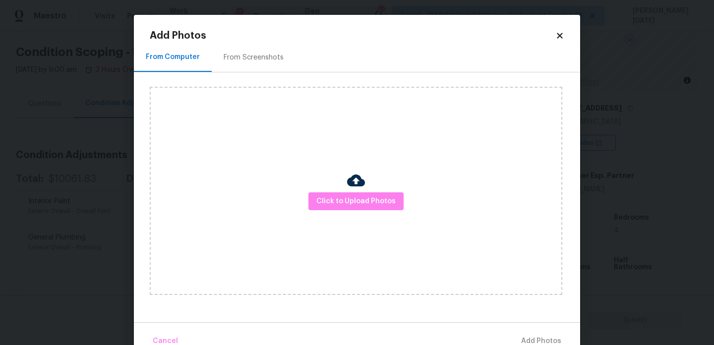
click at [340, 188] on div "Click to Upload Photos" at bounding box center [356, 191] width 413 height 208
click at [344, 195] on span "Click to Upload Photos" at bounding box center [355, 201] width 79 height 12
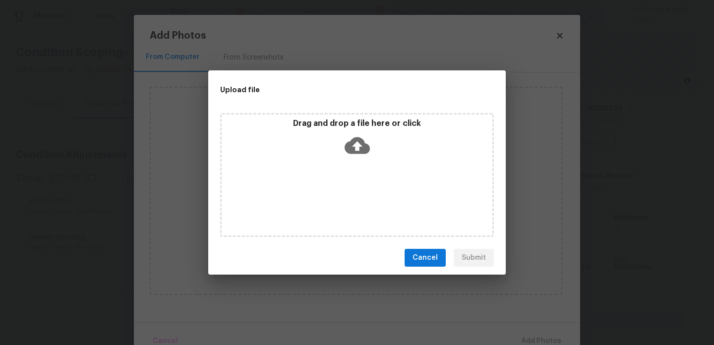
click at [344, 195] on div "Drag and drop a file here or click" at bounding box center [357, 175] width 274 height 124
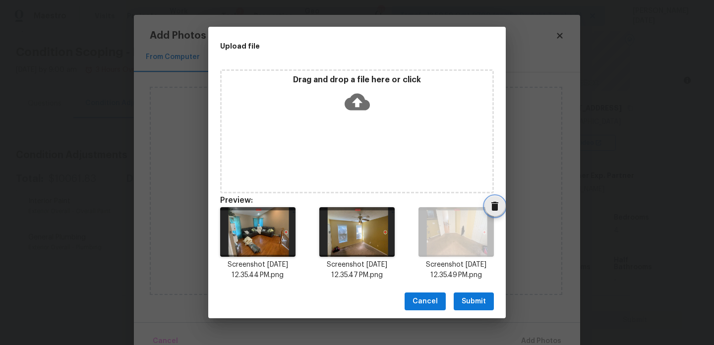
click at [490, 212] on icon "Delete" at bounding box center [495, 206] width 12 height 12
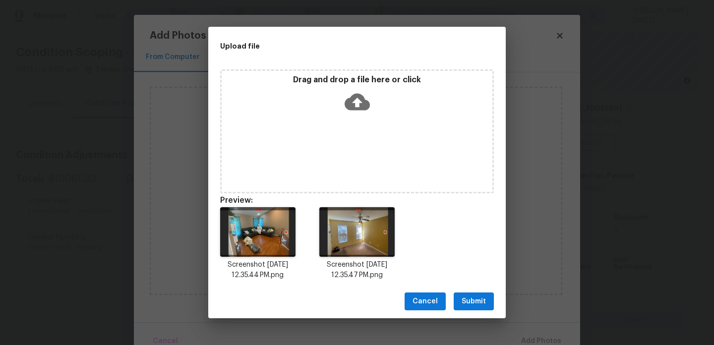
click at [478, 298] on span "Submit" at bounding box center [474, 302] width 24 height 12
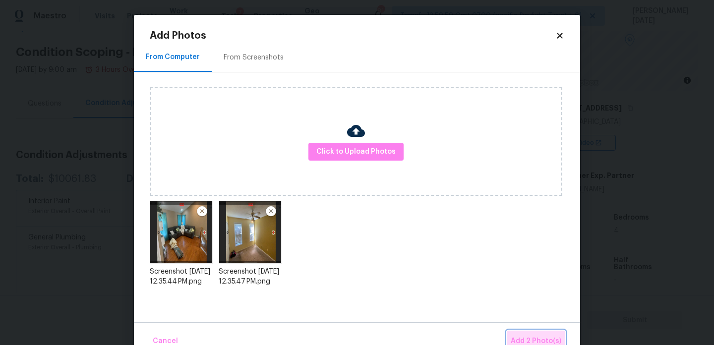
click at [531, 338] on span "Add 2 Photo(s)" at bounding box center [536, 341] width 51 height 12
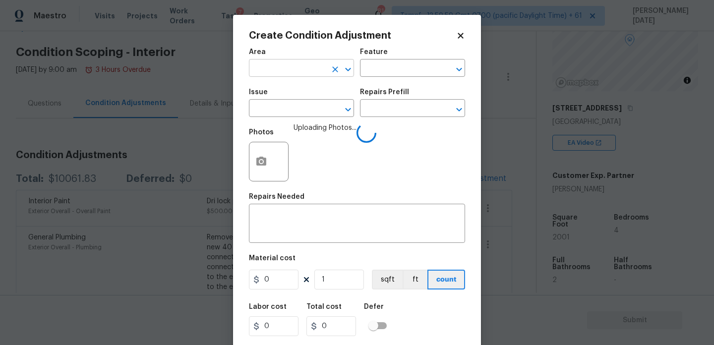
click at [278, 64] on input "text" at bounding box center [287, 68] width 77 height 15
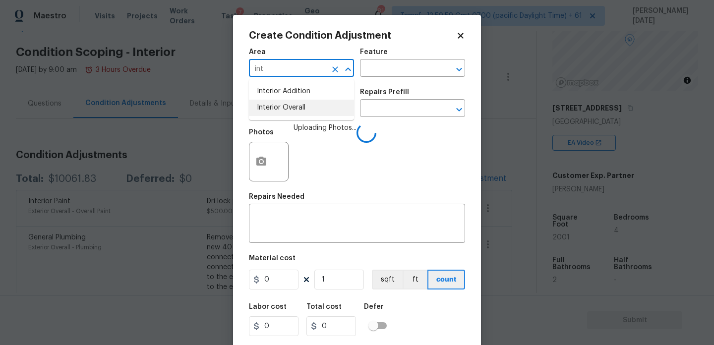
click at [280, 104] on li "Interior Overall" at bounding box center [301, 108] width 105 height 16
type input "Interior Overall"
click at [280, 104] on input "text" at bounding box center [287, 109] width 77 height 15
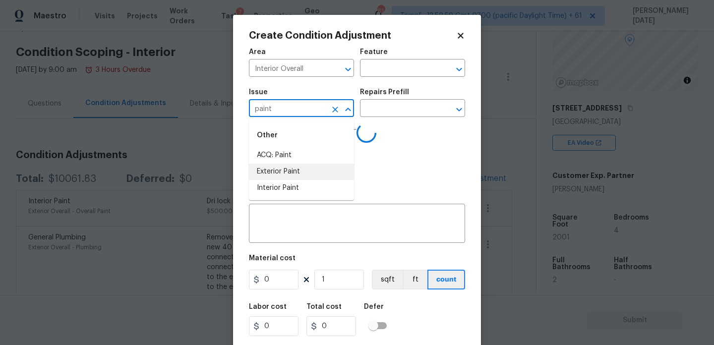
click at [290, 171] on li "Exterior Paint" at bounding box center [301, 172] width 105 height 16
type input "Exterior Paint"
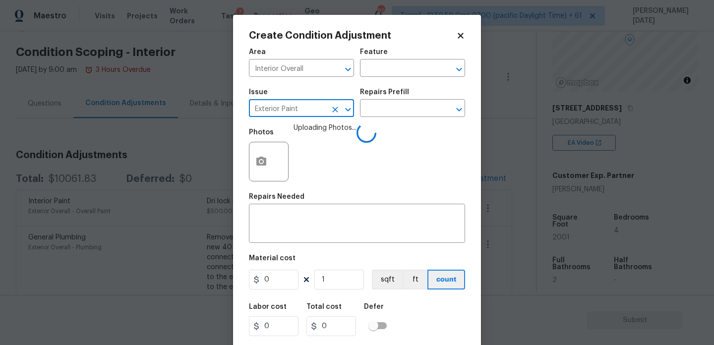
click at [326, 114] on div "Exterior Paint ​" at bounding box center [301, 109] width 105 height 15
click at [337, 108] on icon "Clear" at bounding box center [335, 110] width 6 height 6
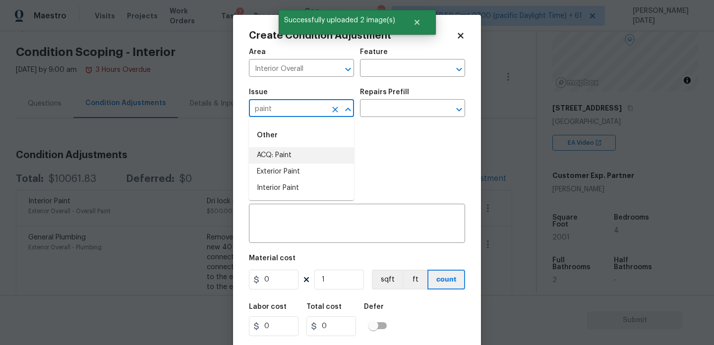
click at [306, 151] on li "ACQ: Paint" at bounding box center [301, 155] width 105 height 16
type input "ACQ: Paint"
click at [395, 99] on div "Repairs Prefill" at bounding box center [412, 95] width 105 height 13
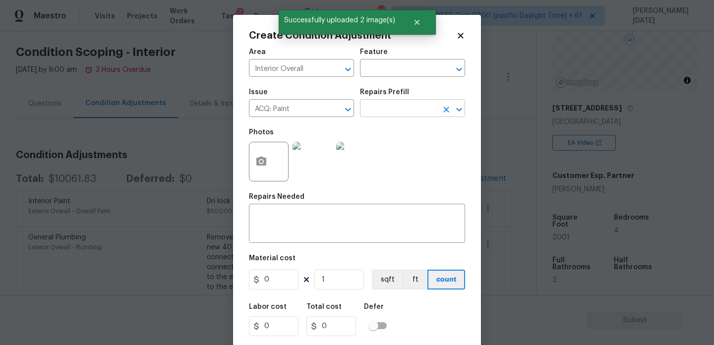
click at [394, 105] on input "text" at bounding box center [398, 109] width 77 height 15
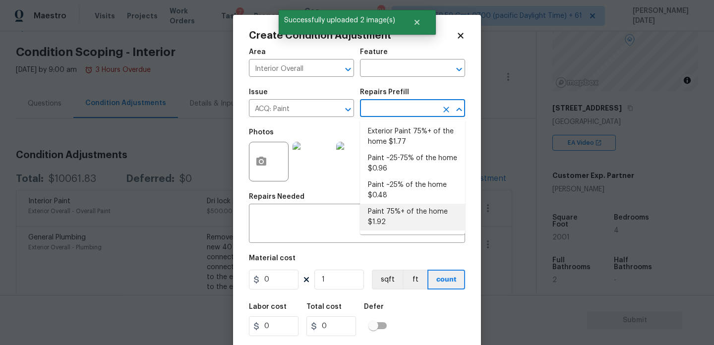
click at [390, 221] on li "Paint 75%+ of the home $1.92" at bounding box center [412, 217] width 105 height 27
type input "Acquisition"
type textarea "Acquisition Scope: 75%+ of the home will likely require interior paint"
type input "1.92"
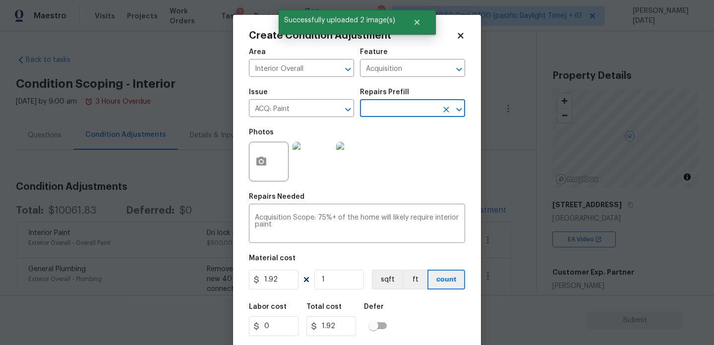
scroll to position [97, 0]
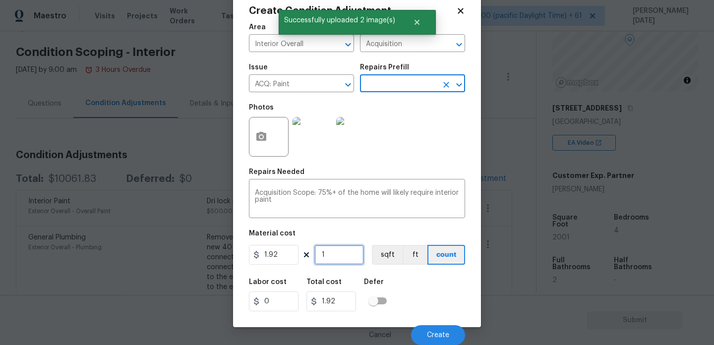
click at [334, 248] on input "1" at bounding box center [339, 255] width 50 height 20
type input "0"
paste input "2001"
type input "2001"
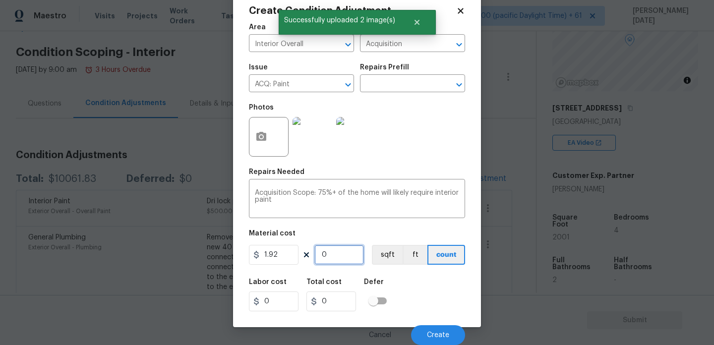
type input "3841.92"
type input "2001"
click at [453, 339] on button "Create" at bounding box center [438, 335] width 54 height 20
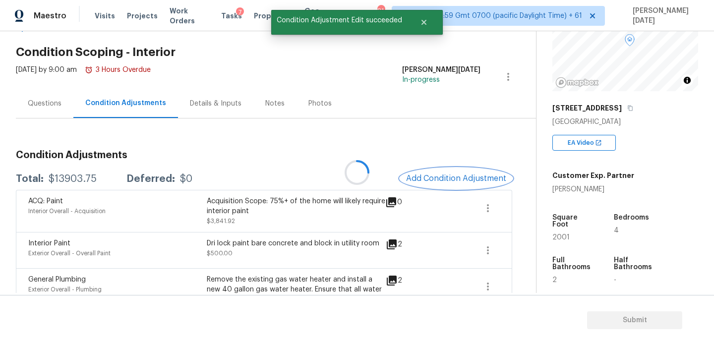
scroll to position [0, 0]
click at [434, 175] on span "Add Condition Adjustment" at bounding box center [456, 178] width 100 height 9
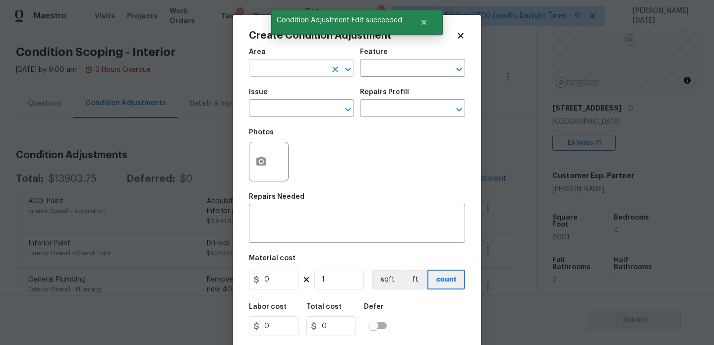
click at [258, 71] on input "text" at bounding box center [287, 68] width 77 height 15
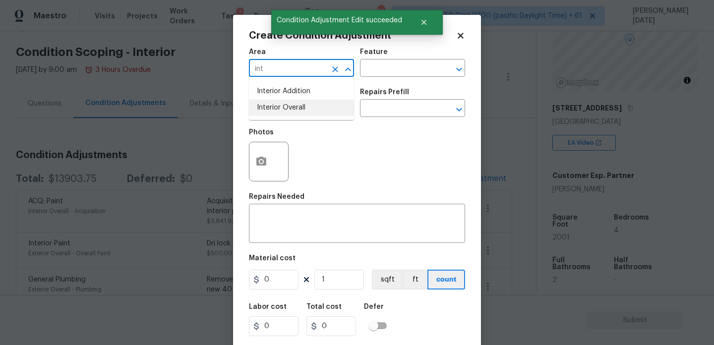
click at [290, 106] on li "Interior Overall" at bounding box center [301, 108] width 105 height 16
type input "Interior Overall"
click at [290, 106] on input "text" at bounding box center [287, 109] width 77 height 15
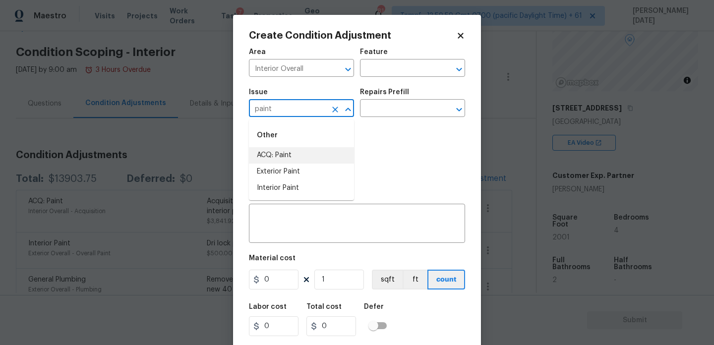
click at [290, 160] on li "ACQ: Paint" at bounding box center [301, 155] width 105 height 16
click at [387, 108] on input "text" at bounding box center [398, 109] width 77 height 15
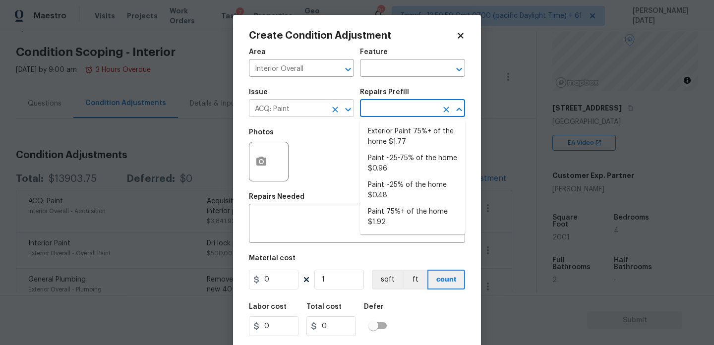
click at [328, 107] on div at bounding box center [341, 110] width 26 height 14
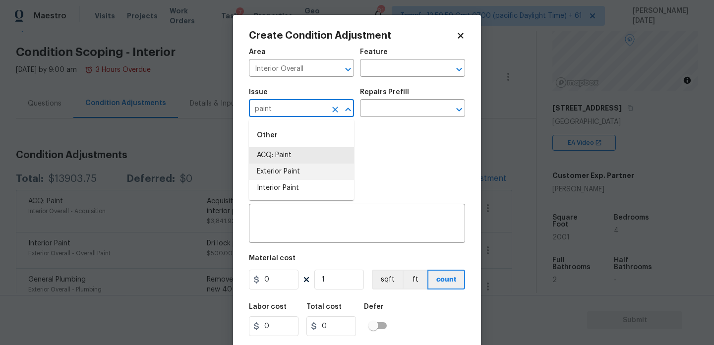
click at [315, 179] on li "Exterior Paint" at bounding box center [301, 172] width 105 height 16
type input "Exterior Paint"
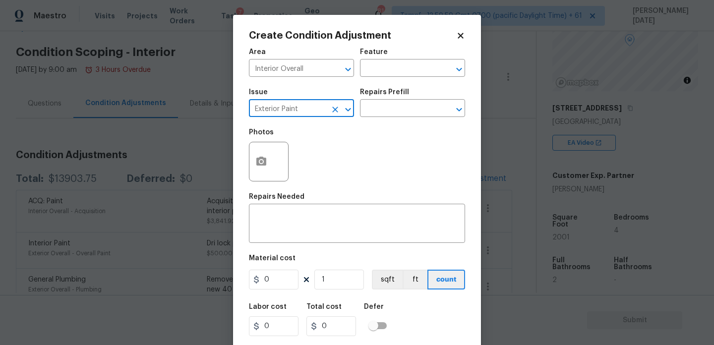
click at [334, 112] on icon "Clear" at bounding box center [335, 110] width 10 height 10
click at [298, 190] on li "Interior Paint" at bounding box center [301, 188] width 105 height 16
type input "Interior Paint"
click at [369, 111] on input "text" at bounding box center [398, 109] width 77 height 15
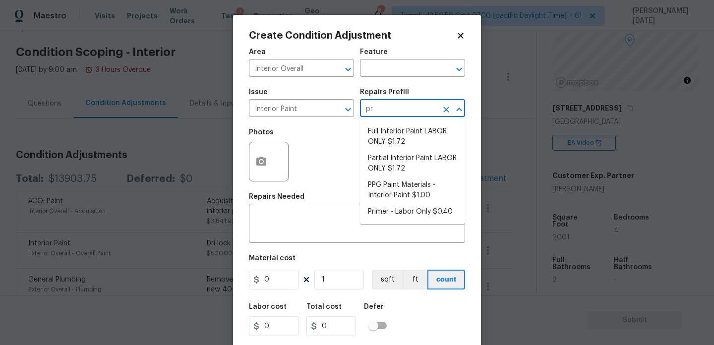
type input "pri"
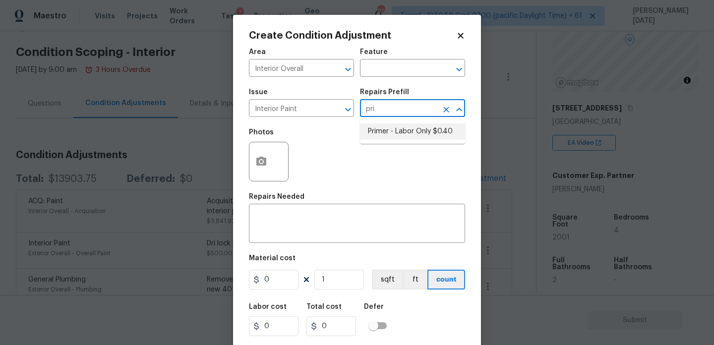
click at [381, 130] on li "Primer - Labor Only $0.40" at bounding box center [412, 131] width 105 height 16
type input "Overall Paint"
type textarea "Interior primer - PRIMER PROVIDED BY OPENDOOR - All nails, screws, drywall anch…"
type input "0.4"
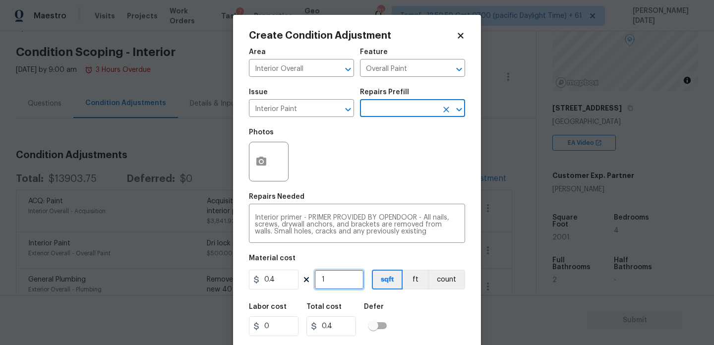
click at [331, 280] on input "1" at bounding box center [339, 280] width 50 height 20
type input "0"
type input "8"
type input "3.2"
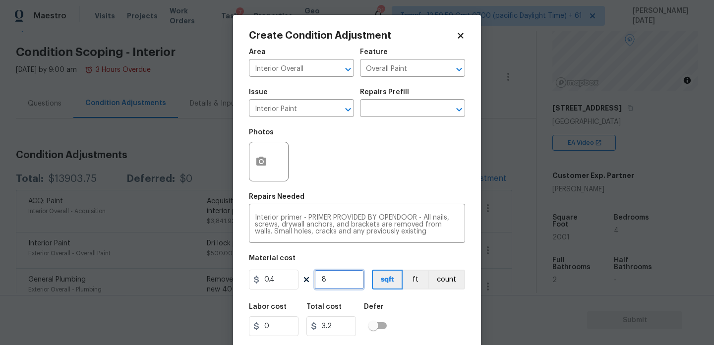
type input "80"
type input "32"
type input "800"
type input "320"
type input "800"
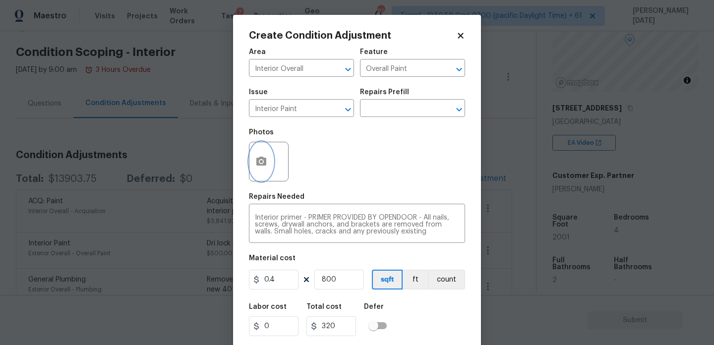
click at [259, 167] on icon "button" at bounding box center [261, 162] width 12 height 12
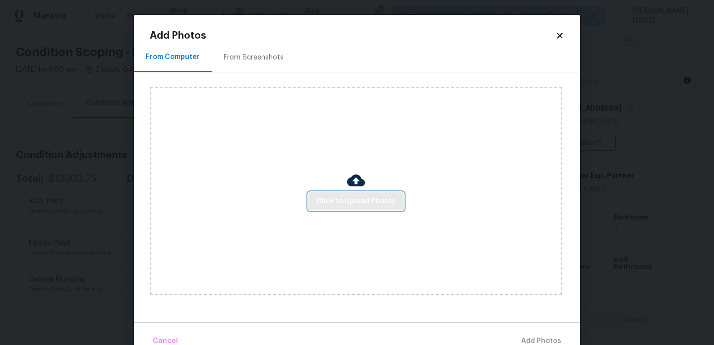
click at [345, 199] on span "Click to Upload Photos" at bounding box center [355, 201] width 79 height 12
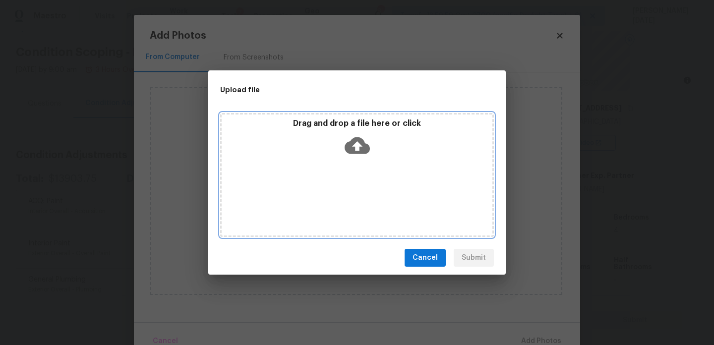
click at [345, 199] on div "Drag and drop a file here or click" at bounding box center [357, 175] width 274 height 124
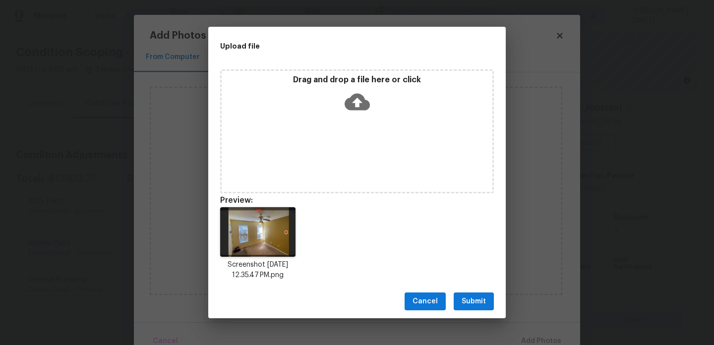
click at [480, 296] on span "Submit" at bounding box center [474, 302] width 24 height 12
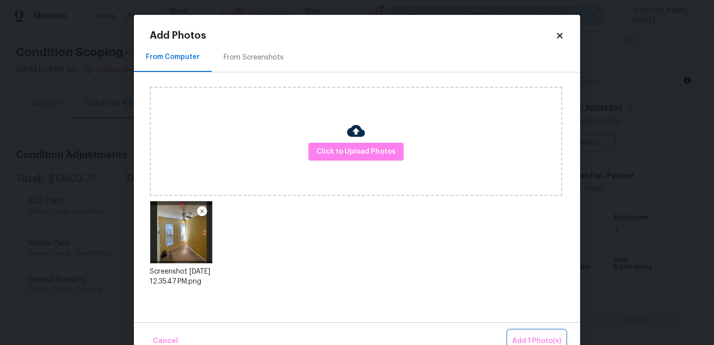
click at [523, 336] on span "Add 1 Photo(s)" at bounding box center [536, 341] width 49 height 12
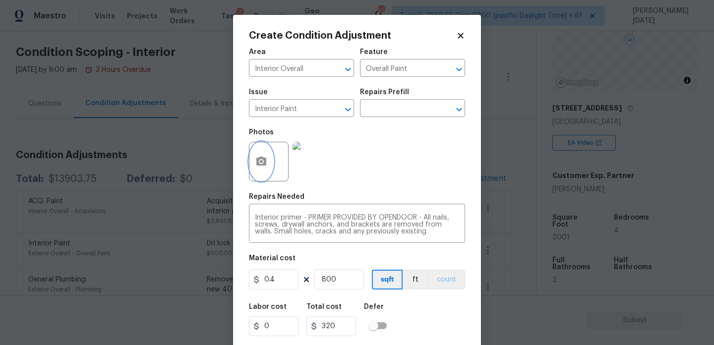
scroll to position [25, 0]
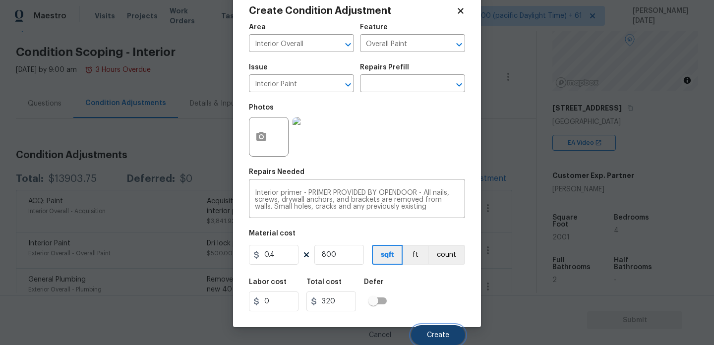
click at [438, 328] on button "Create" at bounding box center [438, 335] width 54 height 20
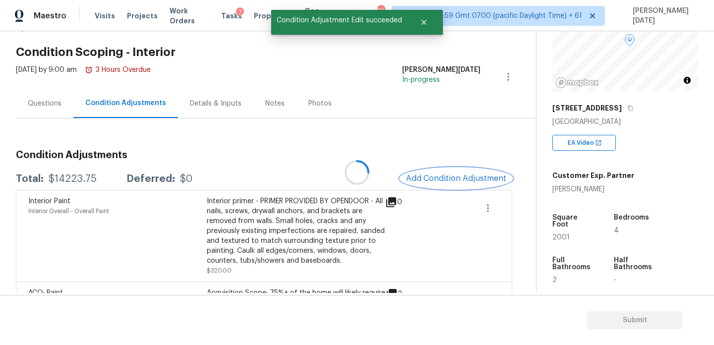
scroll to position [0, 0]
click at [431, 178] on span "Add Condition Adjustment" at bounding box center [456, 178] width 100 height 9
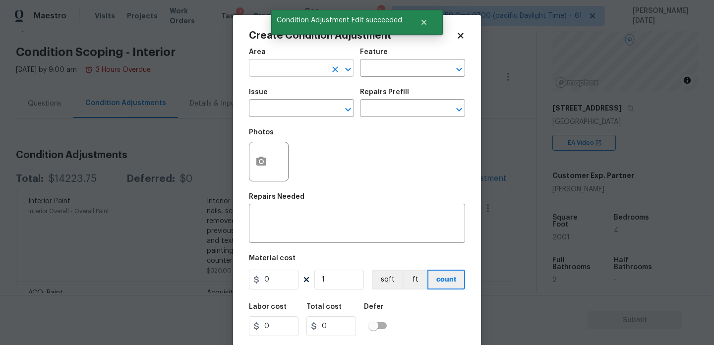
click at [279, 69] on input "text" at bounding box center [287, 68] width 77 height 15
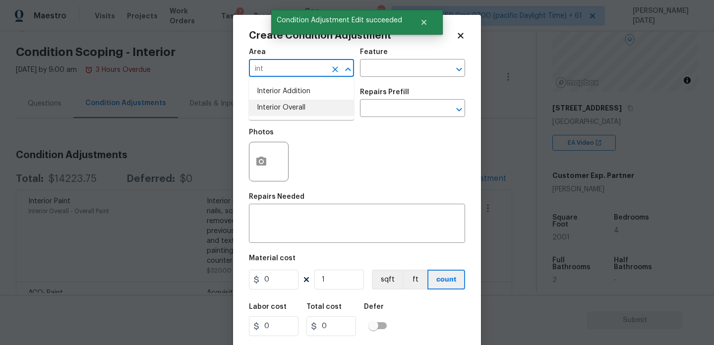
click at [286, 108] on li "Interior Overall" at bounding box center [301, 108] width 105 height 16
type input "Interior Overall"
click at [286, 108] on input "text" at bounding box center [287, 109] width 77 height 15
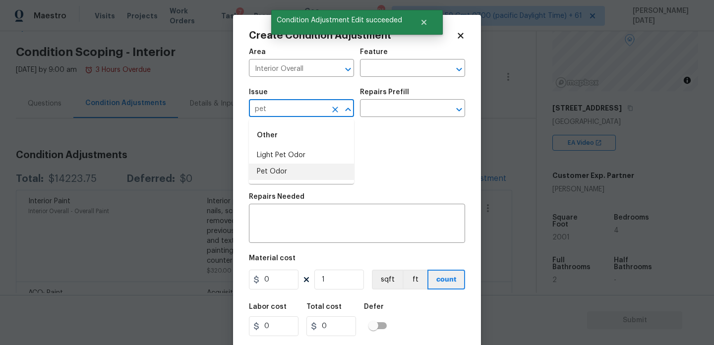
click at [293, 170] on li "Pet Odor" at bounding box center [301, 172] width 105 height 16
type input "Pet Odor"
click at [398, 88] on div "Issue Pet Odor ​ Repairs Prefill ​" at bounding box center [357, 103] width 216 height 40
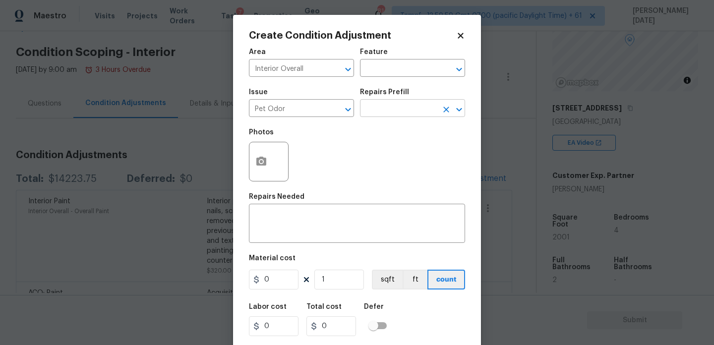
click at [392, 113] on input "text" at bounding box center [398, 109] width 77 height 15
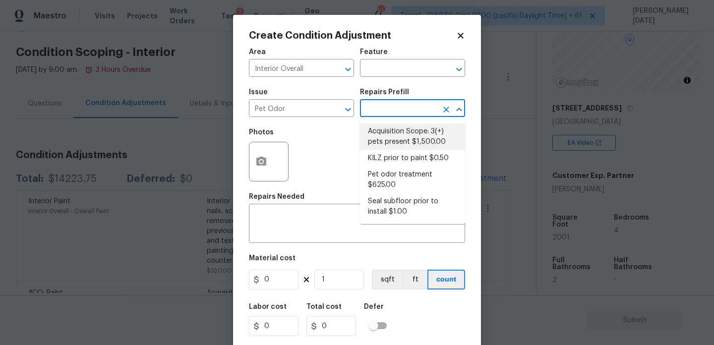
click at [408, 133] on li "Acquisition Scope: 3(+) pets present $1,500.00" at bounding box center [412, 136] width 105 height 27
type textarea "Acquisition Scope: 3(+) pets present"
type input "1500"
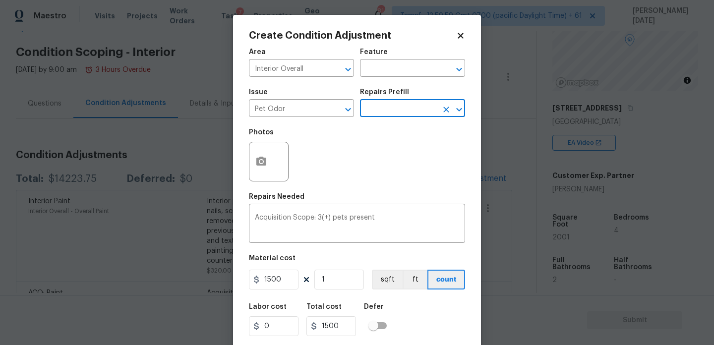
scroll to position [25, 0]
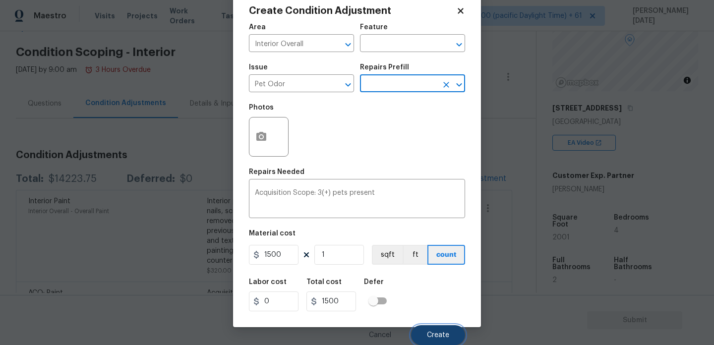
click at [427, 334] on span "Create" at bounding box center [438, 335] width 22 height 7
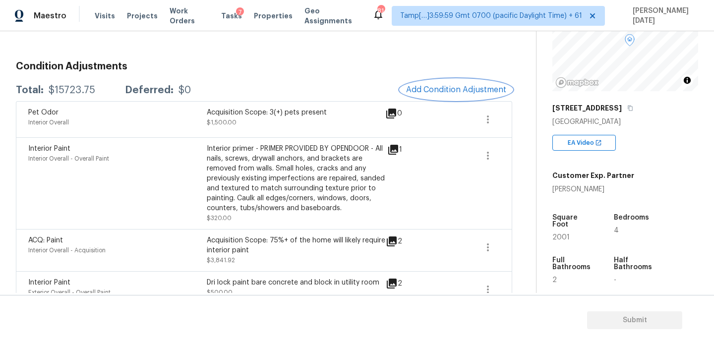
scroll to position [120, 0]
click at [421, 86] on span "Add Condition Adjustment" at bounding box center [456, 90] width 100 height 9
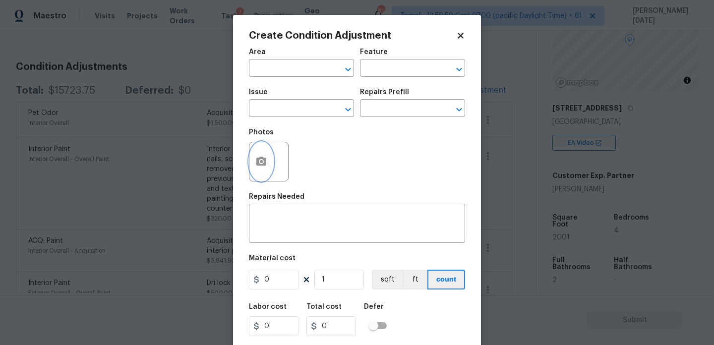
click at [257, 174] on button "button" at bounding box center [261, 161] width 24 height 39
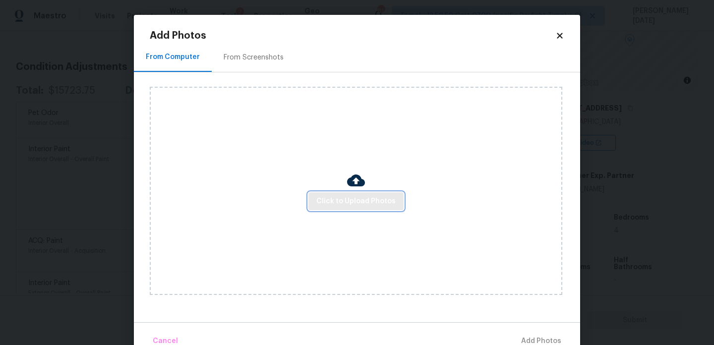
click at [322, 198] on span "Click to Upload Photos" at bounding box center [355, 201] width 79 height 12
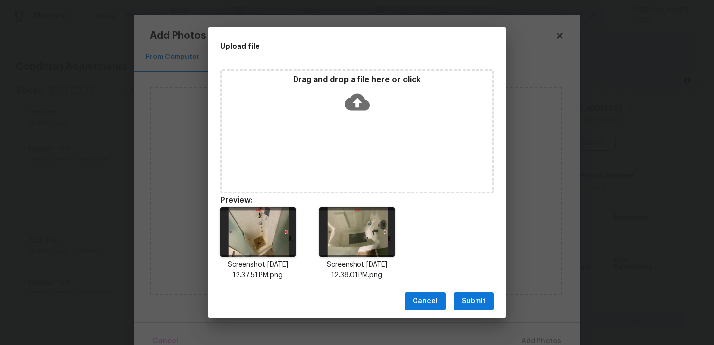
click at [464, 293] on button "Submit" at bounding box center [474, 302] width 40 height 18
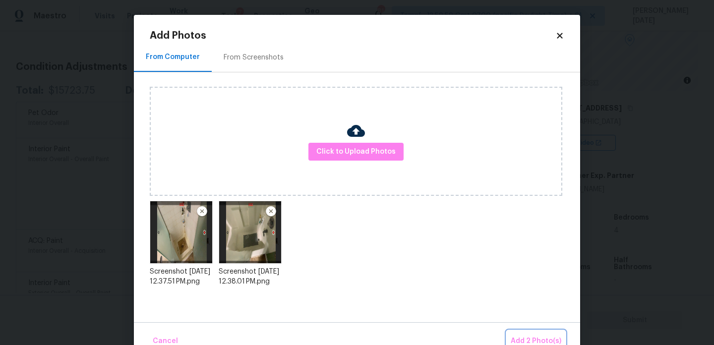
click at [518, 332] on button "Add 2 Photo(s)" at bounding box center [536, 341] width 59 height 21
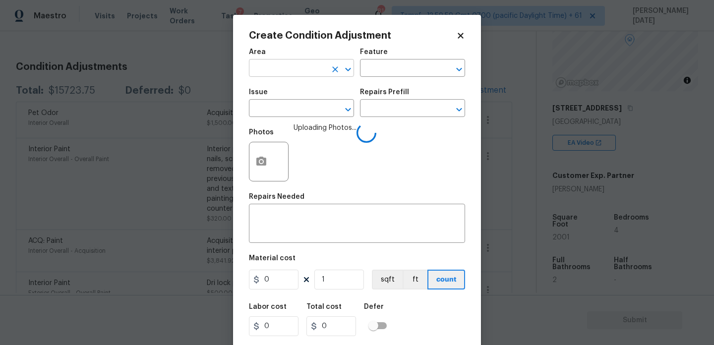
click at [295, 74] on input "text" at bounding box center [287, 68] width 77 height 15
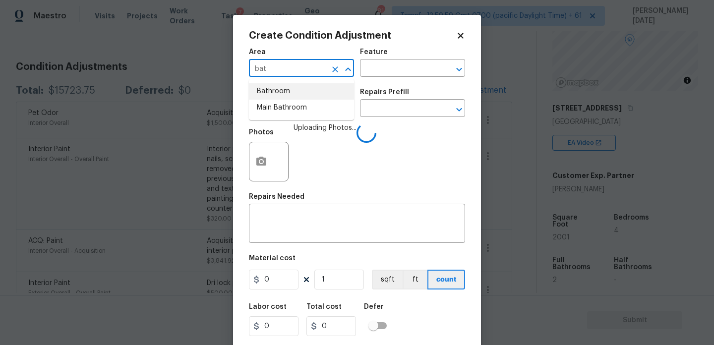
click at [292, 90] on li "Bathroom" at bounding box center [301, 91] width 105 height 16
type input "Bathroom"
click at [287, 105] on input "text" at bounding box center [287, 109] width 77 height 15
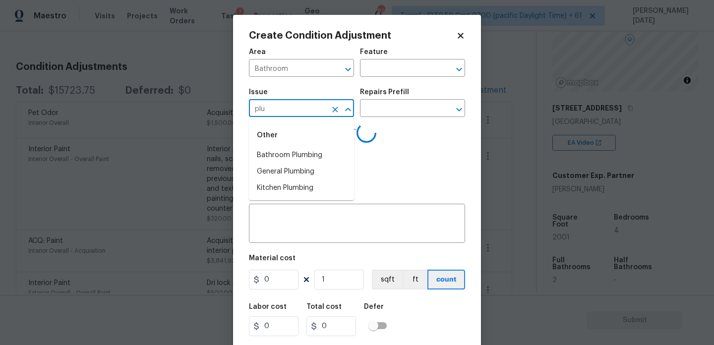
click at [302, 151] on li "Bathroom Plumbing" at bounding box center [301, 155] width 105 height 16
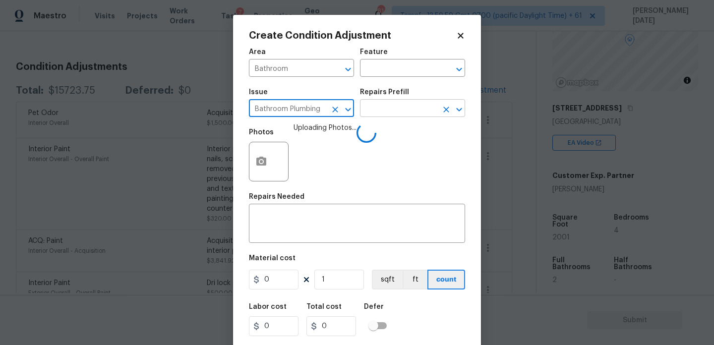
type input "Bathroom Plumbing"
click at [397, 104] on input "text" at bounding box center [398, 109] width 77 height 15
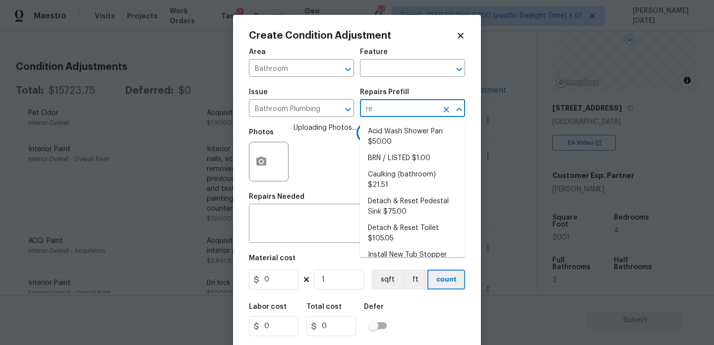
type input "ref"
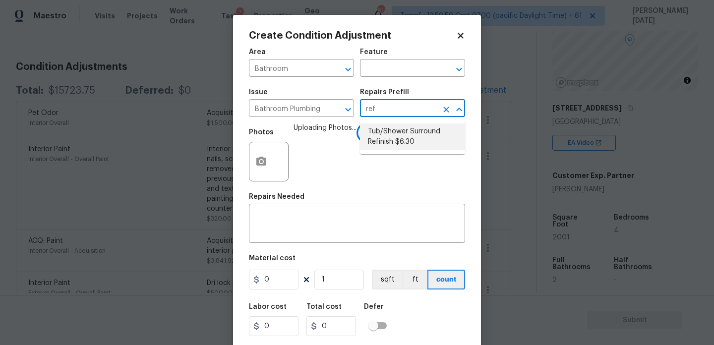
click at [399, 137] on li "Tub/Shower Surround Refinish $6.30" at bounding box center [412, 136] width 105 height 27
type input "Plumbing"
type textarea "Prep, mask, clean and refinish the tub/shower tile surround both all sides ensu…"
type input "6.3"
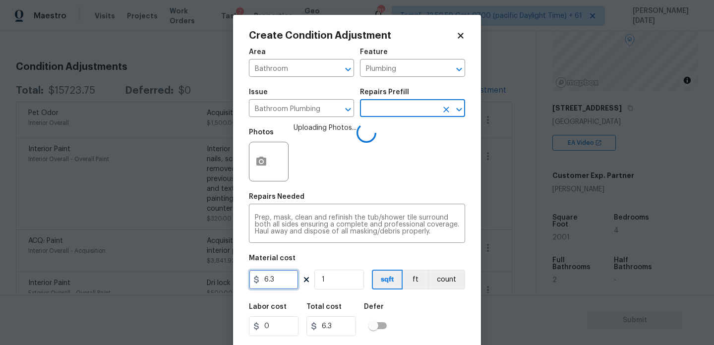
drag, startPoint x: 282, startPoint y: 284, endPoint x: 217, endPoint y: 282, distance: 64.5
click at [217, 282] on div "Create Condition Adjustment Area Bathroom ​ Feature Plumbing ​ Issue Bathroom P…" at bounding box center [357, 172] width 714 height 345
type input "350"
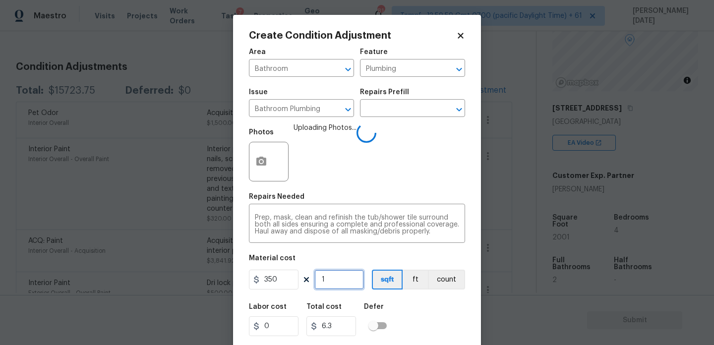
type input "350"
click at [331, 281] on input "1" at bounding box center [339, 280] width 50 height 20
type input "0"
type input "2"
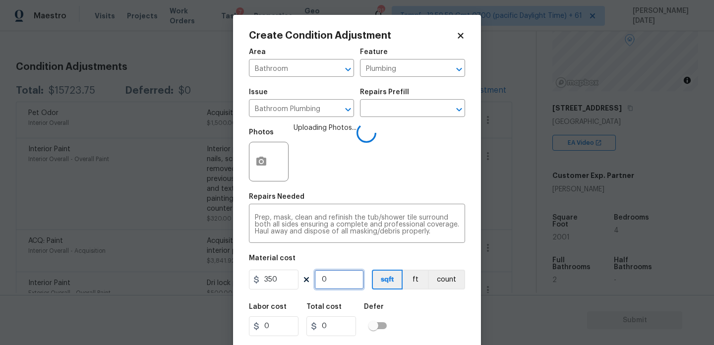
type input "700"
type input "2"
click at [385, 181] on div "Photos Uploading Photos..." at bounding box center [357, 155] width 216 height 64
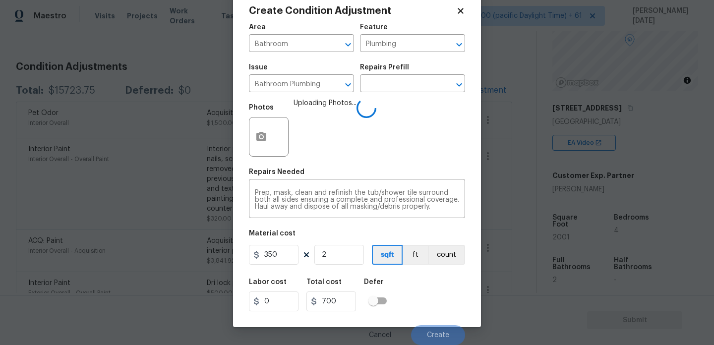
click at [443, 235] on div "Material cost" at bounding box center [357, 236] width 216 height 13
click at [436, 311] on div "Labor cost 0 Total cost 700 Defer" at bounding box center [357, 295] width 216 height 45
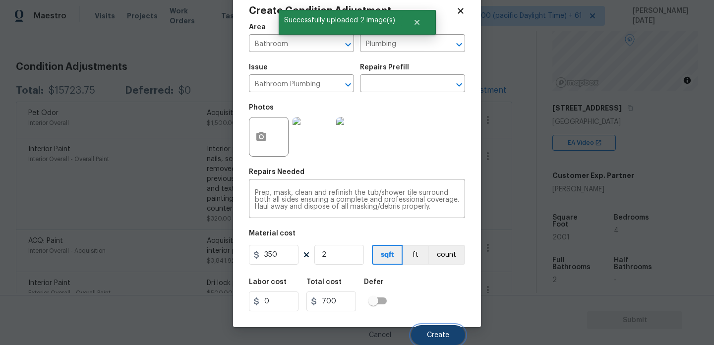
click at [435, 337] on span "Create" at bounding box center [438, 335] width 22 height 7
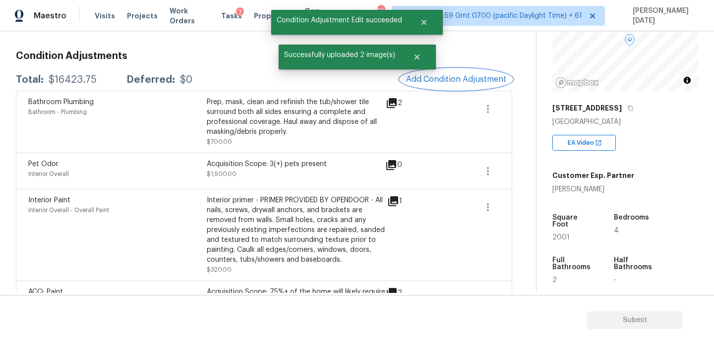
scroll to position [155, 0]
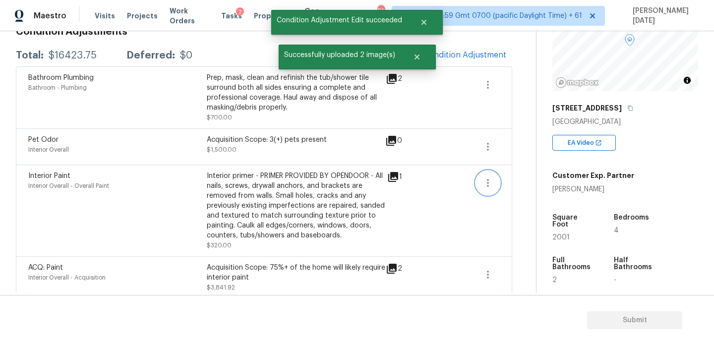
click at [482, 182] on icon "button" at bounding box center [488, 183] width 12 height 12
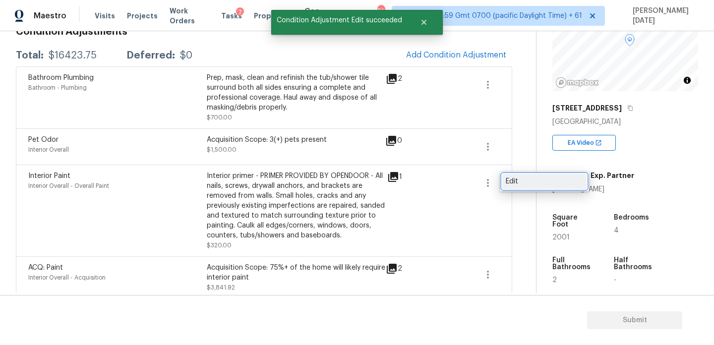
click at [515, 180] on div "Edit" at bounding box center [544, 182] width 77 height 10
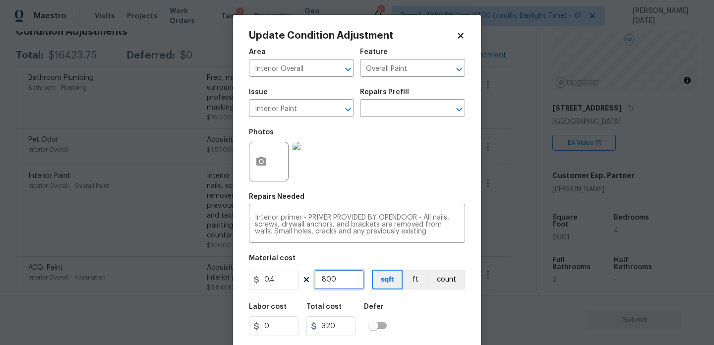
drag, startPoint x: 343, startPoint y: 282, endPoint x: 247, endPoint y: 277, distance: 96.3
click at [247, 277] on div "Update Condition Adjustment Area Interior Overall ​ Feature Overall Paint ​ Iss…" at bounding box center [357, 183] width 248 height 337
type input "0"
type input "1"
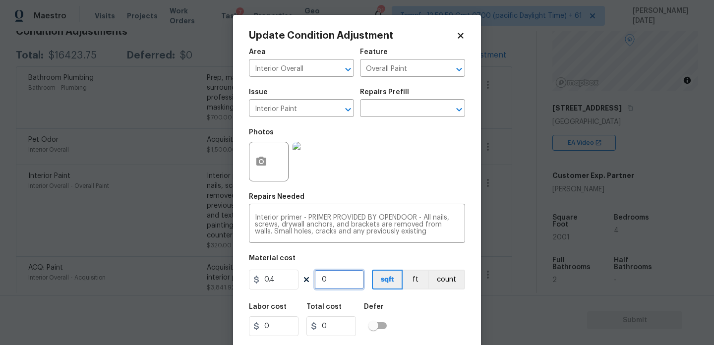
type input "0.4"
type input "15"
type input "6"
type input "150"
type input "60"
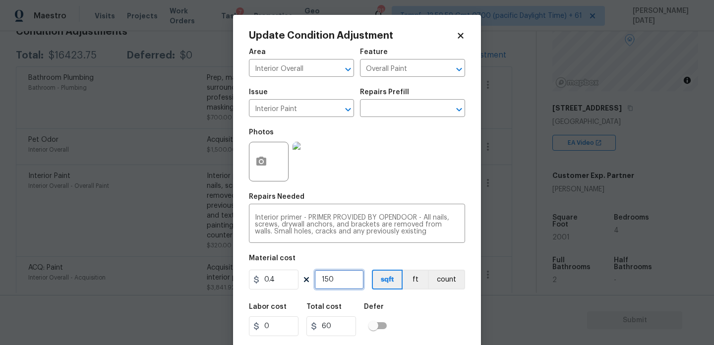
type input "1500"
type input "600"
type input "1500"
click at [360, 154] on div "Photos" at bounding box center [357, 155] width 216 height 64
click at [256, 158] on icon "button" at bounding box center [261, 162] width 12 height 12
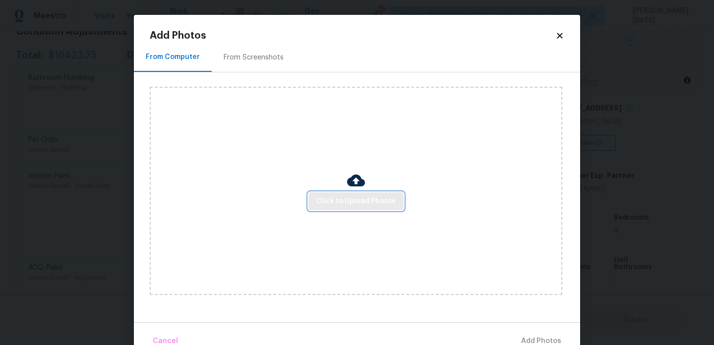
click at [361, 206] on span "Click to Upload Photos" at bounding box center [355, 201] width 79 height 12
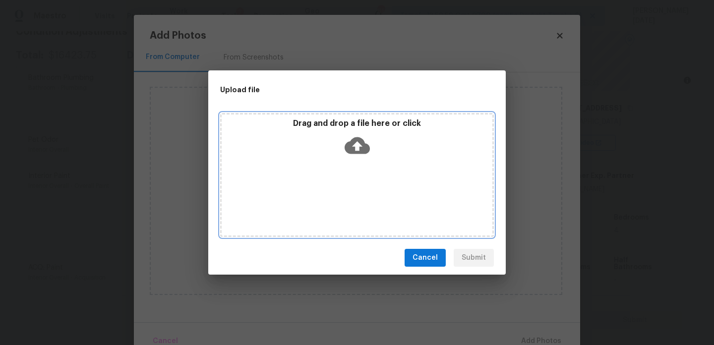
click at [361, 206] on div "Drag and drop a file here or click" at bounding box center [357, 175] width 274 height 124
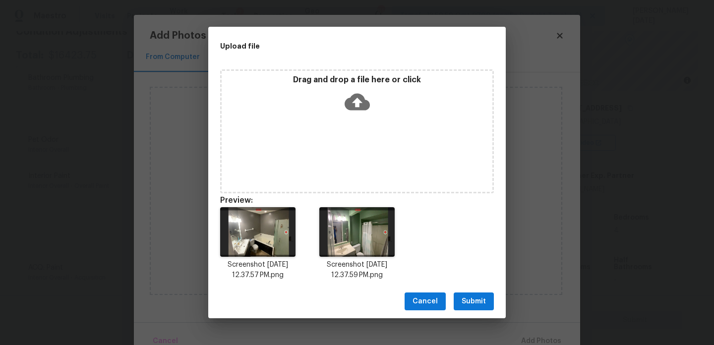
click at [486, 300] on button "Submit" at bounding box center [474, 302] width 40 height 18
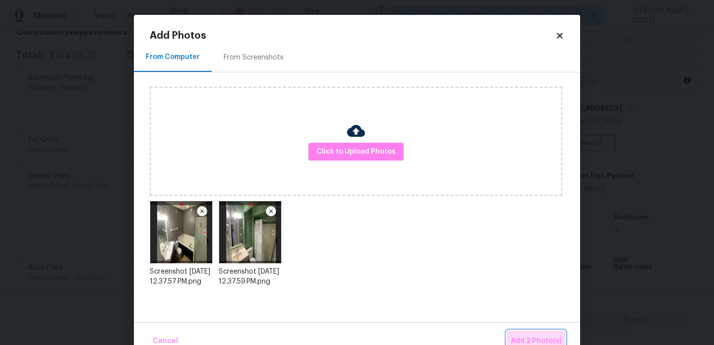
click at [524, 335] on button "Add 2 Photo(s)" at bounding box center [536, 341] width 59 height 21
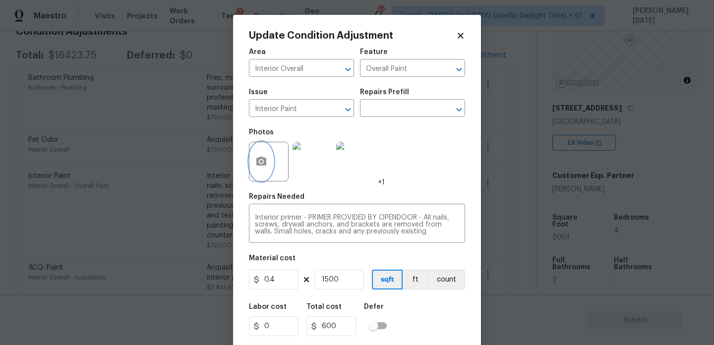
scroll to position [25, 0]
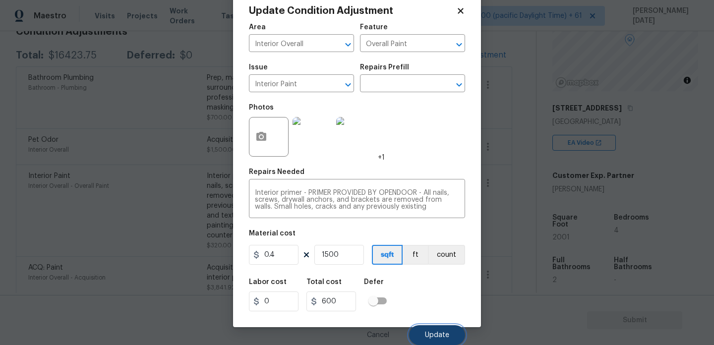
click at [435, 327] on button "Update" at bounding box center [437, 335] width 56 height 20
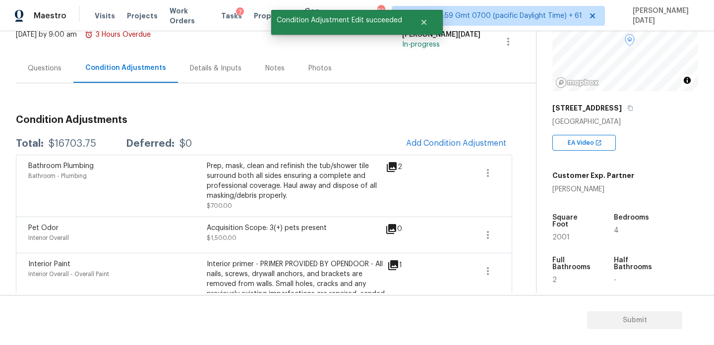
scroll to position [63, 0]
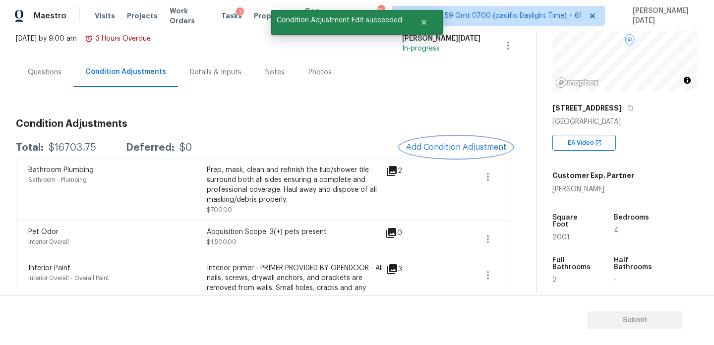
click at [427, 147] on span "Add Condition Adjustment" at bounding box center [456, 147] width 100 height 9
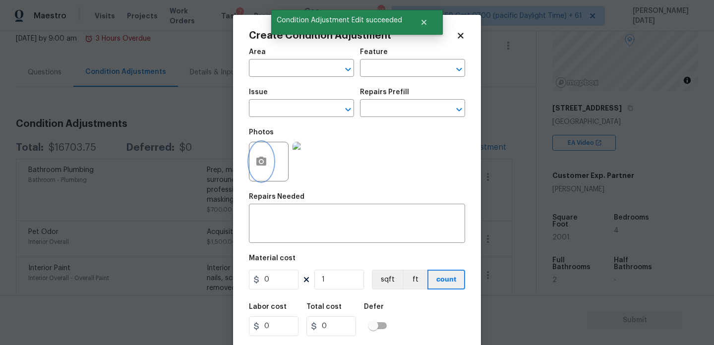
click at [258, 161] on icon "button" at bounding box center [261, 161] width 10 height 9
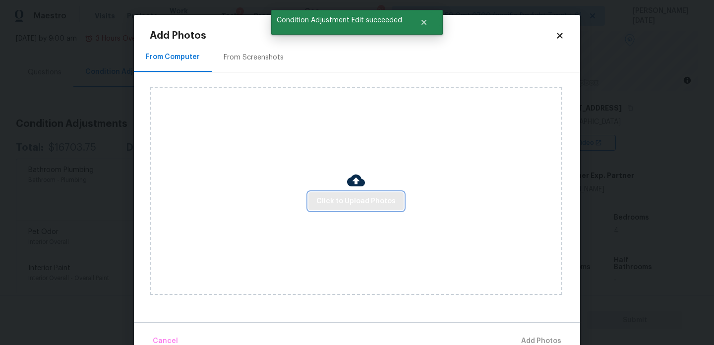
click at [319, 199] on span "Click to Upload Photos" at bounding box center [355, 201] width 79 height 12
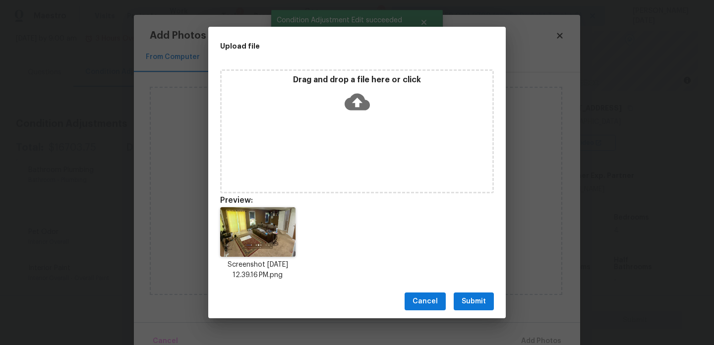
click at [347, 116] on div "Drag and drop a file here or click" at bounding box center [357, 96] width 271 height 43
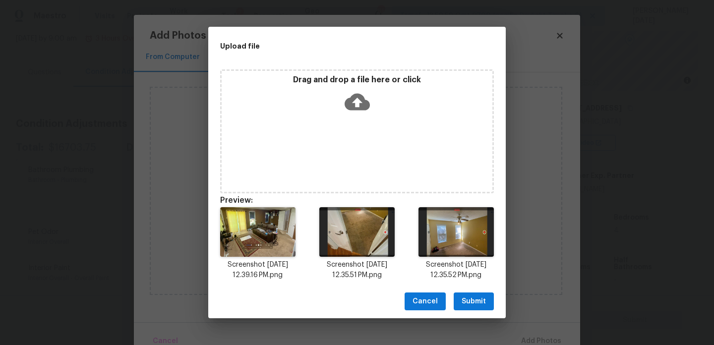
click at [477, 300] on span "Submit" at bounding box center [474, 302] width 24 height 12
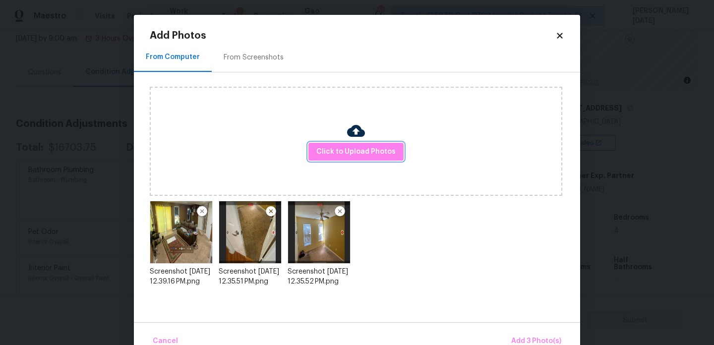
scroll to position [22, 0]
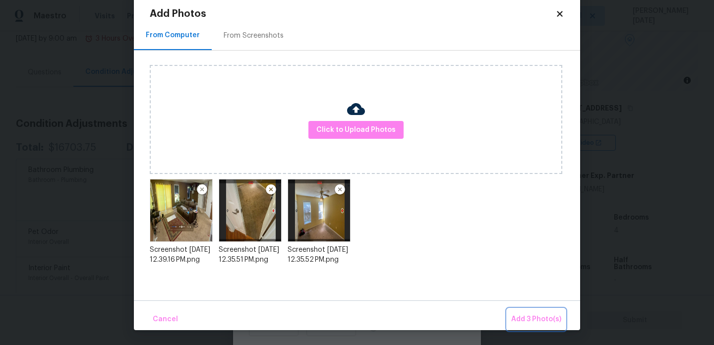
click at [526, 321] on span "Add 3 Photo(s)" at bounding box center [536, 319] width 50 height 12
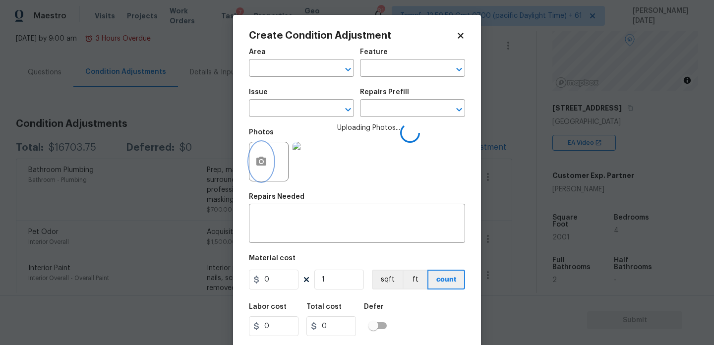
scroll to position [0, 0]
click at [269, 73] on input "text" at bounding box center [287, 68] width 77 height 15
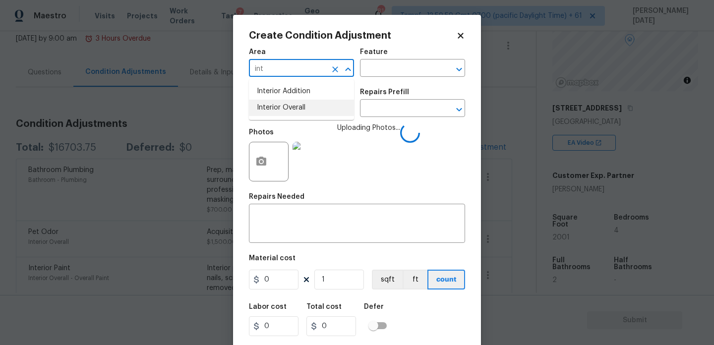
click at [285, 109] on li "Interior Overall" at bounding box center [301, 108] width 105 height 16
type input "Interior Overall"
click at [285, 109] on input "text" at bounding box center [287, 109] width 77 height 15
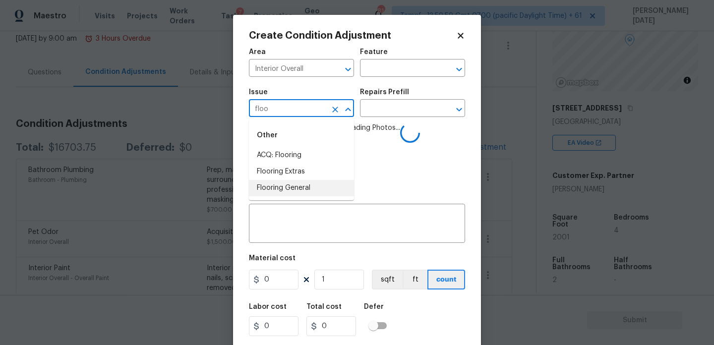
click at [290, 183] on li "Flooring General" at bounding box center [301, 188] width 105 height 16
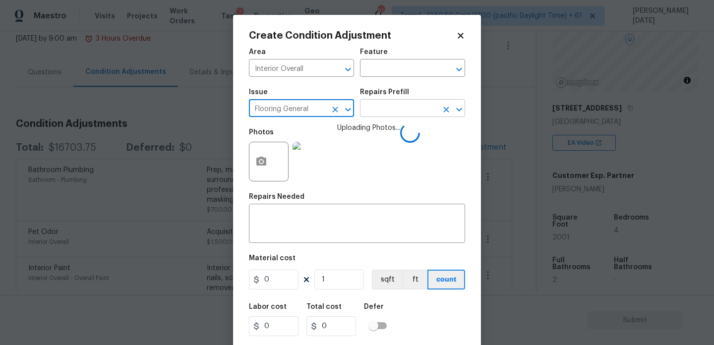
type input "Flooring General"
click at [394, 109] on input "text" at bounding box center [398, 109] width 77 height 15
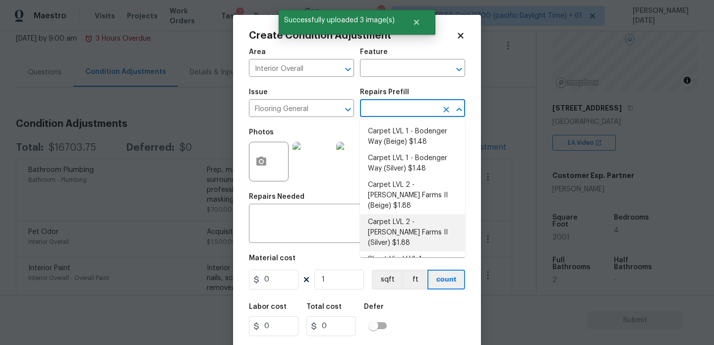
click at [414, 214] on li "Carpet LVL 2 - [PERSON_NAME] Farms II (Silver) $1.88" at bounding box center [412, 232] width 105 height 37
type input "Overall Flooring"
type textarea "Install new carpet ([PERSON_NAME] Farms II - 929 Thin Ice) at all previously ca…"
type input "1.88"
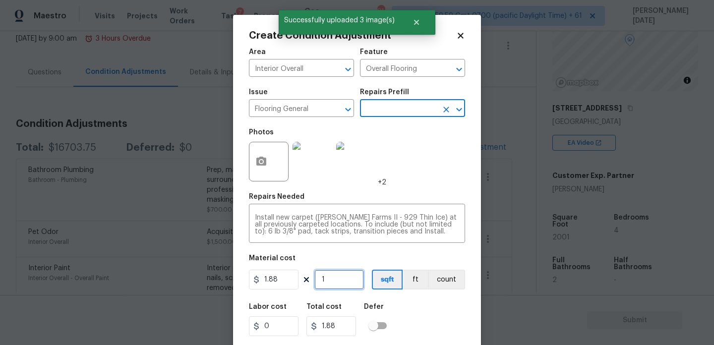
click at [342, 281] on input "1" at bounding box center [339, 280] width 50 height 20
type input "0"
type input "1"
type input "1.88"
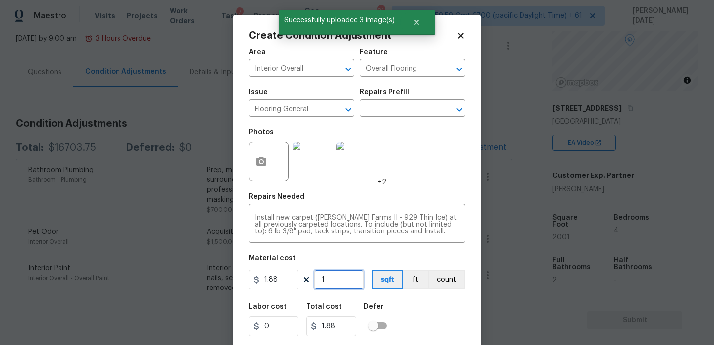
type input "10"
type input "18.8"
type input "100"
type input "188"
type input "1000"
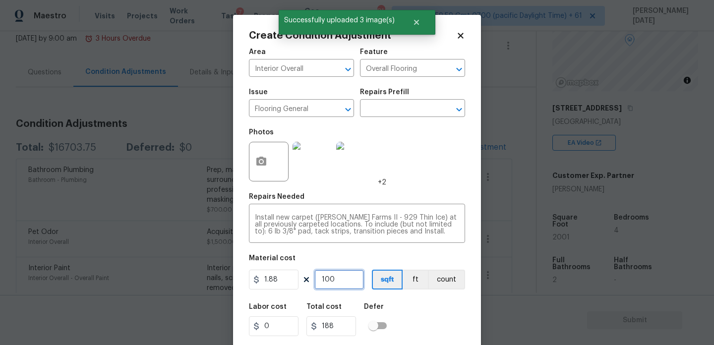
type input "1880"
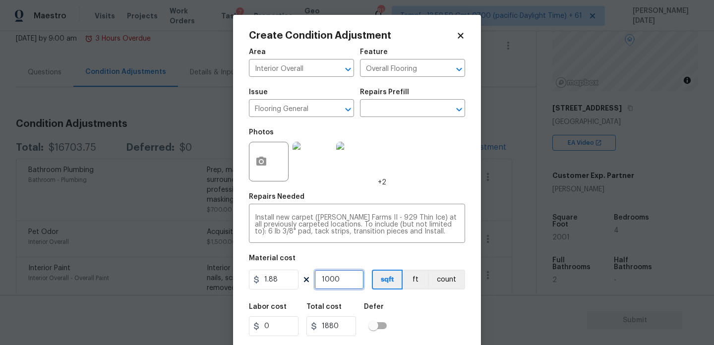
type input "100"
type input "188"
type input "10"
type input "18.8"
type input "1"
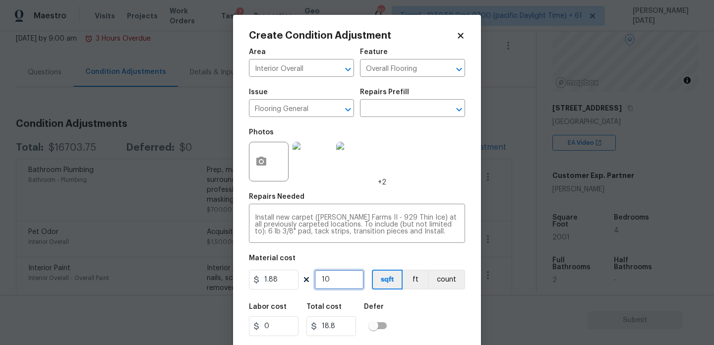
type input "1.88"
type input "12"
type input "22.56"
type input "120"
type input "225.6"
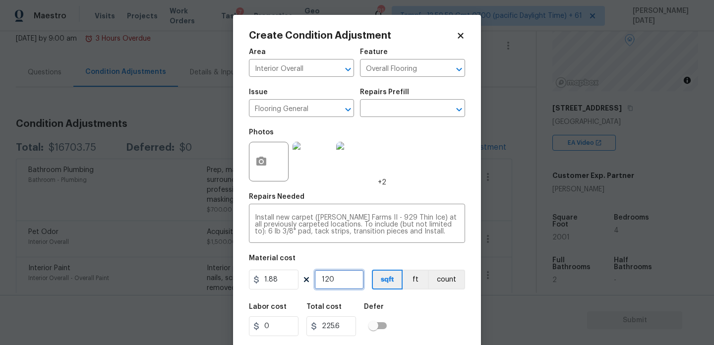
type input "1200"
type input "2256"
type input "1200"
click at [416, 169] on div "Photos +2" at bounding box center [357, 155] width 216 height 64
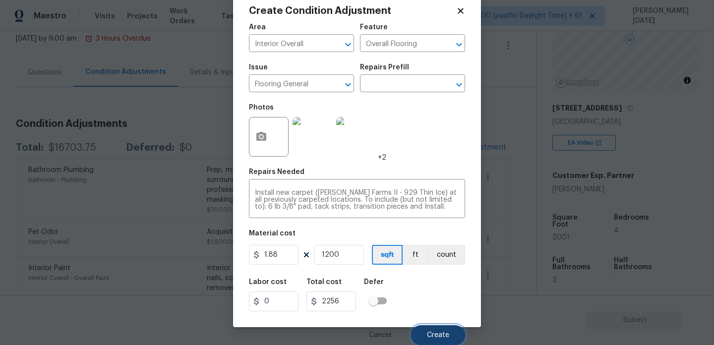
click at [425, 333] on button "Create" at bounding box center [438, 335] width 54 height 20
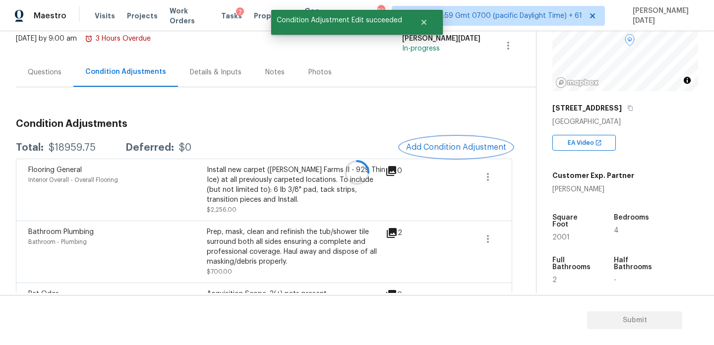
scroll to position [0, 0]
drag, startPoint x: 48, startPoint y: 148, endPoint x: 93, endPoint y: 148, distance: 45.1
click at [93, 148] on div "$18959.75" at bounding box center [72, 148] width 47 height 10
copy div "$18959.75"
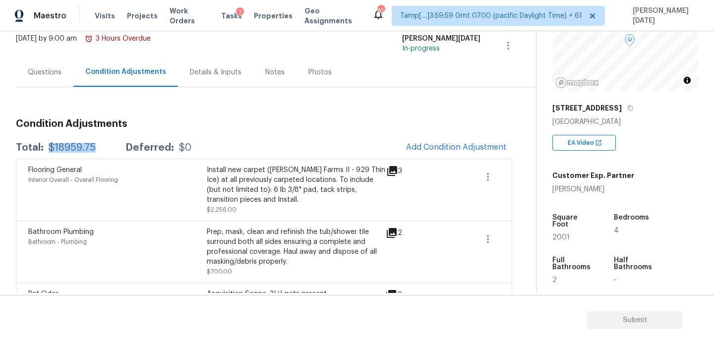
scroll to position [176, 0]
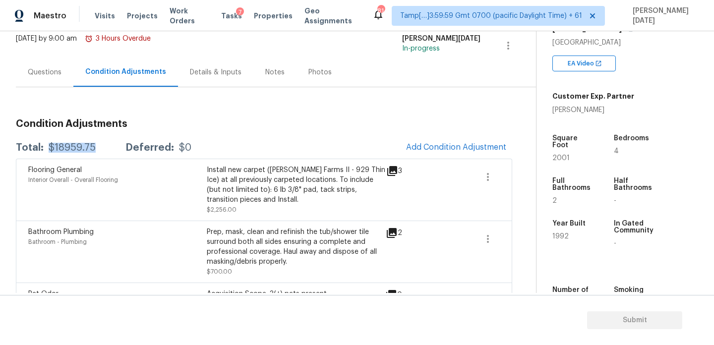
click at [55, 71] on div "Questions" at bounding box center [45, 72] width 34 height 10
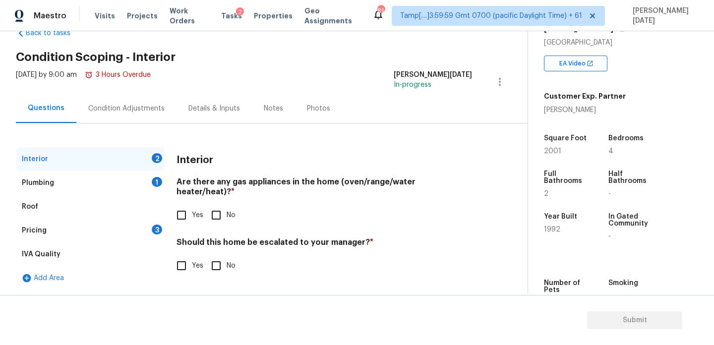
scroll to position [27, 0]
click at [188, 220] on div "Interior Are there any gas appliances in the home (oven/range/water heater/heat…" at bounding box center [325, 217] width 296 height 141
click at [186, 207] on input "Yes" at bounding box center [181, 215] width 21 height 21
checkbox input "true"
click at [229, 270] on span "No" at bounding box center [231, 267] width 9 height 10
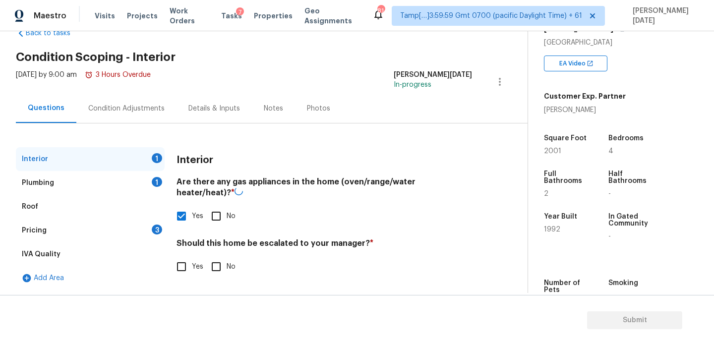
click at [227, 270] on input "No" at bounding box center [216, 266] width 21 height 21
checkbox input "true"
click at [146, 187] on div "Plumbing 1" at bounding box center [90, 183] width 149 height 24
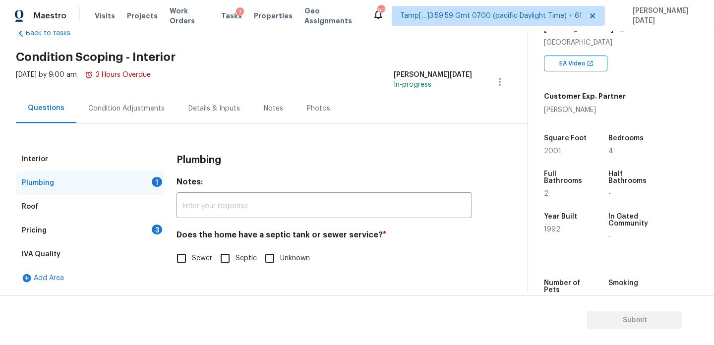
click at [191, 264] on input "Sewer" at bounding box center [181, 258] width 21 height 21
checkbox input "true"
click at [152, 228] on div "3" at bounding box center [157, 230] width 10 height 10
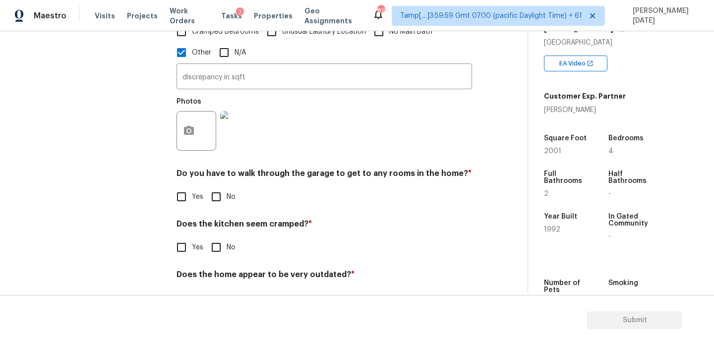
scroll to position [329, 0]
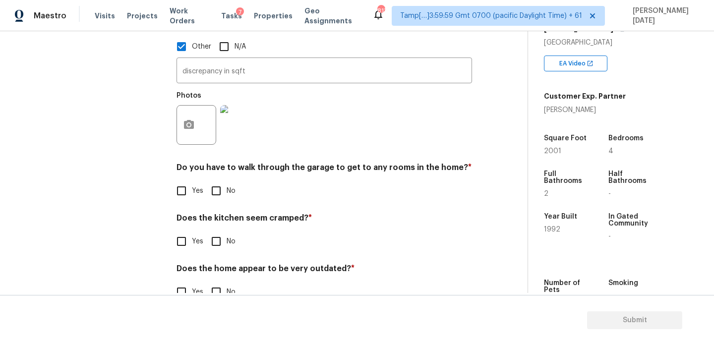
click at [219, 186] on input "No" at bounding box center [216, 190] width 21 height 21
checkbox input "true"
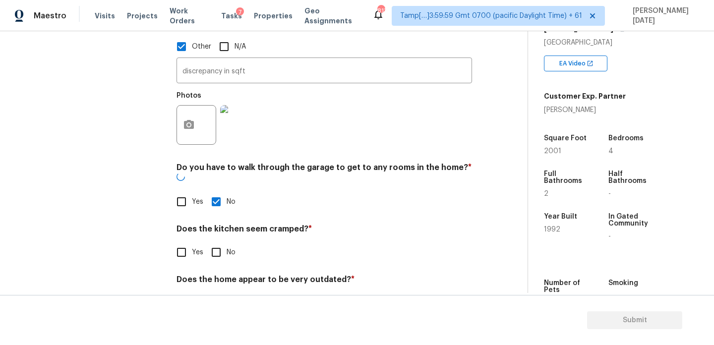
click at [221, 242] on input "No" at bounding box center [216, 252] width 21 height 21
checkbox input "true"
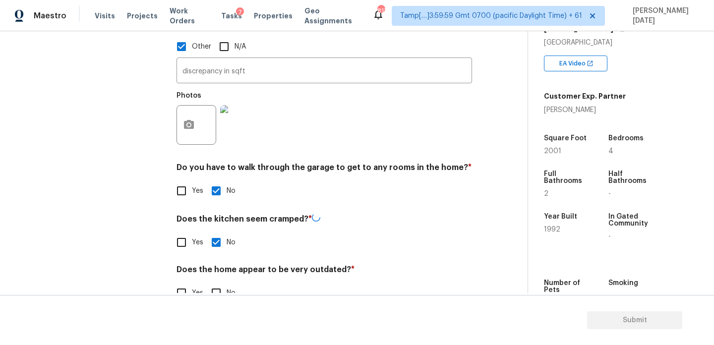
click at [220, 283] on input "No" at bounding box center [216, 293] width 21 height 21
checkbox input "true"
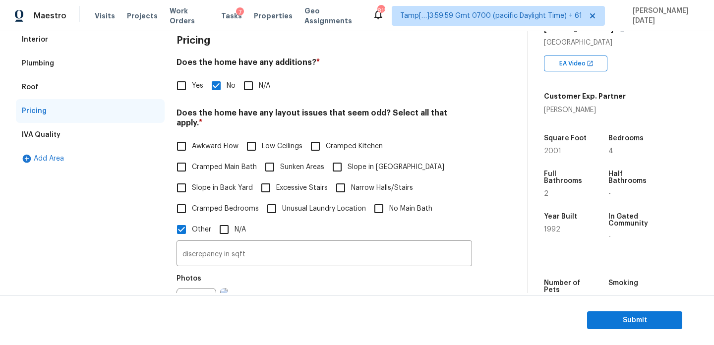
scroll to position [0, 0]
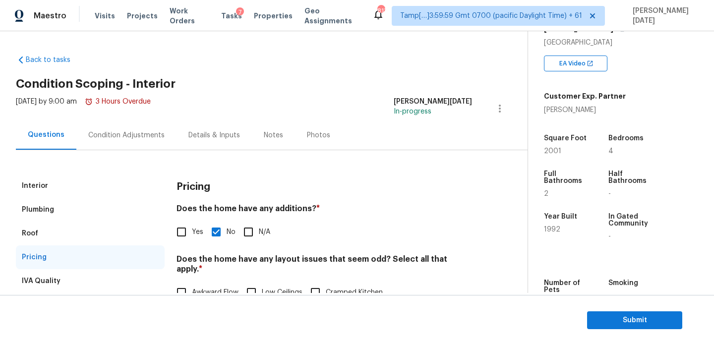
click at [121, 138] on div "Condition Adjustments" at bounding box center [126, 135] width 76 height 10
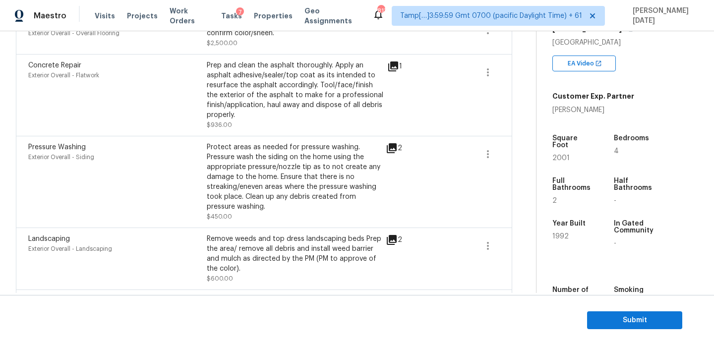
scroll to position [722, 0]
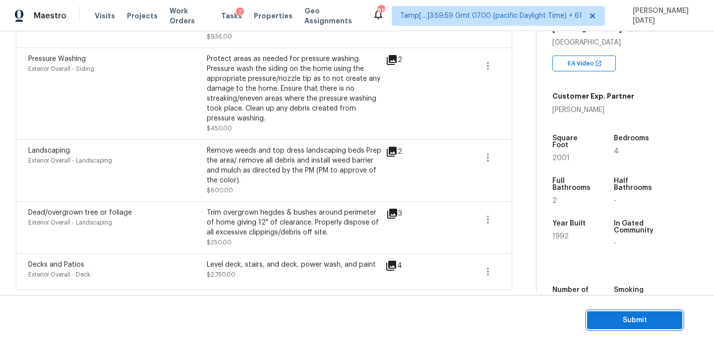
click at [598, 314] on span "Submit" at bounding box center [634, 320] width 79 height 12
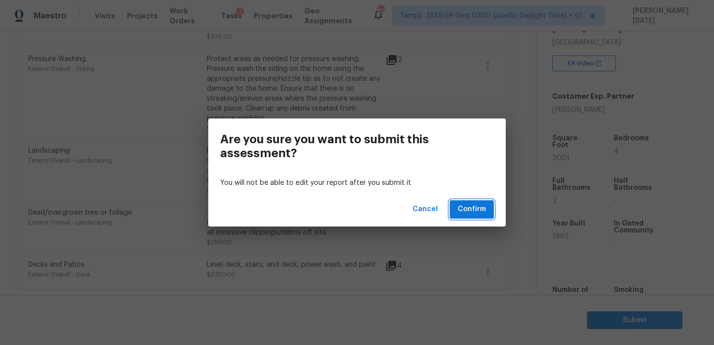
click at [467, 210] on span "Confirm" at bounding box center [472, 209] width 28 height 12
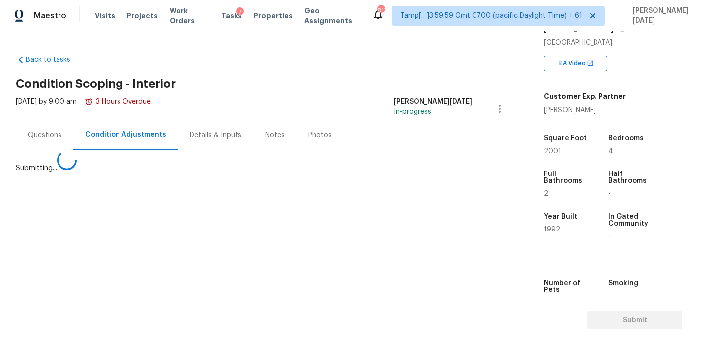
scroll to position [0, 0]
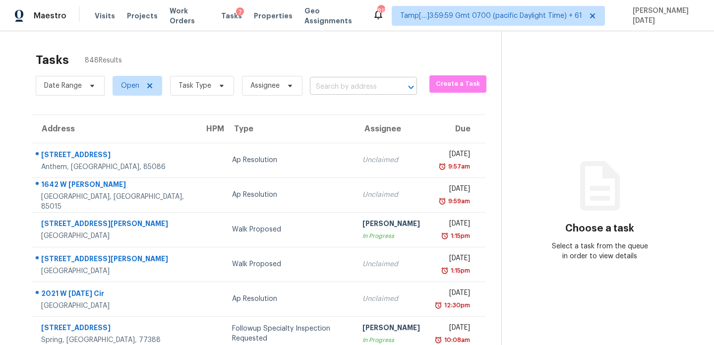
click at [357, 83] on input "text" at bounding box center [349, 86] width 79 height 15
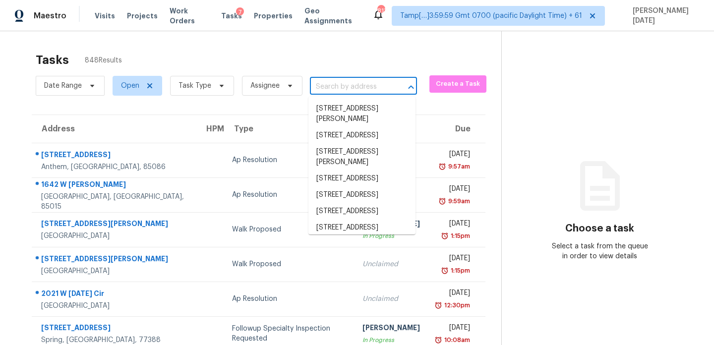
paste input "[STREET_ADDRESS][US_STATE]"
type input "[STREET_ADDRESS][US_STATE]"
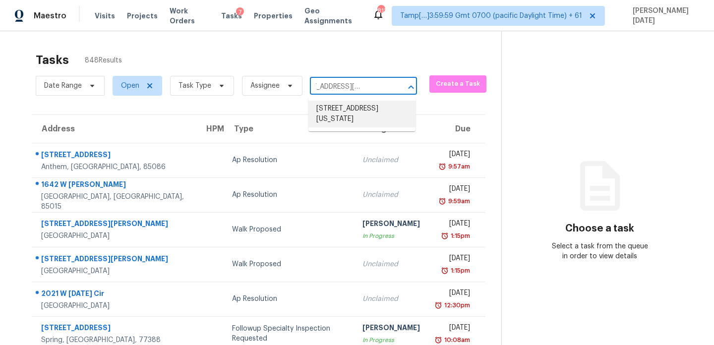
click at [366, 107] on li "[STREET_ADDRESS][US_STATE]" at bounding box center [361, 114] width 107 height 27
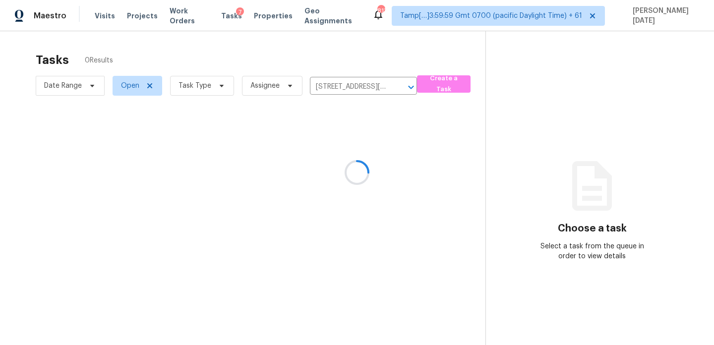
click at [385, 173] on div at bounding box center [357, 172] width 714 height 345
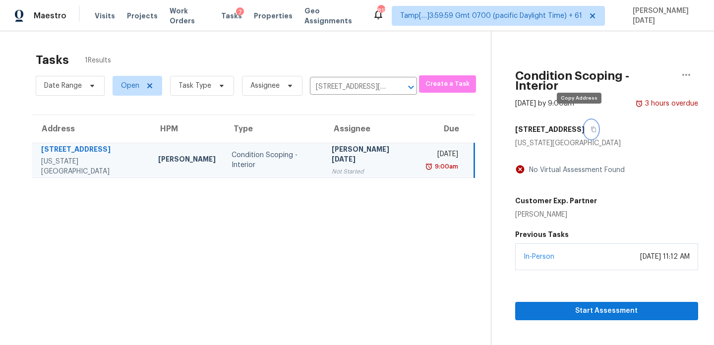
click at [591, 126] on icon "button" at bounding box center [594, 129] width 6 height 6
click at [532, 305] on span "Start Assessment" at bounding box center [606, 311] width 167 height 12
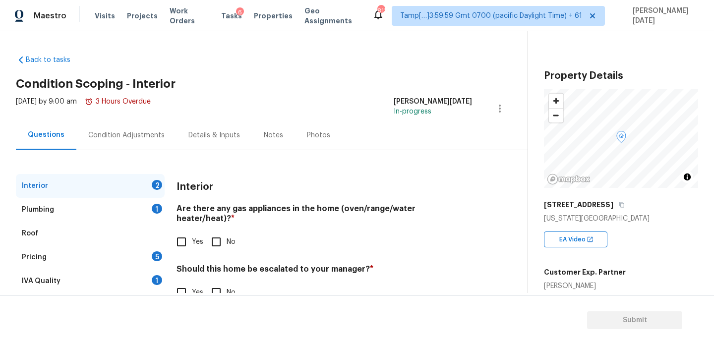
click at [125, 137] on div "Condition Adjustments" at bounding box center [126, 135] width 76 height 10
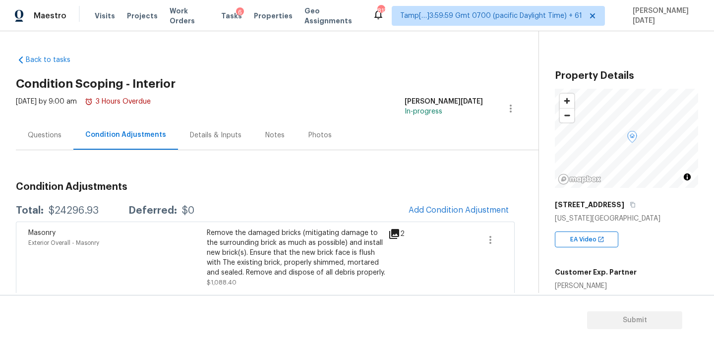
click at [23, 139] on div "Questions" at bounding box center [45, 134] width 58 height 29
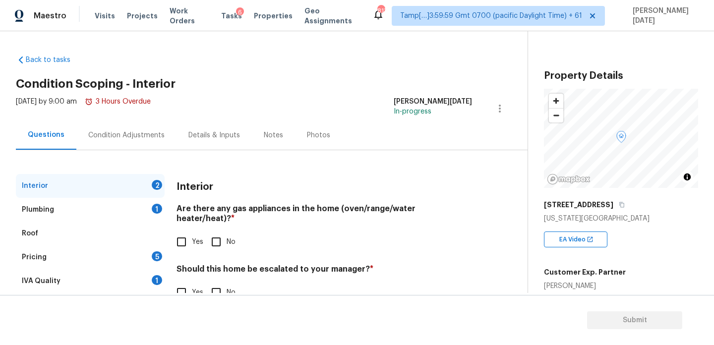
scroll to position [27, 0]
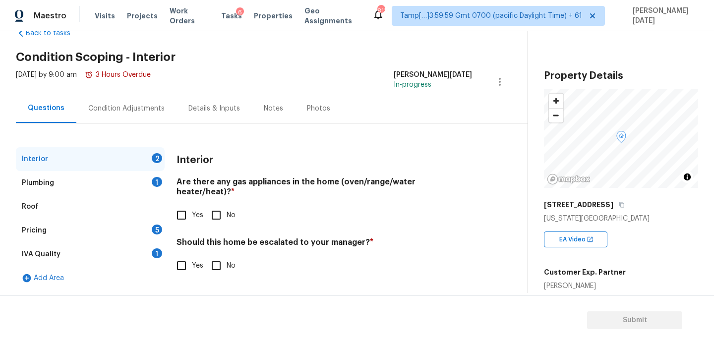
click at [178, 255] on input "Yes" at bounding box center [181, 265] width 21 height 21
checkbox input "true"
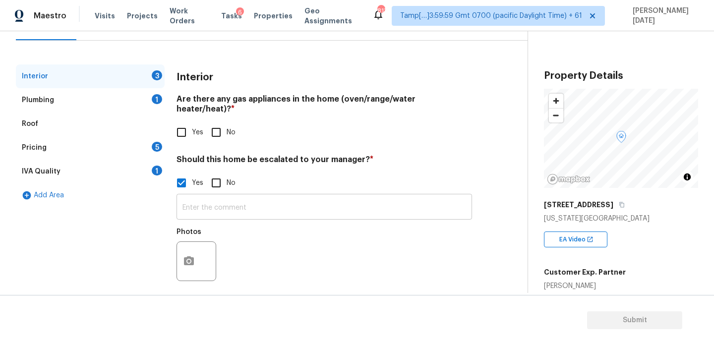
scroll to position [109, 0]
click at [185, 243] on button "button" at bounding box center [189, 262] width 24 height 39
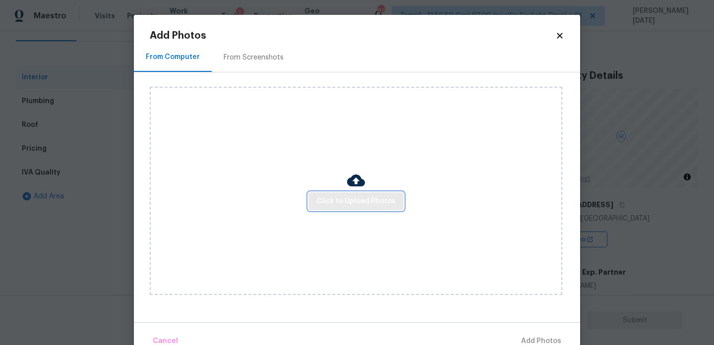
click at [347, 201] on span "Click to Upload Photos" at bounding box center [355, 201] width 79 height 12
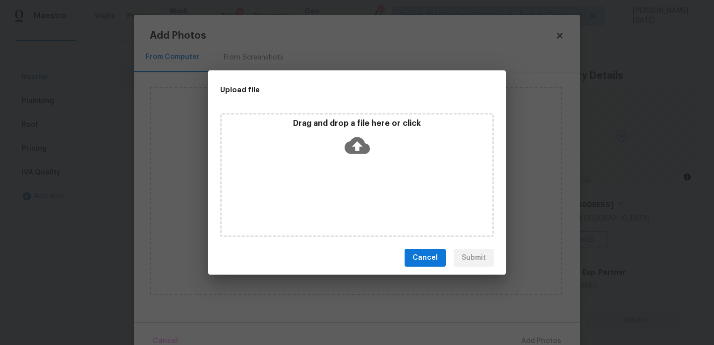
click at [347, 201] on div "Drag and drop a file here or click" at bounding box center [357, 175] width 274 height 124
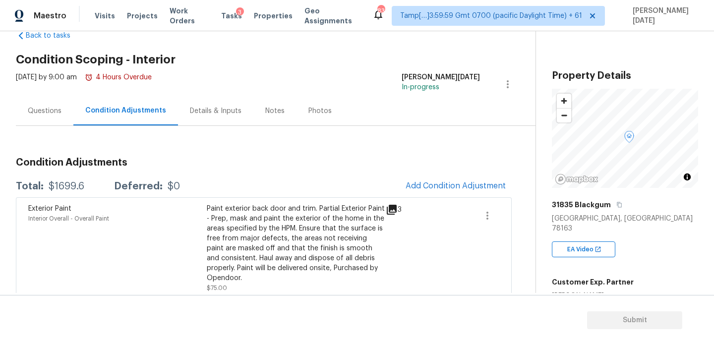
scroll to position [18, 0]
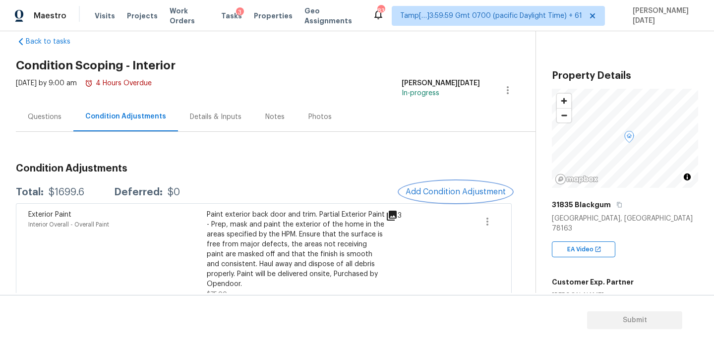
click at [455, 181] on button "Add Condition Adjustment" at bounding box center [456, 191] width 112 height 21
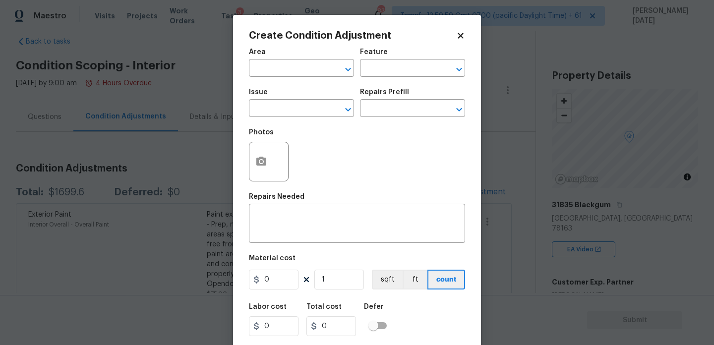
click at [250, 153] on div at bounding box center [269, 162] width 40 height 40
click at [267, 166] on button "button" at bounding box center [261, 161] width 24 height 39
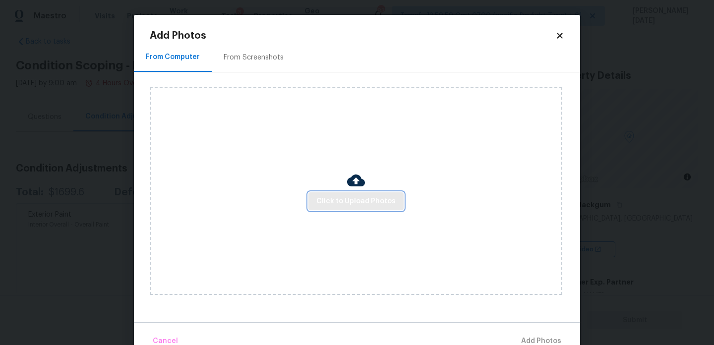
click at [348, 192] on button "Click to Upload Photos" at bounding box center [355, 201] width 95 height 18
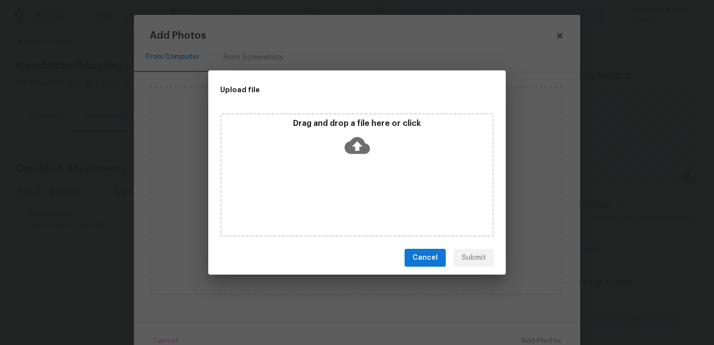
click at [348, 192] on div "Drag and drop a file here or click" at bounding box center [357, 175] width 274 height 124
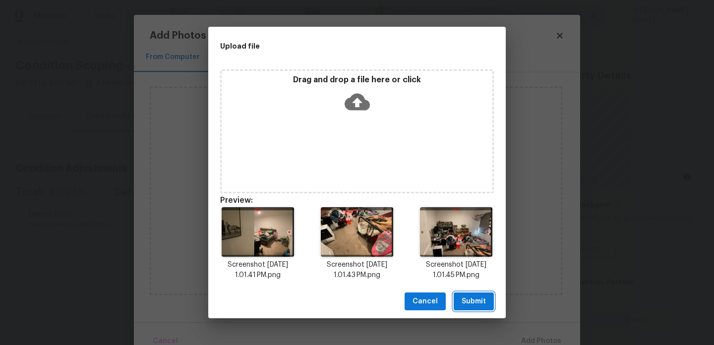
click at [489, 307] on button "Submit" at bounding box center [474, 302] width 40 height 18
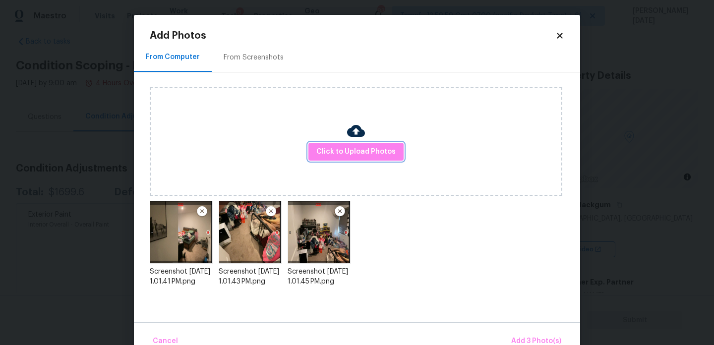
scroll to position [22, 0]
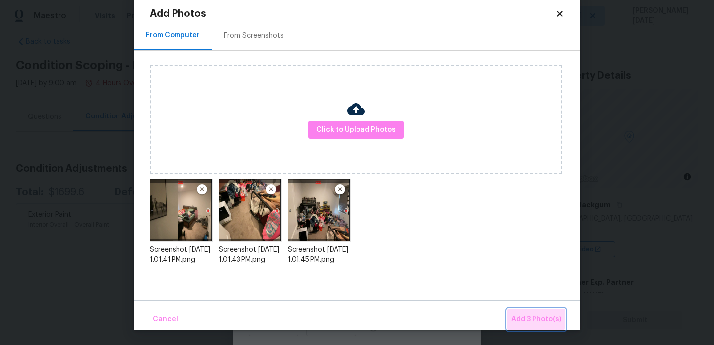
click at [529, 318] on span "Add 3 Photo(s)" at bounding box center [536, 319] width 50 height 12
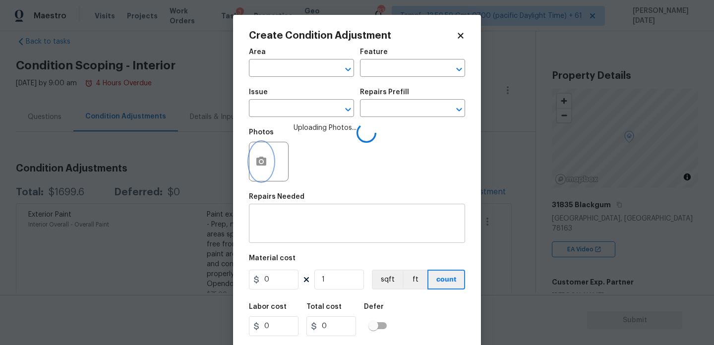
scroll to position [0, 0]
click at [268, 73] on input "text" at bounding box center [287, 68] width 77 height 15
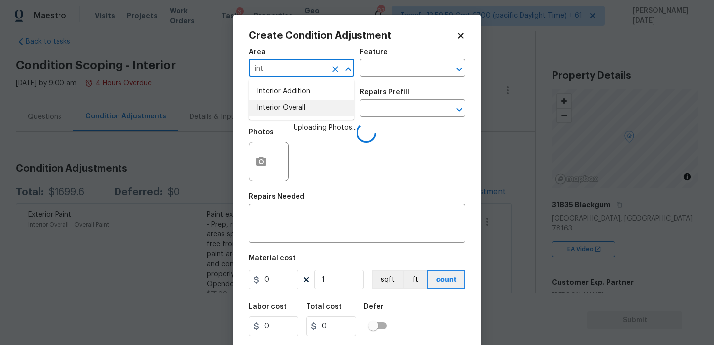
click at [279, 112] on li "Interior Overall" at bounding box center [301, 108] width 105 height 16
type input "Interior Overall"
click at [279, 112] on input "text" at bounding box center [287, 109] width 77 height 15
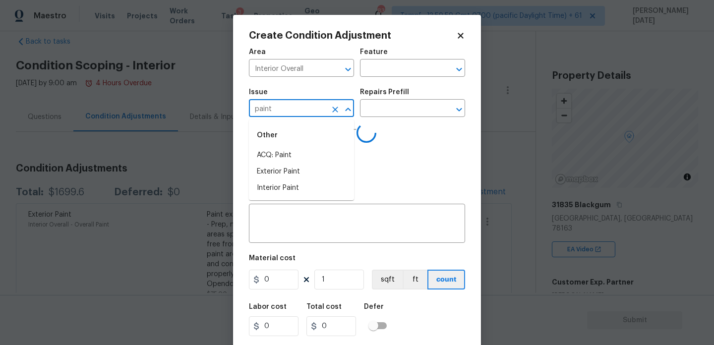
click at [285, 152] on li "ACQ: Paint" at bounding box center [301, 155] width 105 height 16
type input "ACQ: Paint"
click at [389, 109] on input "text" at bounding box center [398, 109] width 77 height 15
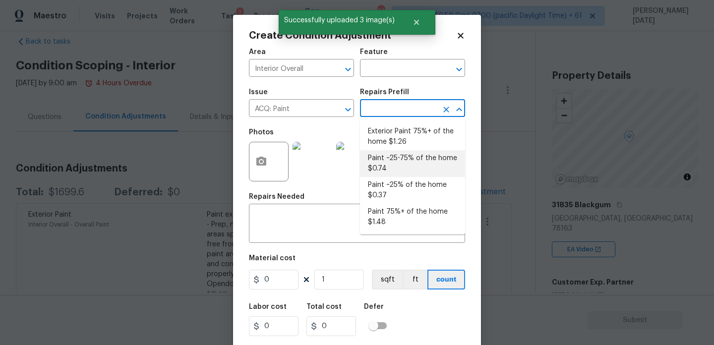
click at [396, 157] on li "Paint ~25-75% of the home $0.74" at bounding box center [412, 163] width 105 height 27
type input "Acquisition"
type textarea "Acquisition Scope: ~25 - 75% of the home needs interior paint"
type input "0.74"
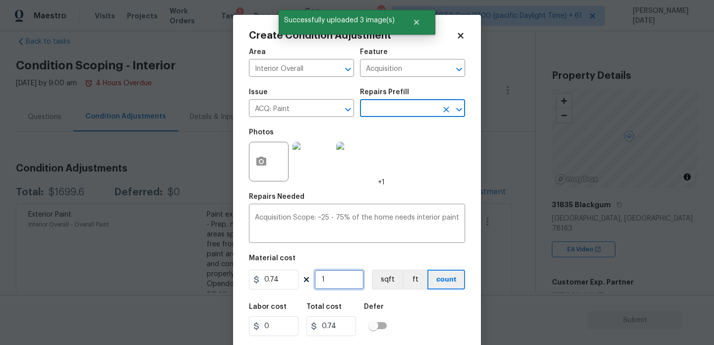
click at [345, 280] on input "1" at bounding box center [339, 280] width 50 height 20
type input "0"
paste input "1474"
type input "1474"
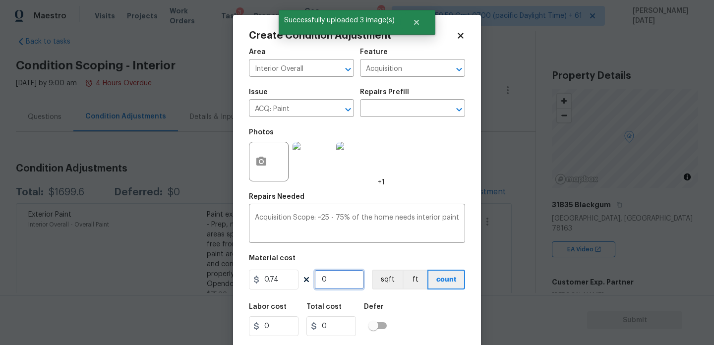
type input "1090.76"
type input "1474"
click at [426, 160] on div "Photos +1" at bounding box center [357, 155] width 216 height 64
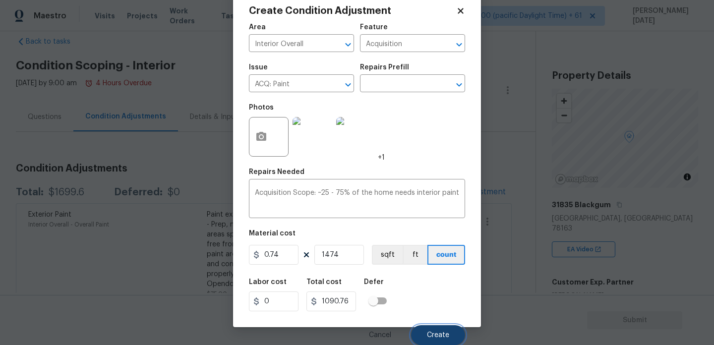
click at [434, 332] on span "Create" at bounding box center [438, 335] width 22 height 7
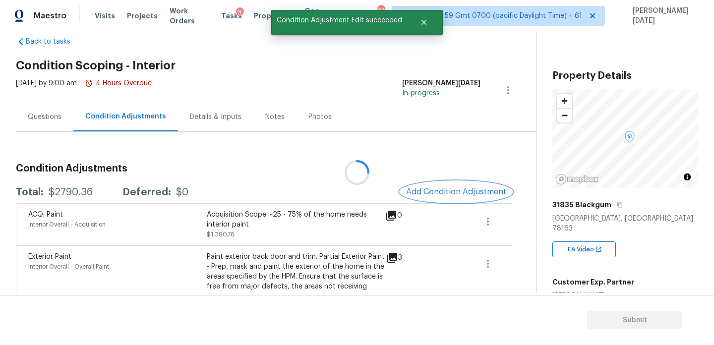
scroll to position [0, 0]
click at [433, 193] on span "Add Condition Adjustment" at bounding box center [456, 191] width 100 height 9
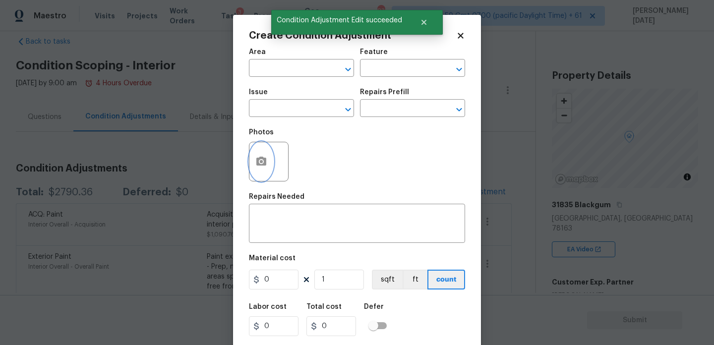
click at [257, 161] on icon "button" at bounding box center [261, 161] width 10 height 9
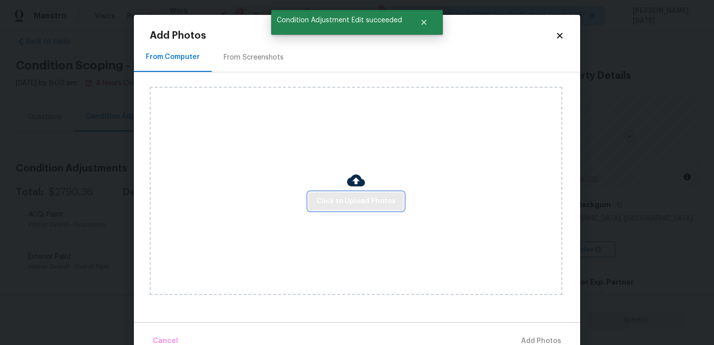
click at [348, 195] on span "Click to Upload Photos" at bounding box center [355, 201] width 79 height 12
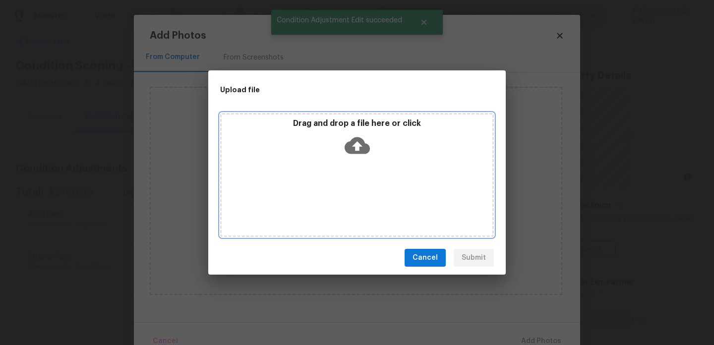
click at [348, 195] on div "Drag and drop a file here or click" at bounding box center [357, 175] width 274 height 124
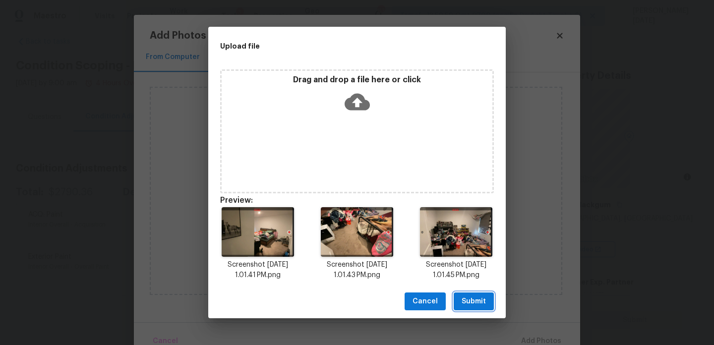
click at [470, 302] on span "Submit" at bounding box center [474, 302] width 24 height 12
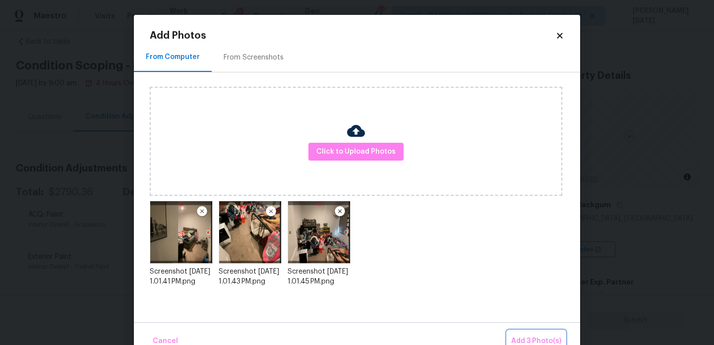
click at [526, 332] on button "Add 3 Photo(s)" at bounding box center [536, 341] width 58 height 21
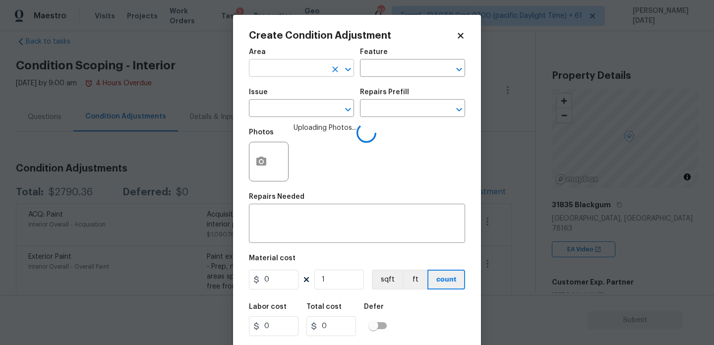
click at [268, 72] on input "text" at bounding box center [287, 68] width 77 height 15
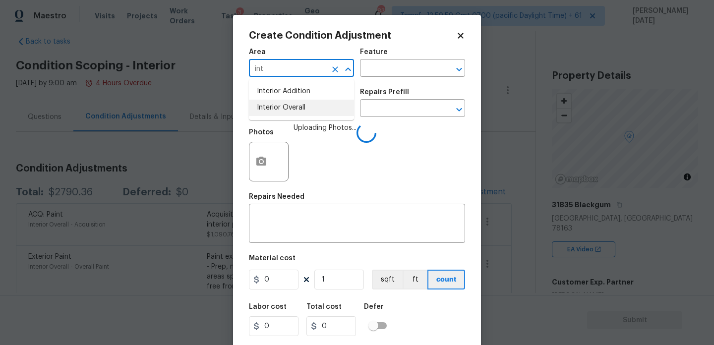
click at [293, 108] on li "Interior Overall" at bounding box center [301, 108] width 105 height 16
type input "Interior Overall"
click at [293, 108] on input "text" at bounding box center [287, 109] width 77 height 15
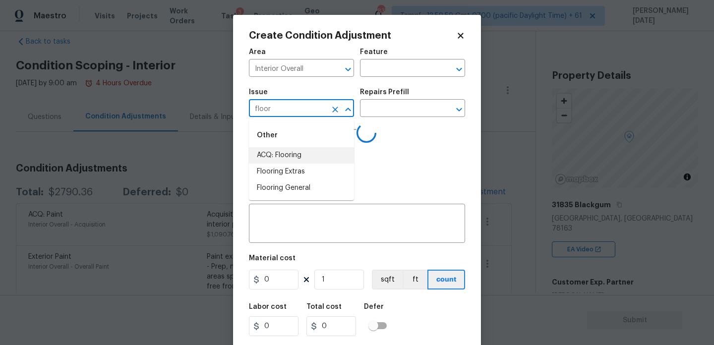
click at [296, 156] on li "ACQ: Flooring" at bounding box center [301, 155] width 105 height 16
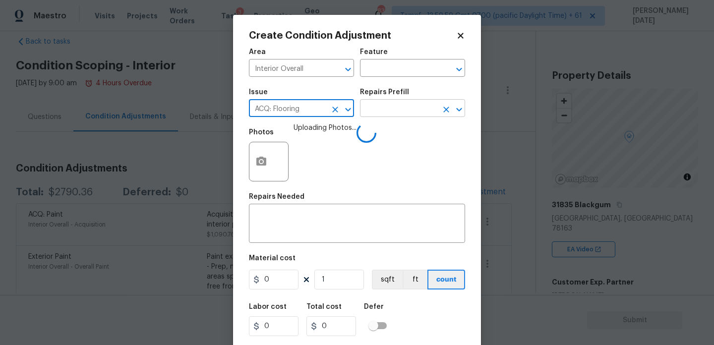
type input "ACQ: Flooring"
click at [405, 109] on input "text" at bounding box center [398, 109] width 77 height 15
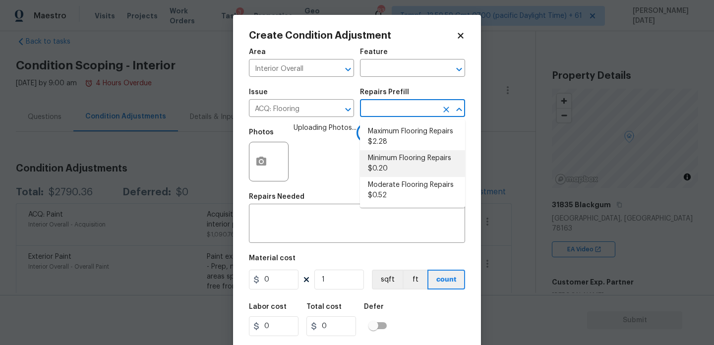
click at [395, 198] on li "Moderate Flooring Repairs $0.52" at bounding box center [412, 190] width 105 height 27
type input "Acquisition"
type textarea "Acquisition Scope: Moderate flooring repairs"
type input "0.52"
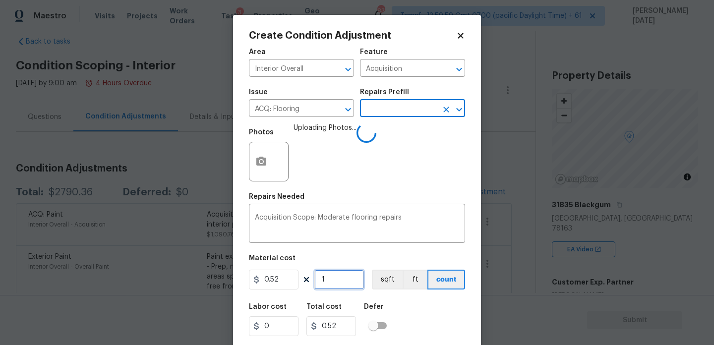
click at [340, 274] on input "1" at bounding box center [339, 280] width 50 height 20
type input "0"
paste input "1474"
type input "1474"
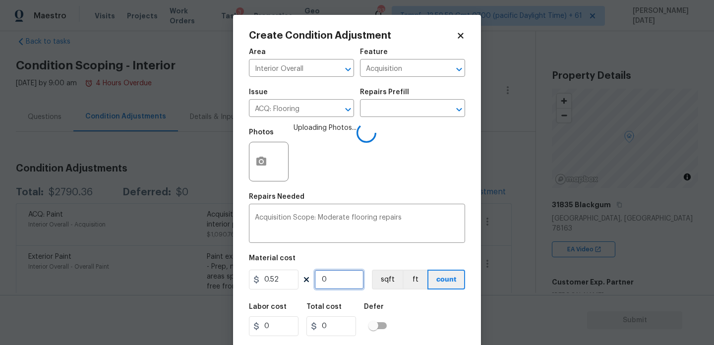
type input "766.48"
type input "1474"
click at [399, 178] on div "Photos Uploading Photos..." at bounding box center [357, 155] width 216 height 64
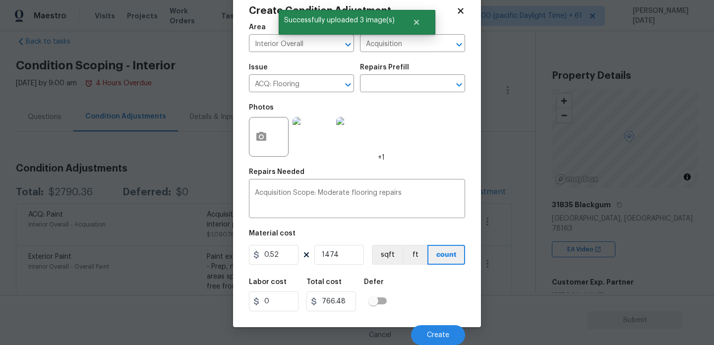
click at [402, 228] on div "Area Interior Overall ​ Feature Acquisition ​ Issue ACQ: Flooring ​ Repairs Pre…" at bounding box center [357, 181] width 216 height 327
click at [426, 322] on div "Cancel Create" at bounding box center [357, 331] width 216 height 28
click at [426, 335] on button "Create" at bounding box center [438, 335] width 54 height 20
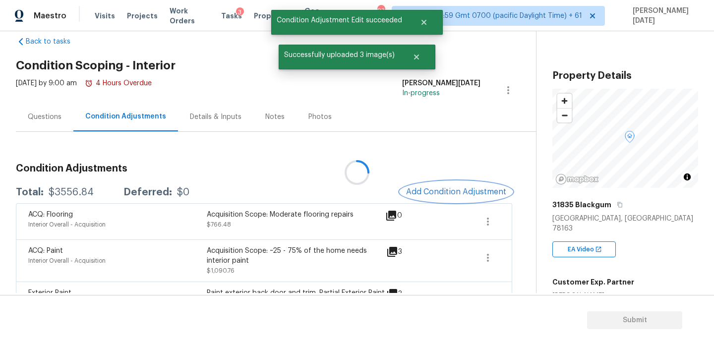
scroll to position [0, 0]
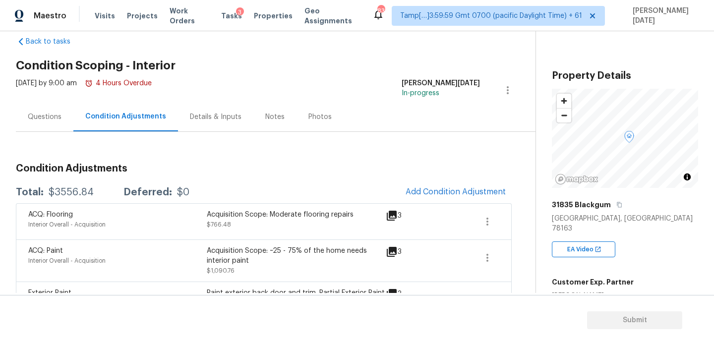
click at [48, 102] on div "Questions" at bounding box center [45, 116] width 58 height 29
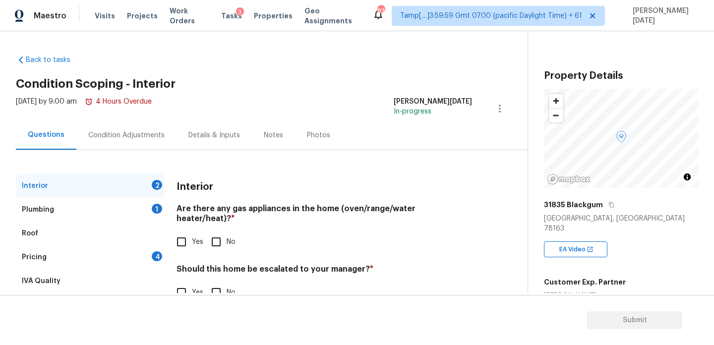
scroll to position [27, 0]
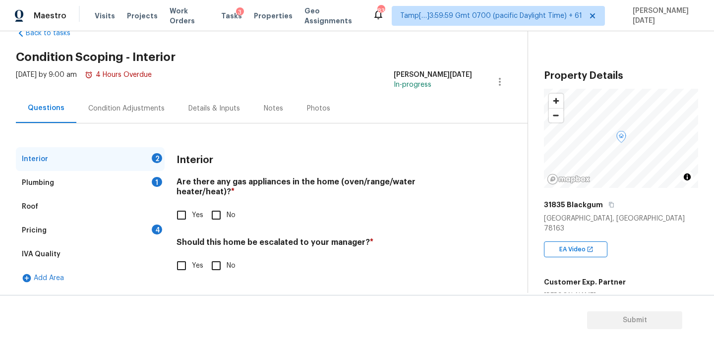
click at [101, 255] on div "IVA Quality" at bounding box center [90, 254] width 149 height 24
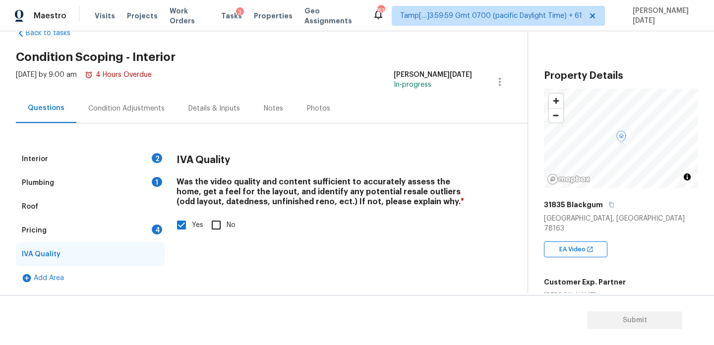
click at [138, 228] on div "Pricing 4" at bounding box center [90, 231] width 149 height 24
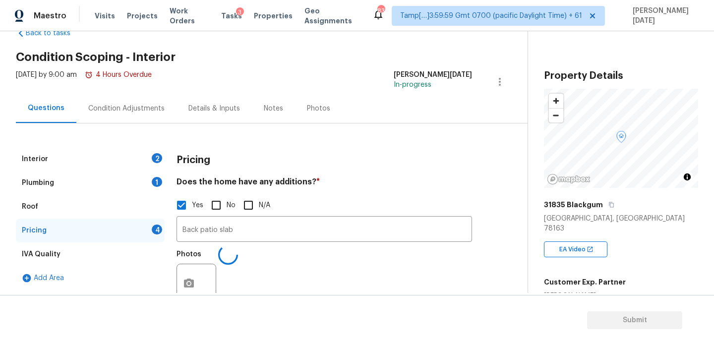
scroll to position [187, 0]
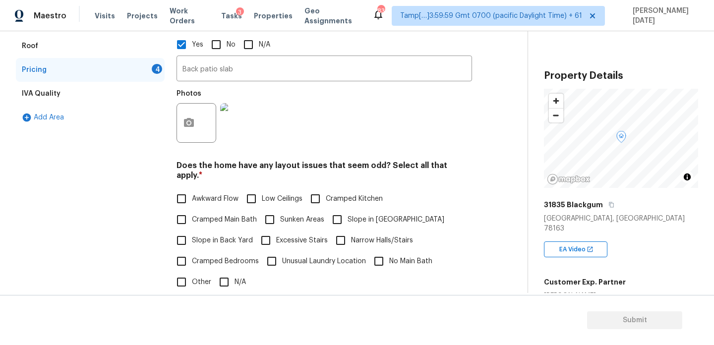
click at [342, 194] on span "Cramped Kitchen" at bounding box center [354, 199] width 57 height 10
click at [326, 194] on input "Cramped Kitchen" at bounding box center [315, 198] width 21 height 21
checkbox input "true"
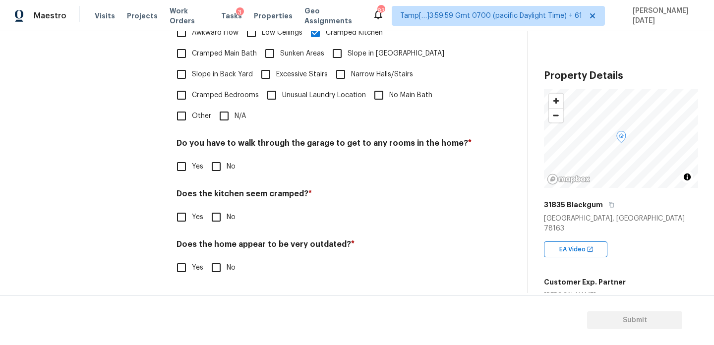
scroll to position [344, 0]
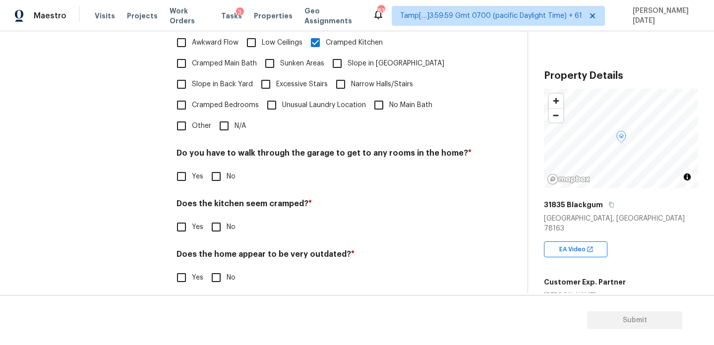
click at [226, 166] on input "No" at bounding box center [216, 176] width 21 height 21
checkbox input "true"
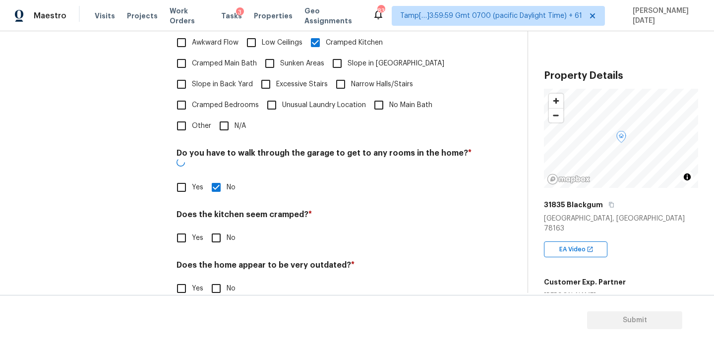
click at [226, 228] on input "No" at bounding box center [216, 238] width 21 height 21
checkbox input "true"
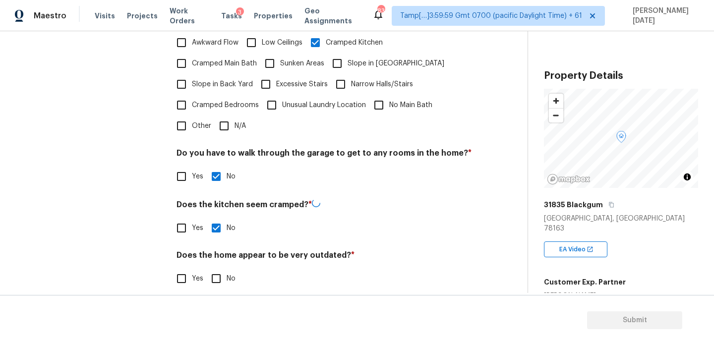
click at [221, 270] on input "No" at bounding box center [216, 278] width 21 height 21
checkbox input "true"
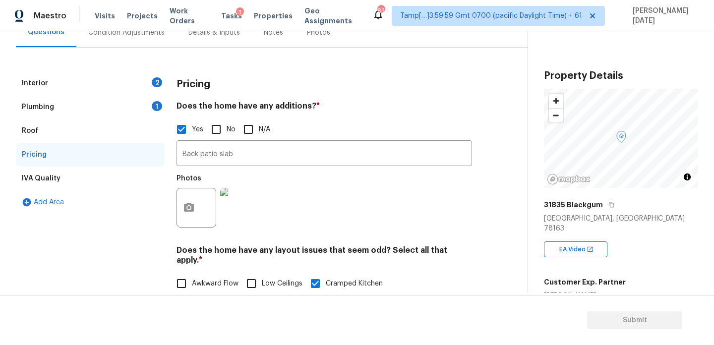
click at [145, 80] on div "Interior 2" at bounding box center [90, 83] width 149 height 24
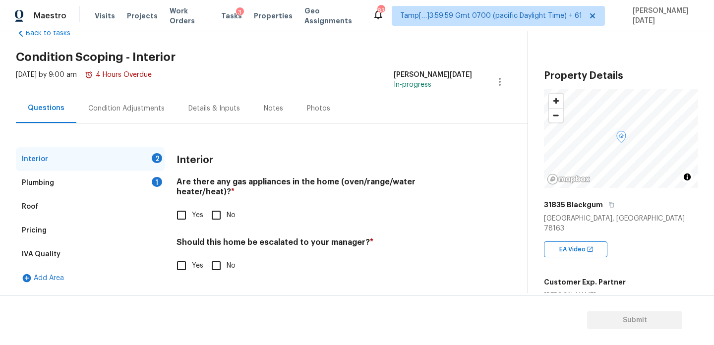
click at [145, 80] on div "Thu, Aug 28 2025 by 9:00 am 4 Hours Overdue" at bounding box center [84, 82] width 136 height 24
click at [186, 209] on input "Yes" at bounding box center [181, 215] width 21 height 21
checkbox input "true"
click at [219, 255] on input "No" at bounding box center [216, 265] width 21 height 21
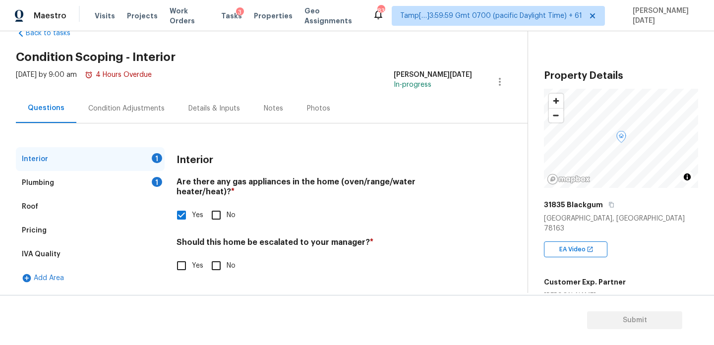
checkbox input "true"
click at [155, 183] on div "1" at bounding box center [157, 182] width 10 height 10
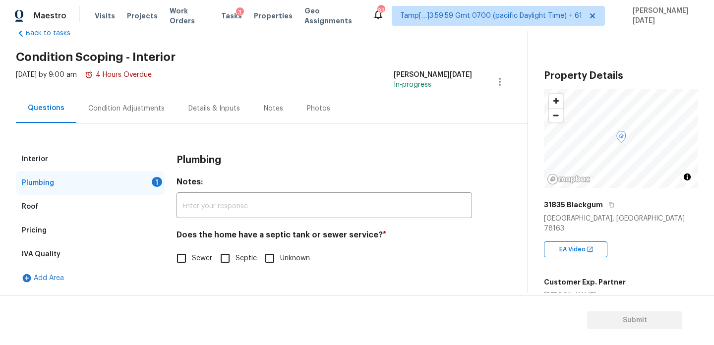
click at [181, 258] on input "Sewer" at bounding box center [181, 258] width 21 height 21
checkbox input "true"
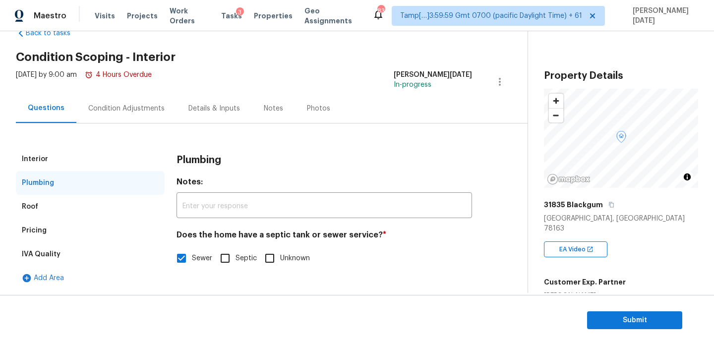
click at [118, 112] on div "Condition Adjustments" at bounding box center [126, 109] width 76 height 10
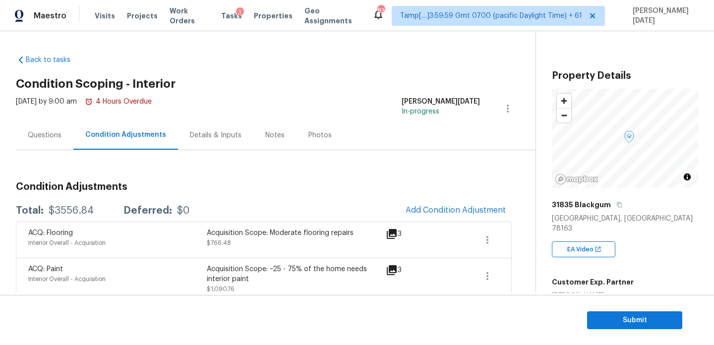
click at [38, 131] on div "Questions" at bounding box center [45, 135] width 34 height 10
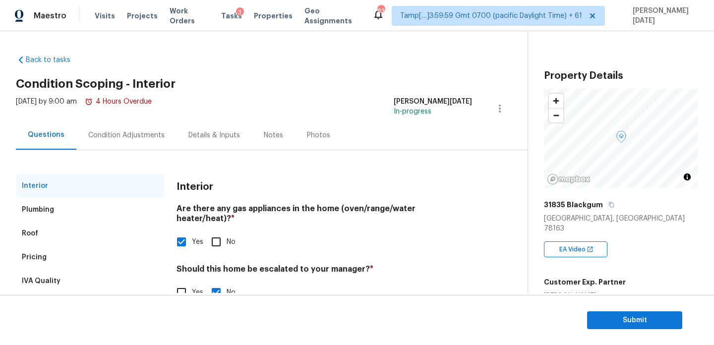
scroll to position [27, 0]
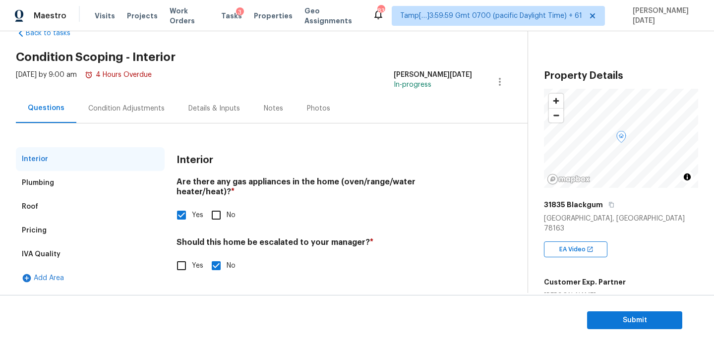
click at [76, 257] on div "IVA Quality" at bounding box center [90, 254] width 149 height 24
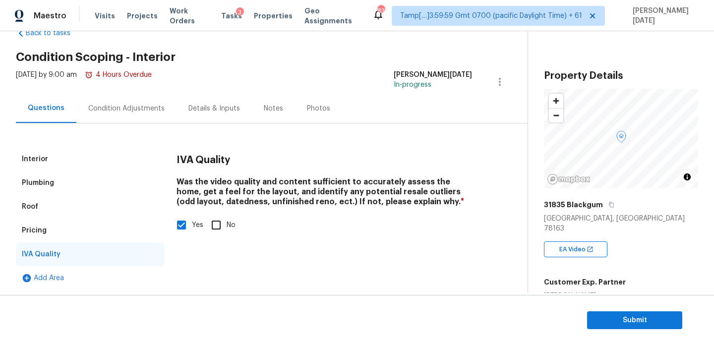
click at [57, 237] on div "Pricing" at bounding box center [90, 231] width 149 height 24
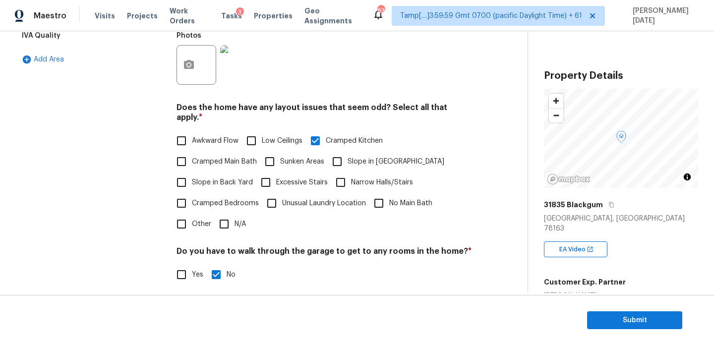
scroll to position [265, 0]
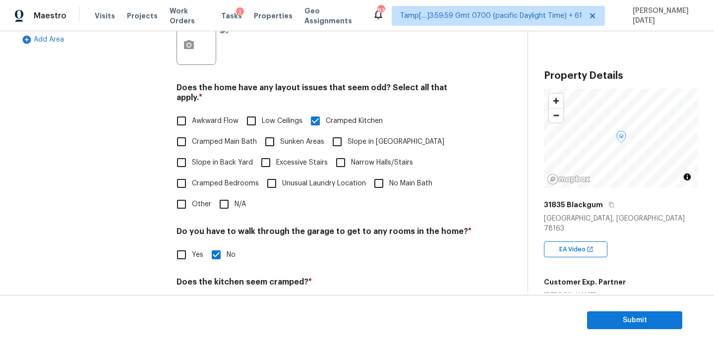
click at [344, 131] on input "Slope in Front Yard" at bounding box center [337, 141] width 21 height 21
checkbox input "true"
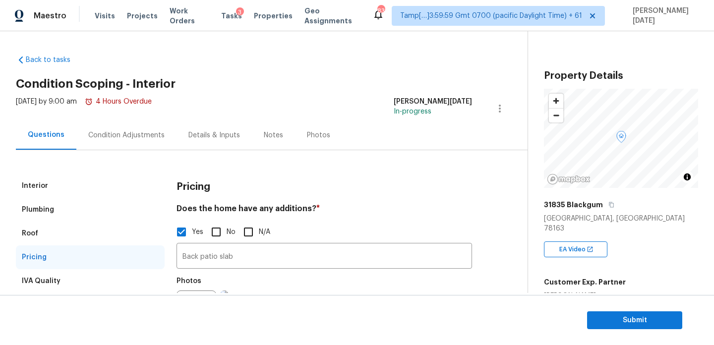
click at [138, 136] on div "Condition Adjustments" at bounding box center [126, 135] width 76 height 10
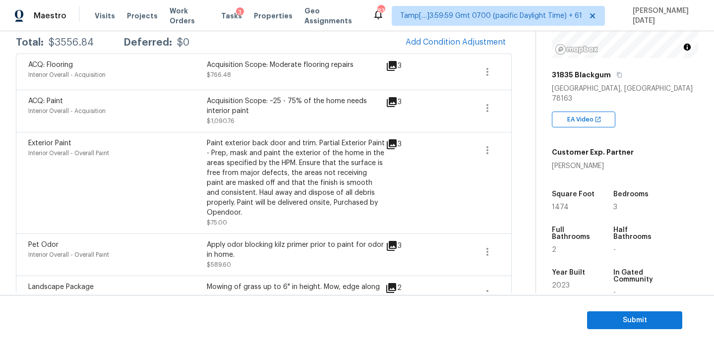
scroll to position [130, 0]
click at [621, 314] on span "Submit" at bounding box center [634, 320] width 79 height 12
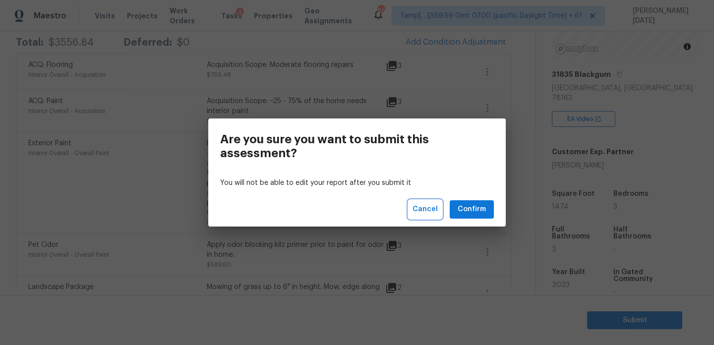
click at [435, 207] on span "Cancel" at bounding box center [425, 209] width 25 height 12
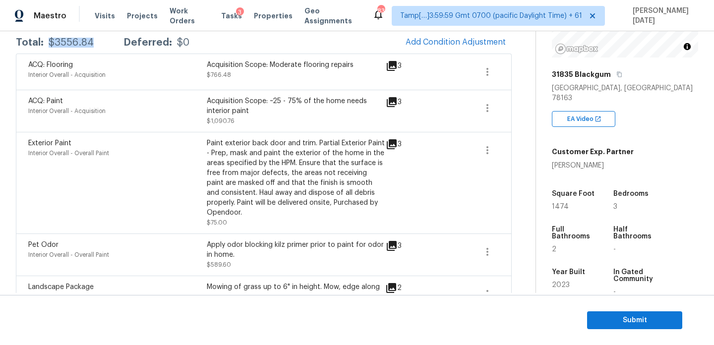
drag, startPoint x: 48, startPoint y: 40, endPoint x: 95, endPoint y: 41, distance: 47.6
click at [95, 41] on div "Total: $3556.84 Deferred: $0" at bounding box center [103, 43] width 174 height 10
copy div "$3556.84"
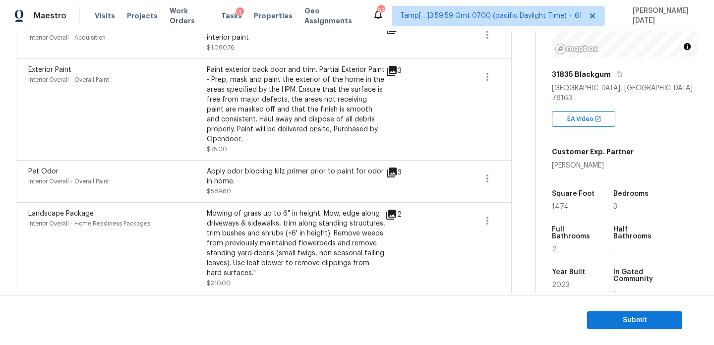
scroll to position [102, 0]
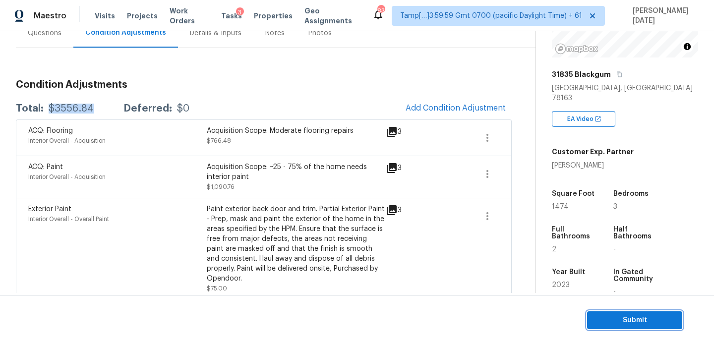
click at [610, 320] on span "Submit" at bounding box center [634, 320] width 79 height 12
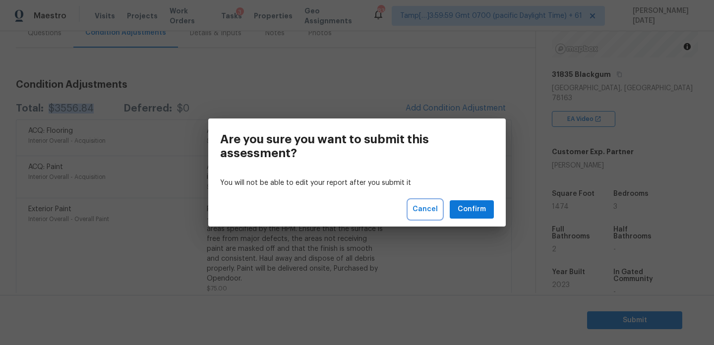
click at [429, 212] on span "Cancel" at bounding box center [425, 209] width 25 height 12
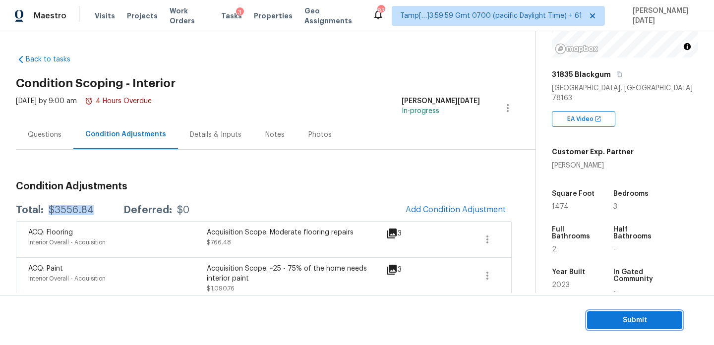
scroll to position [0, 0]
click at [624, 317] on span "Submit" at bounding box center [634, 320] width 79 height 12
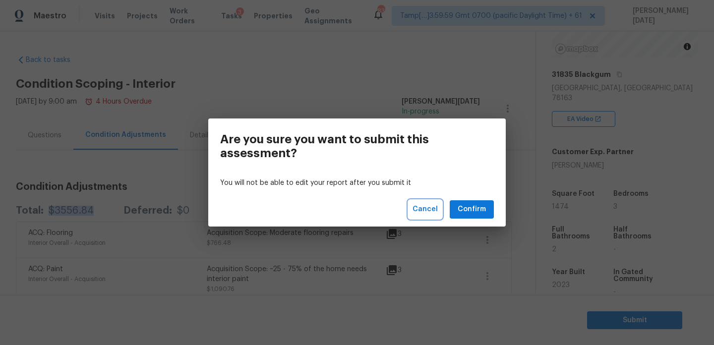
click at [433, 211] on span "Cancel" at bounding box center [425, 209] width 25 height 12
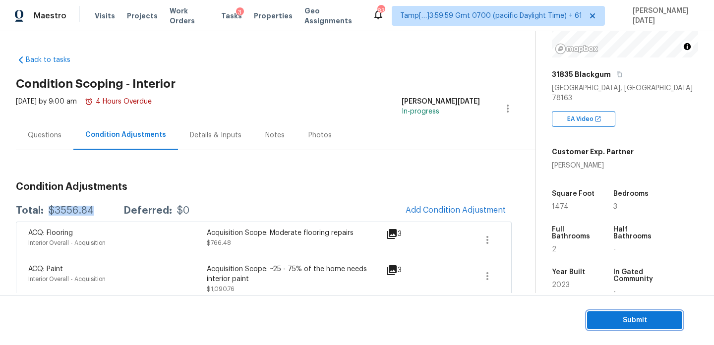
click at [597, 318] on span "Submit" at bounding box center [634, 320] width 79 height 12
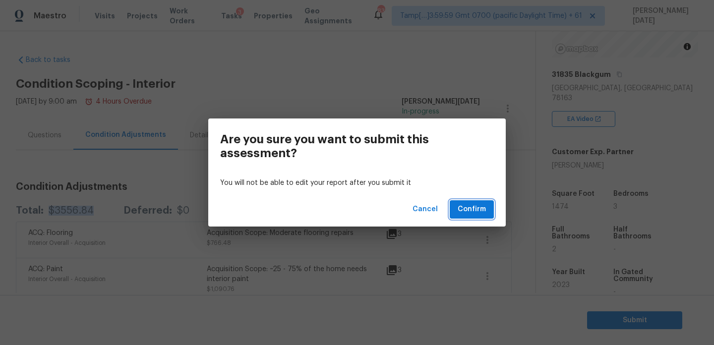
click at [480, 210] on span "Confirm" at bounding box center [472, 209] width 28 height 12
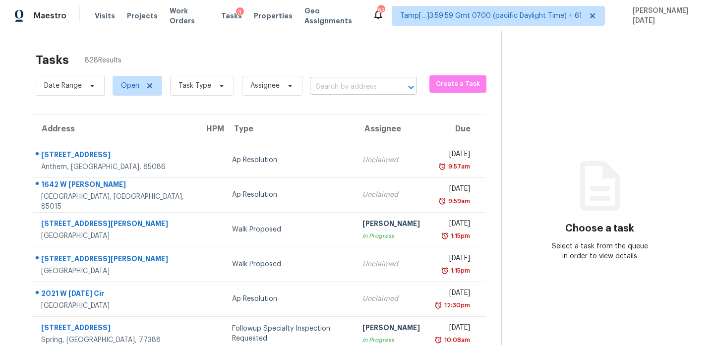
click at [326, 81] on input "text" at bounding box center [349, 86] width 79 height 15
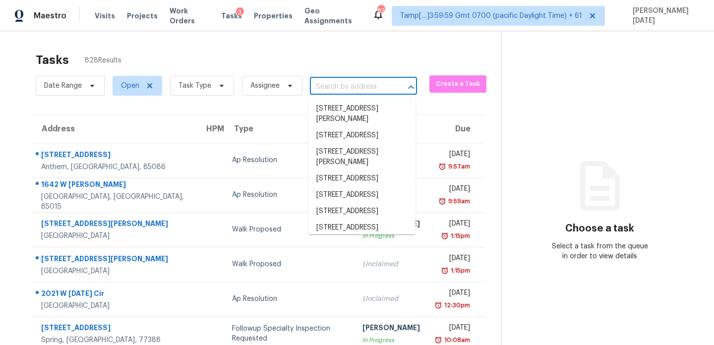
paste input "2177 Dodson Woods Dr Fairburn GA 30213"
type input "2177 Dodson Woods Dr Fairburn GA 30213"
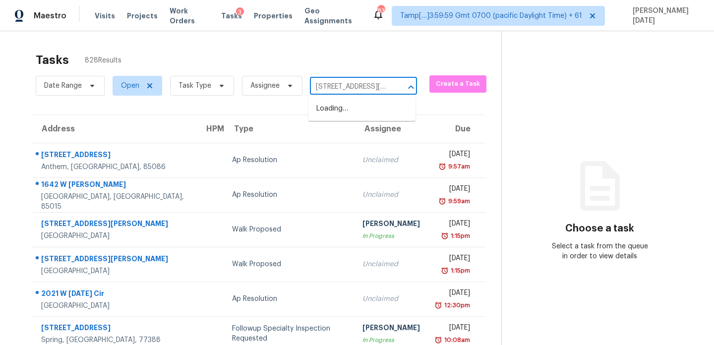
scroll to position [0, 62]
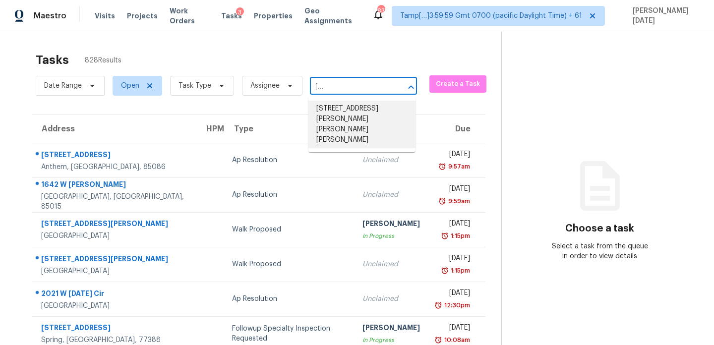
click at [351, 114] on li "2177 Dodson Woods Dr, Fairburn, GA 30213" at bounding box center [361, 125] width 107 height 48
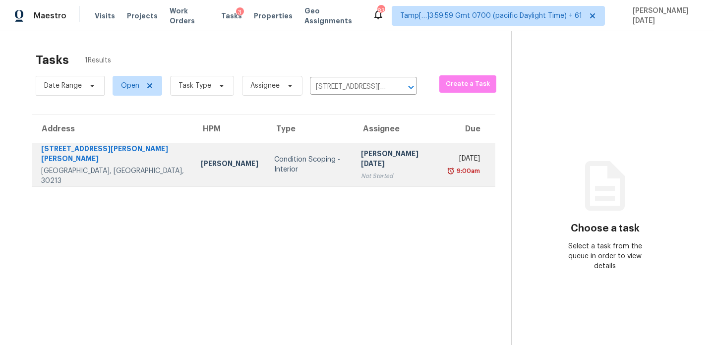
click at [292, 156] on div "Condition Scoping - Interior" at bounding box center [309, 165] width 70 height 20
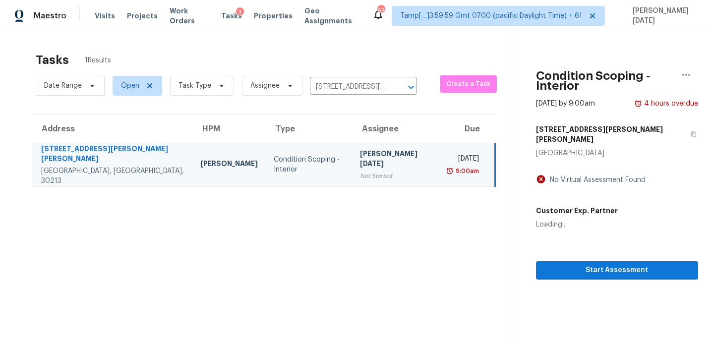
scroll to position [31, 0]
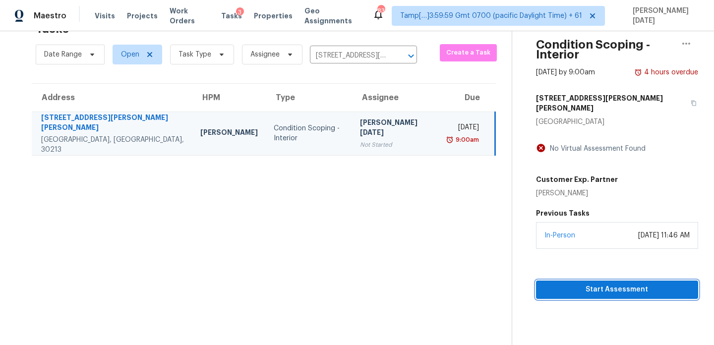
click at [551, 284] on span "Start Assessment" at bounding box center [617, 290] width 146 height 12
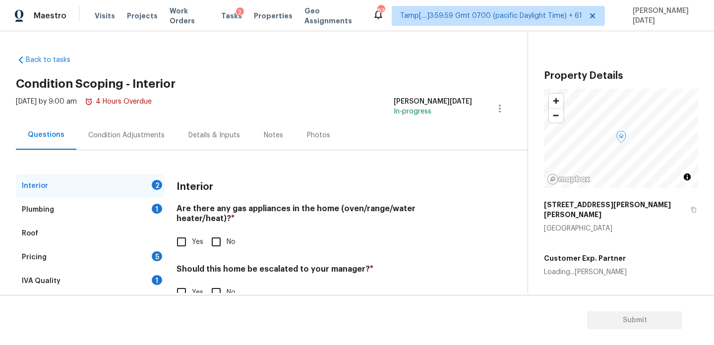
click at [104, 136] on div "Condition Adjustments" at bounding box center [126, 135] width 76 height 10
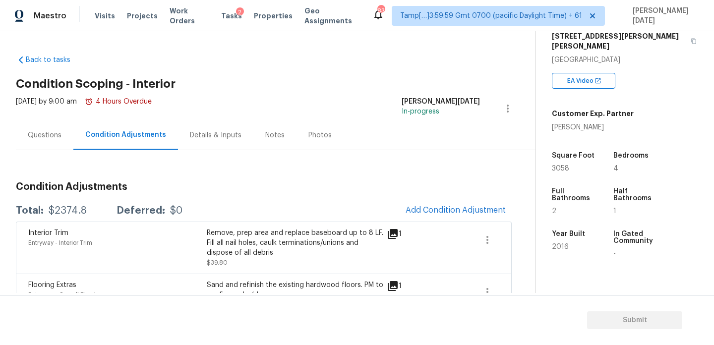
scroll to position [184, 0]
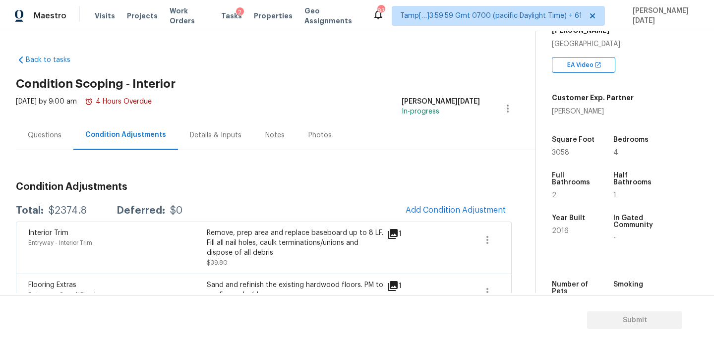
click at [559, 137] on div "Square Foot" at bounding box center [573, 142] width 43 height 13
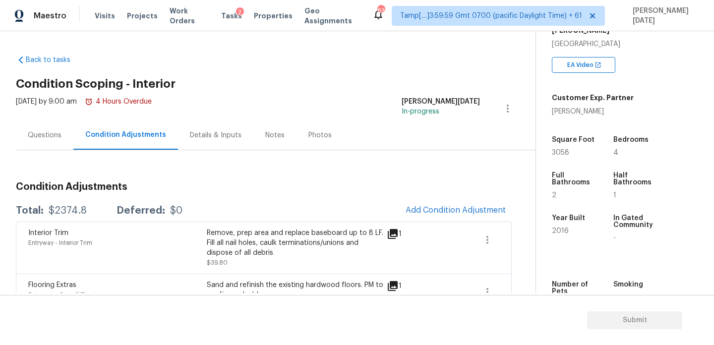
click at [558, 149] on span "3058" at bounding box center [560, 152] width 17 height 7
copy span "3058"
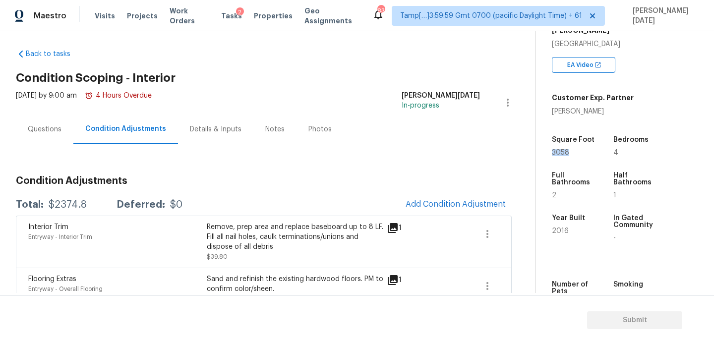
scroll to position [0, 0]
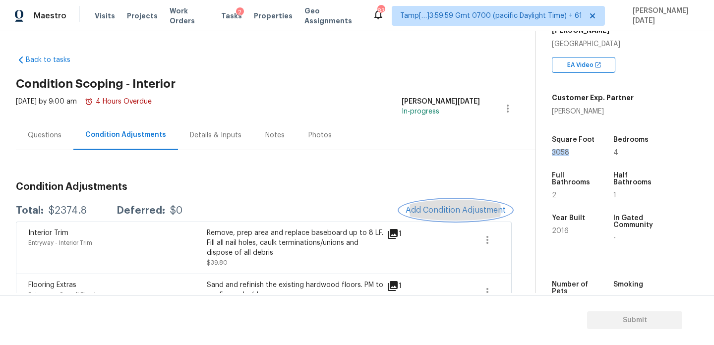
click at [446, 210] on span "Add Condition Adjustment" at bounding box center [456, 210] width 100 height 9
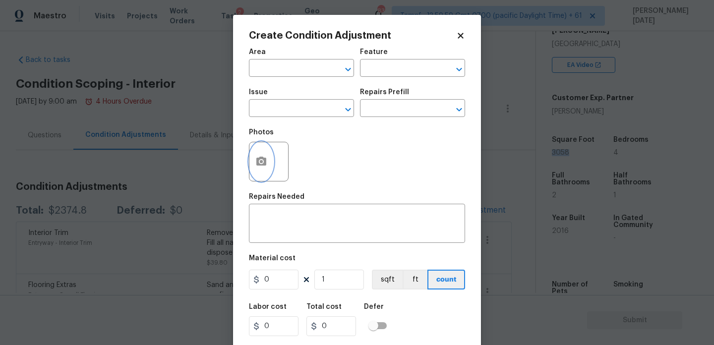
click at [263, 164] on icon "button" at bounding box center [261, 161] width 10 height 9
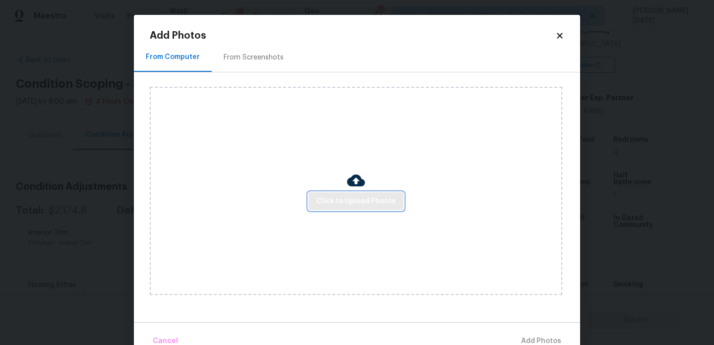
click at [345, 206] on span "Click to Upload Photos" at bounding box center [355, 201] width 79 height 12
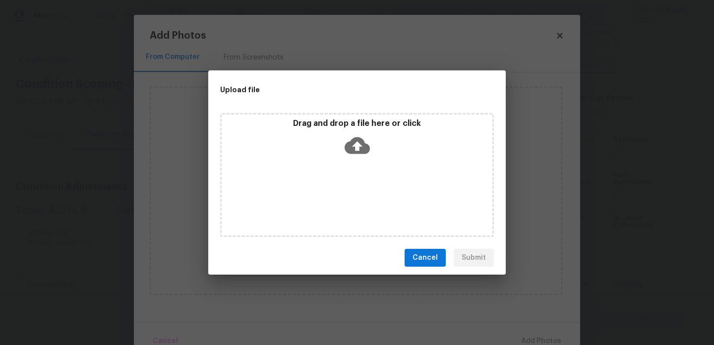
click at [345, 206] on div "Drag and drop a file here or click" at bounding box center [357, 175] width 274 height 124
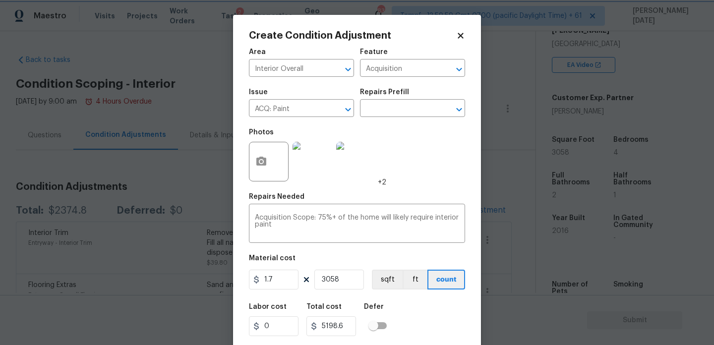
scroll to position [25, 0]
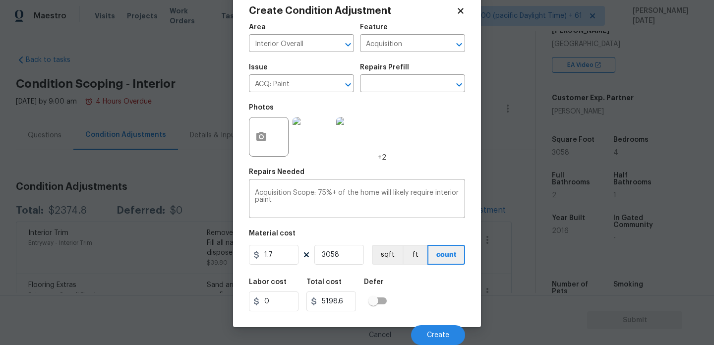
click at [437, 322] on div "Cancel Create" at bounding box center [357, 331] width 216 height 28
click at [437, 330] on button "Create" at bounding box center [438, 335] width 54 height 20
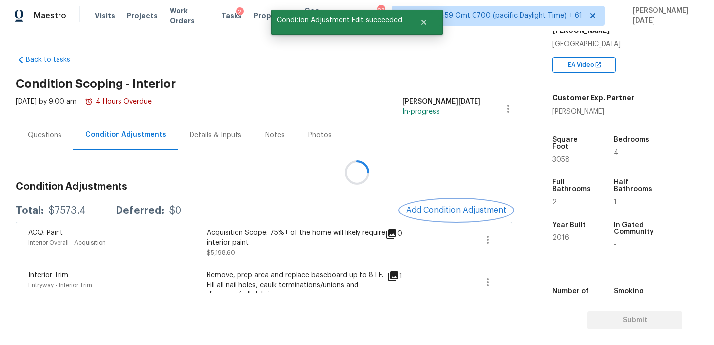
scroll to position [0, 0]
click at [437, 204] on button "Add Condition Adjustment" at bounding box center [456, 210] width 112 height 21
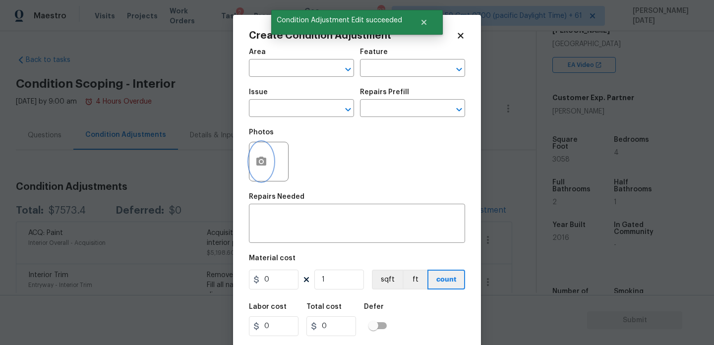
click at [266, 162] on icon "button" at bounding box center [261, 161] width 10 height 9
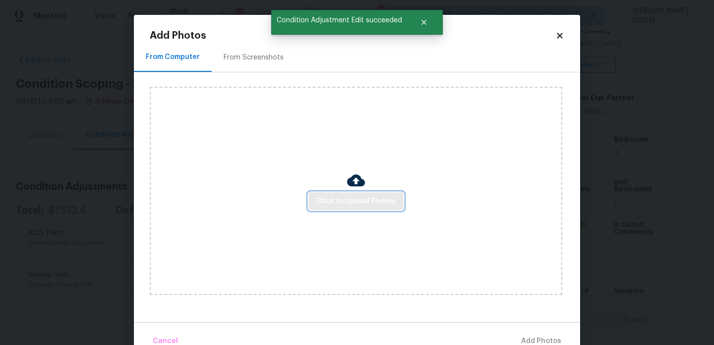
click at [354, 206] on span "Click to Upload Photos" at bounding box center [355, 201] width 79 height 12
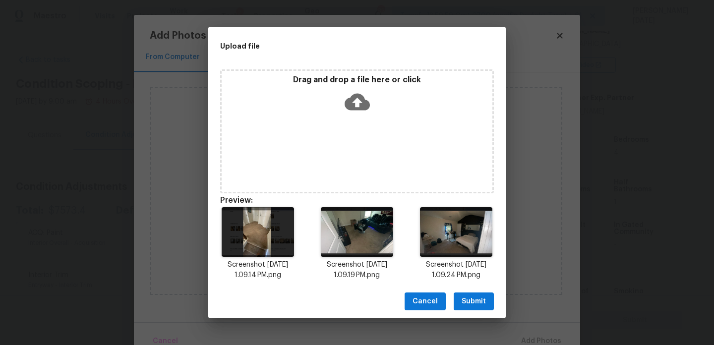
click at [481, 302] on span "Submit" at bounding box center [474, 302] width 24 height 12
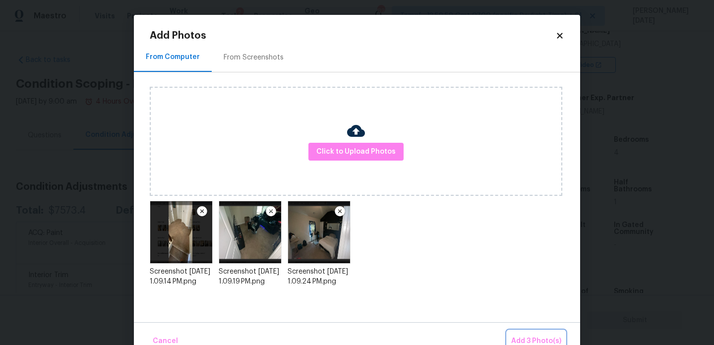
click at [528, 337] on span "Add 3 Photo(s)" at bounding box center [536, 341] width 50 height 12
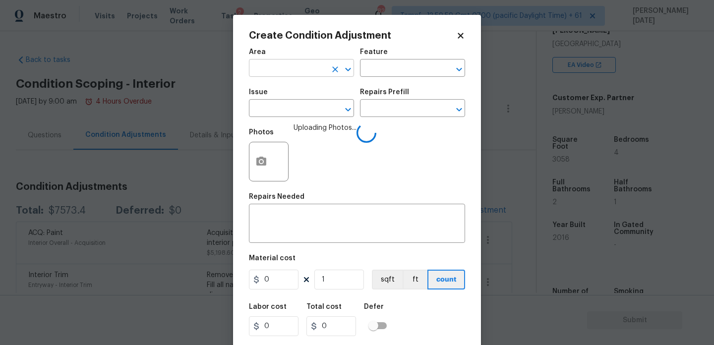
click at [273, 71] on input "text" at bounding box center [287, 68] width 77 height 15
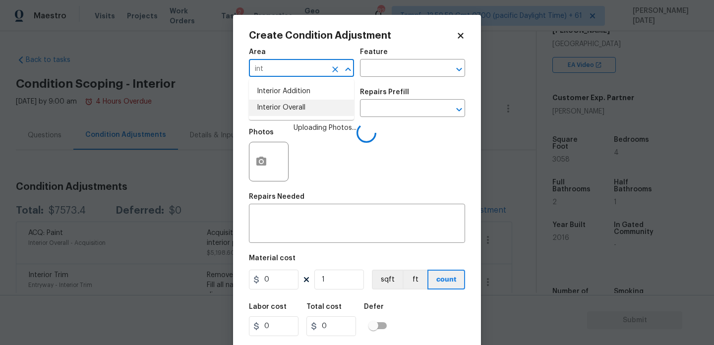
click at [280, 108] on li "Interior Overall" at bounding box center [301, 108] width 105 height 16
type input "Interior Overall"
click at [280, 108] on input "text" at bounding box center [287, 109] width 77 height 15
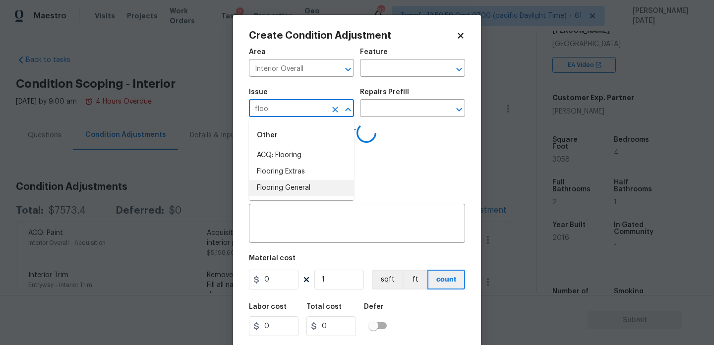
click at [301, 188] on li "Flooring General" at bounding box center [301, 188] width 105 height 16
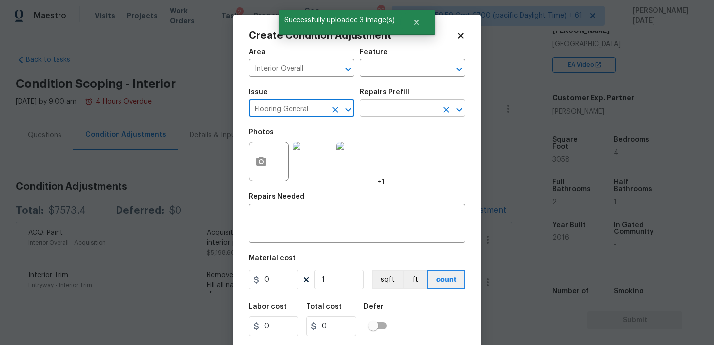
type input "Flooring General"
click at [371, 112] on input "text" at bounding box center [398, 109] width 77 height 15
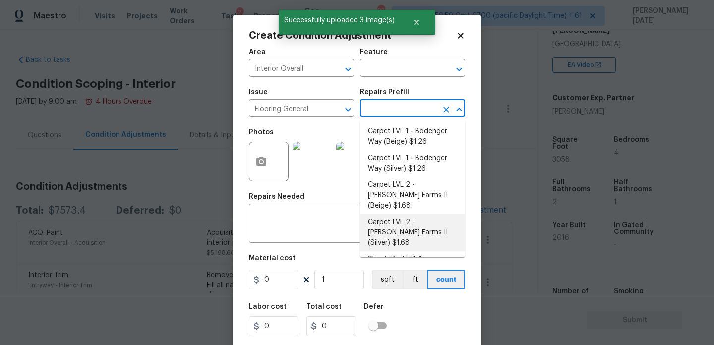
click at [403, 216] on li "Carpet LVL 2 - [PERSON_NAME] Farms II (Silver) $1.68" at bounding box center [412, 232] width 105 height 37
type input "Overall Flooring"
type textarea "Install new carpet ([PERSON_NAME] Farms II - 929 Thin Ice) at all previously ca…"
type input "1.68"
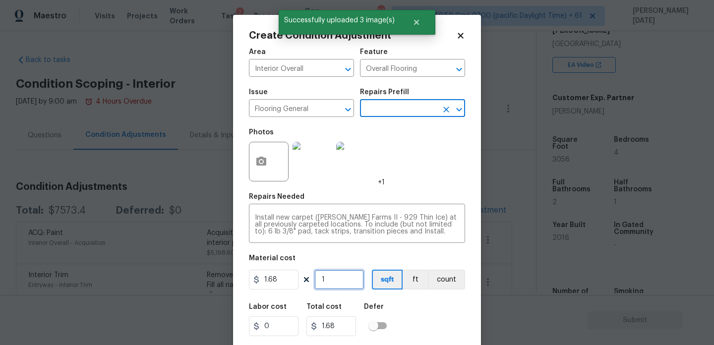
click at [351, 279] on input "1" at bounding box center [339, 280] width 50 height 20
type input "0"
type input "2"
type input "3.36"
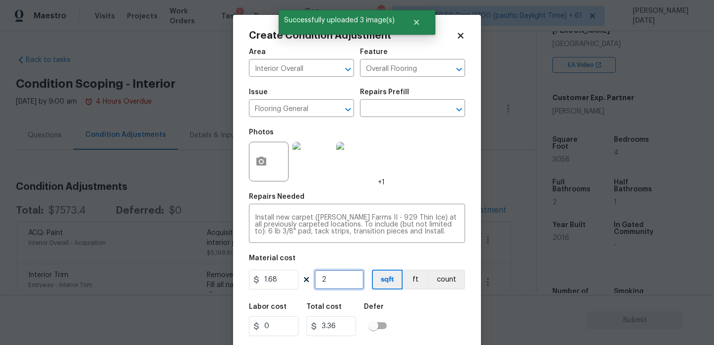
type input "26"
type input "43.68"
type input "265"
type input "445.2"
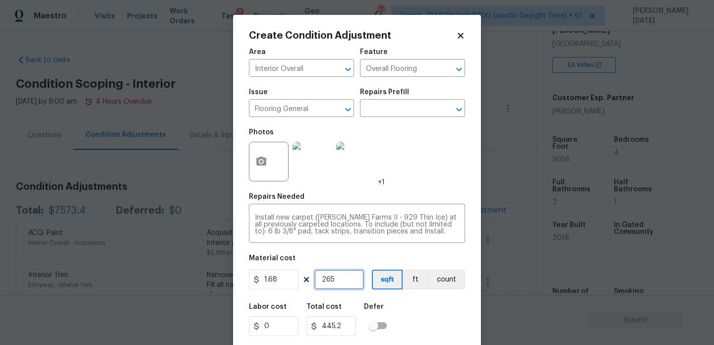
type input "2658"
type input "4465.44"
type input "2658"
click at [443, 187] on div "Photos +1" at bounding box center [357, 155] width 216 height 64
click at [294, 283] on input "1.68" at bounding box center [274, 280] width 50 height 20
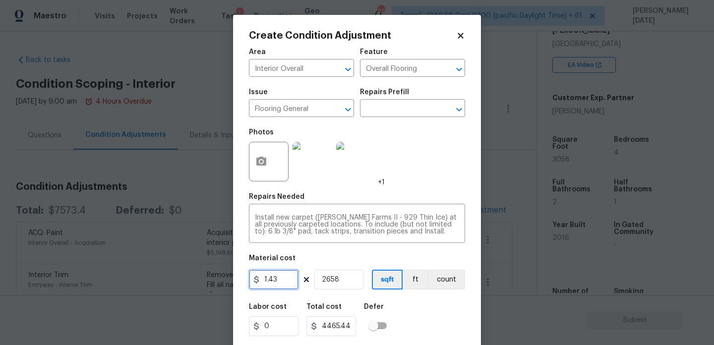
type input "1.43"
type input "3800.94"
click at [406, 194] on div "Repairs Needed" at bounding box center [357, 199] width 216 height 13
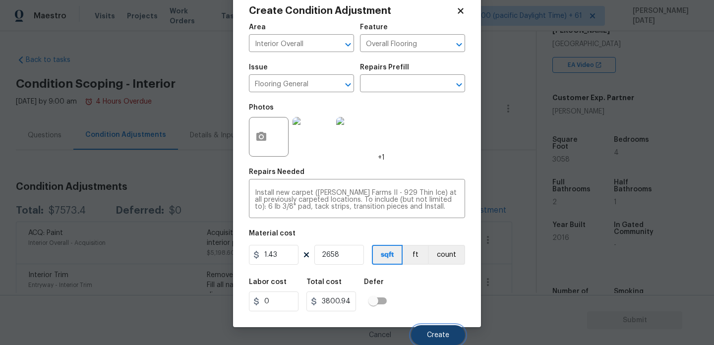
click at [441, 330] on button "Create" at bounding box center [438, 335] width 54 height 20
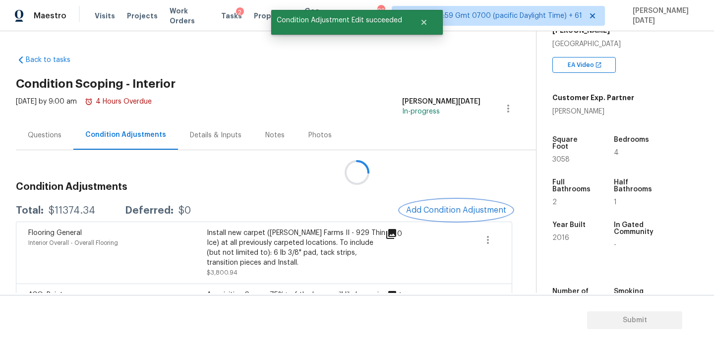
scroll to position [0, 0]
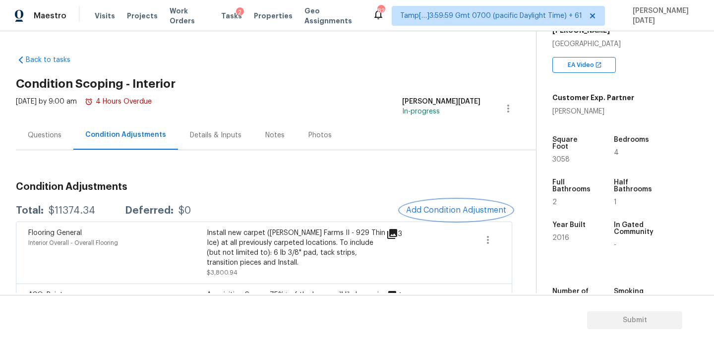
click at [432, 205] on button "Add Condition Adjustment" at bounding box center [456, 210] width 112 height 21
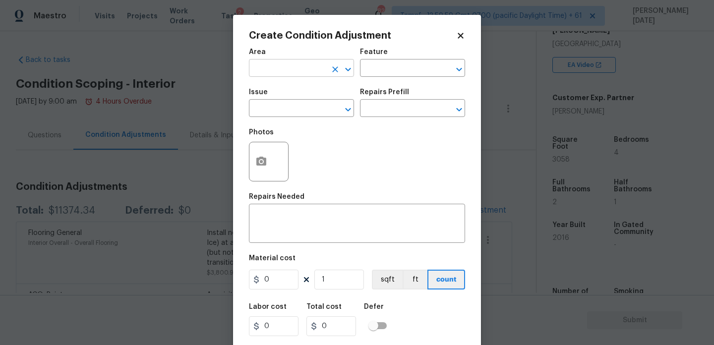
click at [272, 72] on input "text" at bounding box center [287, 68] width 77 height 15
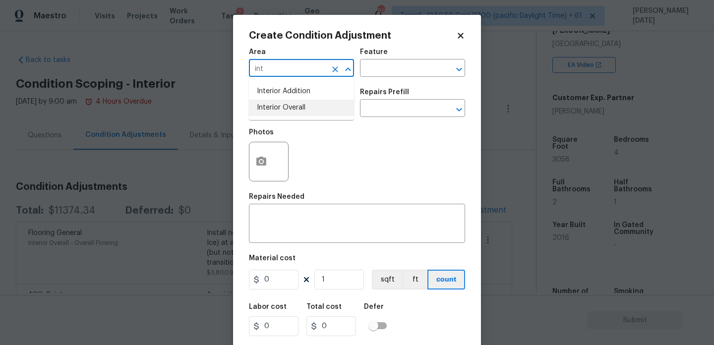
click at [285, 107] on li "Interior Overall" at bounding box center [301, 108] width 105 height 16
type input "Interior Overall"
click at [390, 61] on input "text" at bounding box center [398, 68] width 77 height 15
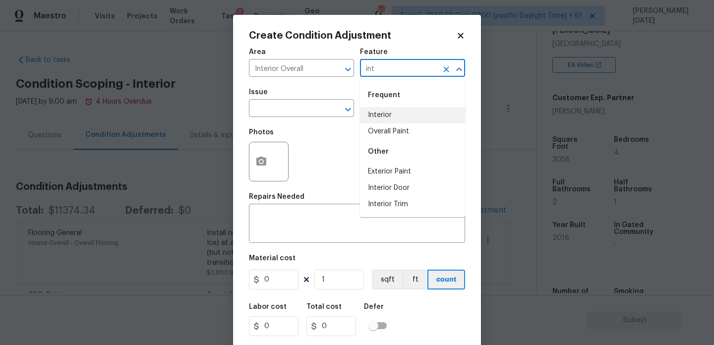
click at [394, 115] on li "Interior" at bounding box center [412, 115] width 105 height 16
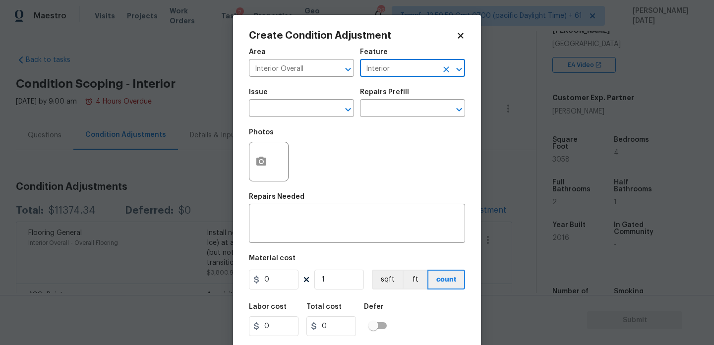
type input "Interior"
click at [277, 278] on input "0" at bounding box center [274, 280] width 50 height 20
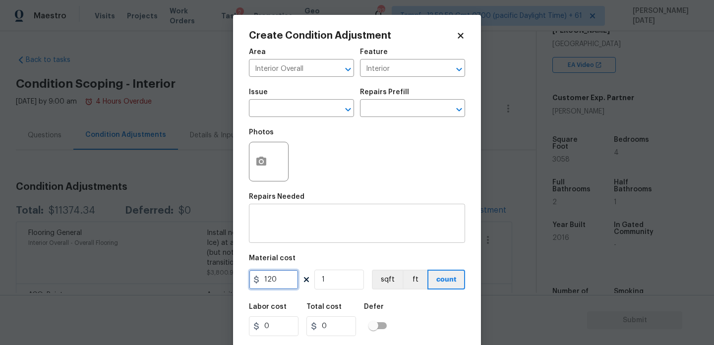
type input "120"
click at [298, 238] on div "x ​" at bounding box center [357, 224] width 216 height 37
type input "120"
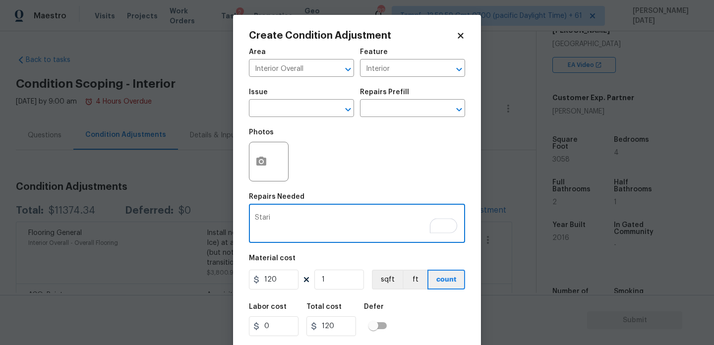
drag, startPoint x: 296, startPoint y: 216, endPoint x: 178, endPoint y: 215, distance: 118.0
click at [178, 215] on div "Create Condition Adjustment Area Interior Overall ​ Feature Interior ​ Issue ​ …" at bounding box center [357, 172] width 714 height 345
paste textarea "stair labor."
type textarea "stair labor."
click at [346, 165] on div "Photos" at bounding box center [357, 155] width 216 height 64
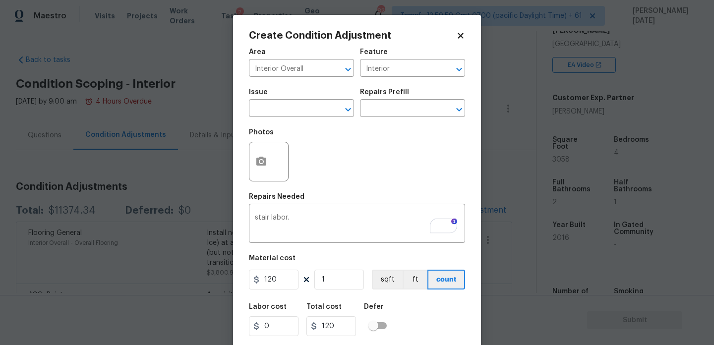
scroll to position [25, 0]
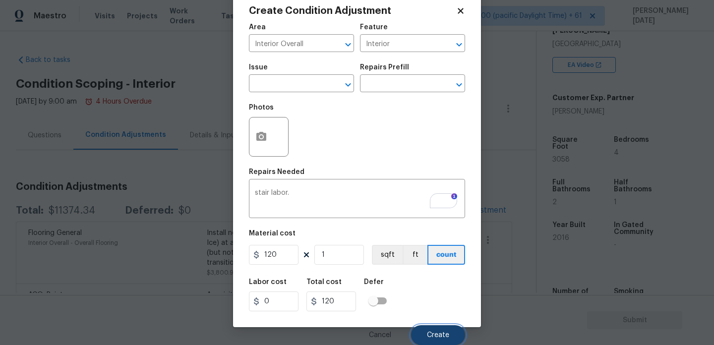
click at [430, 326] on button "Create" at bounding box center [438, 335] width 54 height 20
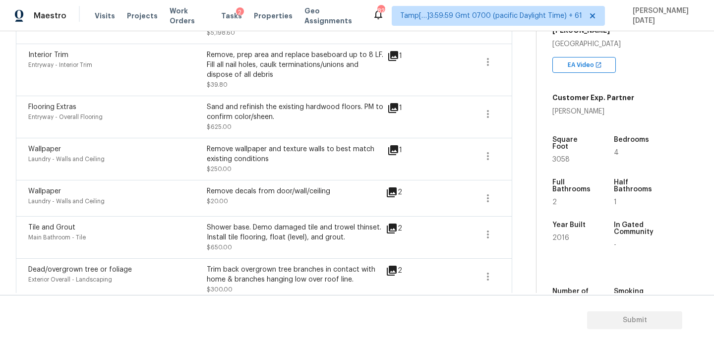
scroll to position [0, 0]
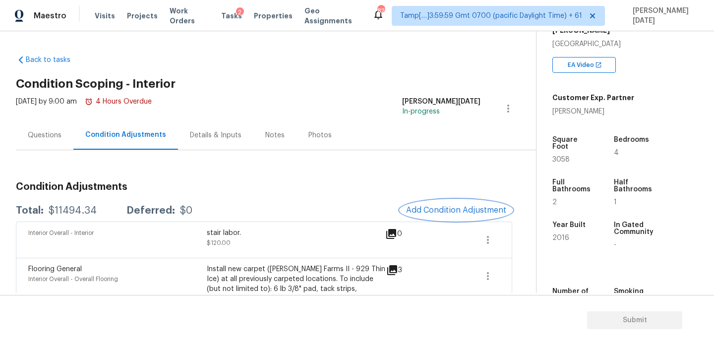
click at [424, 214] on span "Add Condition Adjustment" at bounding box center [456, 210] width 100 height 9
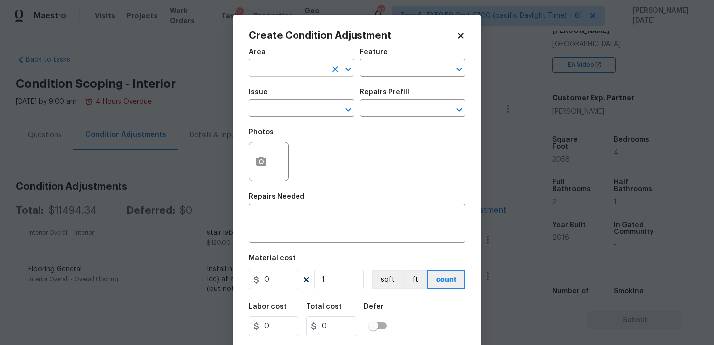
click at [270, 69] on input "text" at bounding box center [287, 68] width 77 height 15
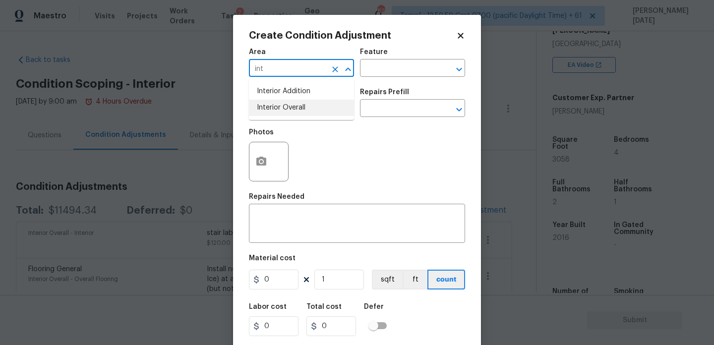
click at [286, 105] on li "Interior Overall" at bounding box center [301, 108] width 105 height 16
type input "Interior Overall"
click at [378, 58] on div "Feature" at bounding box center [412, 55] width 105 height 13
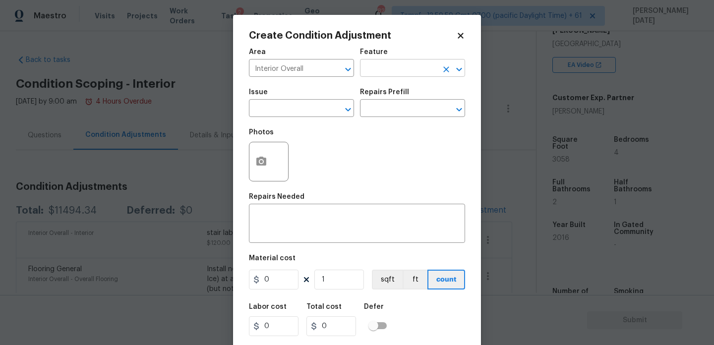
click at [378, 72] on input "text" at bounding box center [398, 68] width 77 height 15
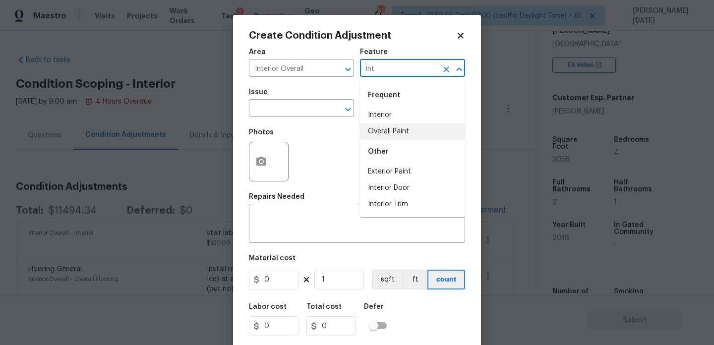
click at [404, 119] on li "Interior" at bounding box center [412, 115] width 105 height 16
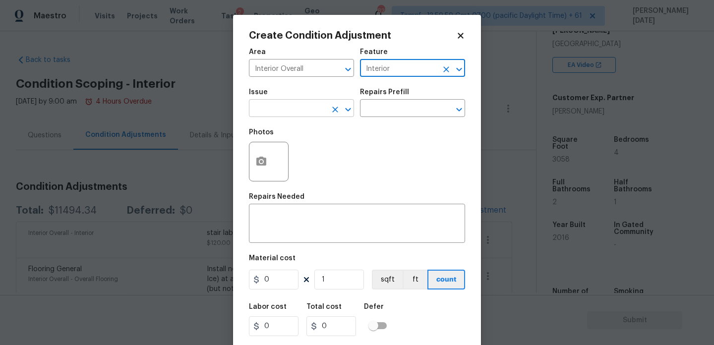
type input "Interior"
click at [284, 110] on input "text" at bounding box center [287, 109] width 77 height 15
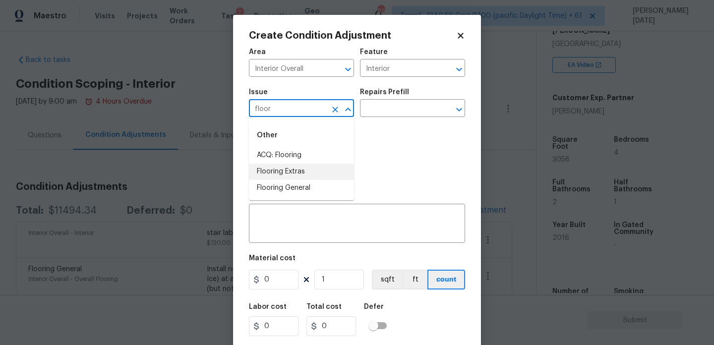
click at [303, 176] on li "Flooring Extras" at bounding box center [301, 172] width 105 height 16
type input "Flooring Extras"
click at [281, 230] on textarea at bounding box center [357, 224] width 204 height 21
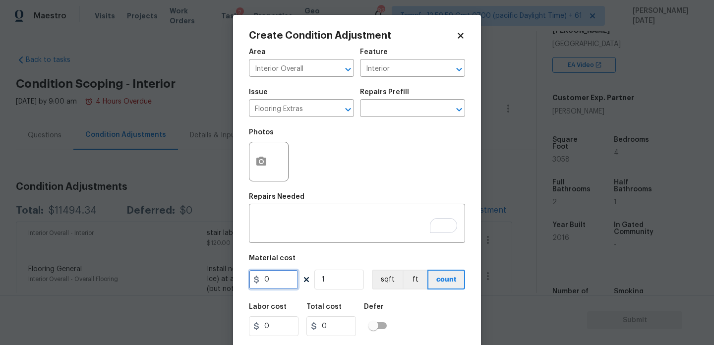
click at [283, 283] on input "0" at bounding box center [274, 280] width 50 height 20
type input "509"
click at [291, 210] on div "x ​" at bounding box center [357, 224] width 216 height 37
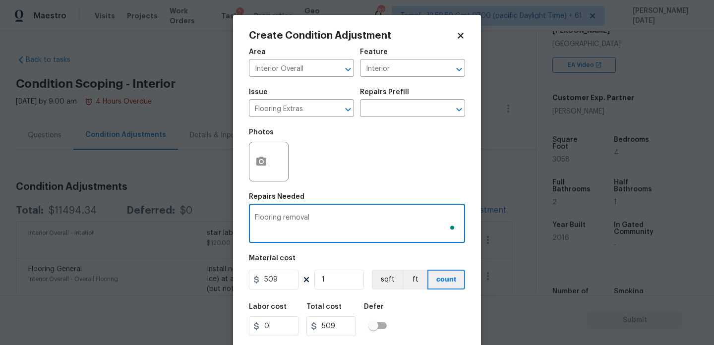
scroll to position [25, 0]
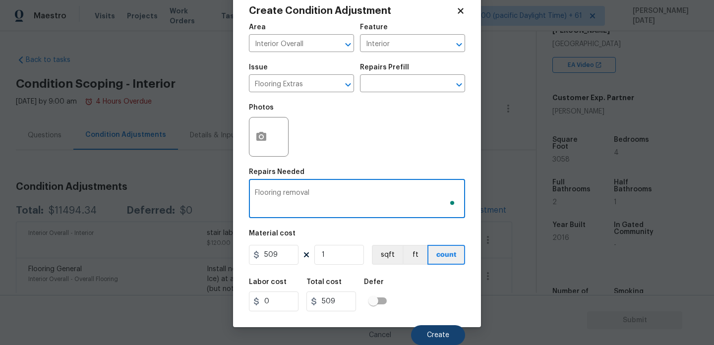
type textarea "Flooring removal"
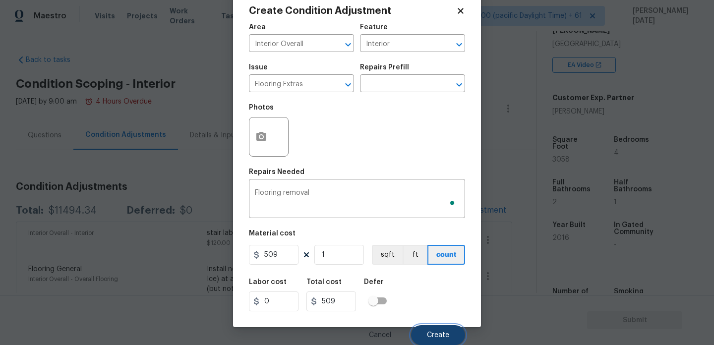
click at [441, 328] on button "Create" at bounding box center [438, 335] width 54 height 20
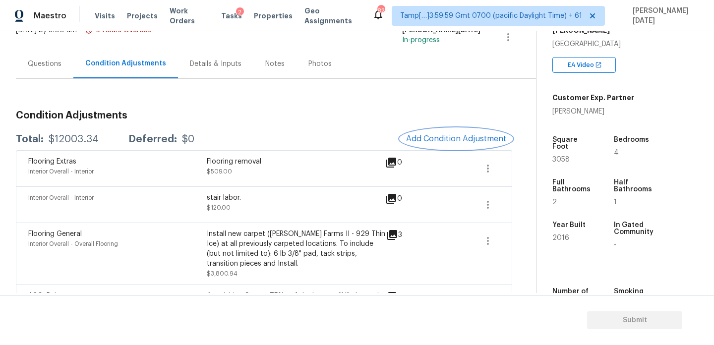
scroll to position [68, 0]
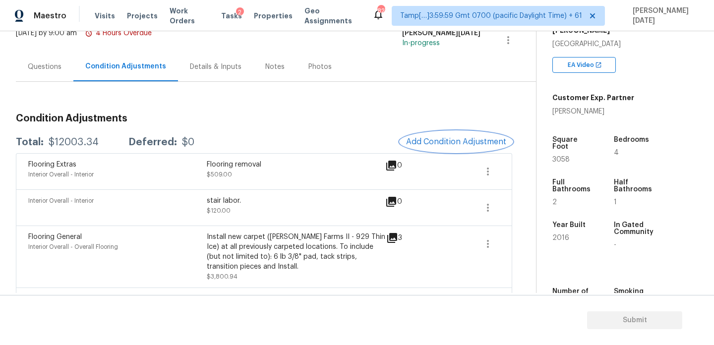
click at [448, 139] on span "Add Condition Adjustment" at bounding box center [456, 141] width 100 height 9
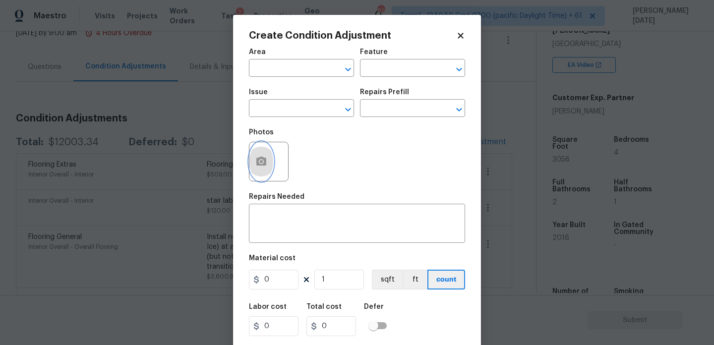
click at [263, 165] on icon "button" at bounding box center [261, 161] width 10 height 9
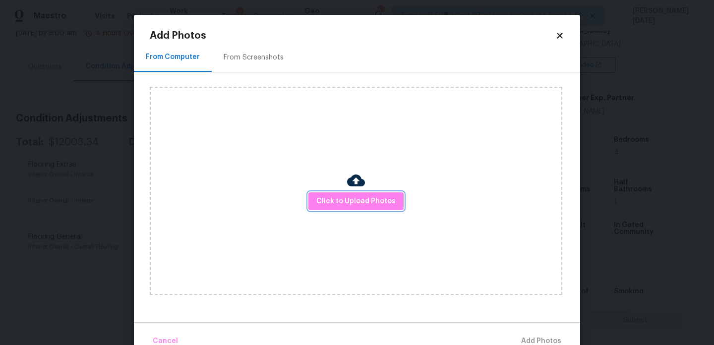
click at [343, 195] on span "Click to Upload Photos" at bounding box center [355, 201] width 79 height 12
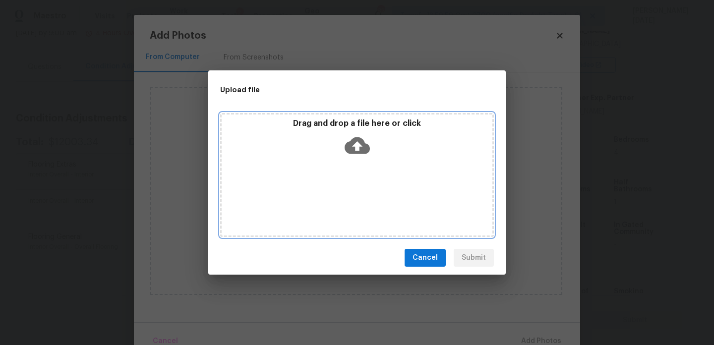
click at [343, 195] on div "Drag and drop a file here or click" at bounding box center [357, 175] width 274 height 124
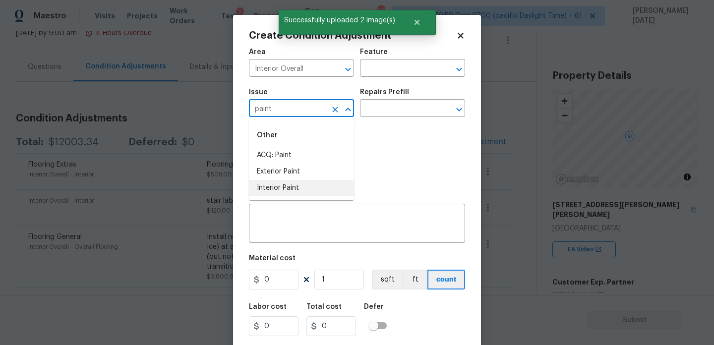
scroll to position [184, 0]
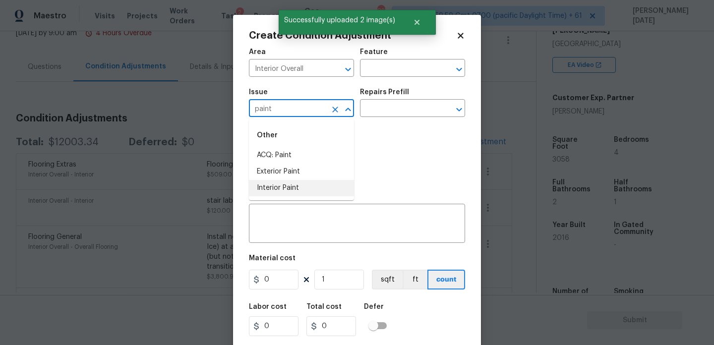
click at [297, 186] on li "Interior Paint" at bounding box center [301, 188] width 105 height 16
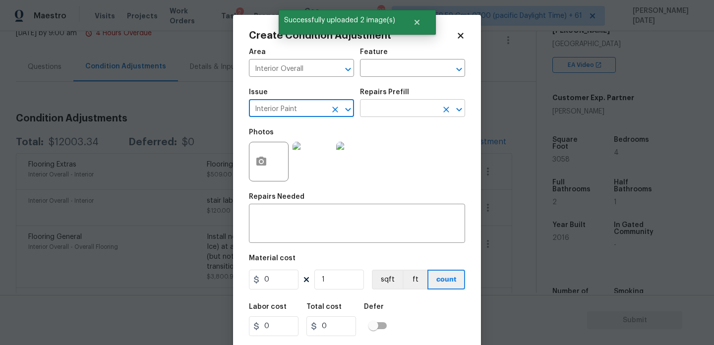
type input "Interior Paint"
click at [390, 106] on input "text" at bounding box center [398, 109] width 77 height 15
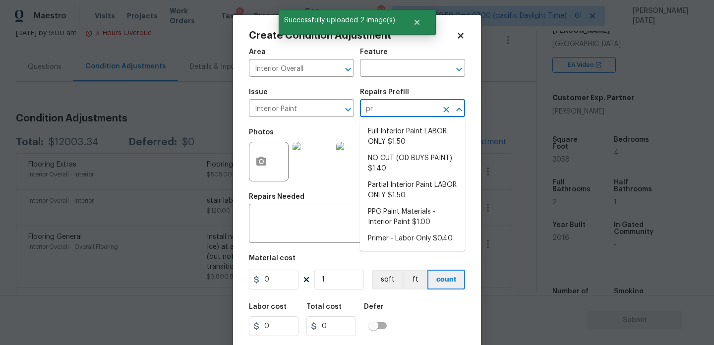
type input "pri"
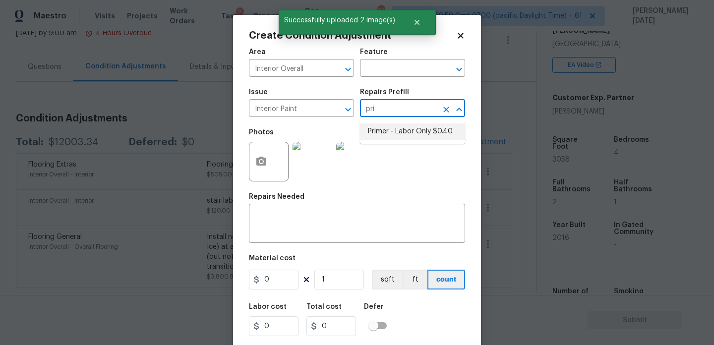
click at [397, 127] on li "Primer - Labor Only $0.40" at bounding box center [412, 131] width 105 height 16
type input "Overall Paint"
type input "0.4"
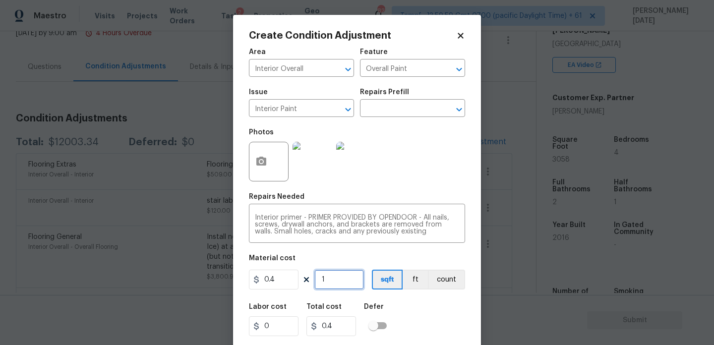
click at [331, 277] on input "1" at bounding box center [339, 280] width 50 height 20
type input "0"
type input "5"
type input "2"
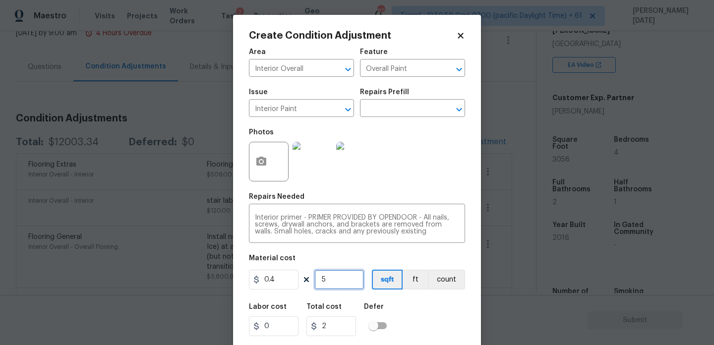
type input "50"
type input "20"
type input "500"
type input "200"
type input "500"
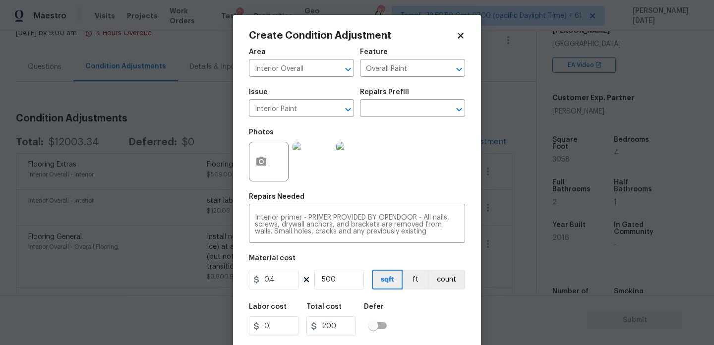
click at [428, 157] on div "Photos" at bounding box center [357, 155] width 216 height 64
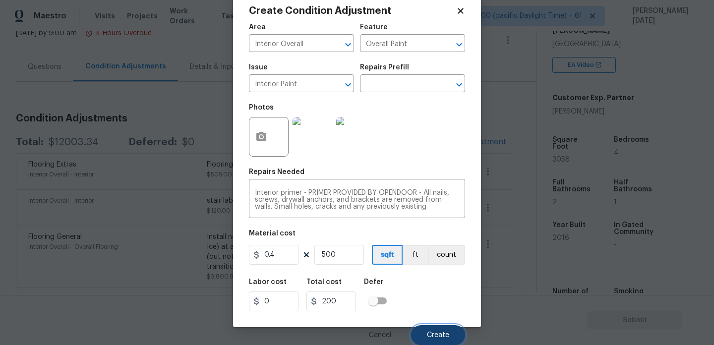
click at [433, 326] on button "Create" at bounding box center [438, 335] width 54 height 20
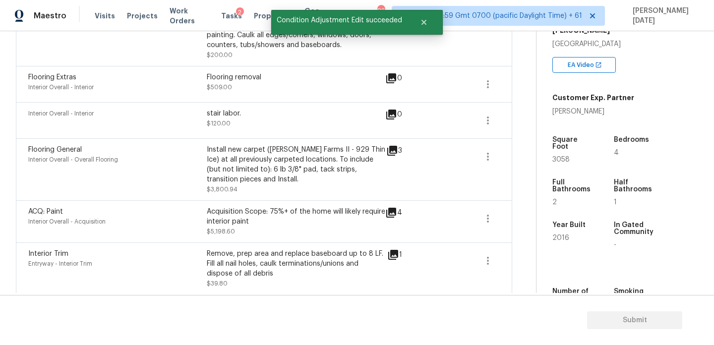
scroll to position [255, 0]
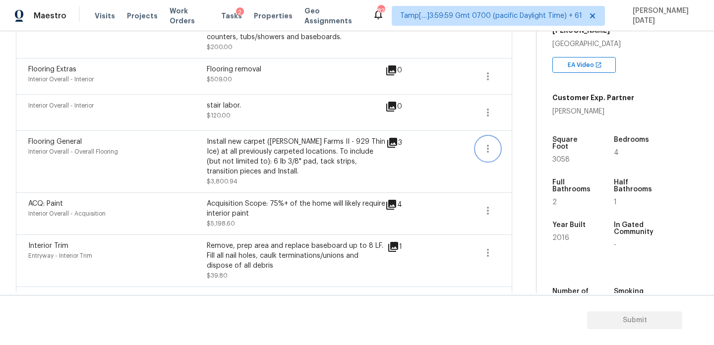
click at [486, 151] on icon "button" at bounding box center [488, 149] width 12 height 12
click at [536, 142] on div "Edit" at bounding box center [544, 147] width 77 height 10
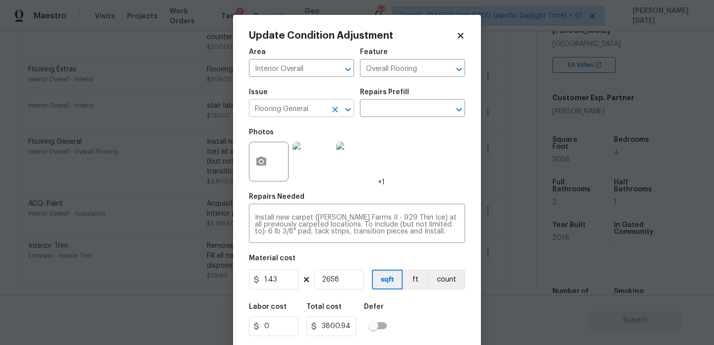
click at [334, 110] on icon "Clear" at bounding box center [335, 110] width 10 height 10
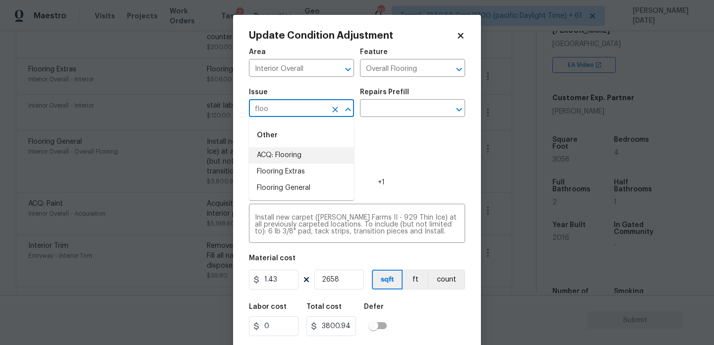
click at [306, 160] on li "ACQ: Flooring" at bounding box center [301, 155] width 105 height 16
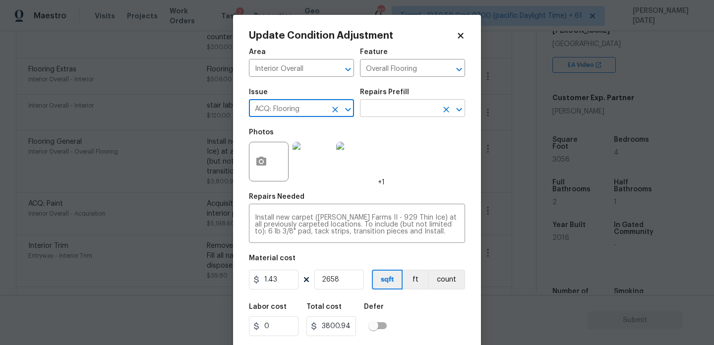
type input "ACQ: Flooring"
click at [388, 114] on input "text" at bounding box center [398, 109] width 77 height 15
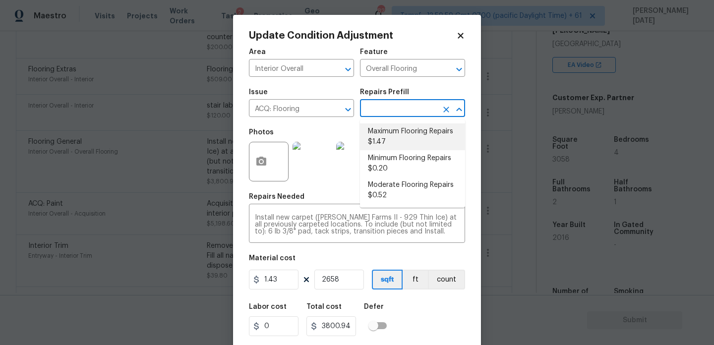
click at [391, 135] on li "Maximum Flooring Repairs $1.47" at bounding box center [412, 136] width 105 height 27
type input "Acquisition"
type textarea "Acquisition Scope: Maximum flooring repairs"
type input "1.47"
type input "3907.26"
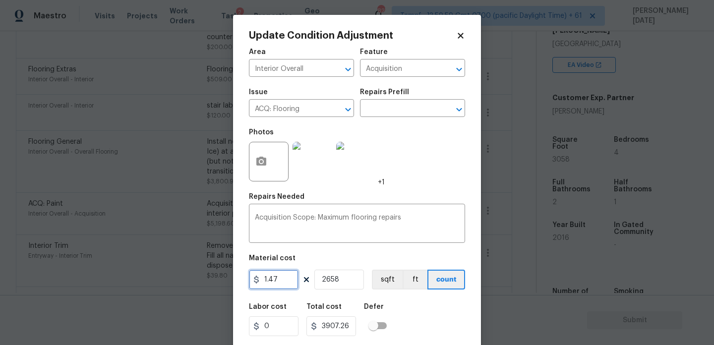
click at [298, 287] on input "1.47" at bounding box center [274, 280] width 50 height 20
type input "1.43"
type input "3800.94"
click at [404, 182] on div "Photos +1" at bounding box center [357, 155] width 216 height 64
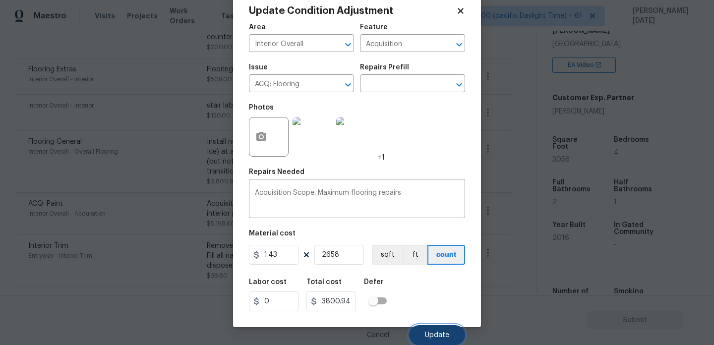
click at [438, 335] on span "Update" at bounding box center [437, 335] width 24 height 7
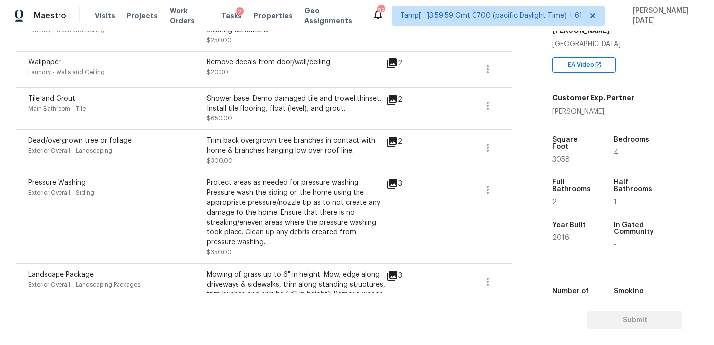
scroll to position [543, 0]
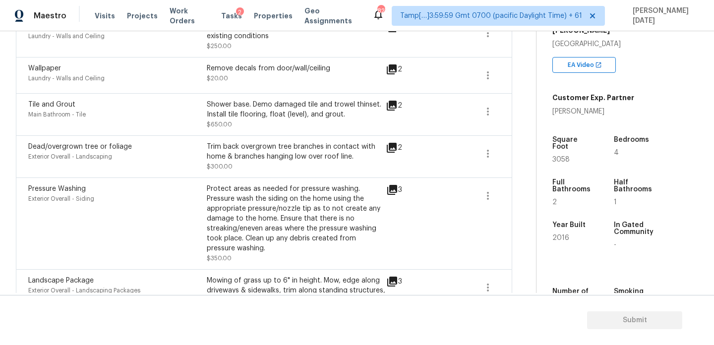
click at [392, 101] on icon at bounding box center [392, 106] width 12 height 12
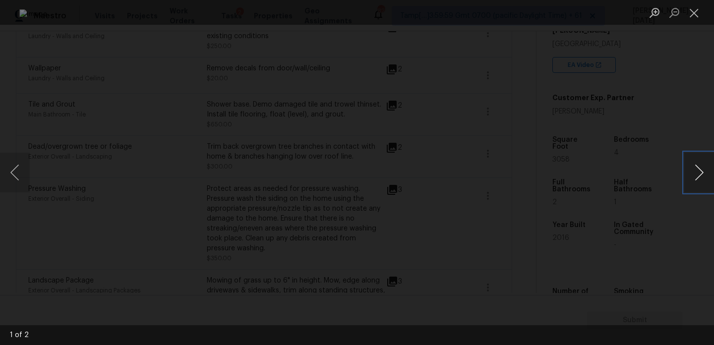
click at [698, 174] on button "Next image" at bounding box center [699, 173] width 30 height 40
click at [694, 11] on button "Close lightbox" at bounding box center [694, 12] width 20 height 17
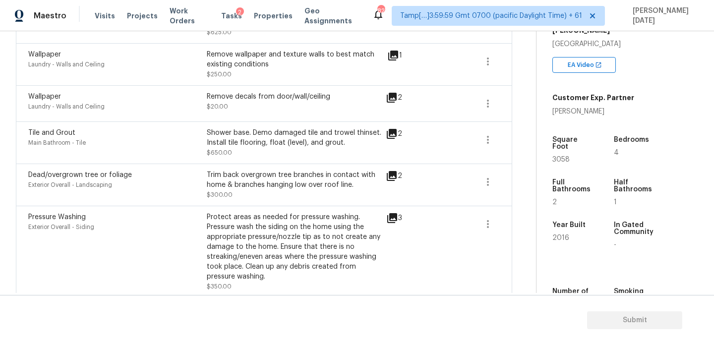
scroll to position [0, 0]
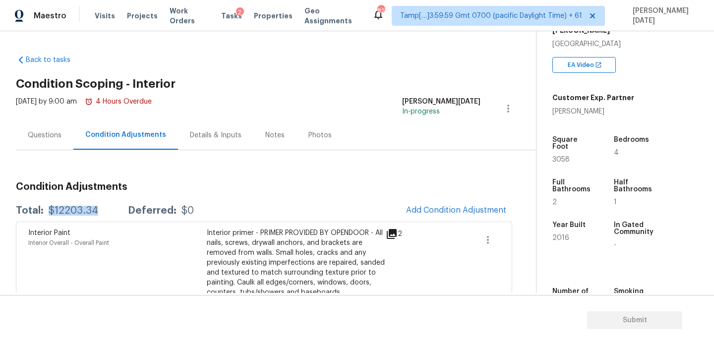
drag, startPoint x: 48, startPoint y: 210, endPoint x: 95, endPoint y: 212, distance: 47.1
click at [95, 212] on div "Total: $12203.34 Deferred: $0" at bounding box center [105, 211] width 178 height 10
copy div "$12203.34"
click at [34, 140] on div "Questions" at bounding box center [45, 135] width 34 height 10
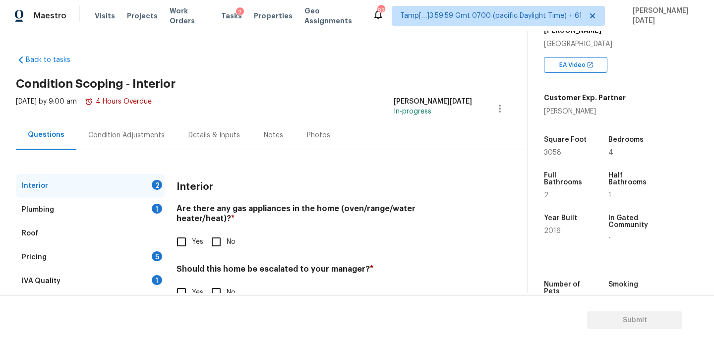
scroll to position [27, 0]
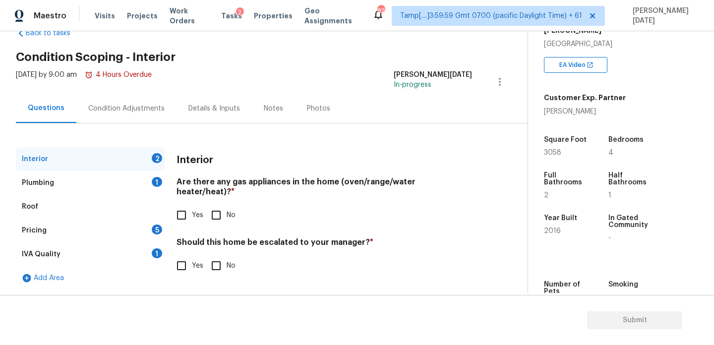
click at [193, 210] on span "Yes" at bounding box center [197, 215] width 11 height 10
click at [192, 205] on input "Yes" at bounding box center [181, 215] width 21 height 21
checkbox input "true"
click at [223, 269] on div "Interior Are there any gas appliances in the home (oven/range/water heater/heat…" at bounding box center [325, 217] width 296 height 141
click at [222, 255] on input "No" at bounding box center [216, 265] width 21 height 21
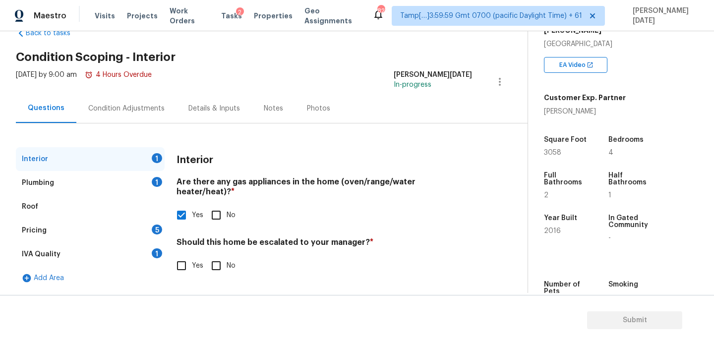
checkbox input "true"
click at [146, 181] on div "Plumbing 1" at bounding box center [90, 183] width 149 height 24
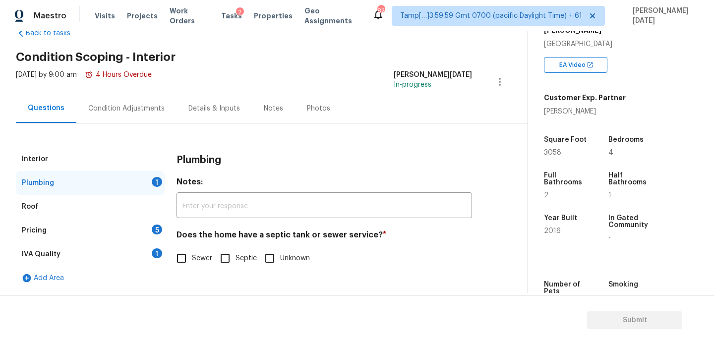
click at [184, 259] on input "Sewer" at bounding box center [181, 258] width 21 height 21
checkbox input "true"
click at [148, 229] on div "Pricing 5" at bounding box center [90, 231] width 149 height 24
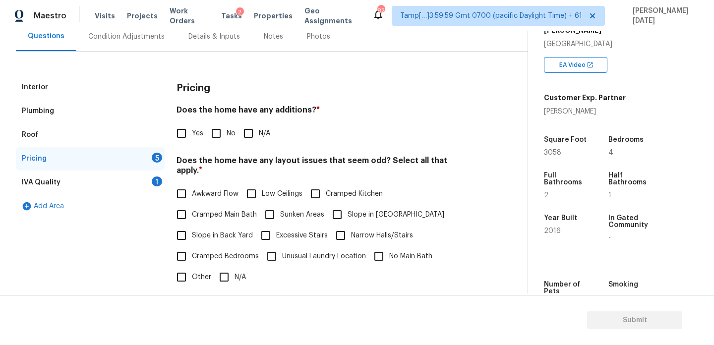
click at [214, 127] on input "No" at bounding box center [216, 133] width 21 height 21
checkbox input "true"
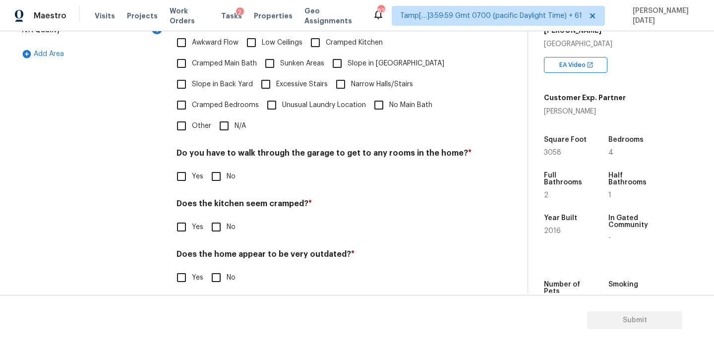
scroll to position [250, 0]
click at [235, 121] on span "N/A" at bounding box center [240, 126] width 11 height 10
click at [235, 118] on input "N/A" at bounding box center [224, 126] width 21 height 21
checkbox input "true"
click at [222, 189] on div "Pricing Does the home have any additions? * Yes No N/A Does the home have any l…" at bounding box center [325, 112] width 296 height 377
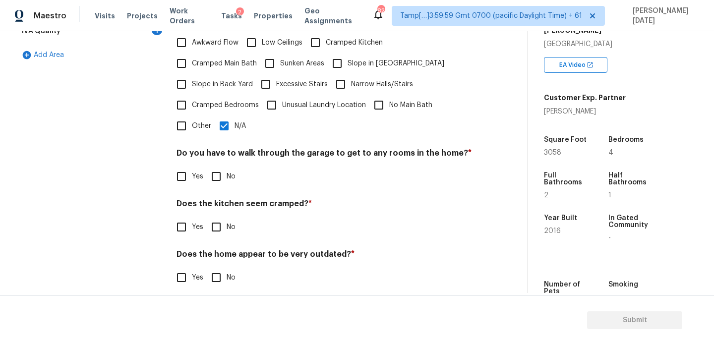
click at [222, 169] on input "No" at bounding box center [216, 176] width 21 height 21
checkbox input "true"
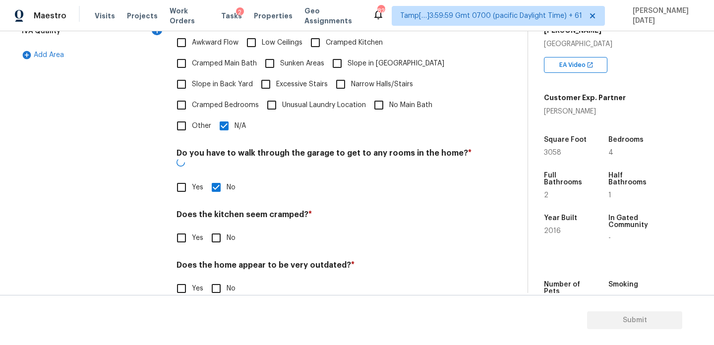
click at [219, 228] on input "No" at bounding box center [216, 238] width 21 height 21
checkbox input "true"
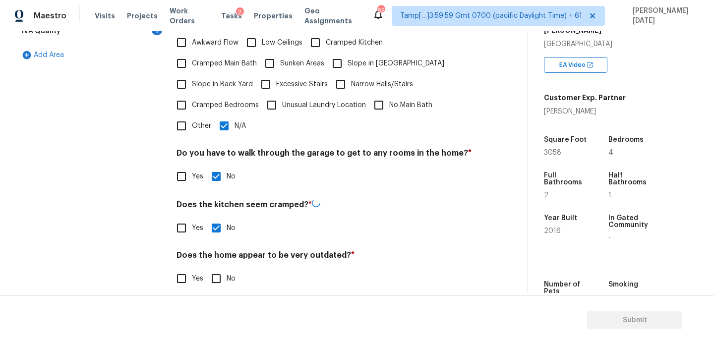
click at [219, 269] on input "No" at bounding box center [216, 278] width 21 height 21
checkbox input "true"
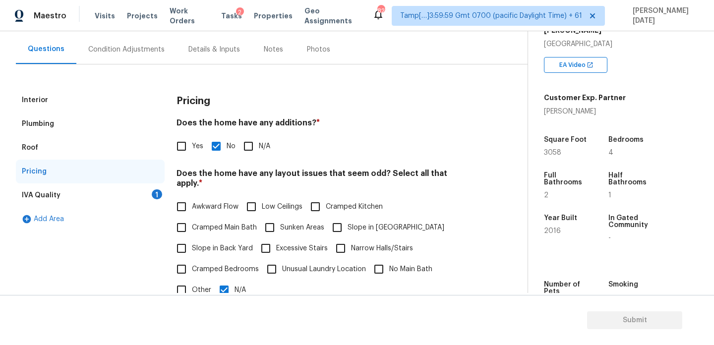
click at [148, 196] on div "IVA Quality 1" at bounding box center [90, 195] width 149 height 24
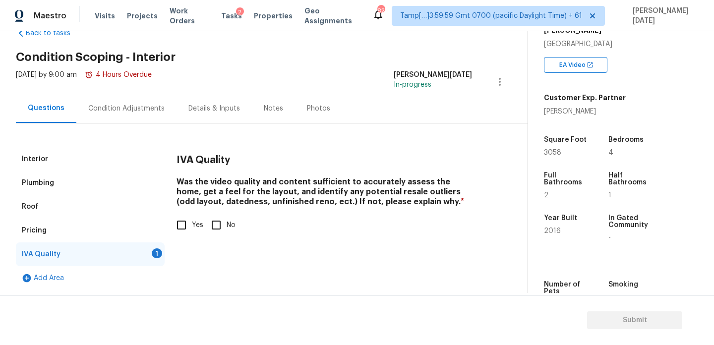
scroll to position [27, 0]
click at [181, 224] on input "Yes" at bounding box center [181, 225] width 21 height 21
checkbox input "true"
click at [126, 116] on div "Condition Adjustments" at bounding box center [126, 108] width 100 height 29
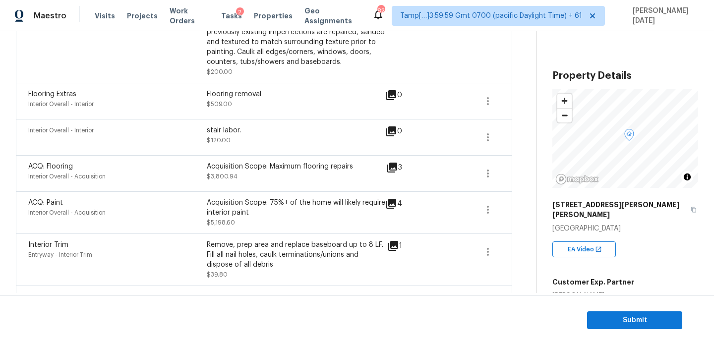
scroll to position [240, 0]
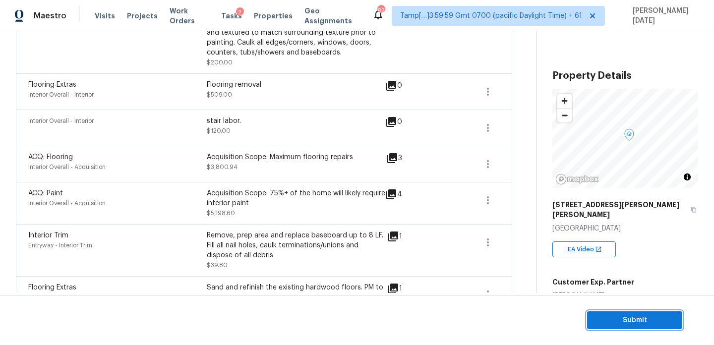
click at [607, 320] on span "Submit" at bounding box center [634, 320] width 79 height 12
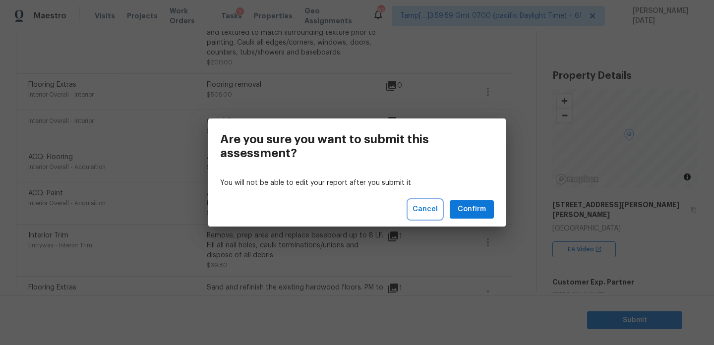
click at [422, 209] on span "Cancel" at bounding box center [425, 209] width 25 height 12
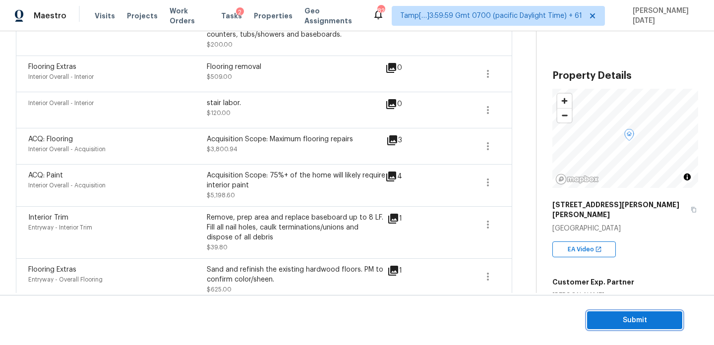
scroll to position [260, 0]
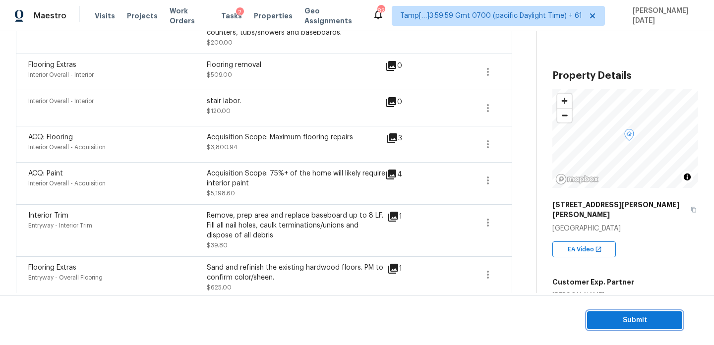
click at [605, 318] on span "Submit" at bounding box center [634, 320] width 79 height 12
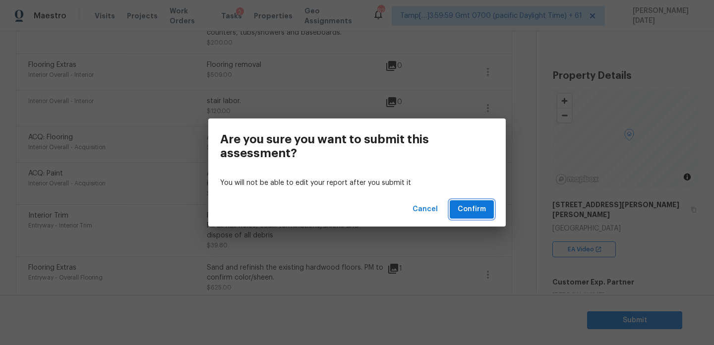
click at [477, 208] on span "Confirm" at bounding box center [472, 209] width 28 height 12
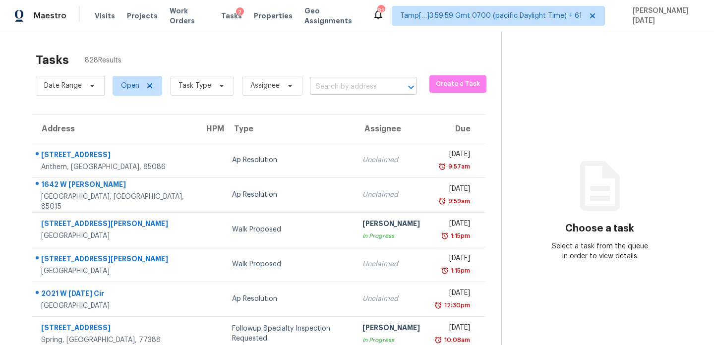
click at [346, 87] on input "text" at bounding box center [349, 86] width 79 height 15
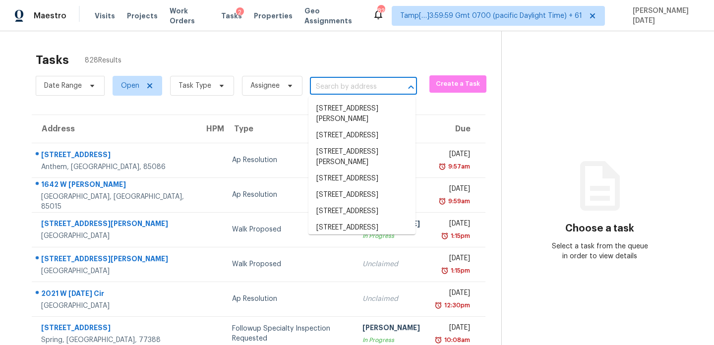
paste input "[STREET_ADDRESS]"
type input "[STREET_ADDRESS]"
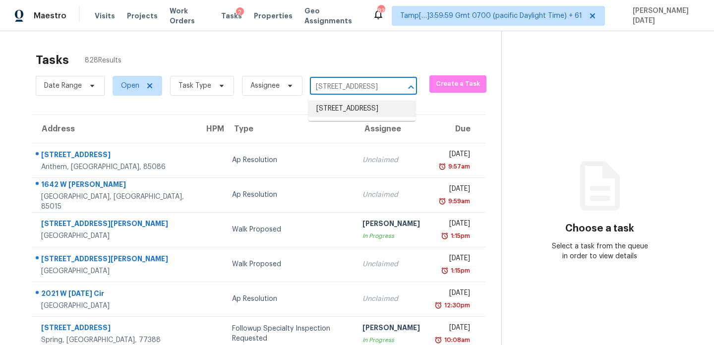
click at [351, 117] on li "[STREET_ADDRESS]" at bounding box center [361, 109] width 107 height 16
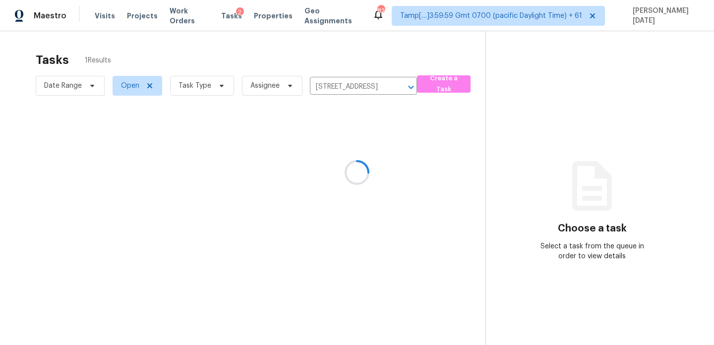
click at [378, 156] on div at bounding box center [357, 172] width 714 height 345
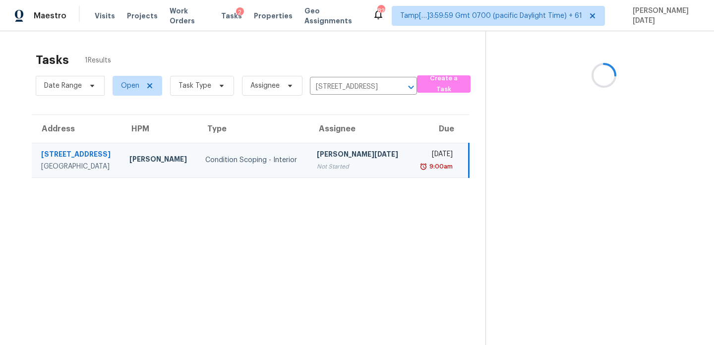
click at [410, 156] on td "[DATE] 9:00am" at bounding box center [439, 160] width 59 height 35
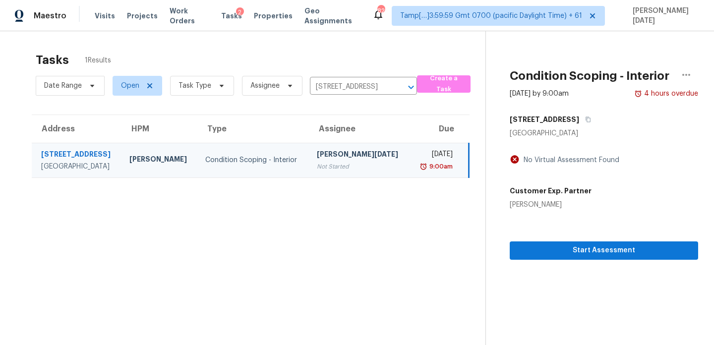
scroll to position [31, 0]
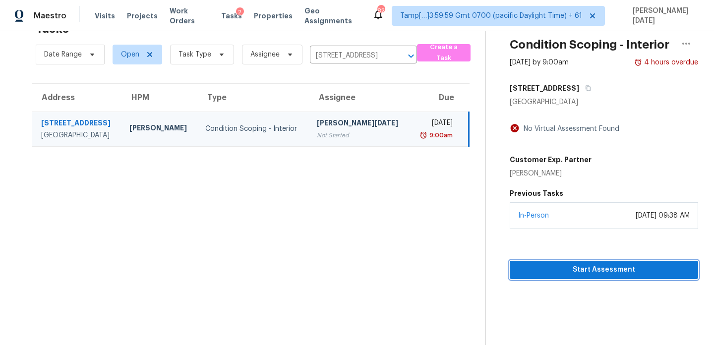
click at [576, 273] on span "Start Assessment" at bounding box center [604, 270] width 173 height 12
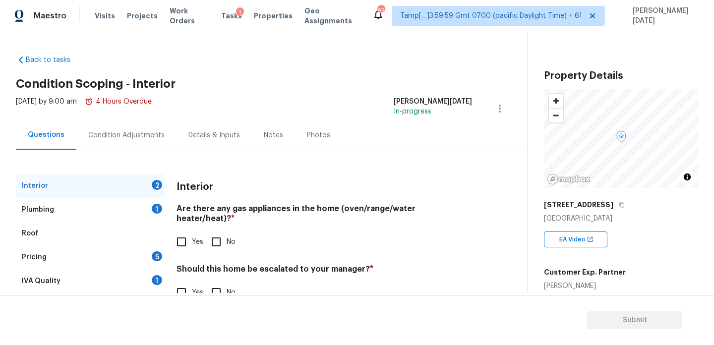
click at [130, 135] on div "Condition Adjustments" at bounding box center [126, 135] width 76 height 10
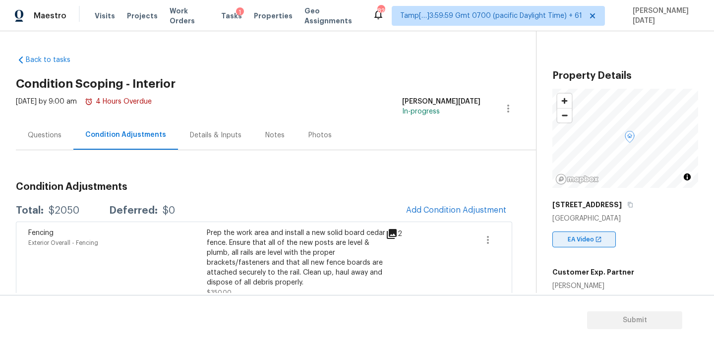
scroll to position [218, 0]
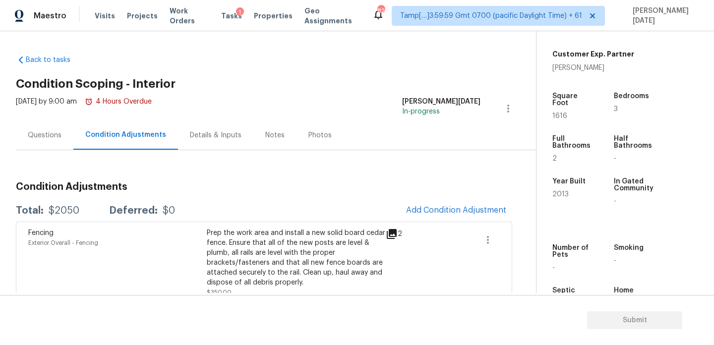
click at [553, 113] on span "1616" at bounding box center [559, 116] width 15 height 7
copy span "1616"
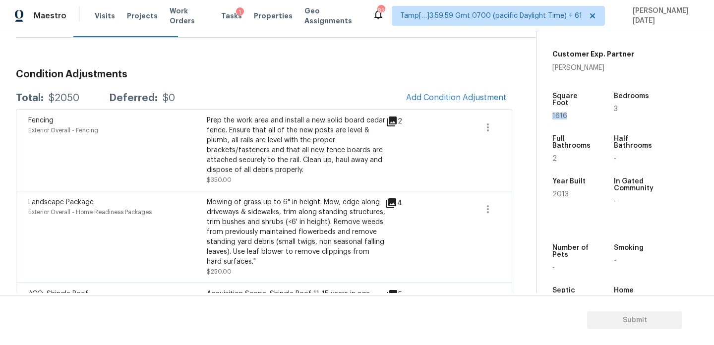
scroll to position [93, 0]
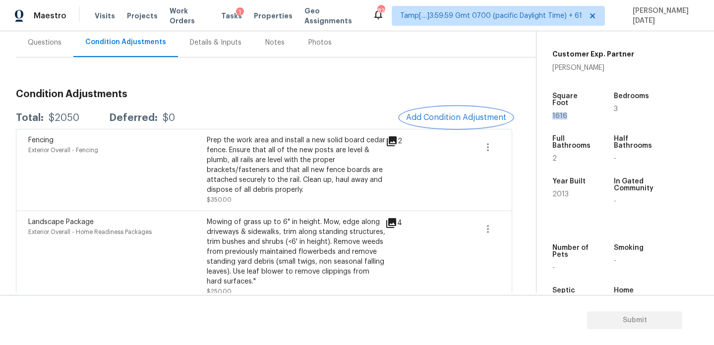
click at [444, 119] on span "Add Condition Adjustment" at bounding box center [456, 117] width 100 height 9
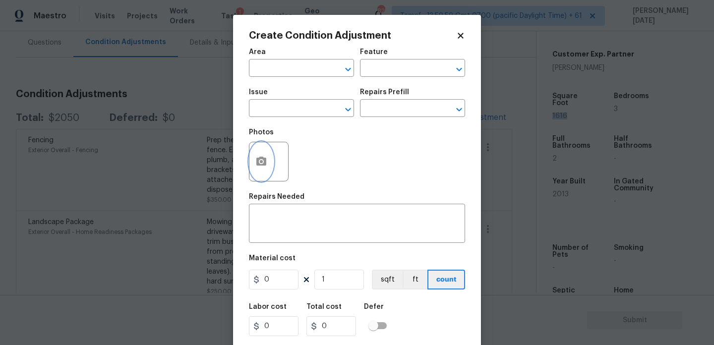
click at [260, 160] on icon "button" at bounding box center [261, 162] width 12 height 12
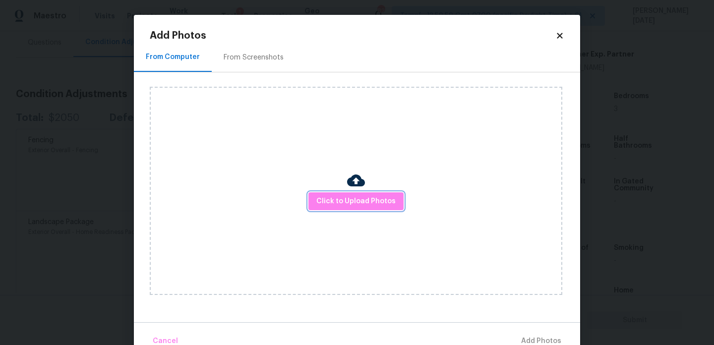
click at [325, 203] on span "Click to Upload Photos" at bounding box center [355, 201] width 79 height 12
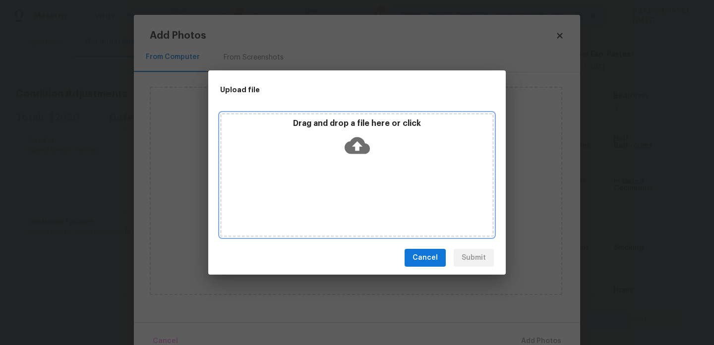
click at [325, 203] on div "Drag and drop a file here or click" at bounding box center [357, 175] width 274 height 124
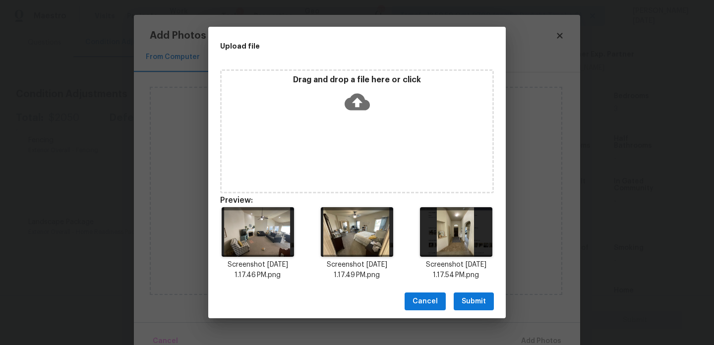
click at [494, 302] on div "Cancel Submit" at bounding box center [356, 302] width 297 height 34
click at [479, 303] on span "Submit" at bounding box center [474, 302] width 24 height 12
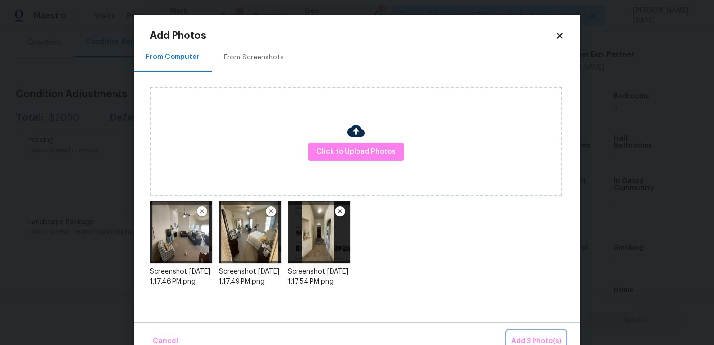
click at [521, 335] on span "Add 3 Photo(s)" at bounding box center [536, 341] width 50 height 12
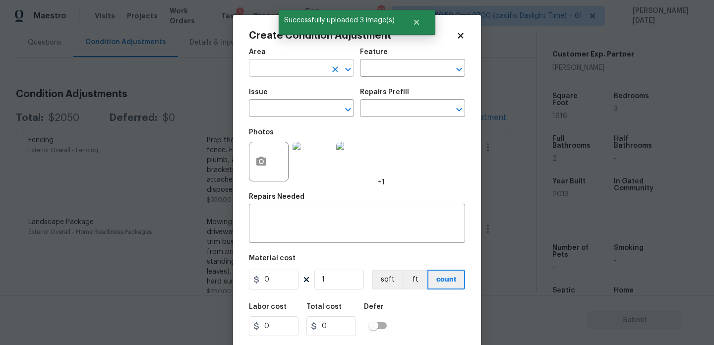
click at [269, 73] on input "text" at bounding box center [287, 68] width 77 height 15
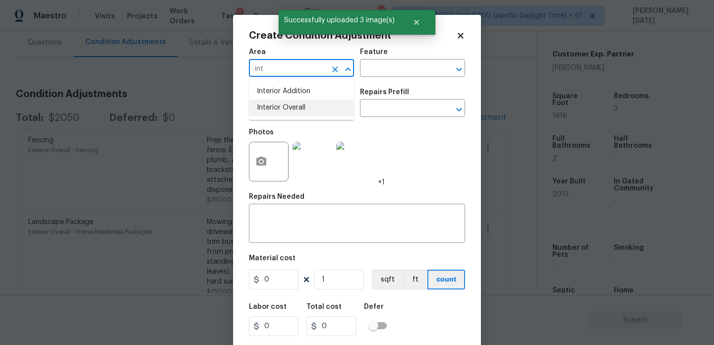
click at [274, 112] on li "Interior Overall" at bounding box center [301, 108] width 105 height 16
type input "Interior Overall"
click at [274, 112] on input "text" at bounding box center [287, 109] width 77 height 15
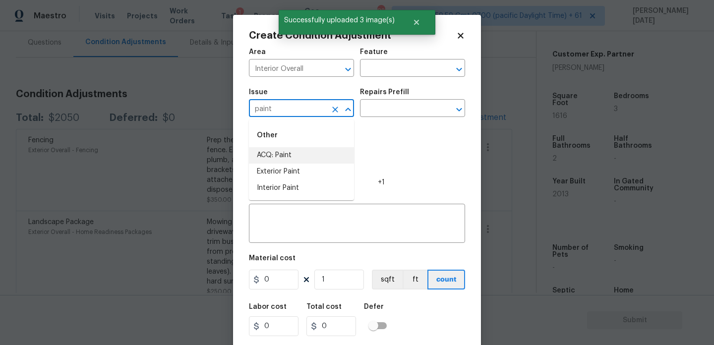
click at [284, 155] on li "ACQ: Paint" at bounding box center [301, 155] width 105 height 16
type input "ACQ: Paint"
click at [390, 102] on input "text" at bounding box center [398, 109] width 77 height 15
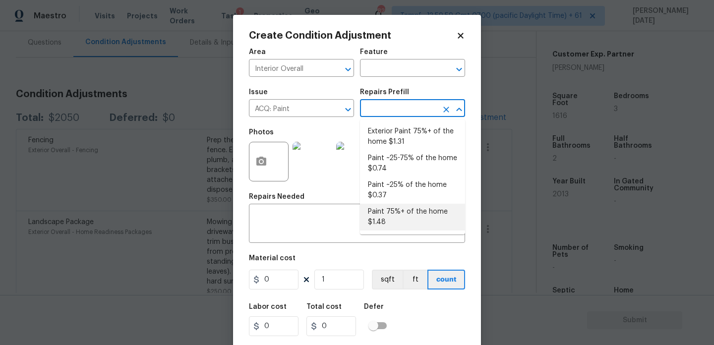
click at [393, 220] on li "Paint 75%+ of the home $1.48" at bounding box center [412, 217] width 105 height 27
type input "Acquisition"
type textarea "Acquisition Scope: 75%+ of the home will likely require interior paint"
type input "1.48"
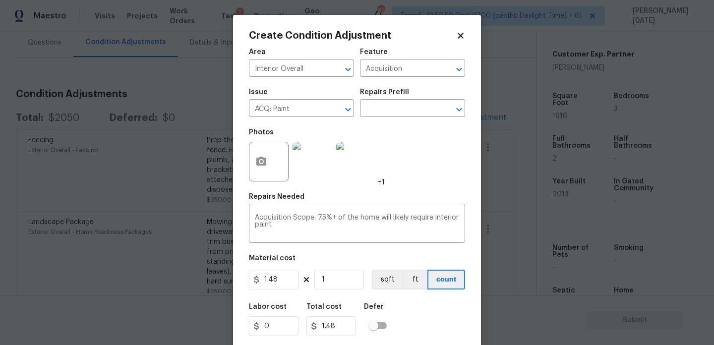
click at [352, 269] on figure "Material cost 1.48 1 sqft ft count" at bounding box center [357, 273] width 216 height 37
click at [349, 294] on div "Area Interior Overall ​ Feature Acquisition ​ Issue ACQ: Paint ​ Repairs Prefil…" at bounding box center [357, 206] width 216 height 327
click at [356, 281] on input "1" at bounding box center [339, 280] width 50 height 20
type input "0"
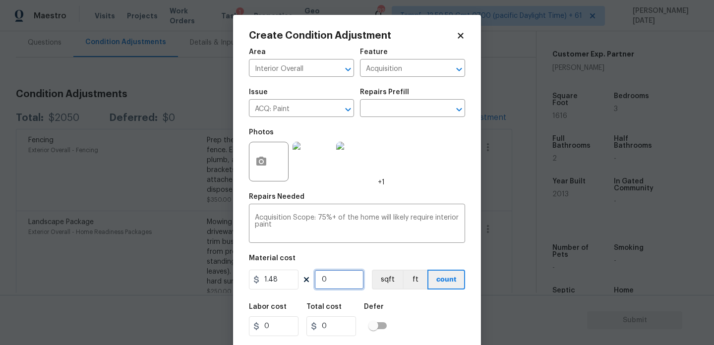
paste input "1616"
type input "1616"
type input "2391.68"
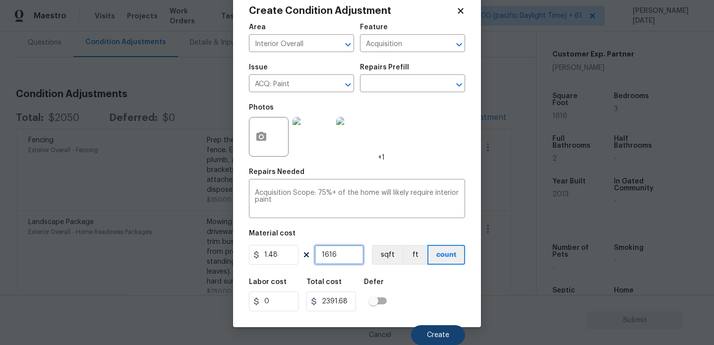
type input "1616"
click at [433, 336] on span "Create" at bounding box center [438, 335] width 22 height 7
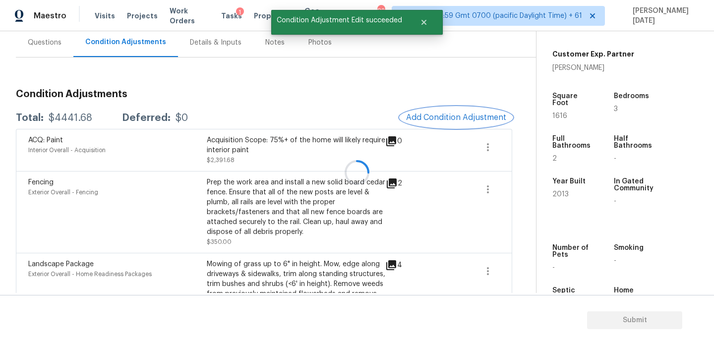
scroll to position [0, 0]
click at [431, 118] on div at bounding box center [357, 172] width 714 height 345
click at [431, 118] on span "Add Condition Adjustment" at bounding box center [456, 117] width 100 height 9
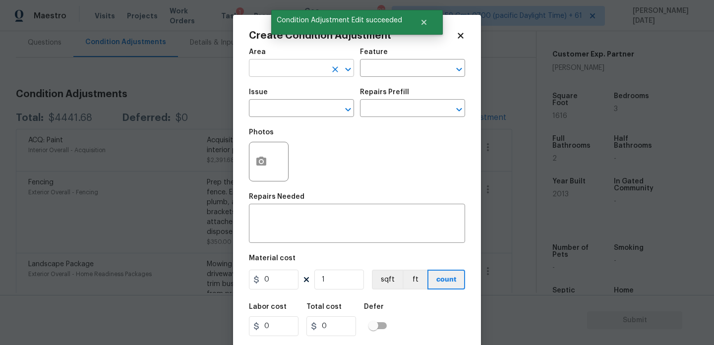
click at [258, 73] on input "text" at bounding box center [287, 68] width 77 height 15
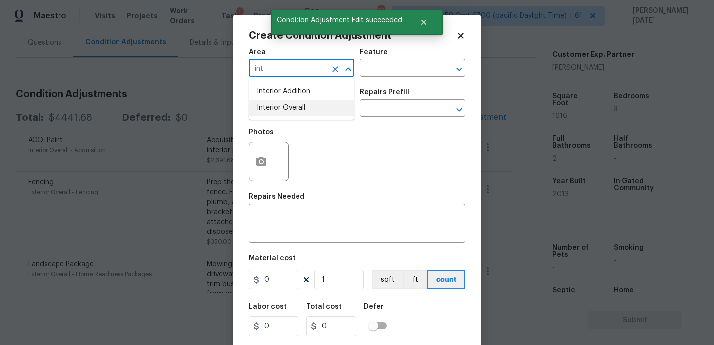
click at [277, 111] on li "Interior Overall" at bounding box center [301, 108] width 105 height 16
type input "Interior Overall"
click at [277, 111] on input "text" at bounding box center [287, 109] width 77 height 15
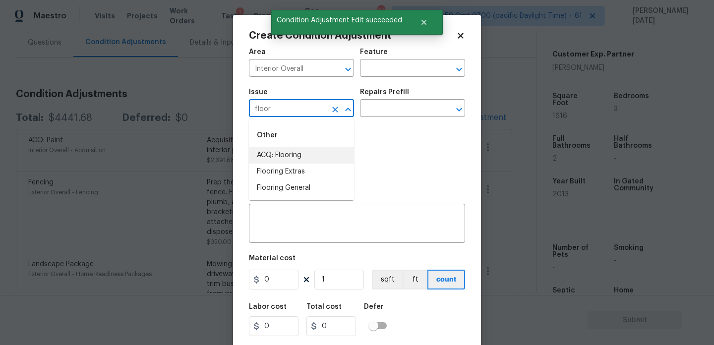
click at [280, 158] on li "ACQ: Flooring" at bounding box center [301, 155] width 105 height 16
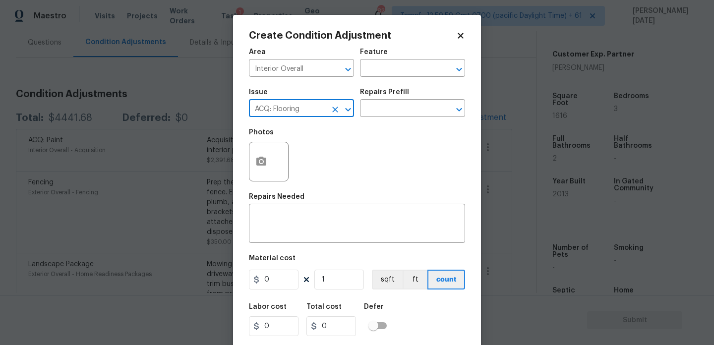
type input "ACQ: Flooring"
click at [386, 101] on div "Repairs Prefill" at bounding box center [412, 95] width 105 height 13
click at [386, 107] on input "text" at bounding box center [398, 109] width 77 height 15
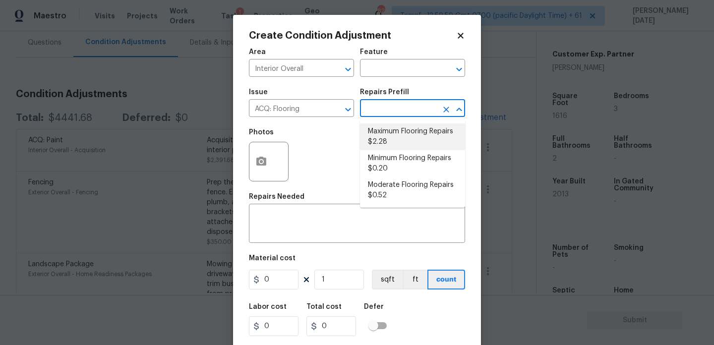
click at [389, 135] on li "Maximum Flooring Repairs $2.28" at bounding box center [412, 136] width 105 height 27
type input "Acquisition"
type textarea "Acquisition Scope: Maximum flooring repairs"
type input "2.28"
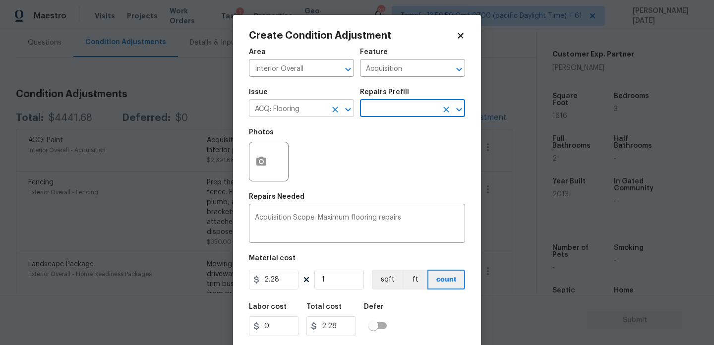
click at [336, 109] on icon "Clear" at bounding box center [335, 110] width 6 height 6
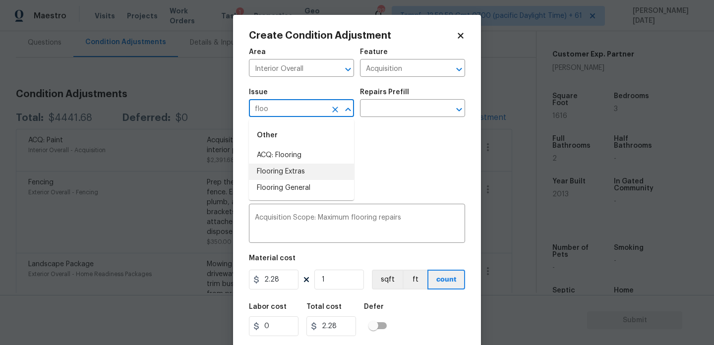
click at [303, 175] on li "Flooring Extras" at bounding box center [301, 172] width 105 height 16
type input "Flooring Extras"
click at [331, 111] on icon "Clear" at bounding box center [335, 110] width 10 height 10
click at [309, 180] on li "Flooring General" at bounding box center [301, 188] width 105 height 16
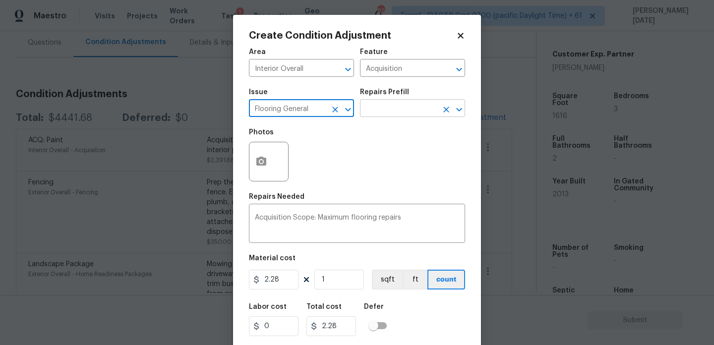
type input "Flooring General"
click at [379, 117] on input "text" at bounding box center [398, 109] width 77 height 15
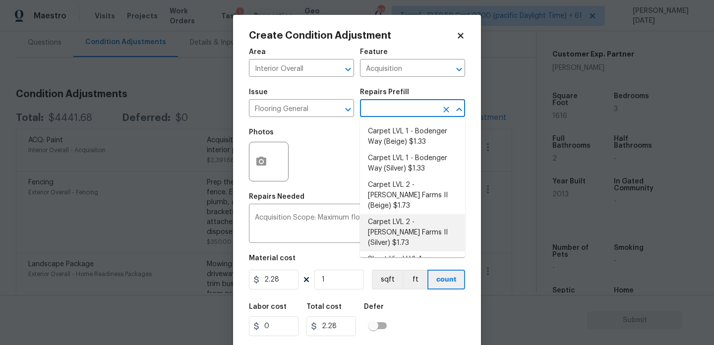
click at [408, 216] on li "Carpet LVL 2 - [PERSON_NAME] Farms II (Silver) $1.73" at bounding box center [412, 232] width 105 height 37
type input "Overall Flooring"
type textarea "Install new carpet ([PERSON_NAME] Farms II - 929 Thin Ice) at all previously ca…"
type input "1.73"
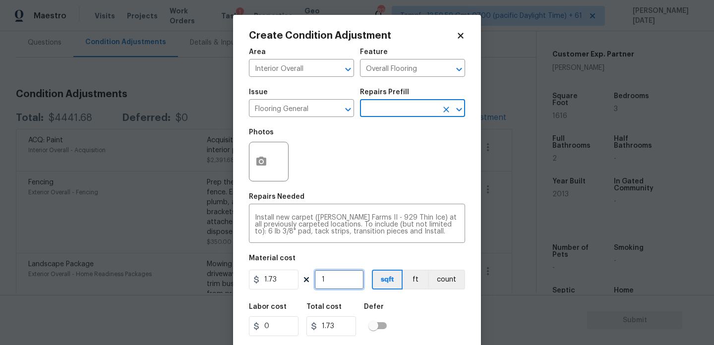
click at [361, 284] on input "1" at bounding box center [339, 280] width 50 height 20
type input "0"
type input "1"
type input "1.73"
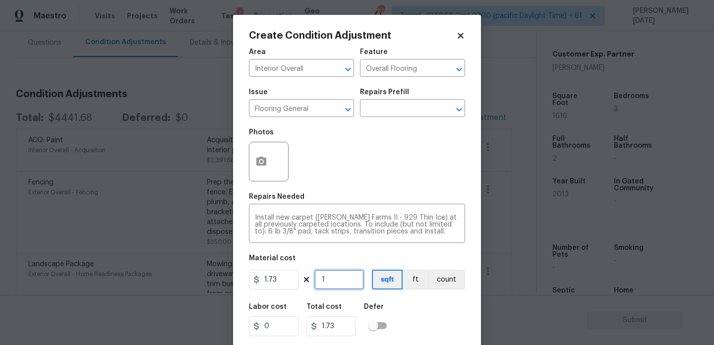
type input "12"
type input "20.76"
type input "120"
type input "207.6"
type input "1200"
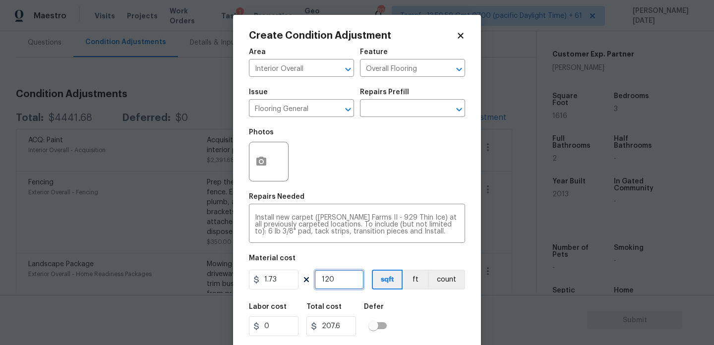
type input "2076"
type input "1200"
click at [261, 165] on icon "button" at bounding box center [261, 161] width 10 height 9
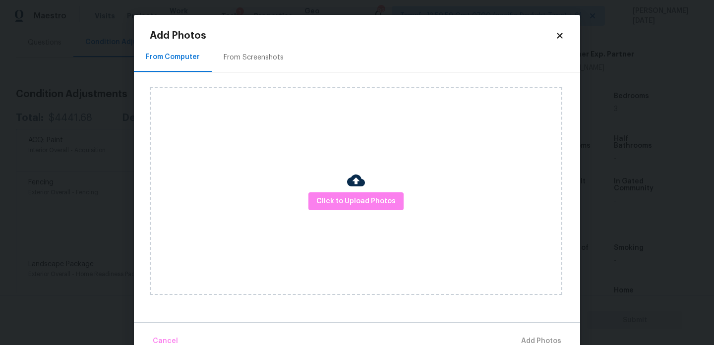
click at [366, 211] on div "Click to Upload Photos" at bounding box center [356, 191] width 413 height 208
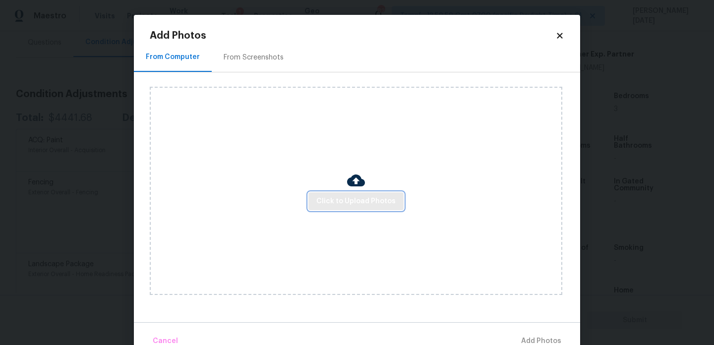
click at [378, 200] on span "Click to Upload Photos" at bounding box center [355, 201] width 79 height 12
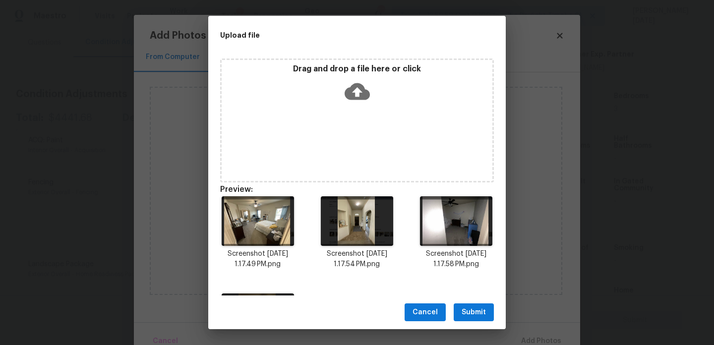
click at [488, 316] on button "Submit" at bounding box center [474, 312] width 40 height 18
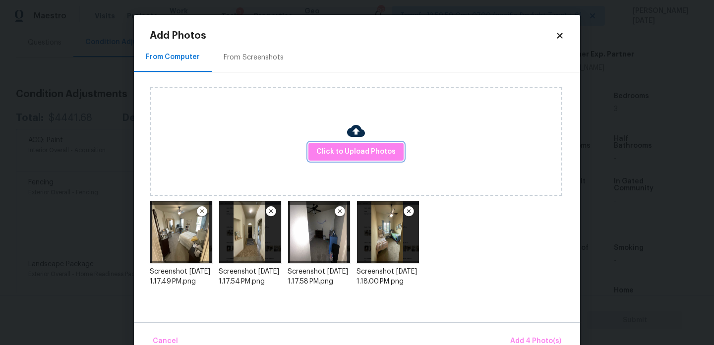
scroll to position [22, 0]
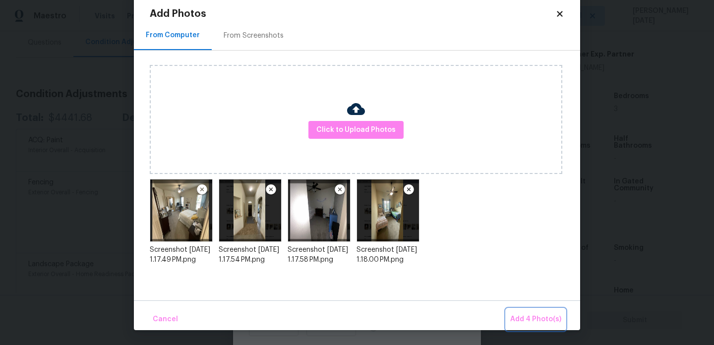
click at [524, 321] on span "Add 4 Photo(s)" at bounding box center [535, 319] width 51 height 12
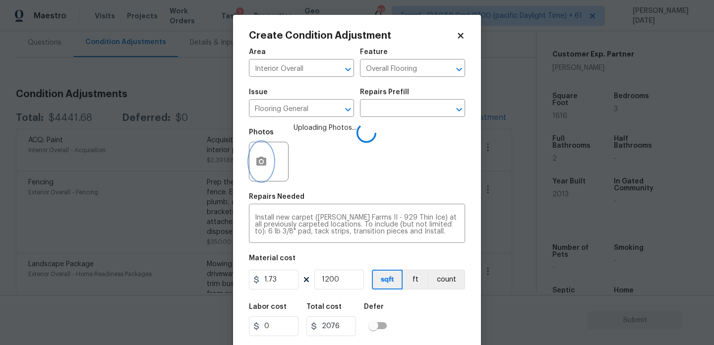
scroll to position [0, 0]
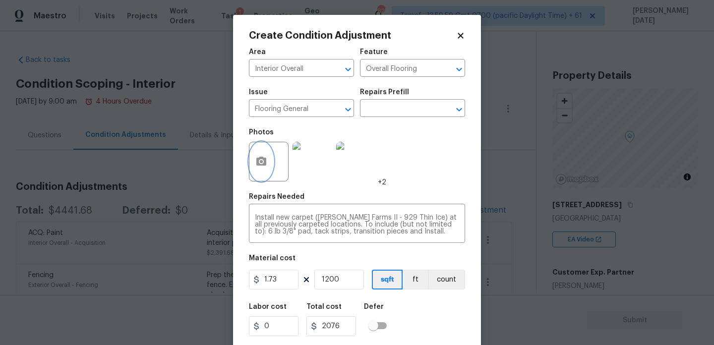
scroll to position [218, 0]
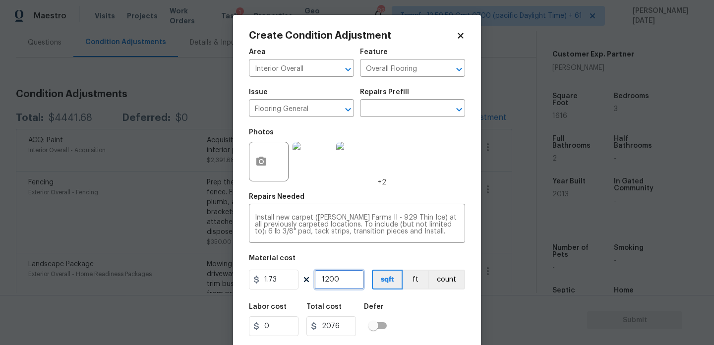
click at [359, 276] on input "1200" at bounding box center [339, 280] width 50 height 20
type input "120"
type input "207.6"
type input "12"
type input "20.76"
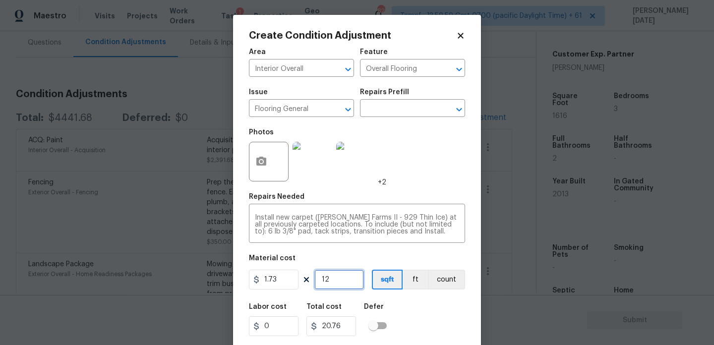
type input "1"
type input "1.73"
type input "13"
type input "22.49"
type input "130"
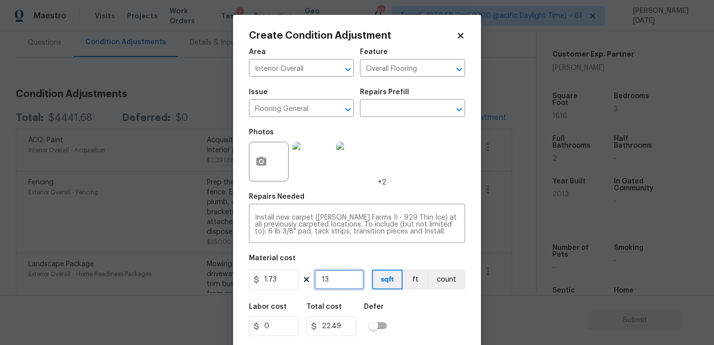
type input "224.9"
type input "1300"
type input "2249"
type input "1300"
click at [451, 180] on div "Photos +2" at bounding box center [357, 155] width 216 height 64
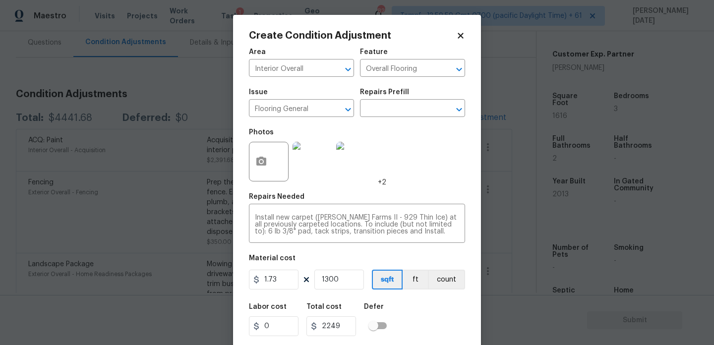
scroll to position [25, 0]
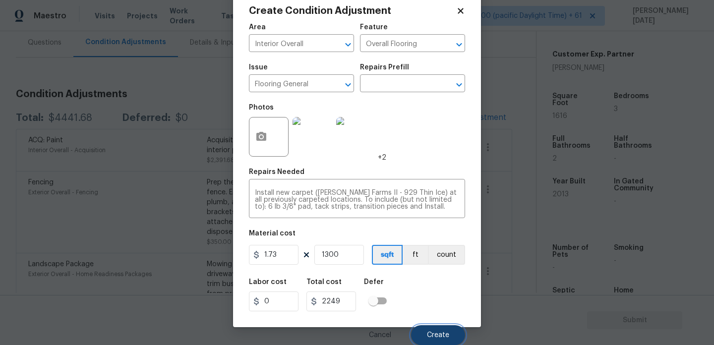
click at [439, 336] on span "Create" at bounding box center [438, 335] width 22 height 7
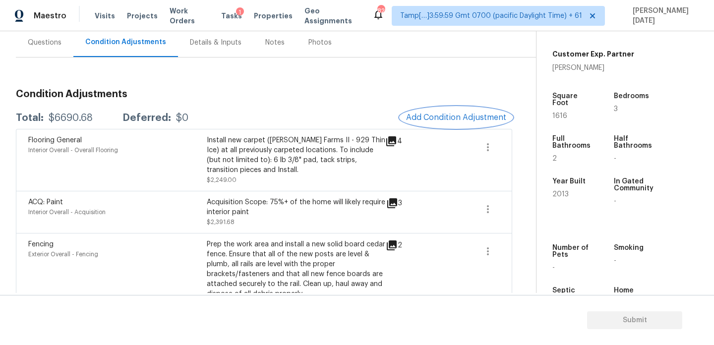
scroll to position [0, 0]
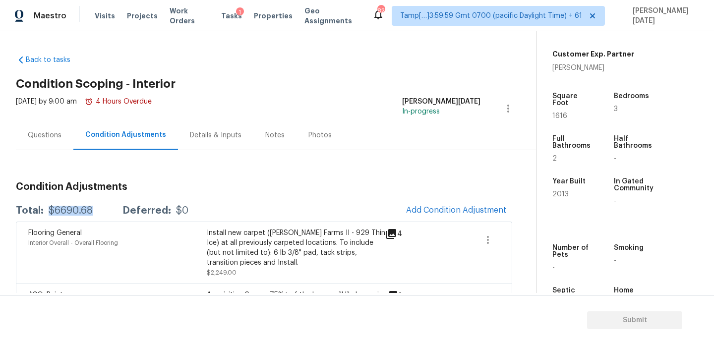
drag, startPoint x: 49, startPoint y: 209, endPoint x: 93, endPoint y: 210, distance: 44.6
click at [93, 210] on div "Total: $6690.68 Deferred: $0" at bounding box center [102, 211] width 173 height 10
copy div "$6690.68"
click at [46, 132] on div "Questions" at bounding box center [45, 135] width 34 height 10
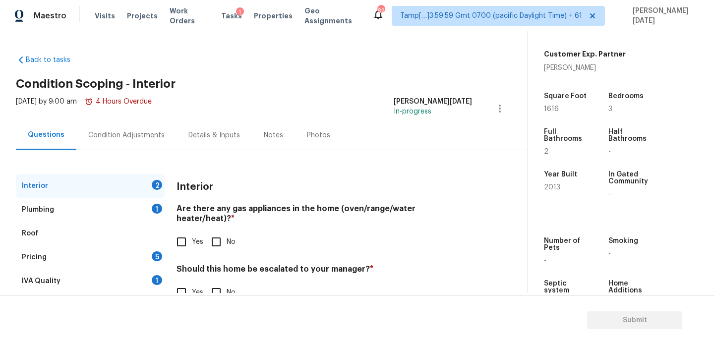
scroll to position [27, 0]
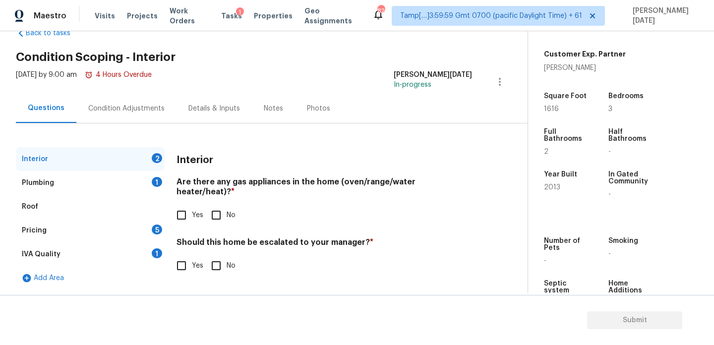
click at [215, 206] on input "No" at bounding box center [216, 215] width 21 height 21
checkbox input "true"
click at [219, 266] on input "No" at bounding box center [216, 266] width 21 height 21
checkbox input "true"
click at [144, 177] on div "Plumbing 1" at bounding box center [90, 183] width 149 height 24
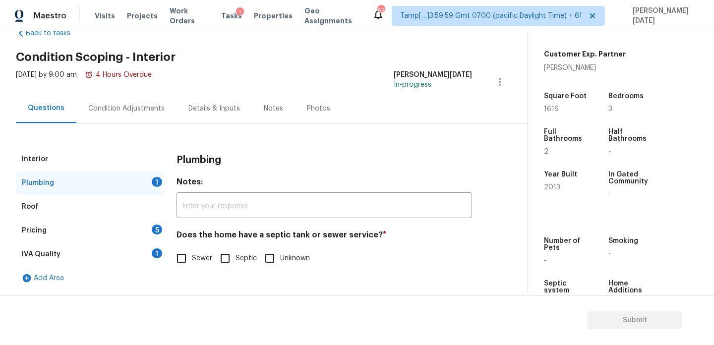
click at [179, 258] on input "Sewer" at bounding box center [181, 258] width 21 height 21
checkbox input "true"
click at [159, 228] on div "5" at bounding box center [157, 230] width 10 height 10
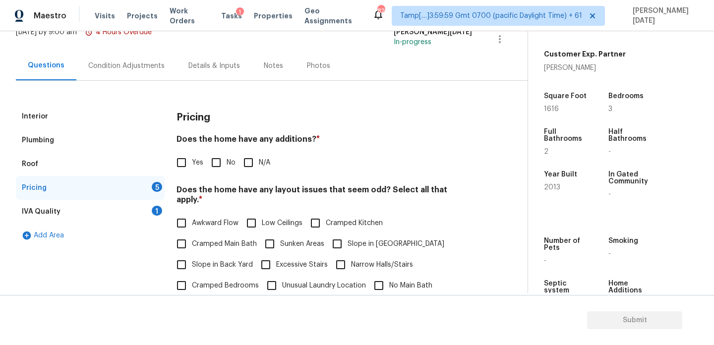
click at [215, 163] on input "No" at bounding box center [216, 162] width 21 height 21
checkbox input "true"
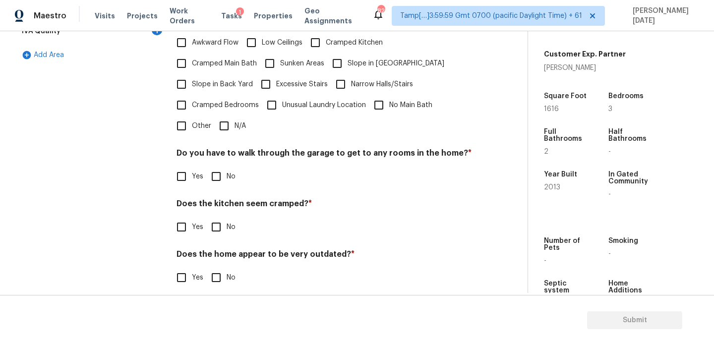
click at [227, 116] on input "N/A" at bounding box center [224, 126] width 21 height 21
checkbox input "true"
click at [223, 167] on input "No" at bounding box center [216, 177] width 21 height 21
checkbox input "true"
click at [223, 227] on input "No" at bounding box center [216, 228] width 21 height 21
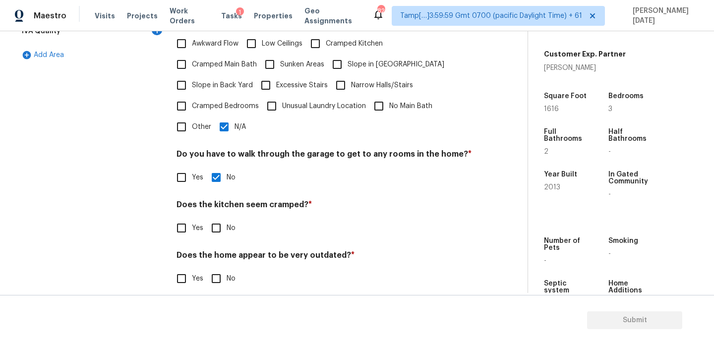
checkbox input "true"
click at [223, 295] on section "Submit" at bounding box center [357, 320] width 714 height 51
click at [216, 267] on div "Does the home appear to be very outdated? * Yes No" at bounding box center [325, 269] width 296 height 39
click at [210, 280] on div "Pricing Does the home have any additions? * Yes No N/A Does the home have any l…" at bounding box center [325, 112] width 296 height 377
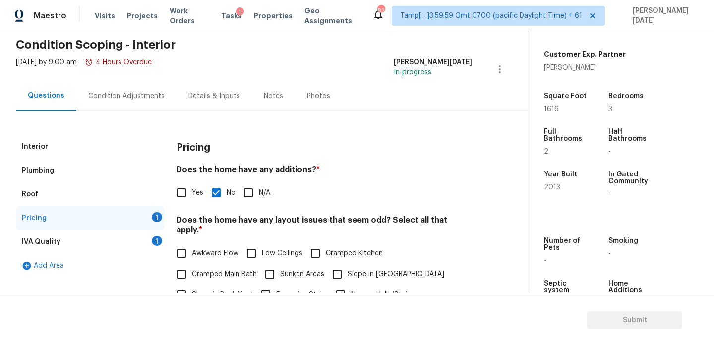
click at [155, 239] on div "1" at bounding box center [157, 241] width 10 height 10
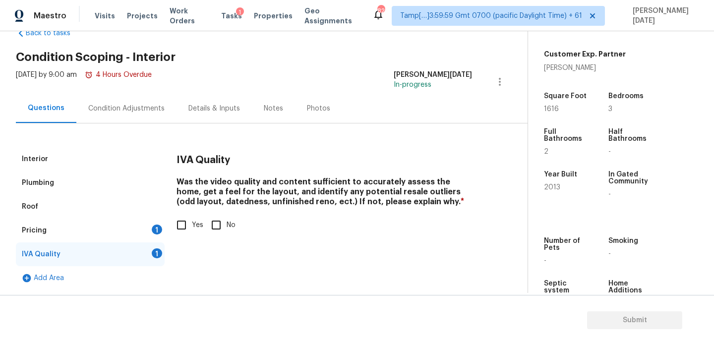
click at [180, 238] on div "IVA Quality Was the video quality and content sufficient to accurately assess t…" at bounding box center [325, 197] width 296 height 100
click at [183, 229] on input "Yes" at bounding box center [181, 225] width 21 height 21
checkbox input "true"
click at [161, 232] on div "1" at bounding box center [157, 230] width 10 height 10
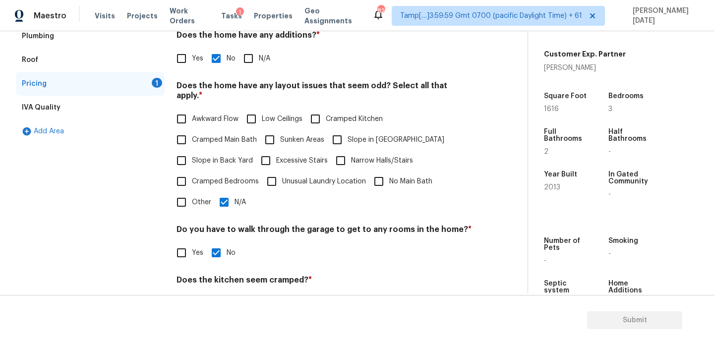
scroll to position [250, 0]
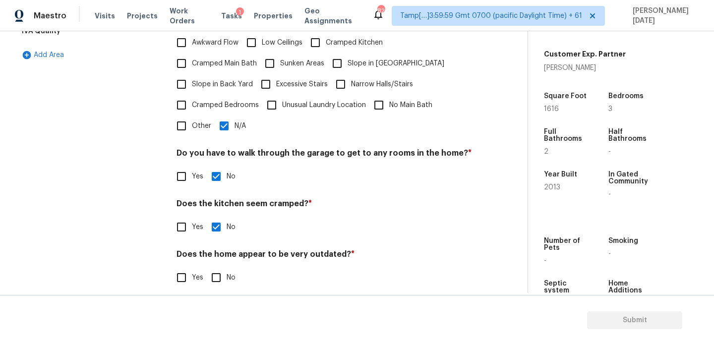
click at [223, 268] on input "No" at bounding box center [216, 277] width 21 height 21
checkbox input "true"
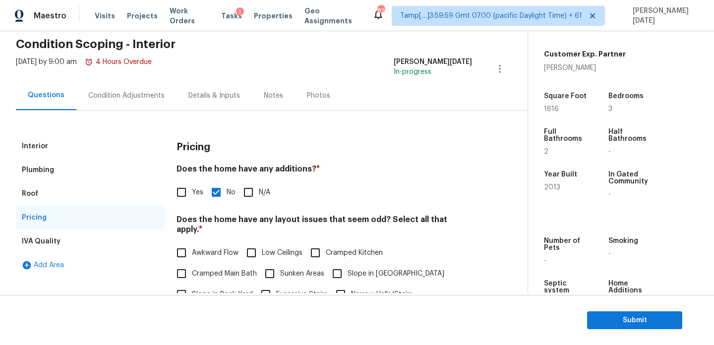
scroll to position [0, 0]
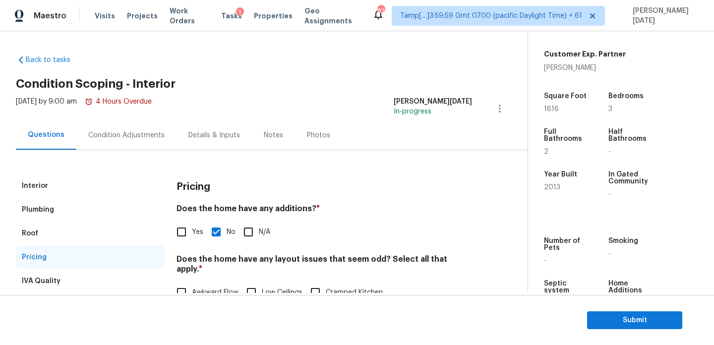
click at [131, 142] on div "Condition Adjustments" at bounding box center [126, 134] width 100 height 29
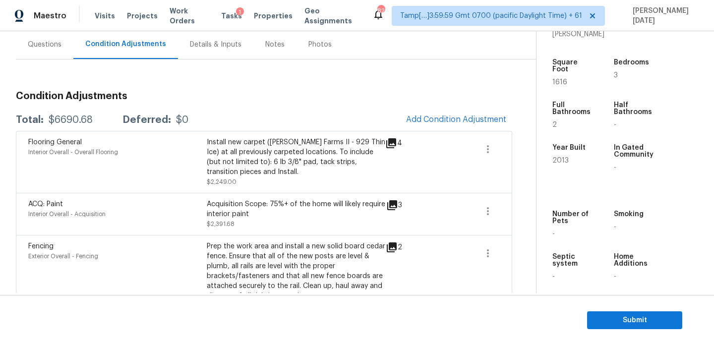
scroll to position [93, 0]
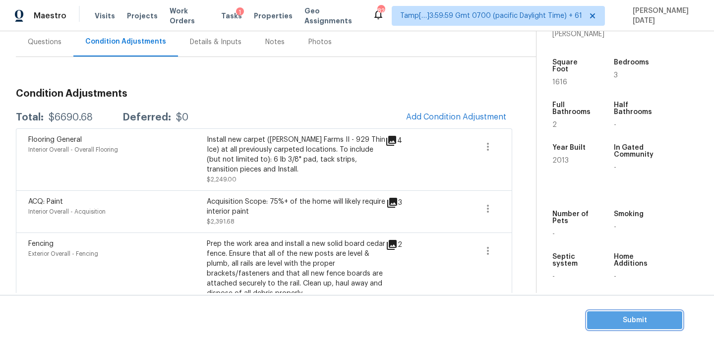
click at [604, 315] on span "Submit" at bounding box center [634, 320] width 79 height 12
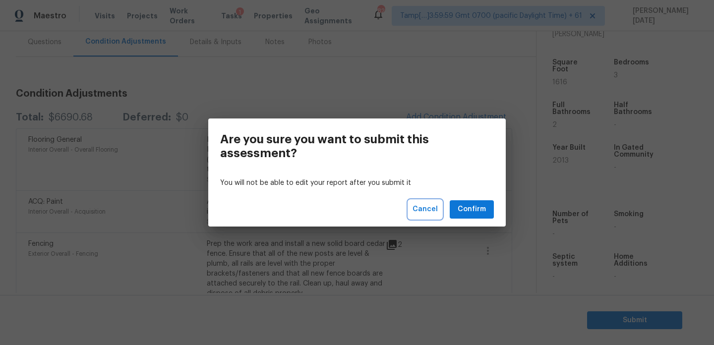
click at [429, 212] on span "Cancel" at bounding box center [425, 209] width 25 height 12
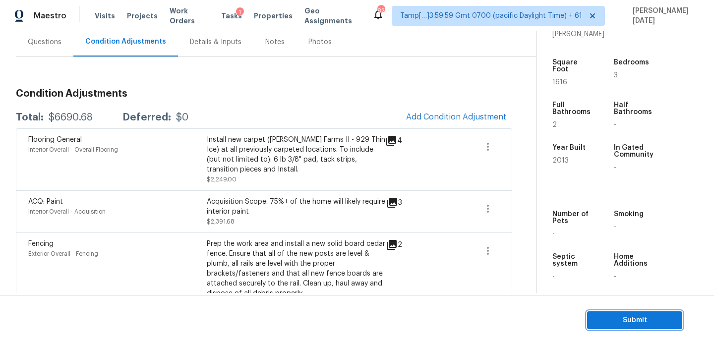
click at [615, 320] on span "Submit" at bounding box center [634, 320] width 79 height 12
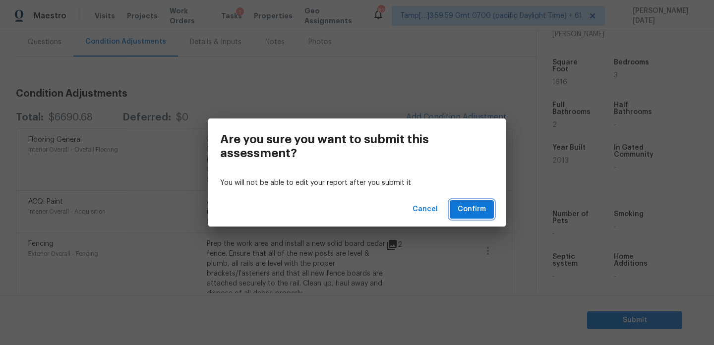
click at [474, 206] on span "Confirm" at bounding box center [472, 209] width 28 height 12
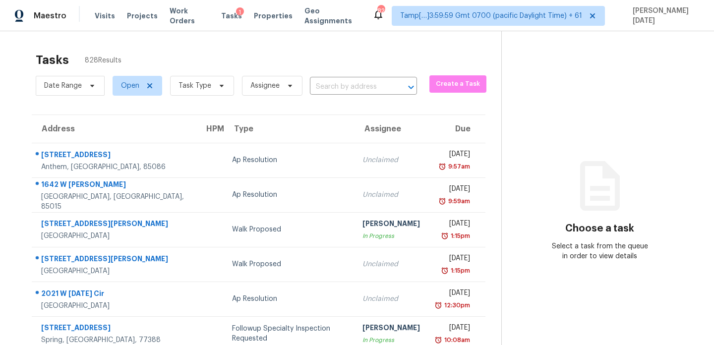
click at [336, 76] on div "Date Range Open Task Type Assignee ​" at bounding box center [226, 86] width 381 height 26
click at [332, 86] on input "text" at bounding box center [349, 86] width 79 height 15
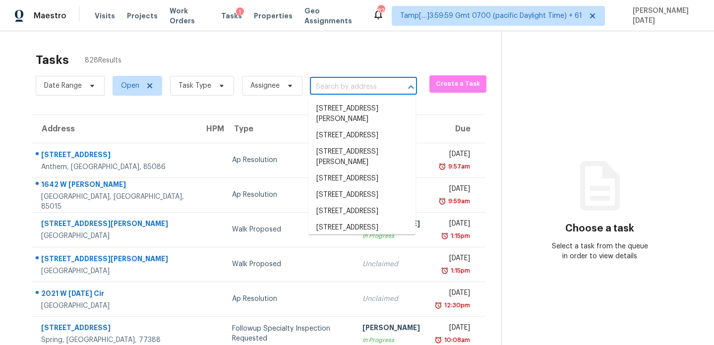
paste input "[STREET_ADDRESS]"
type input "[STREET_ADDRESS]"
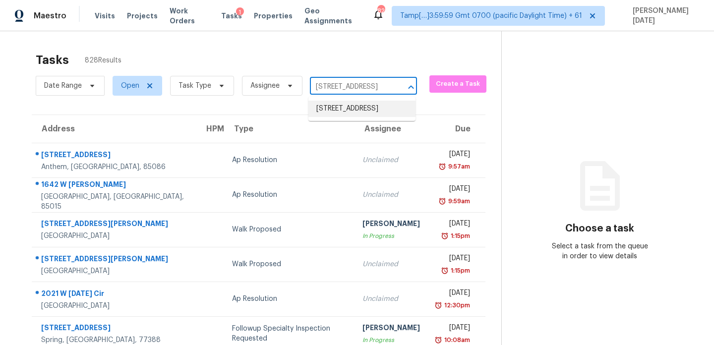
click at [356, 111] on li "[STREET_ADDRESS]" at bounding box center [361, 109] width 107 height 16
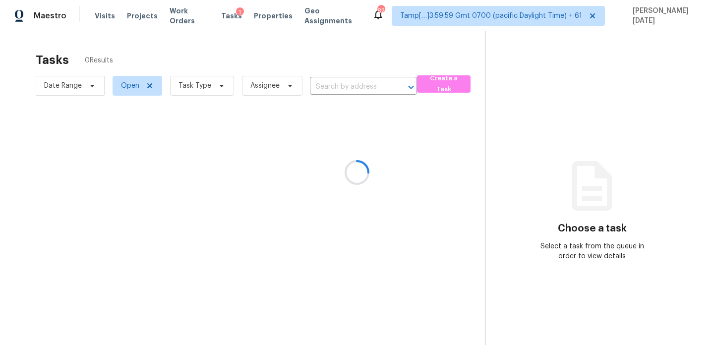
type input "[STREET_ADDRESS]"
click at [403, 165] on div at bounding box center [357, 172] width 714 height 345
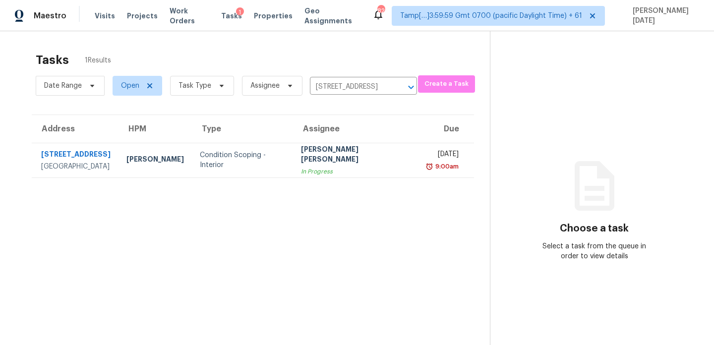
click at [426, 165] on div "9:00am" at bounding box center [442, 167] width 32 height 10
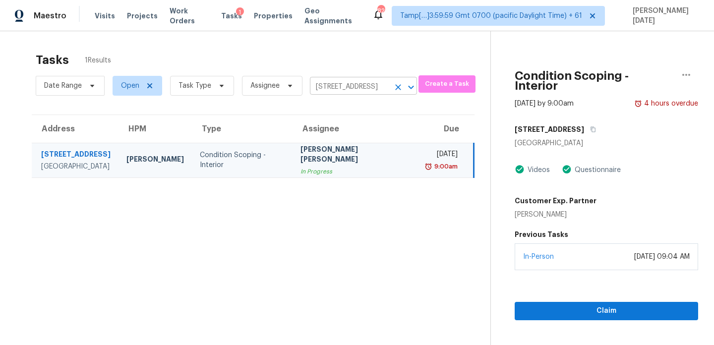
click at [394, 88] on icon "Clear" at bounding box center [398, 87] width 10 height 10
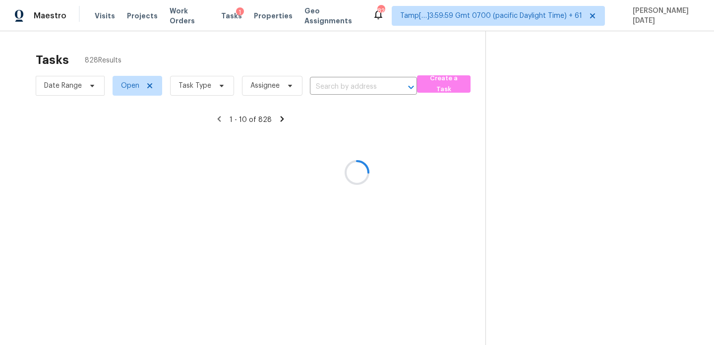
click at [387, 67] on div at bounding box center [357, 172] width 714 height 345
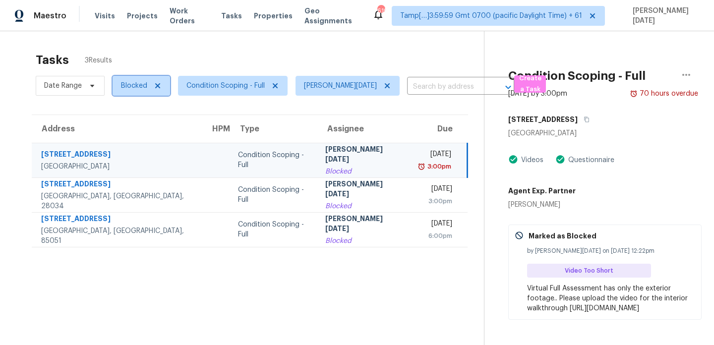
click at [127, 85] on span "Blocked" at bounding box center [134, 86] width 26 height 10
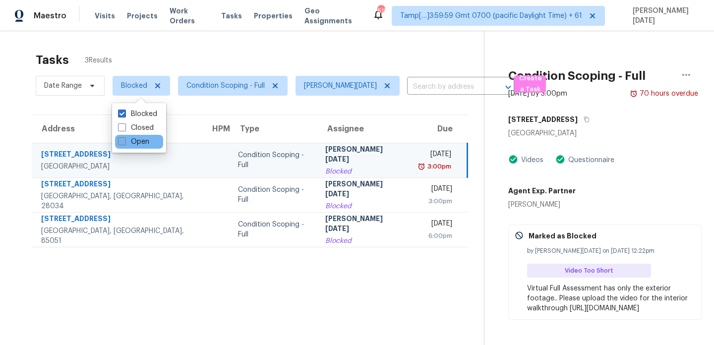
click at [135, 145] on label "Open" at bounding box center [133, 142] width 31 height 10
click at [124, 143] on input "Open" at bounding box center [121, 140] width 6 height 6
checkbox input "true"
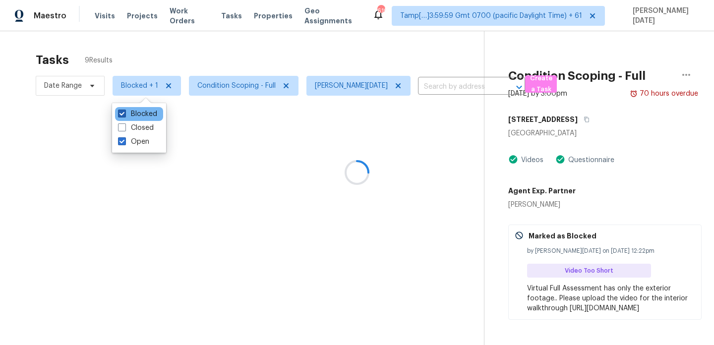
click at [139, 117] on label "Blocked" at bounding box center [137, 114] width 39 height 10
click at [124, 116] on input "Blocked" at bounding box center [121, 112] width 6 height 6
checkbox input "false"
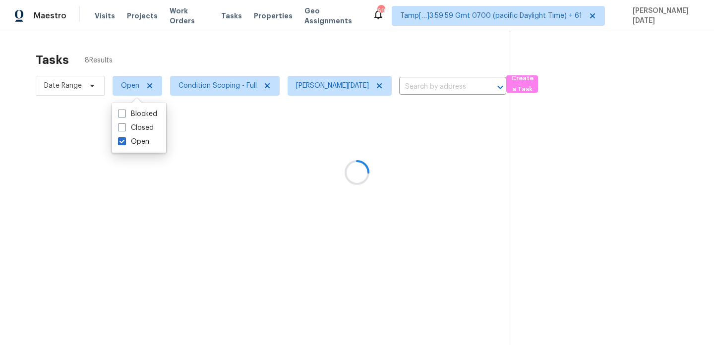
click at [202, 59] on div "Tasks 8 Results" at bounding box center [273, 60] width 474 height 26
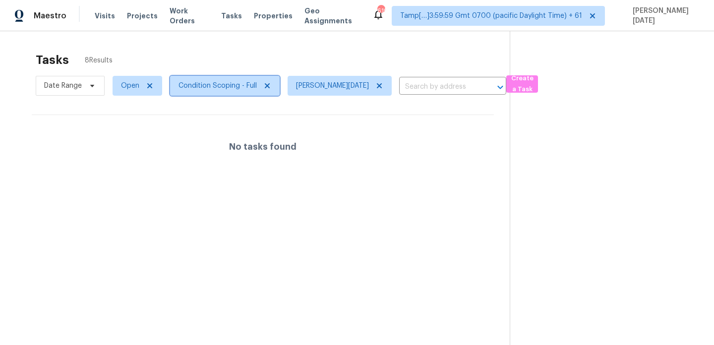
click at [233, 90] on span "Condition Scoping - Full" at bounding box center [217, 86] width 78 height 10
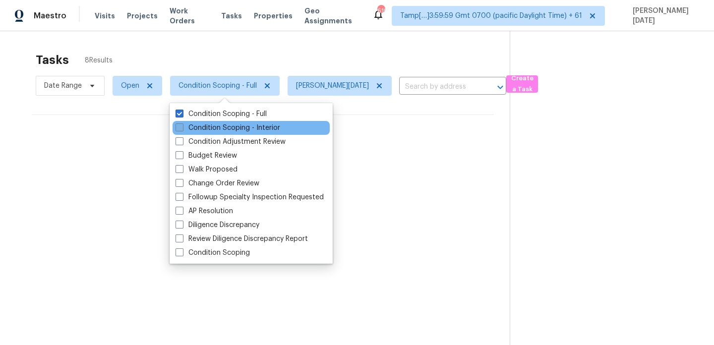
click at [223, 132] on label "Condition Scoping - Interior" at bounding box center [228, 128] width 105 height 10
click at [182, 129] on input "Condition Scoping - Interior" at bounding box center [179, 126] width 6 height 6
checkbox input "true"
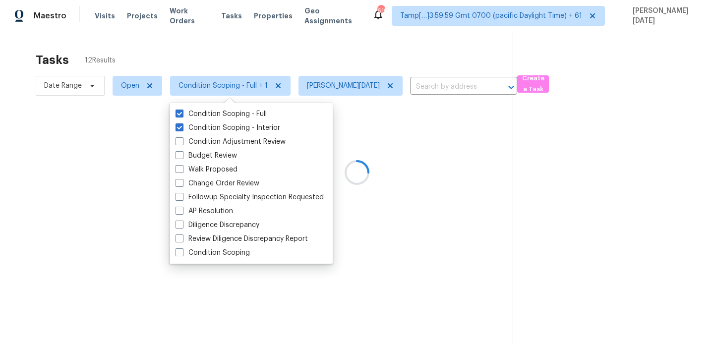
click at [327, 60] on div at bounding box center [357, 172] width 714 height 345
